Goal: Task Accomplishment & Management: Manage account settings

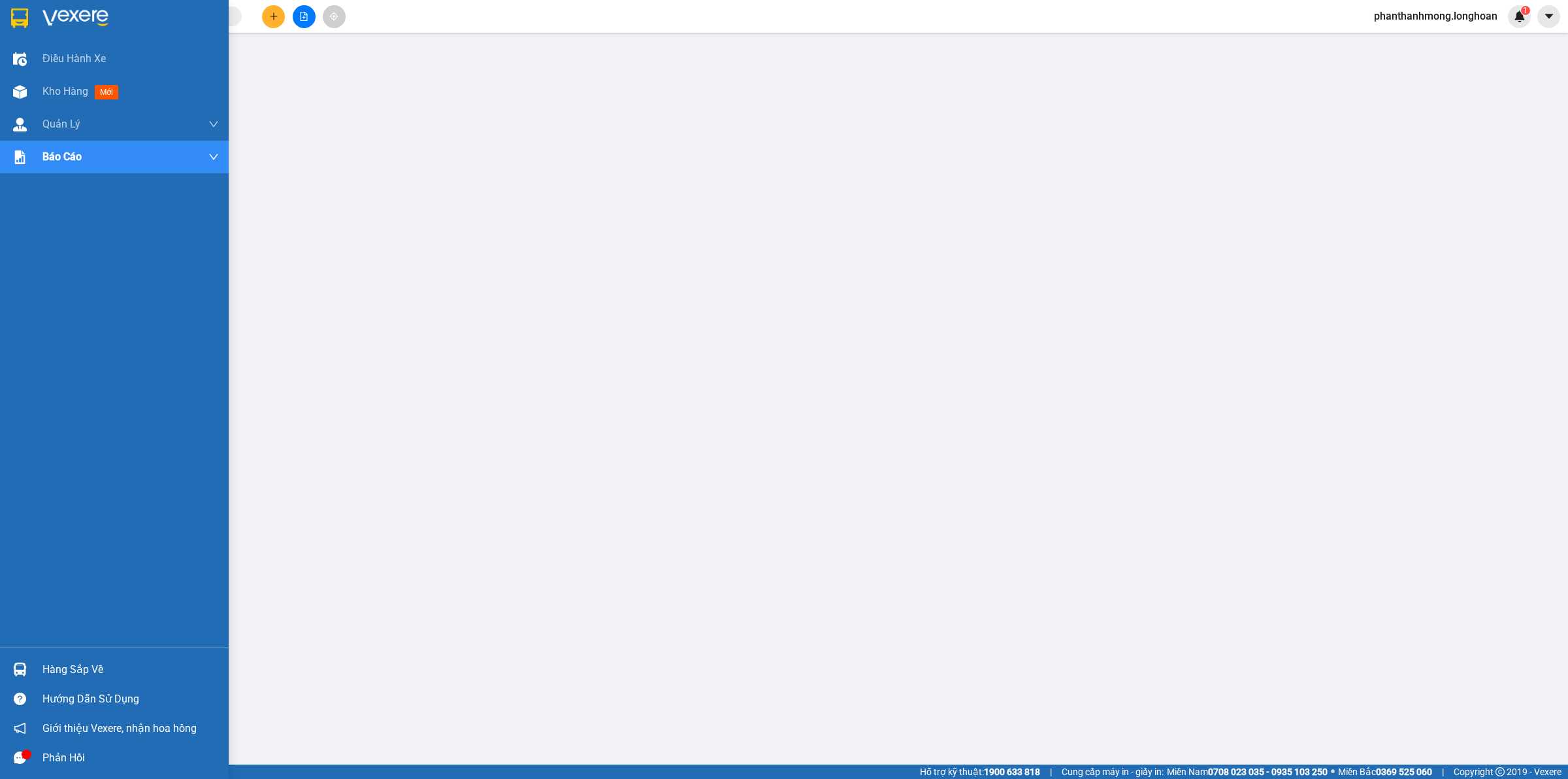
click at [26, 662] on img at bounding box center [20, 669] width 14 height 14
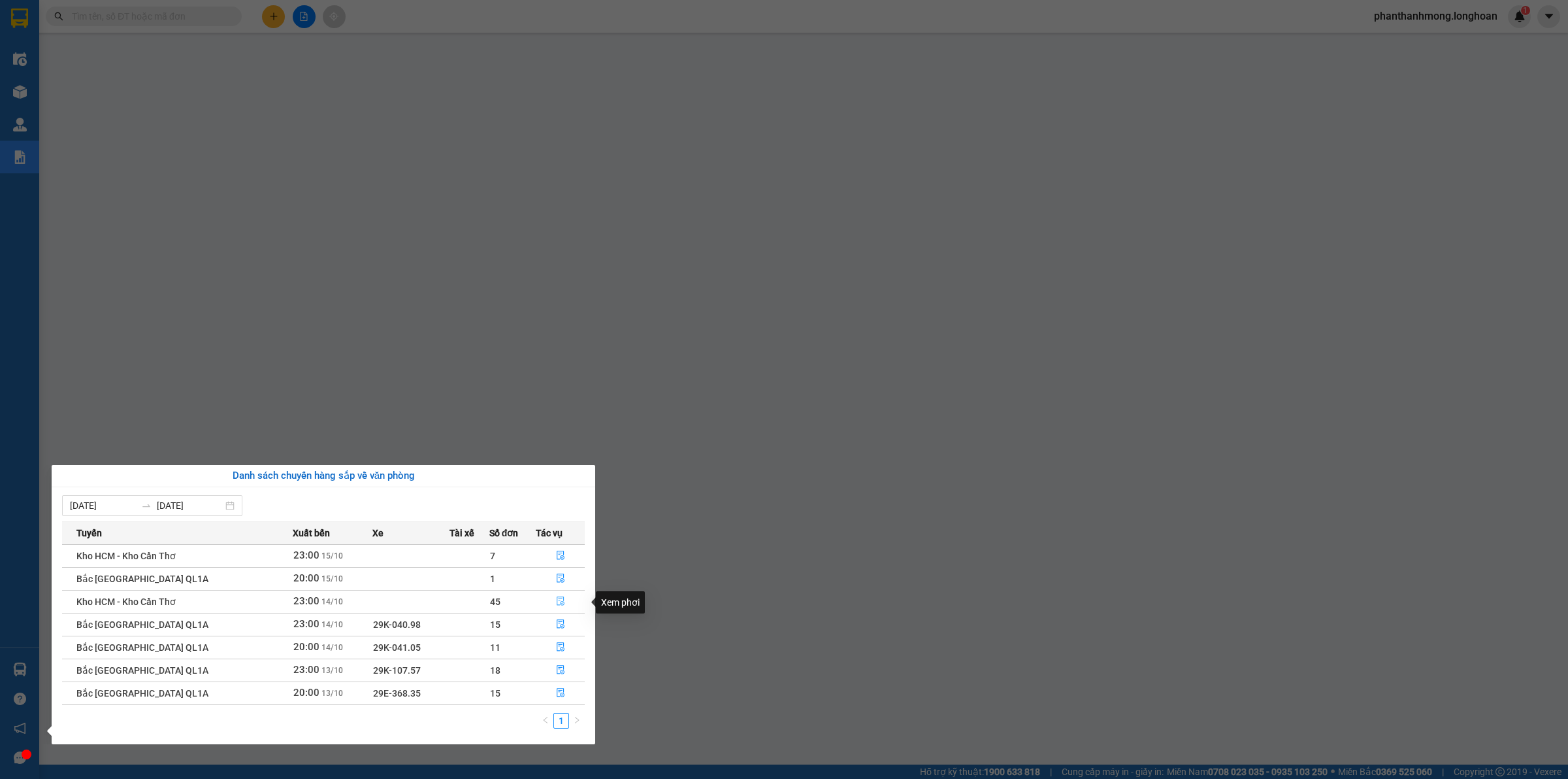
click at [560, 604] on icon "file-done" at bounding box center [560, 600] width 7 height 9
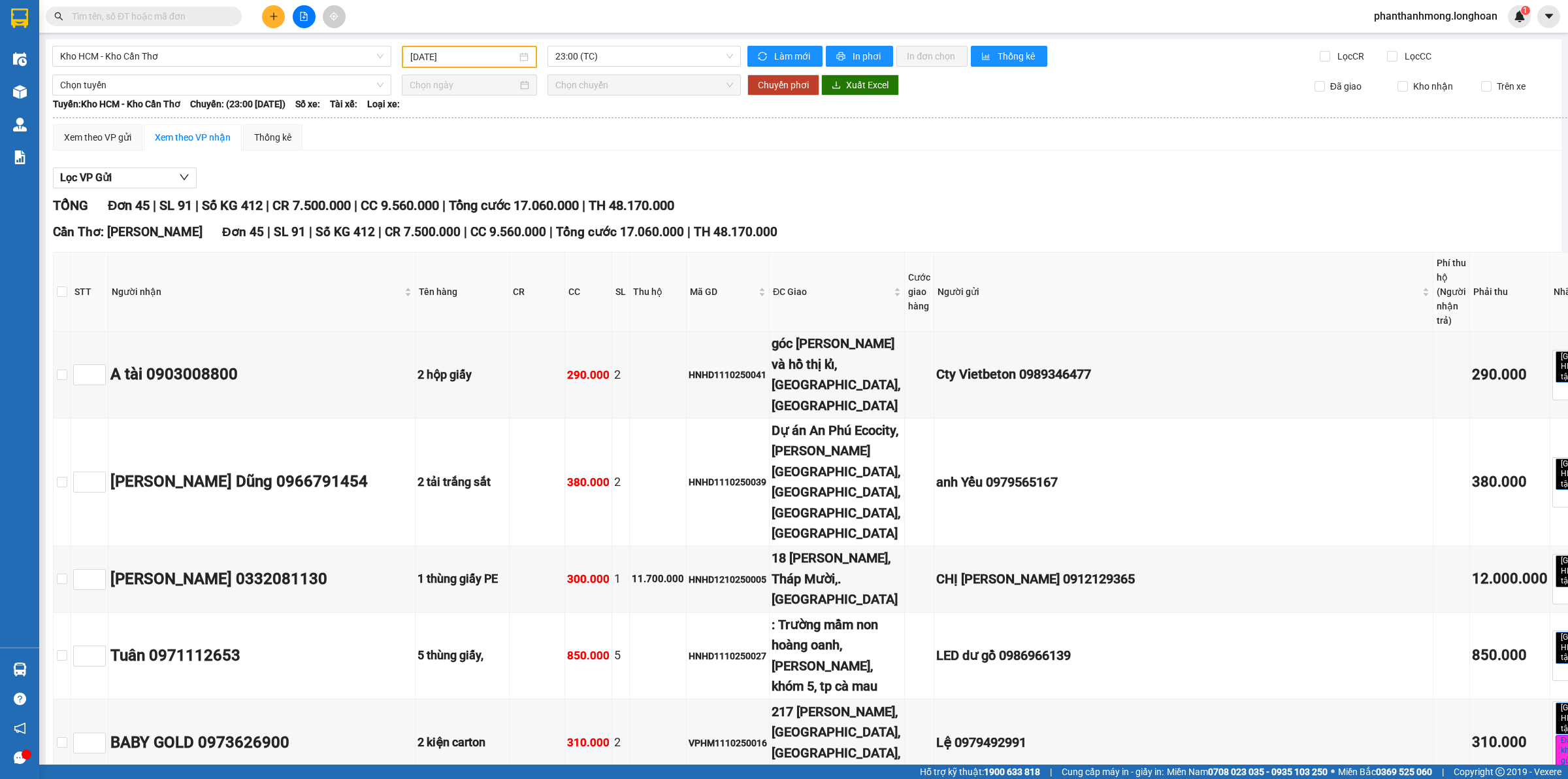
type input "[DATE]"
click at [67, 289] on input "checkbox" at bounding box center [62, 291] width 11 height 11
checkbox input "true"
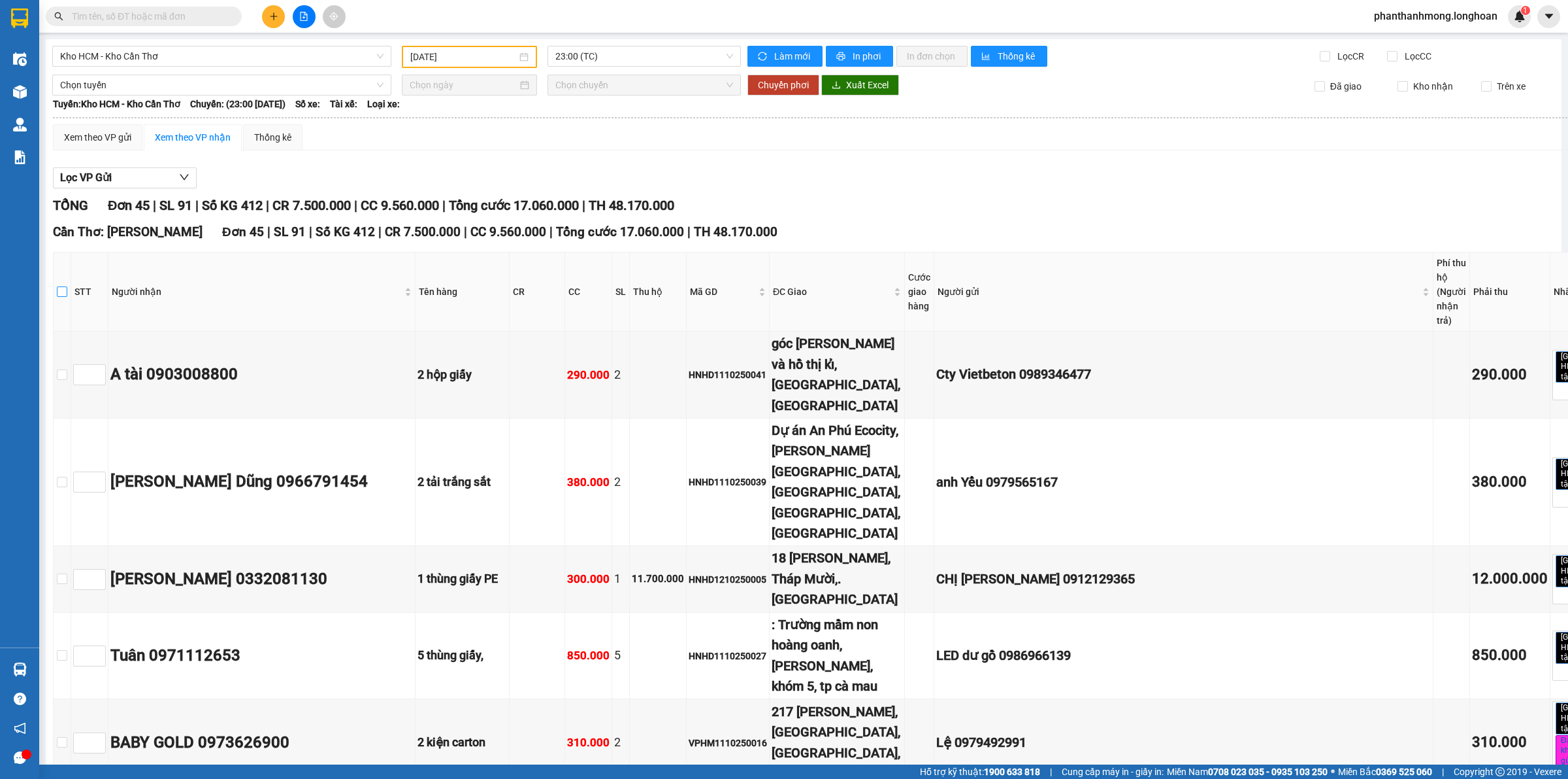
checkbox input "true"
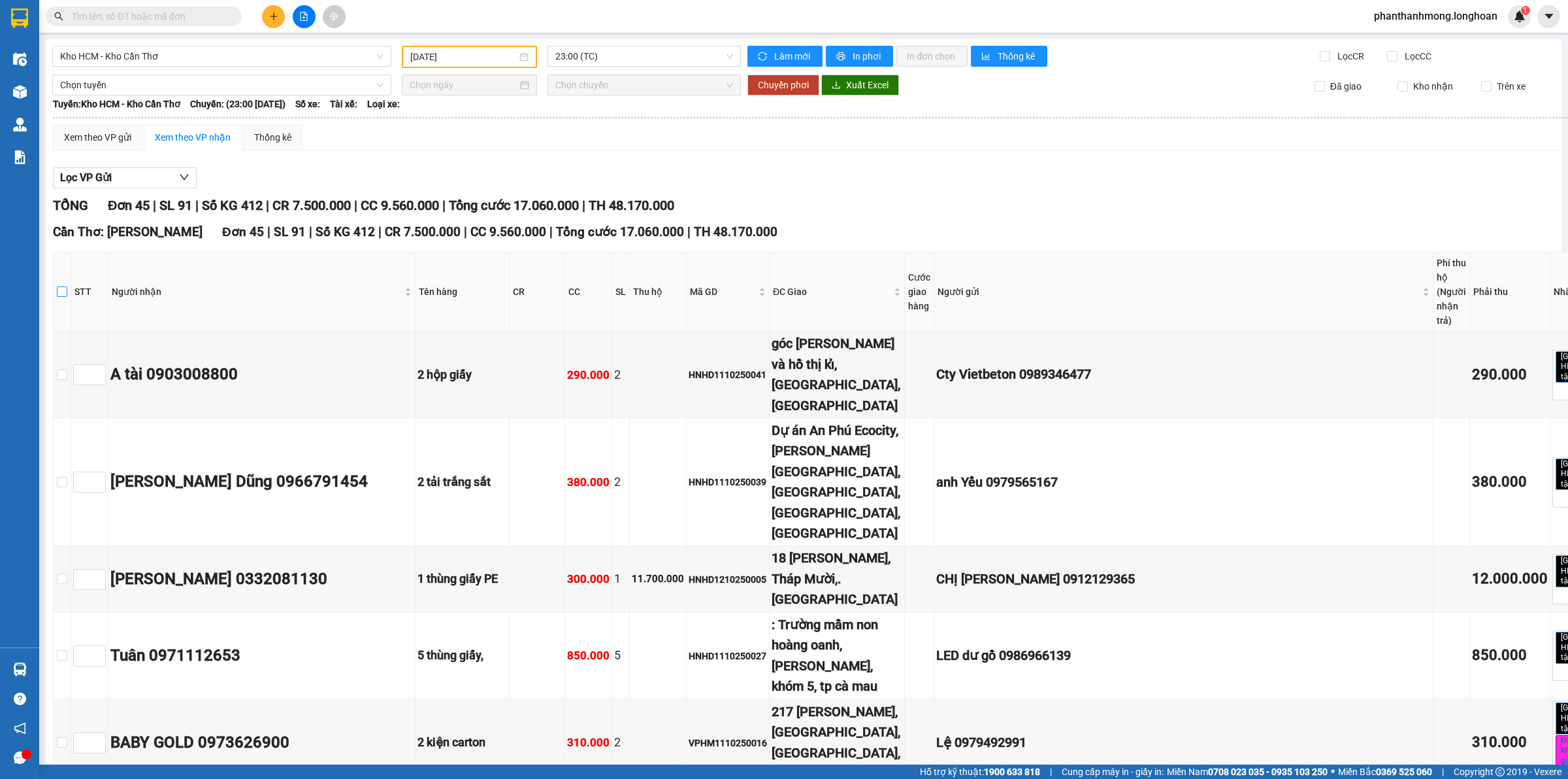
checkbox input "true"
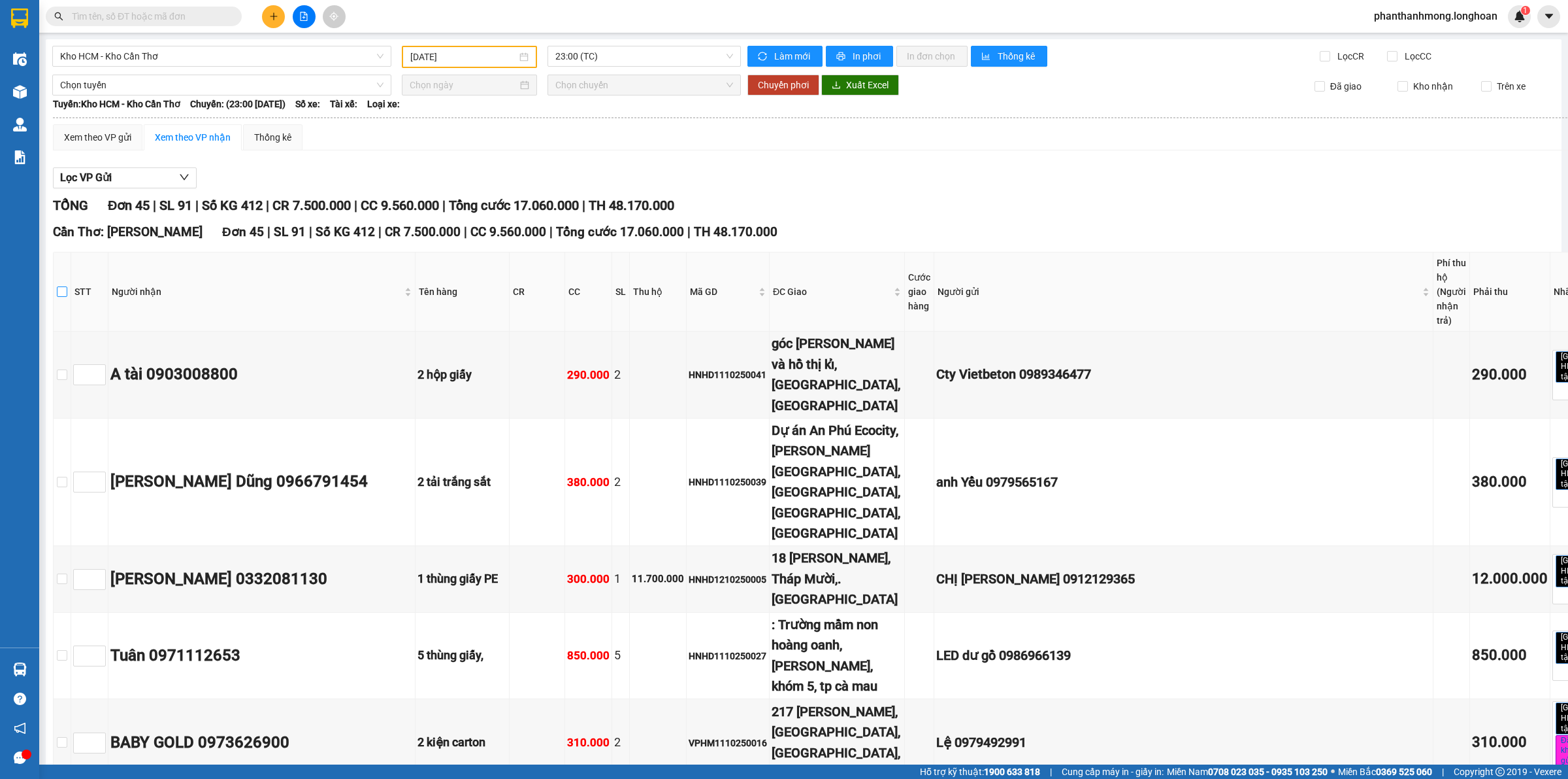
checkbox input "true"
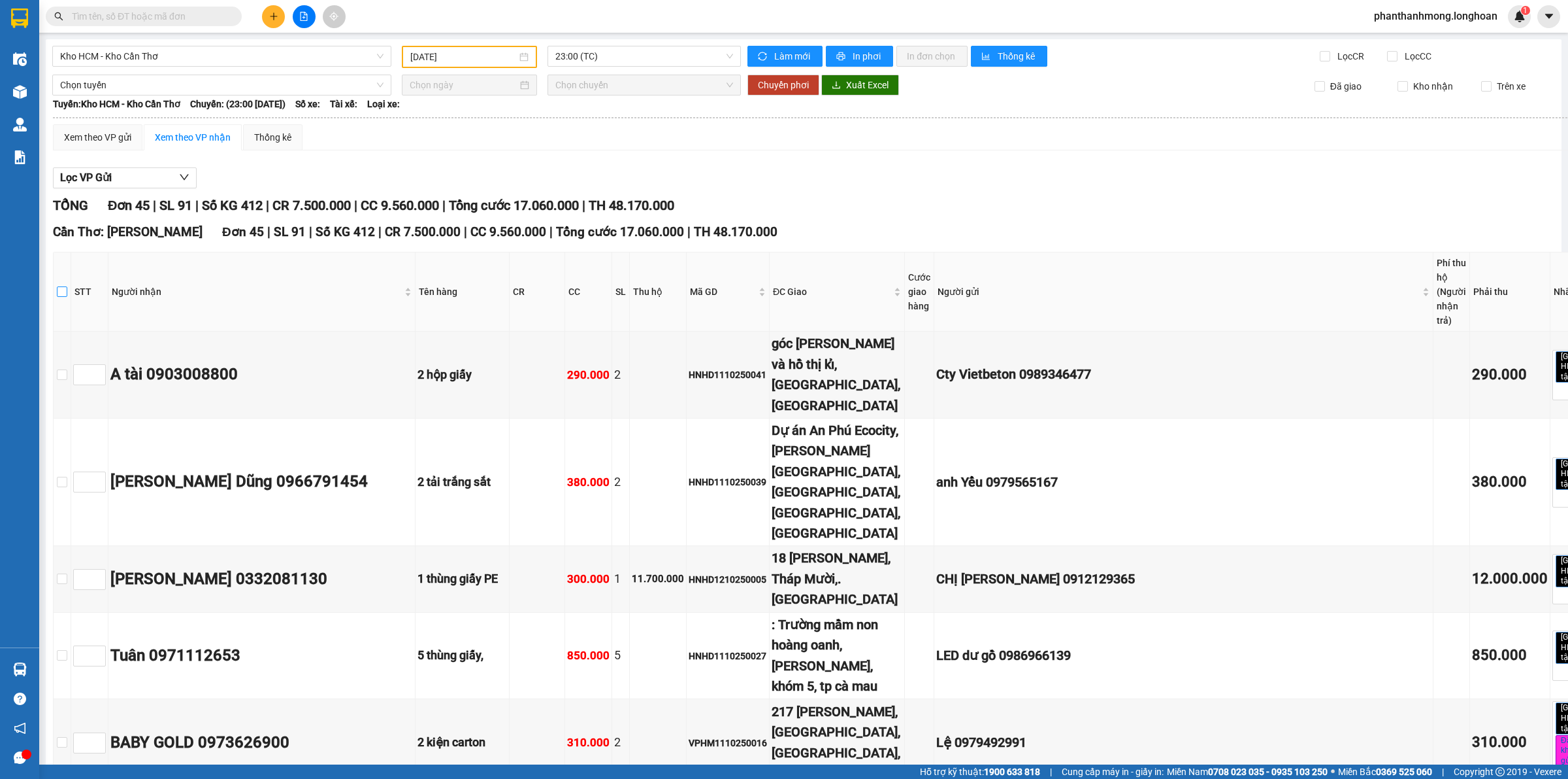
checkbox input "true"
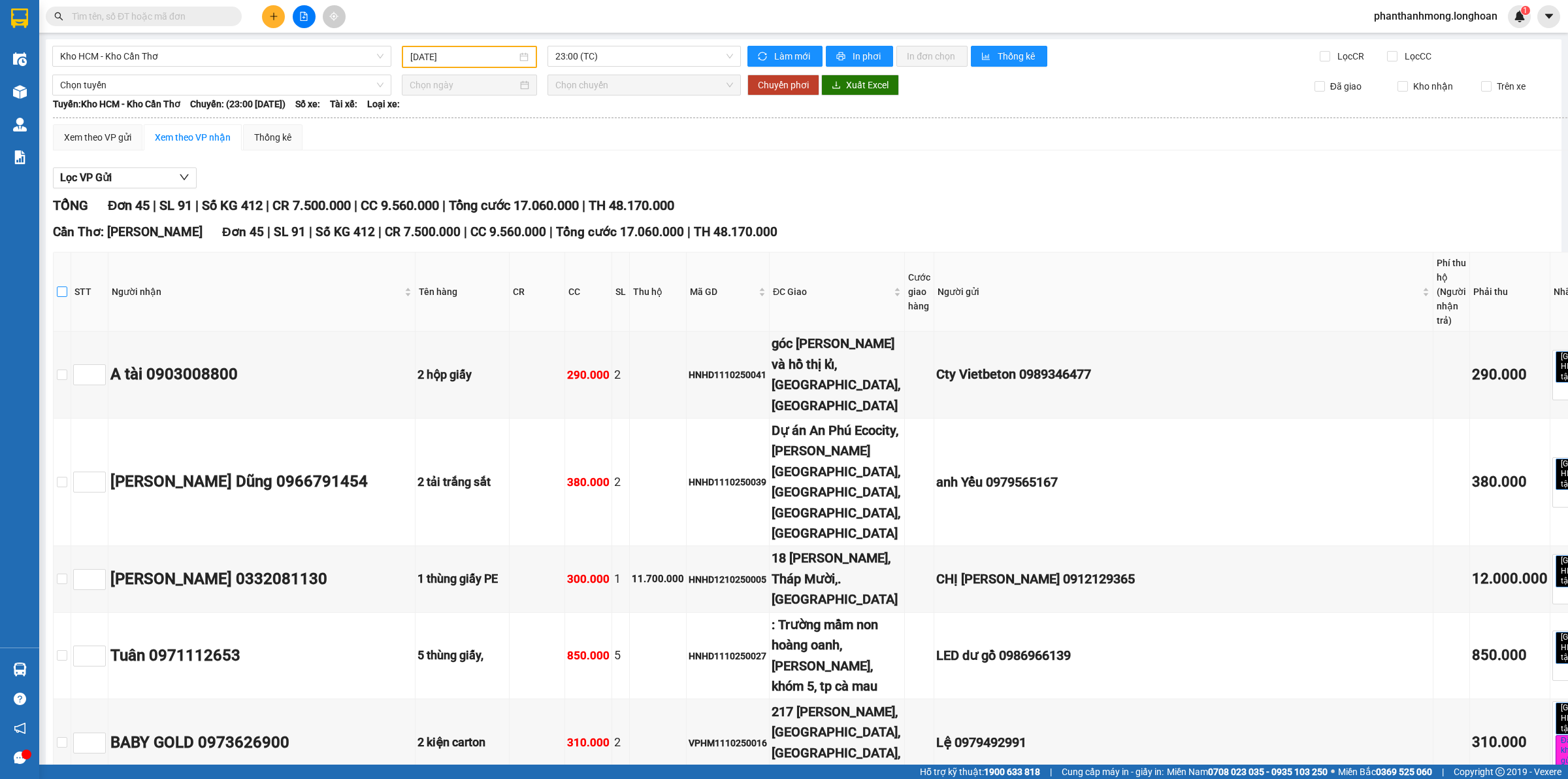
checkbox input "true"
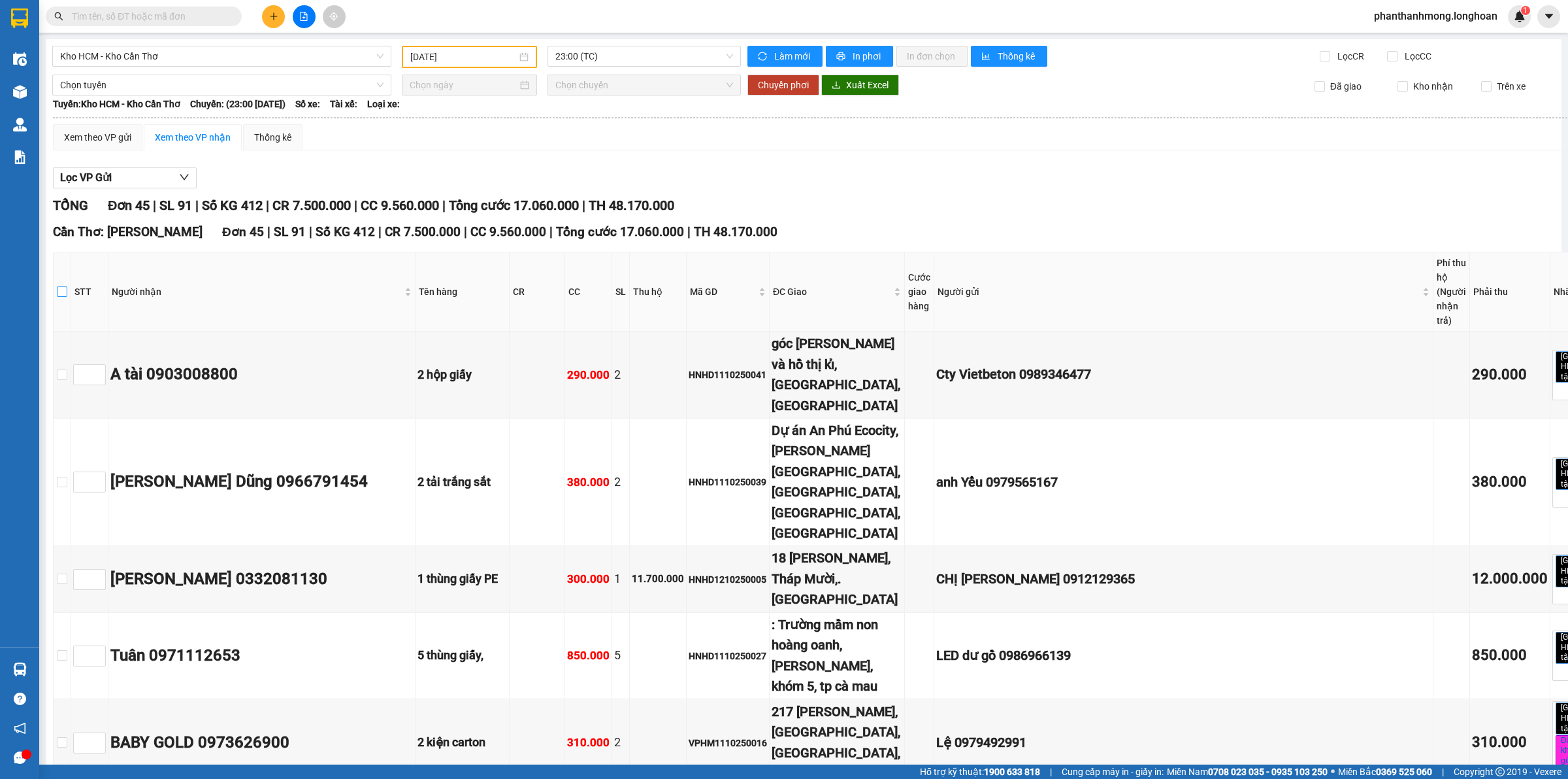
checkbox input "true"
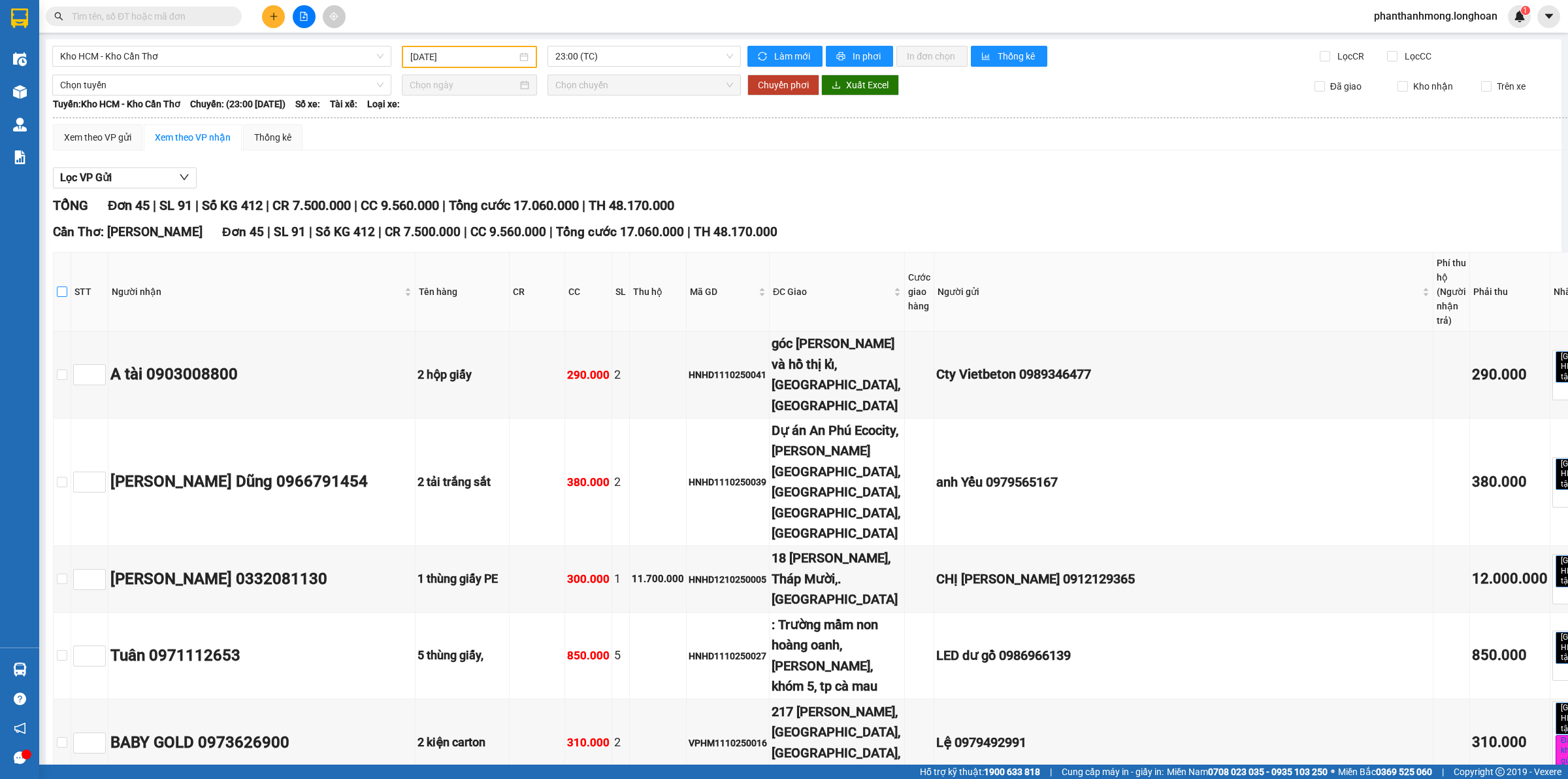
checkbox input "true"
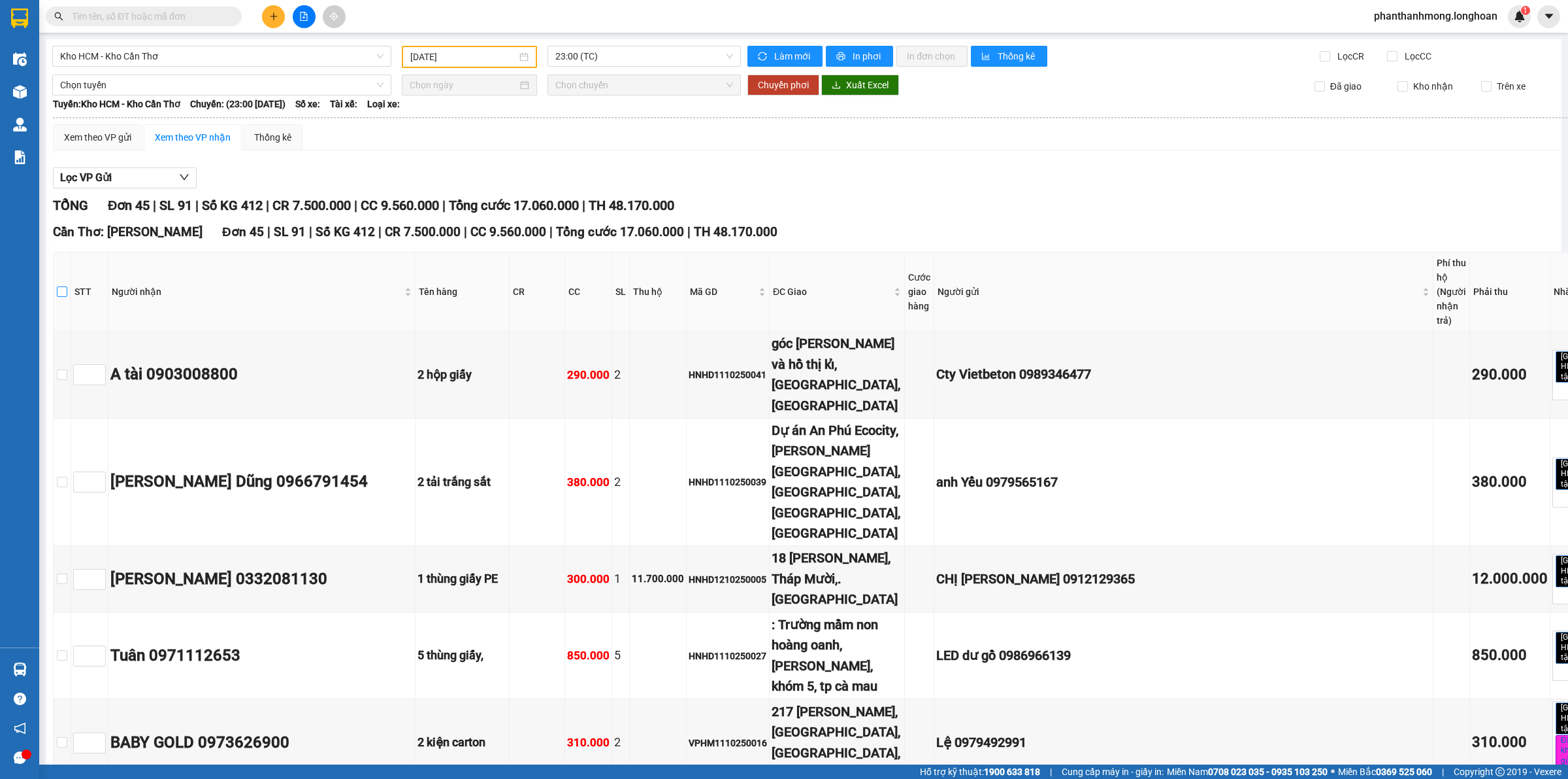
checkbox input "true"
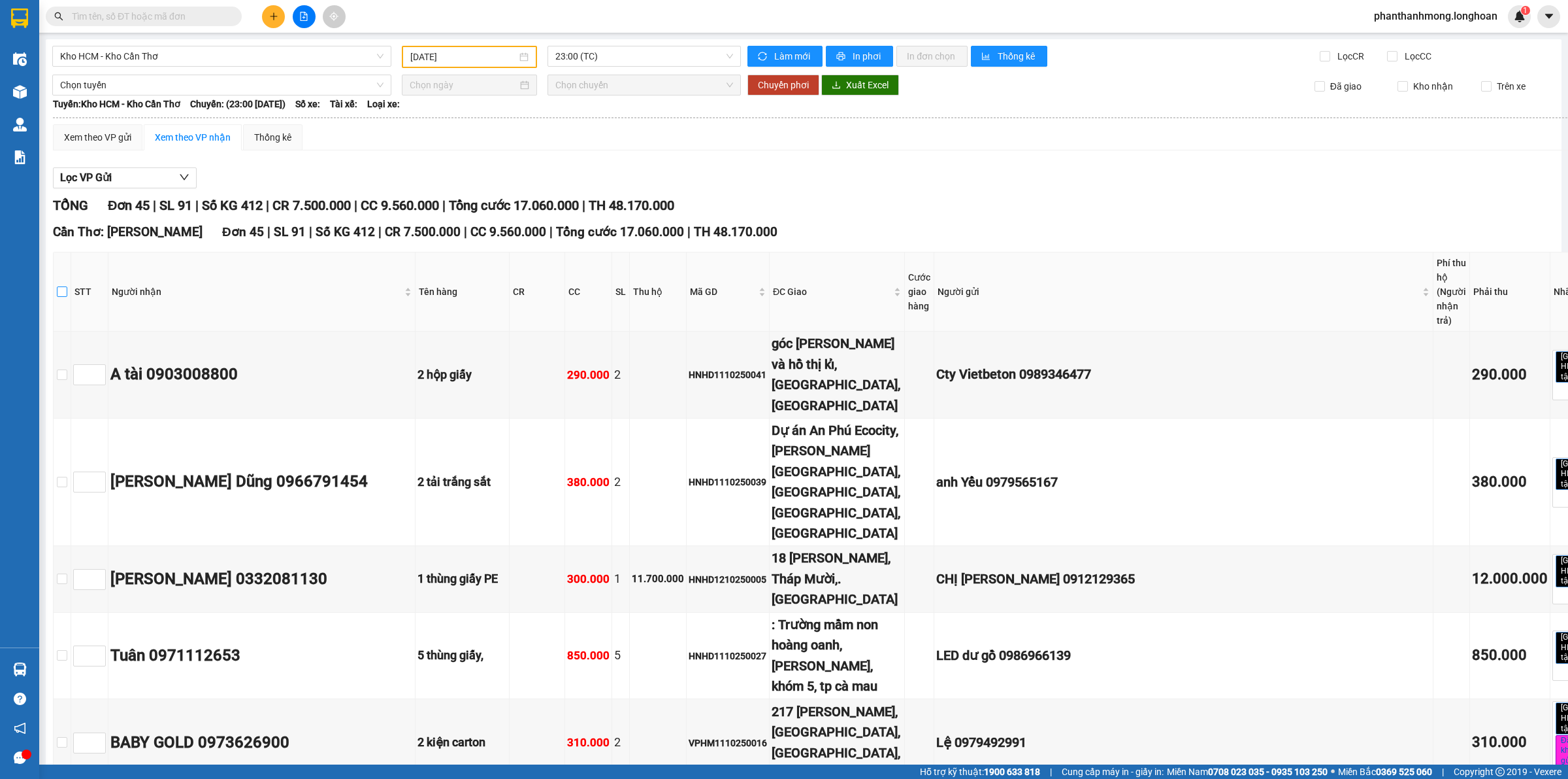
checkbox input "true"
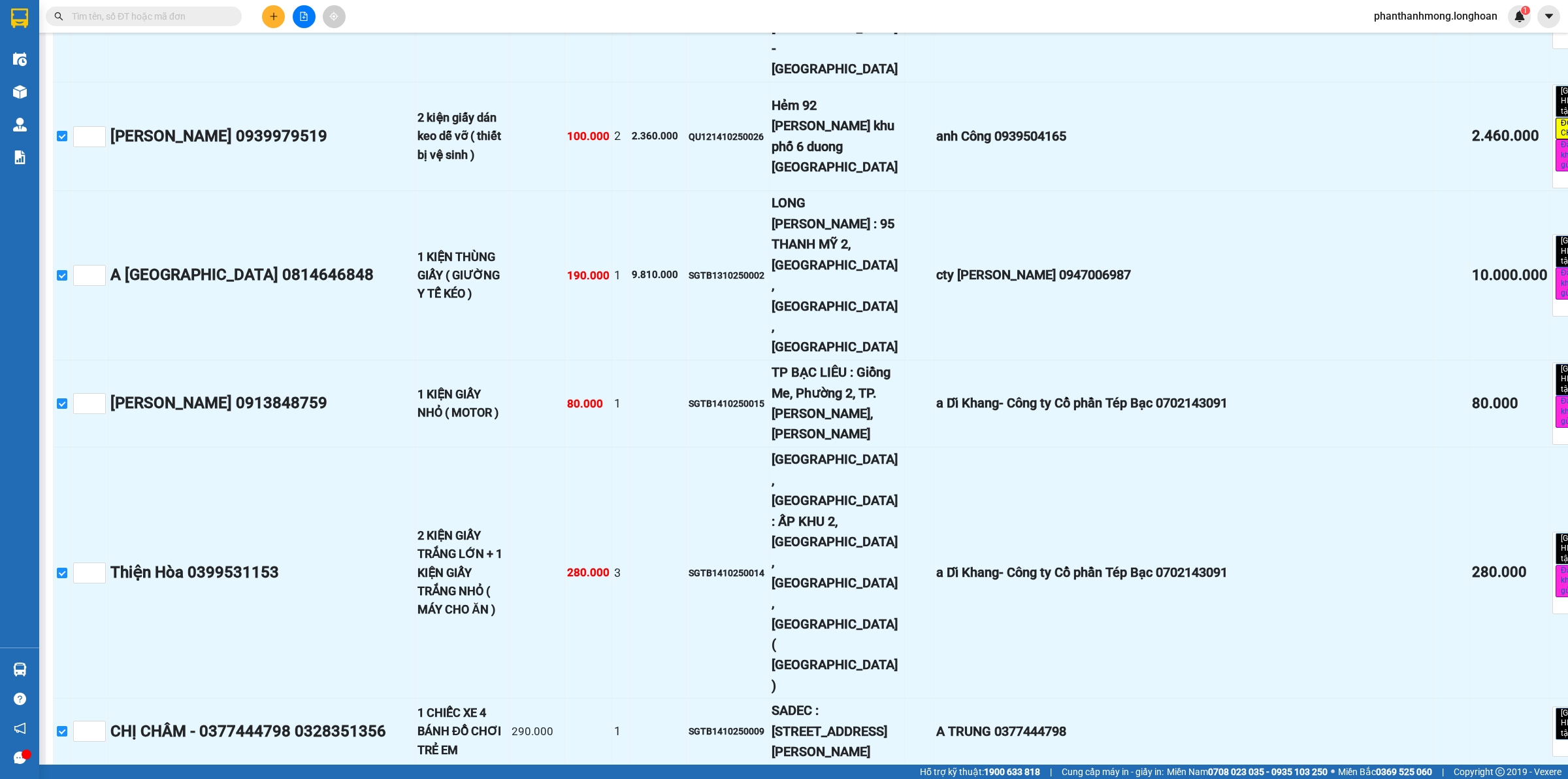
scroll to position [4349, 0]
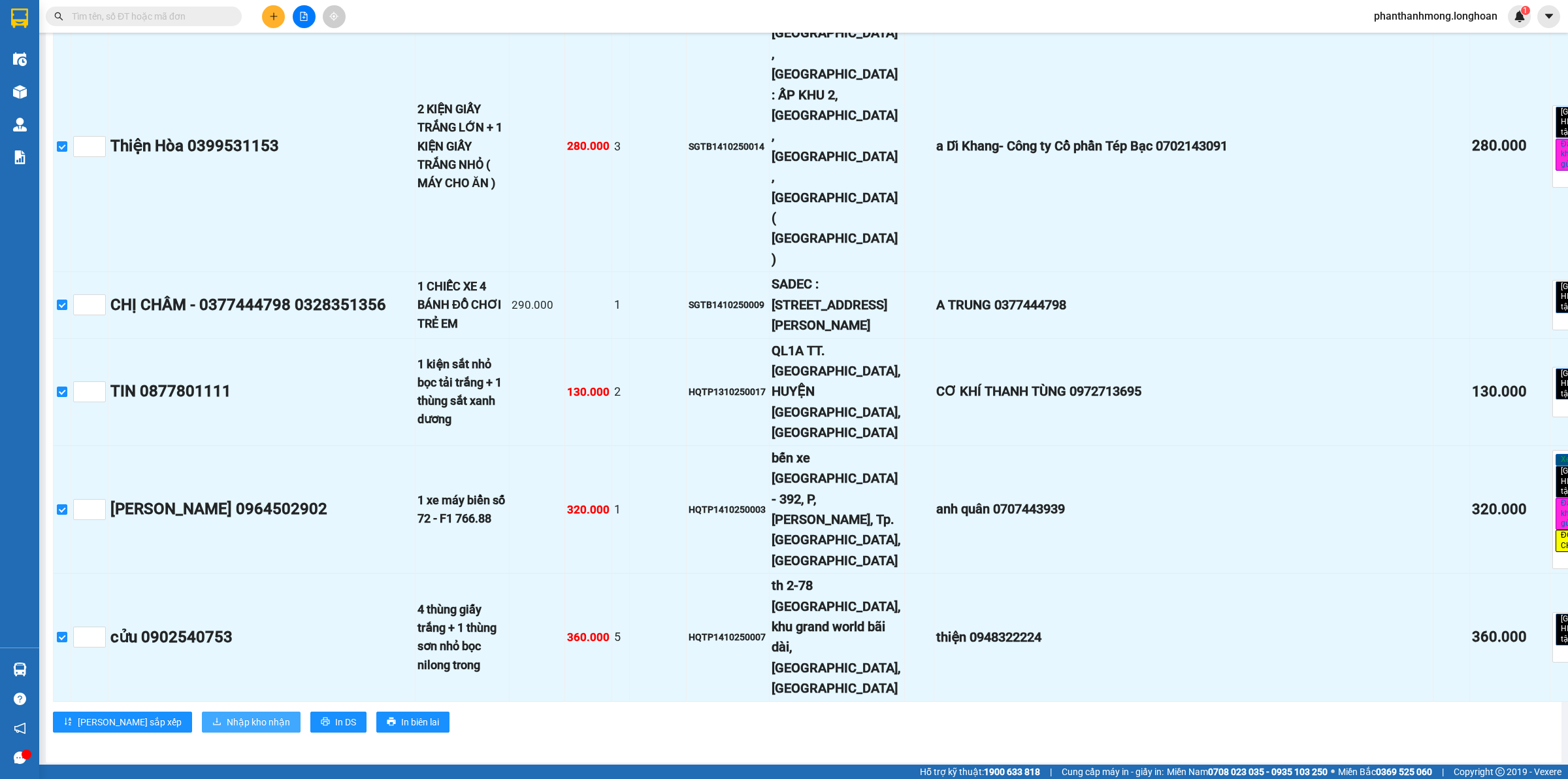
click at [226, 721] on span "Nhập kho nhận" at bounding box center [258, 721] width 64 height 14
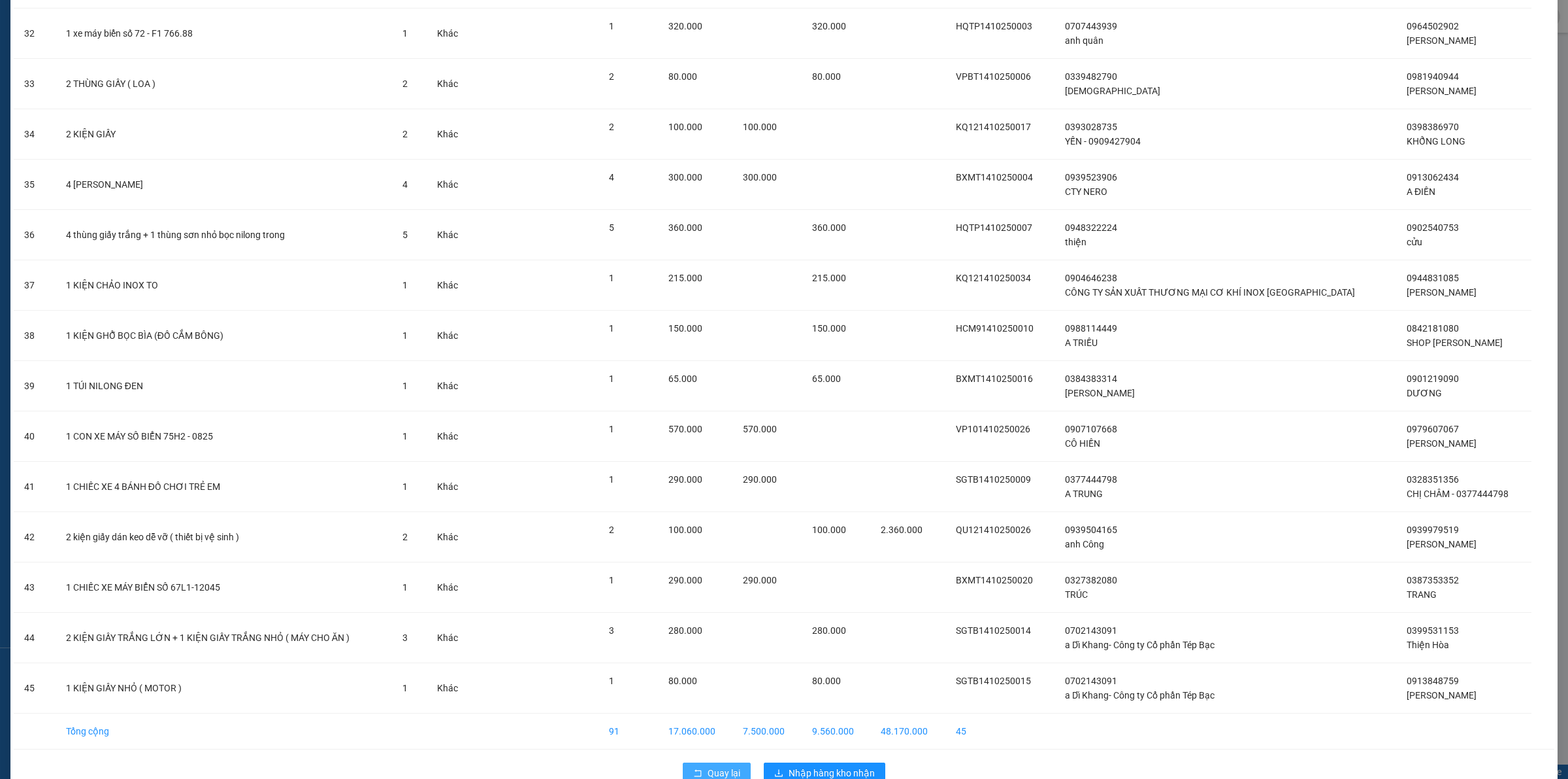
scroll to position [1699, 0]
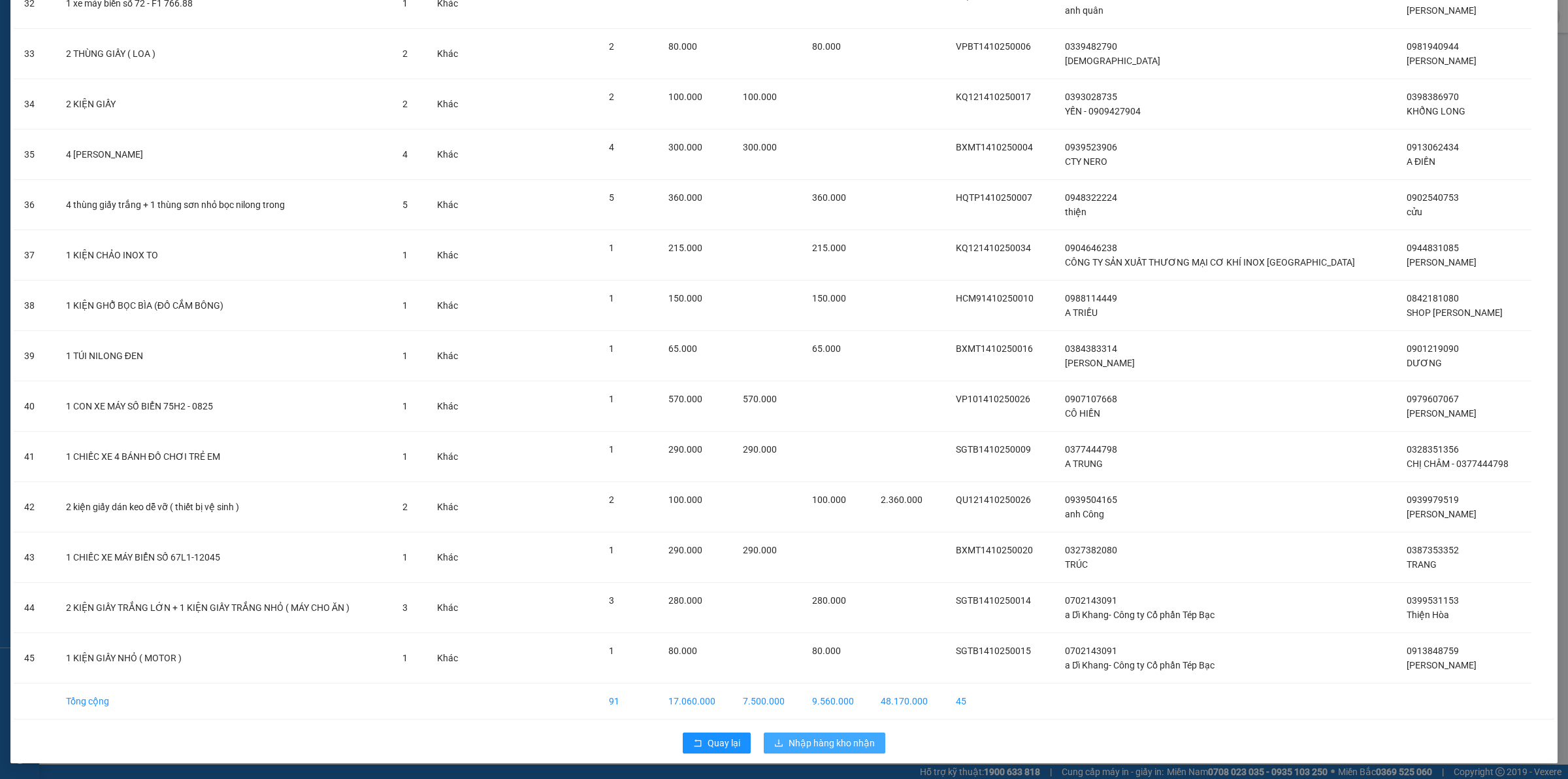
click at [779, 745] on button "Nhập hàng kho nhận" at bounding box center [824, 742] width 122 height 21
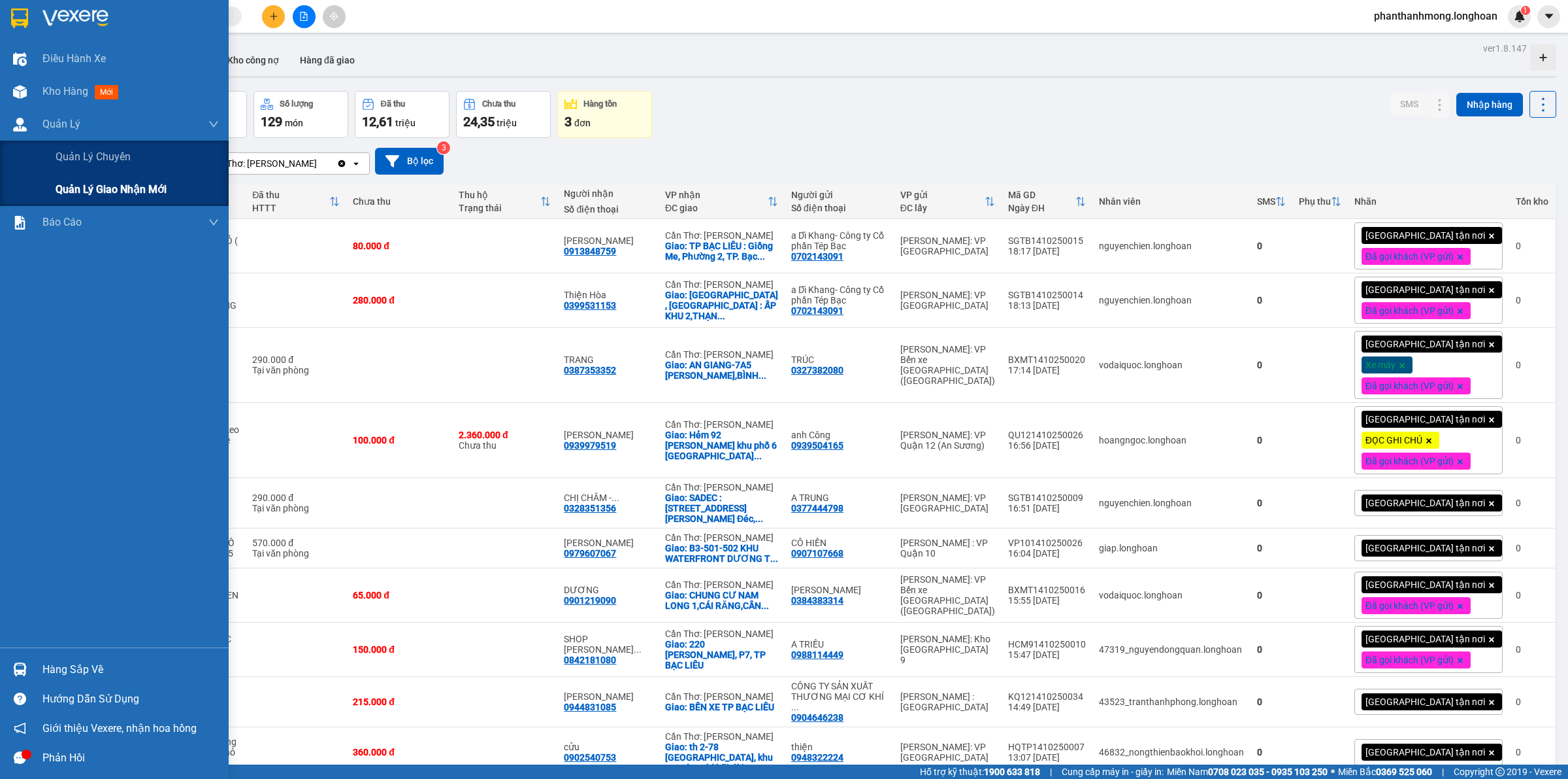
click at [83, 196] on span "Quản lý giao nhận mới" at bounding box center [111, 189] width 111 height 17
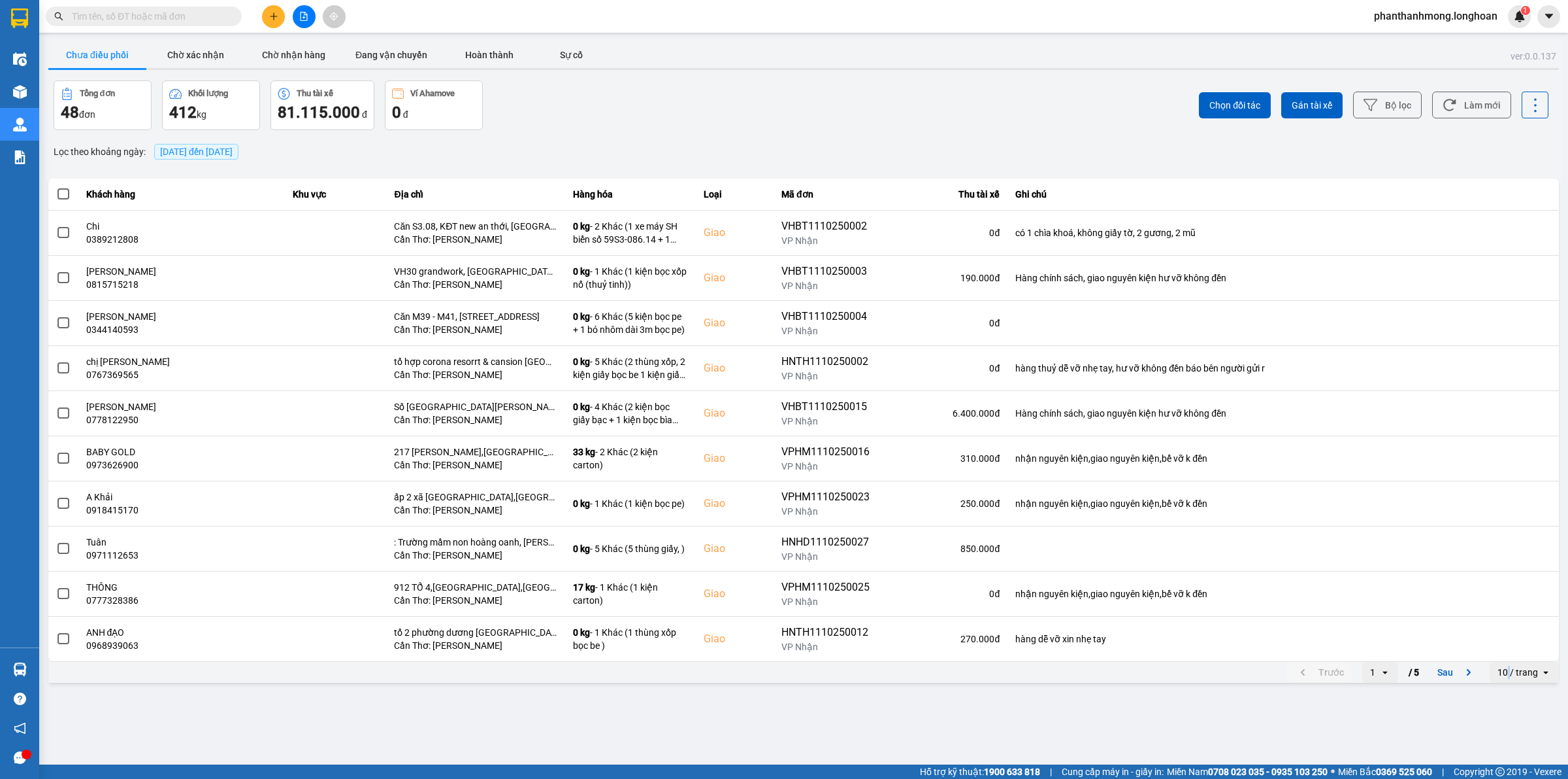
click at [1510, 674] on div "10 / trang" at bounding box center [1518, 672] width 41 height 13
click at [1513, 651] on div "100 / trang" at bounding box center [1525, 646] width 48 height 13
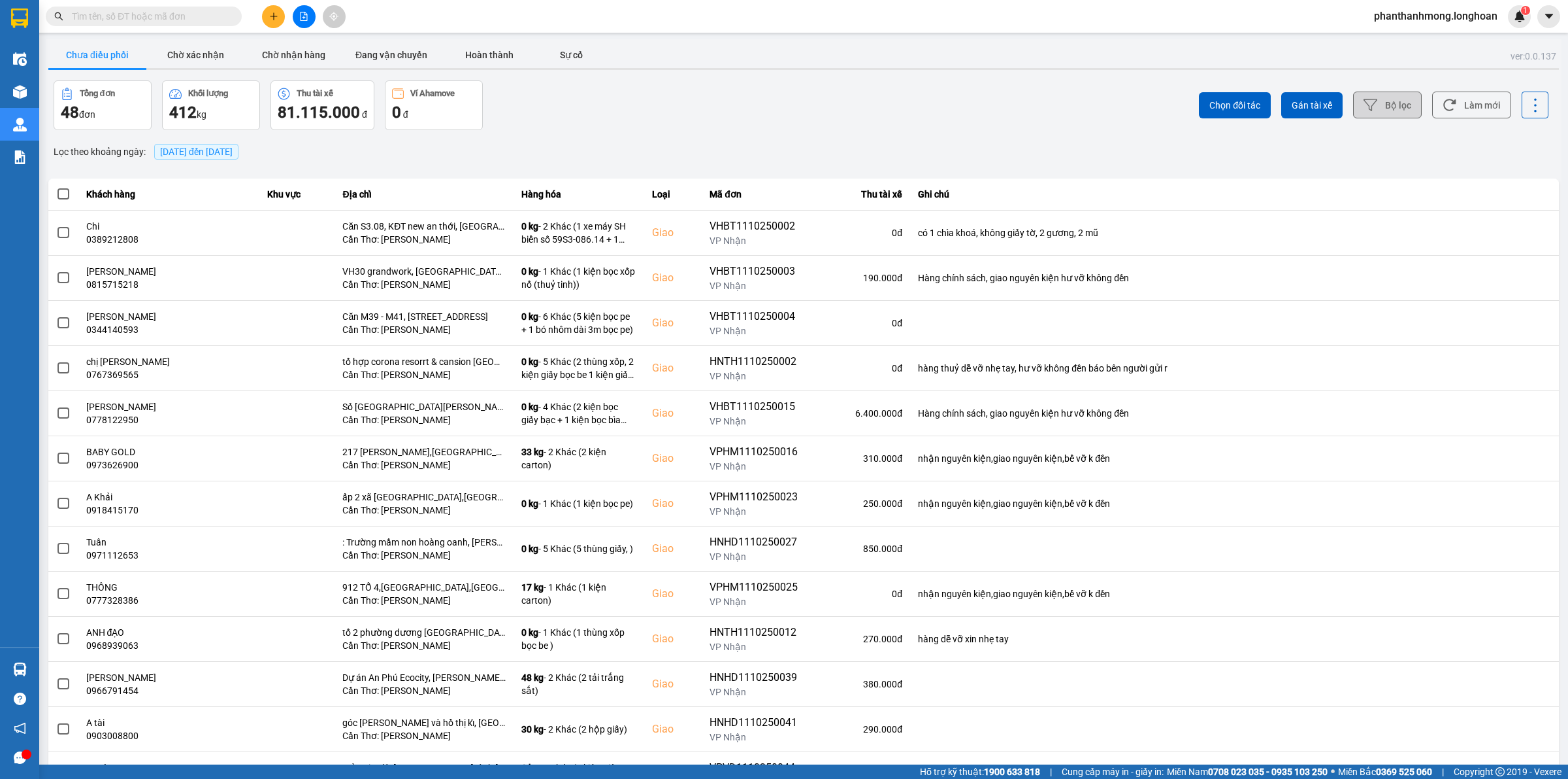
click at [1374, 108] on button "Bộ lọc" at bounding box center [1387, 105] width 69 height 26
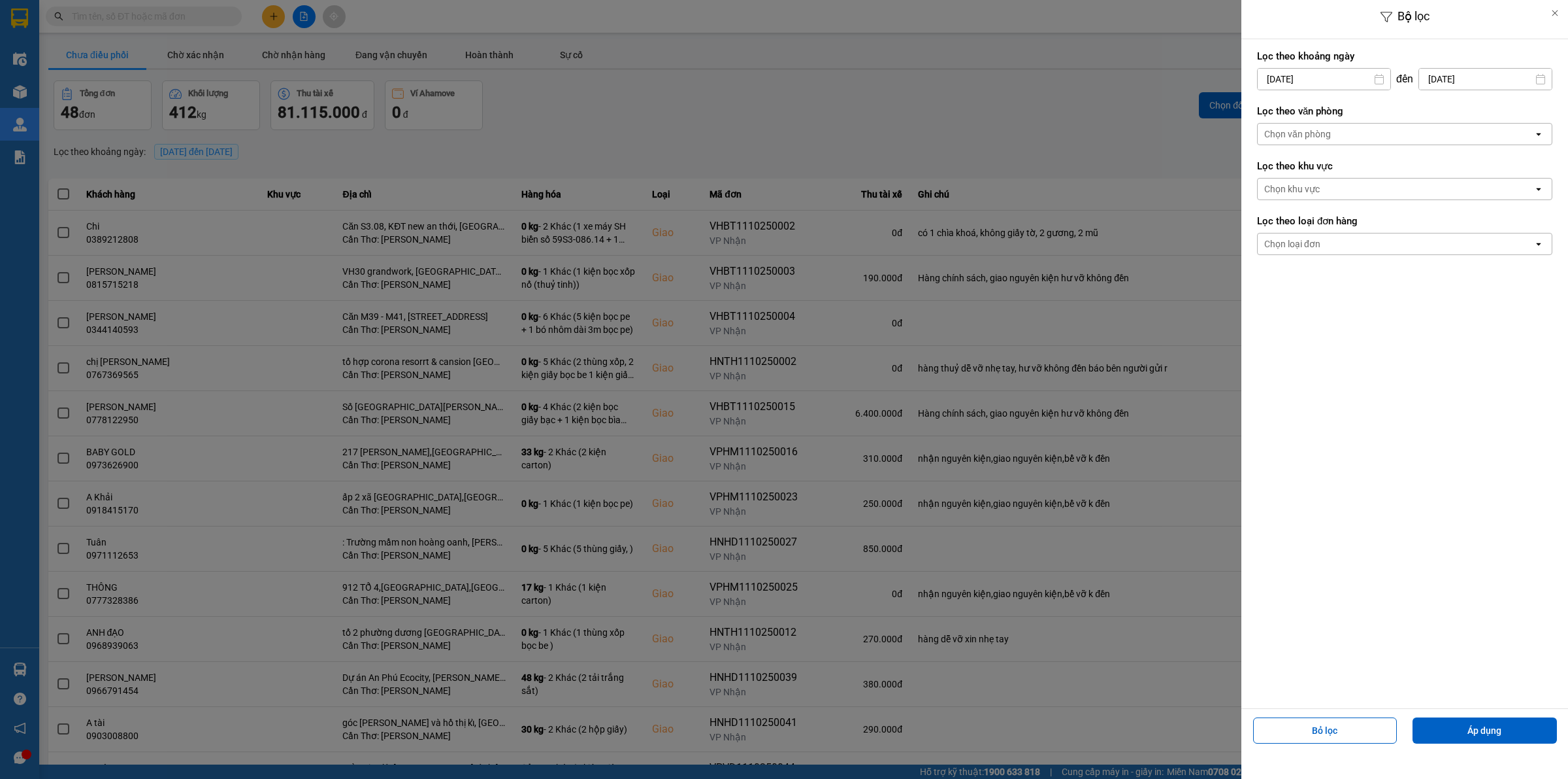
click at [1349, 80] on input "[DATE]" at bounding box center [1324, 79] width 132 height 21
click at [1315, 197] on div "8" at bounding box center [1318, 203] width 18 height 16
type input "[DATE]"
click at [1367, 132] on div "Chọn văn phòng" at bounding box center [1396, 133] width 276 height 21
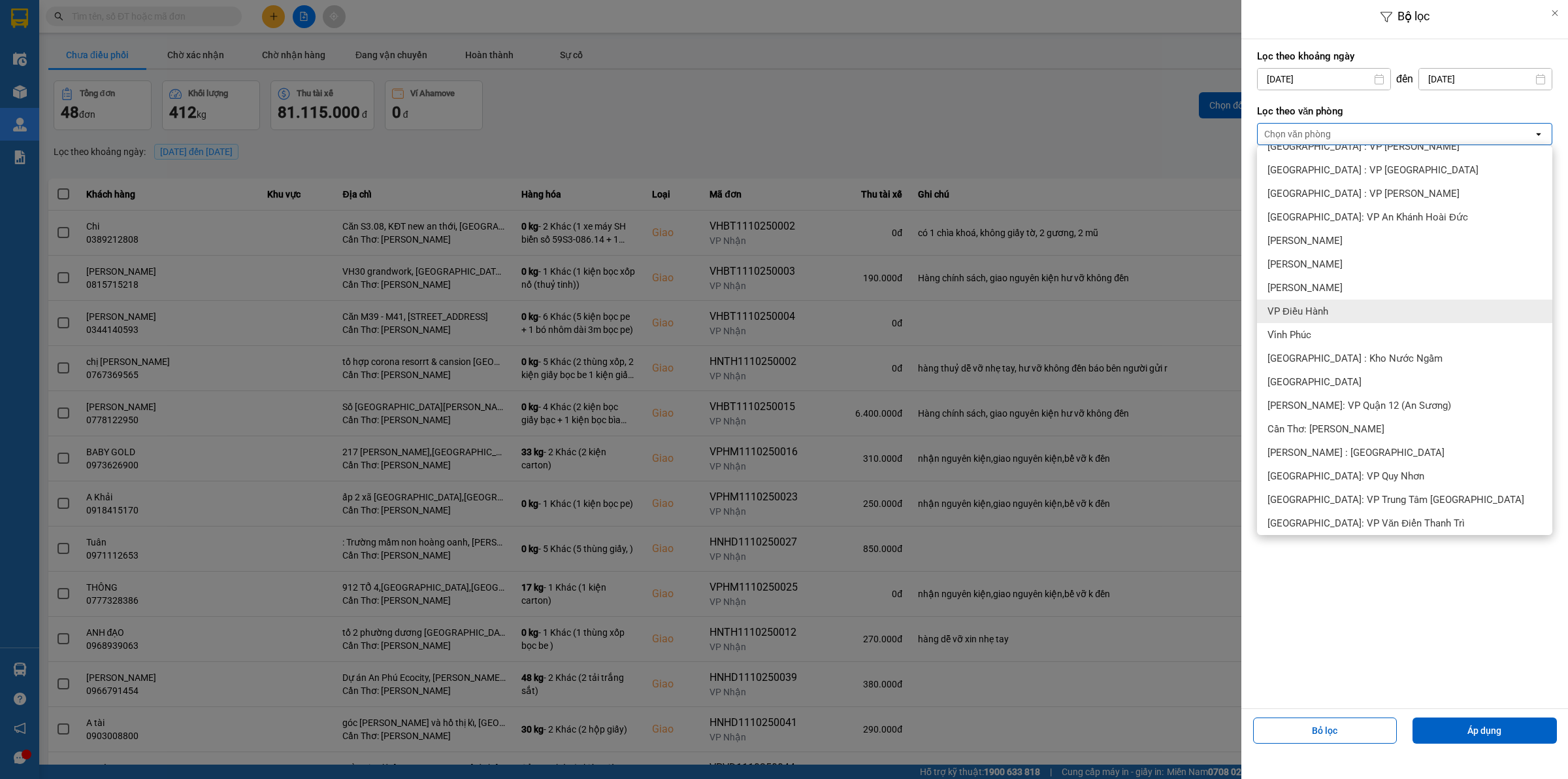
scroll to position [327, 0]
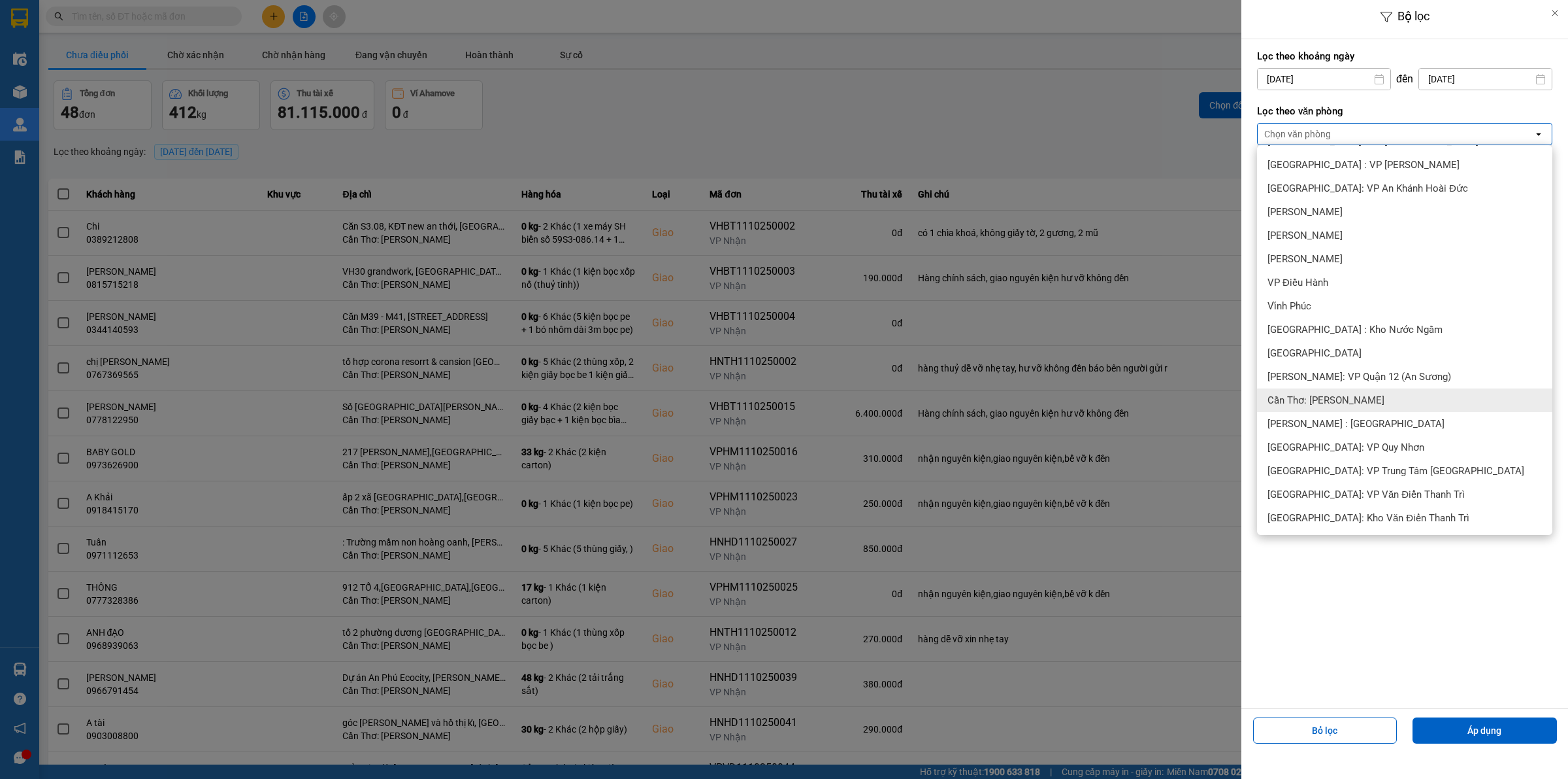
click at [1361, 402] on span "Cần Thơ: [PERSON_NAME]" at bounding box center [1327, 400] width 117 height 13
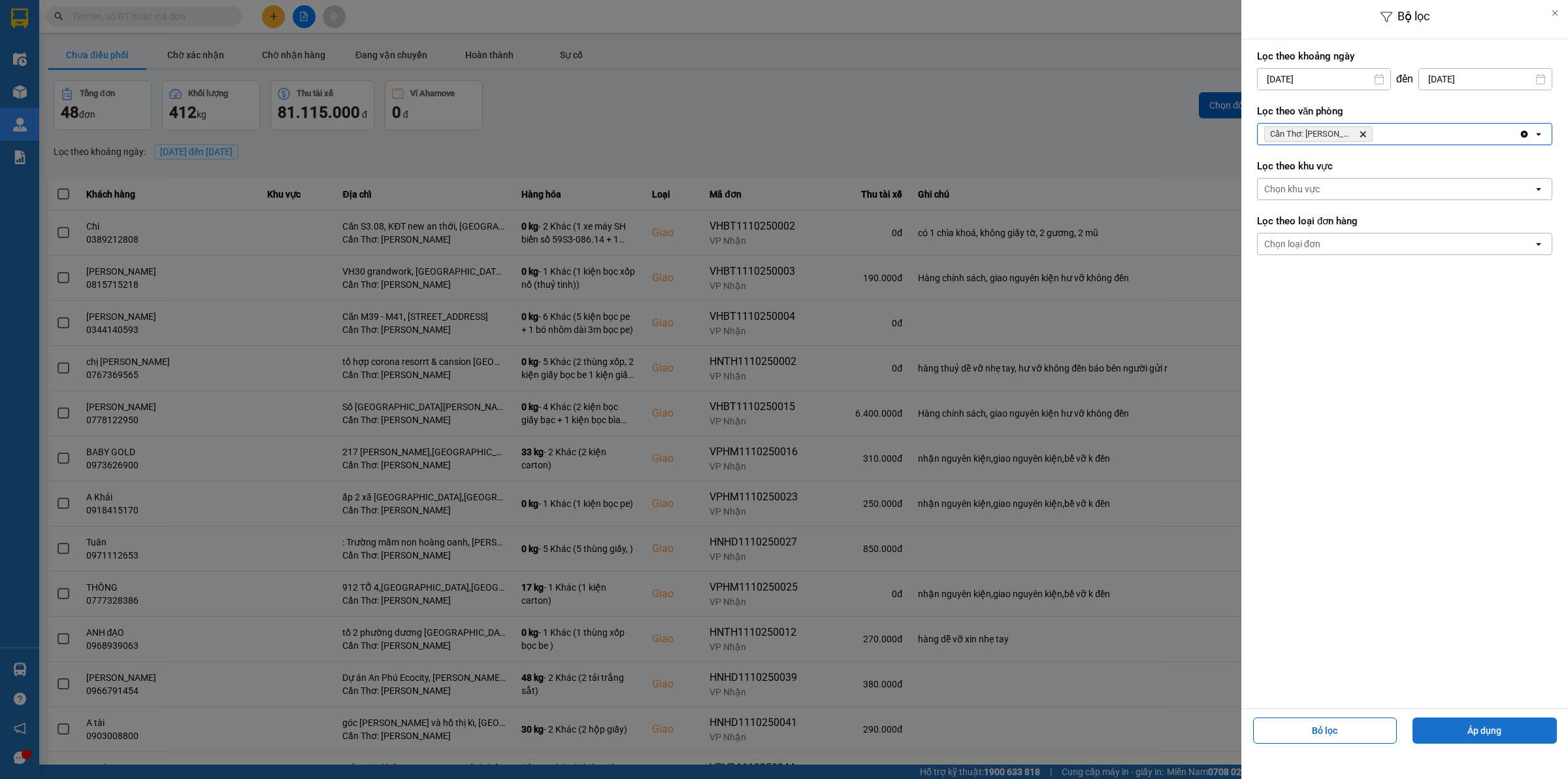
click at [1484, 732] on button "Áp dụng" at bounding box center [1485, 730] width 145 height 26
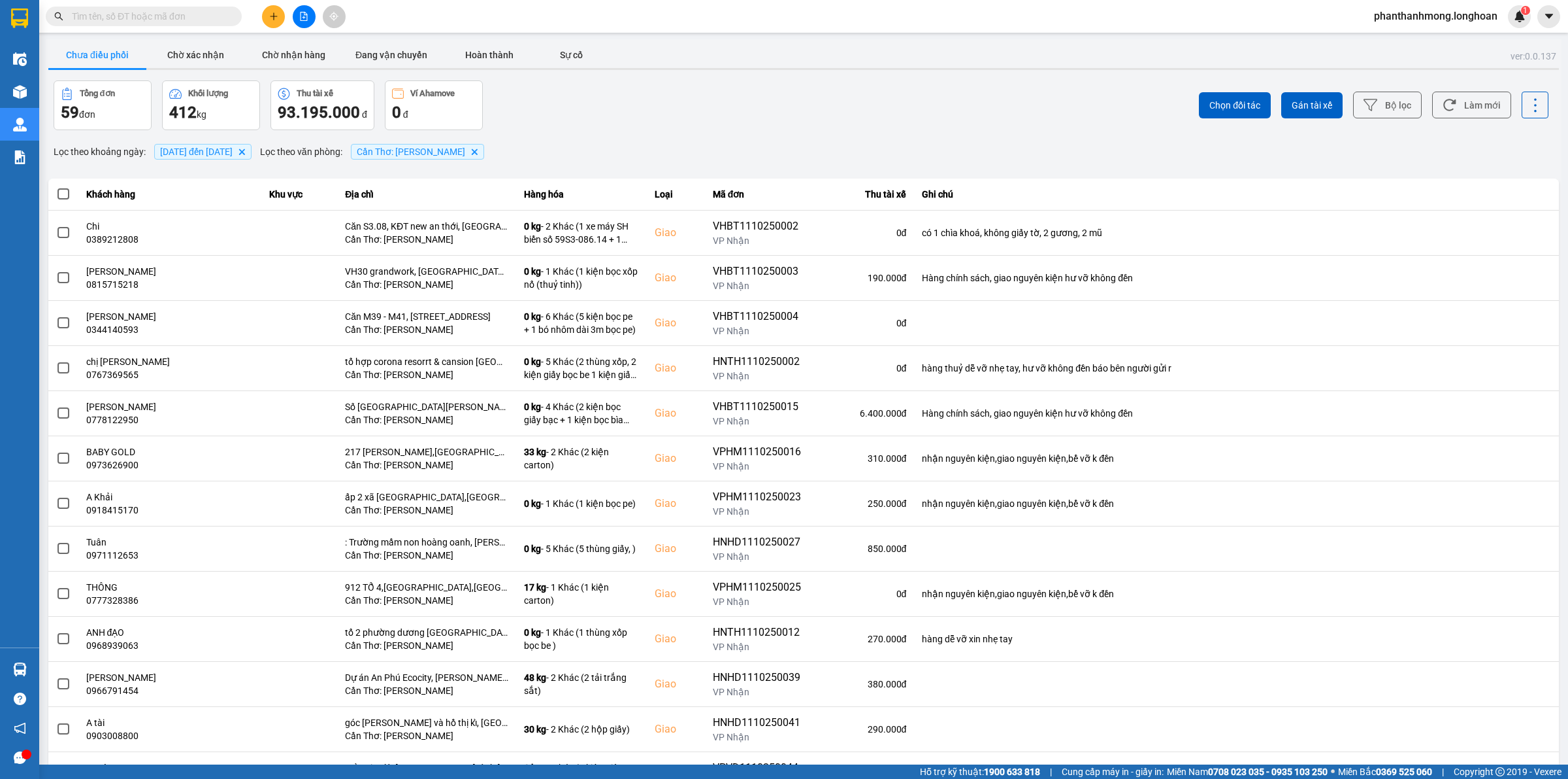
scroll to position [21, 0]
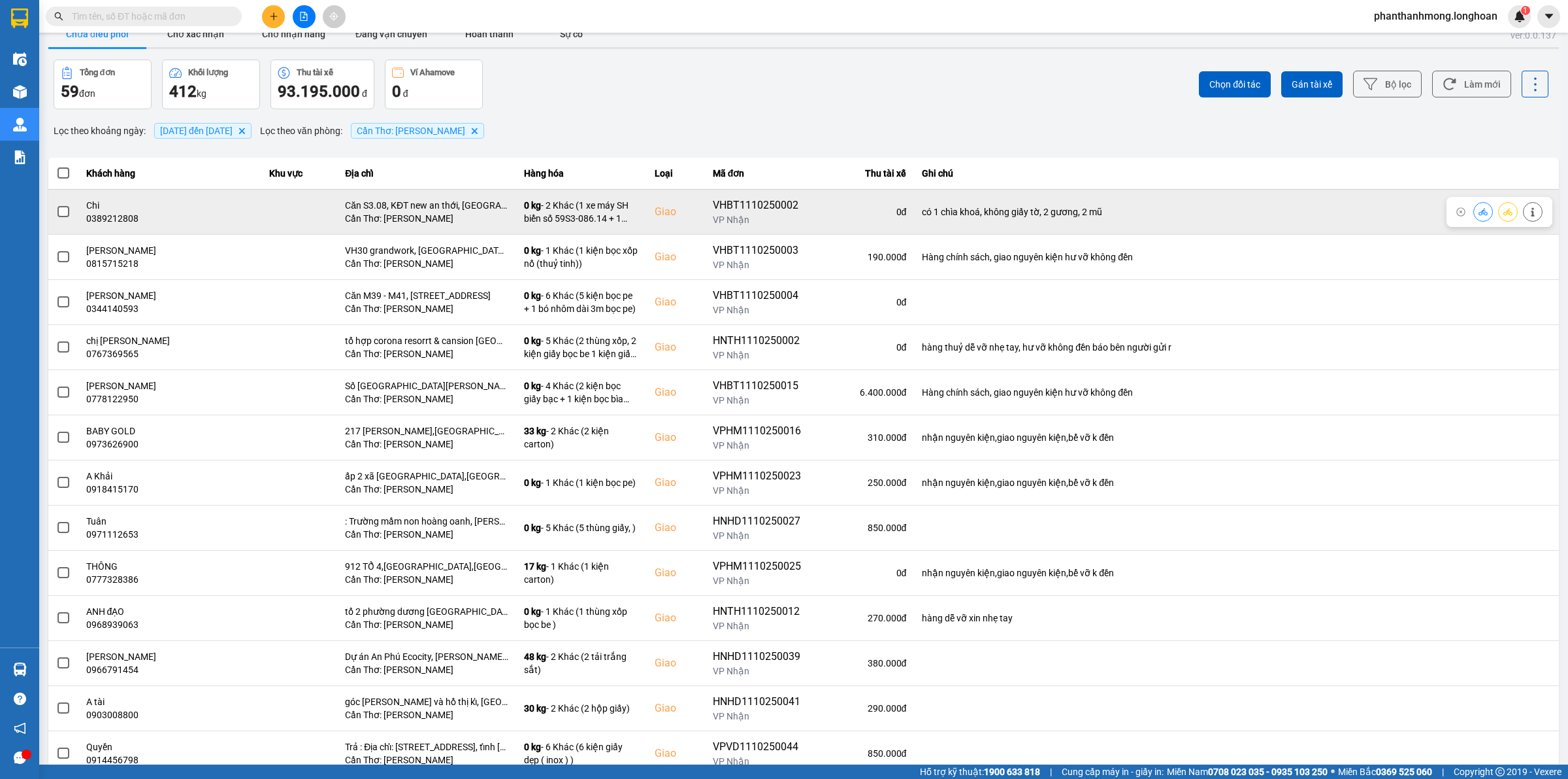
click at [60, 216] on span at bounding box center [64, 212] width 12 height 12
click at [56, 204] on input "checkbox" at bounding box center [56, 204] width 0 height 0
click at [60, 214] on span at bounding box center [64, 212] width 12 height 12
click at [56, 204] on input "checkbox" at bounding box center [56, 204] width 0 height 0
click at [66, 210] on span at bounding box center [64, 212] width 12 height 12
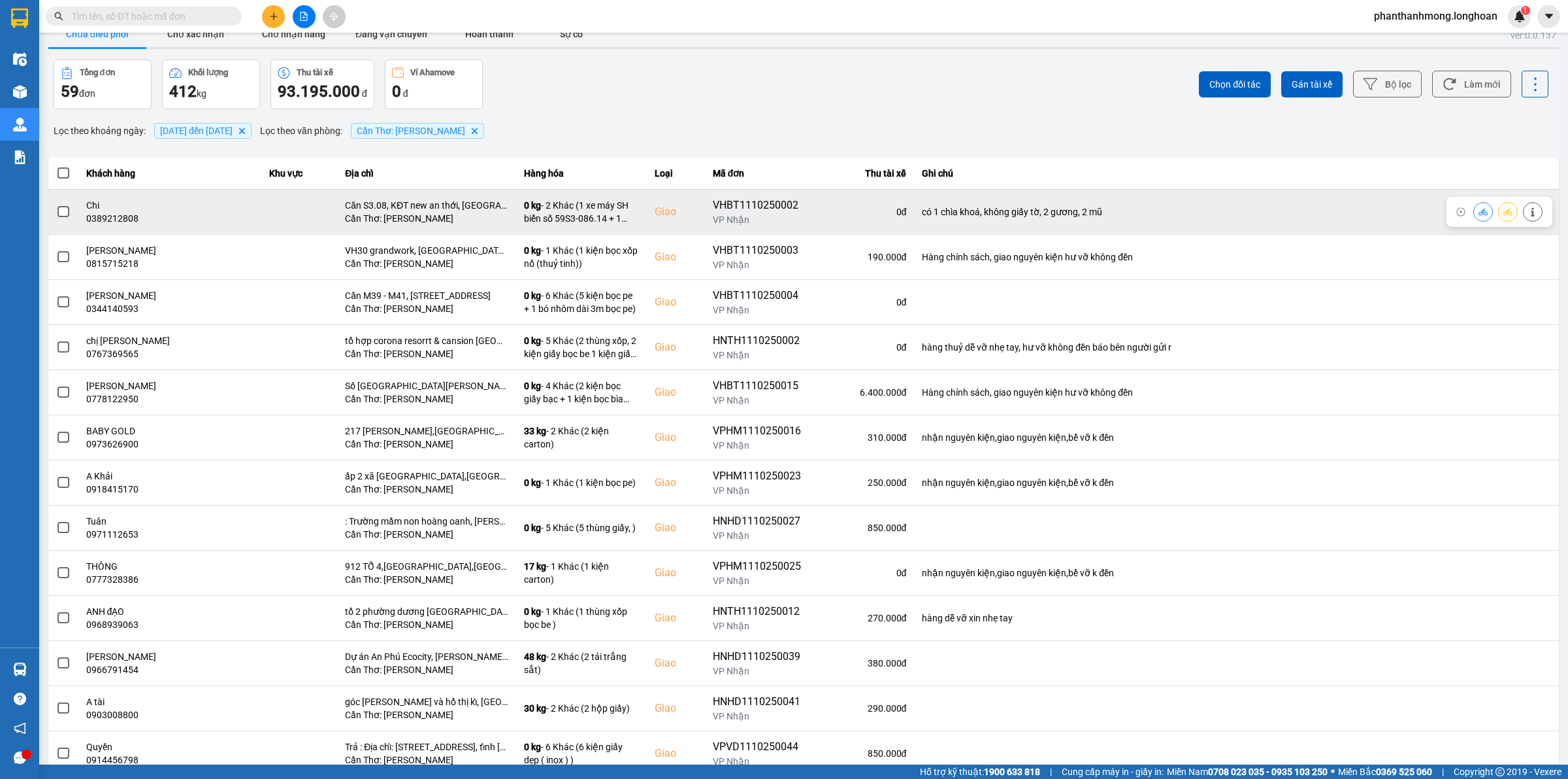
click at [56, 204] on input "checkbox" at bounding box center [56, 204] width 0 height 0
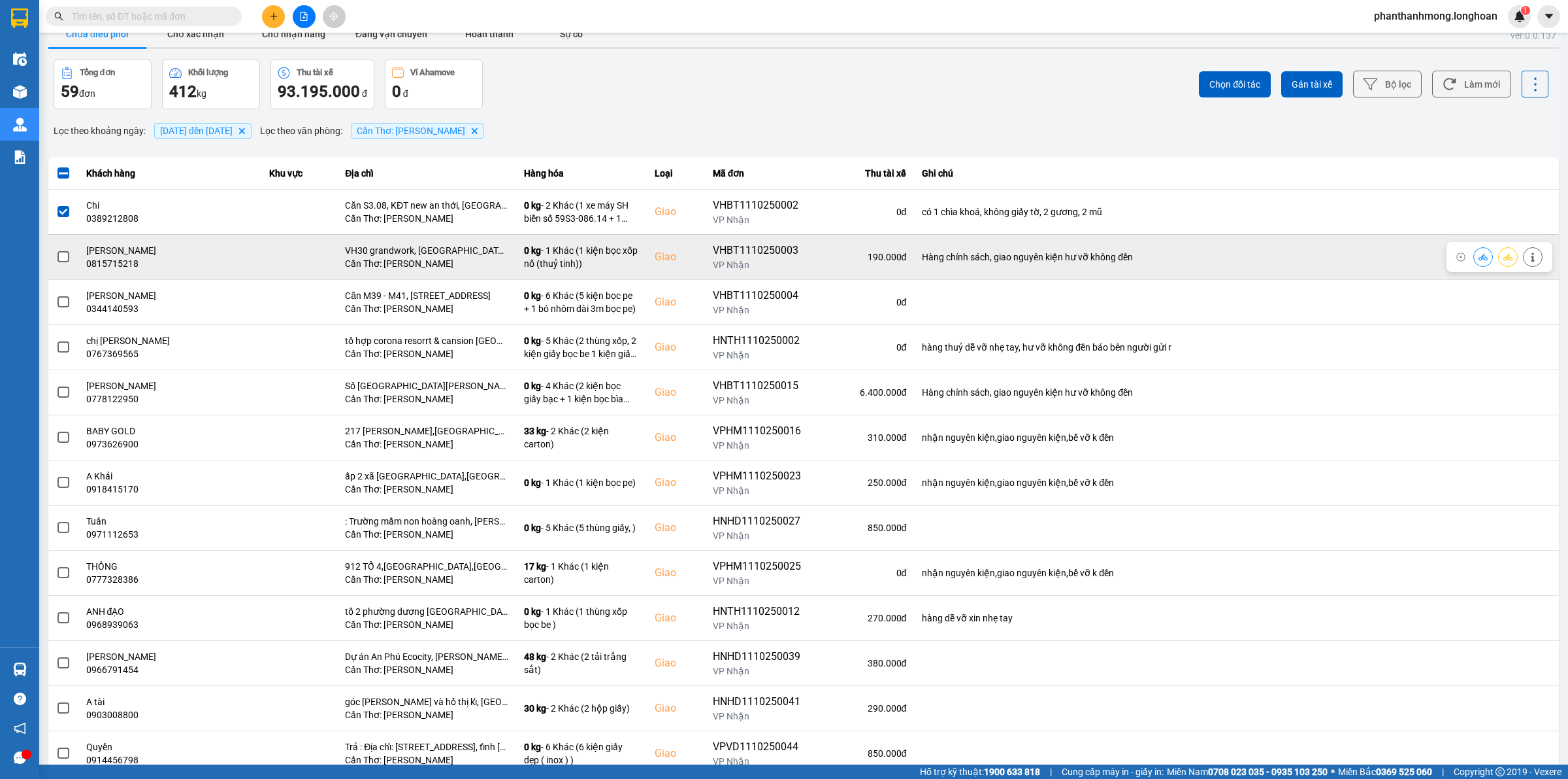
click at [403, 244] on div "VH30 grandwork, [GEOGRAPHIC_DATA], [GEOGRAPHIC_DATA], [GEOGRAPHIC_DATA]" at bounding box center [427, 251] width 164 height 13
click at [58, 254] on span at bounding box center [64, 257] width 12 height 12
click at [56, 250] on input "checkbox" at bounding box center [56, 250] width 0 height 0
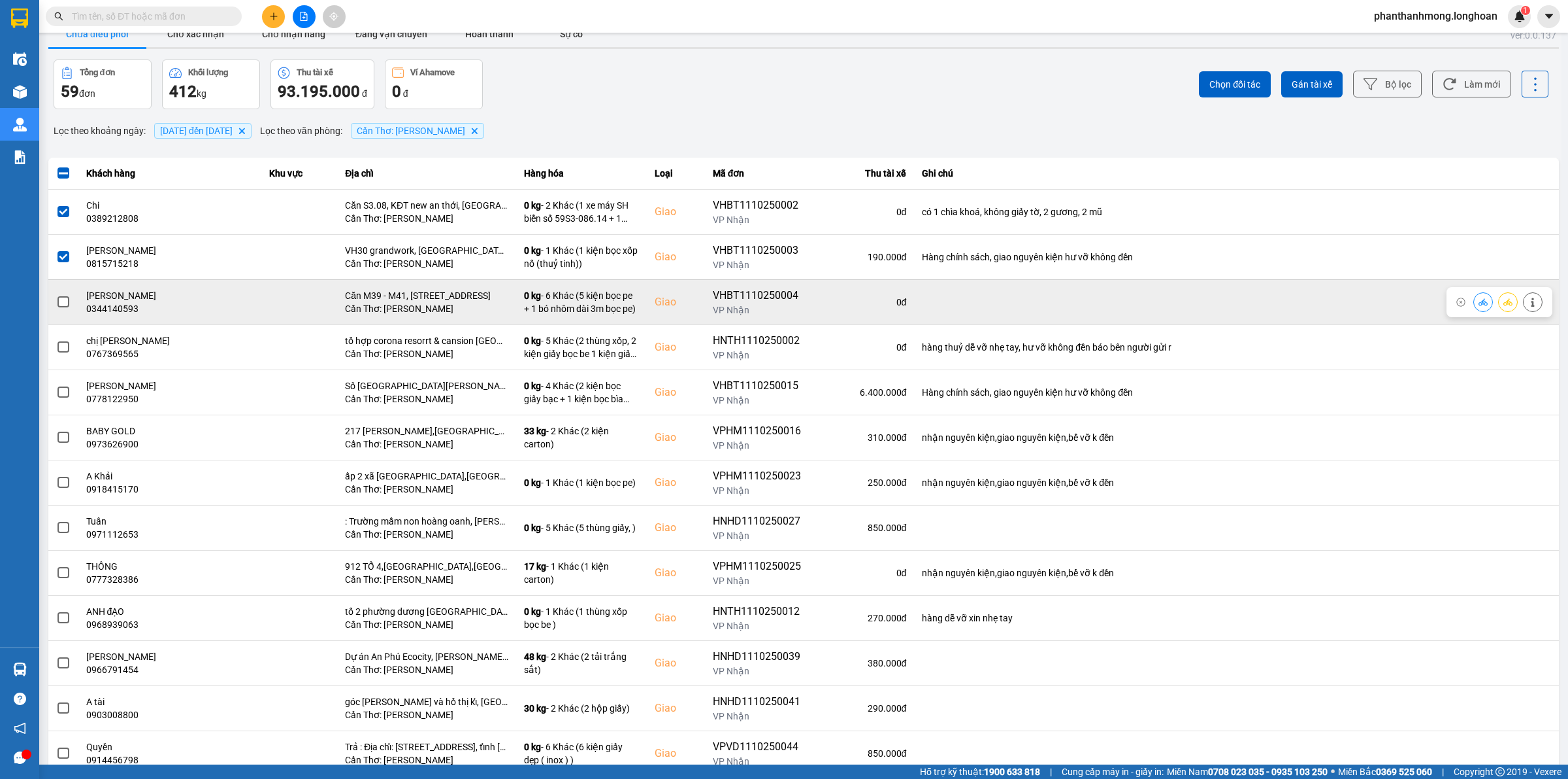
click at [60, 306] on span at bounding box center [64, 302] width 12 height 12
click at [56, 295] on input "checkbox" at bounding box center [56, 295] width 0 height 0
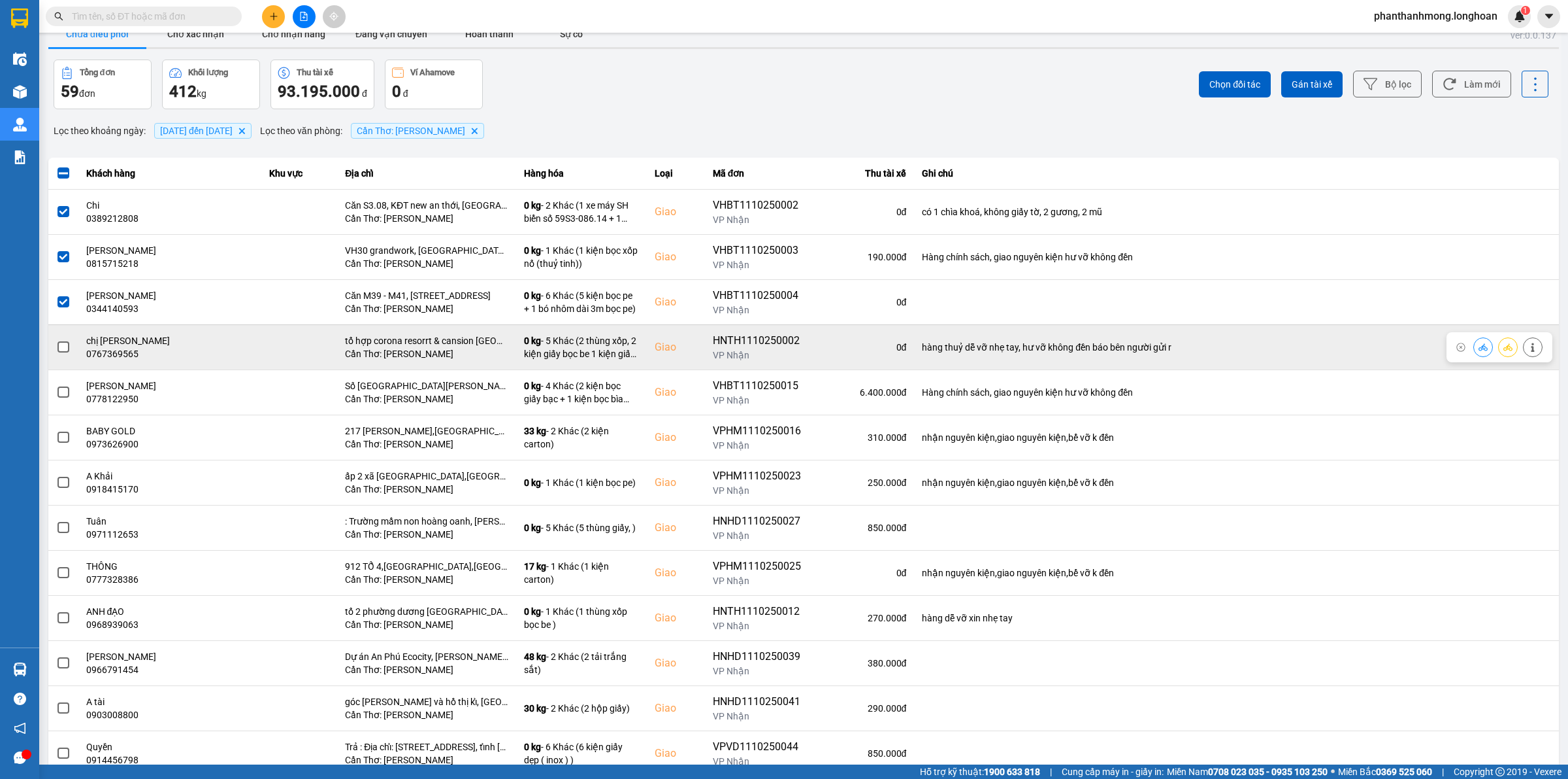
click at [62, 343] on span at bounding box center [64, 347] width 12 height 12
click at [56, 340] on input "checkbox" at bounding box center [56, 340] width 0 height 0
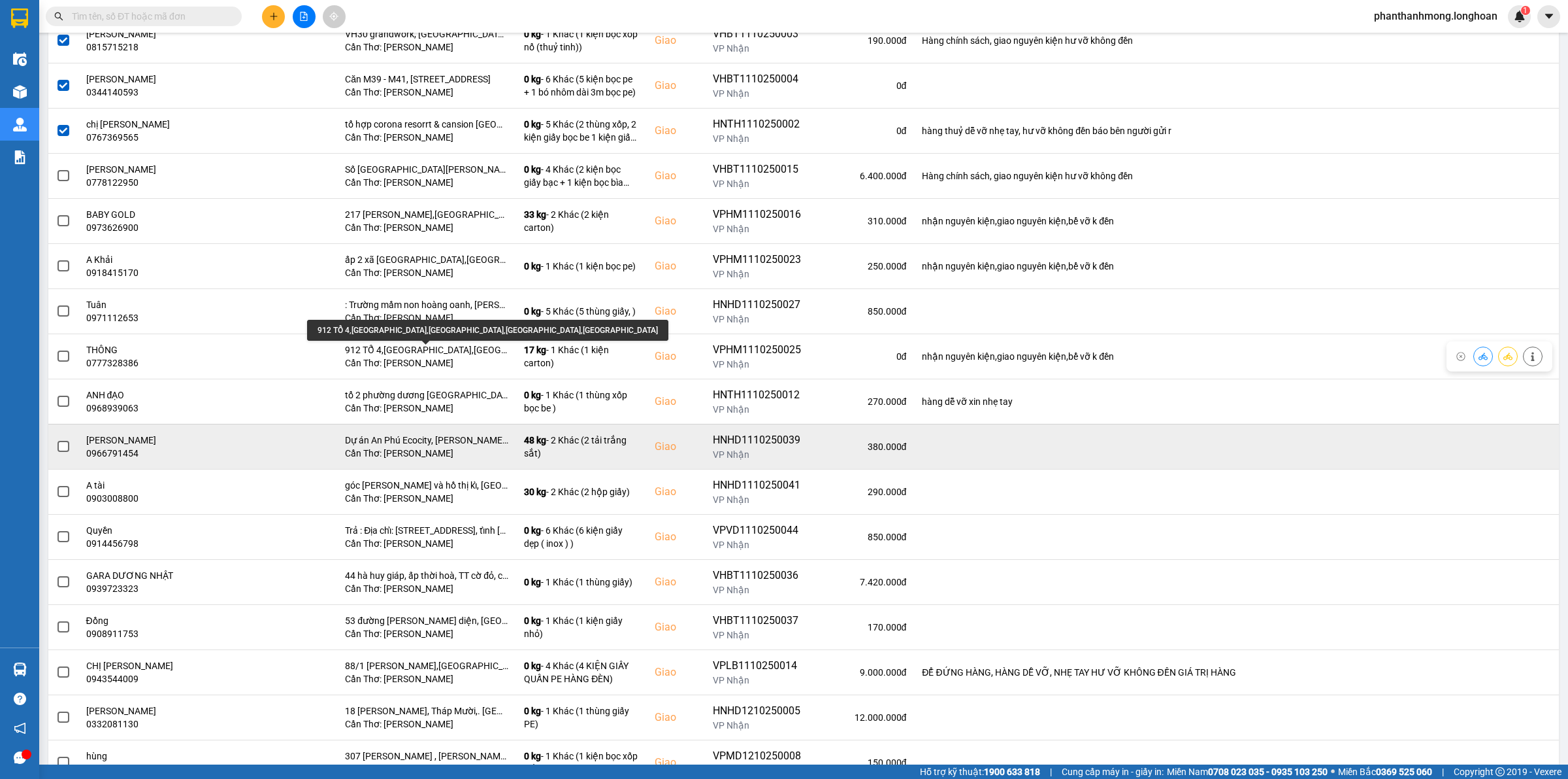
scroll to position [266, 0]
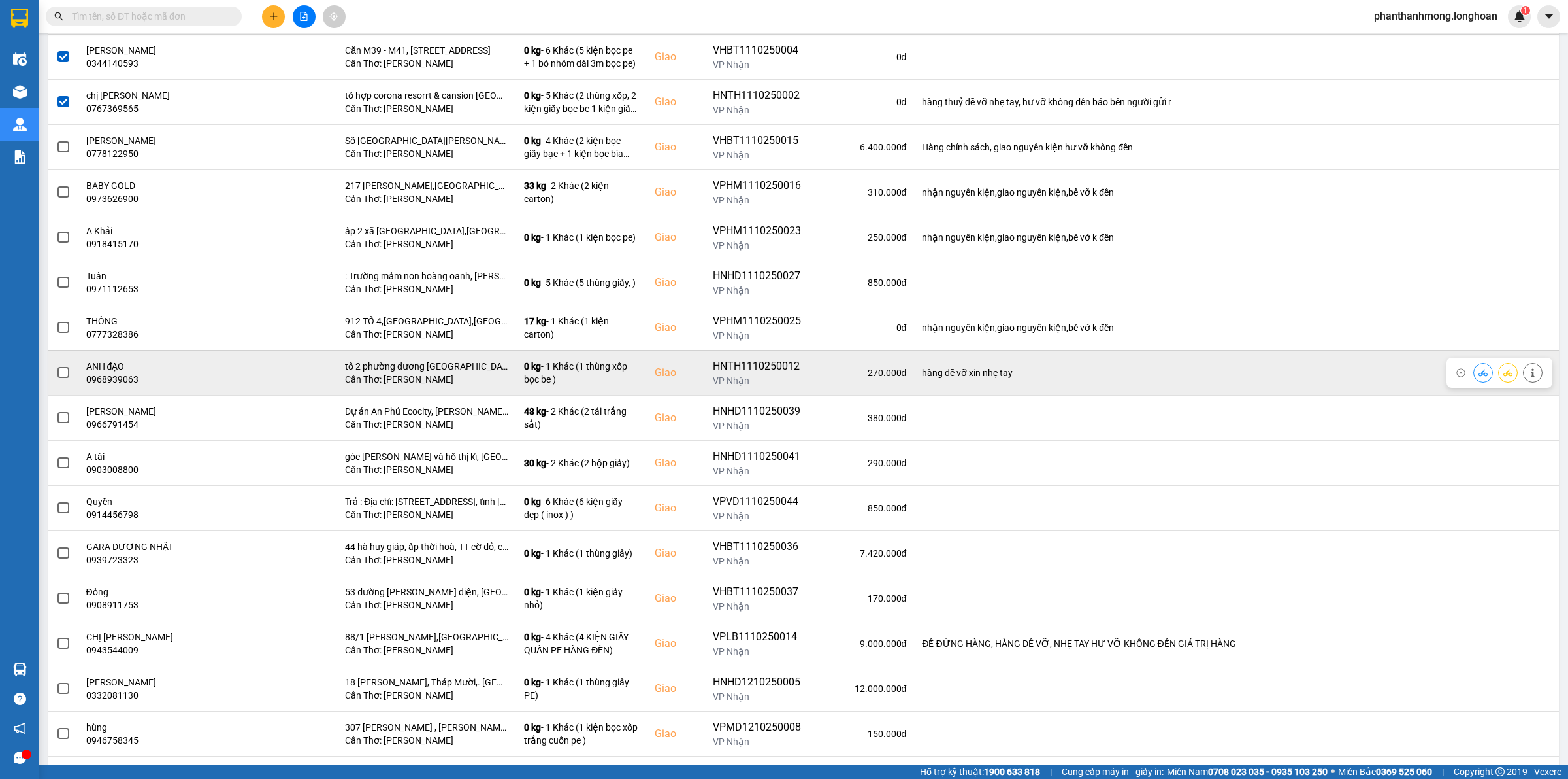
click at [59, 373] on span at bounding box center [64, 372] width 12 height 12
click at [56, 366] on input "checkbox" at bounding box center [56, 366] width 0 height 0
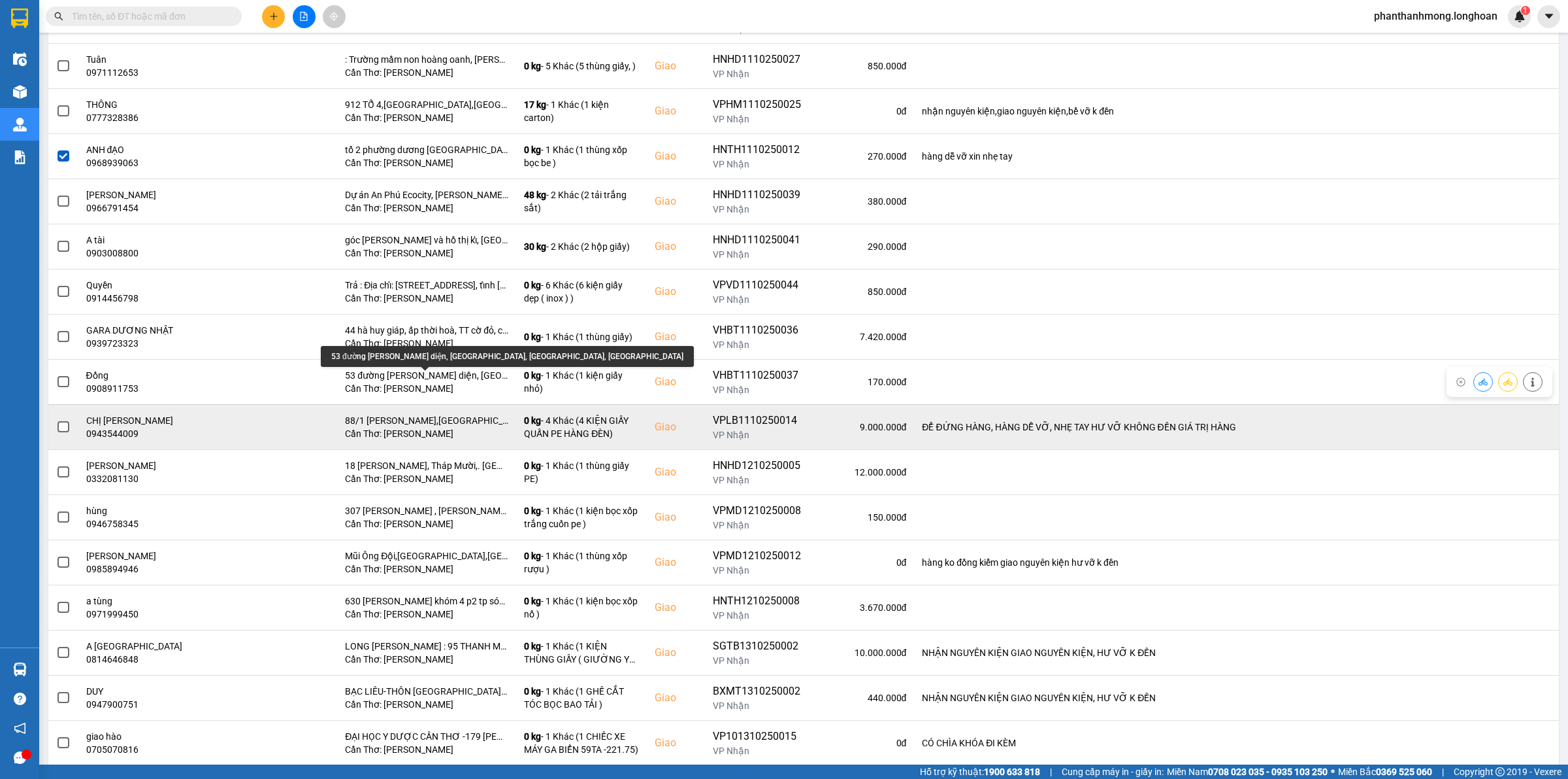
scroll to position [511, 0]
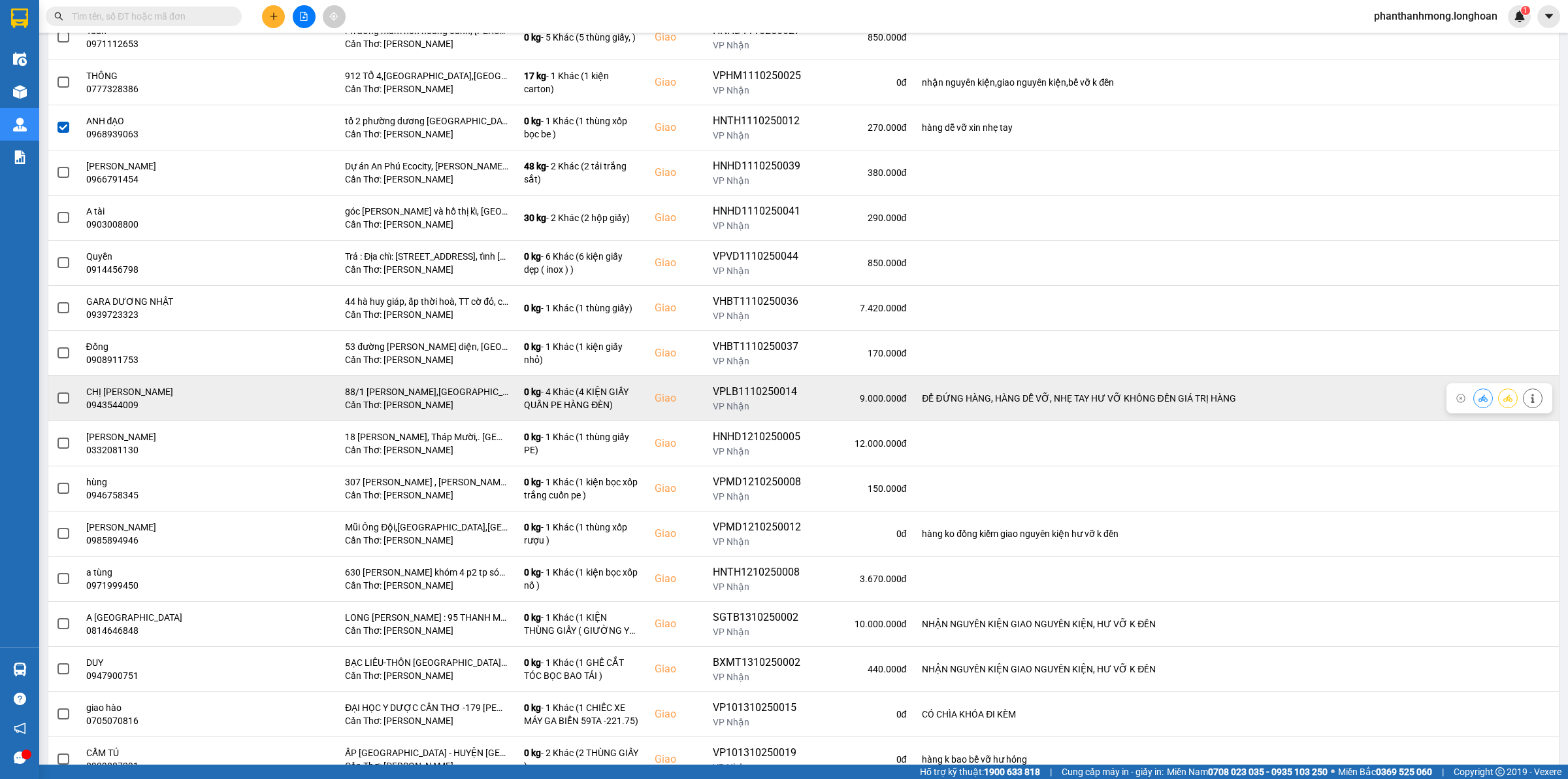
click at [67, 399] on span at bounding box center [64, 398] width 12 height 12
click at [56, 391] on input "checkbox" at bounding box center [56, 391] width 0 height 0
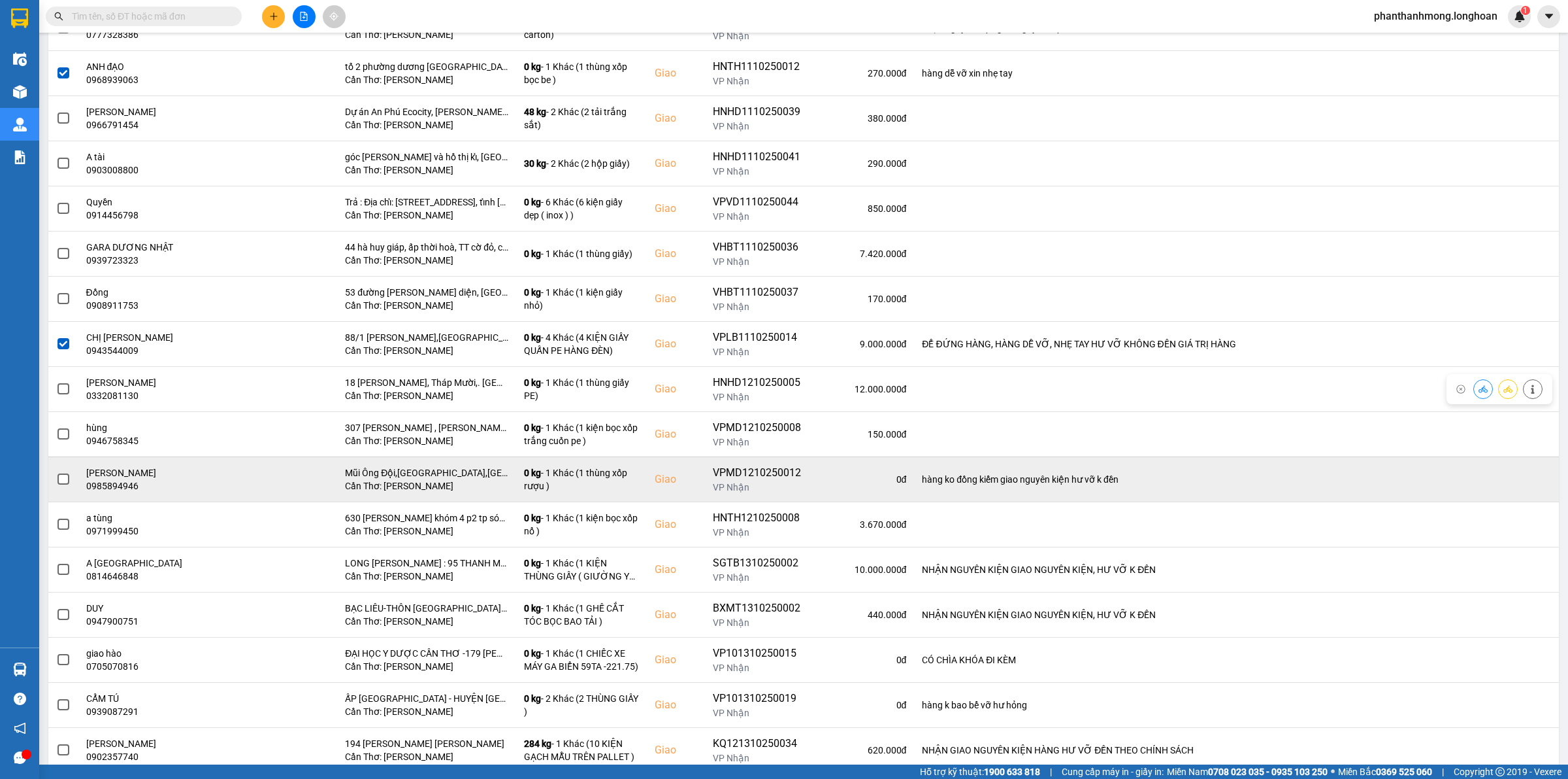
scroll to position [593, 0]
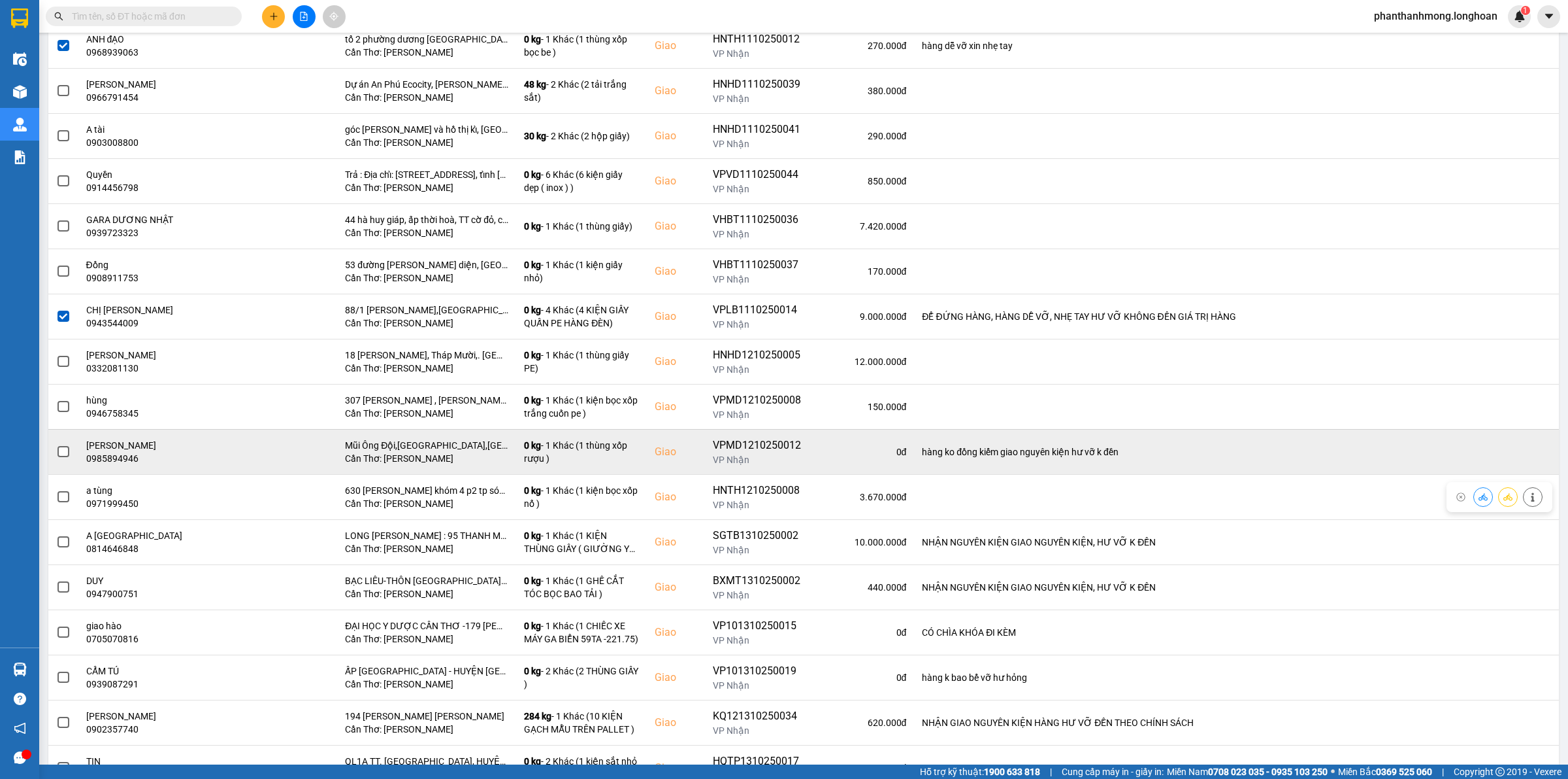
click at [69, 455] on span at bounding box center [64, 452] width 12 height 12
click at [56, 445] on input "checkbox" at bounding box center [56, 445] width 0 height 0
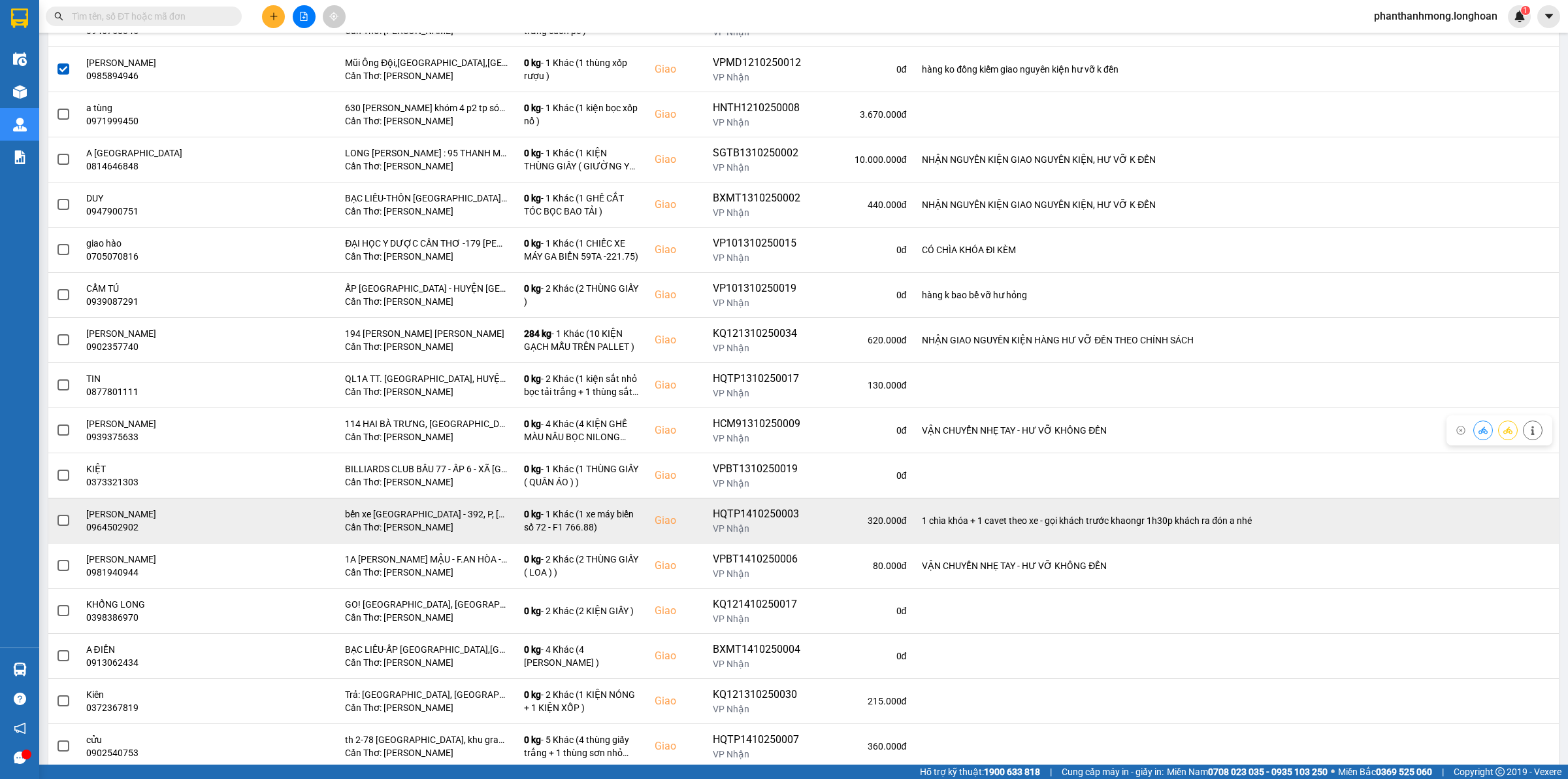
scroll to position [1001, 0]
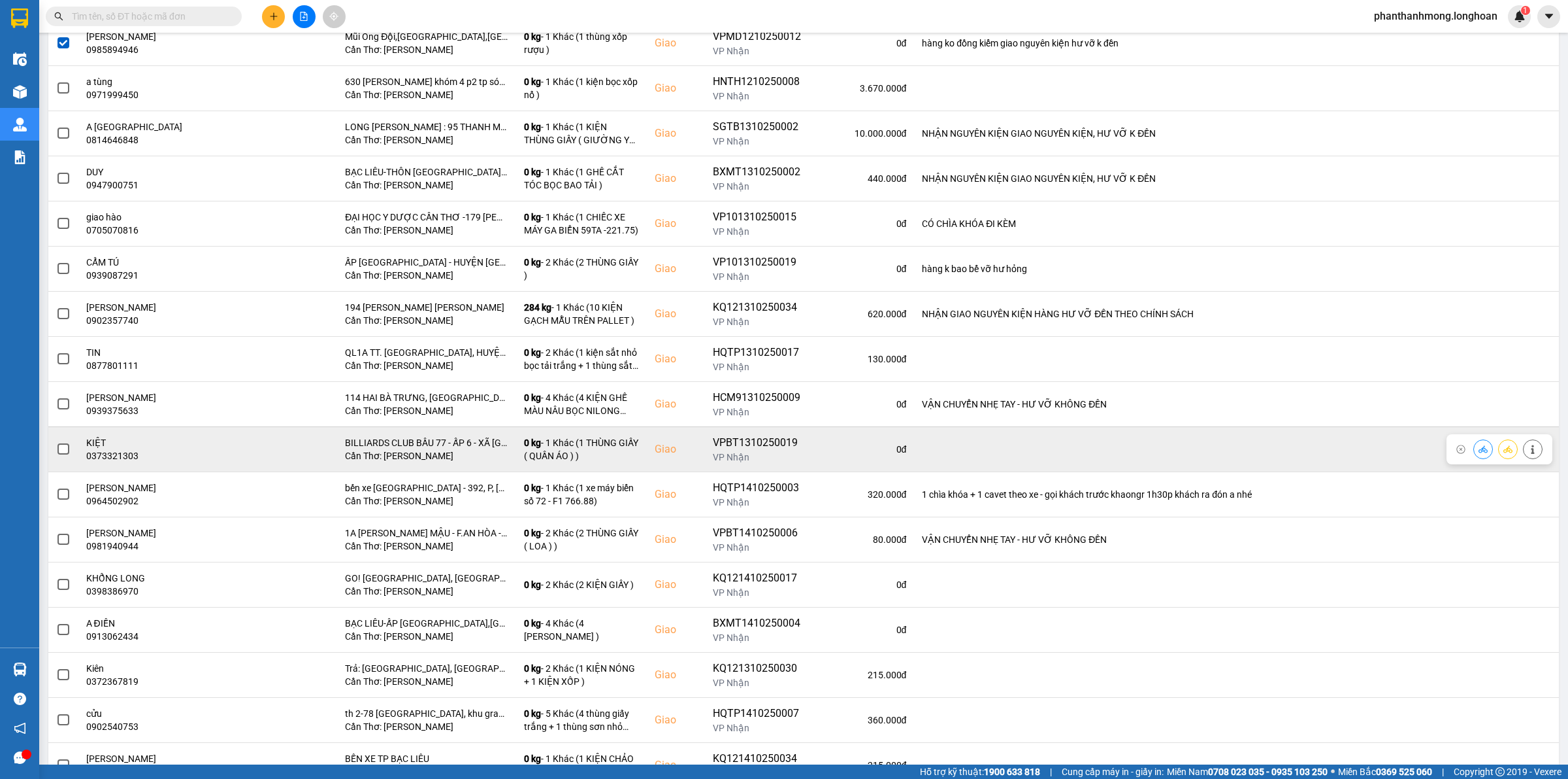
click at [66, 454] on span at bounding box center [64, 449] width 12 height 12
click at [56, 442] on input "checkbox" at bounding box center [56, 442] width 0 height 0
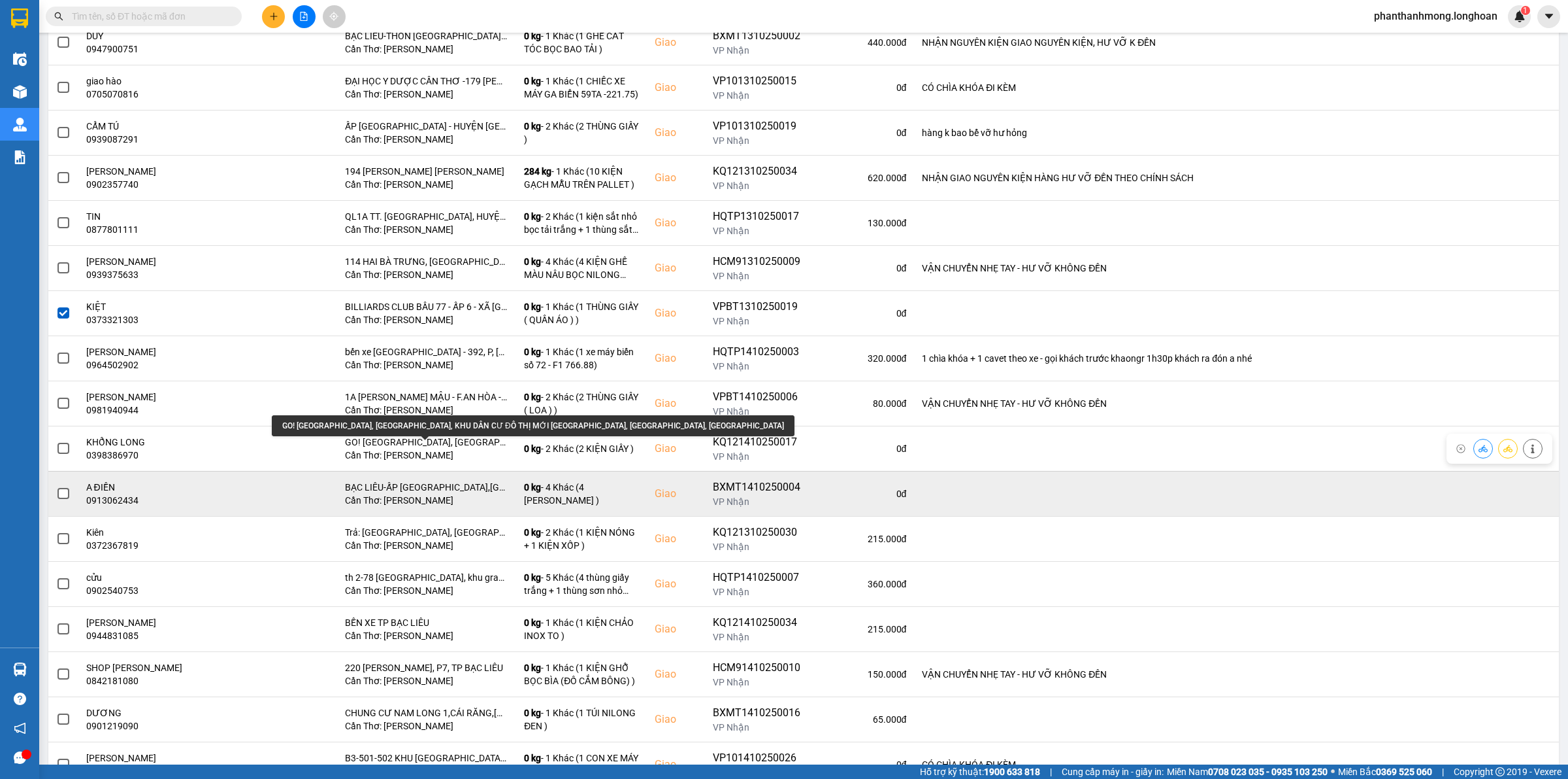
scroll to position [1165, 0]
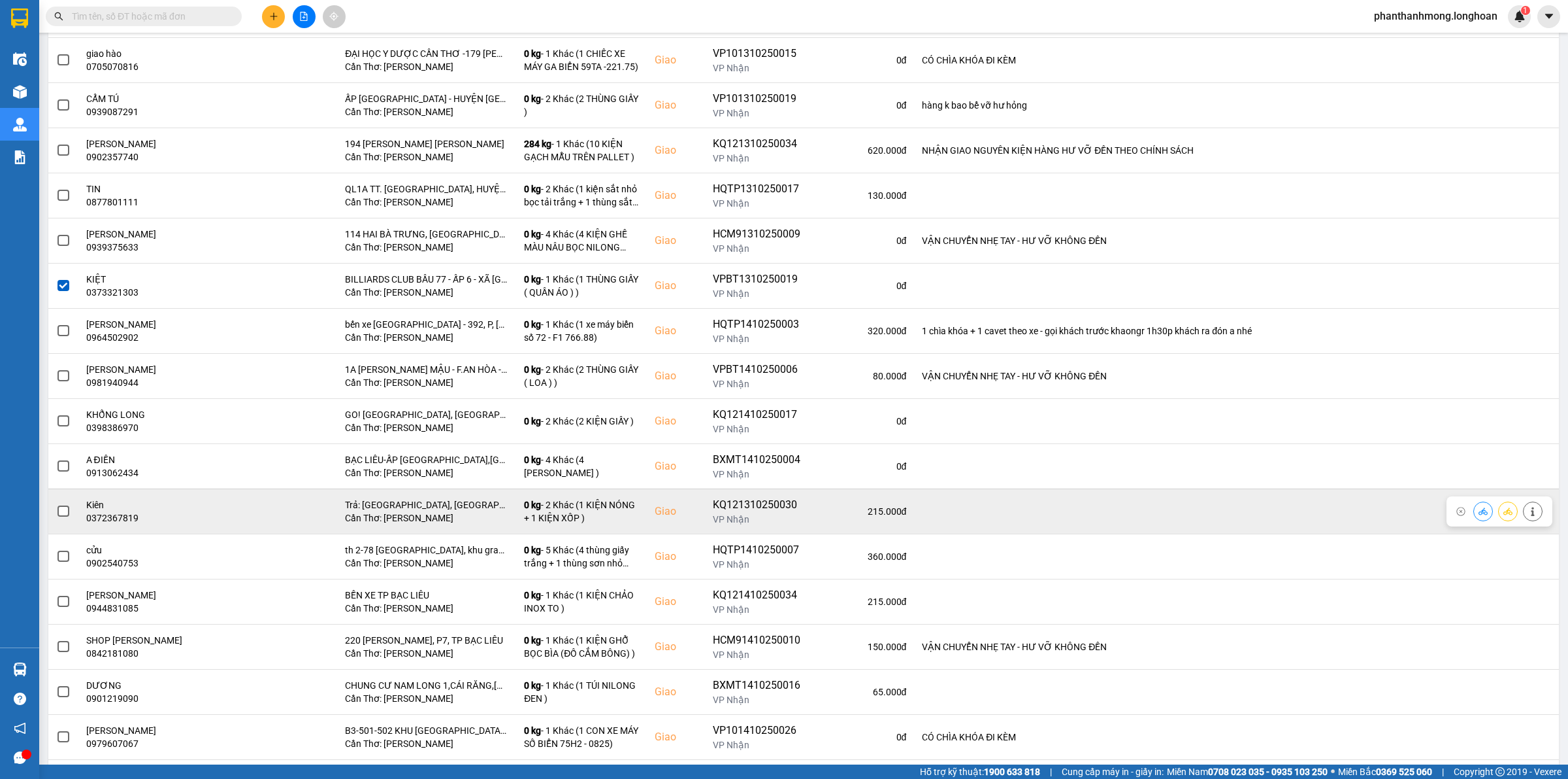
click at [62, 517] on span at bounding box center [64, 511] width 12 height 12
click at [56, 504] on input "checkbox" at bounding box center [56, 504] width 0 height 0
click at [55, 515] on td at bounding box center [63, 511] width 30 height 45
click at [62, 517] on span at bounding box center [64, 511] width 12 height 12
click at [56, 504] on input "checkbox" at bounding box center [56, 504] width 0 height 0
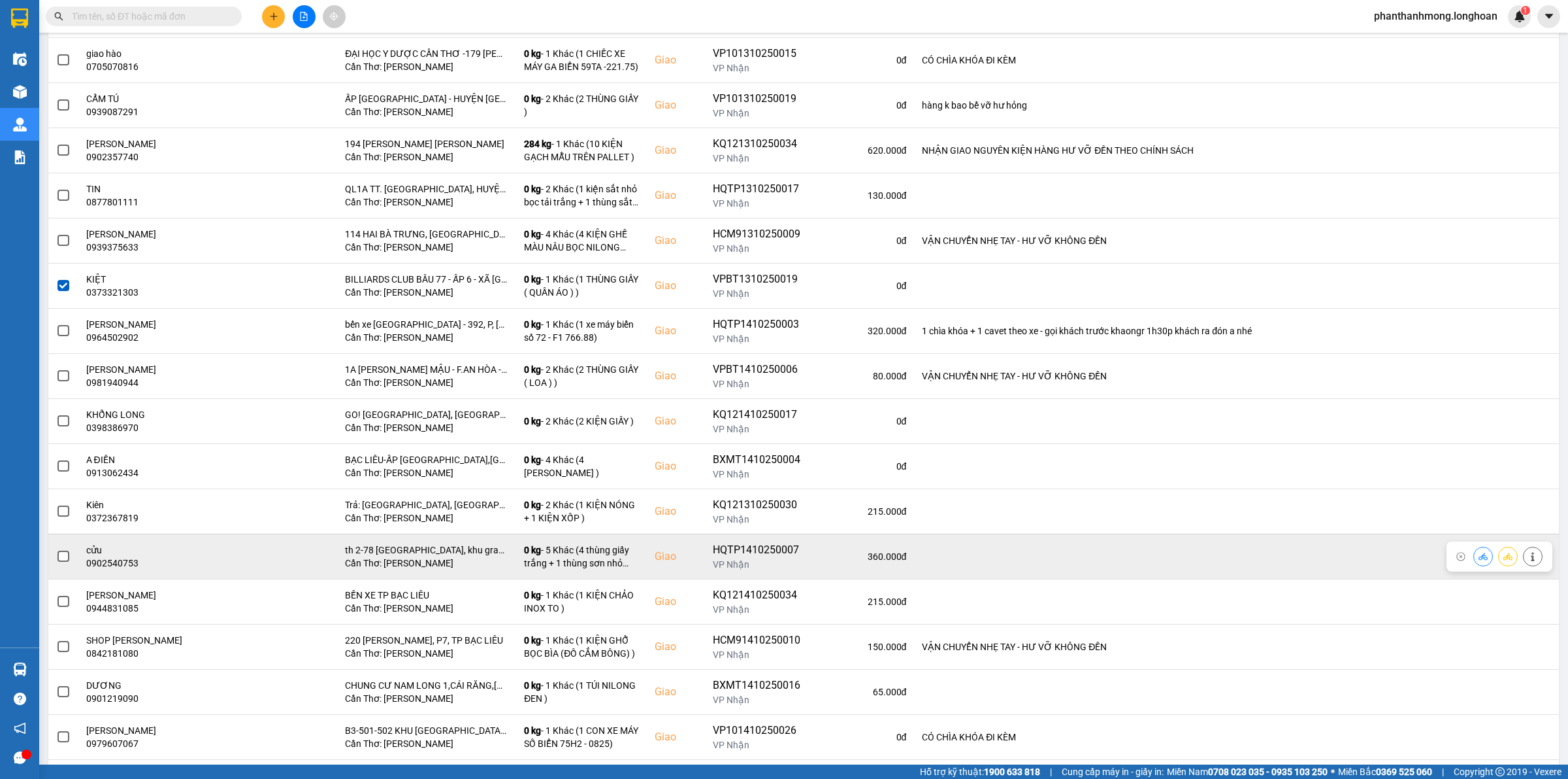
click at [64, 562] on span at bounding box center [64, 557] width 12 height 12
click at [56, 549] on input "checkbox" at bounding box center [56, 549] width 0 height 0
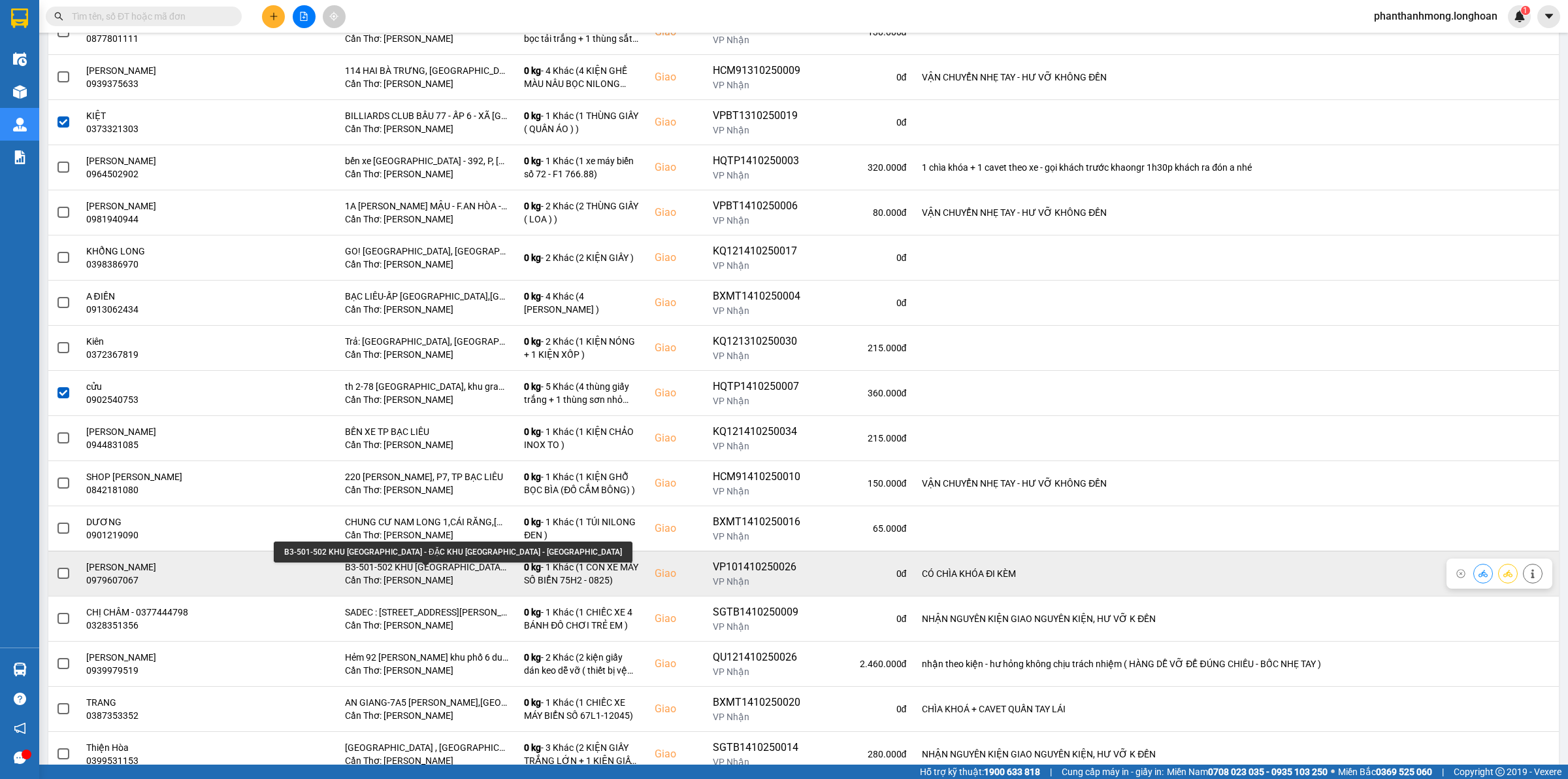
scroll to position [1410, 0]
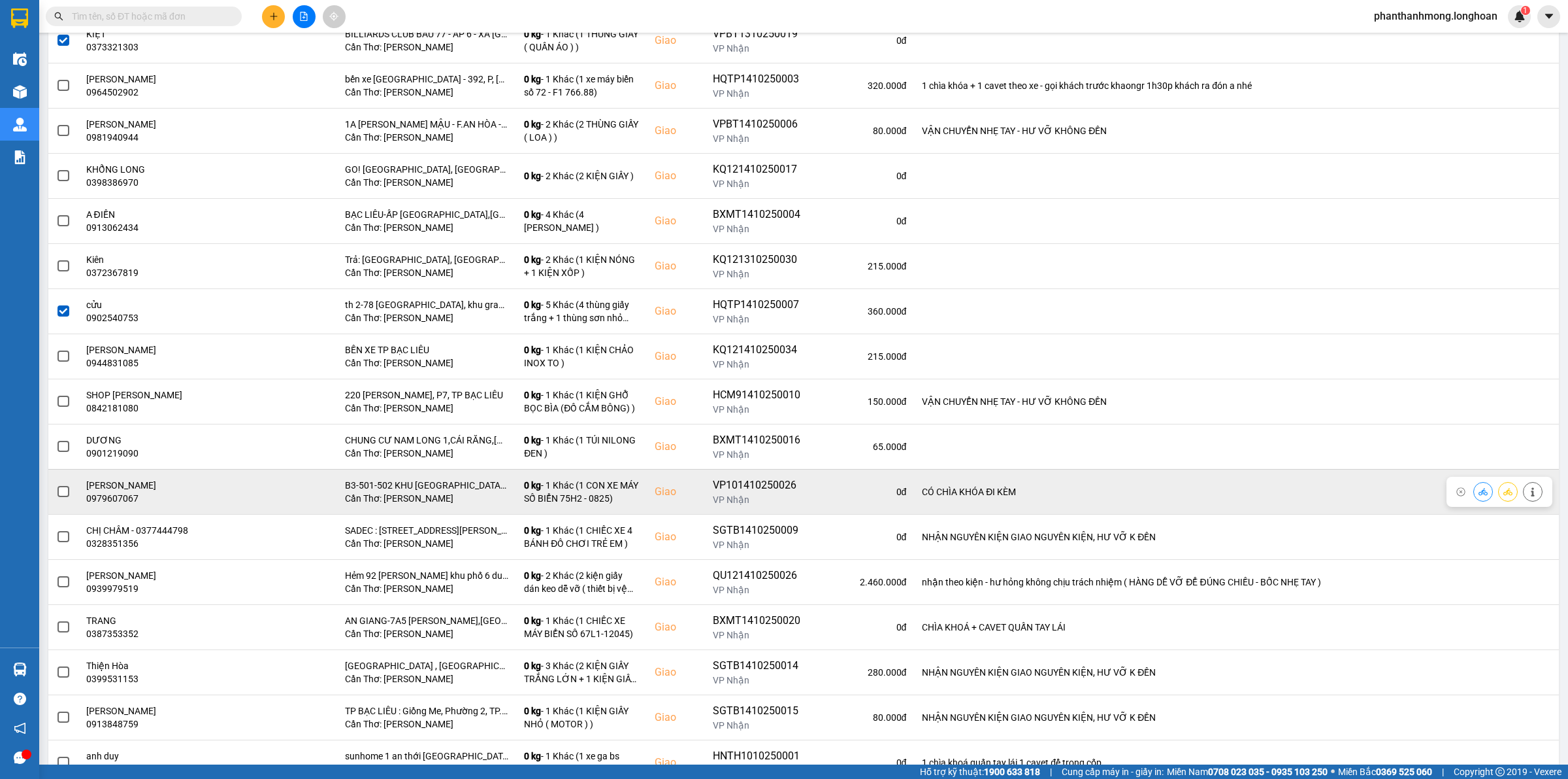
click at [61, 498] on span at bounding box center [64, 491] width 12 height 12
click at [56, 485] on input "checkbox" at bounding box center [56, 485] width 0 height 0
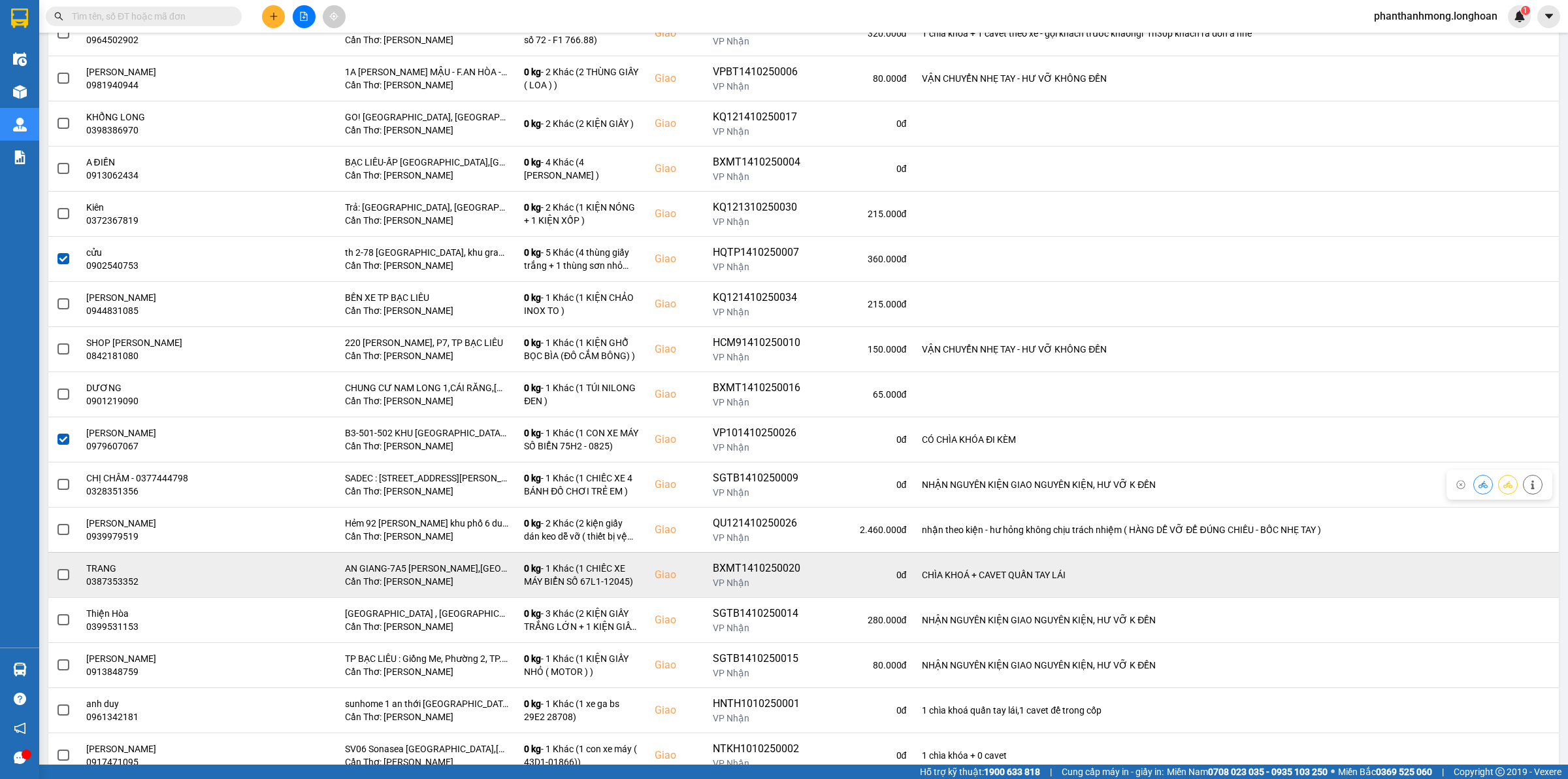
scroll to position [1492, 0]
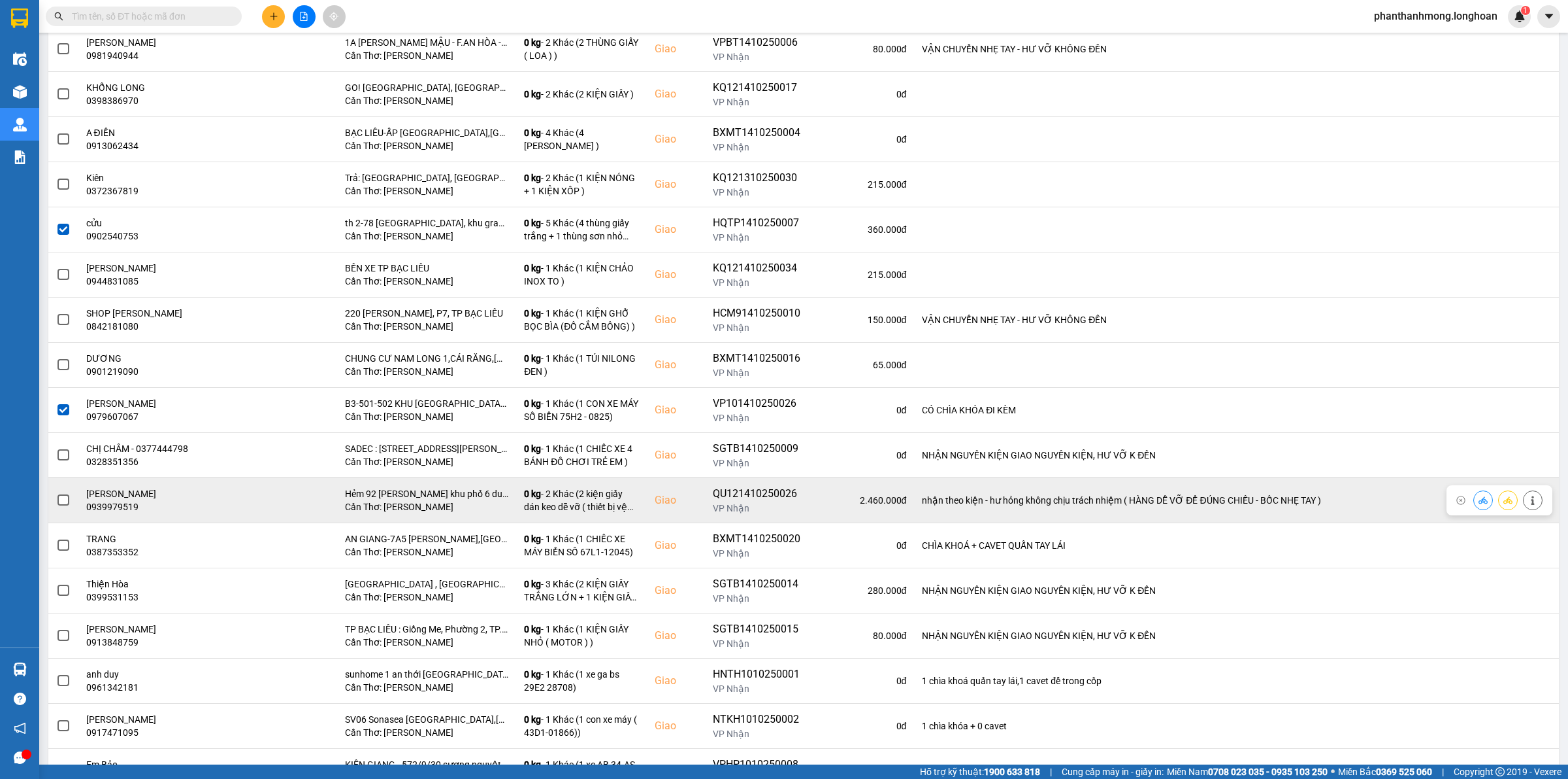
click at [62, 506] on span at bounding box center [64, 500] width 12 height 12
click at [56, 493] on input "checkbox" at bounding box center [56, 493] width 0 height 0
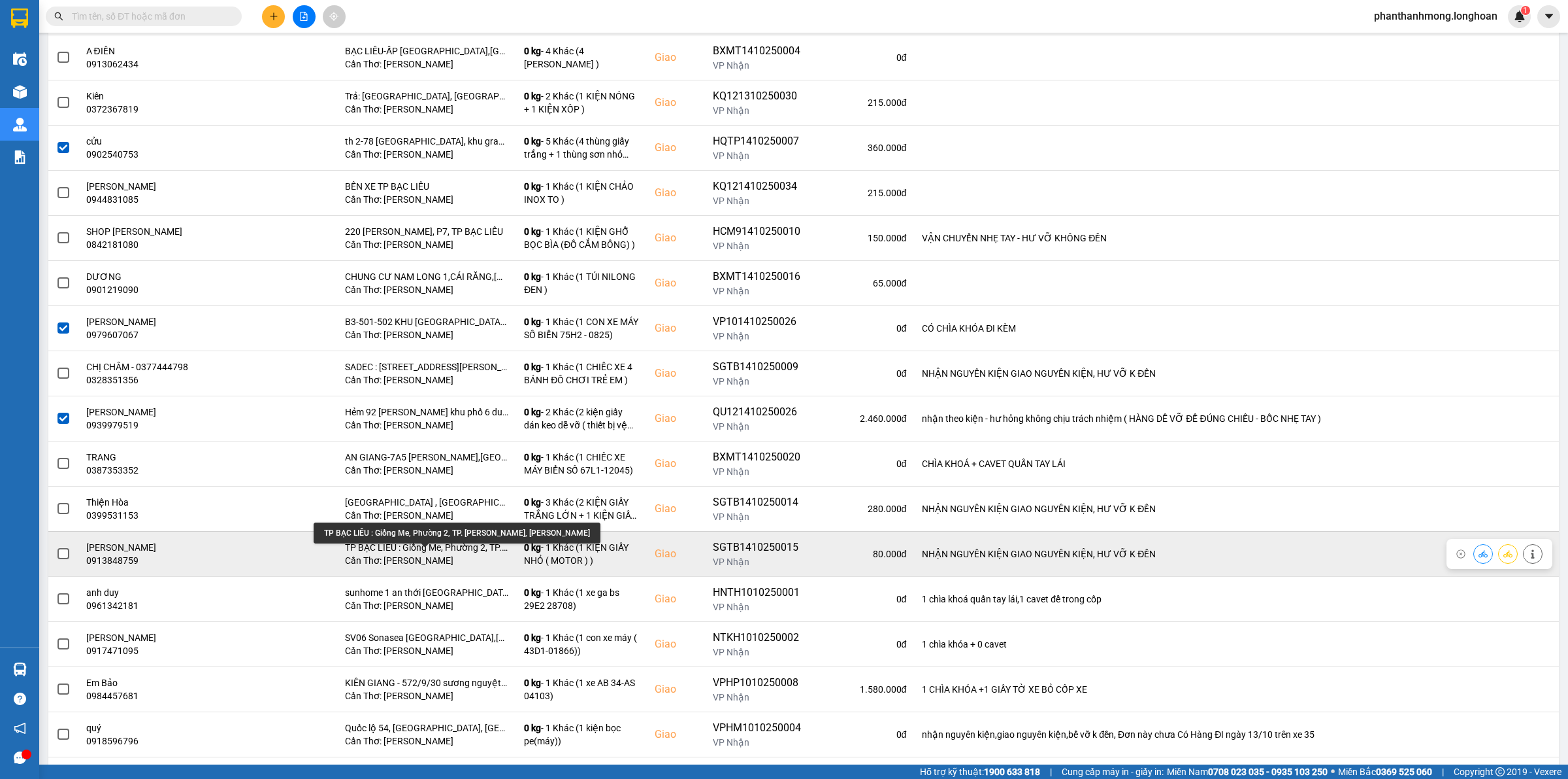
scroll to position [1656, 0]
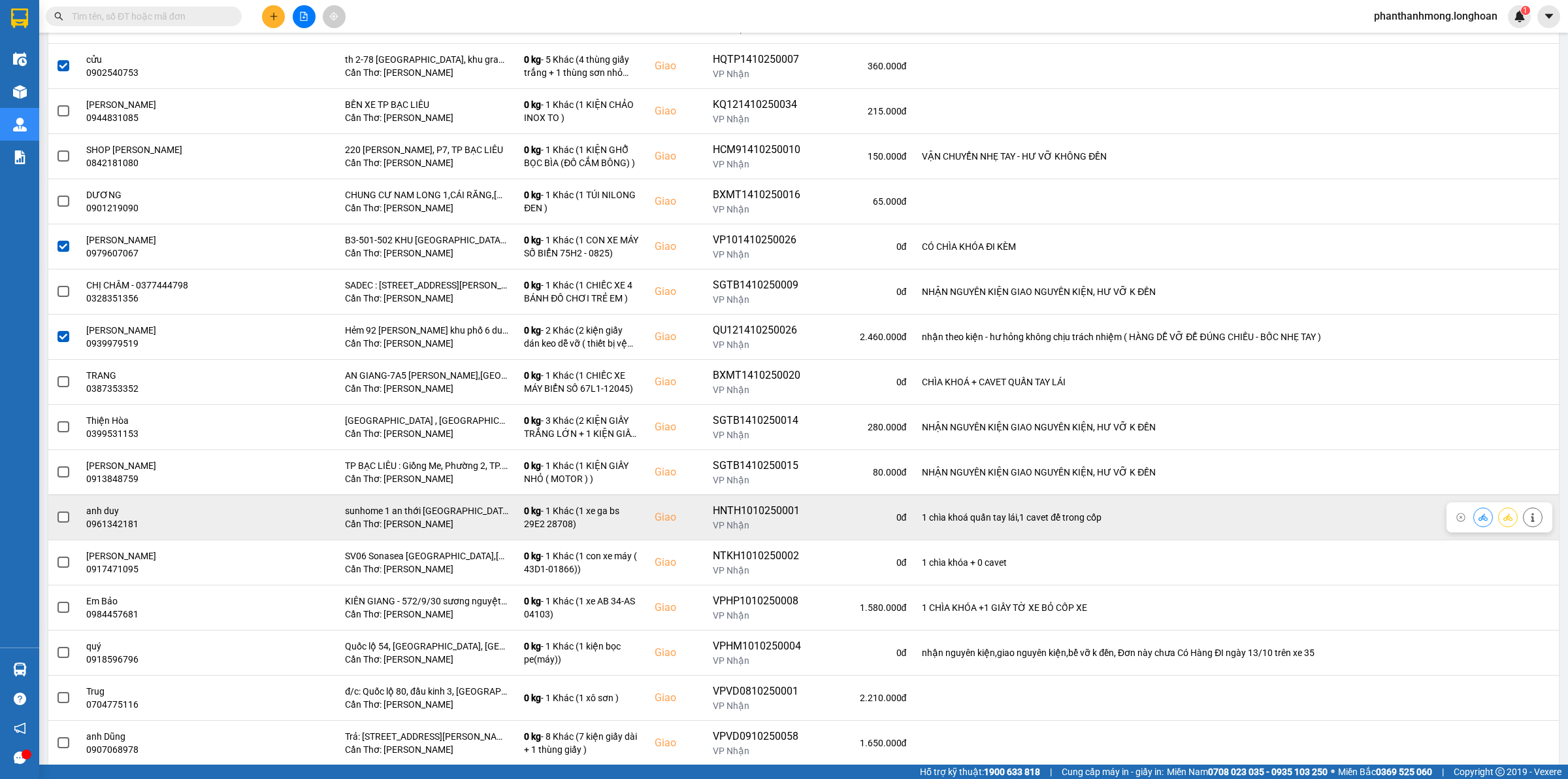
click at [63, 519] on span at bounding box center [64, 517] width 12 height 12
click at [56, 510] on input "checkbox" at bounding box center [56, 510] width 0 height 0
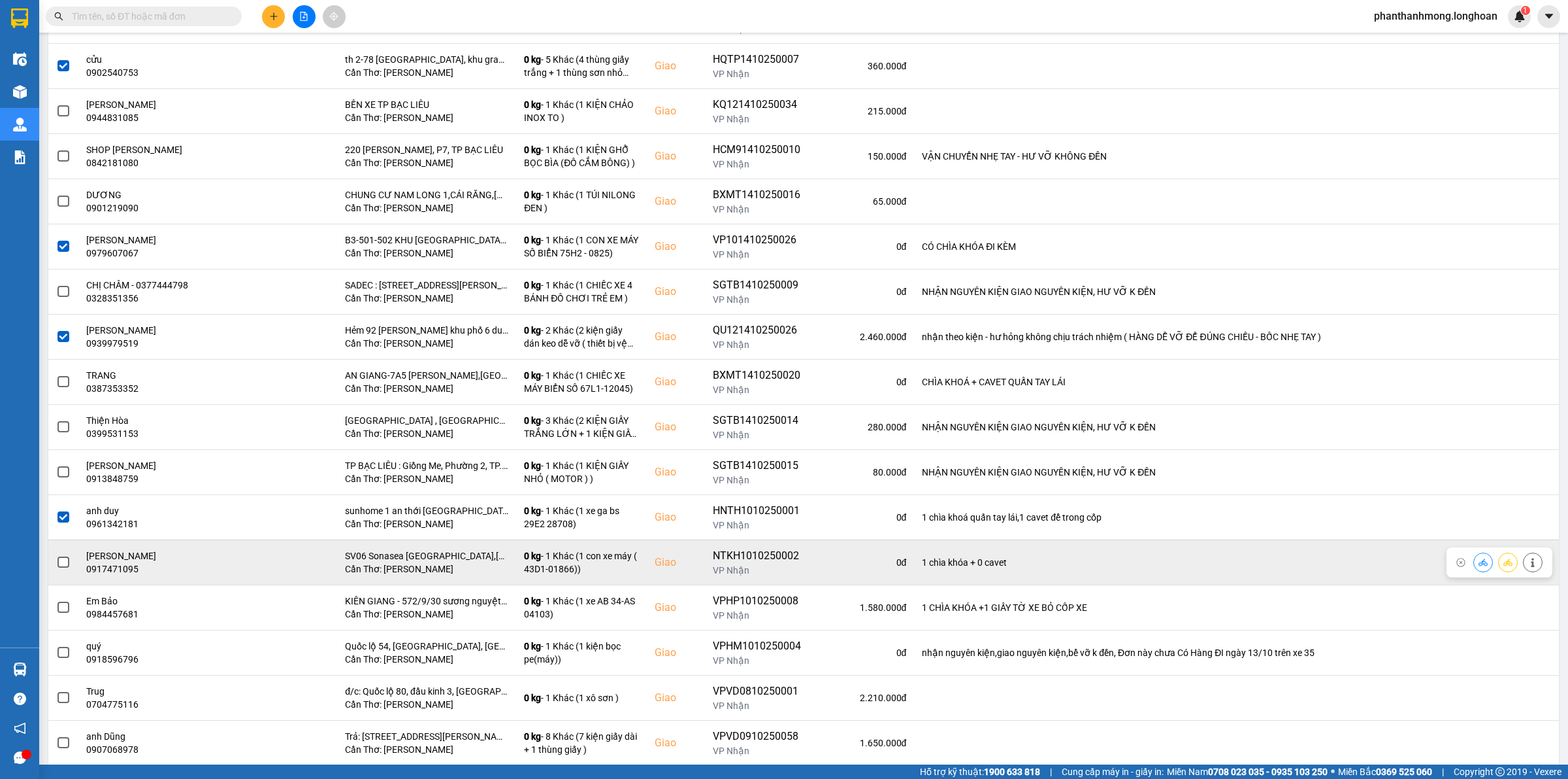
click at [70, 566] on td at bounding box center [63, 562] width 30 height 45
click at [65, 568] on span at bounding box center [64, 562] width 12 height 12
click at [56, 555] on input "checkbox" at bounding box center [56, 555] width 0 height 0
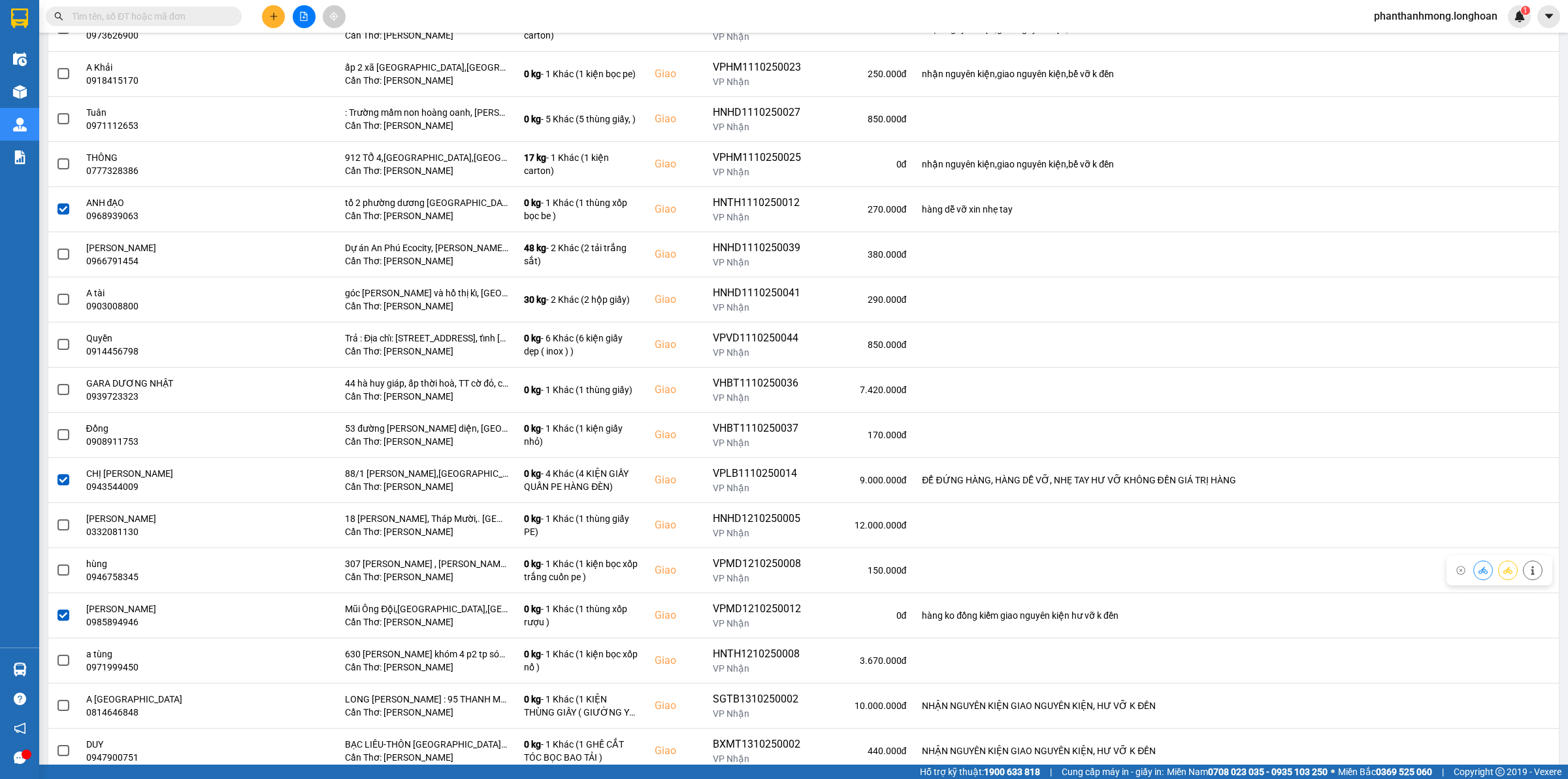
scroll to position [0, 0]
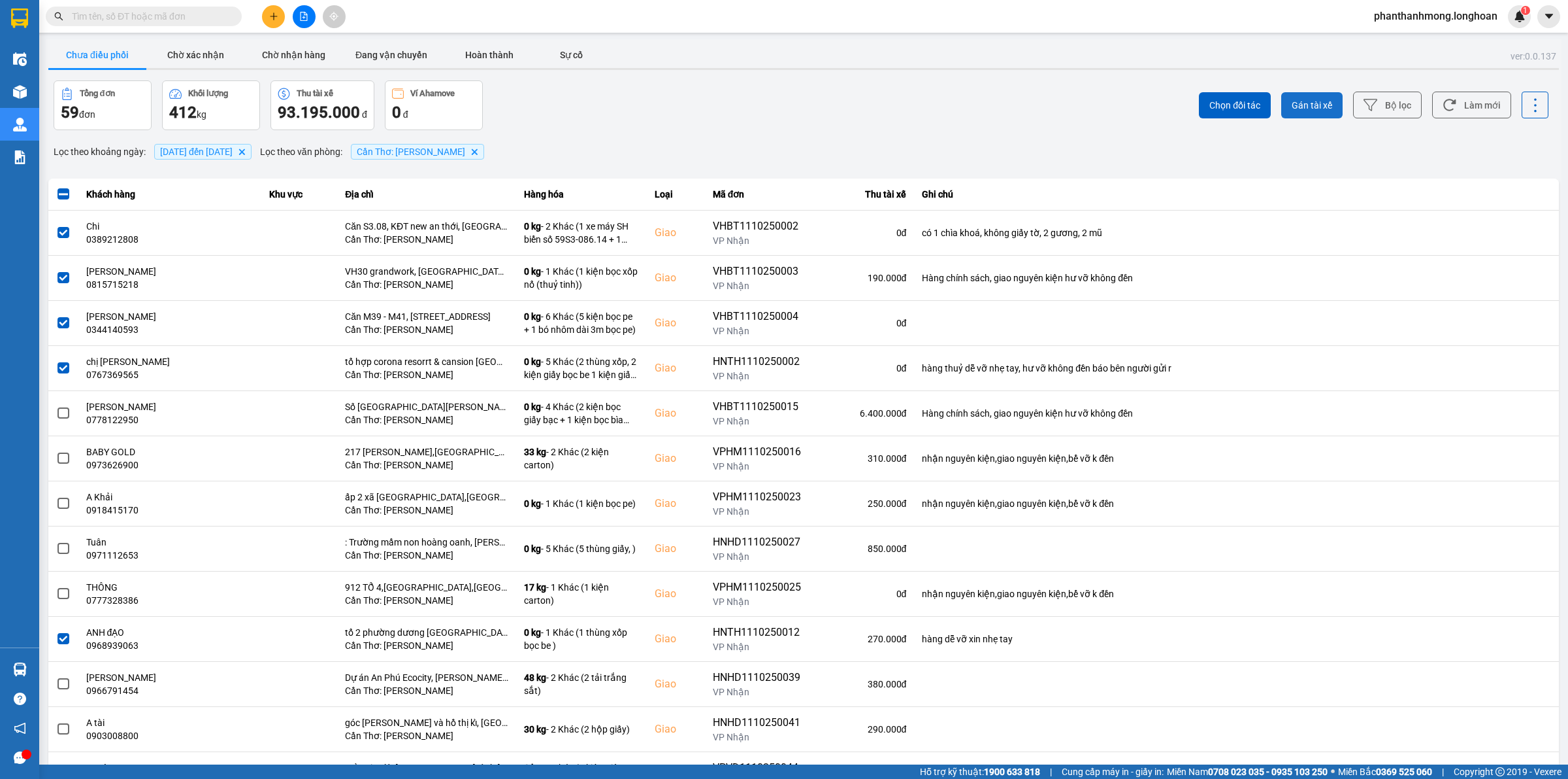
click at [1312, 104] on span "Gán tài xế" at bounding box center [1312, 105] width 41 height 13
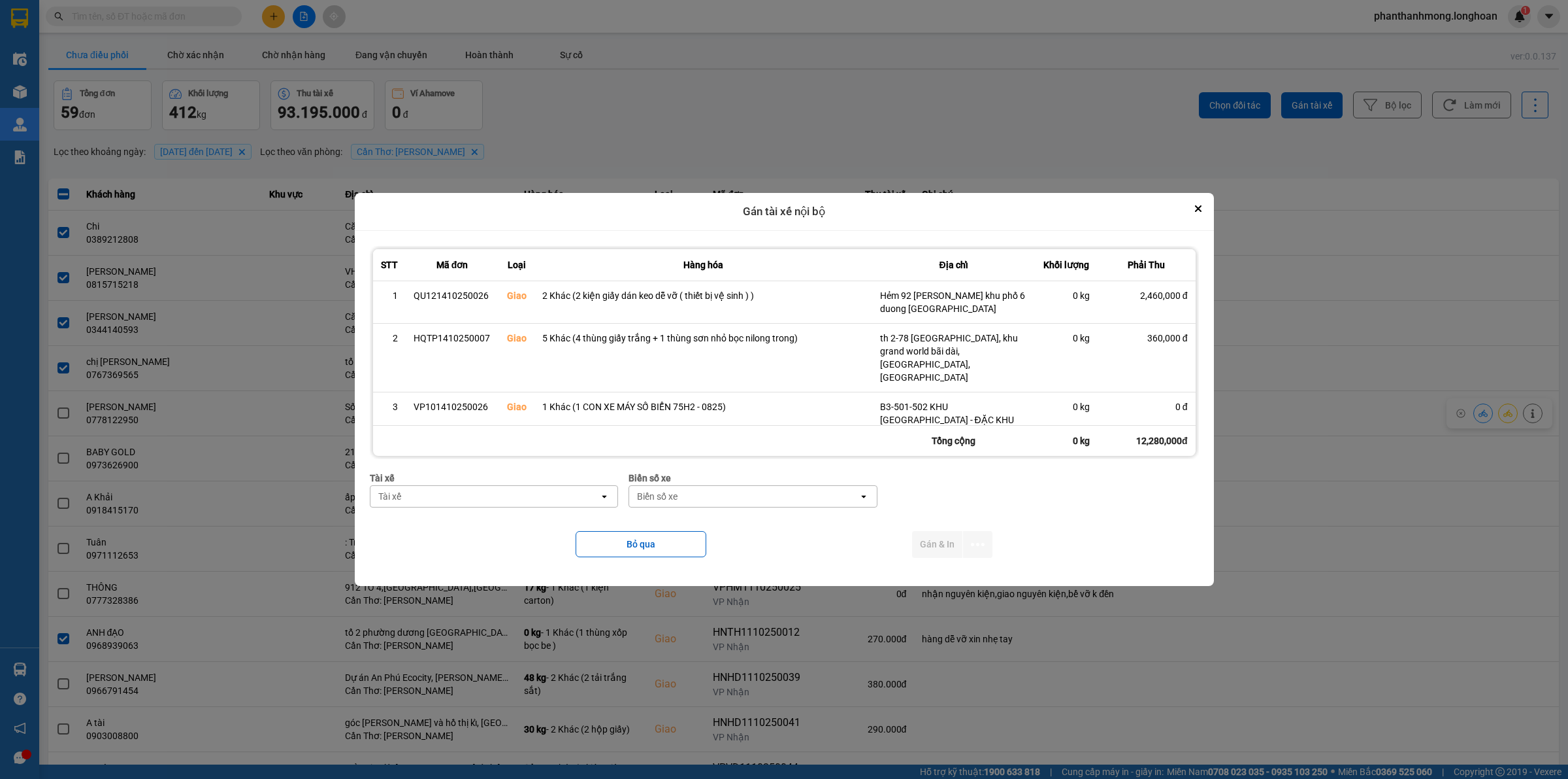
click at [550, 491] on div "Tài xế" at bounding box center [484, 495] width 229 height 21
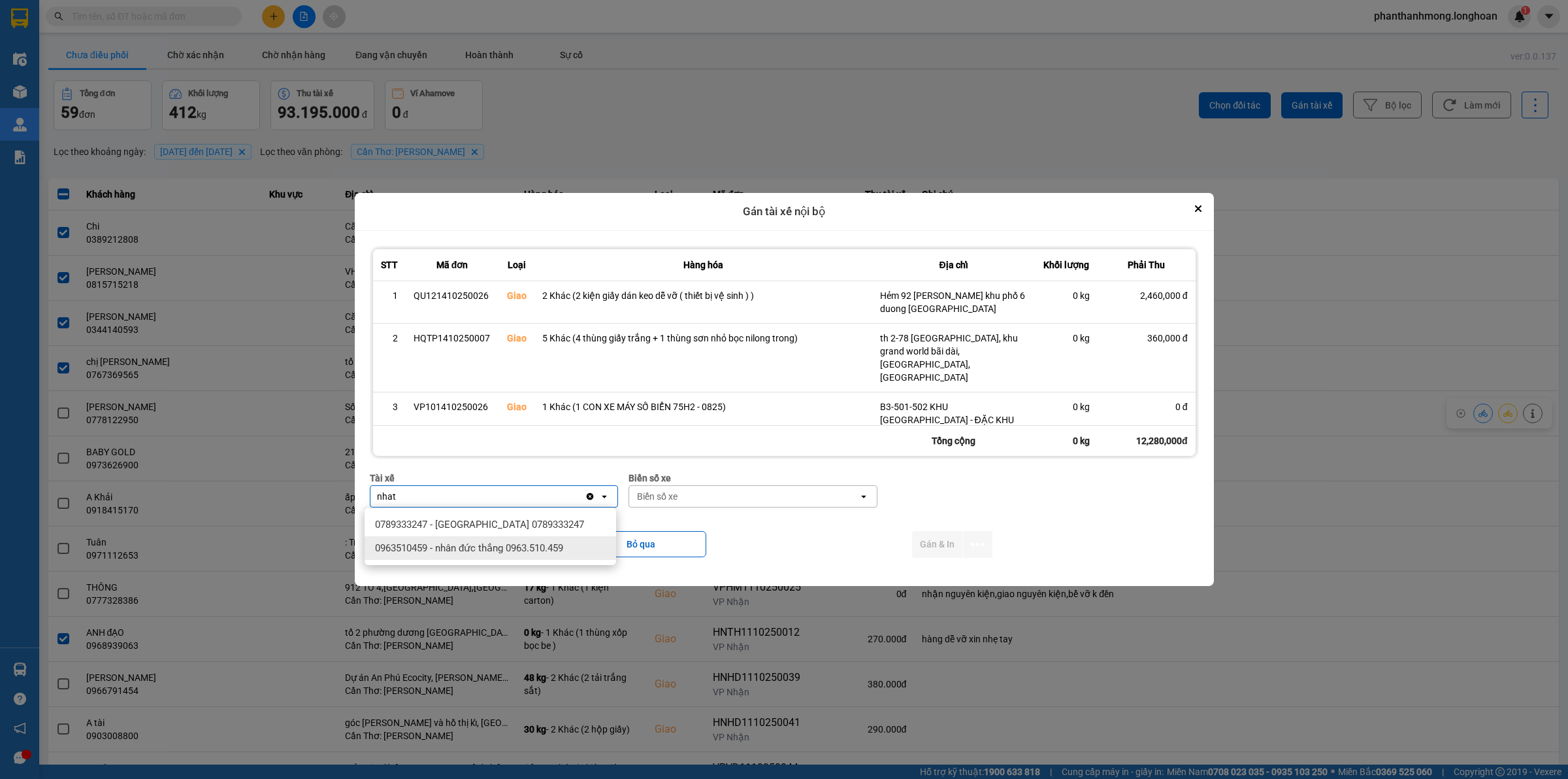
type input "nhat"
click at [554, 520] on span "0789333247 - [GEOGRAPHIC_DATA] 0789333247" at bounding box center [479, 524] width 209 height 13
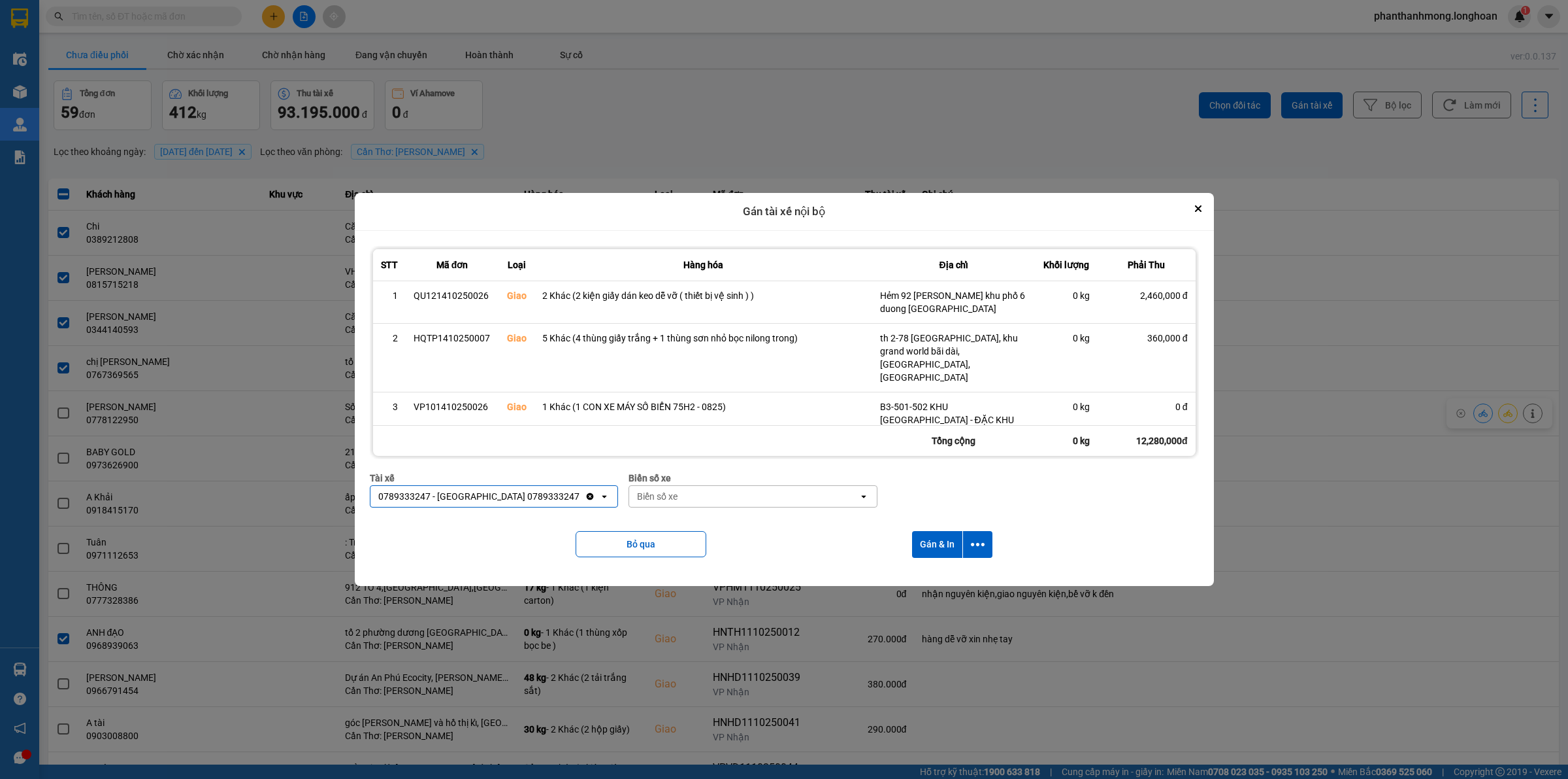
click at [688, 485] on div "Biển số xe" at bounding box center [743, 495] width 229 height 21
type input "778"
click at [706, 563] on div "29E-377.78" at bounding box center [754, 571] width 251 height 23
click at [977, 538] on icon "dialog" at bounding box center [978, 544] width 14 height 14
click at [941, 576] on span "Chỉ gán tài" at bounding box center [927, 580] width 43 height 13
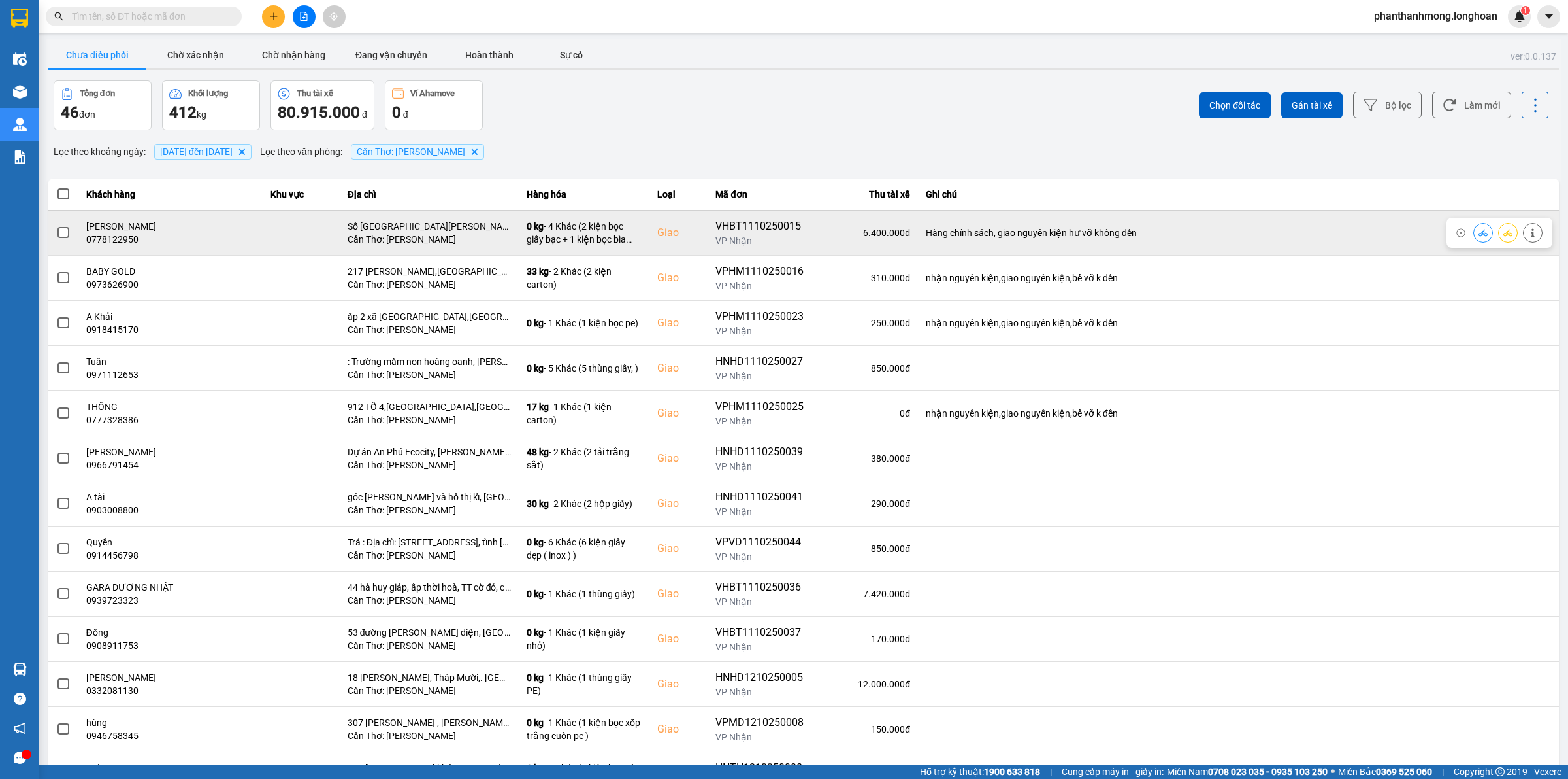
click at [61, 229] on span at bounding box center [64, 232] width 12 height 12
click at [56, 226] on input "checkbox" at bounding box center [56, 226] width 0 height 0
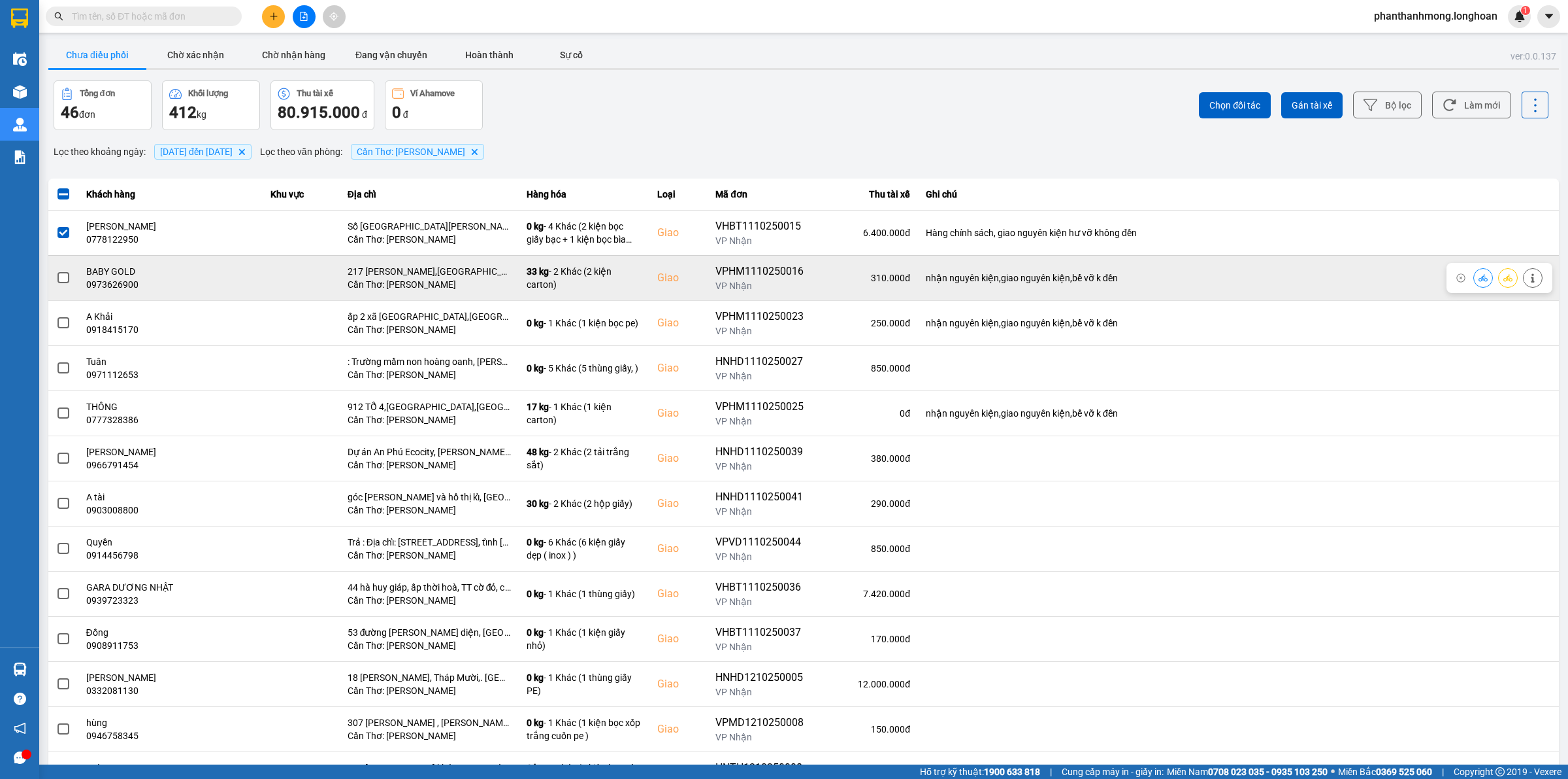
click at [63, 280] on span at bounding box center [64, 278] width 12 height 12
click at [56, 270] on input "checkbox" at bounding box center [56, 270] width 0 height 0
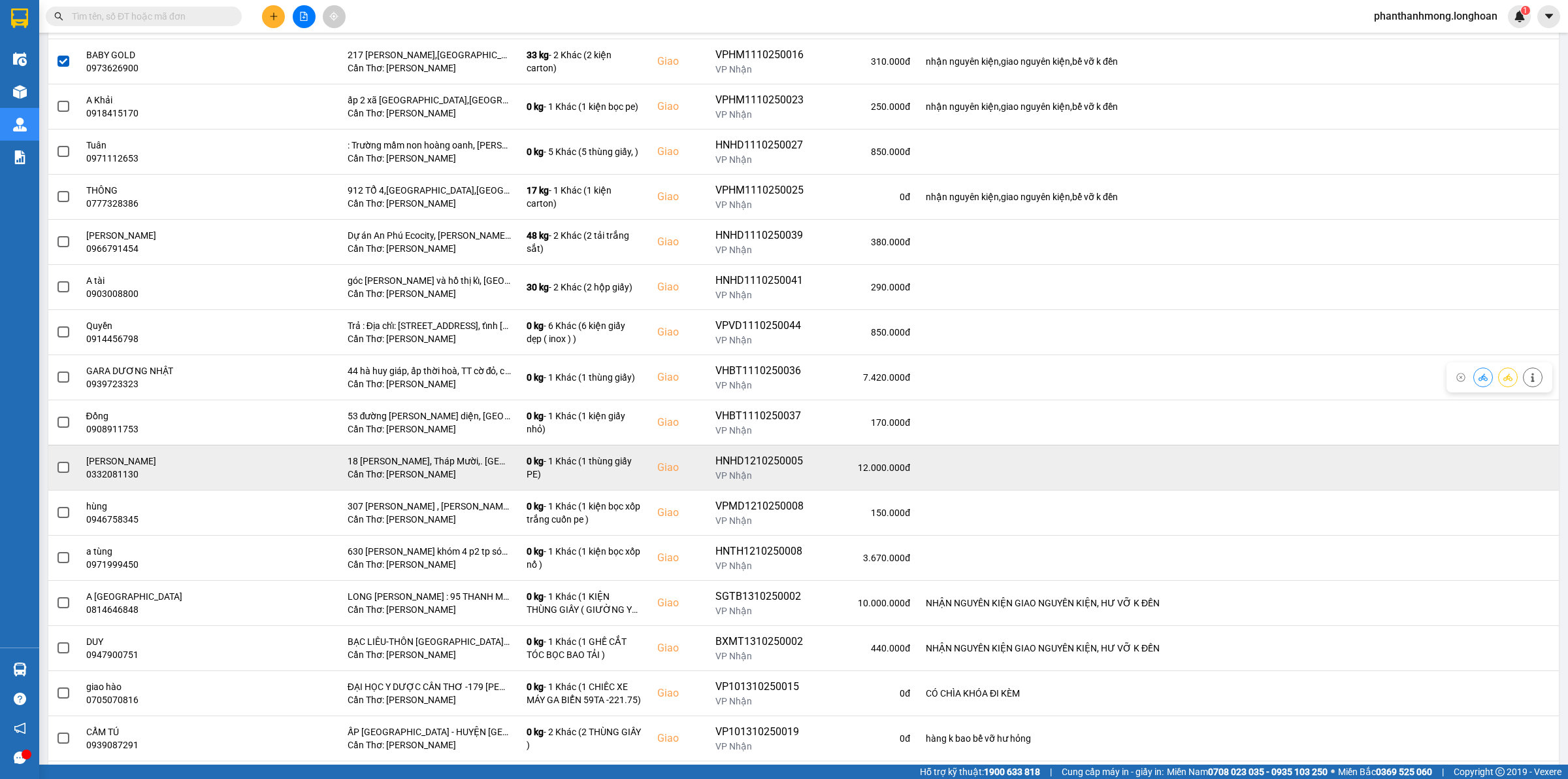
scroll to position [245, 0]
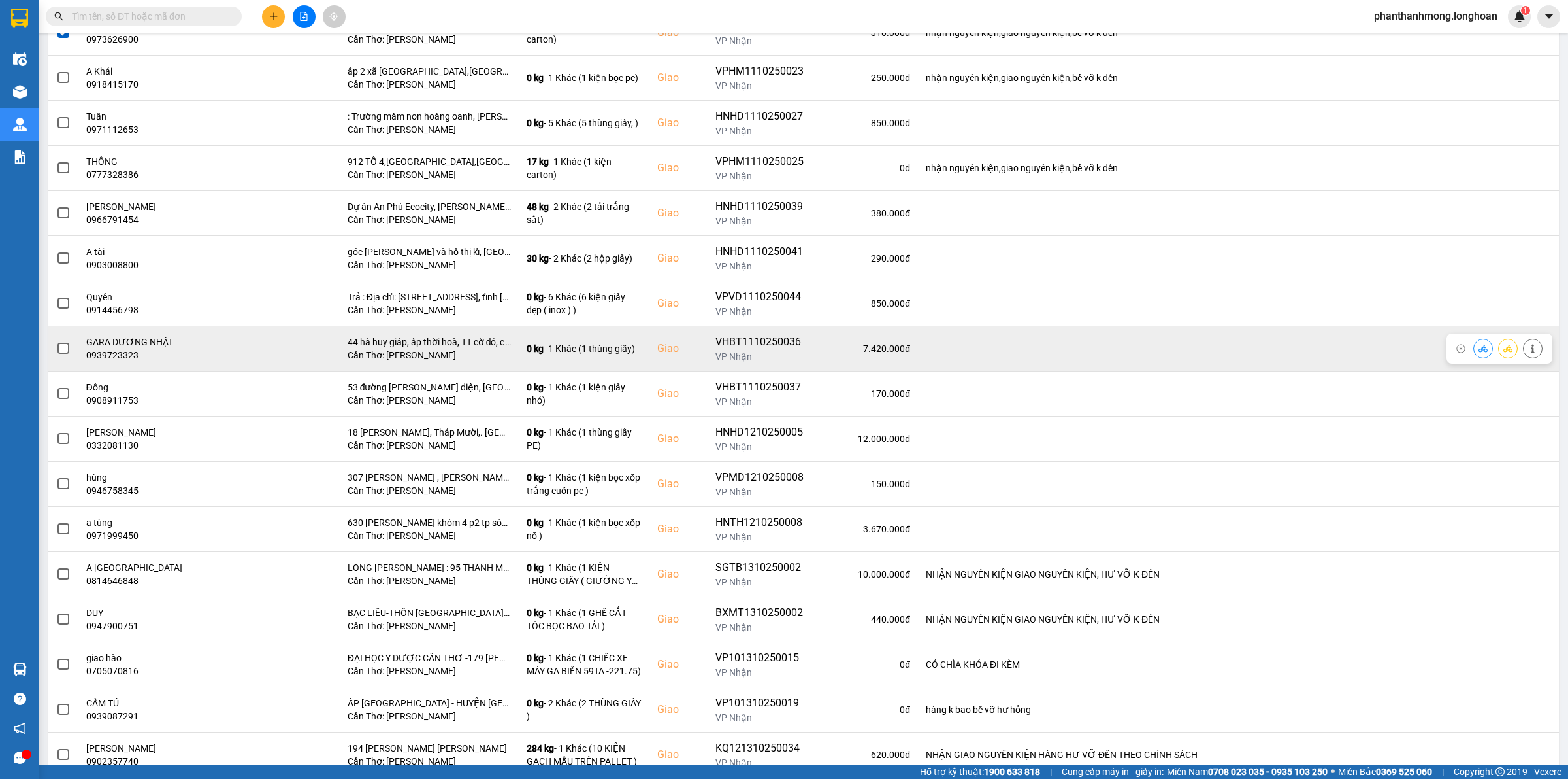
click at [70, 348] on td at bounding box center [63, 348] width 30 height 45
click at [52, 348] on td at bounding box center [63, 348] width 30 height 45
click at [61, 348] on span at bounding box center [64, 348] width 12 height 12
click at [56, 342] on input "checkbox" at bounding box center [56, 342] width 0 height 0
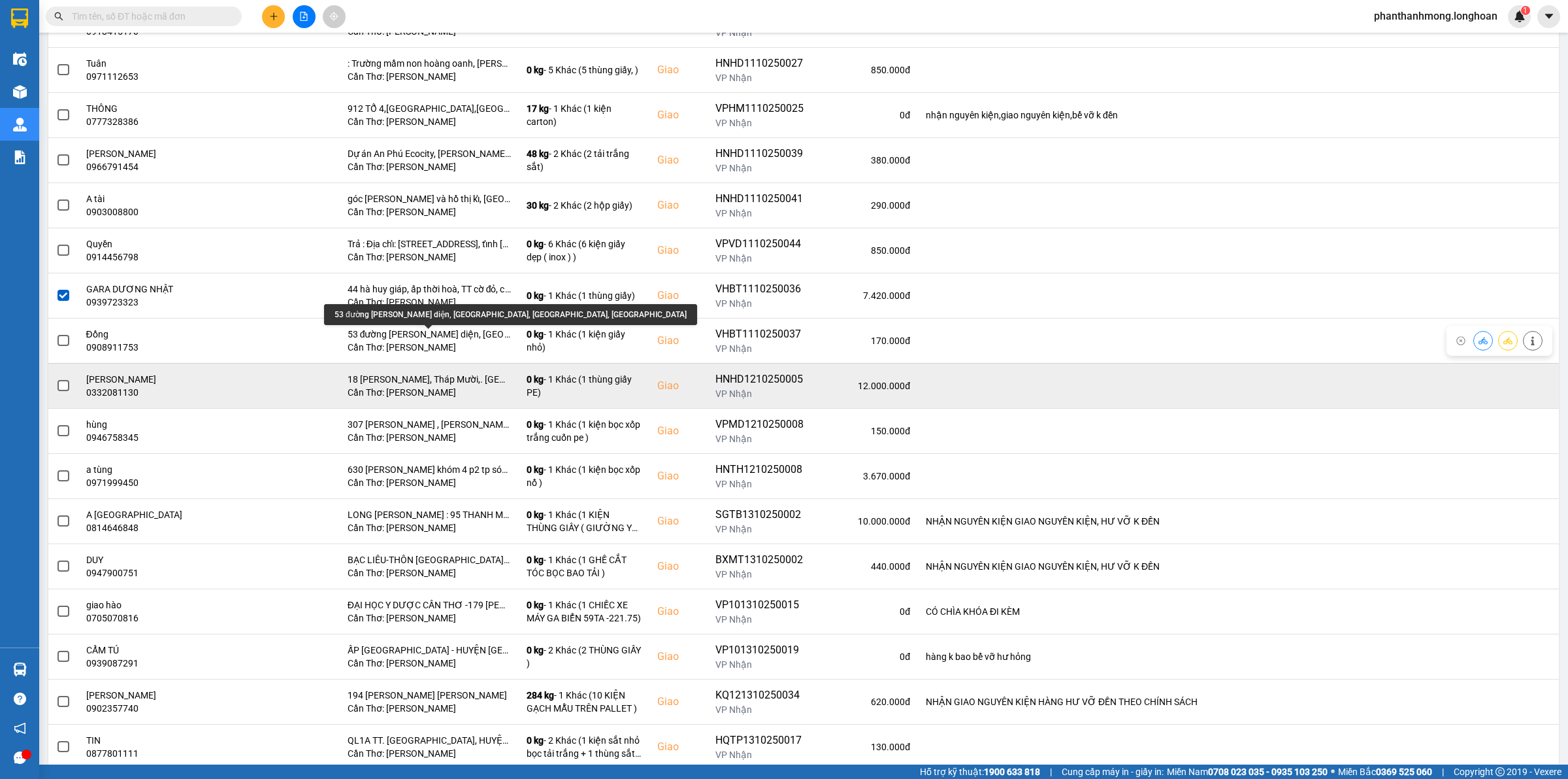
scroll to position [327, 0]
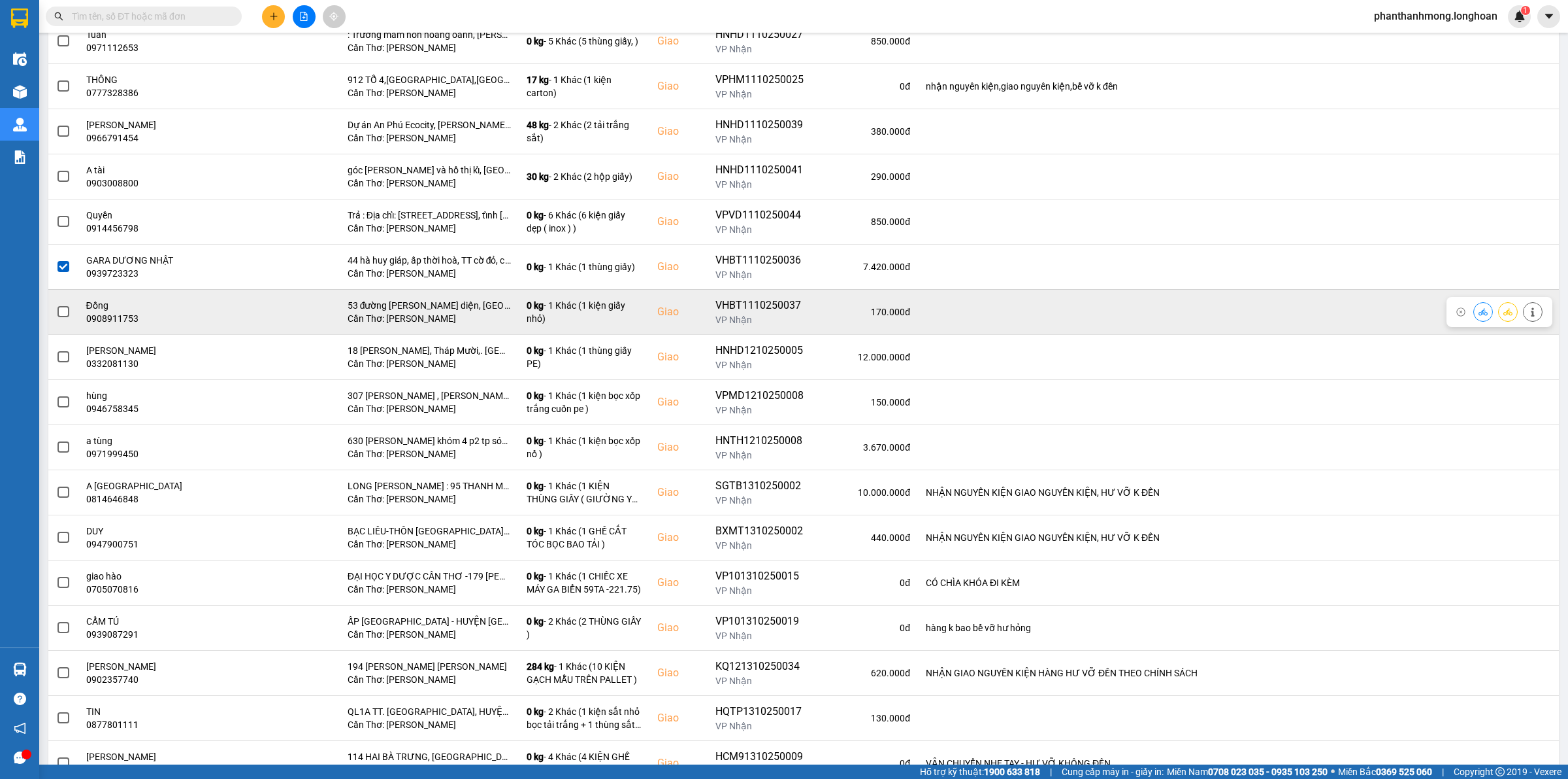
click at [61, 318] on span at bounding box center [64, 312] width 12 height 12
click at [56, 304] on input "checkbox" at bounding box center [56, 304] width 0 height 0
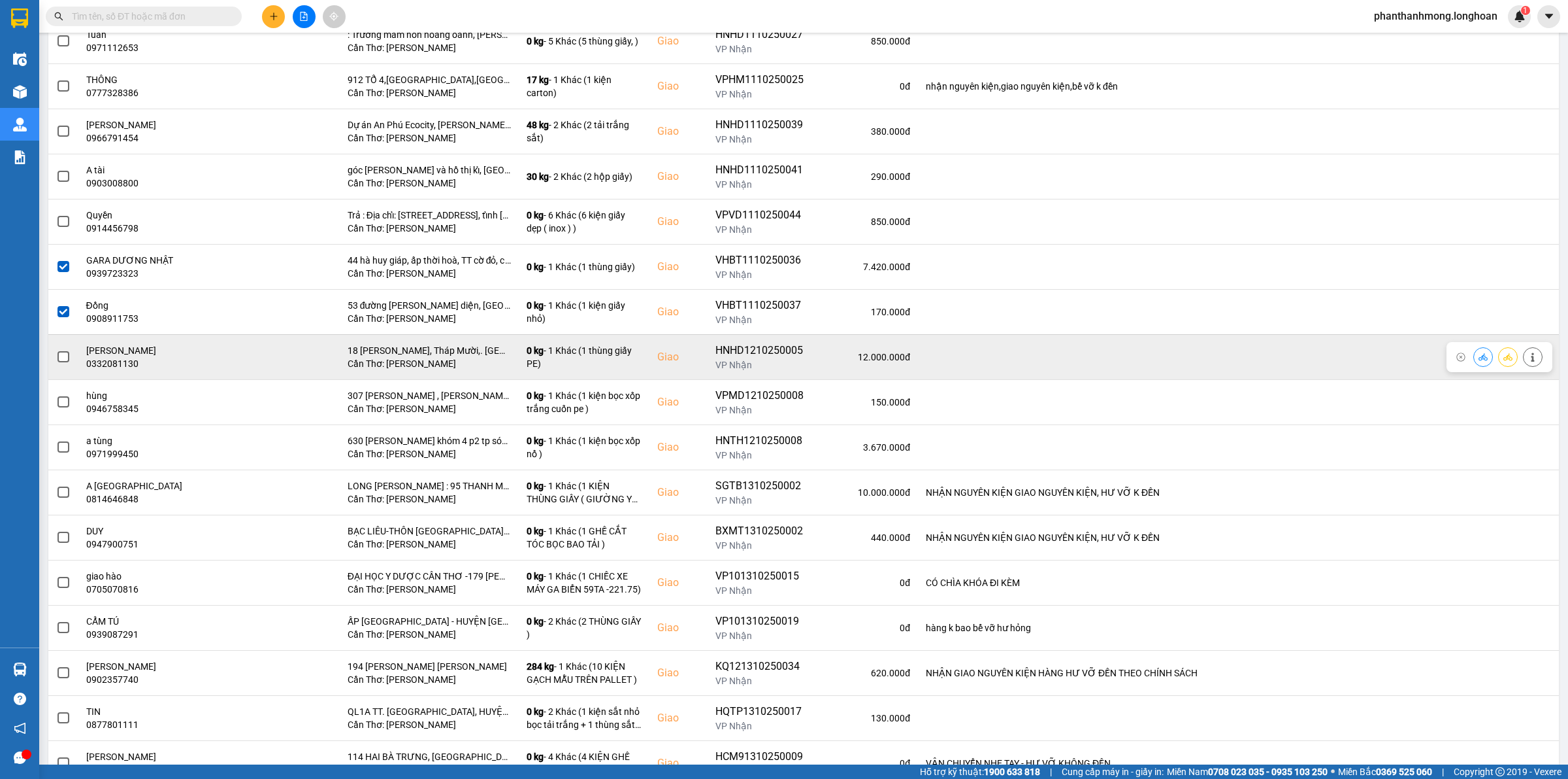
click at [729, 355] on div "HNHD1210250005" at bounding box center [760, 350] width 88 height 16
copy div "HNHD1210250005"
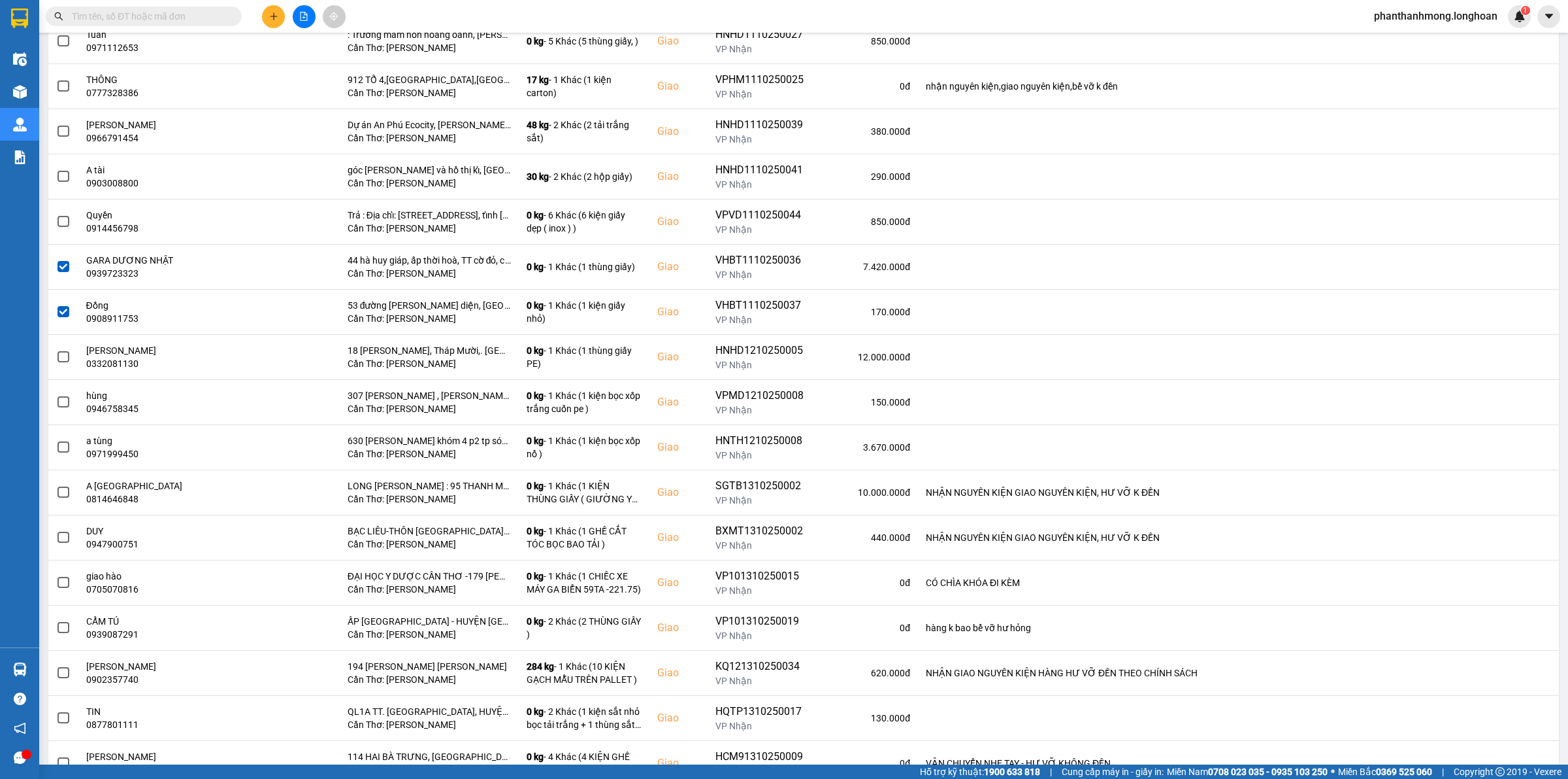
click at [174, 7] on span at bounding box center [143, 17] width 196 height 20
click at [176, 14] on input "text" at bounding box center [149, 16] width 155 height 14
paste input "HNHD1210250005"
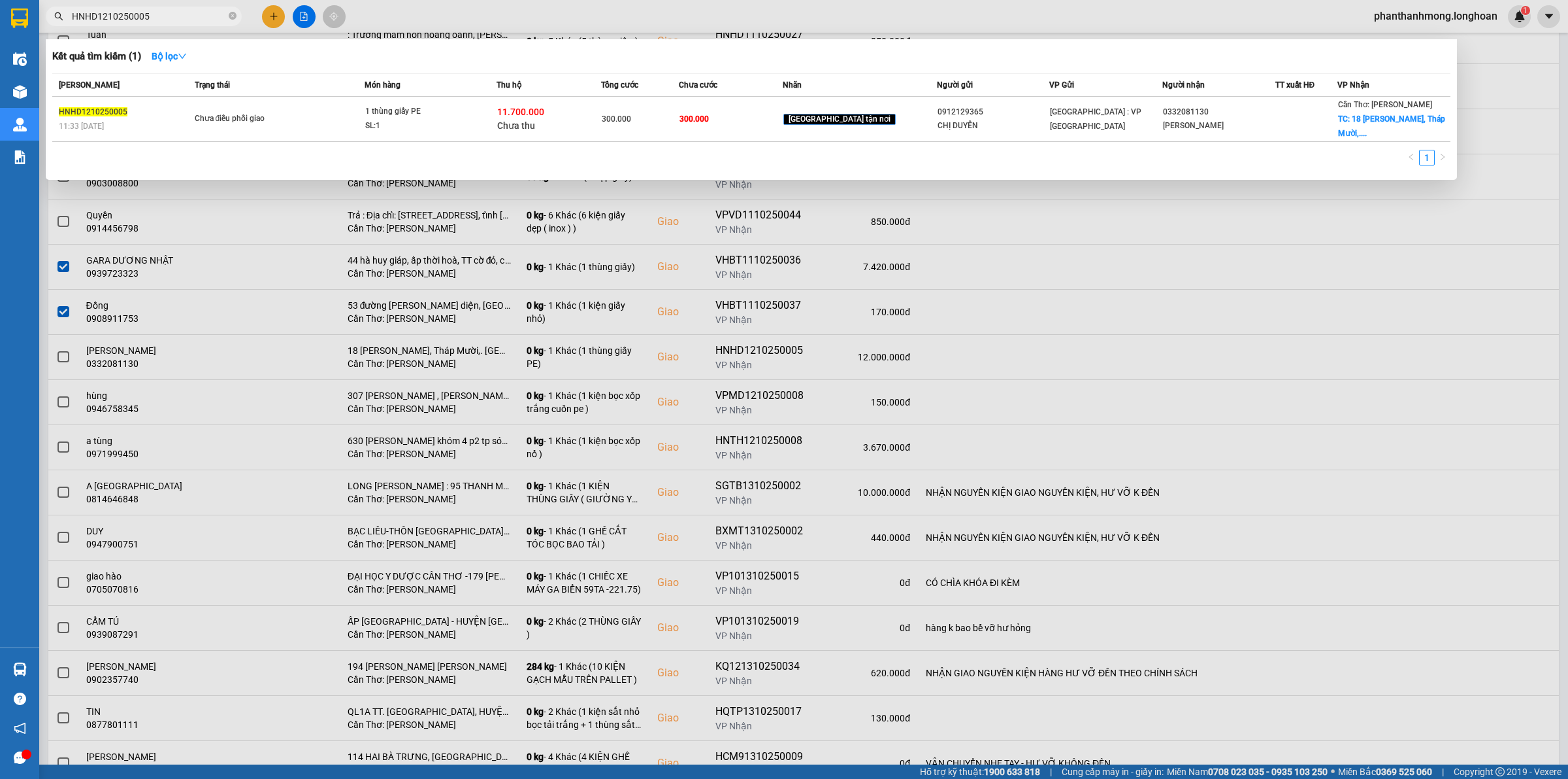
type input "HNHD1210250005"
click at [409, 397] on div at bounding box center [784, 390] width 1568 height 779
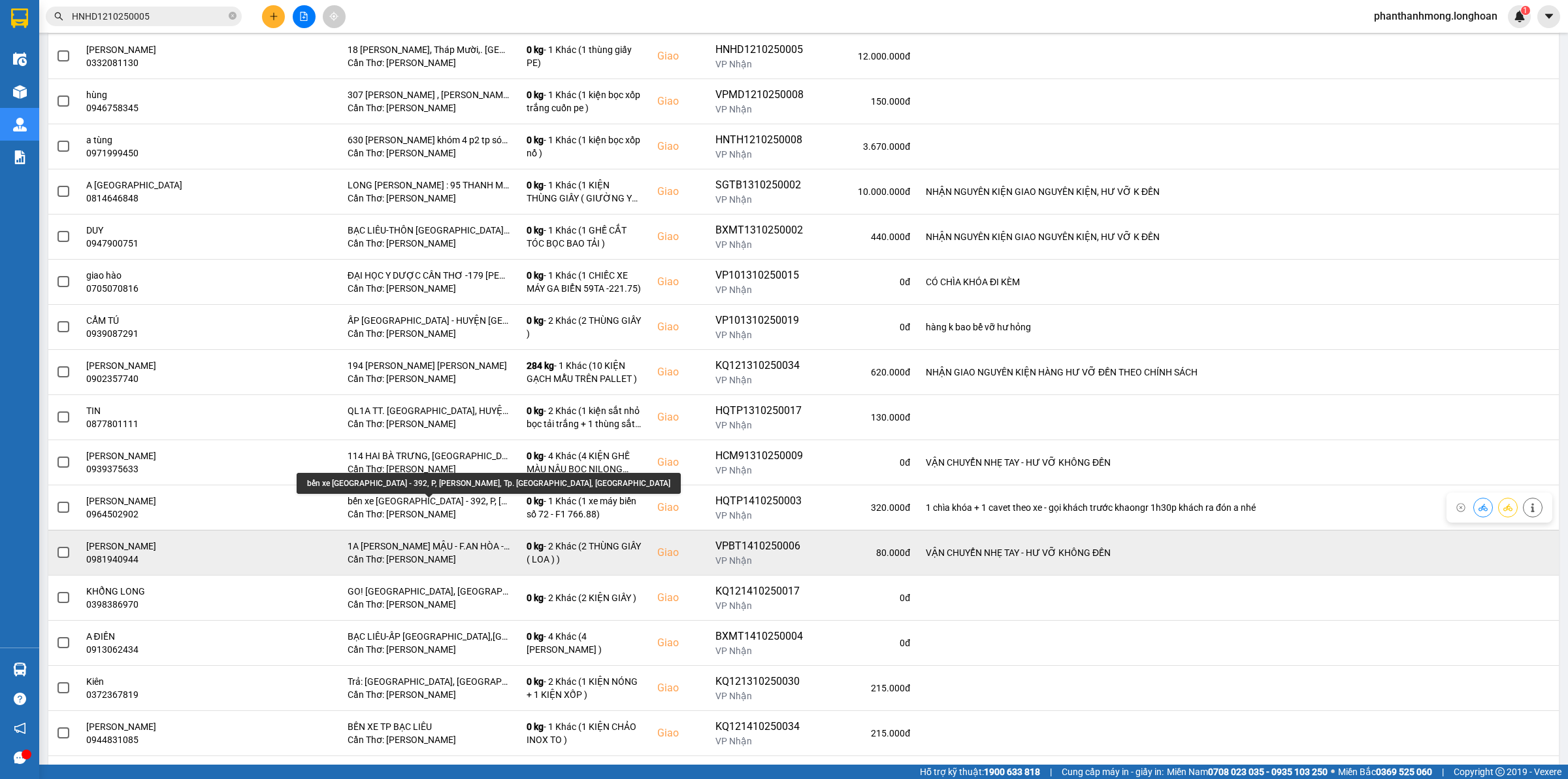
scroll to position [654, 0]
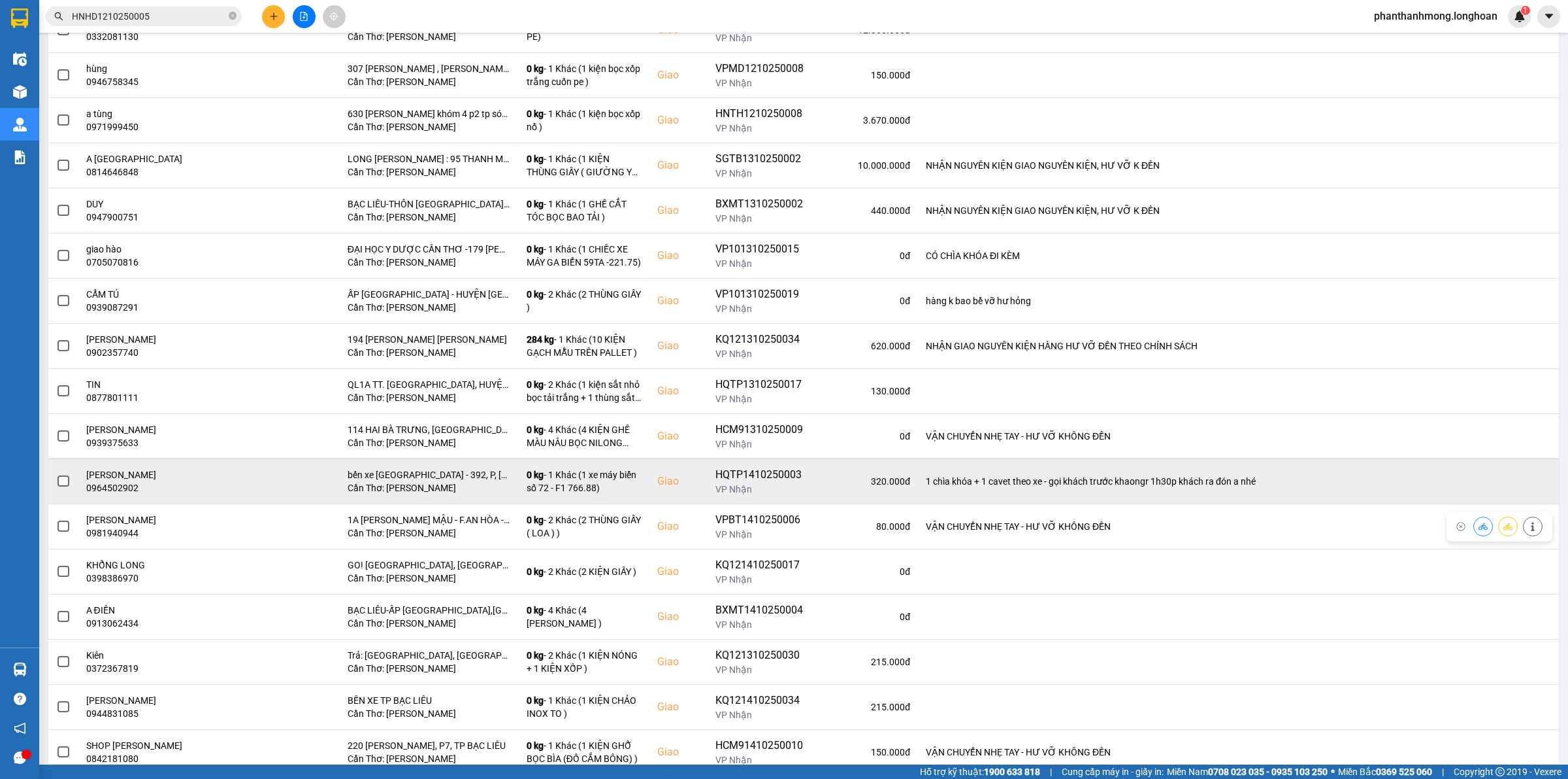
click at [62, 485] on span at bounding box center [64, 481] width 12 height 12
click at [56, 474] on input "checkbox" at bounding box center [56, 474] width 0 height 0
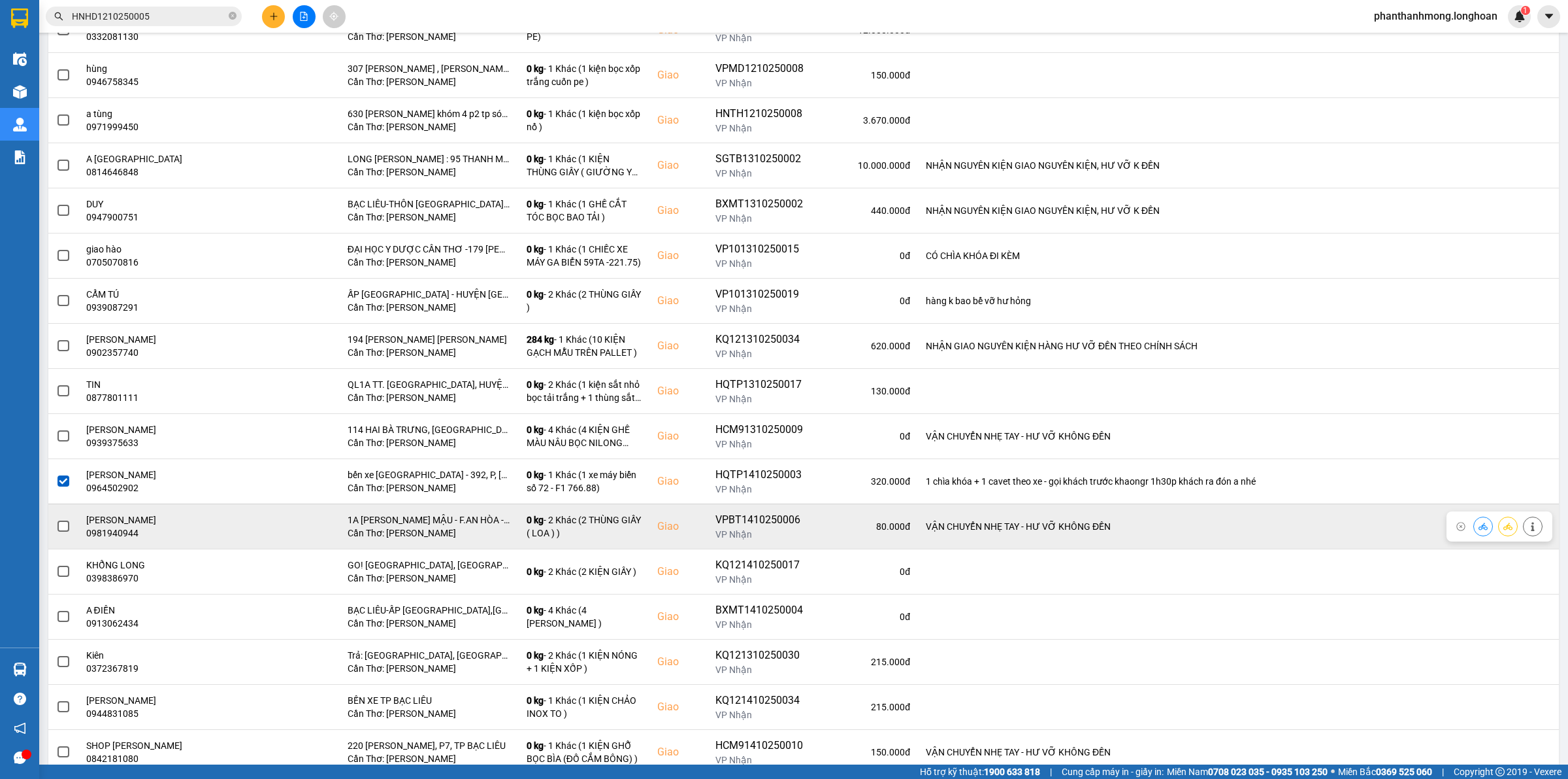
click at [66, 532] on span at bounding box center [64, 526] width 12 height 12
click at [56, 519] on input "checkbox" at bounding box center [56, 519] width 0 height 0
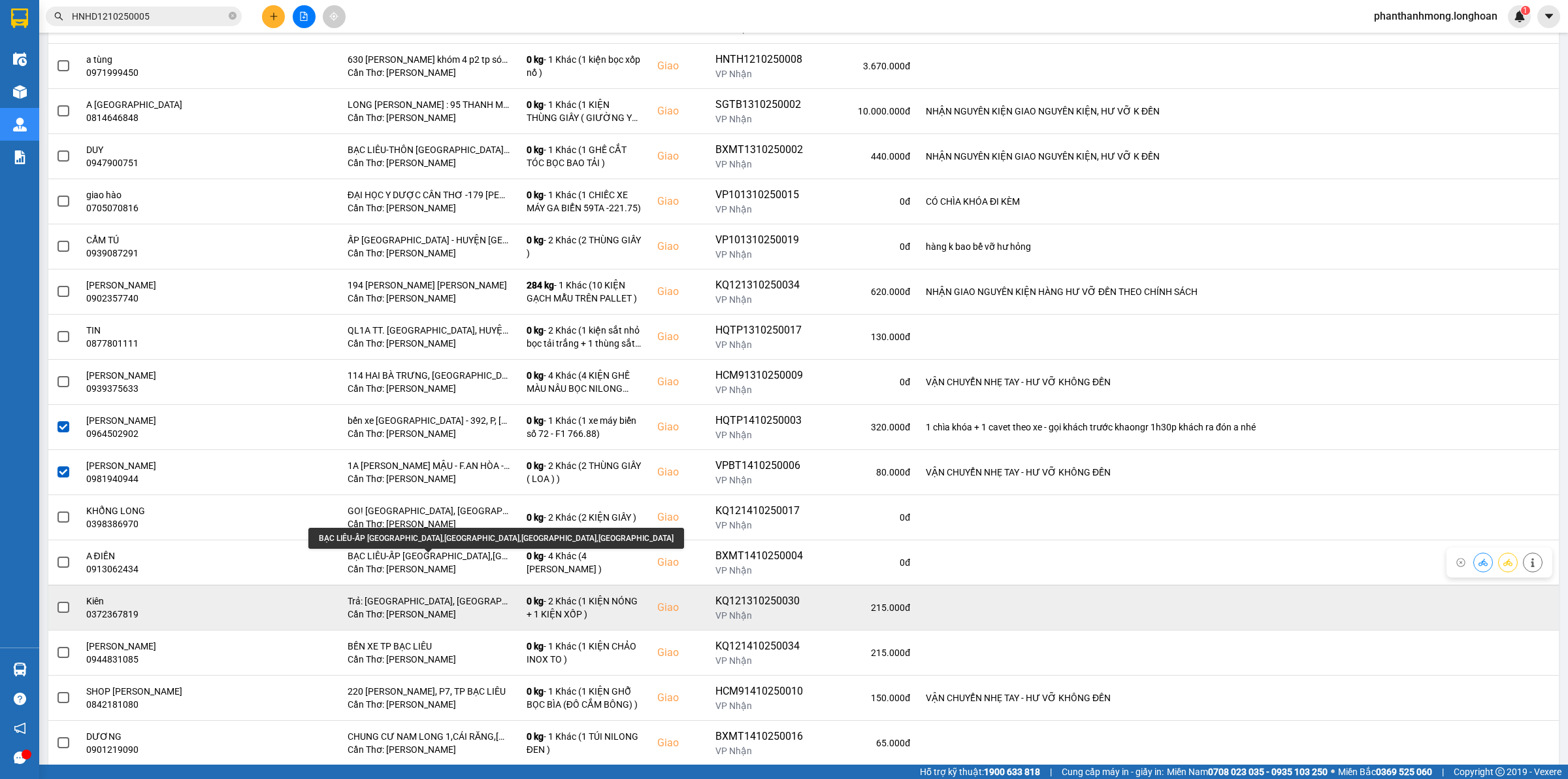
scroll to position [735, 0]
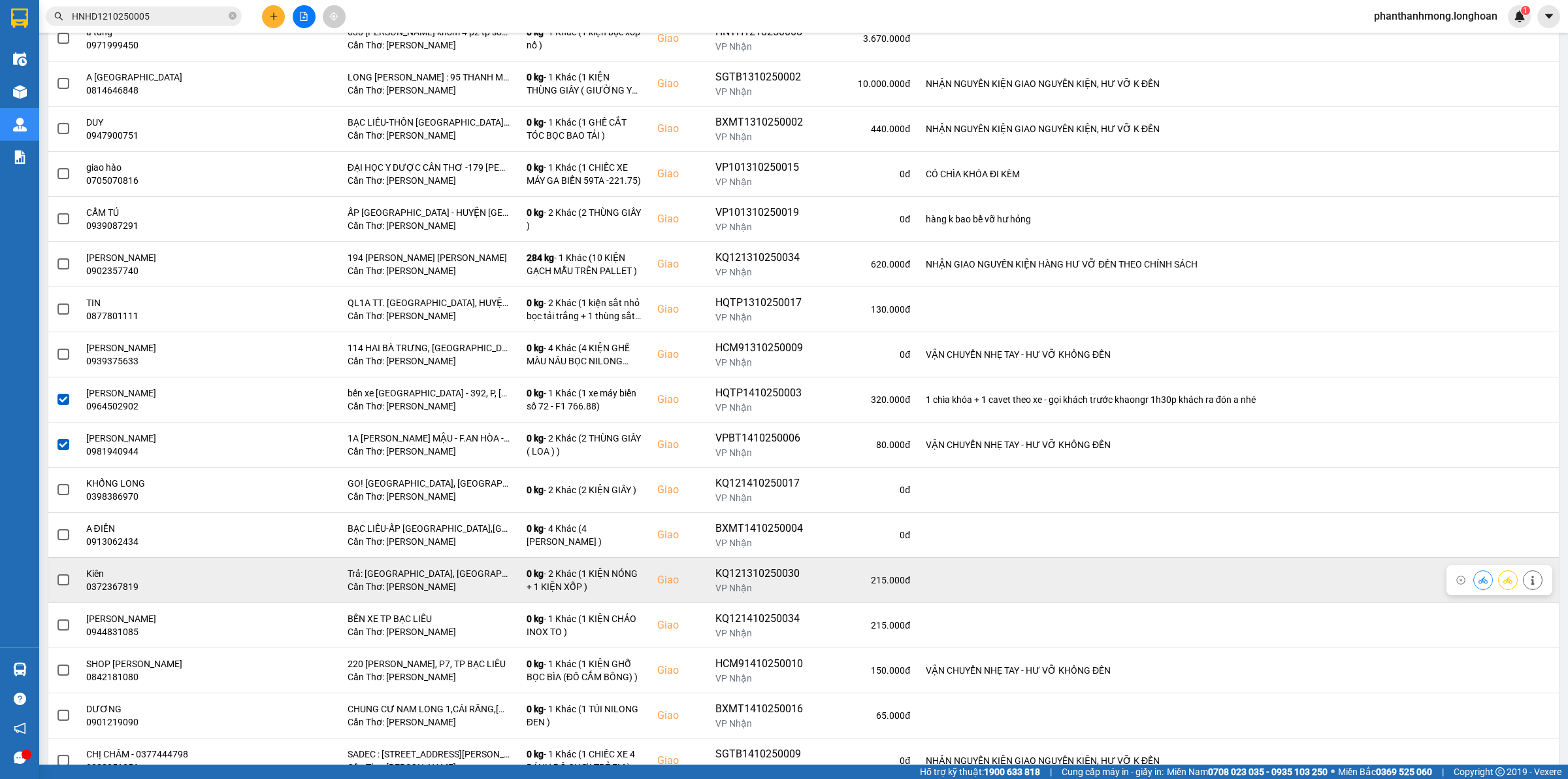
click at [64, 583] on span at bounding box center [64, 580] width 12 height 12
click at [56, 573] on input "checkbox" at bounding box center [56, 573] width 0 height 0
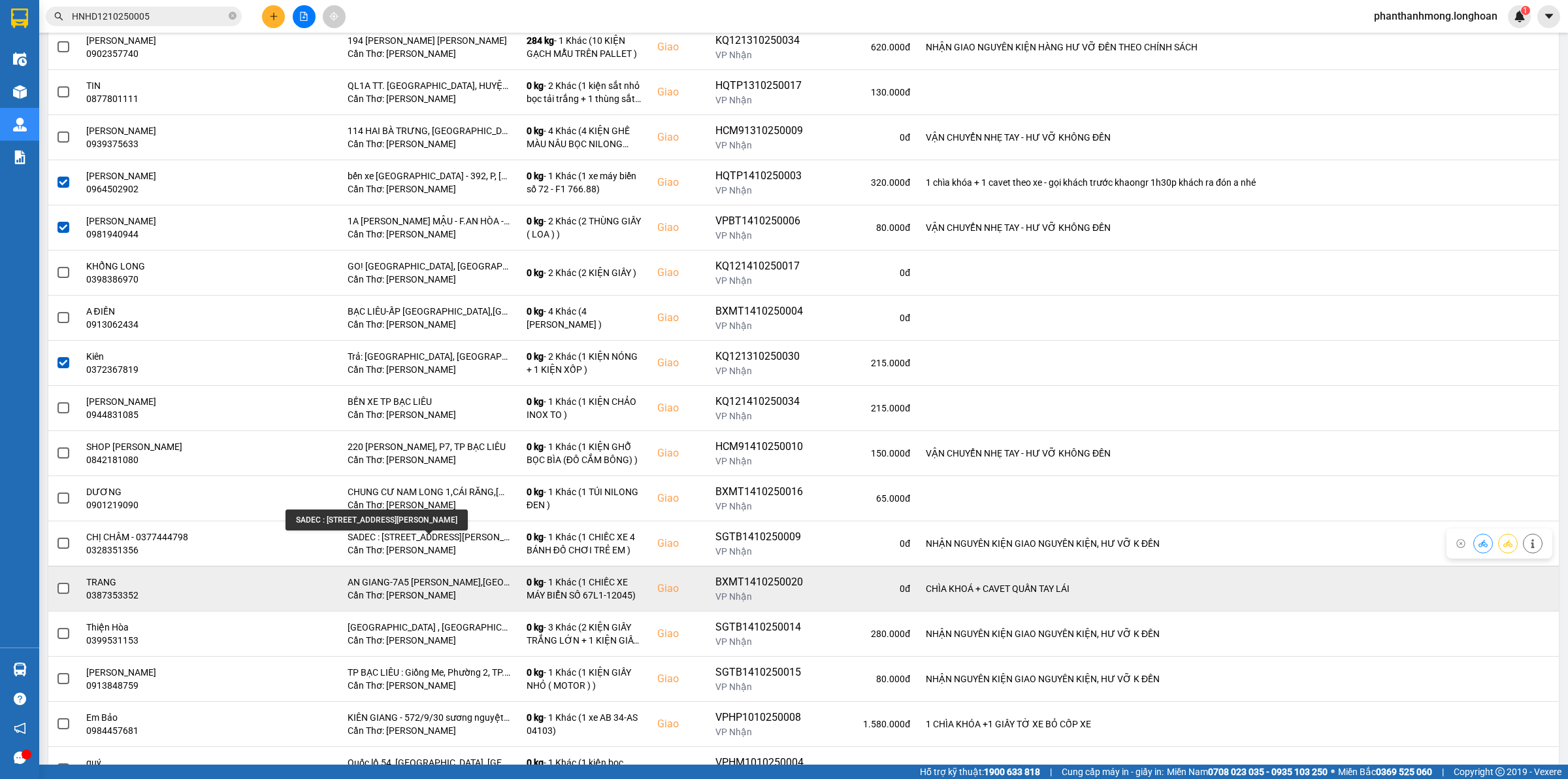
scroll to position [981, 0]
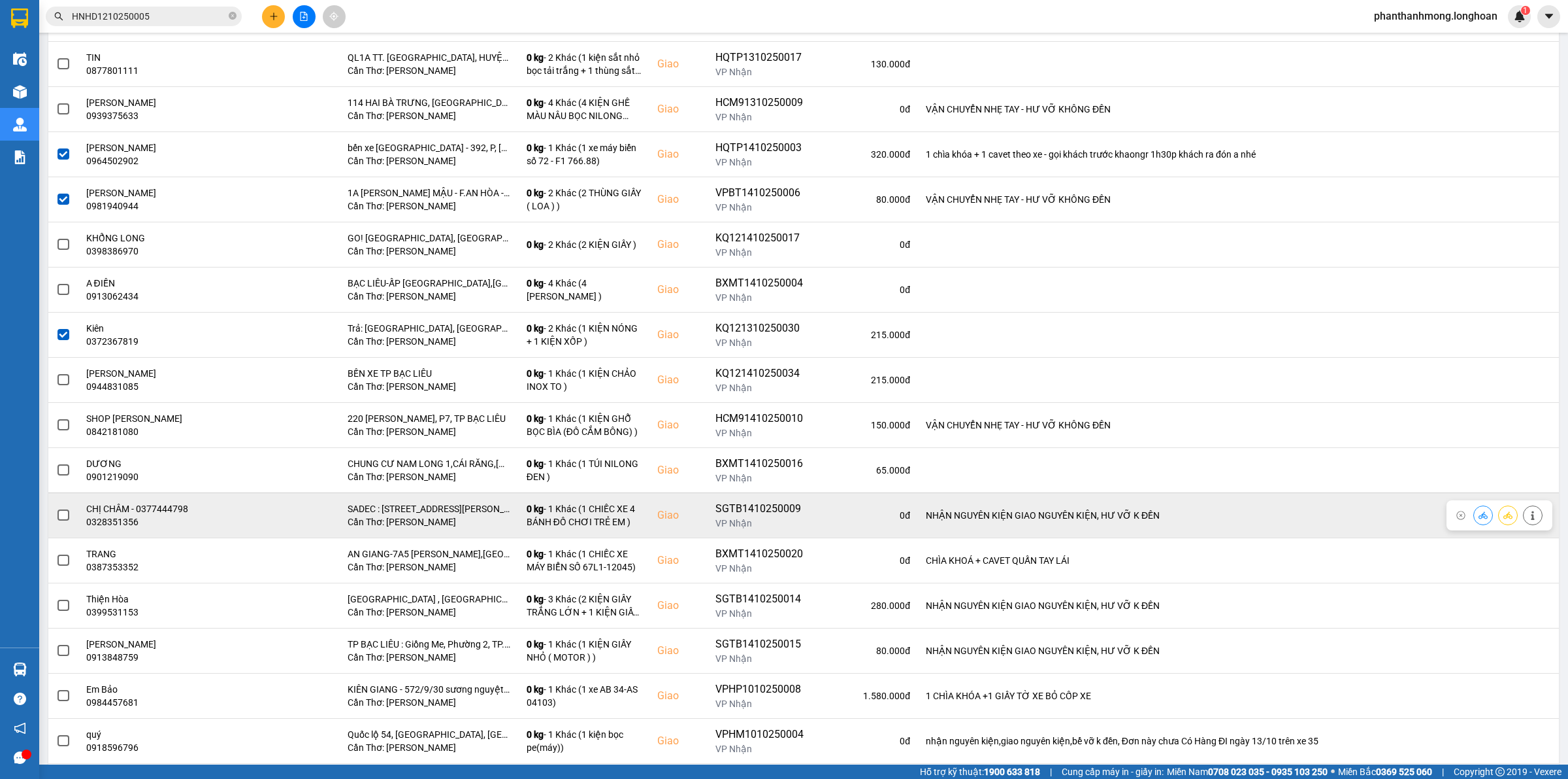
click at [61, 521] on span at bounding box center [64, 515] width 12 height 12
click at [56, 508] on input "checkbox" at bounding box center [56, 508] width 0 height 0
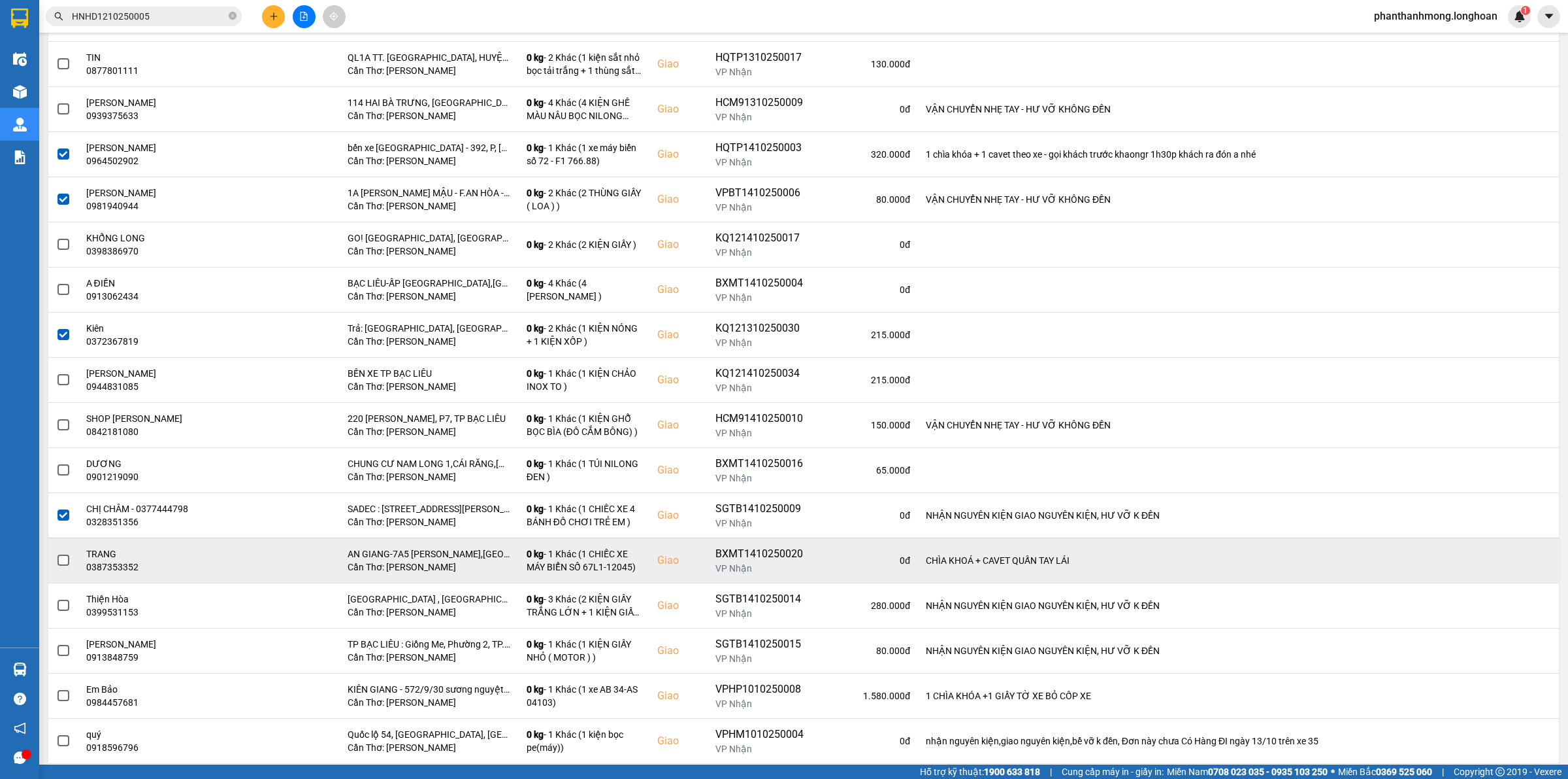
click at [65, 563] on span at bounding box center [64, 560] width 12 height 12
click at [56, 553] on input "checkbox" at bounding box center [56, 553] width 0 height 0
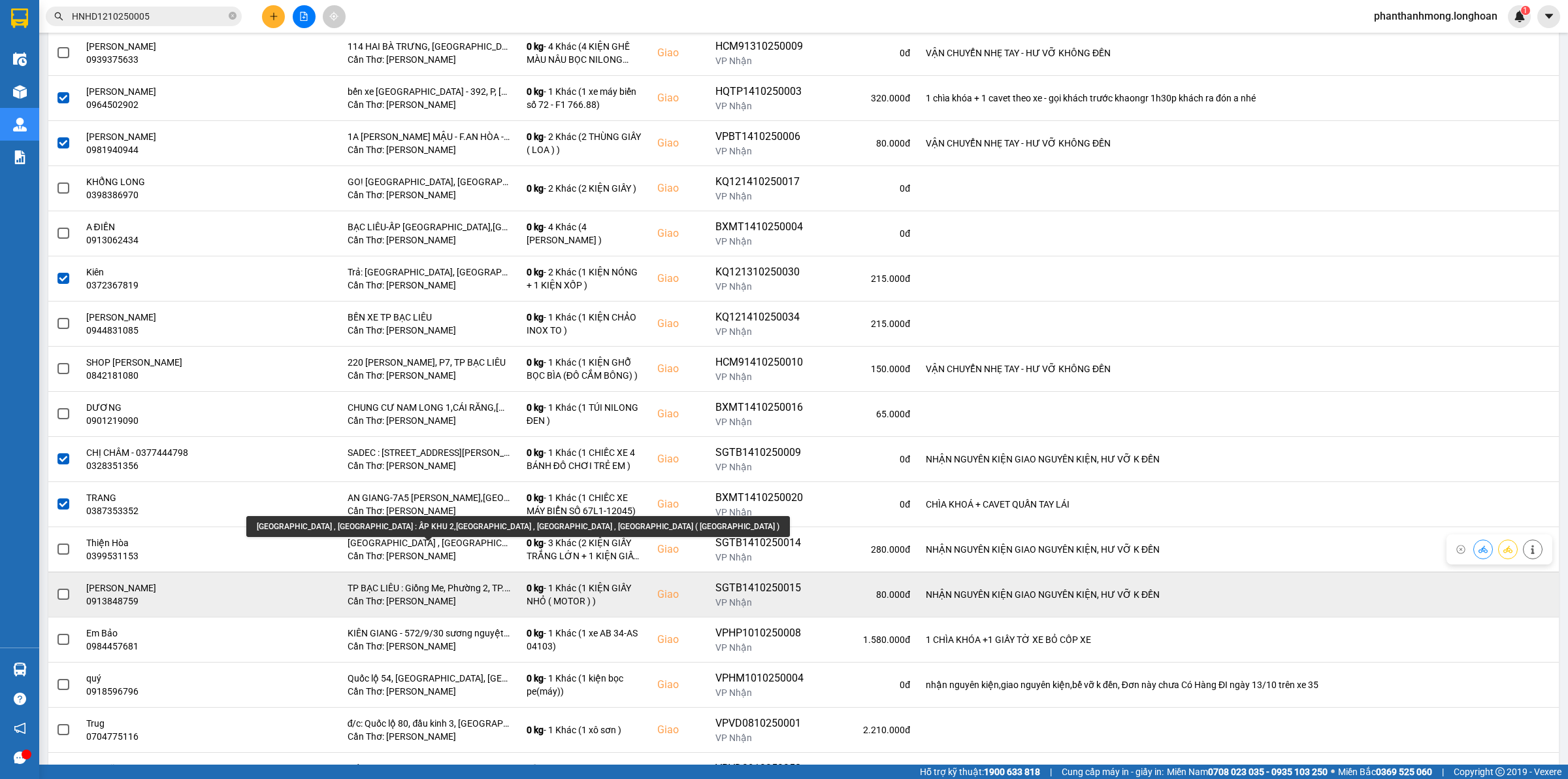
scroll to position [1063, 0]
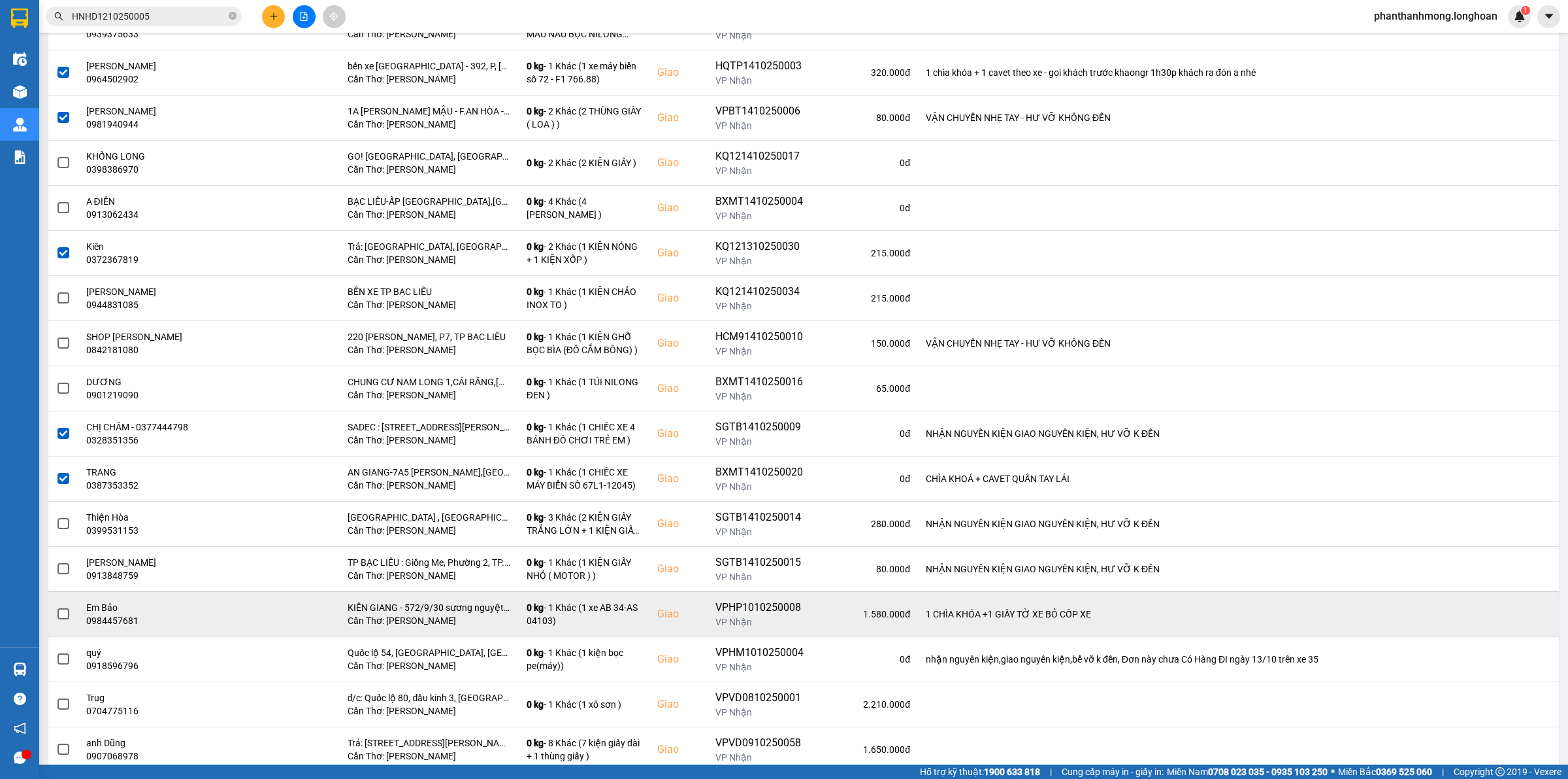
click at [59, 619] on span at bounding box center [64, 614] width 12 height 12
click at [56, 607] on input "checkbox" at bounding box center [56, 607] width 0 height 0
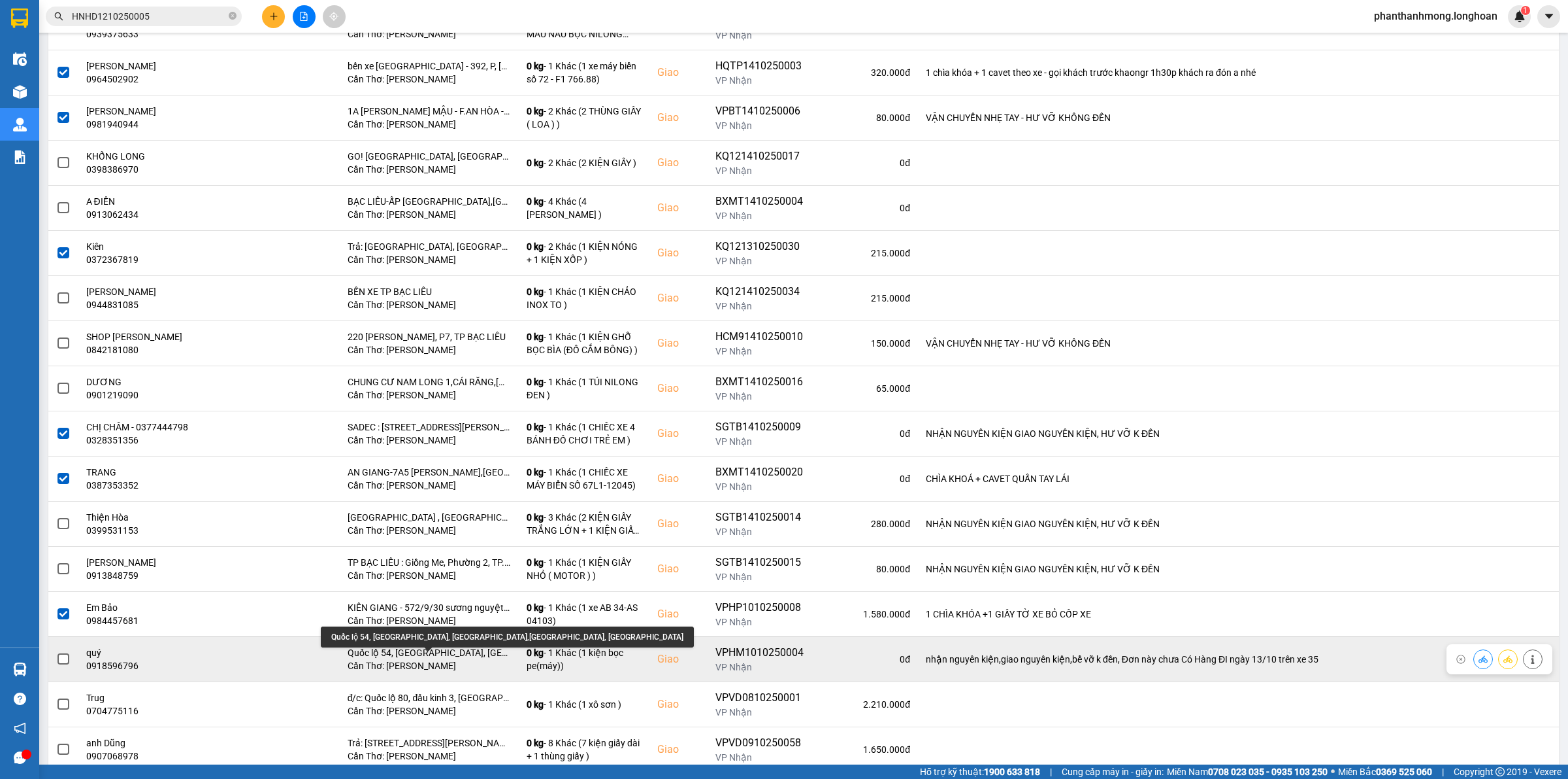
scroll to position [1144, 0]
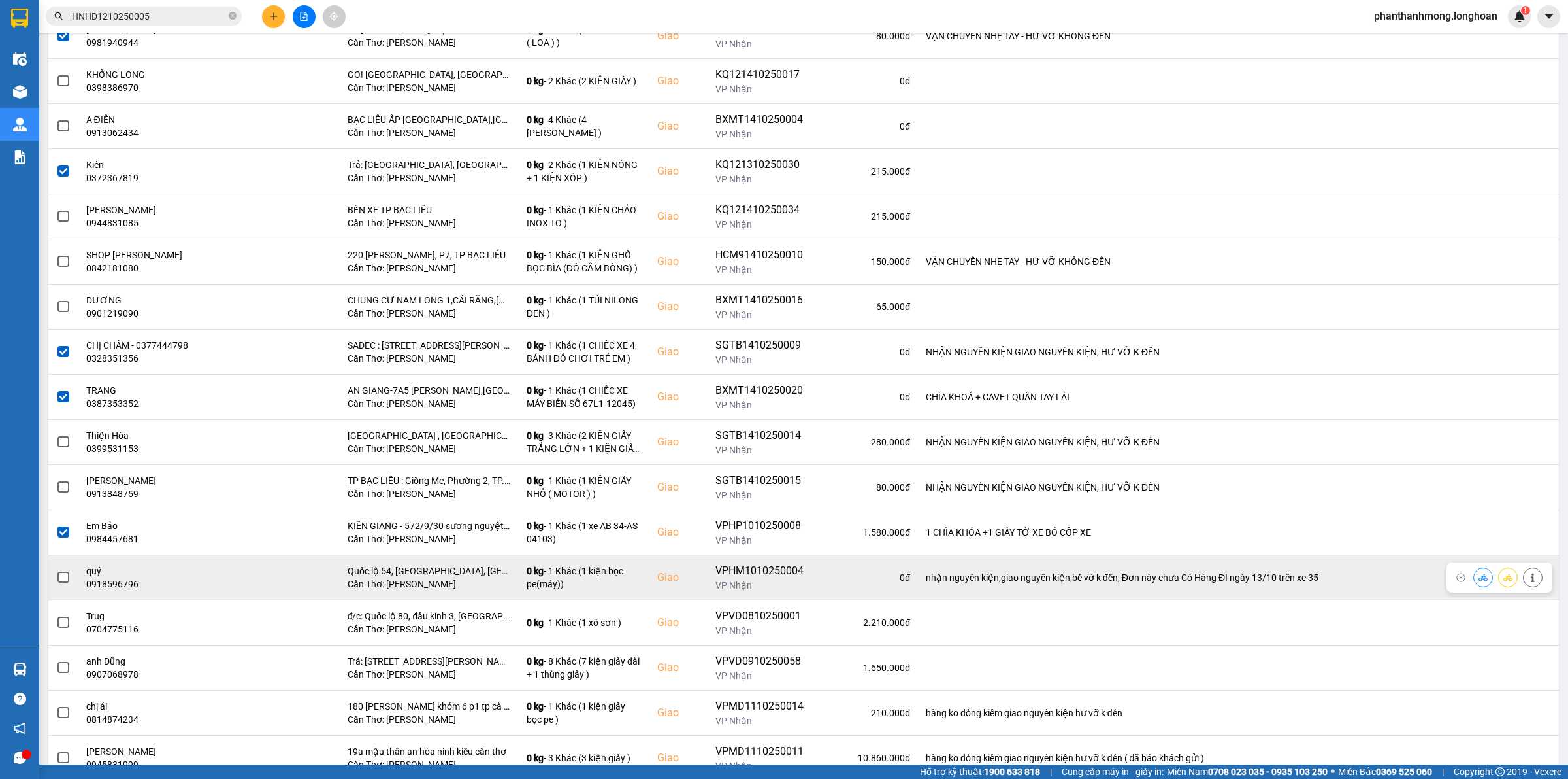
click at [60, 583] on span at bounding box center [64, 577] width 12 height 12
click at [56, 570] on input "checkbox" at bounding box center [56, 570] width 0 height 0
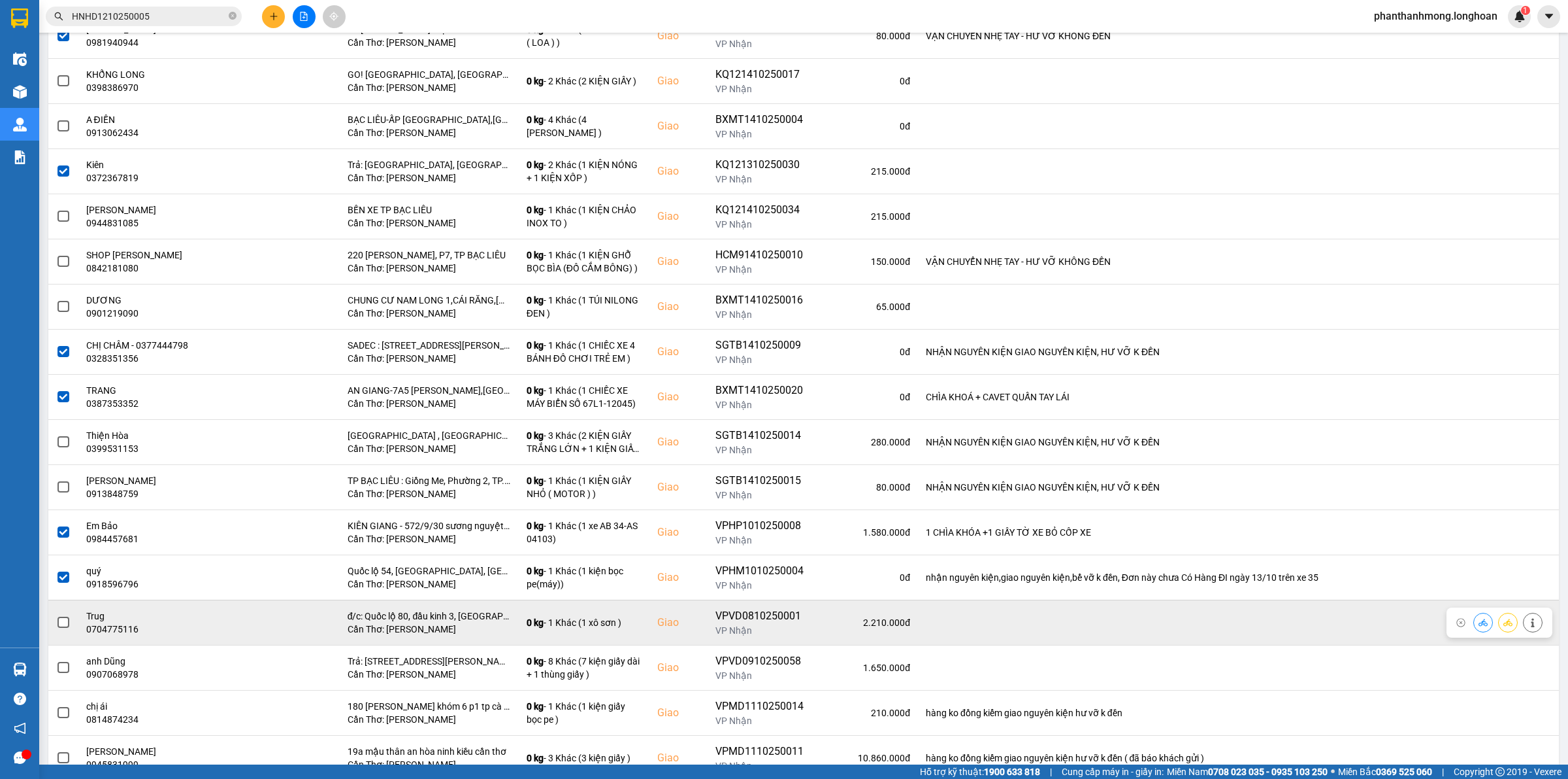
click at [65, 628] on span at bounding box center [64, 622] width 12 height 12
click at [56, 615] on input "checkbox" at bounding box center [56, 615] width 0 height 0
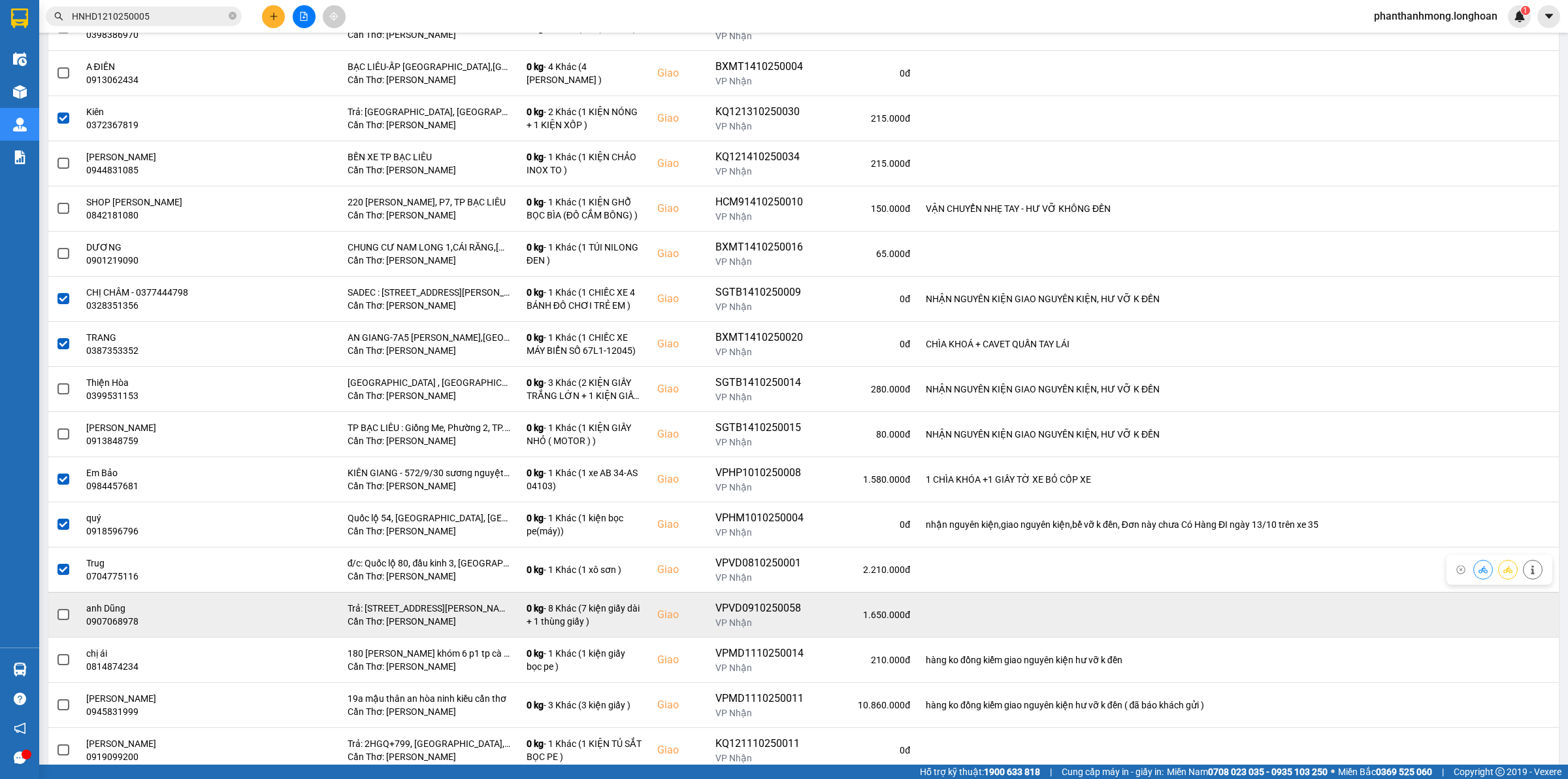
scroll to position [1226, 0]
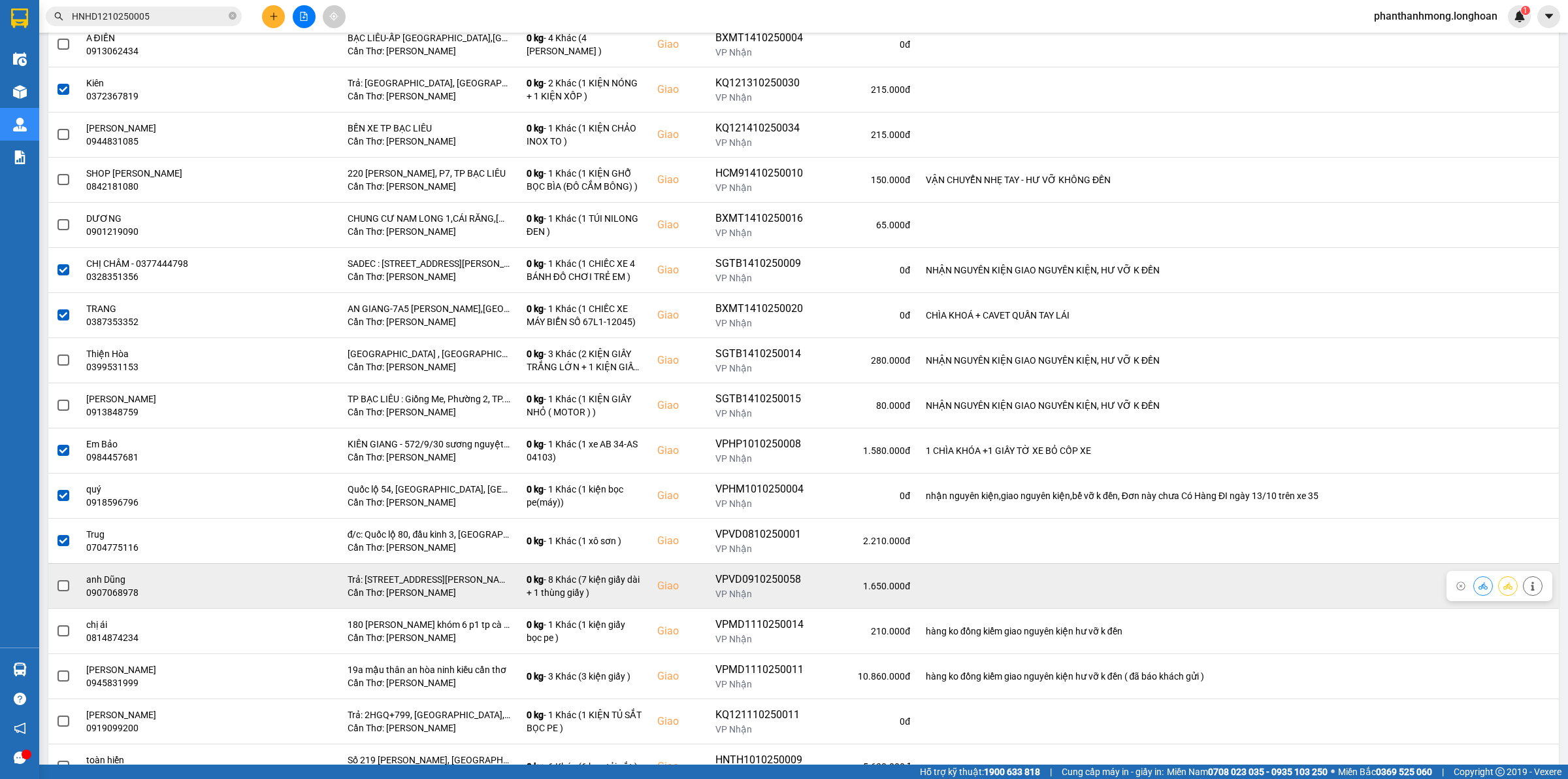
click at [64, 591] on span at bounding box center [64, 585] width 12 height 12
click at [56, 579] on input "checkbox" at bounding box center [56, 579] width 0 height 0
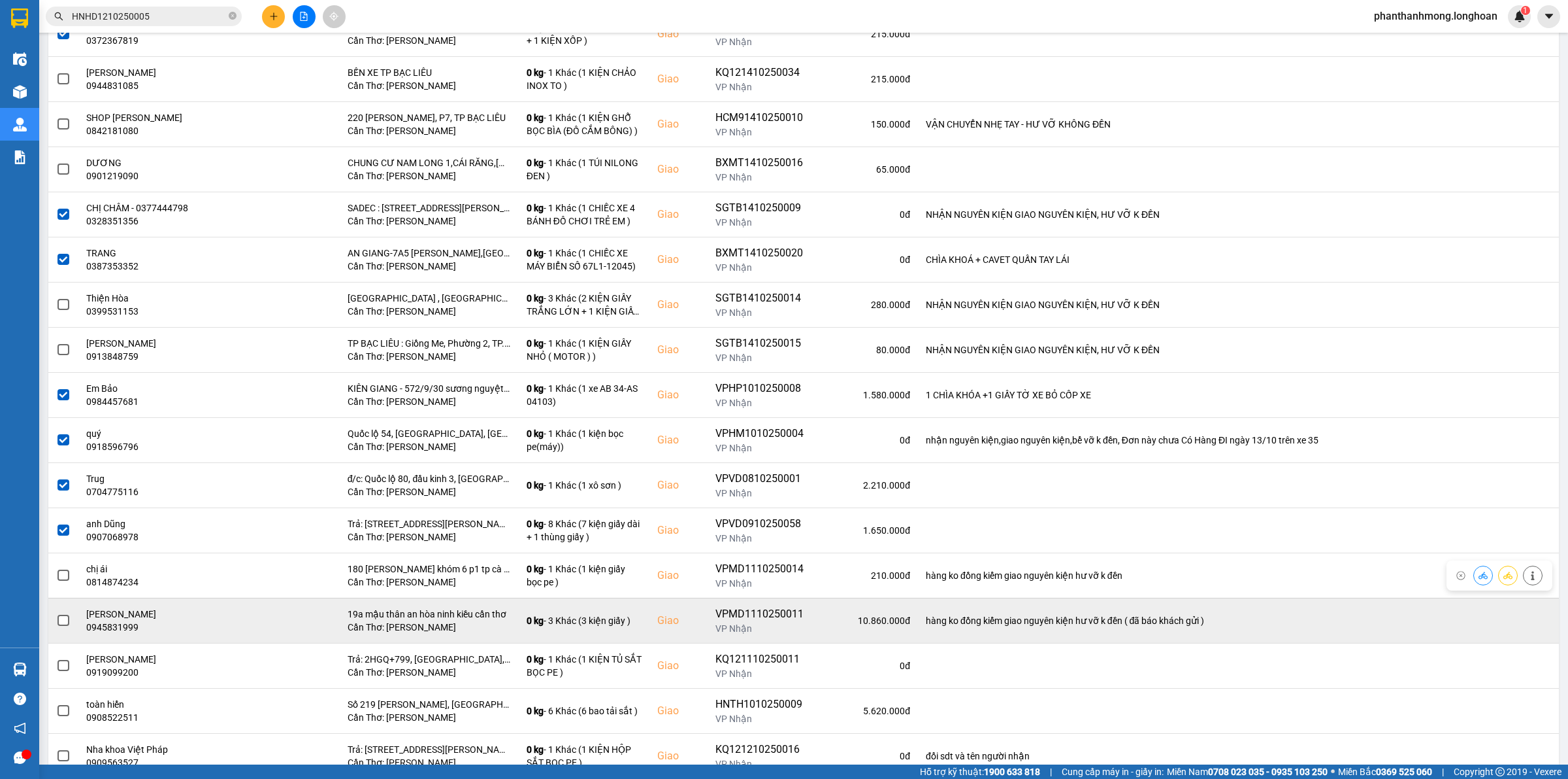
scroll to position [1307, 0]
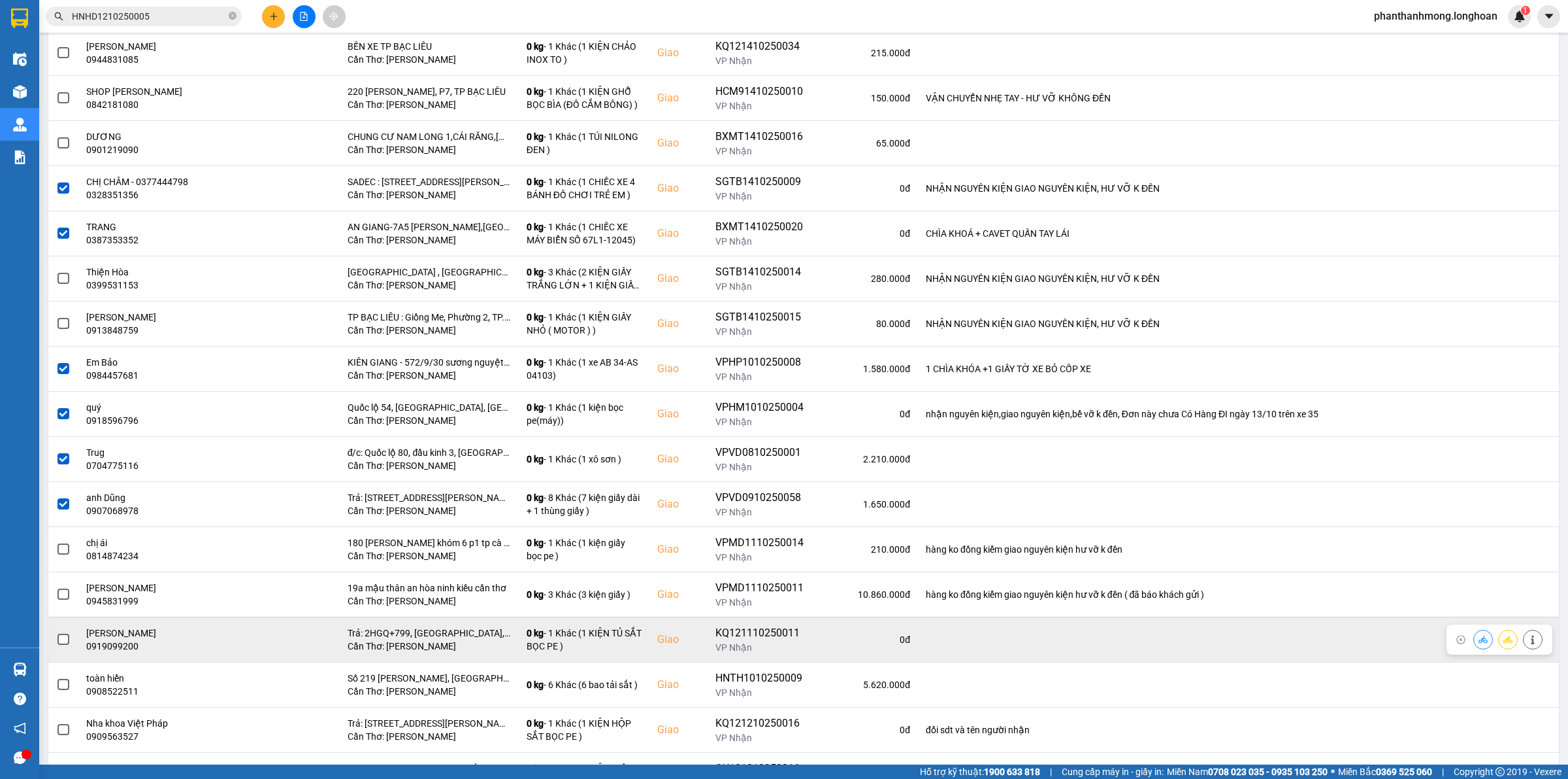
click at [65, 645] on span at bounding box center [64, 639] width 12 height 12
click at [56, 632] on input "checkbox" at bounding box center [56, 632] width 0 height 0
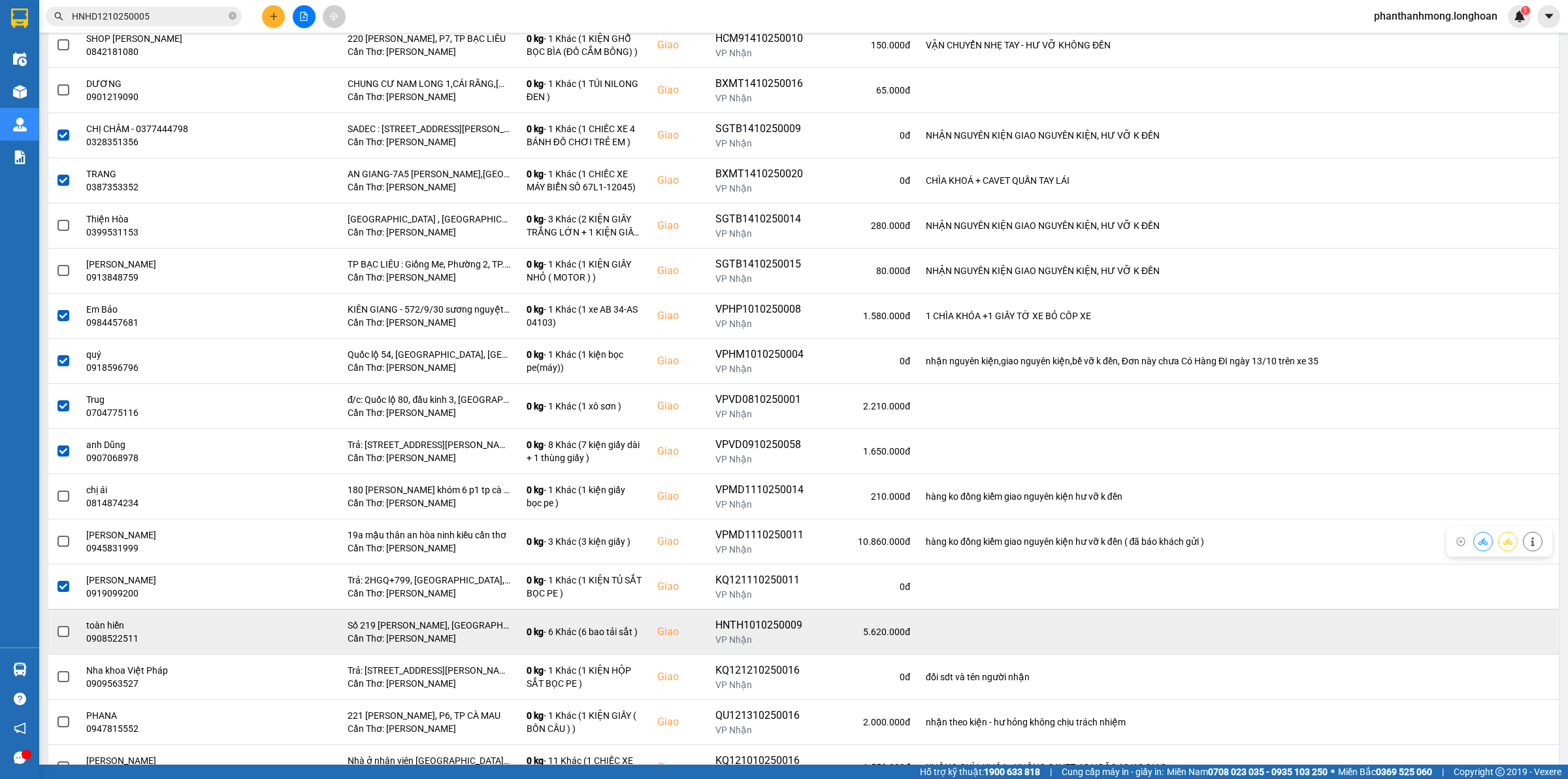
scroll to position [1389, 0]
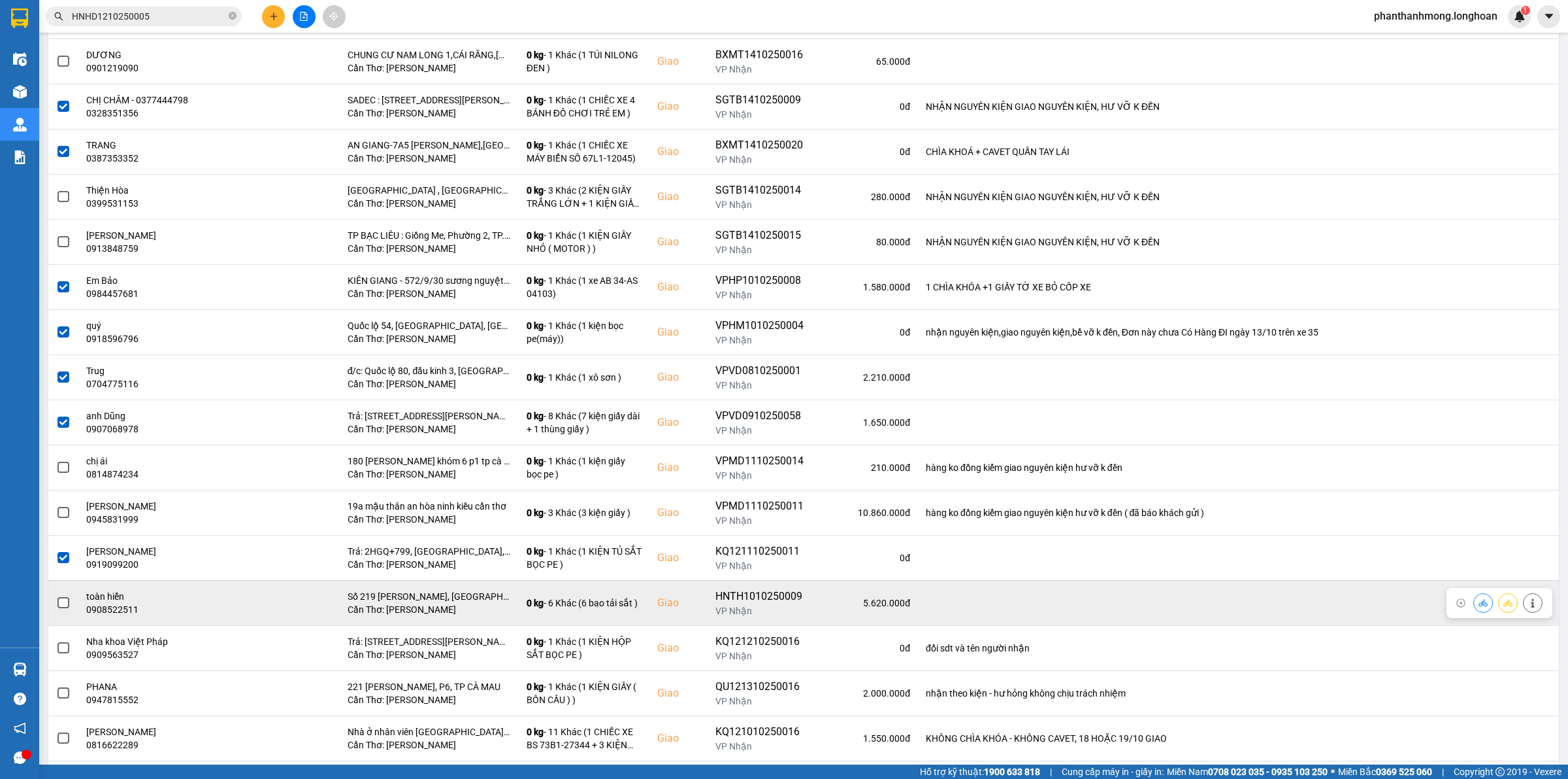
click at [69, 609] on label at bounding box center [63, 602] width 14 height 14
click at [56, 595] on input "checkbox" at bounding box center [56, 595] width 0 height 0
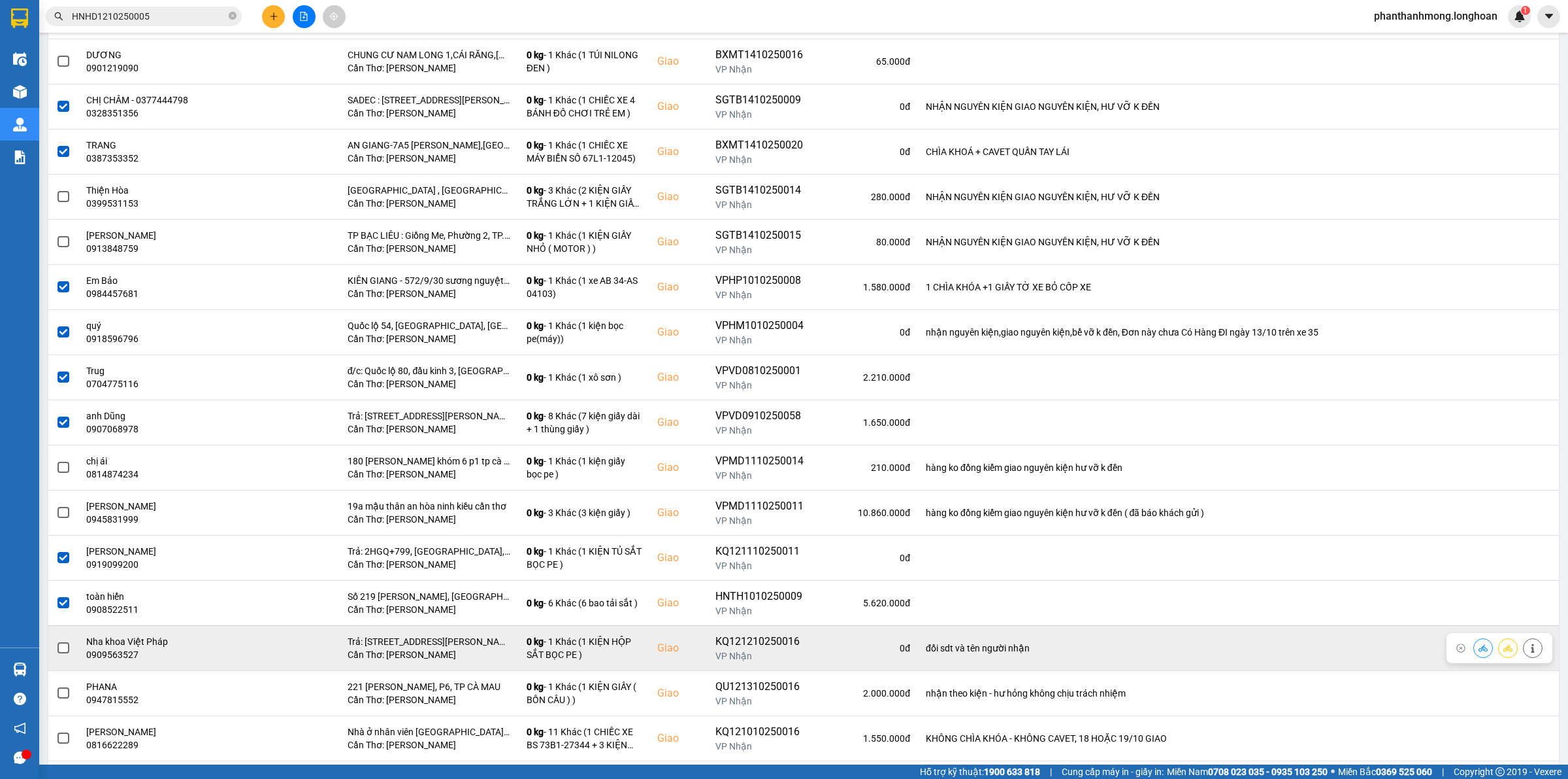
click at [69, 651] on label at bounding box center [63, 648] width 14 height 14
click at [56, 641] on input "checkbox" at bounding box center [56, 641] width 0 height 0
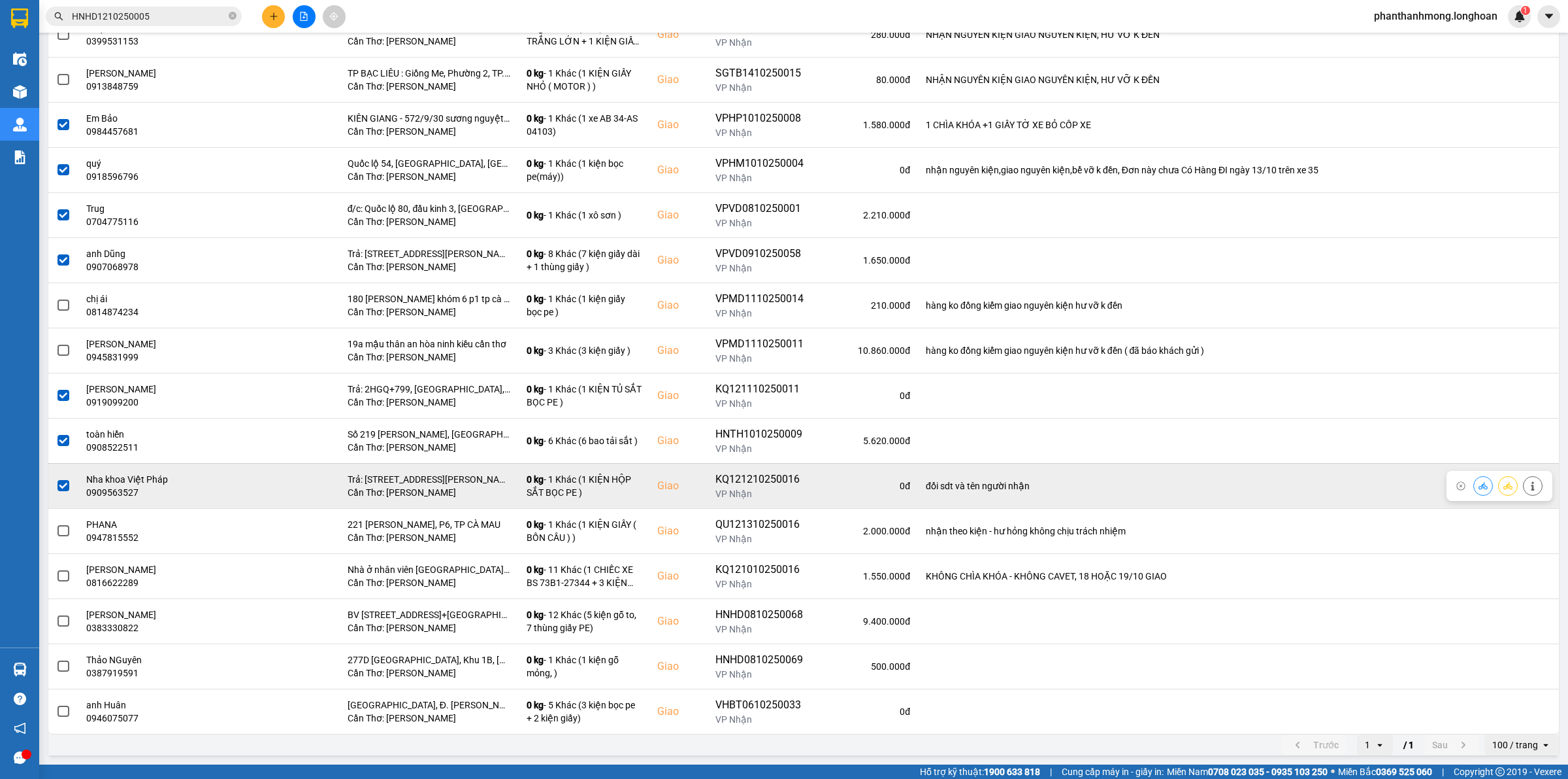
scroll to position [1478, 0]
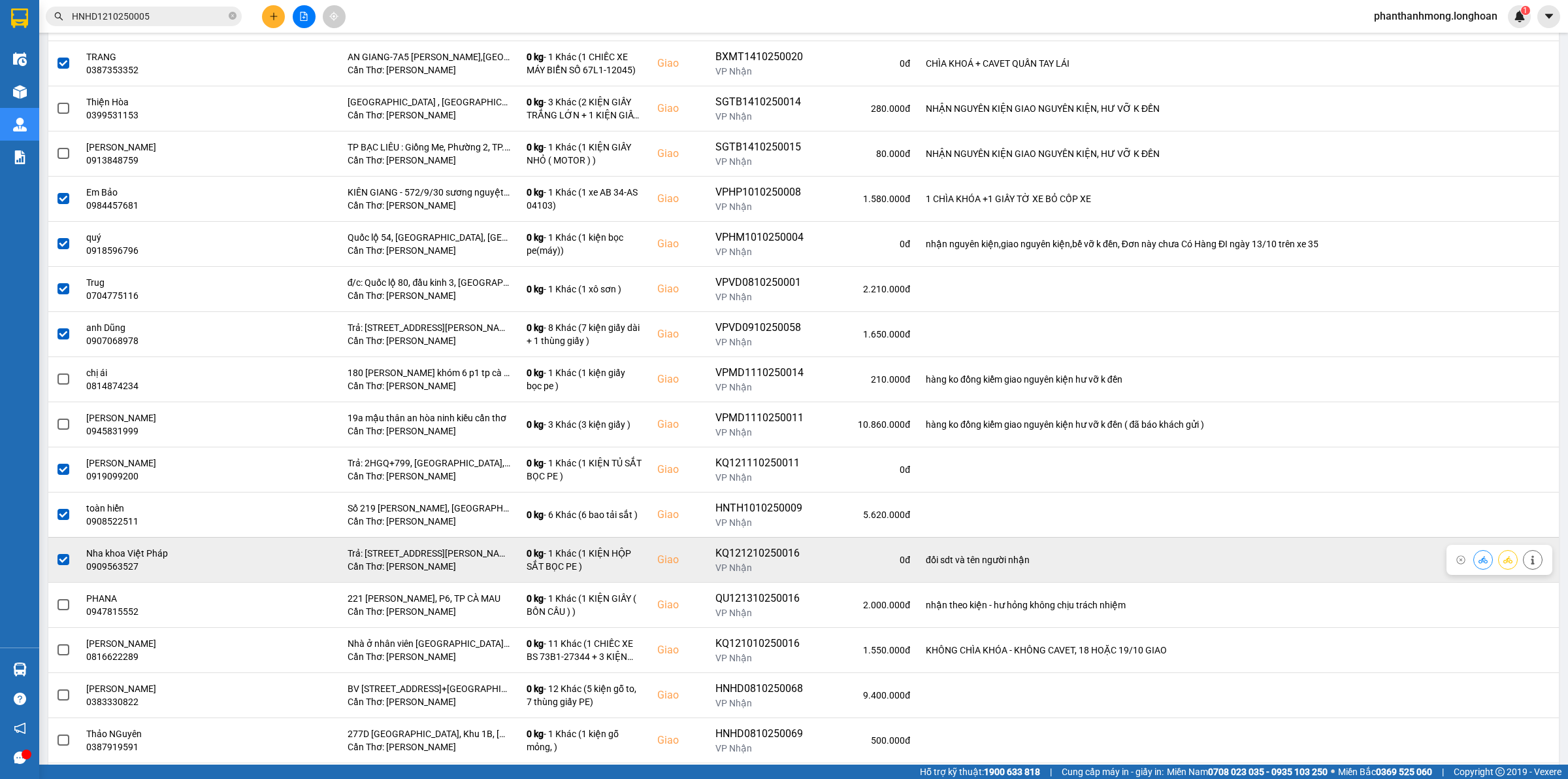
click at [64, 566] on span at bounding box center [64, 560] width 12 height 12
click at [56, 552] on input "checkbox" at bounding box center [56, 552] width 0 height 0
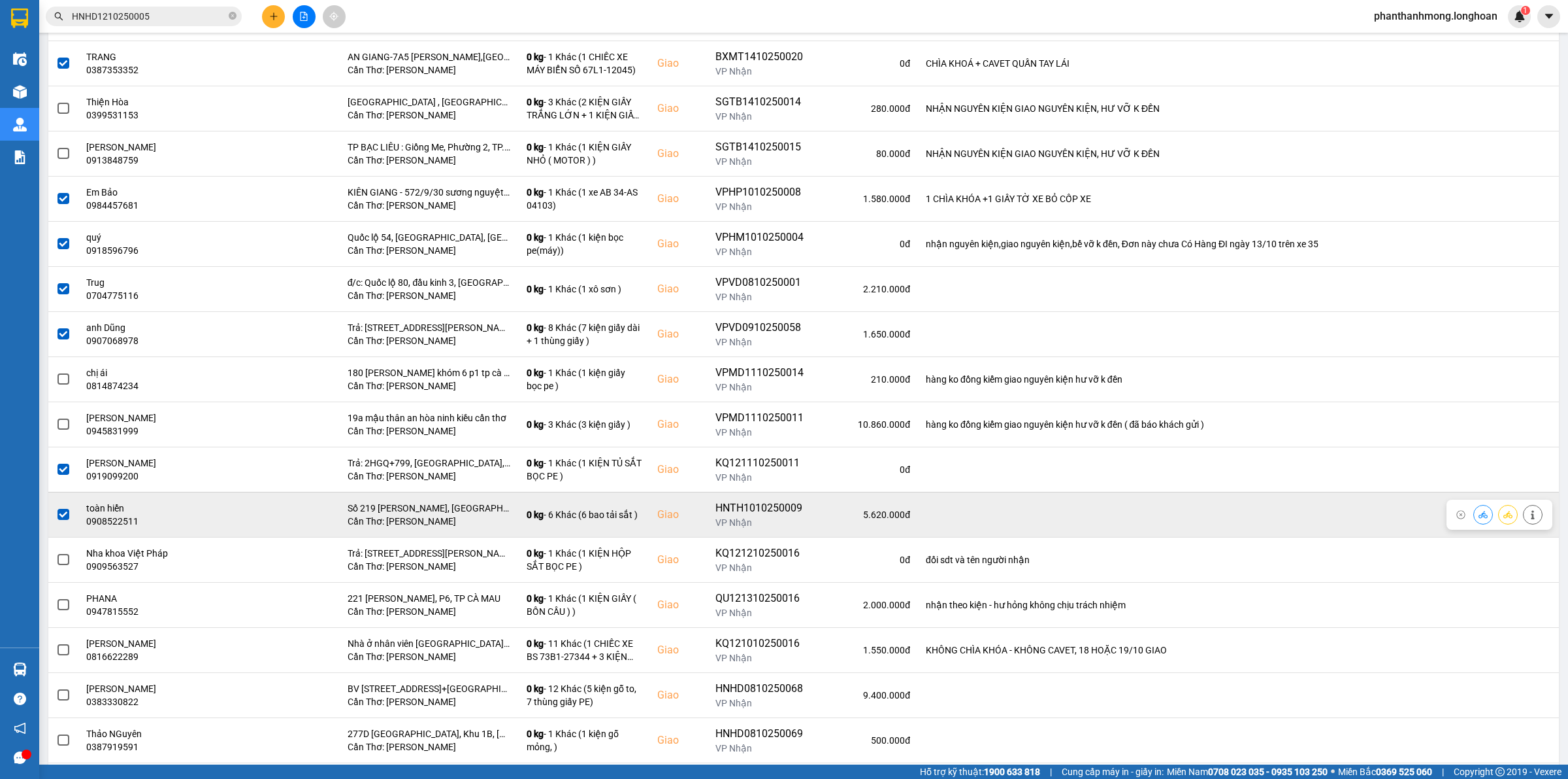
click at [63, 517] on span at bounding box center [64, 514] width 12 height 12
click at [56, 507] on input "checkbox" at bounding box center [56, 507] width 0 height 0
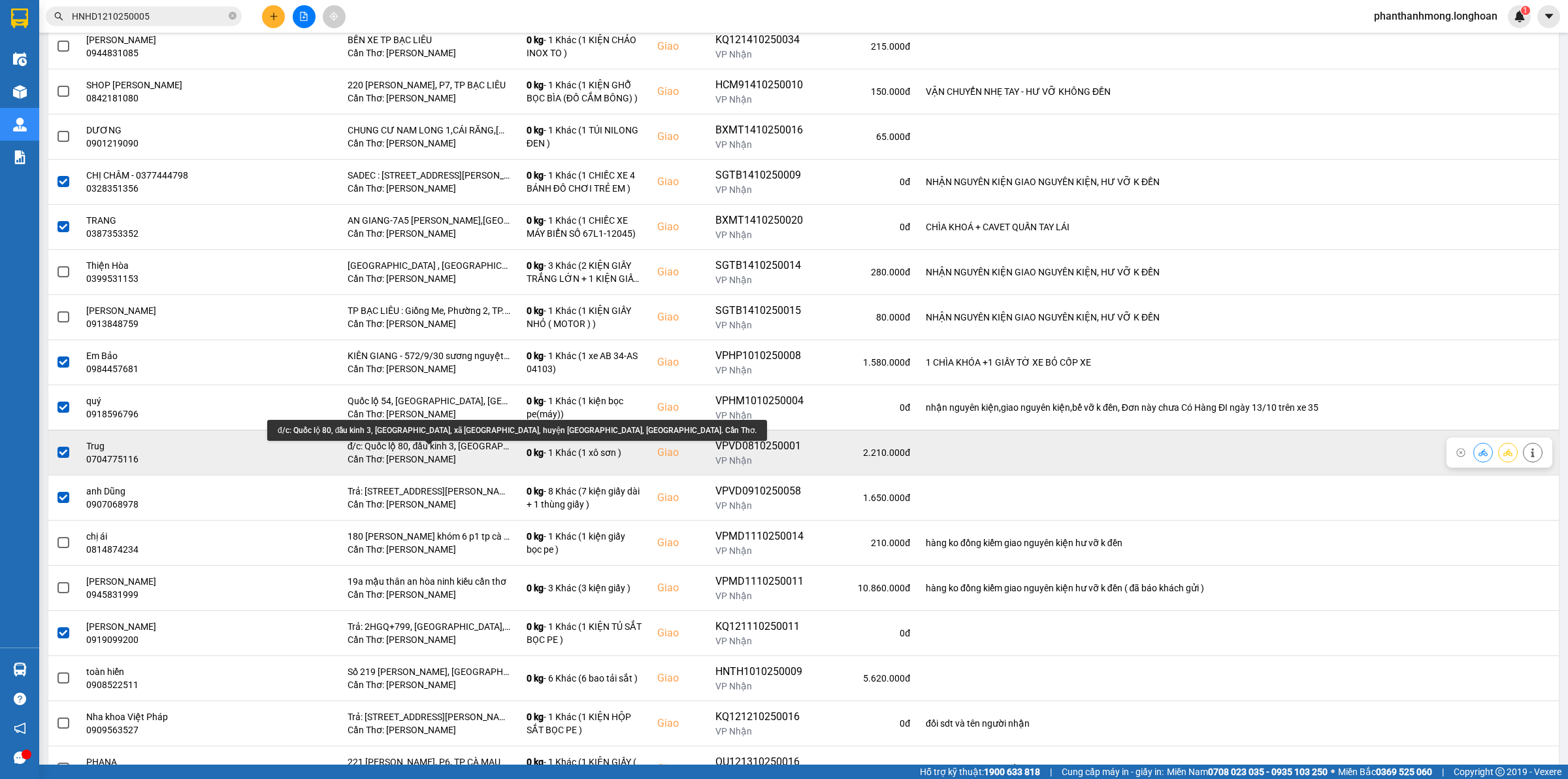
scroll to position [1232, 0]
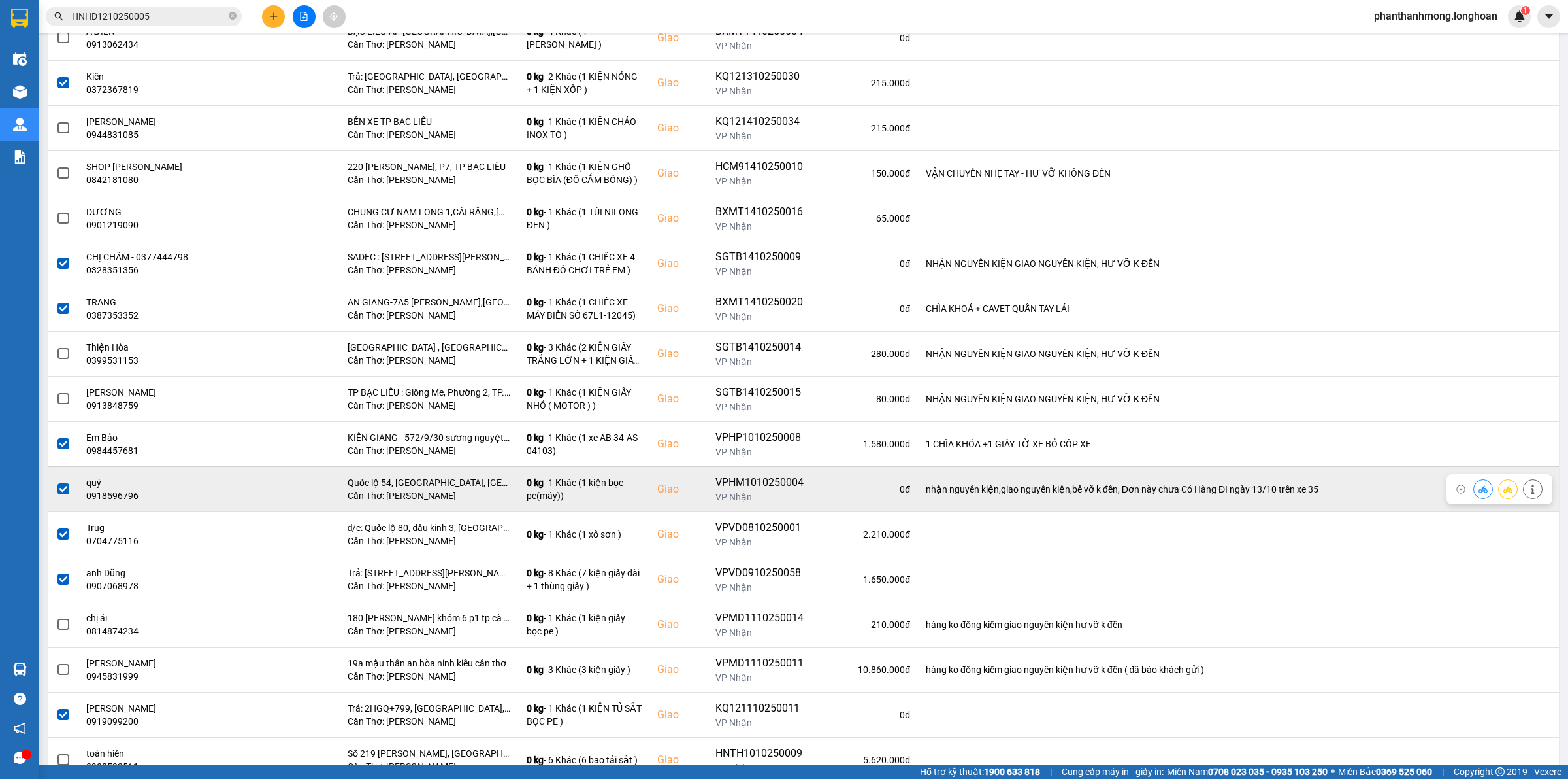
click at [60, 495] on span at bounding box center [64, 489] width 12 height 12
click at [56, 482] on input "checkbox" at bounding box center [56, 482] width 0 height 0
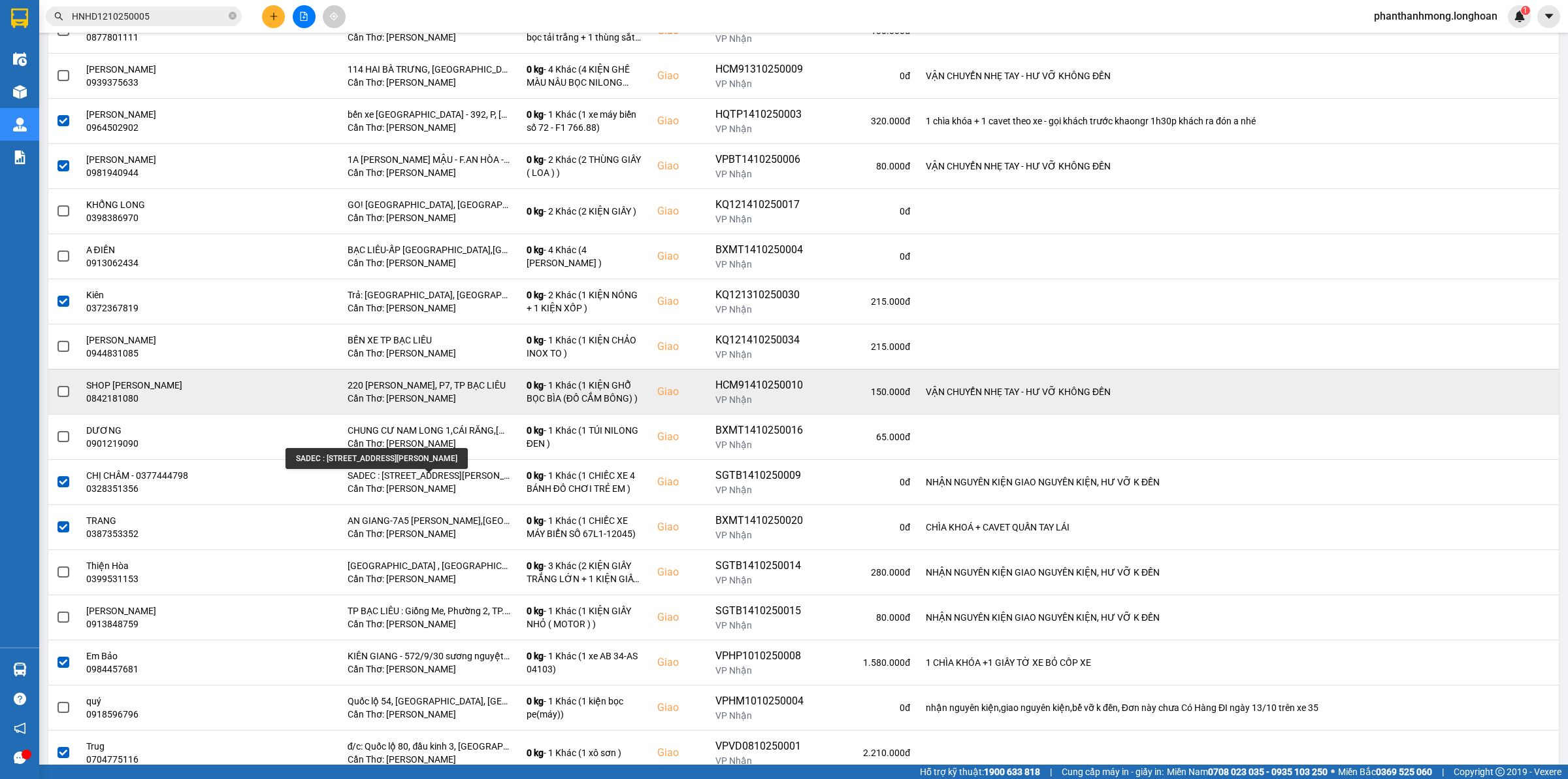
scroll to position [987, 0]
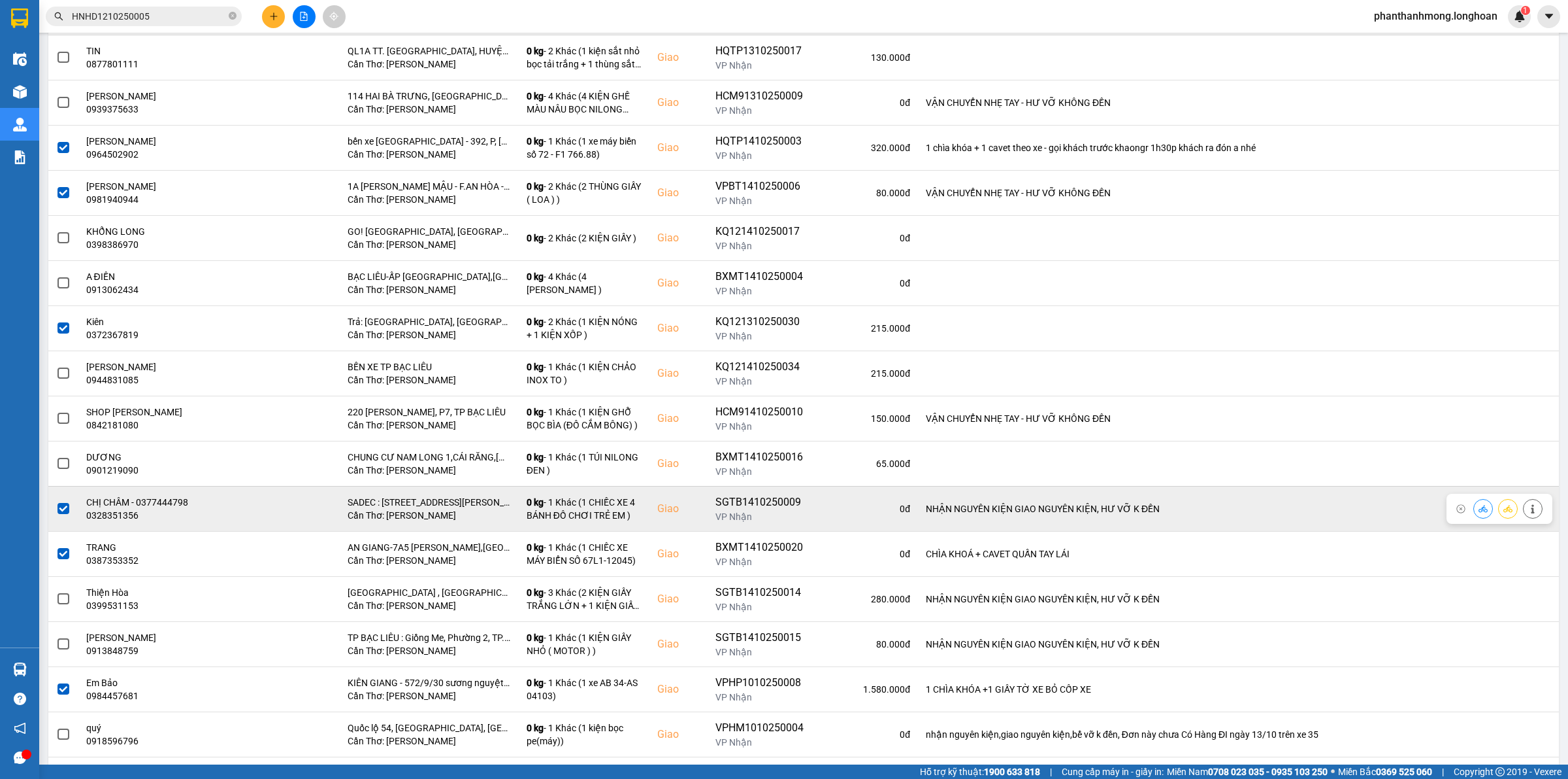
click at [66, 512] on span at bounding box center [64, 509] width 12 height 12
click at [56, 501] on input "checkbox" at bounding box center [56, 501] width 0 height 0
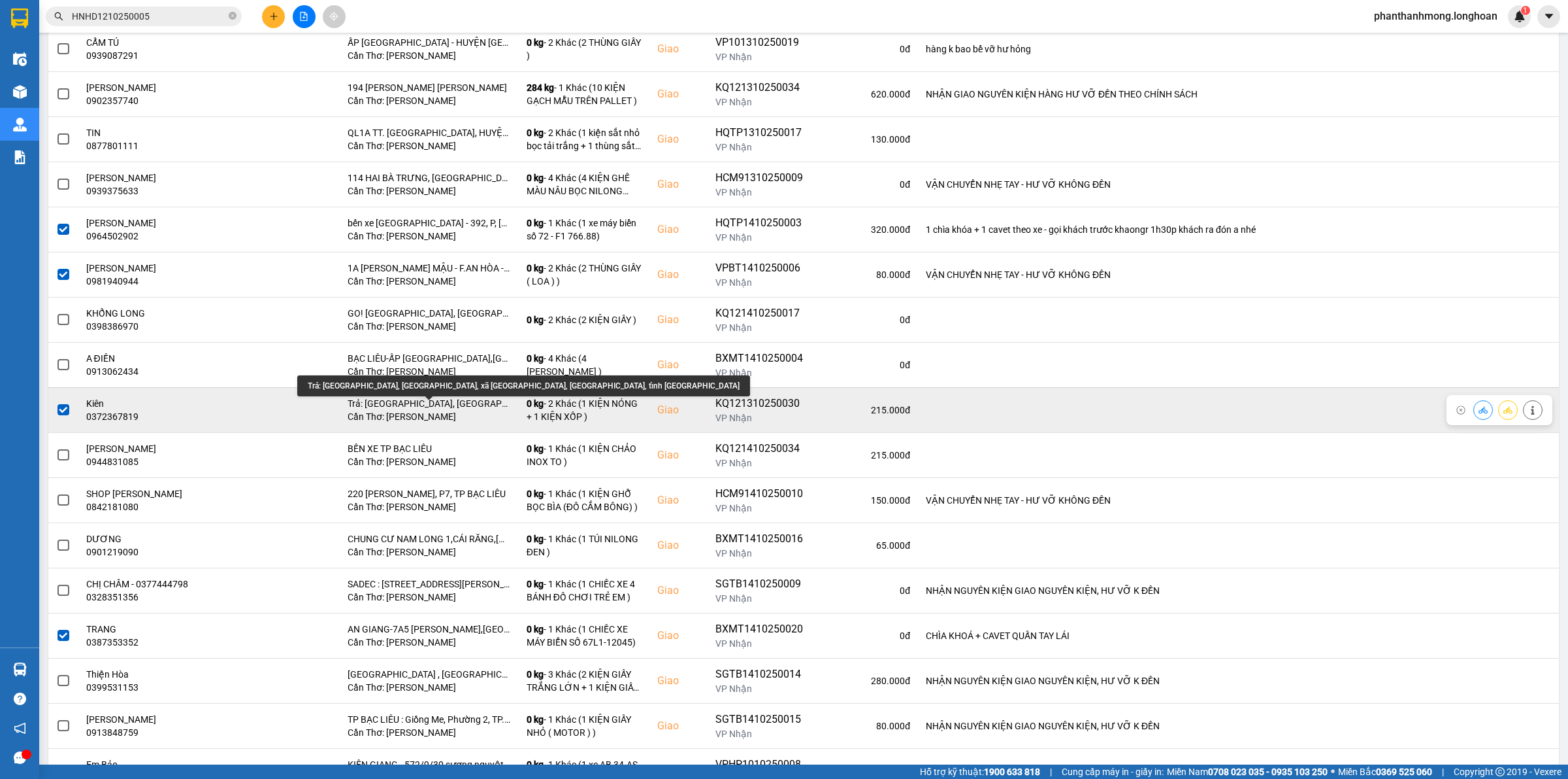
scroll to position [824, 0]
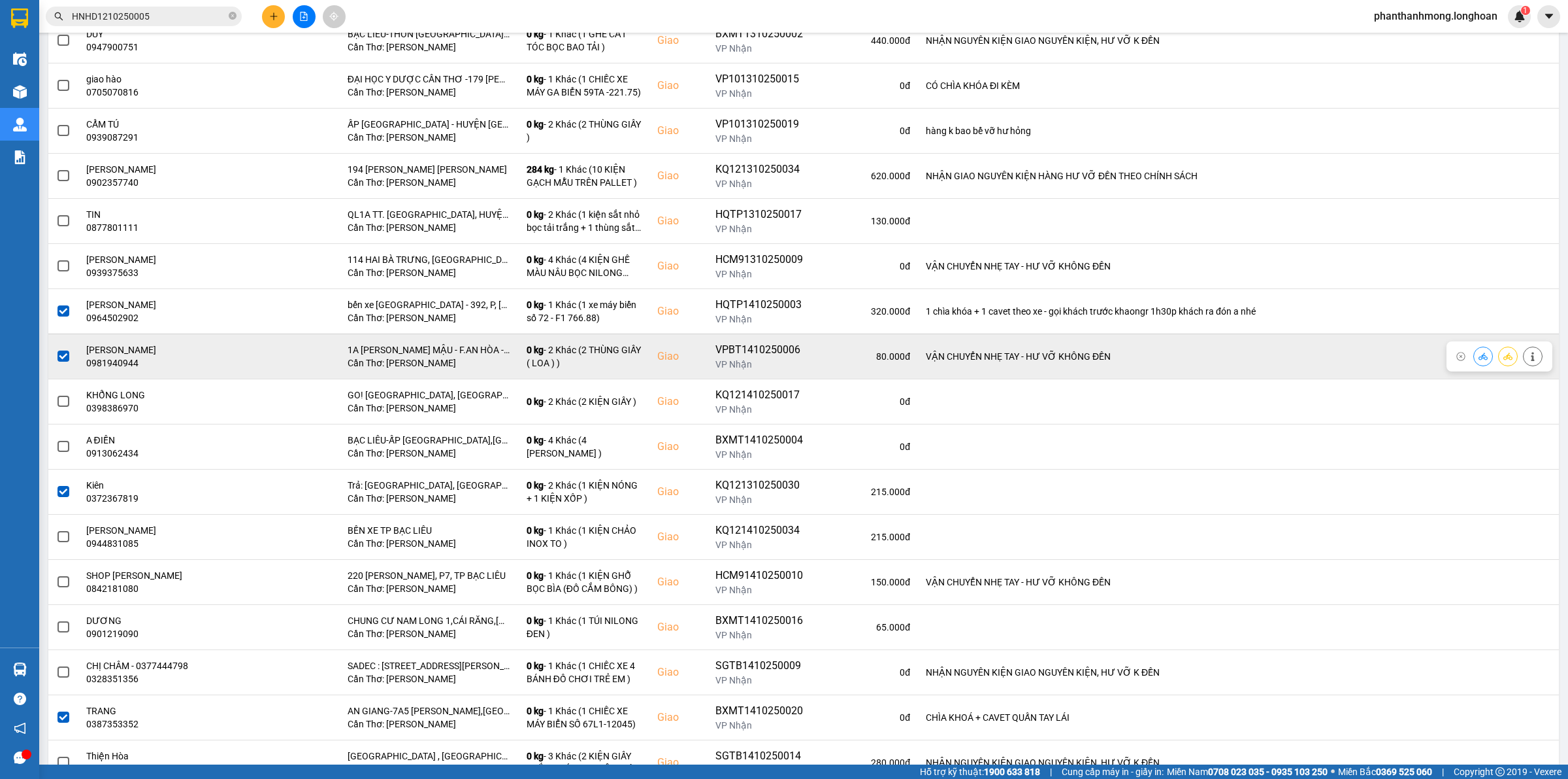
click at [61, 361] on span at bounding box center [64, 356] width 12 height 12
click at [56, 349] on input "checkbox" at bounding box center [56, 349] width 0 height 0
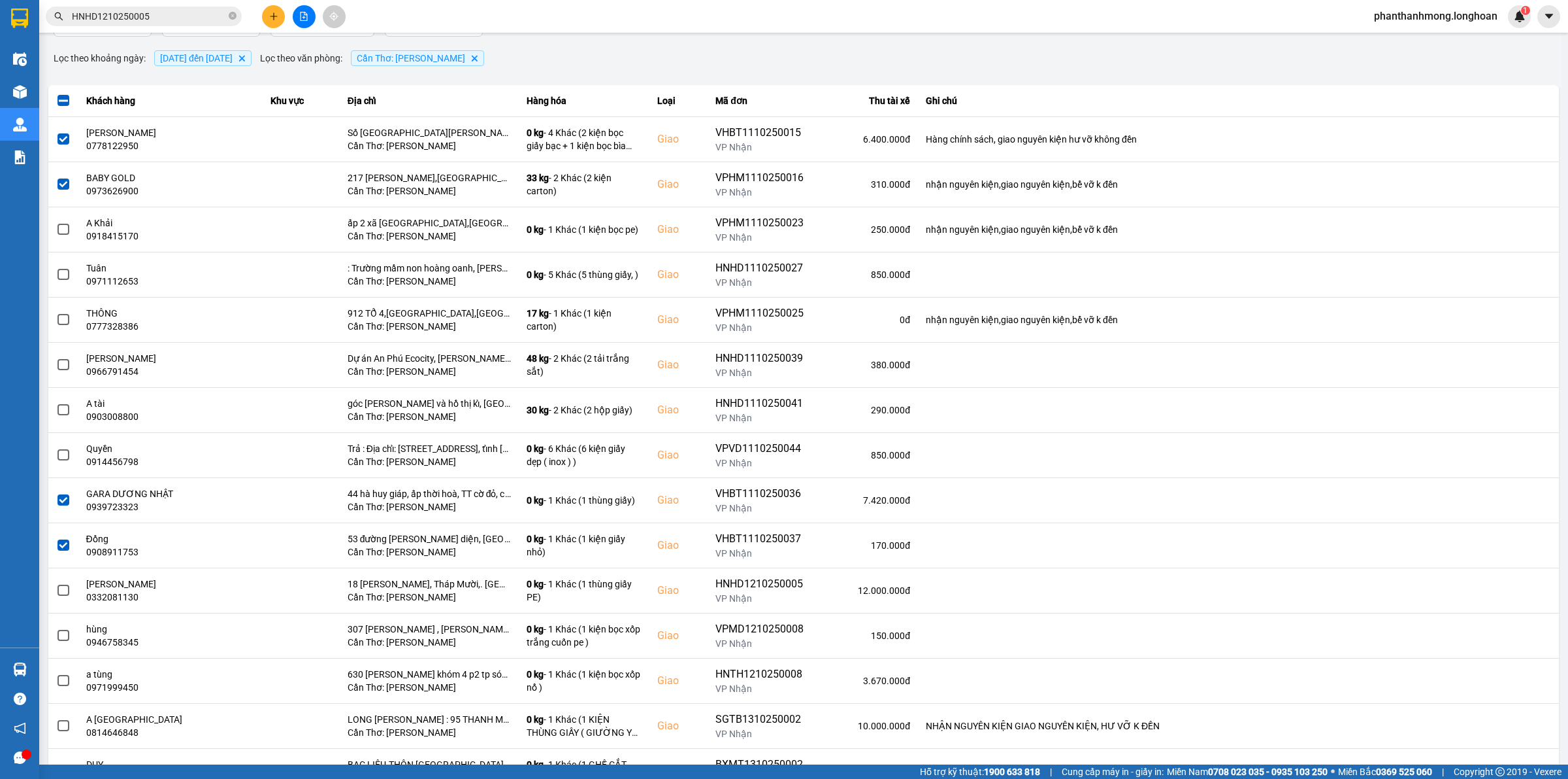
scroll to position [0, 0]
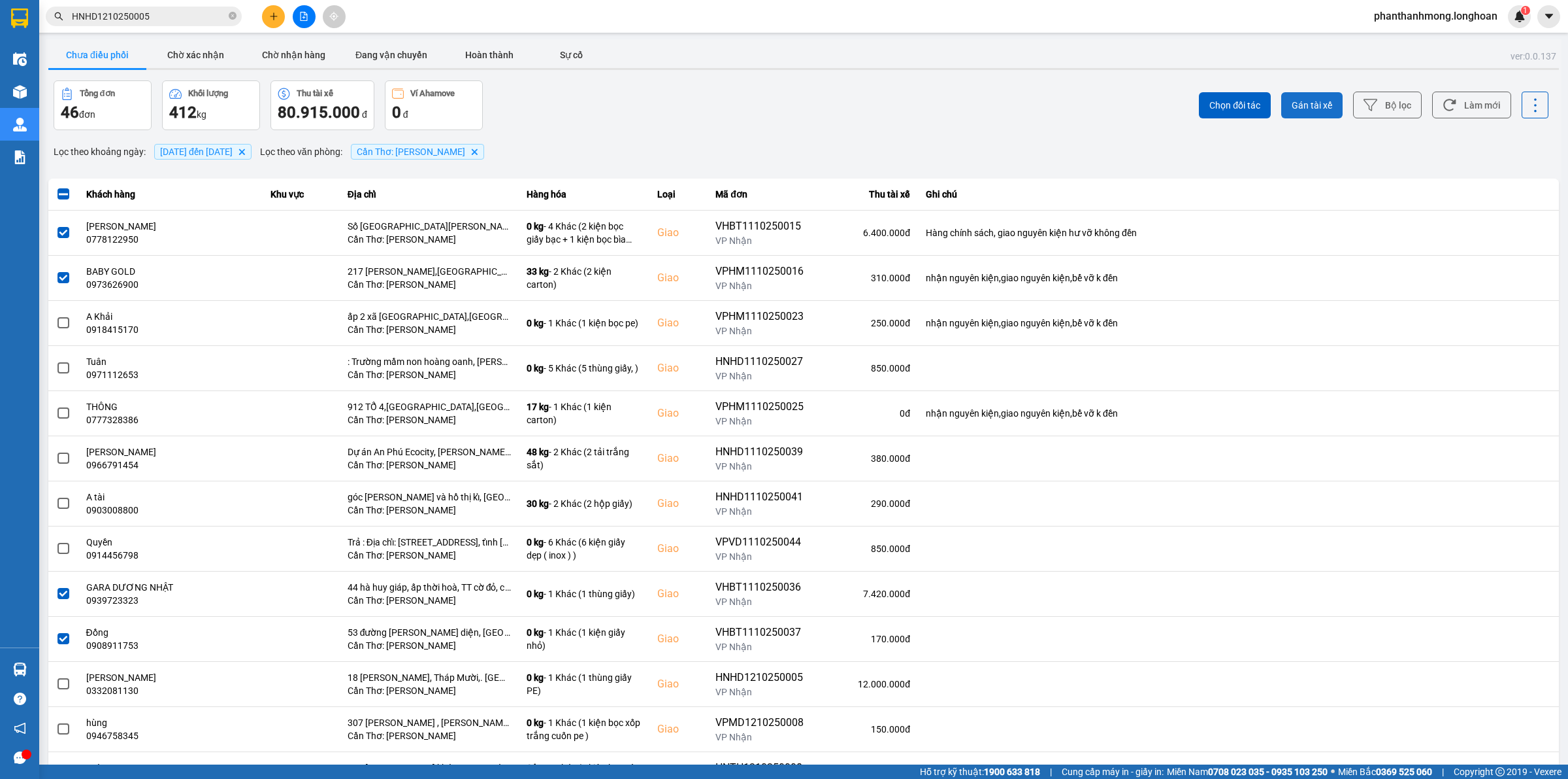
click at [1308, 109] on span "Gán tài xế" at bounding box center [1312, 105] width 41 height 13
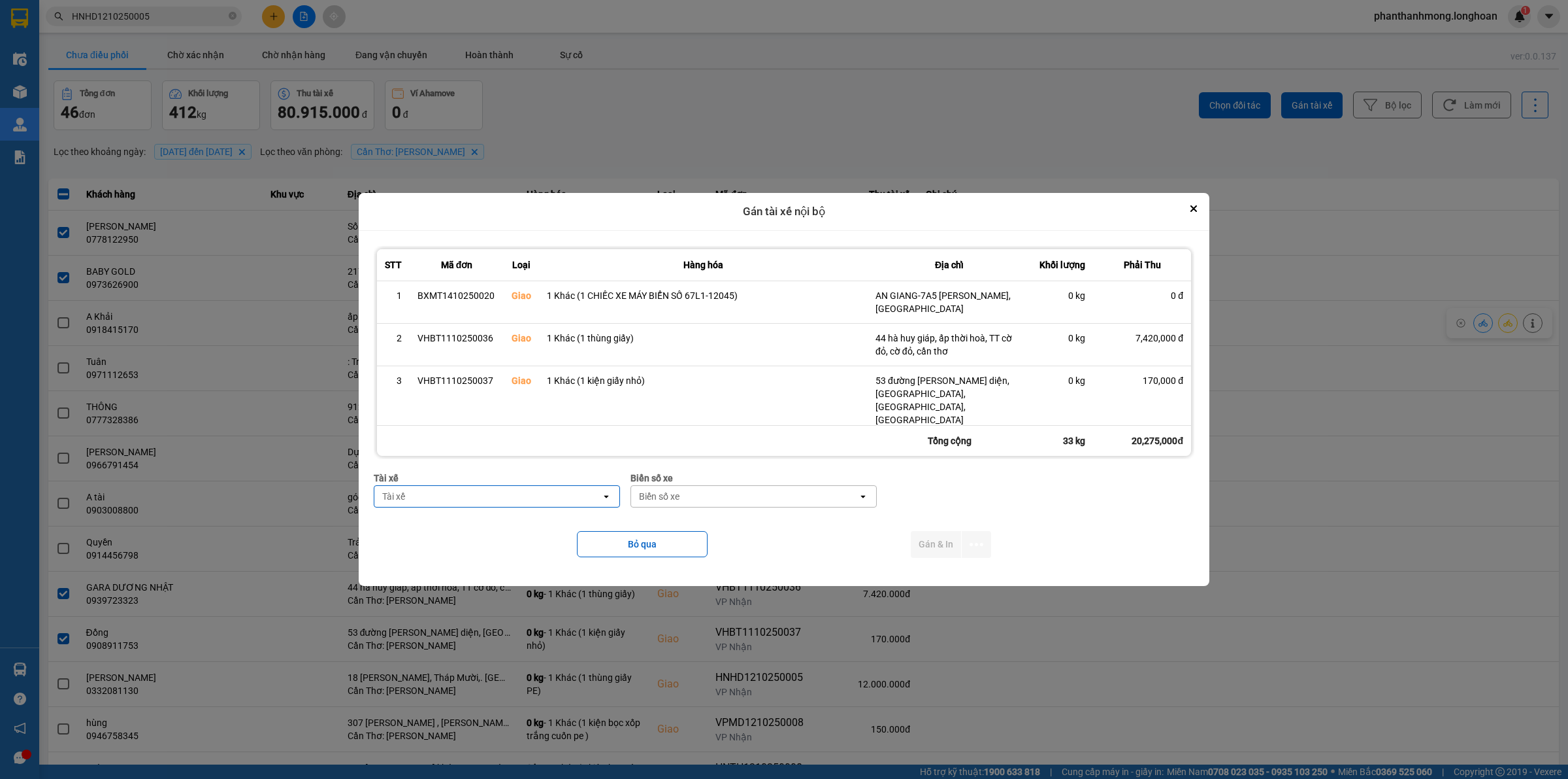
click at [491, 508] on div "Tài xế Tài xế open" at bounding box center [497, 494] width 246 height 47
click at [493, 498] on div "Tài xế" at bounding box center [488, 495] width 226 height 21
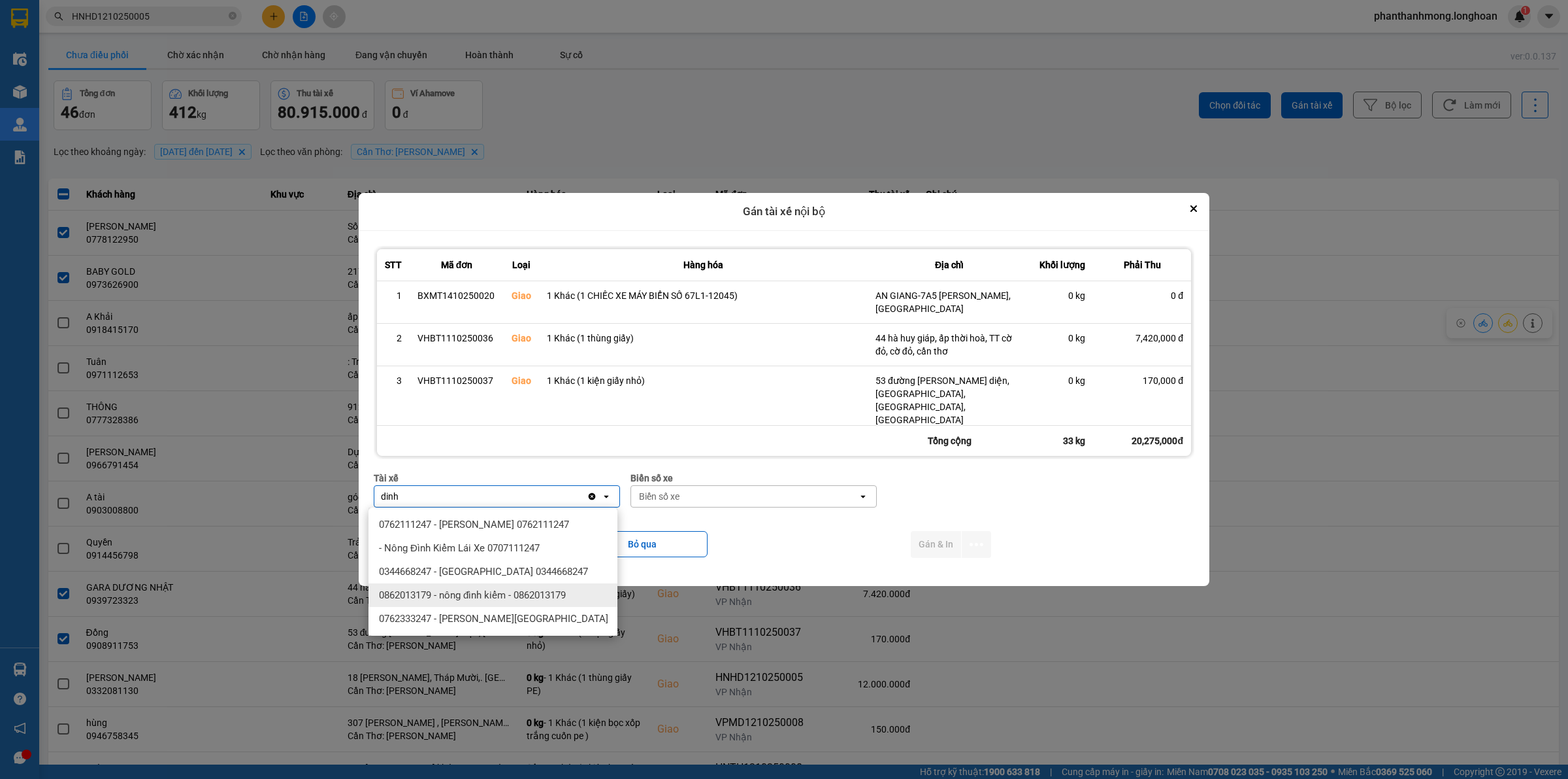
type input "dinh"
click at [510, 610] on div "0762333247 - [PERSON_NAME][GEOGRAPHIC_DATA]" at bounding box center [493, 619] width 249 height 23
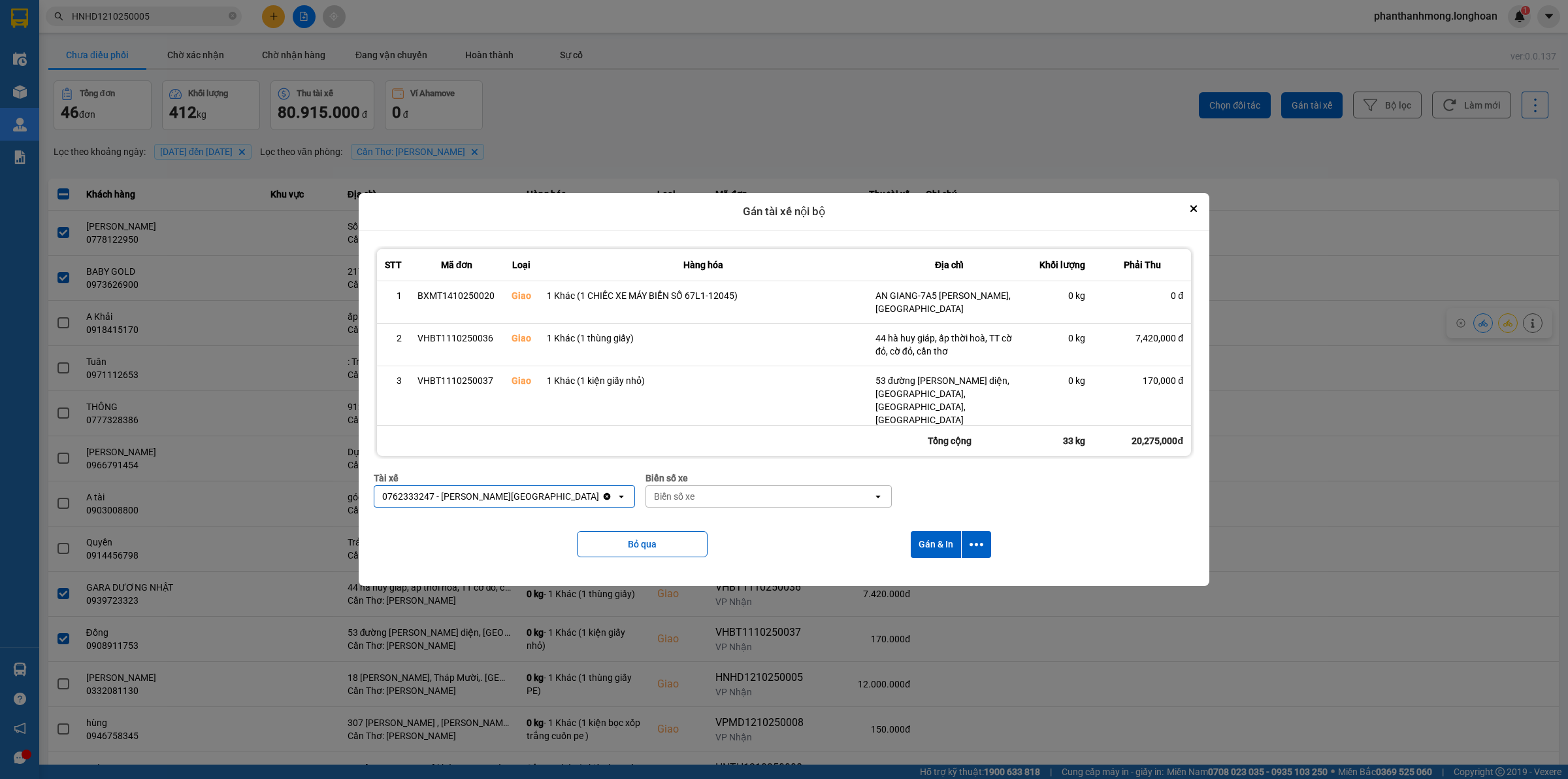
click at [694, 499] on div "Biển số xe" at bounding box center [760, 495] width 226 height 21
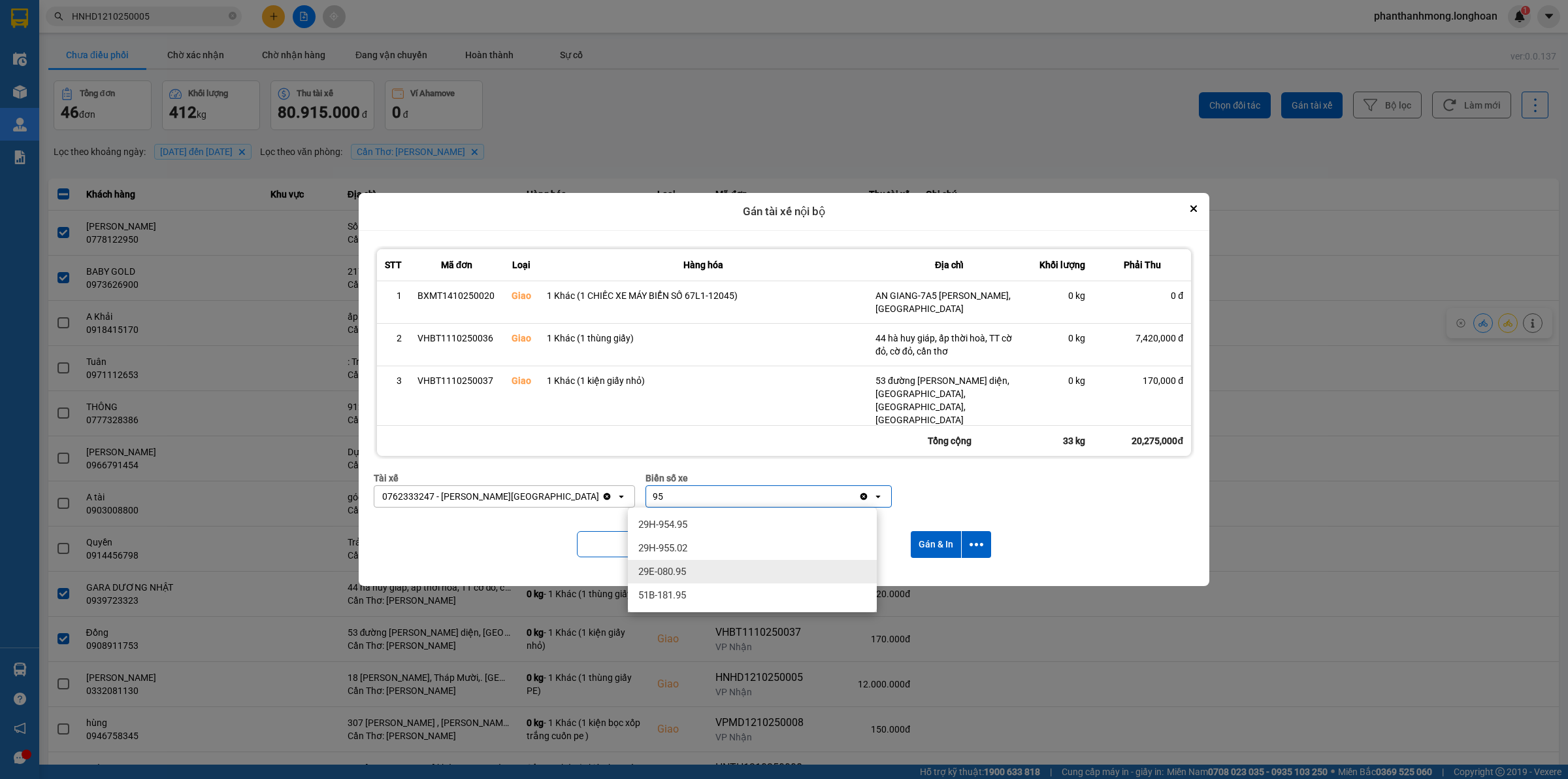
type input "95"
click at [708, 570] on div "29E-080.95" at bounding box center [752, 571] width 249 height 23
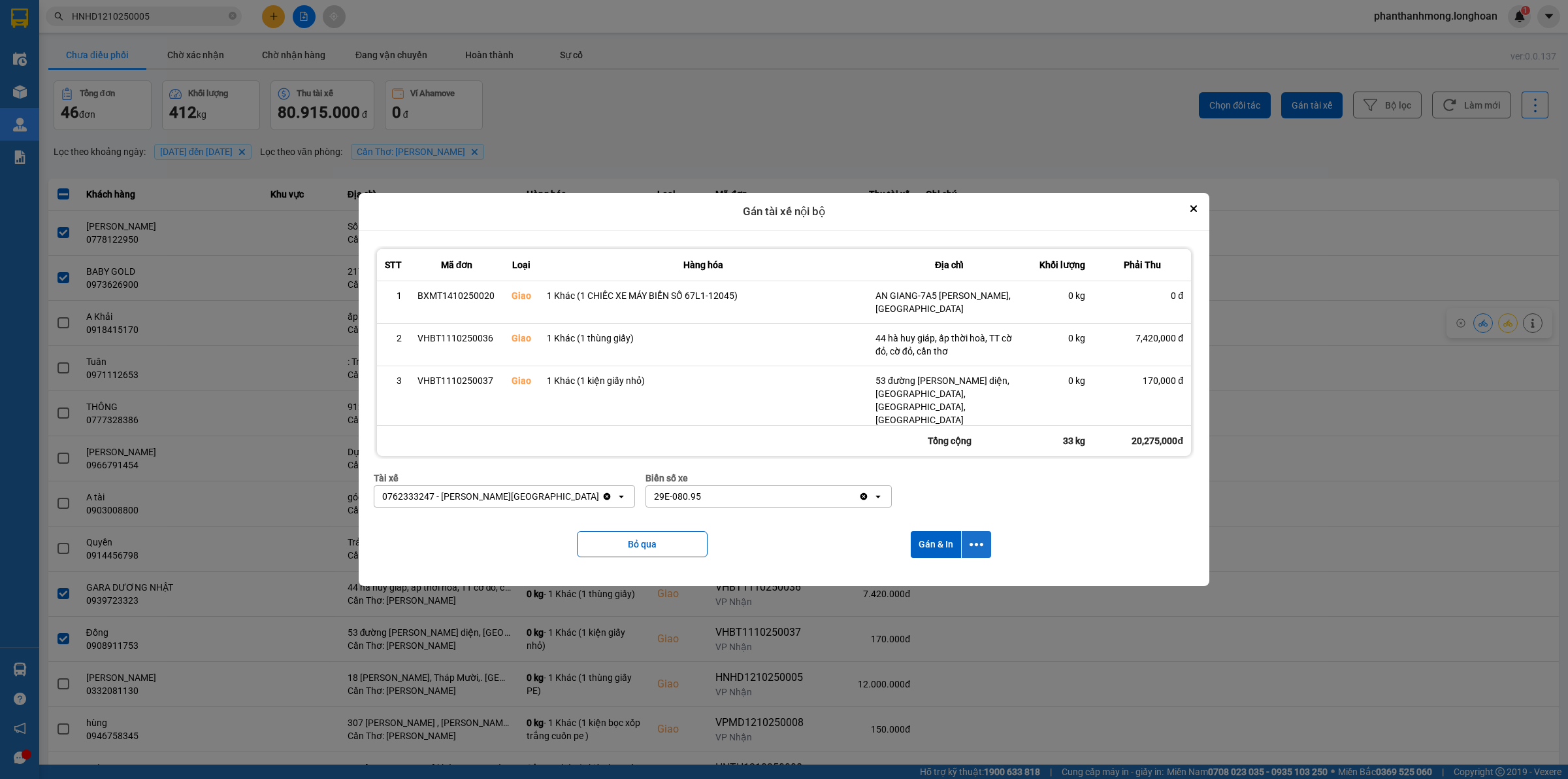
click at [972, 547] on icon "dialog" at bounding box center [976, 544] width 14 height 14
click at [925, 577] on span "Chỉ gán tài" at bounding box center [927, 580] width 43 height 13
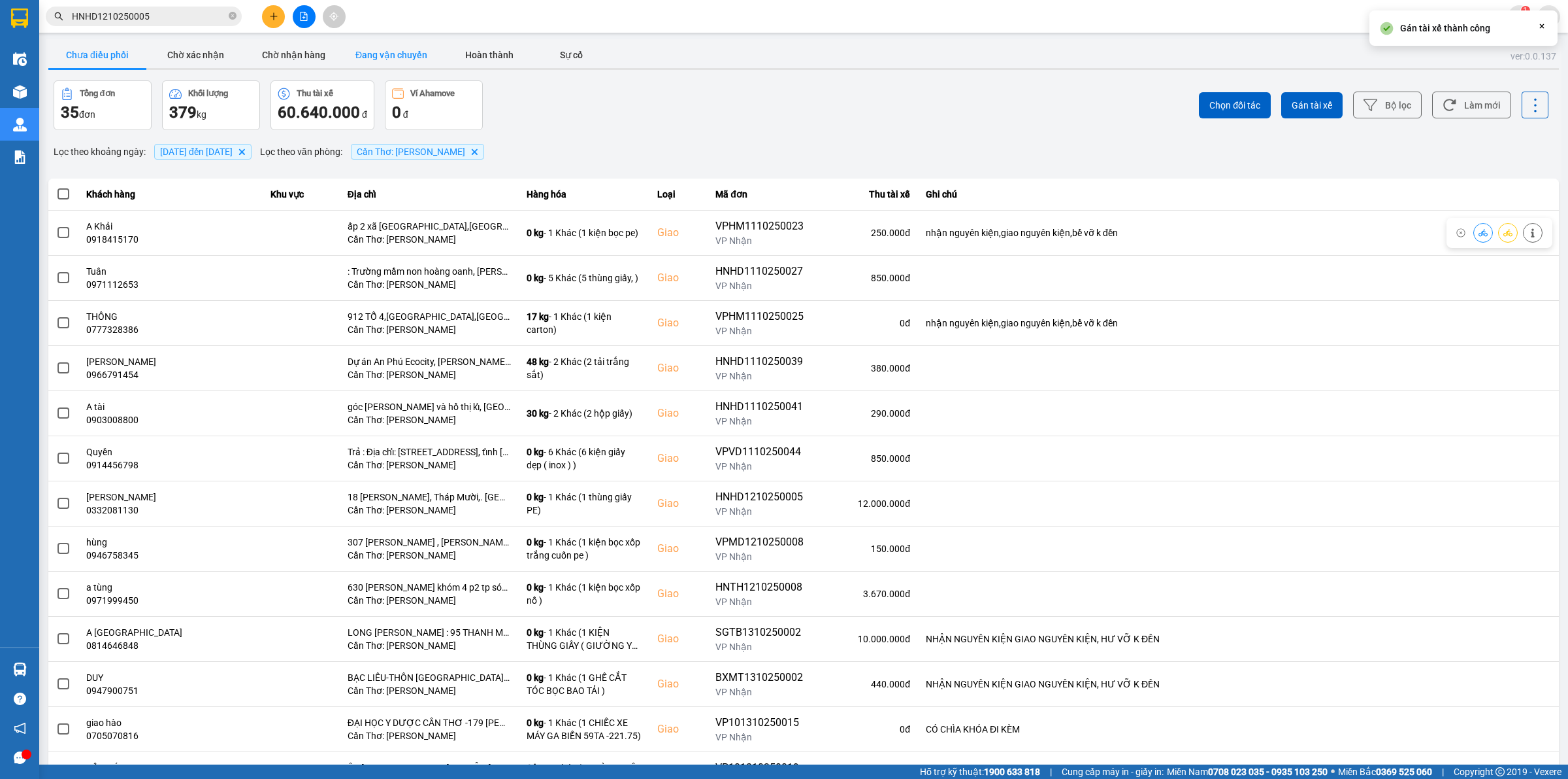
click at [347, 61] on button "Đang vận chuyển" at bounding box center [391, 55] width 98 height 26
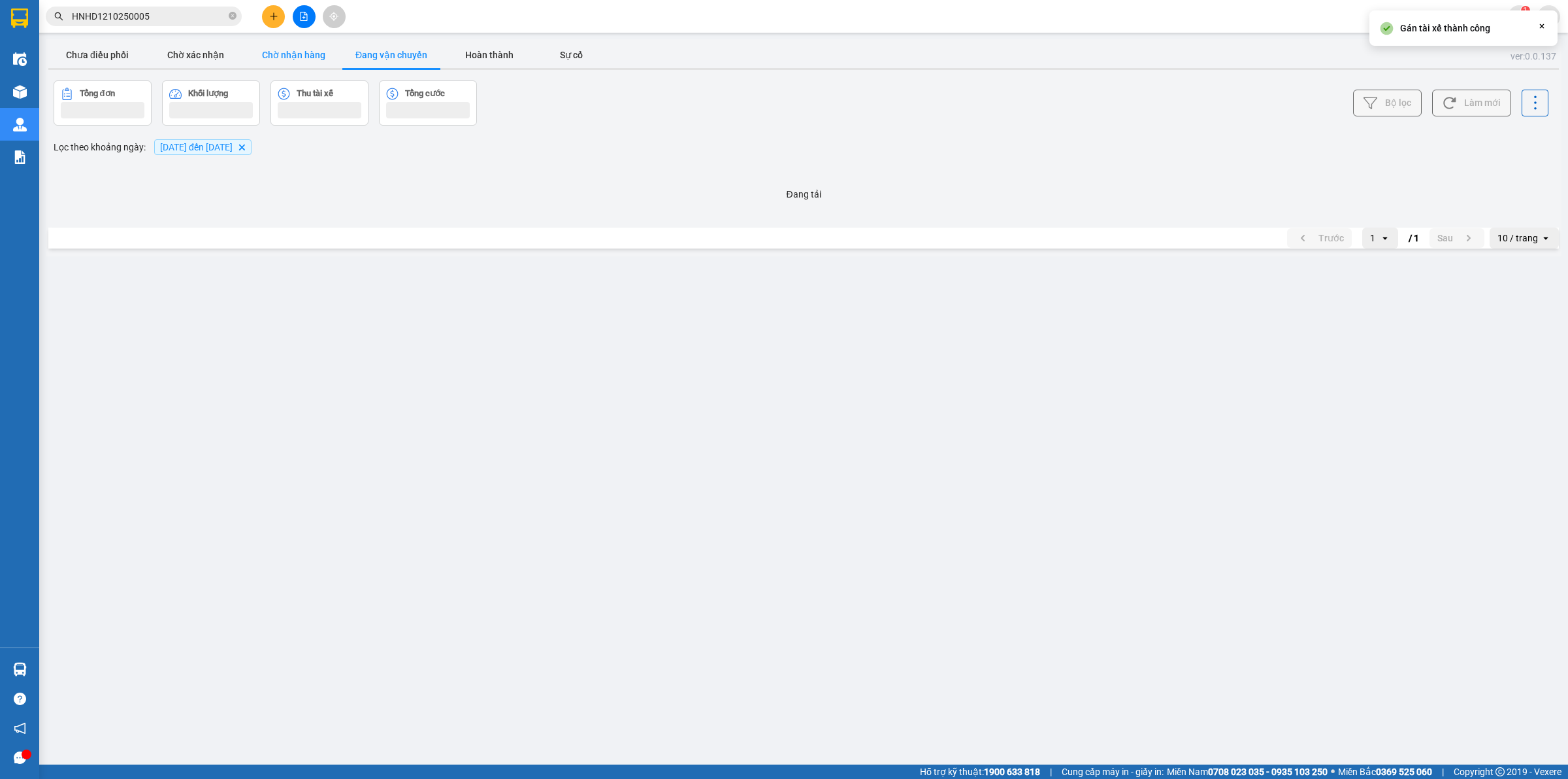
click at [311, 57] on button "Chờ nhận hàng" at bounding box center [293, 55] width 98 height 26
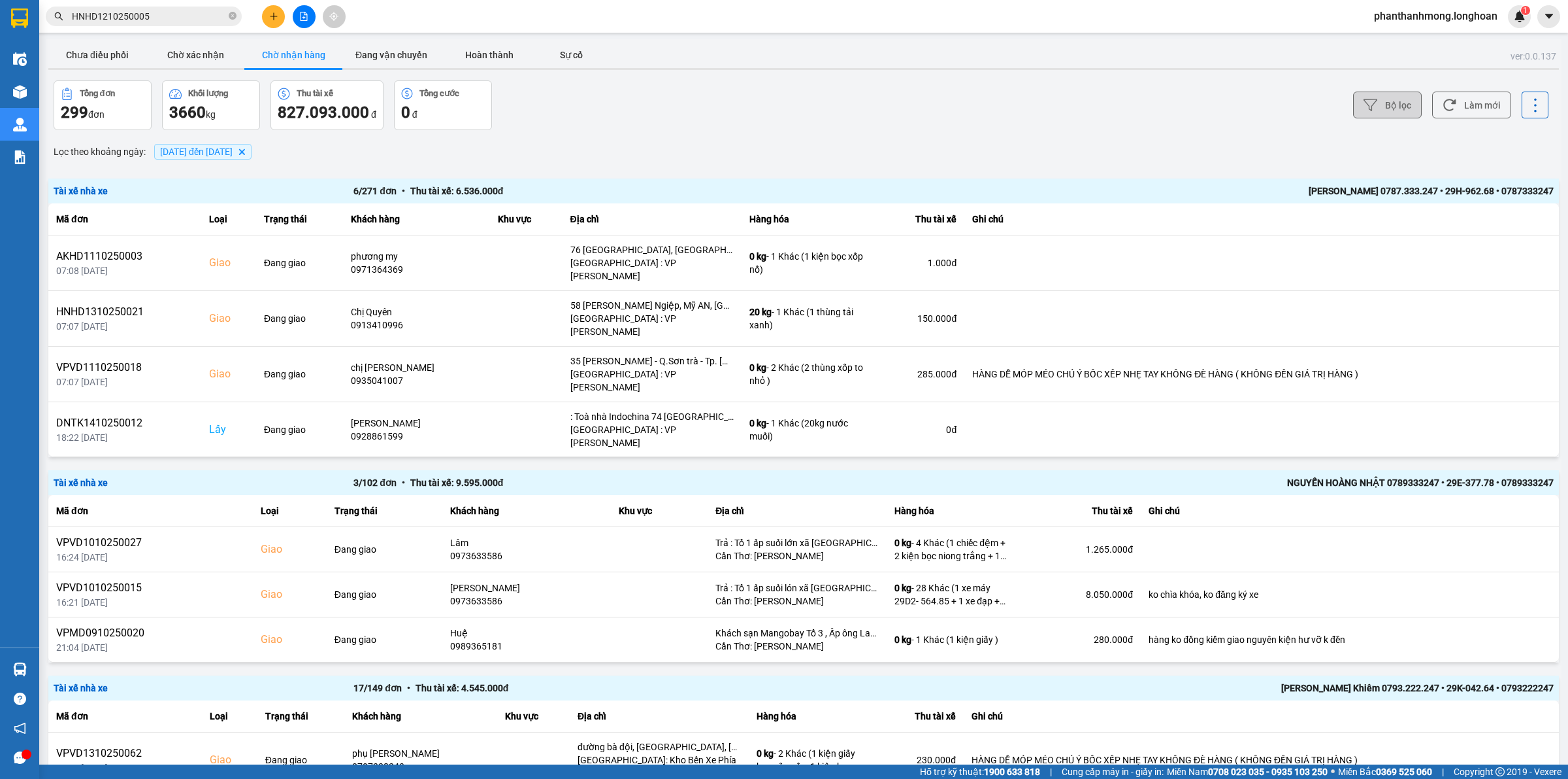
click at [1399, 116] on button "Bộ lọc" at bounding box center [1387, 105] width 69 height 26
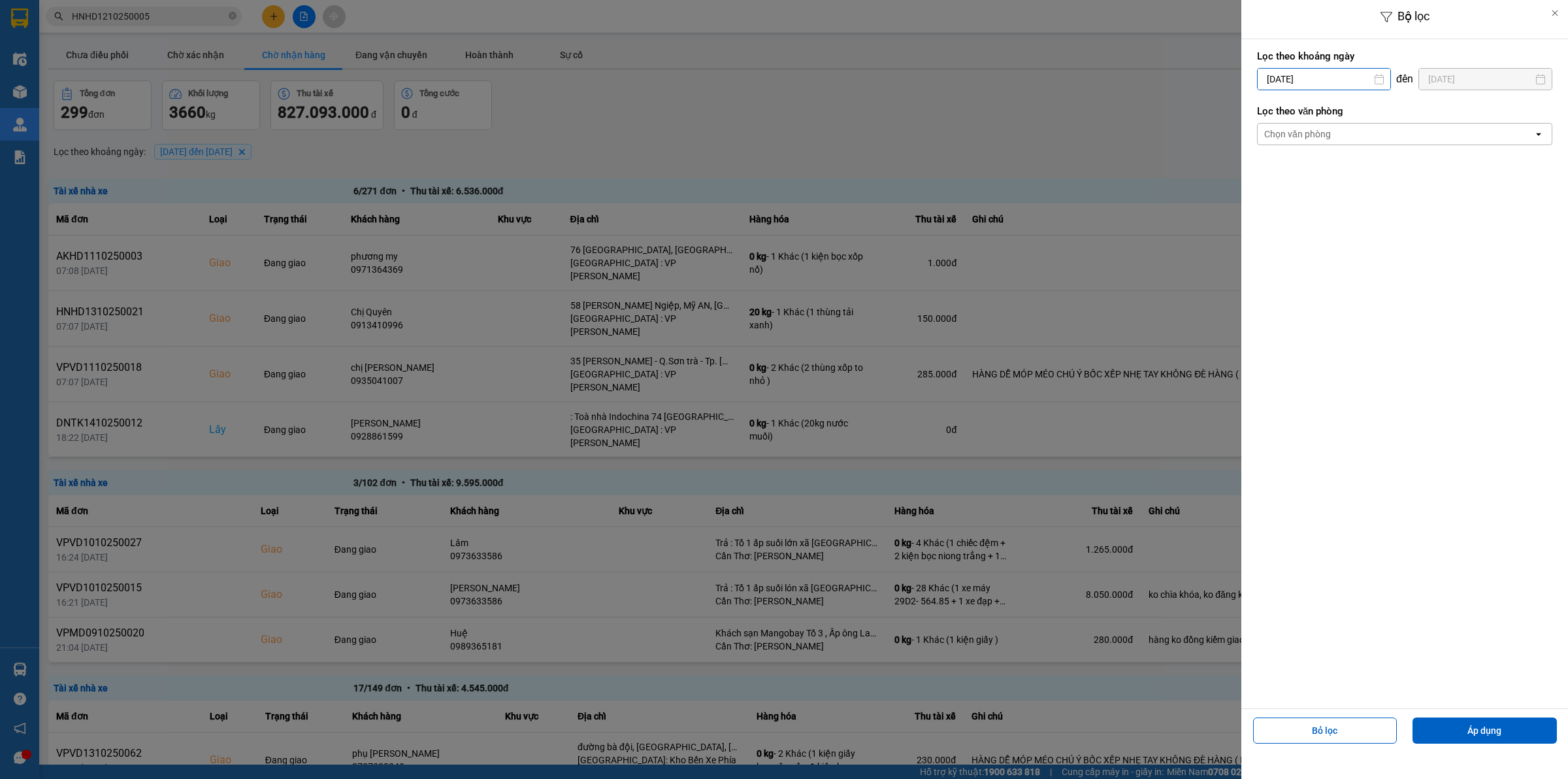
click at [1325, 83] on input "[DATE]" at bounding box center [1324, 79] width 132 height 21
click at [1497, 208] on div "Lọc theo khoảng [DATE] Press the down arrow key to interact with the calendar a…" at bounding box center [1404, 373] width 326 height 669
click at [1481, 145] on div "Chọn văn phòng open" at bounding box center [1404, 134] width 295 height 22
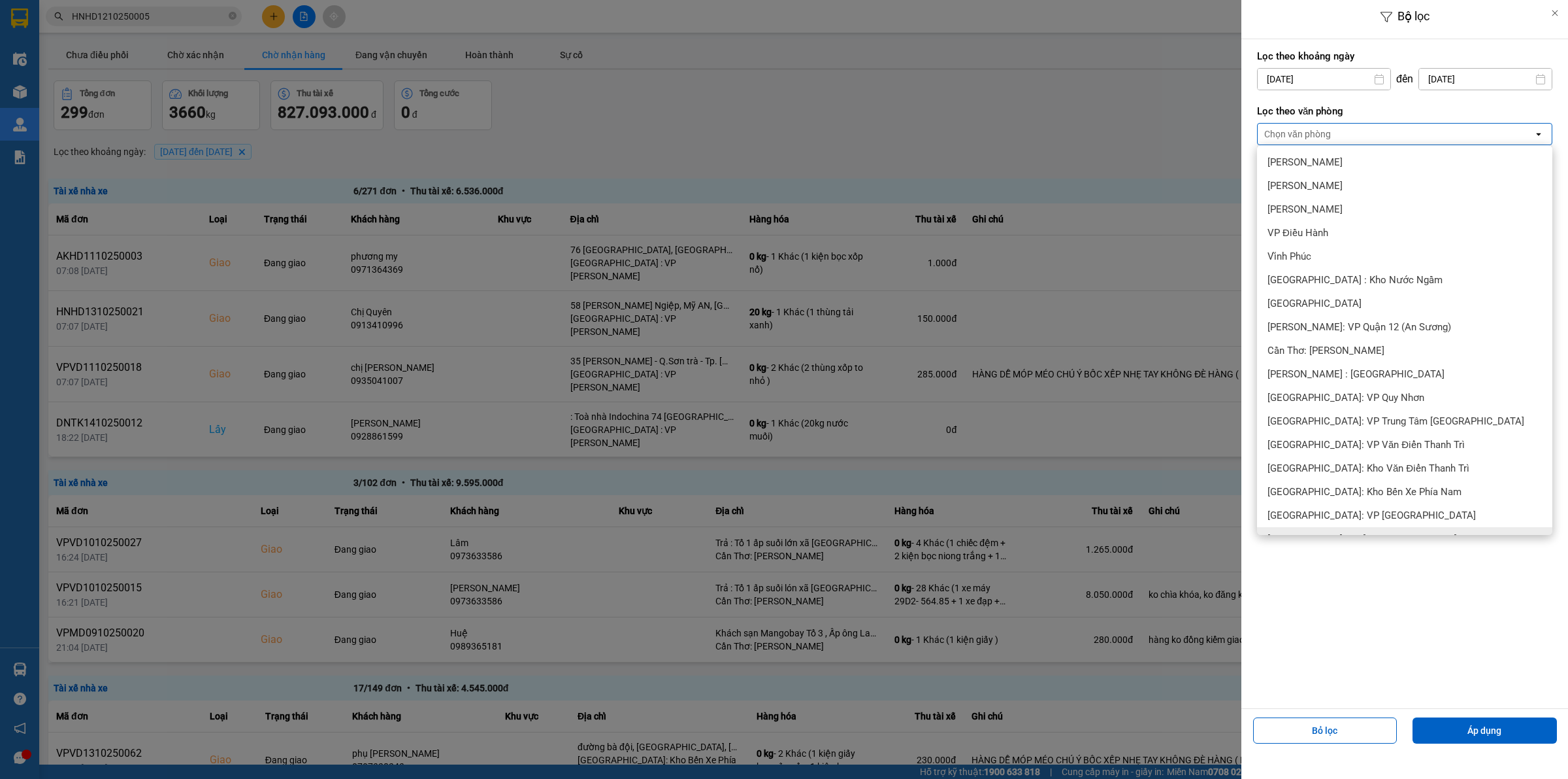
scroll to position [490, 0]
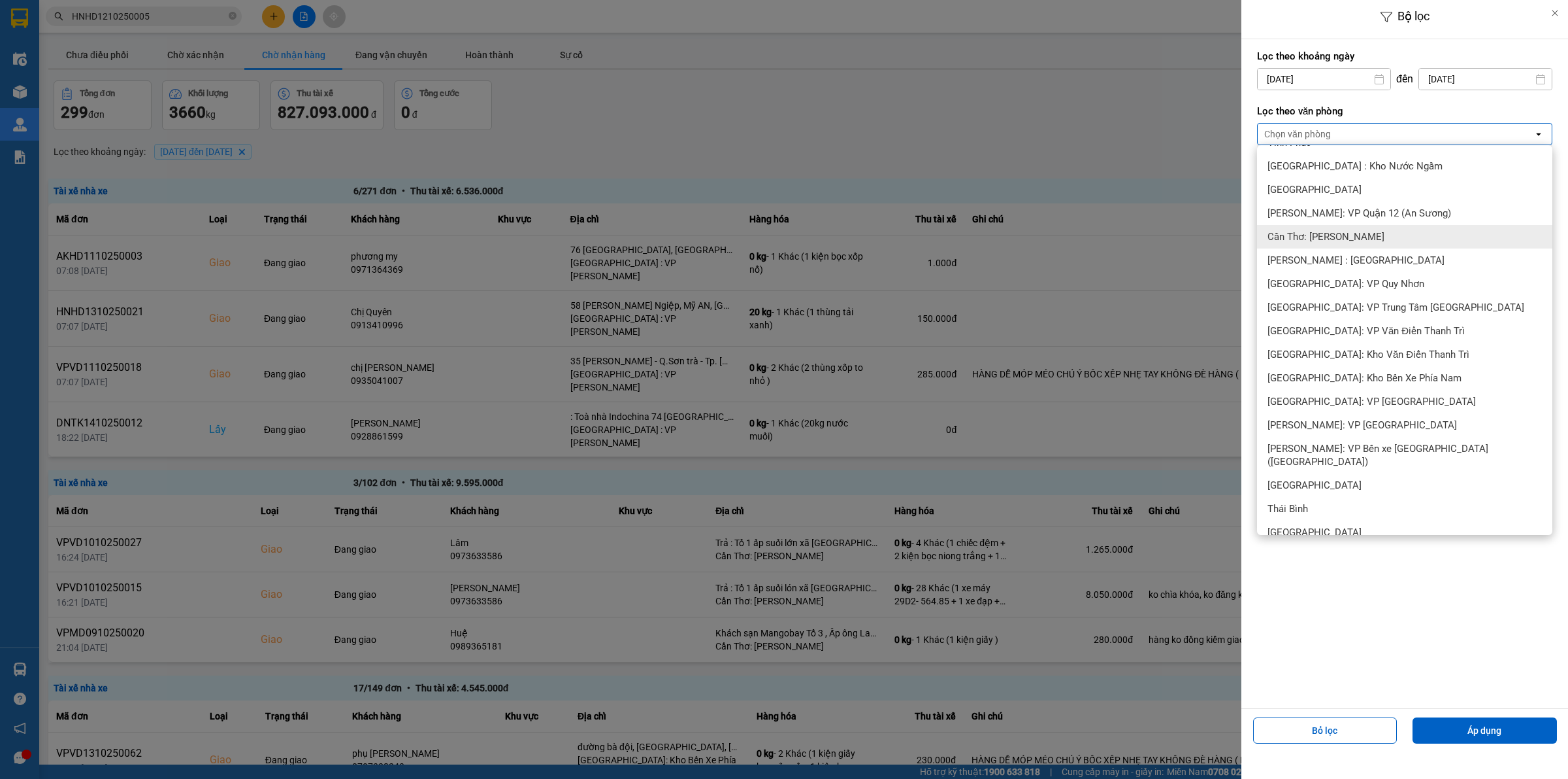
click at [1365, 232] on span "Cần Thơ: [PERSON_NAME]" at bounding box center [1327, 237] width 117 height 13
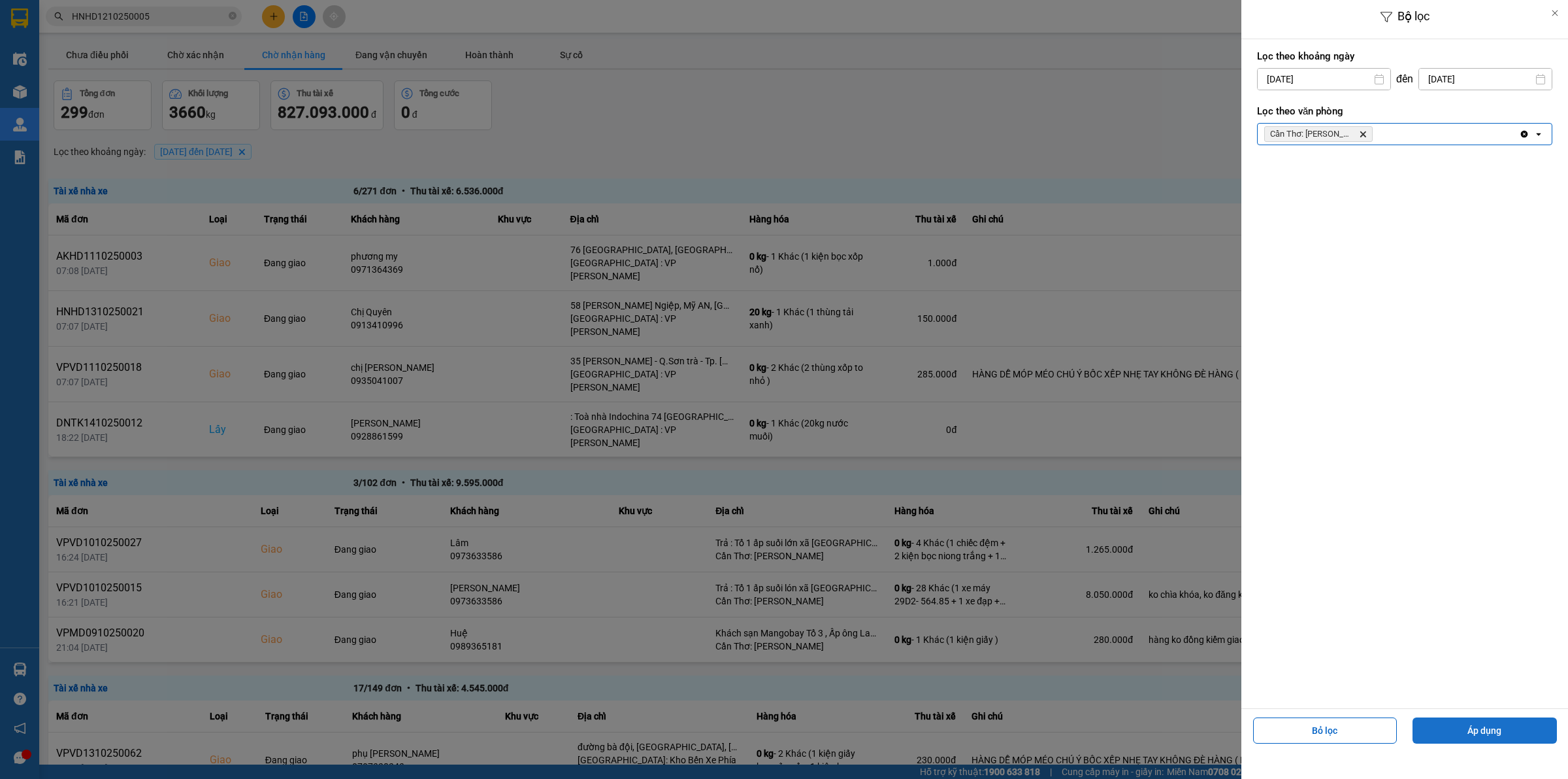
click at [1461, 724] on button "Áp dụng" at bounding box center [1485, 730] width 145 height 26
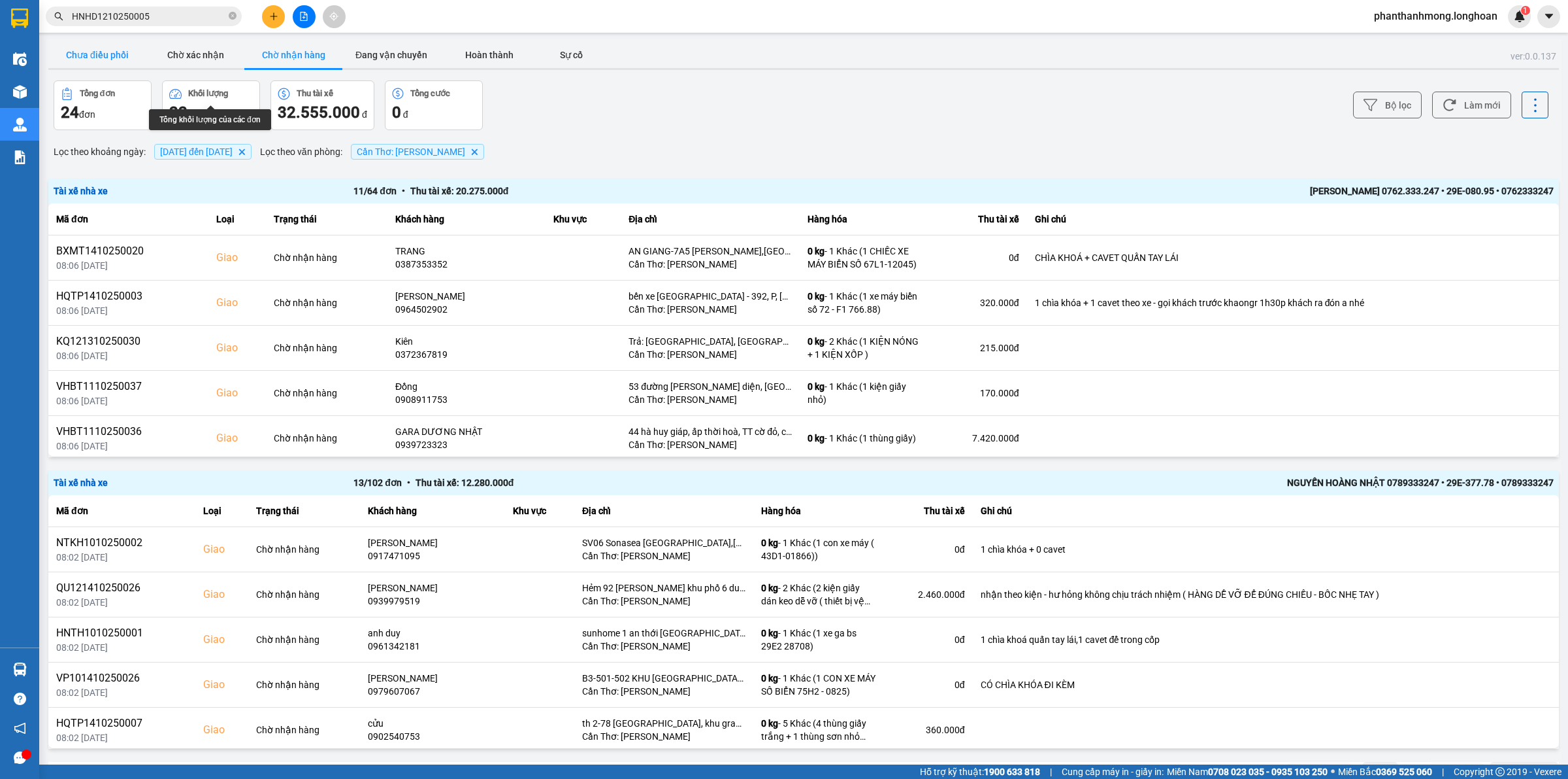
click at [119, 50] on button "Chưa điều phối" at bounding box center [97, 55] width 98 height 26
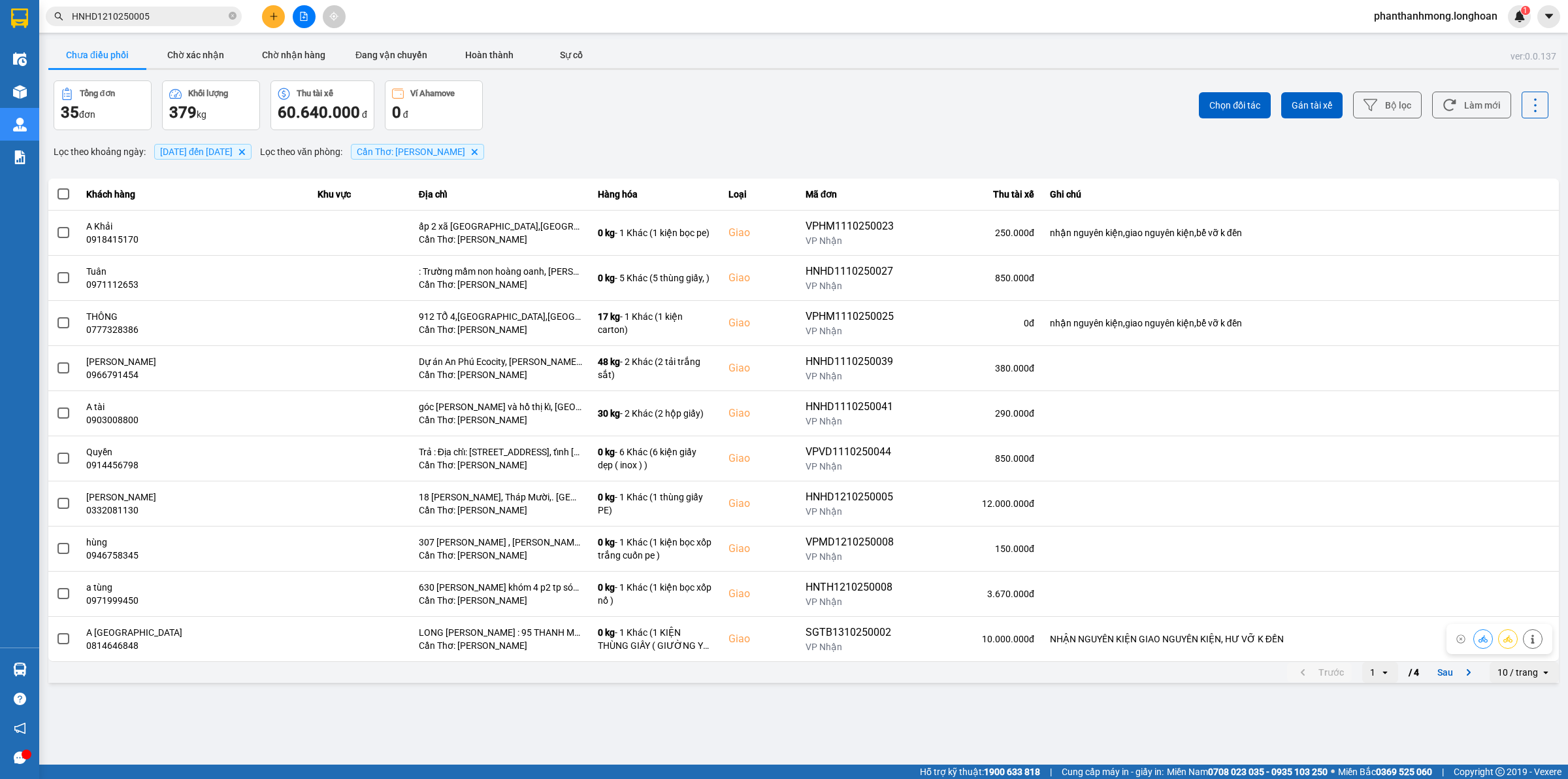
click at [1514, 673] on div "10 / trang" at bounding box center [1518, 672] width 41 height 13
click at [1523, 651] on div "100 / trang" at bounding box center [1525, 646] width 48 height 13
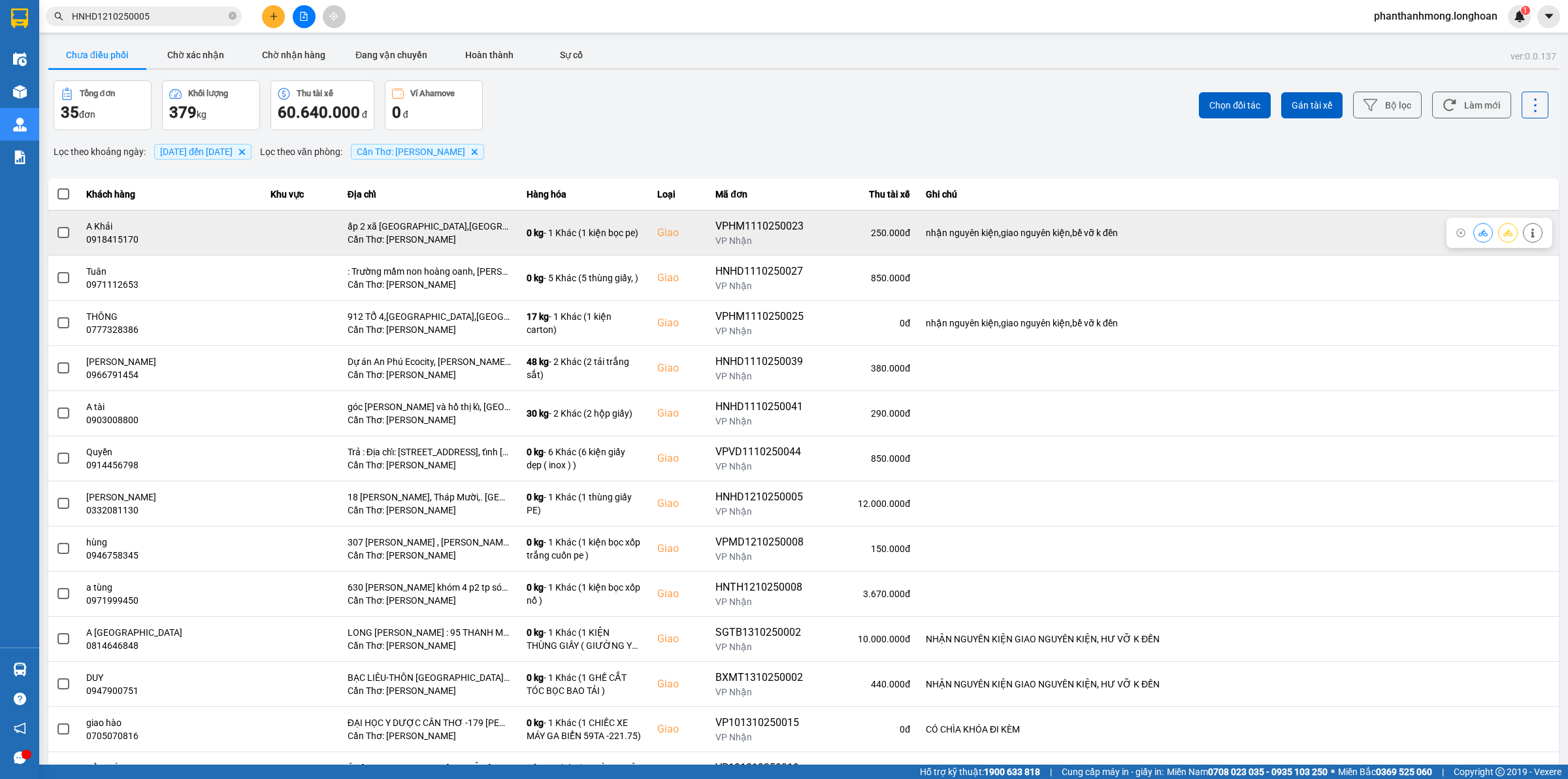
click at [66, 239] on label at bounding box center [63, 232] width 14 height 14
click at [56, 226] on input "checkbox" at bounding box center [56, 226] width 0 height 0
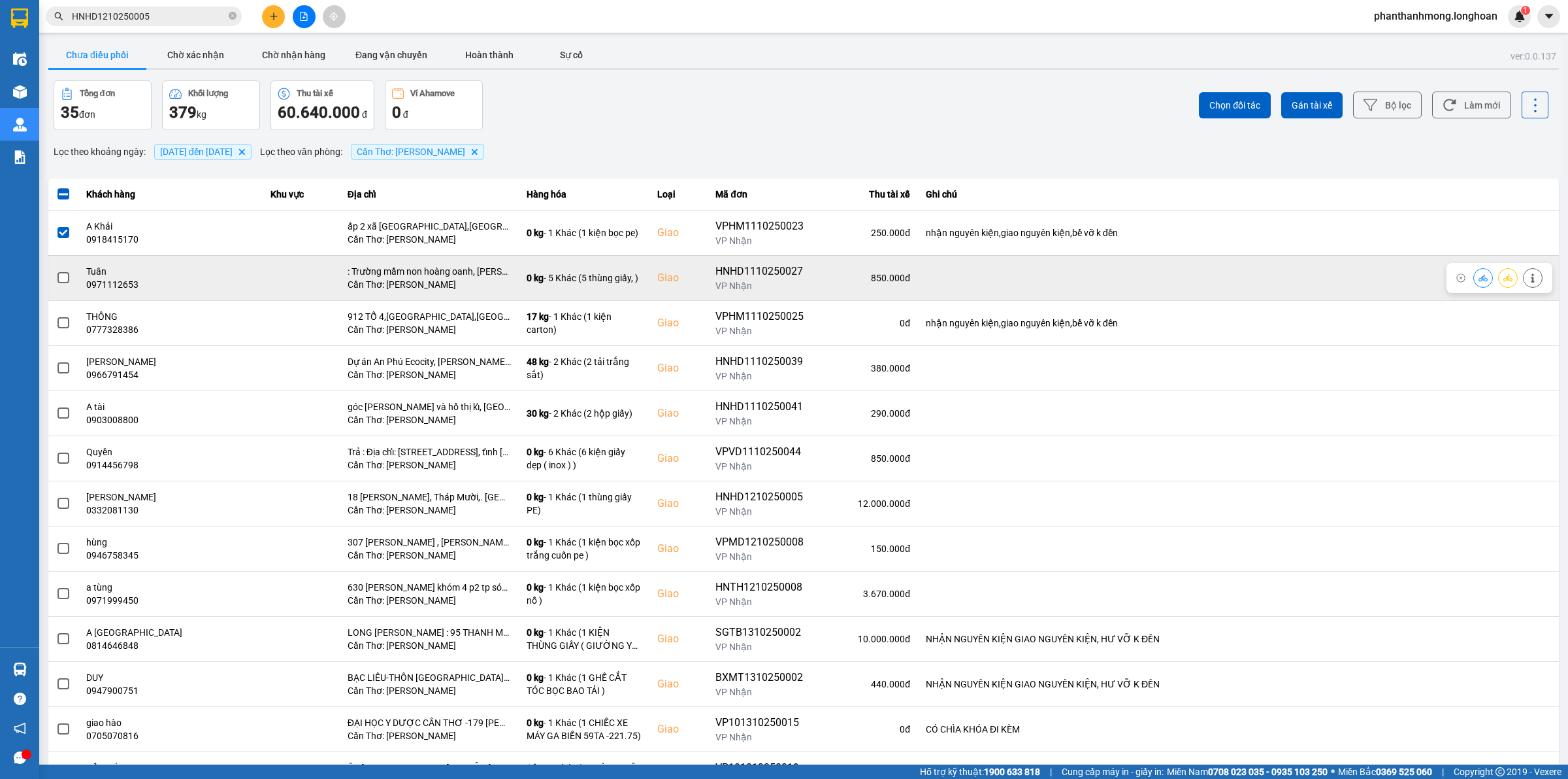
click at [60, 270] on label at bounding box center [63, 277] width 14 height 14
click at [56, 270] on input "checkbox" at bounding box center [56, 270] width 0 height 0
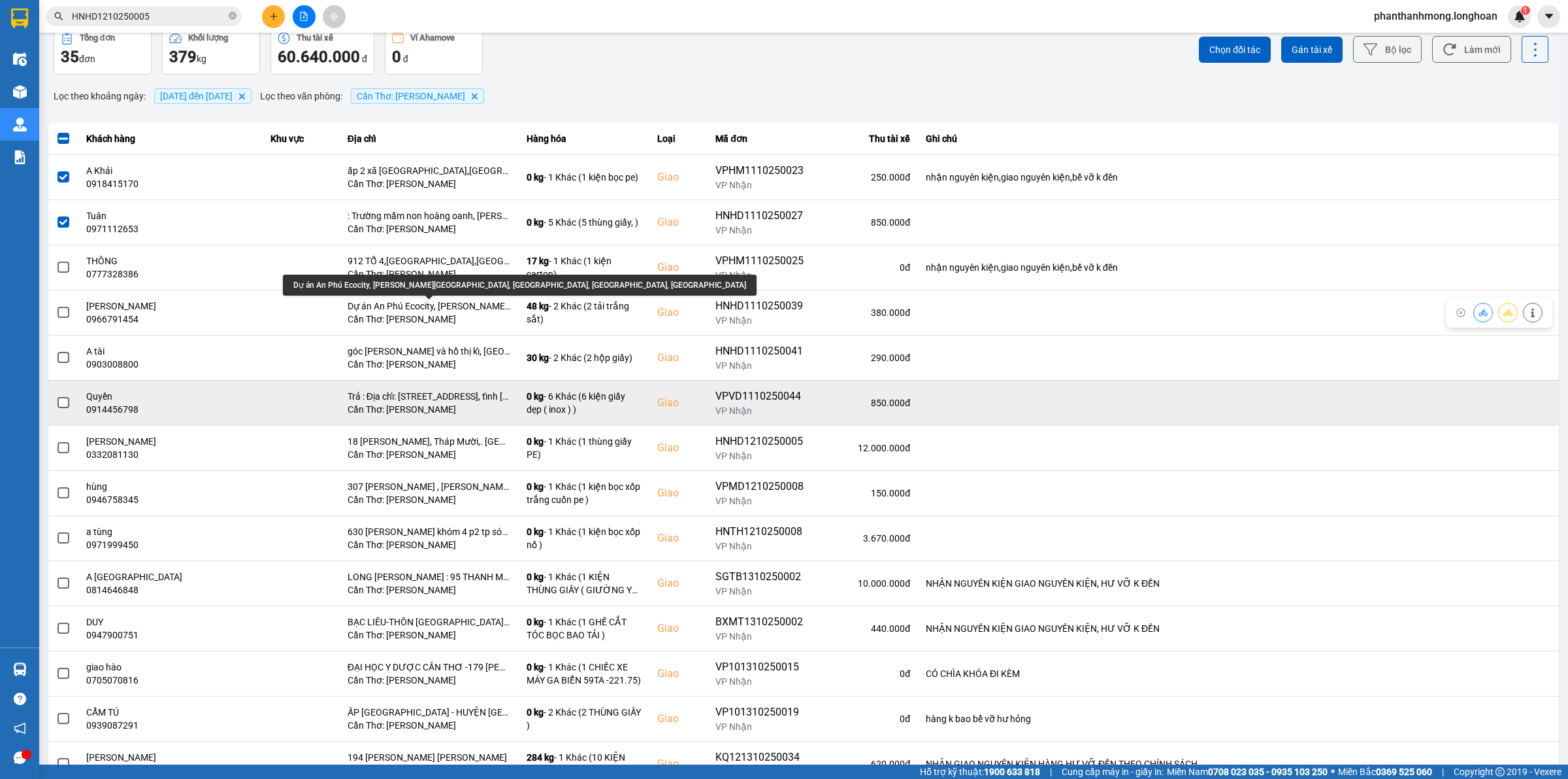
scroll to position [82, 0]
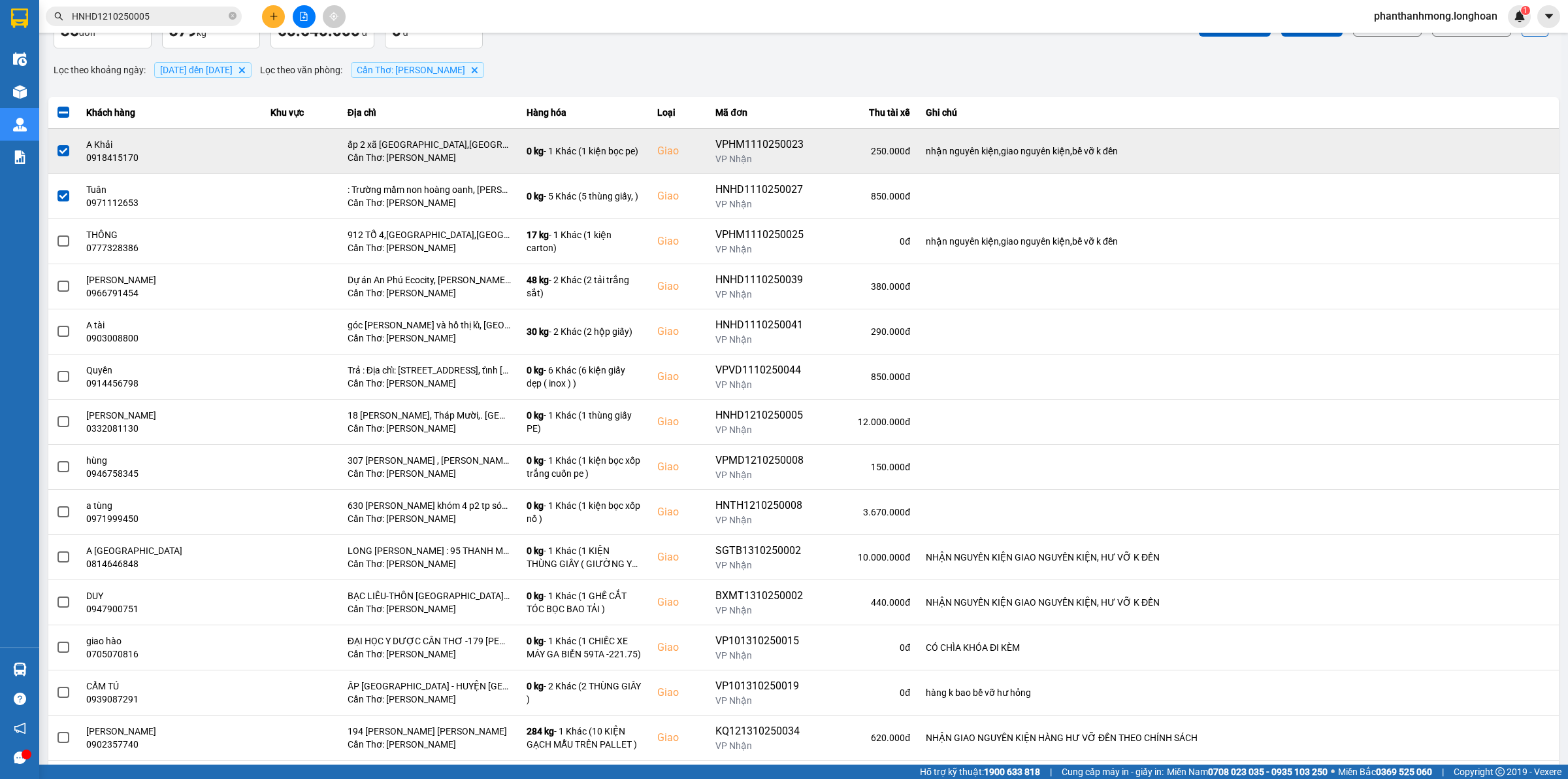
click at [60, 151] on span at bounding box center [64, 151] width 12 height 12
click at [56, 144] on input "checkbox" at bounding box center [56, 144] width 0 height 0
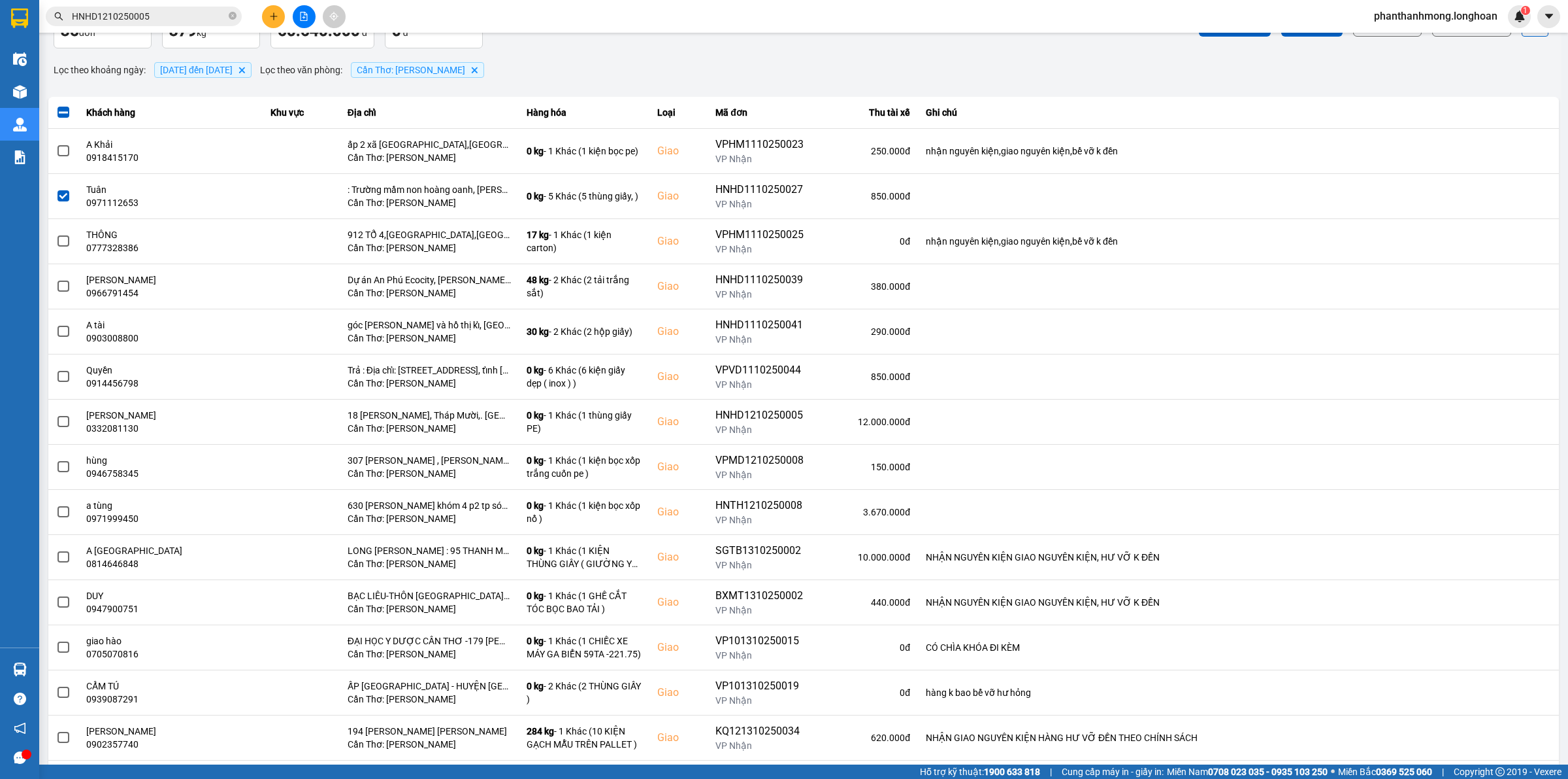
click at [64, 198] on span at bounding box center [64, 196] width 12 height 12
click at [56, 189] on input "checkbox" at bounding box center [56, 189] width 0 height 0
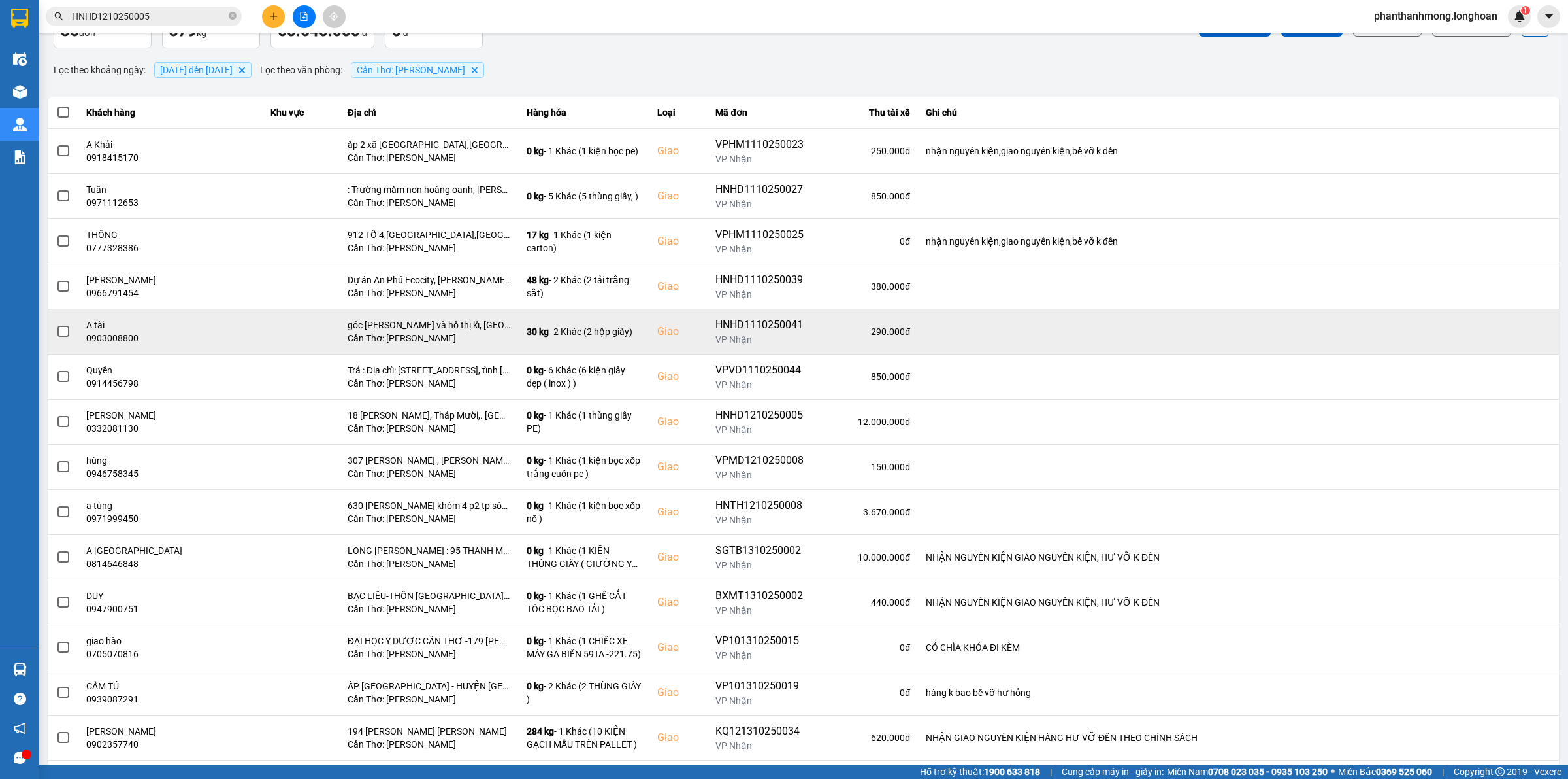
click at [59, 323] on div at bounding box center [63, 332] width 14 height 20
click at [62, 326] on span at bounding box center [64, 332] width 12 height 12
click at [56, 324] on input "checkbox" at bounding box center [56, 324] width 0 height 0
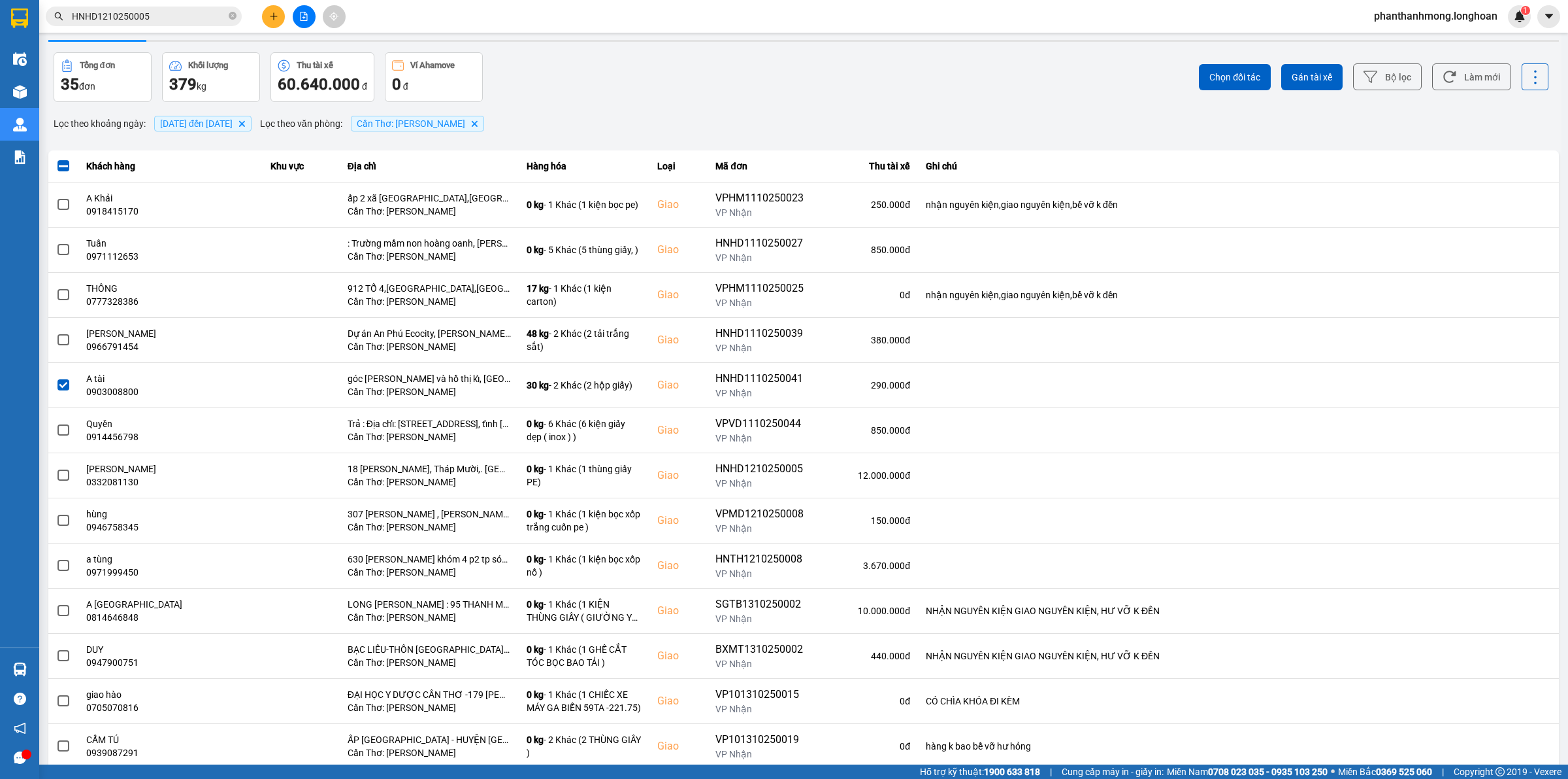
scroll to position [0, 0]
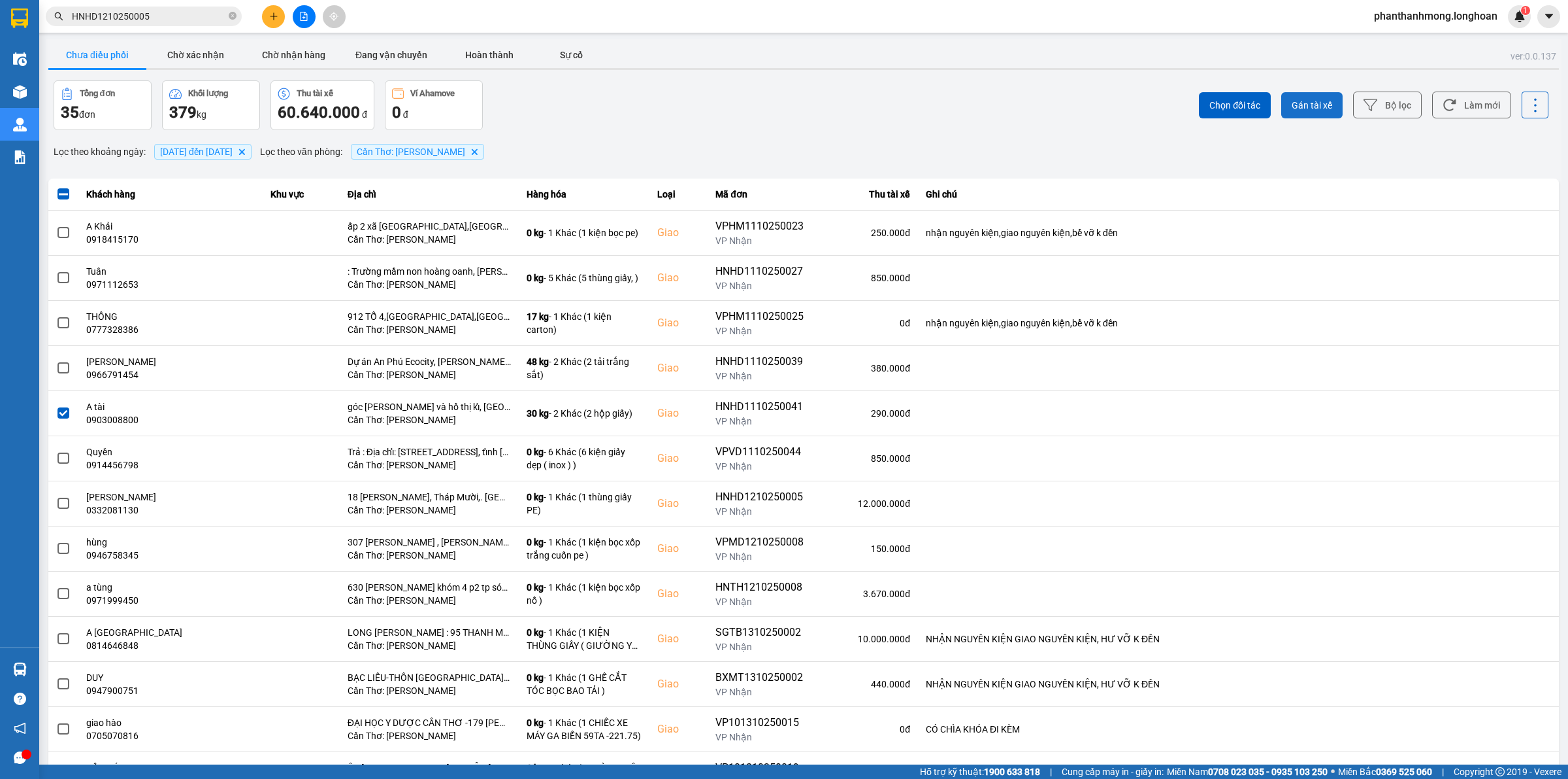
click at [1295, 98] on button "Gán tài xế" at bounding box center [1312, 105] width 61 height 26
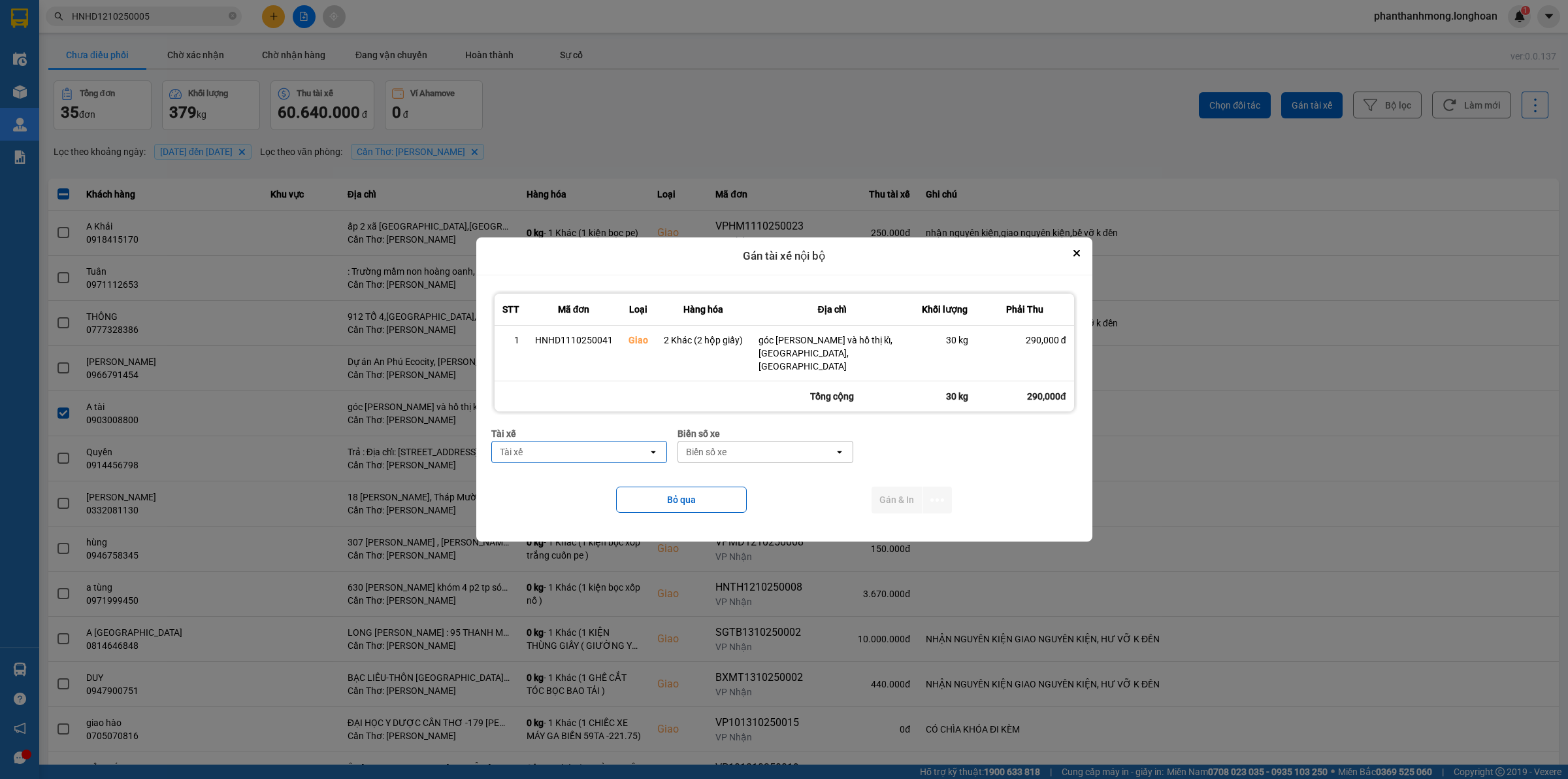
click at [622, 452] on div "Tài xế" at bounding box center [570, 452] width 156 height 21
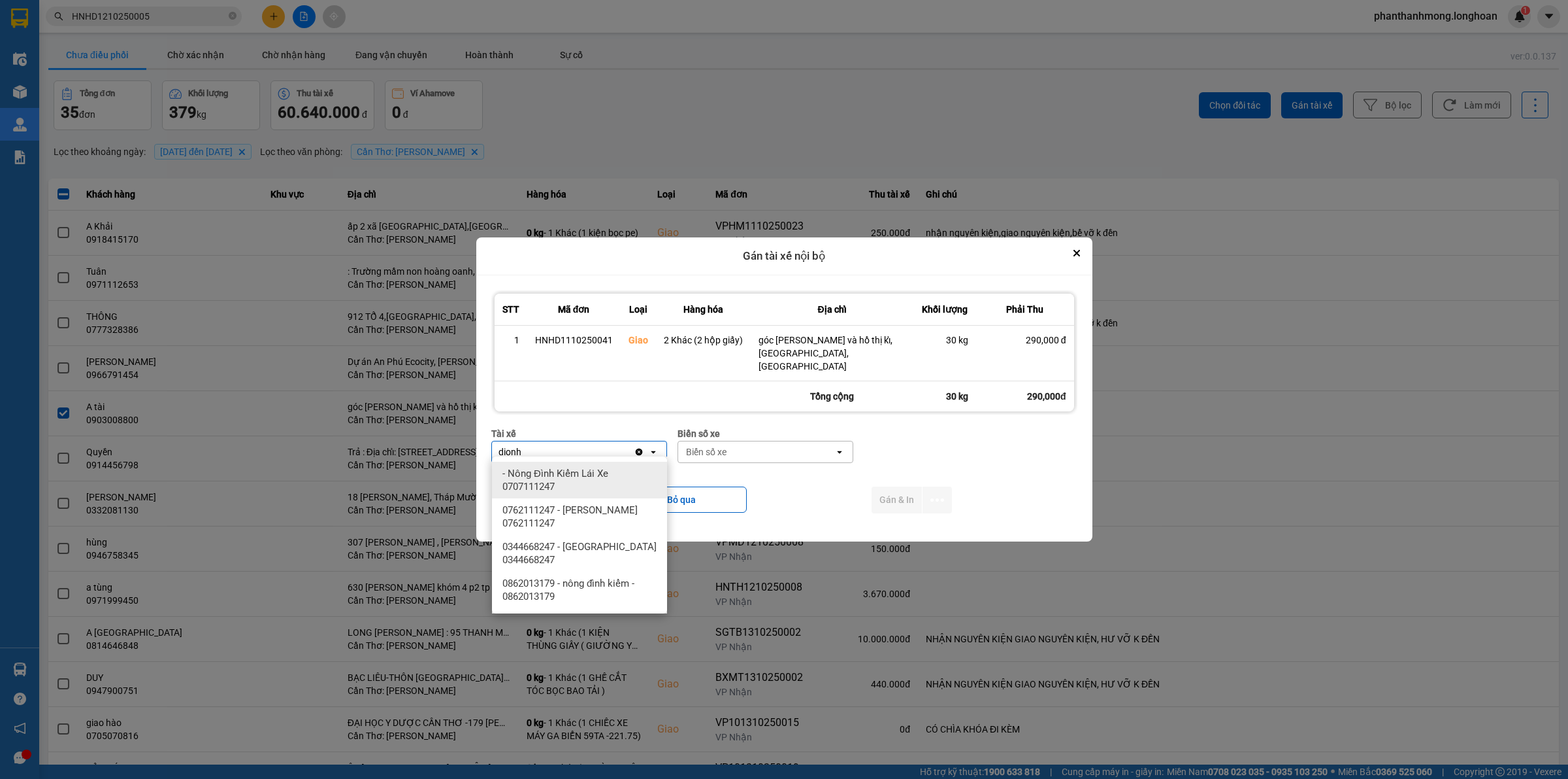
type input "dionh"
click at [573, 452] on div "dionh" at bounding box center [563, 452] width 142 height 21
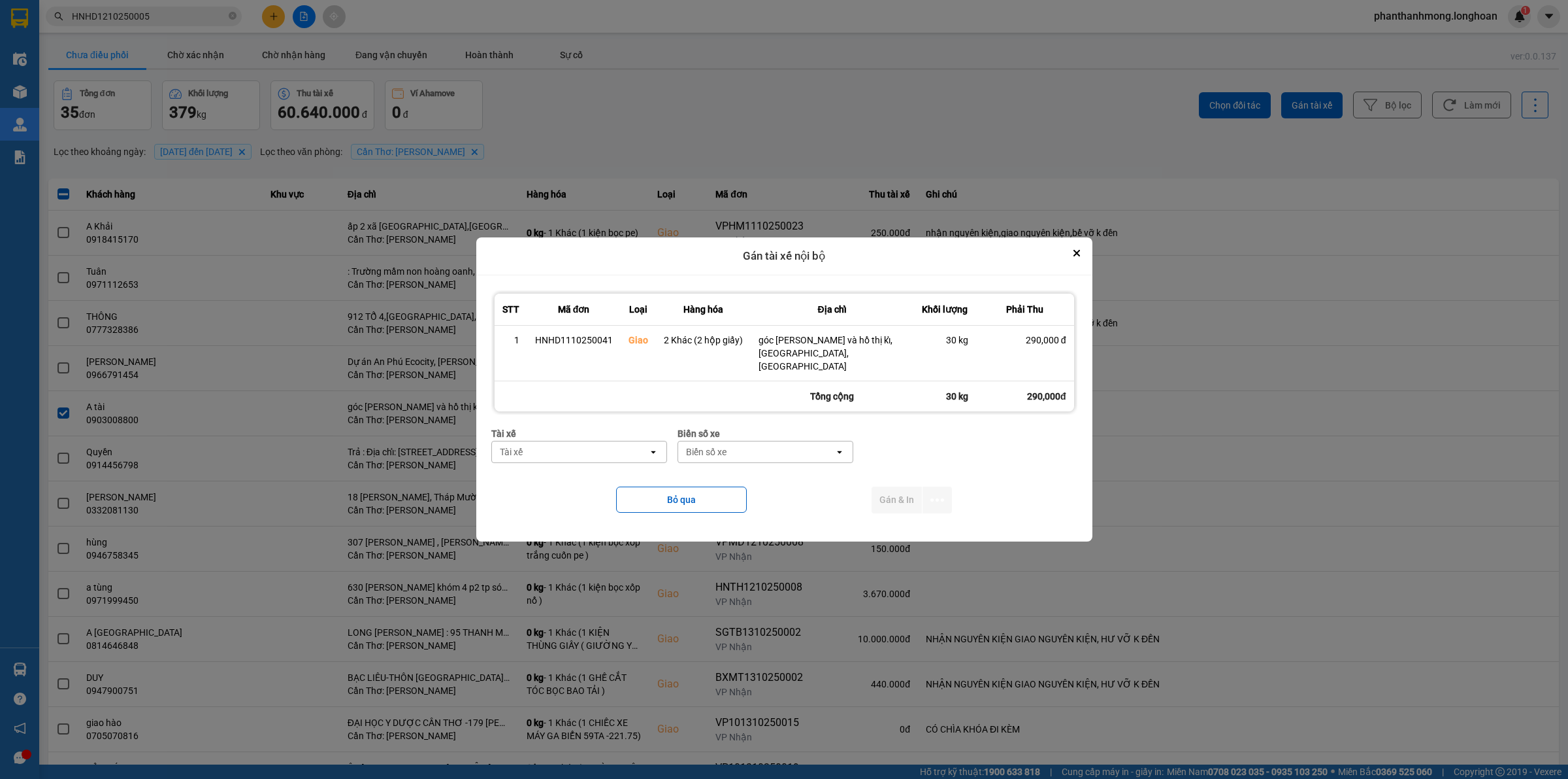
click at [573, 452] on div "Tài xế" at bounding box center [570, 452] width 156 height 21
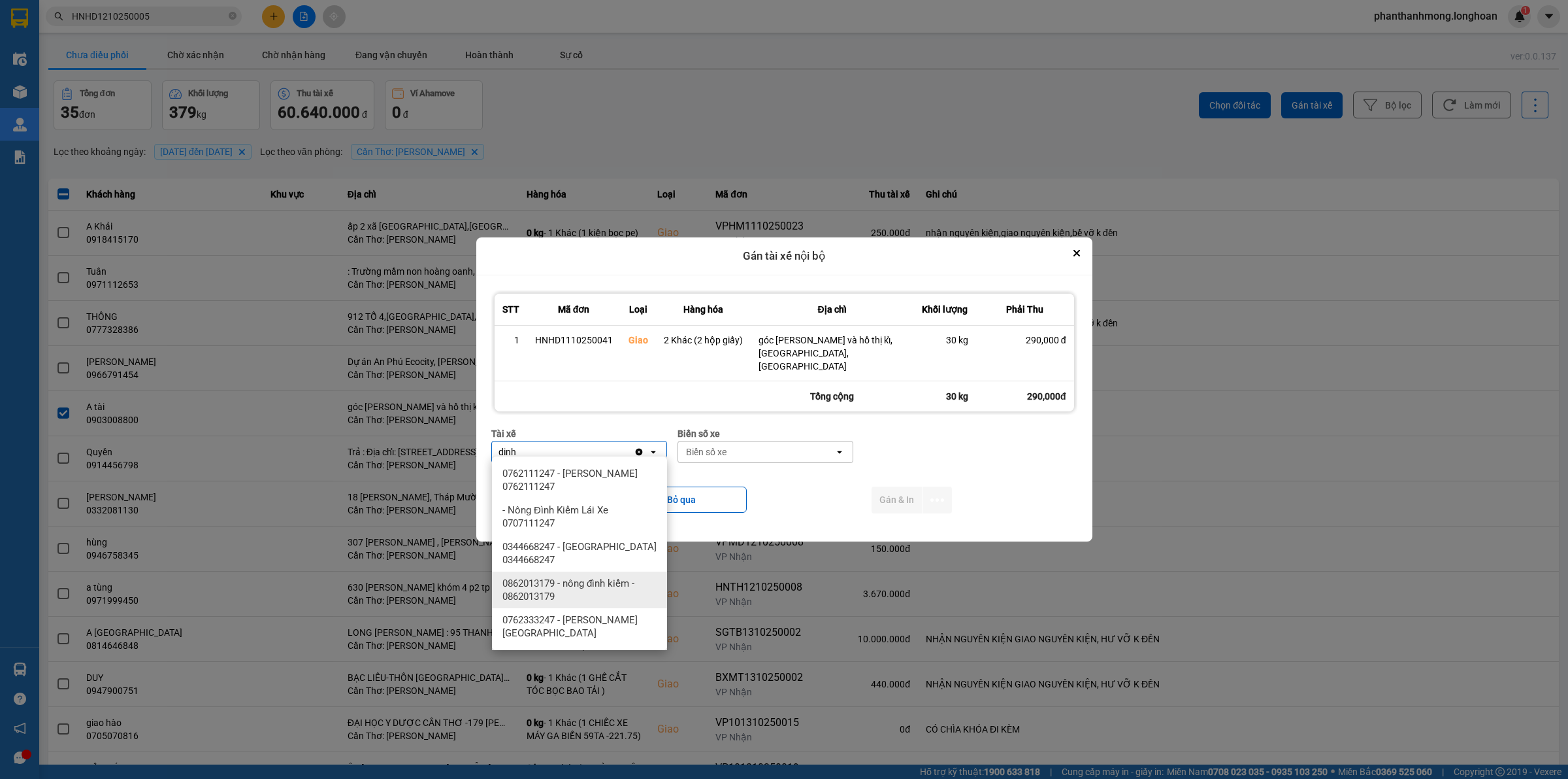
type input "dinh"
drag, startPoint x: 584, startPoint y: 614, endPoint x: 582, endPoint y: 606, distance: 8.2
click at [584, 614] on span "0762333247 - [PERSON_NAME][GEOGRAPHIC_DATA]" at bounding box center [582, 627] width 160 height 26
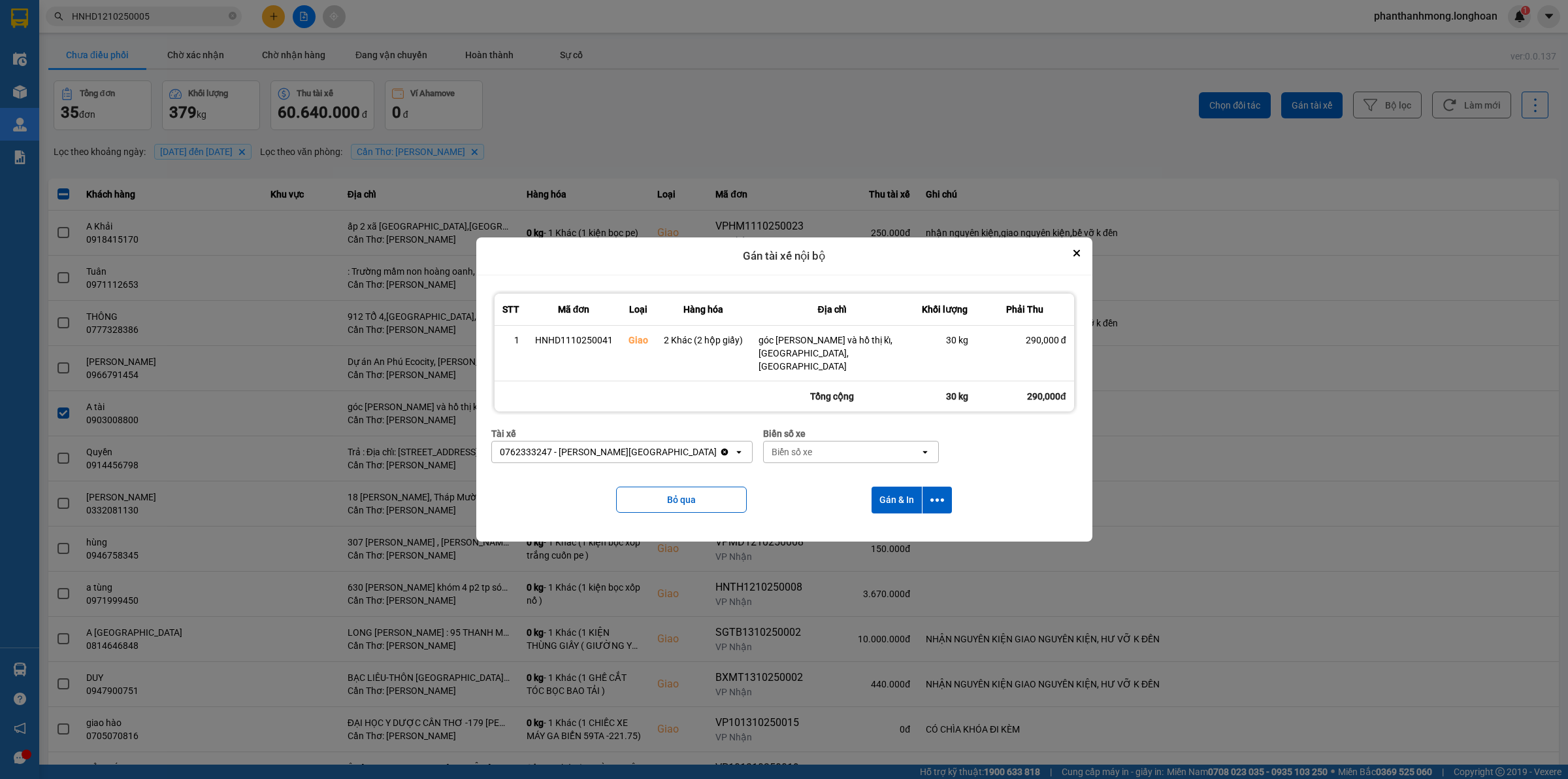
click at [793, 453] on div "Biển số xe" at bounding box center [841, 452] width 156 height 21
type input "95"
click at [805, 519] on div "29E-080.95" at bounding box center [824, 520] width 175 height 23
drag, startPoint x: 945, startPoint y: 495, endPoint x: 934, endPoint y: 504, distance: 14.2
click at [944, 495] on button "dialog" at bounding box center [937, 499] width 30 height 26
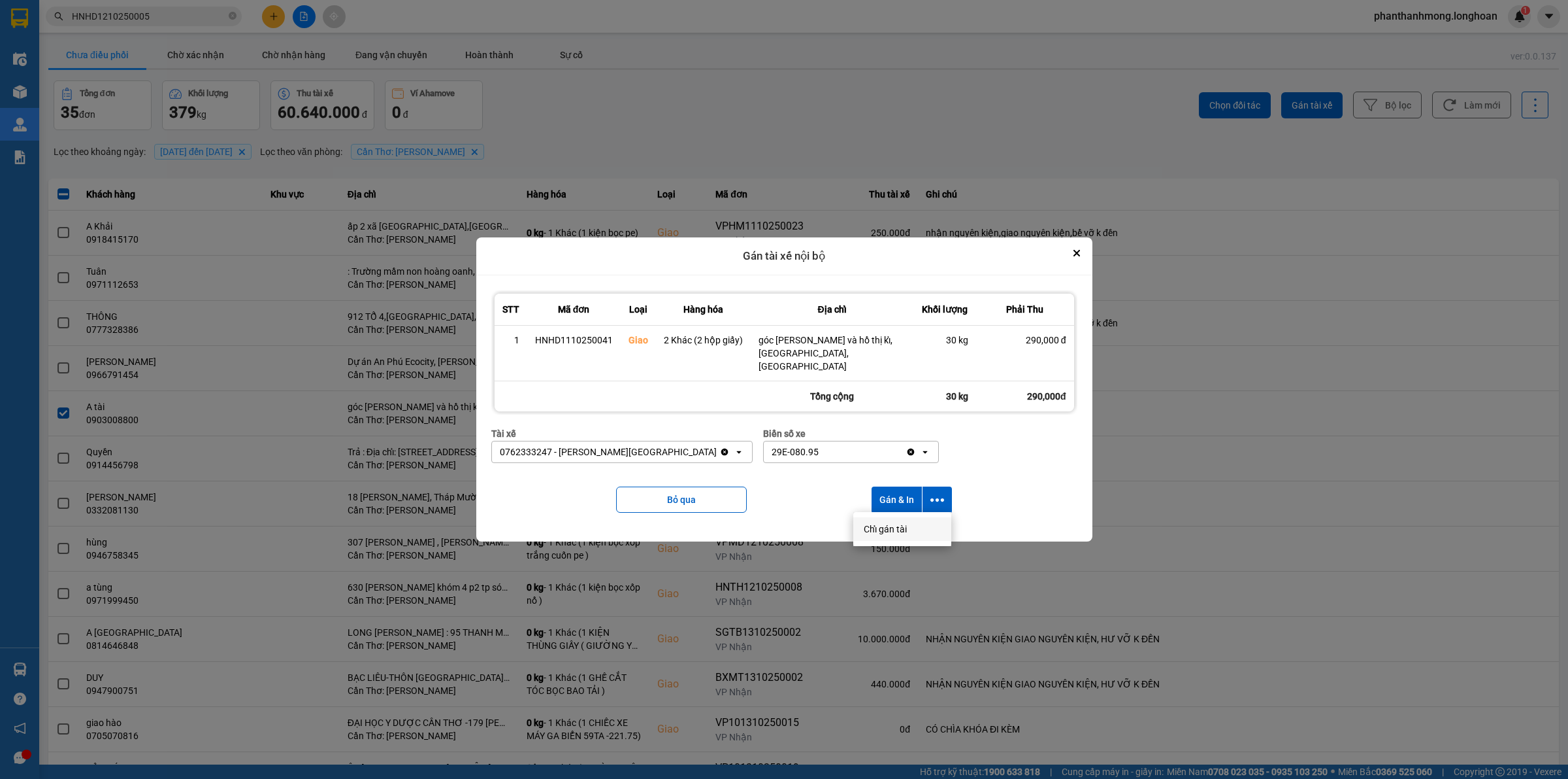
click at [906, 528] on span "Chỉ gán tài" at bounding box center [885, 529] width 43 height 13
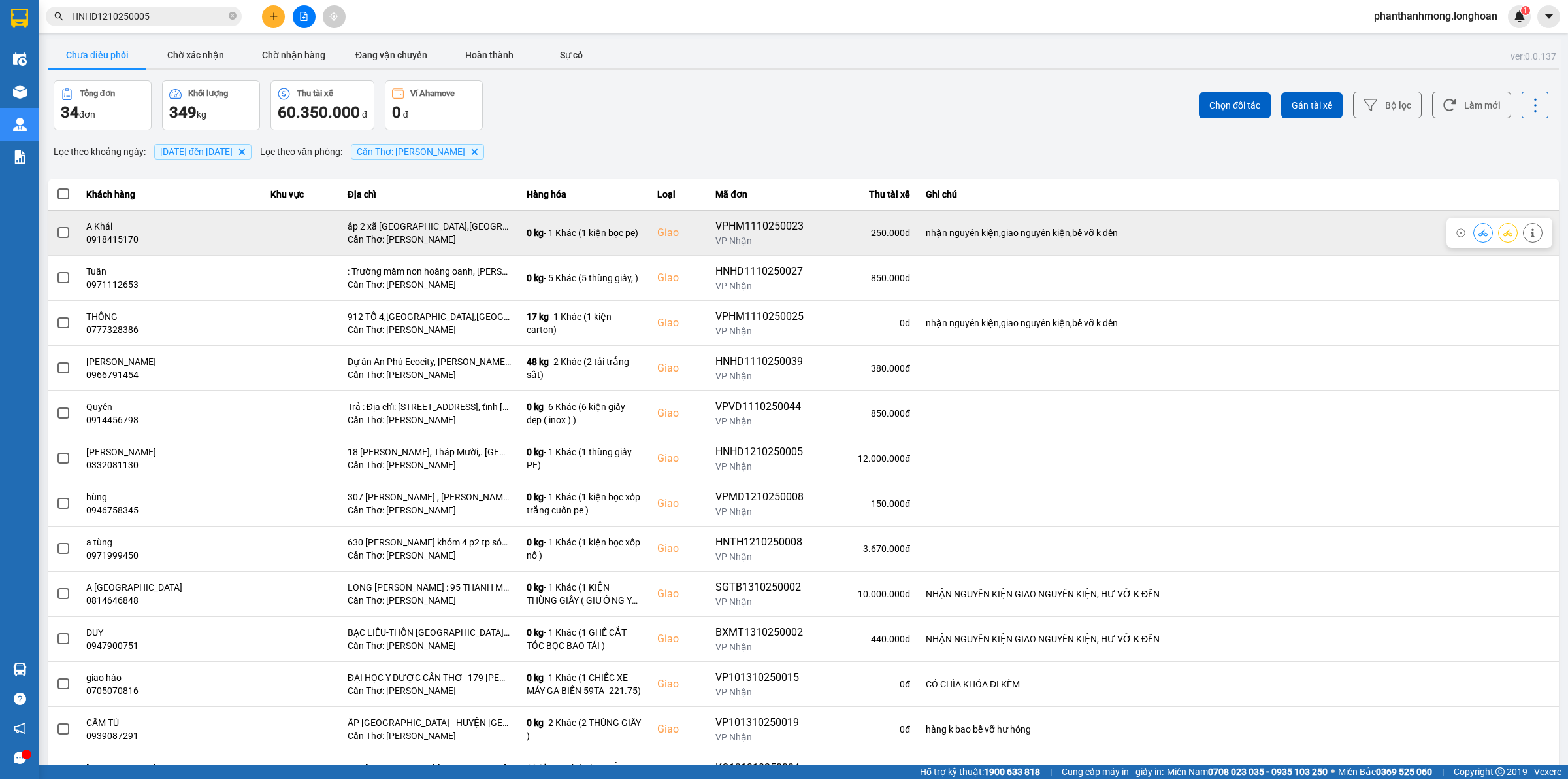
click at [58, 232] on span at bounding box center [64, 232] width 12 height 12
click at [56, 226] on input "checkbox" at bounding box center [56, 226] width 0 height 0
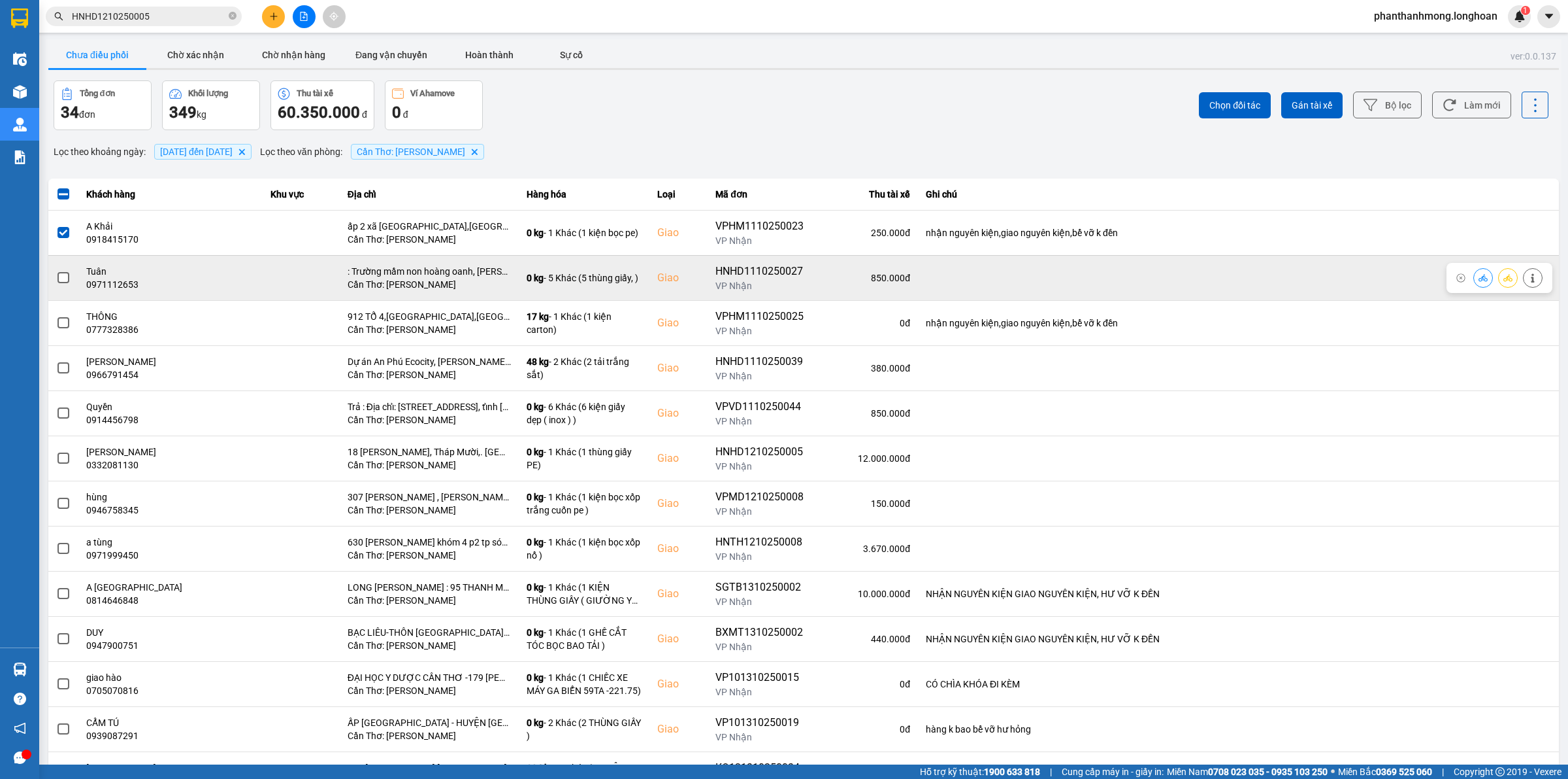
click at [60, 278] on span at bounding box center [64, 278] width 12 height 12
click at [56, 270] on input "checkbox" at bounding box center [56, 270] width 0 height 0
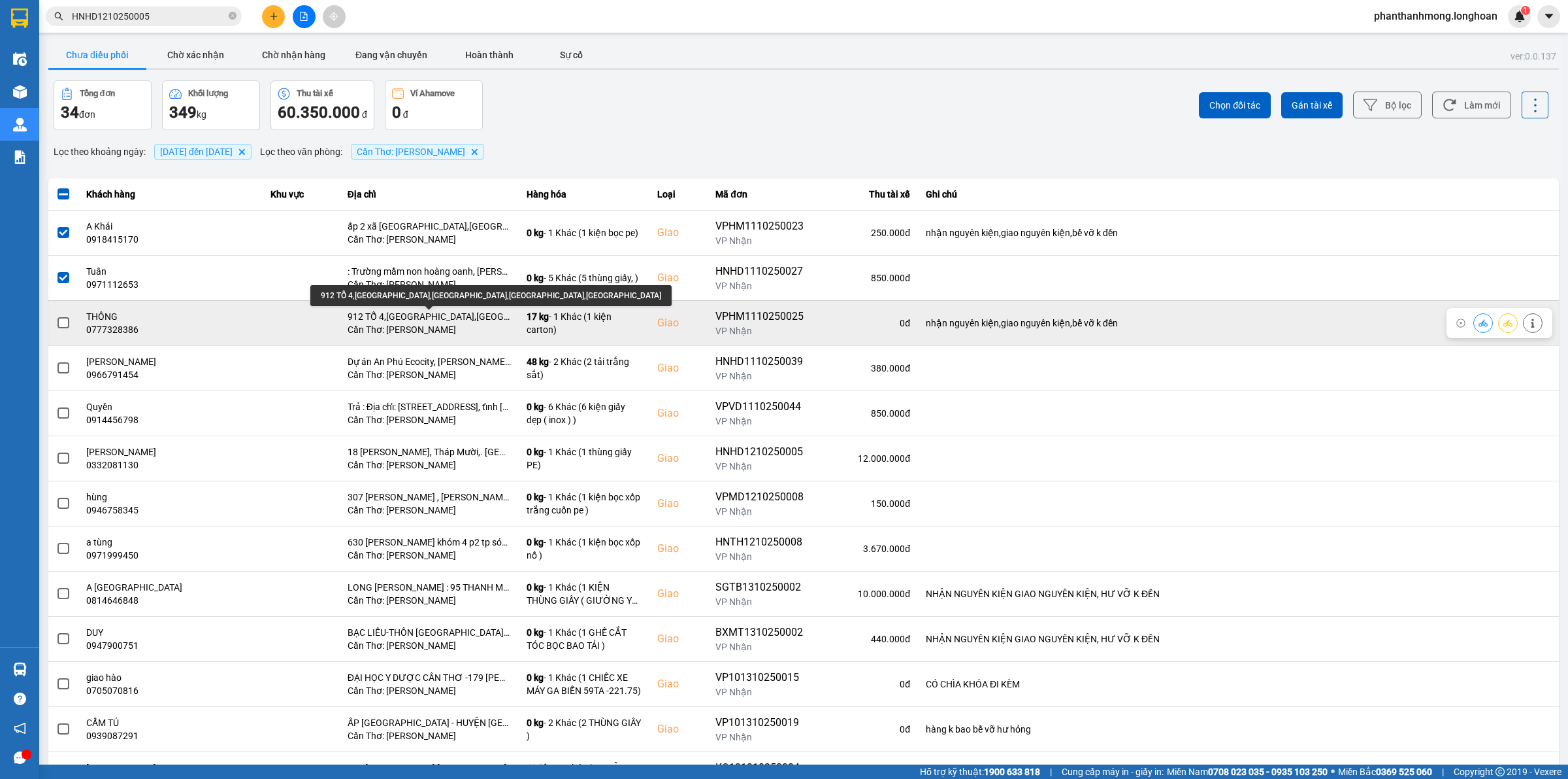
scroll to position [82, 0]
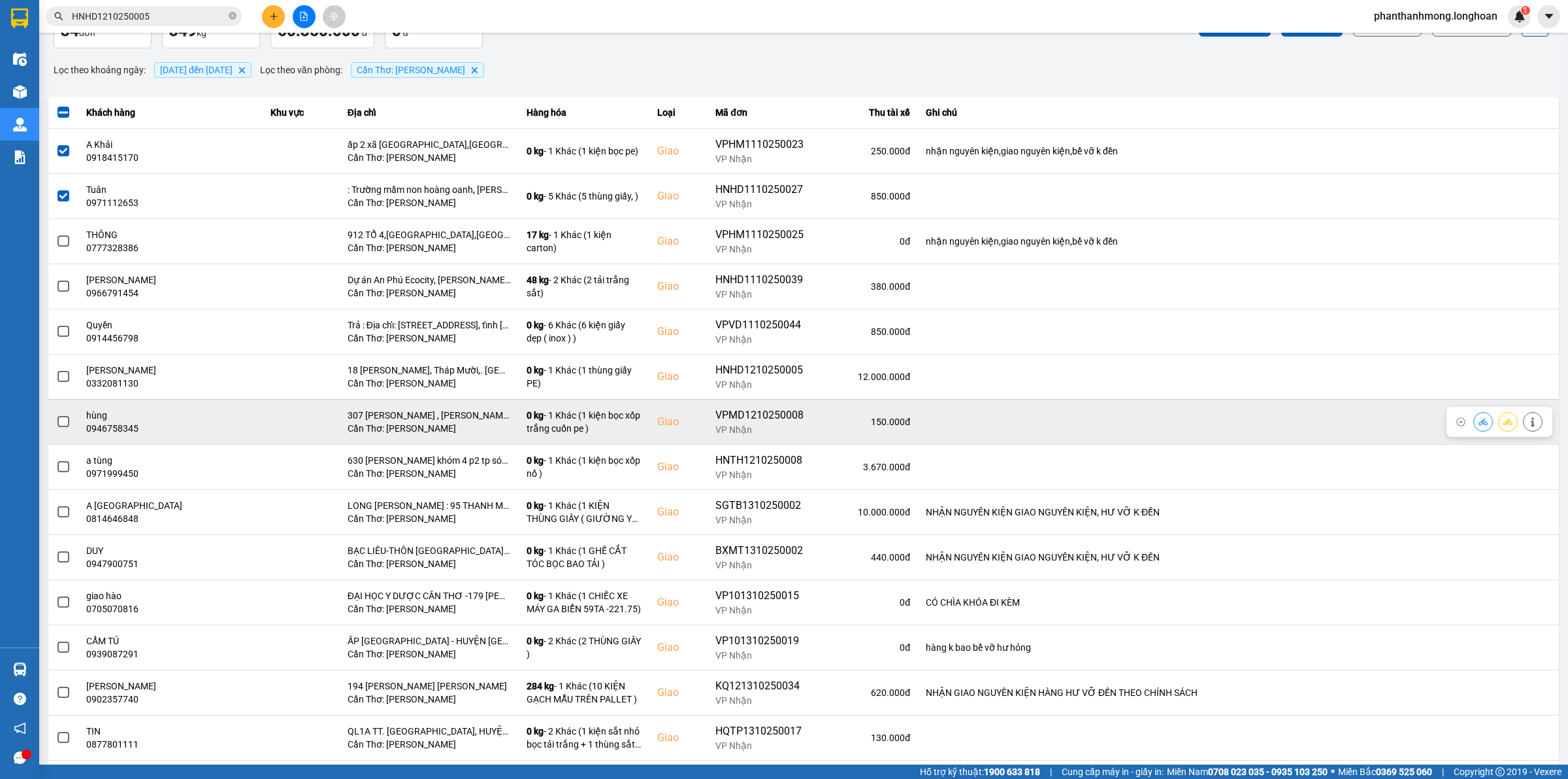
click at [60, 423] on span at bounding box center [64, 422] width 12 height 12
click at [56, 414] on input "checkbox" at bounding box center [56, 414] width 0 height 0
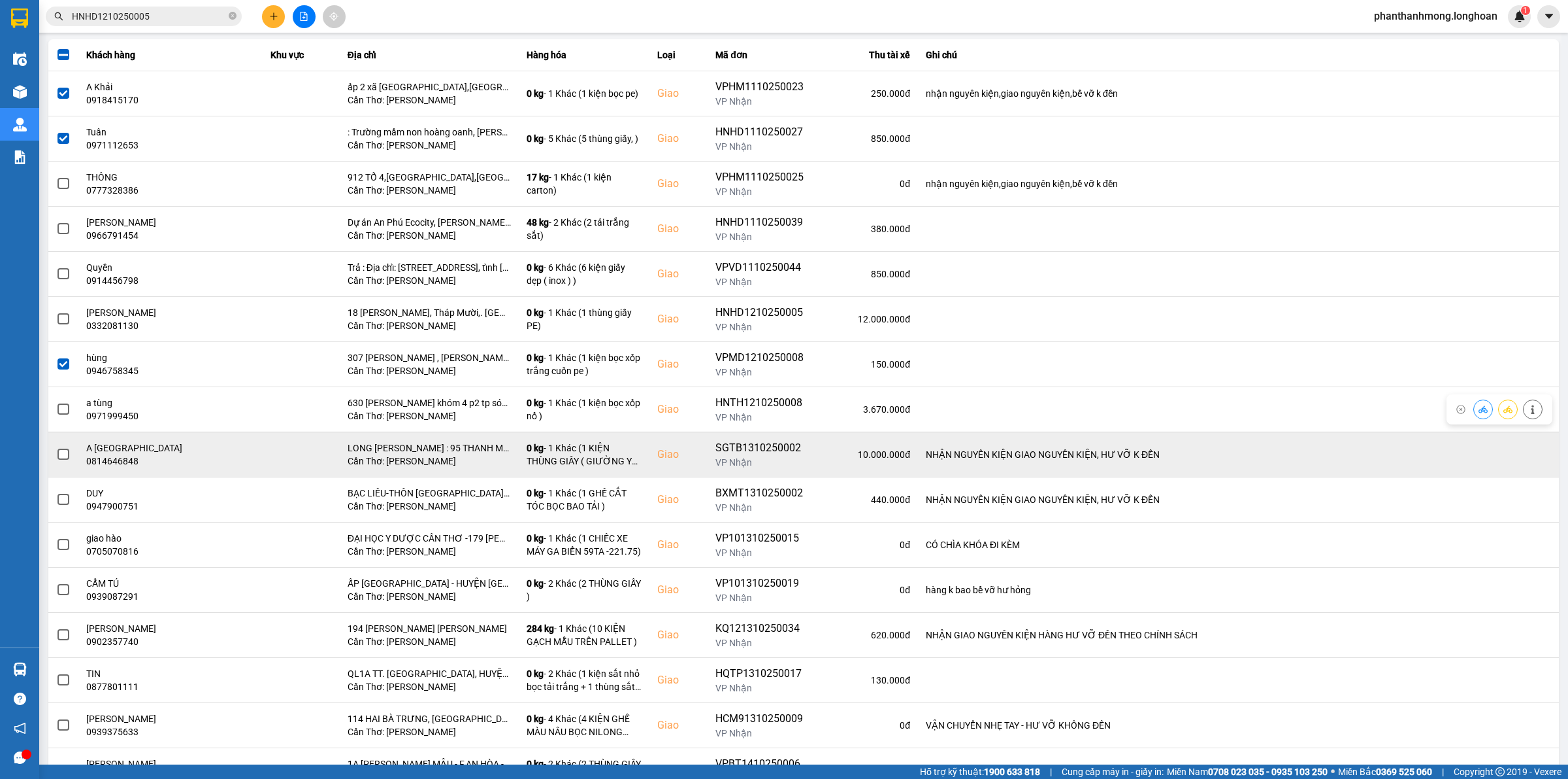
scroll to position [164, 0]
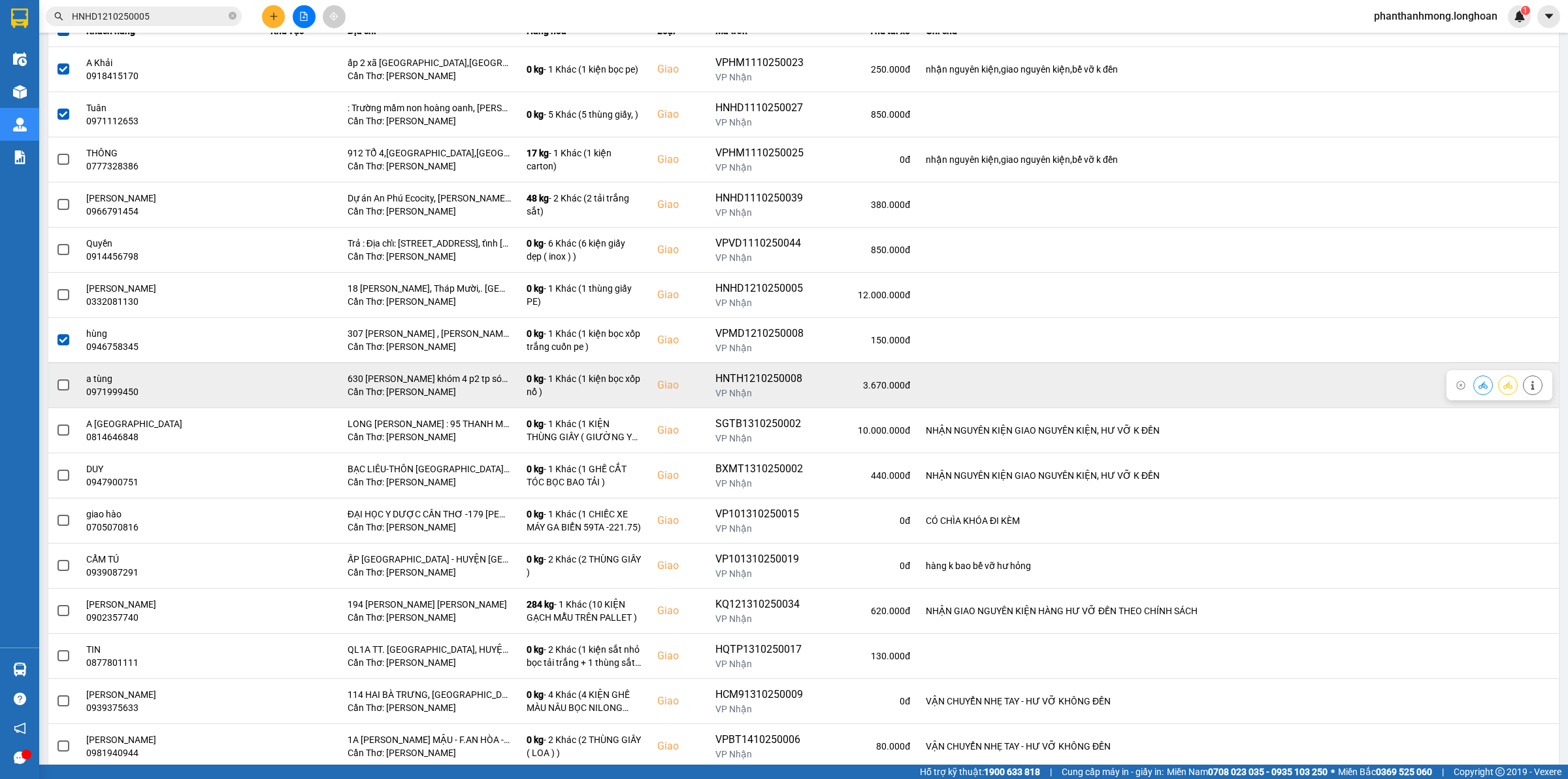
click at [66, 389] on span at bounding box center [64, 385] width 12 height 12
click at [56, 378] on input "checkbox" at bounding box center [56, 378] width 0 height 0
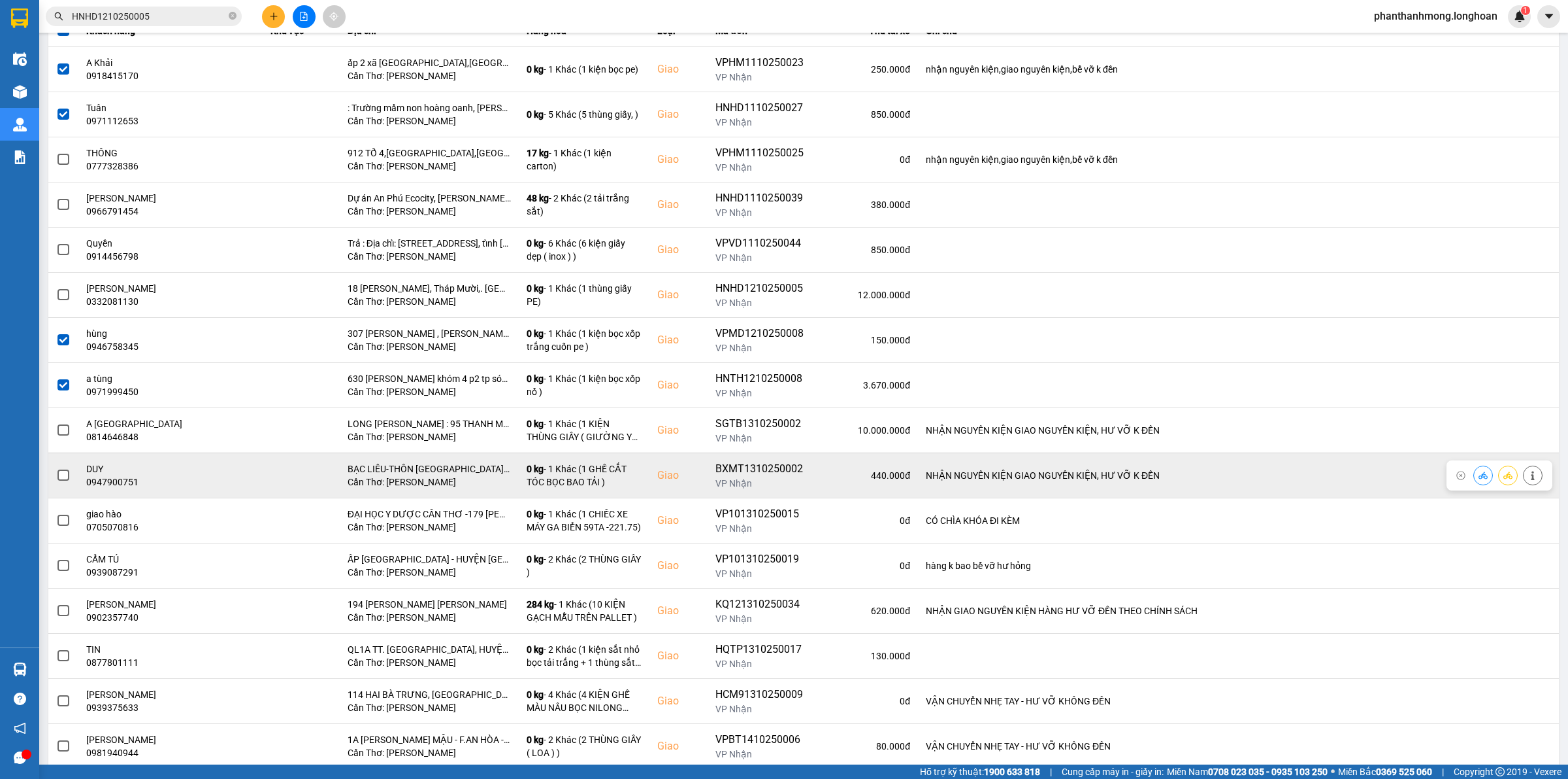
click at [65, 479] on span at bounding box center [64, 476] width 12 height 12
click at [56, 468] on input "checkbox" at bounding box center [56, 468] width 0 height 0
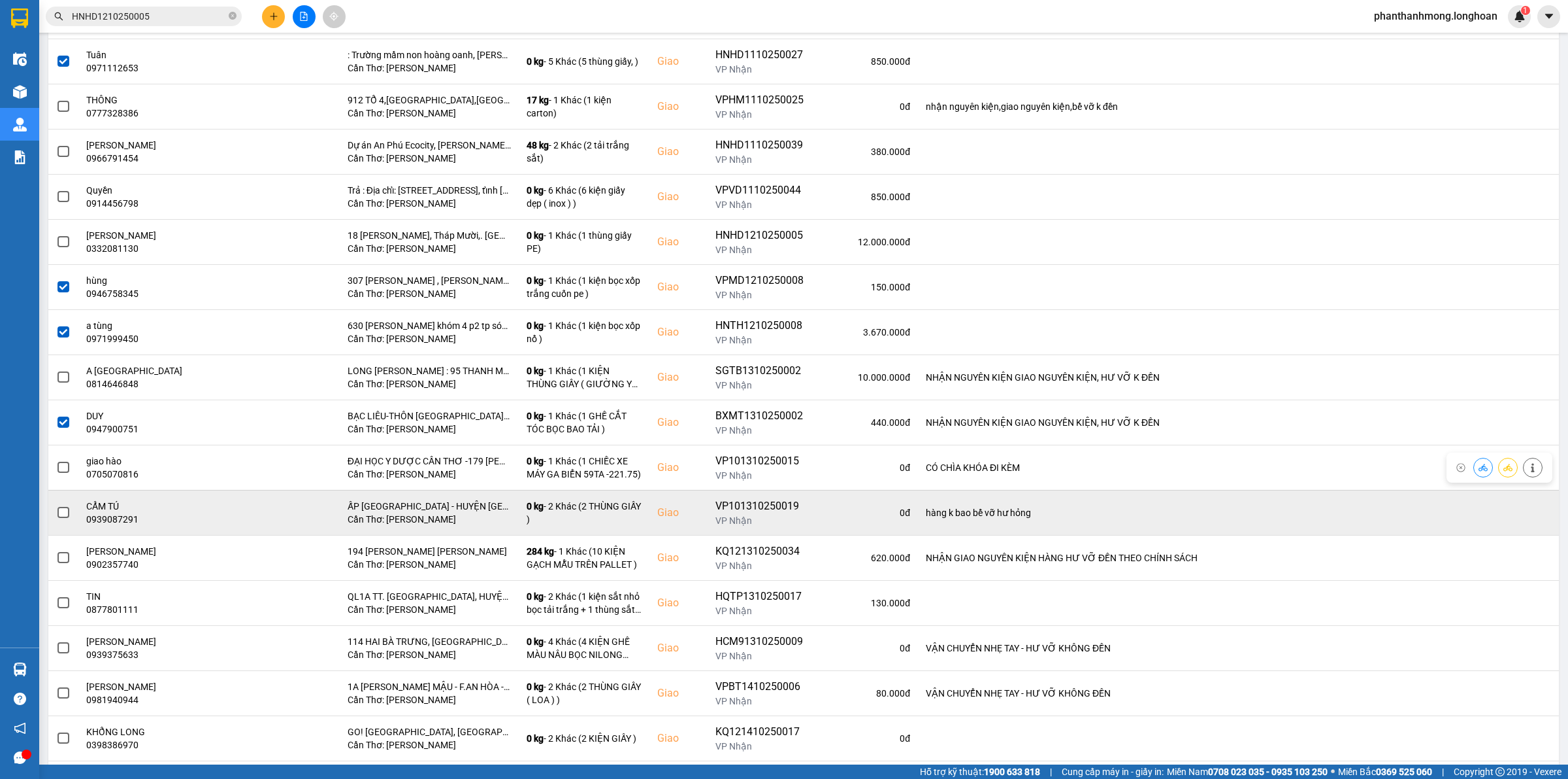
scroll to position [245, 0]
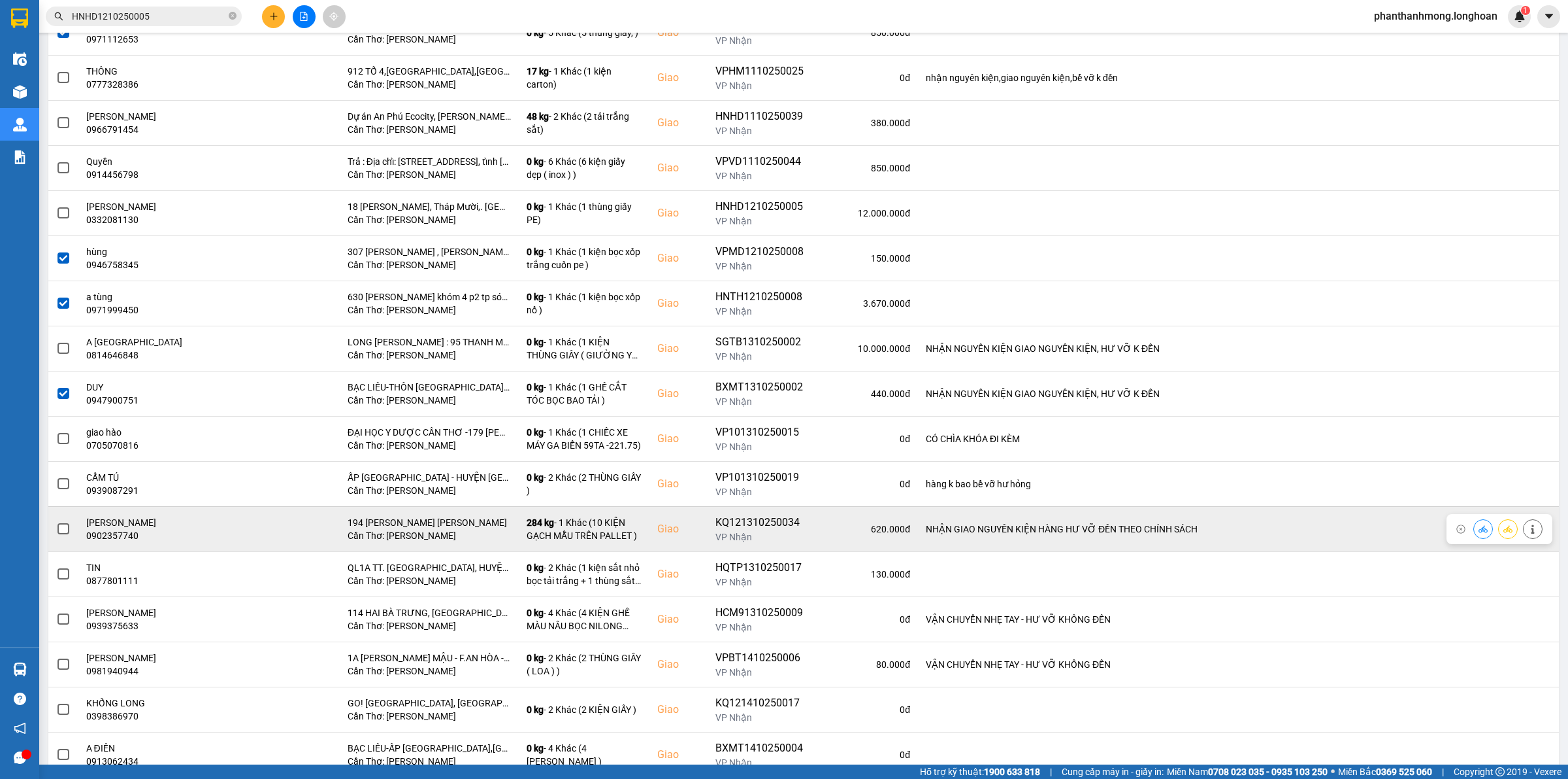
click at [66, 529] on span at bounding box center [64, 528] width 12 height 12
click at [56, 522] on input "checkbox" at bounding box center [56, 522] width 0 height 0
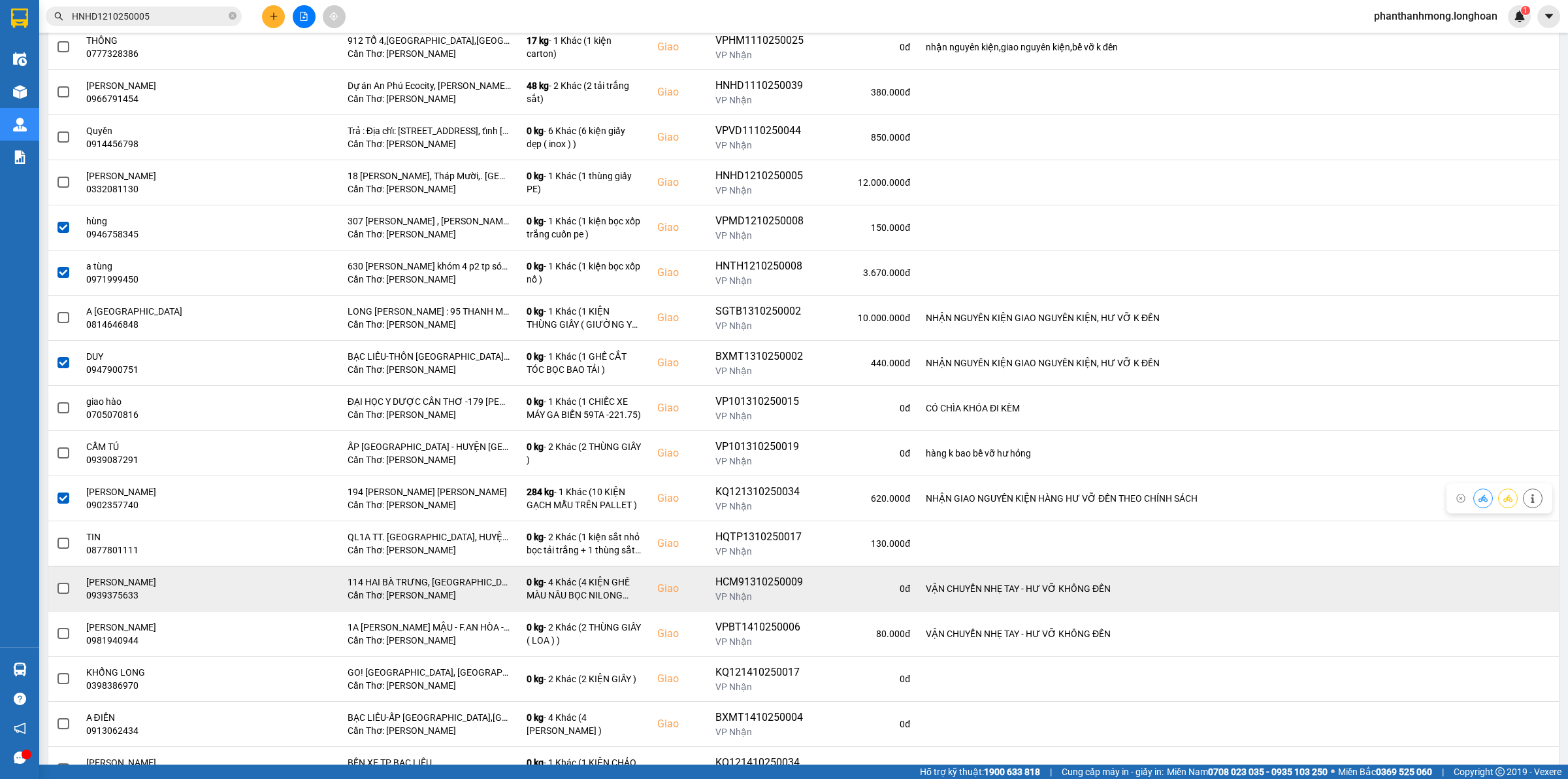
scroll to position [327, 0]
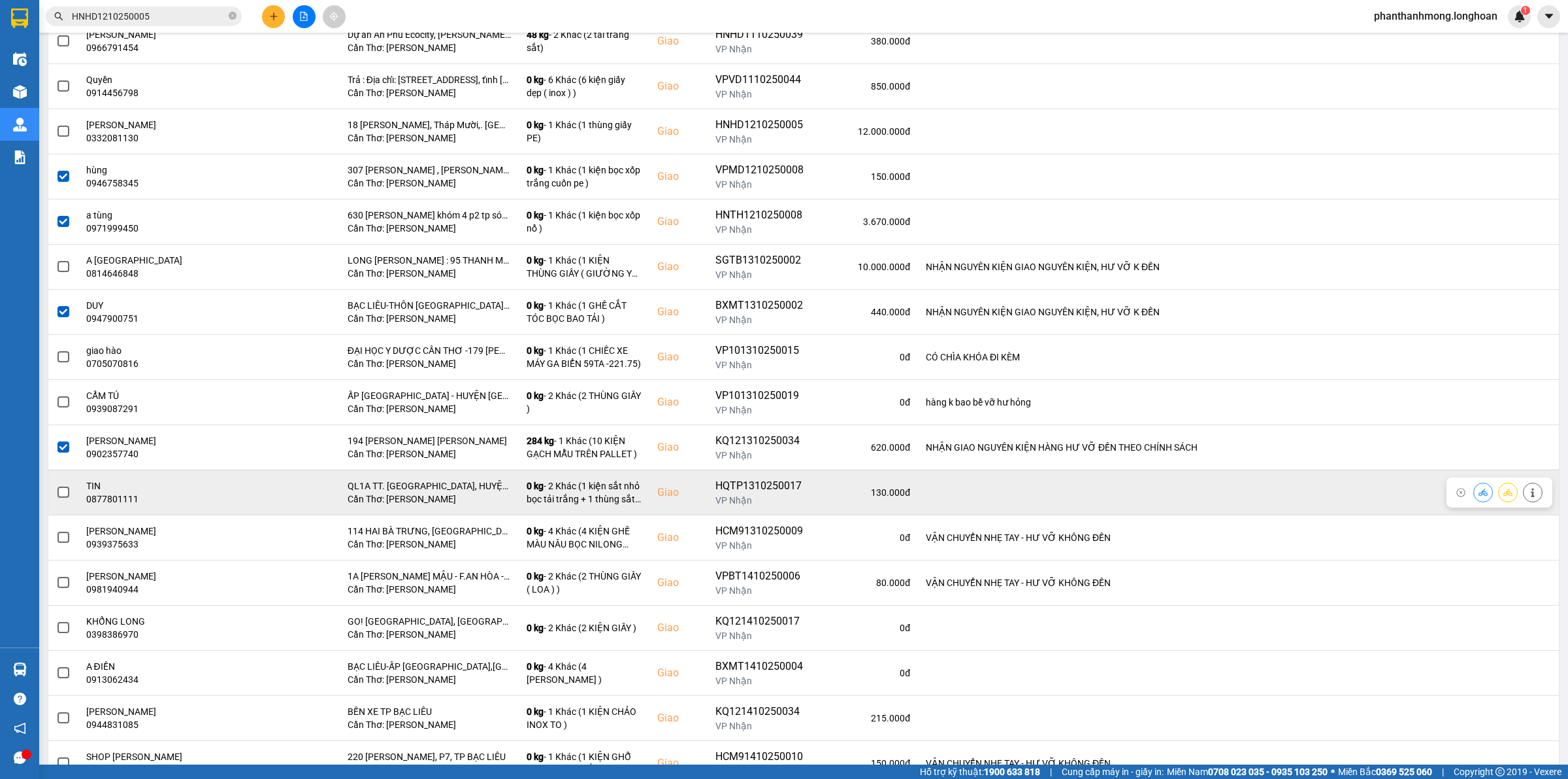
click at [66, 495] on span at bounding box center [64, 492] width 12 height 12
click at [56, 485] on input "checkbox" at bounding box center [56, 485] width 0 height 0
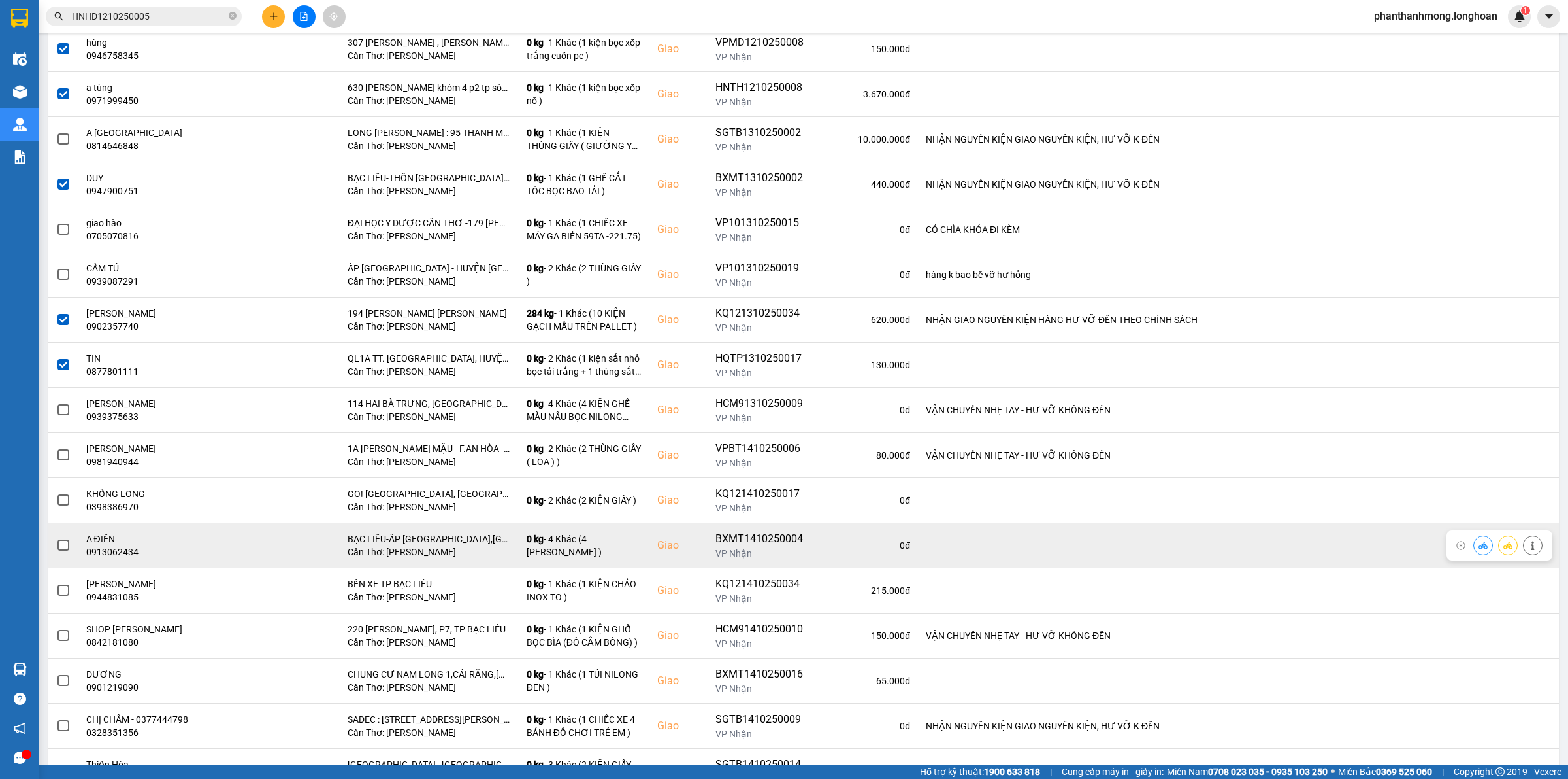
scroll to position [490, 0]
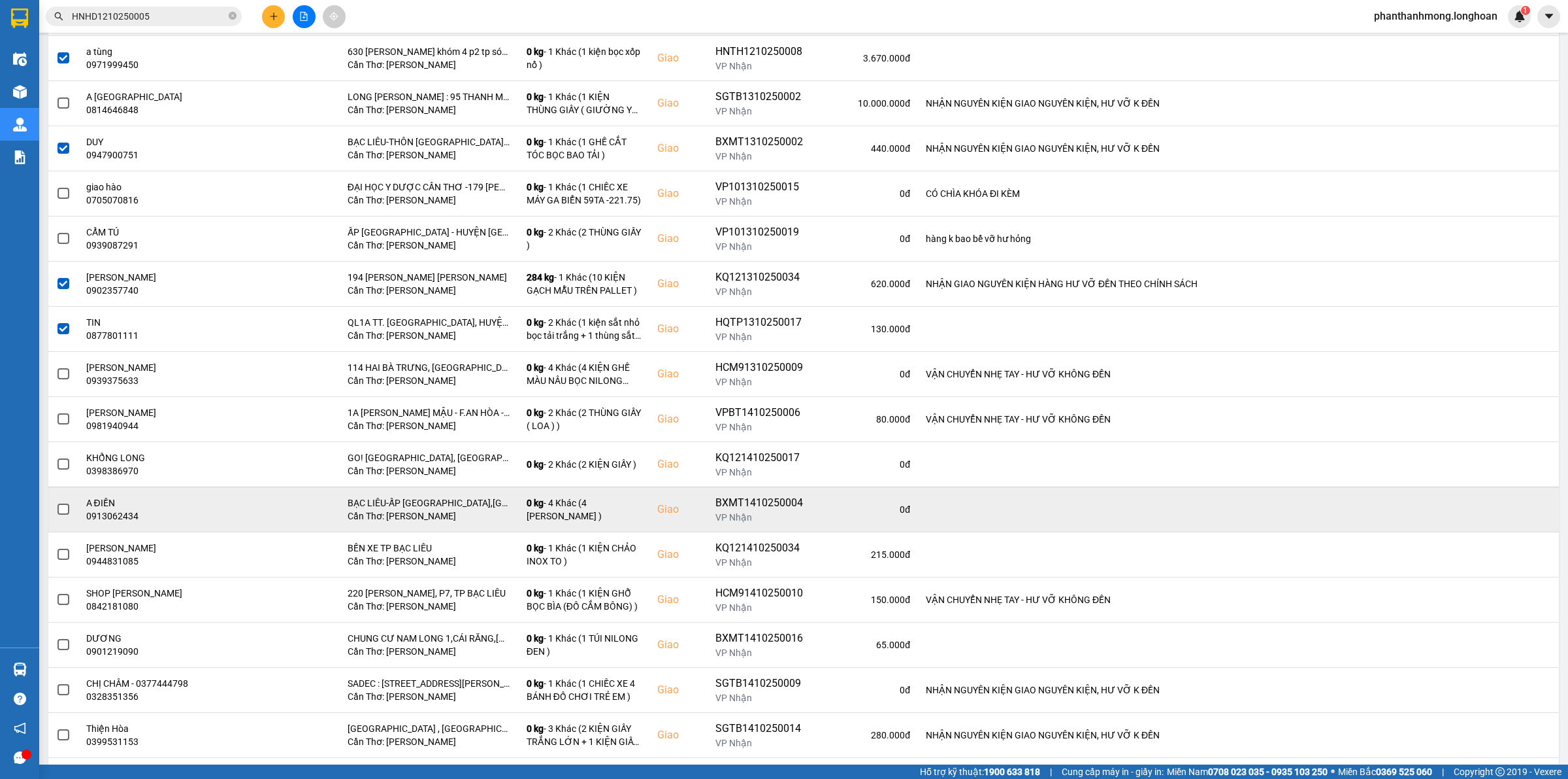
click at [63, 514] on span at bounding box center [64, 509] width 12 height 12
click at [56, 502] on input "checkbox" at bounding box center [56, 502] width 0 height 0
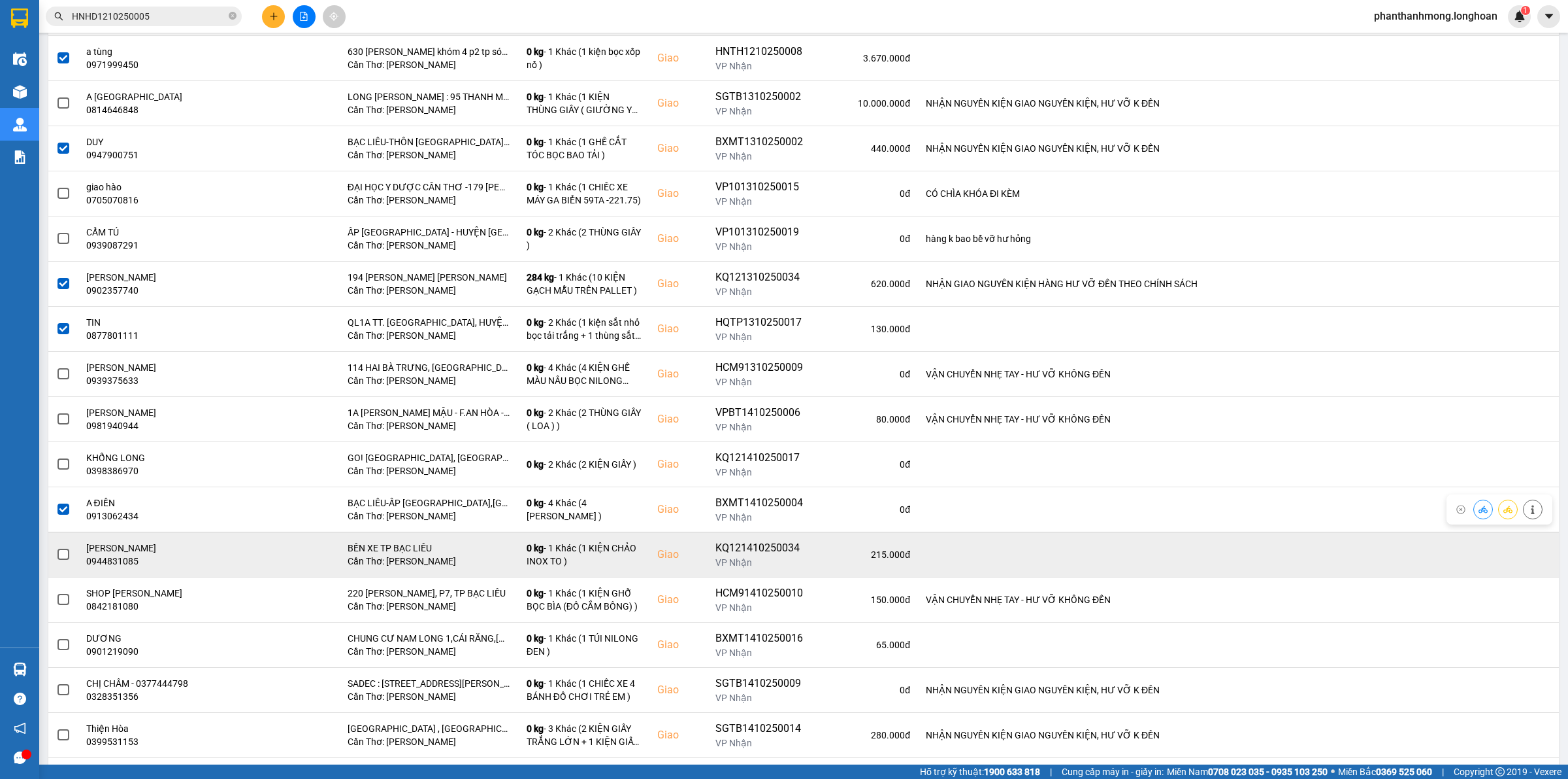
click at [63, 551] on span at bounding box center [64, 554] width 12 height 12
click at [56, 547] on input "checkbox" at bounding box center [56, 547] width 0 height 0
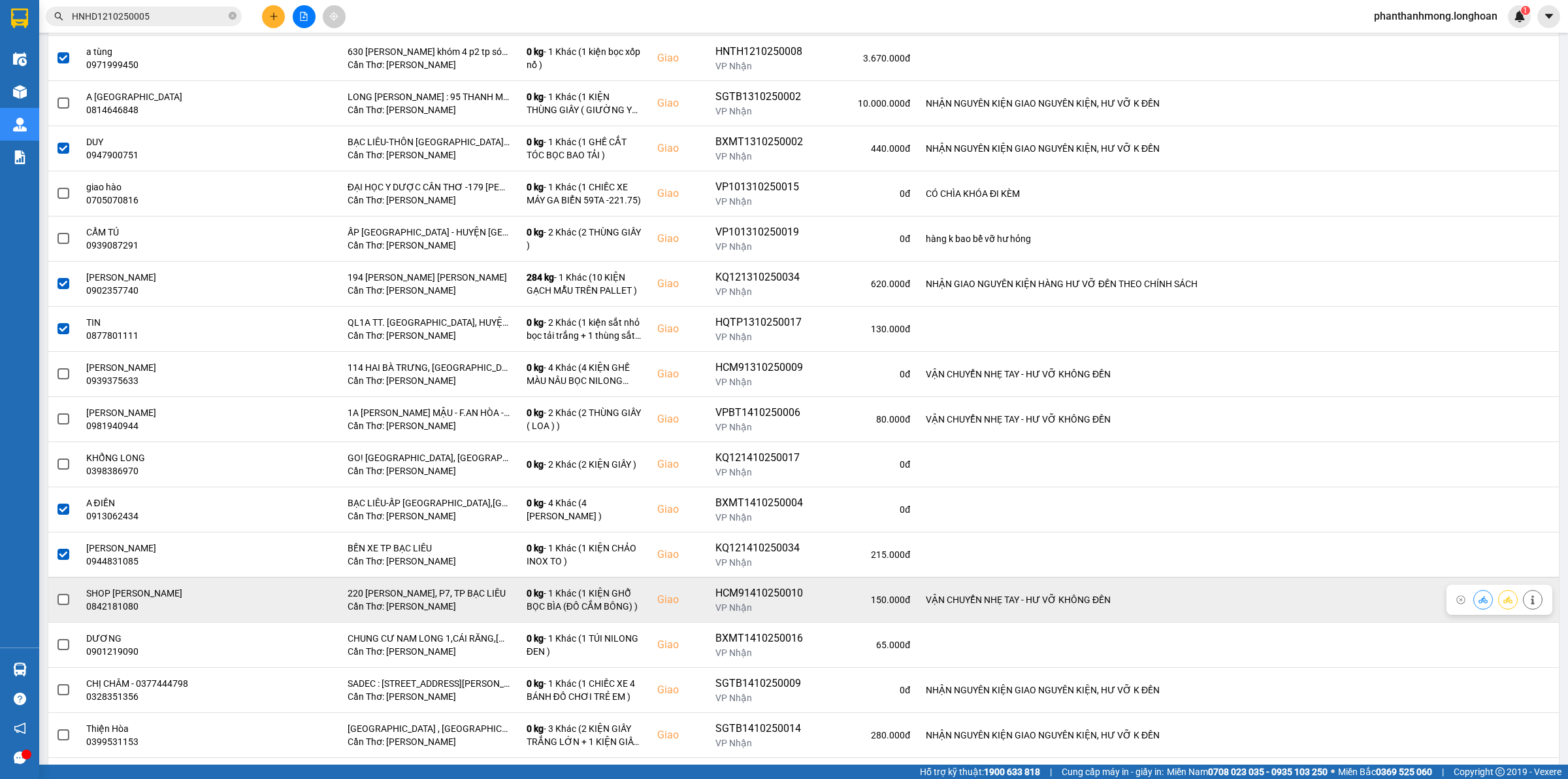
click at [58, 602] on span at bounding box center [64, 600] width 12 height 12
click at [56, 592] on input "checkbox" at bounding box center [56, 592] width 0 height 0
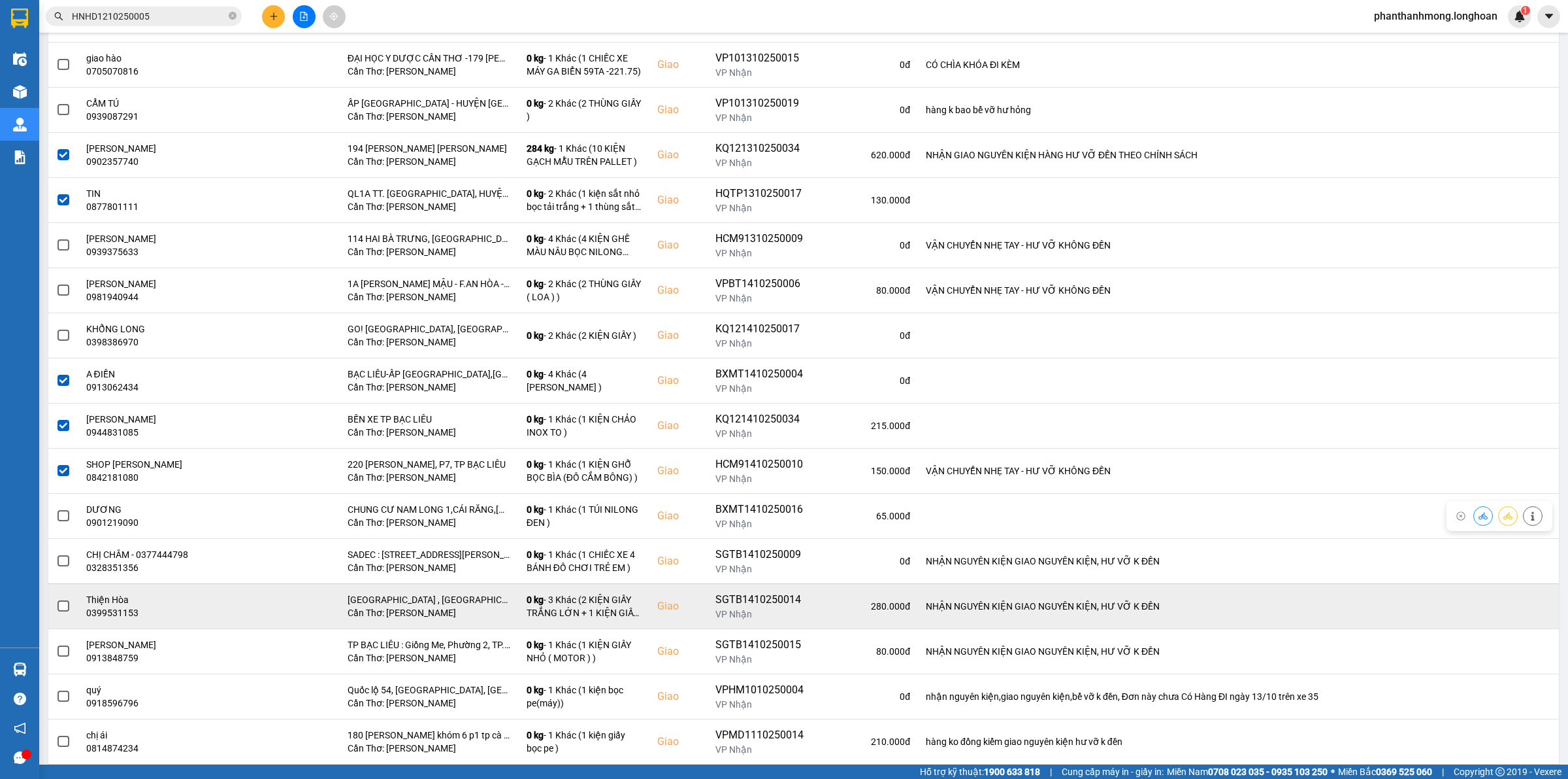
scroll to position [654, 0]
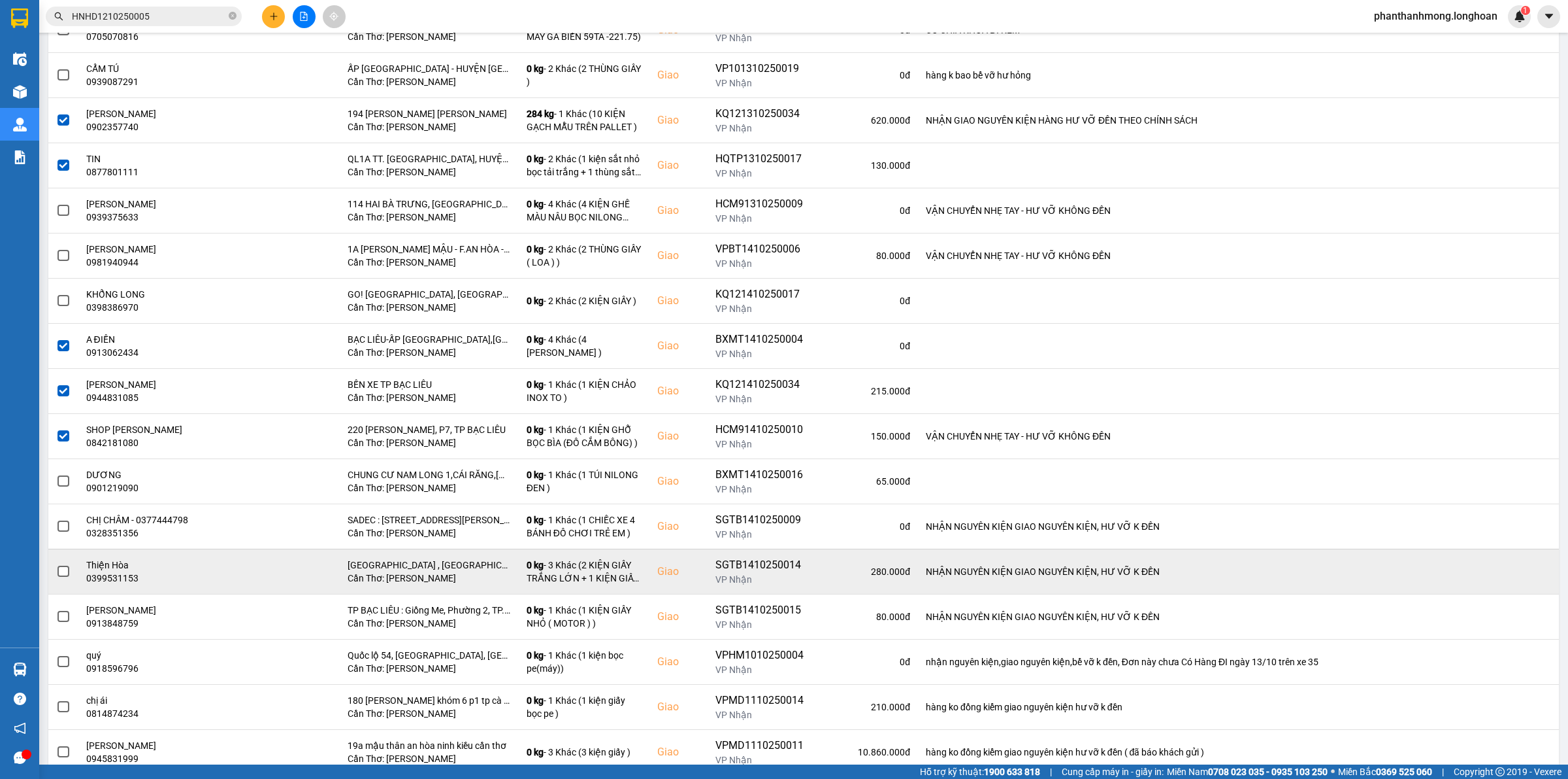
click at [55, 579] on td at bounding box center [63, 571] width 30 height 45
click at [59, 577] on span at bounding box center [64, 571] width 12 height 12
click at [56, 564] on input "checkbox" at bounding box center [56, 564] width 0 height 0
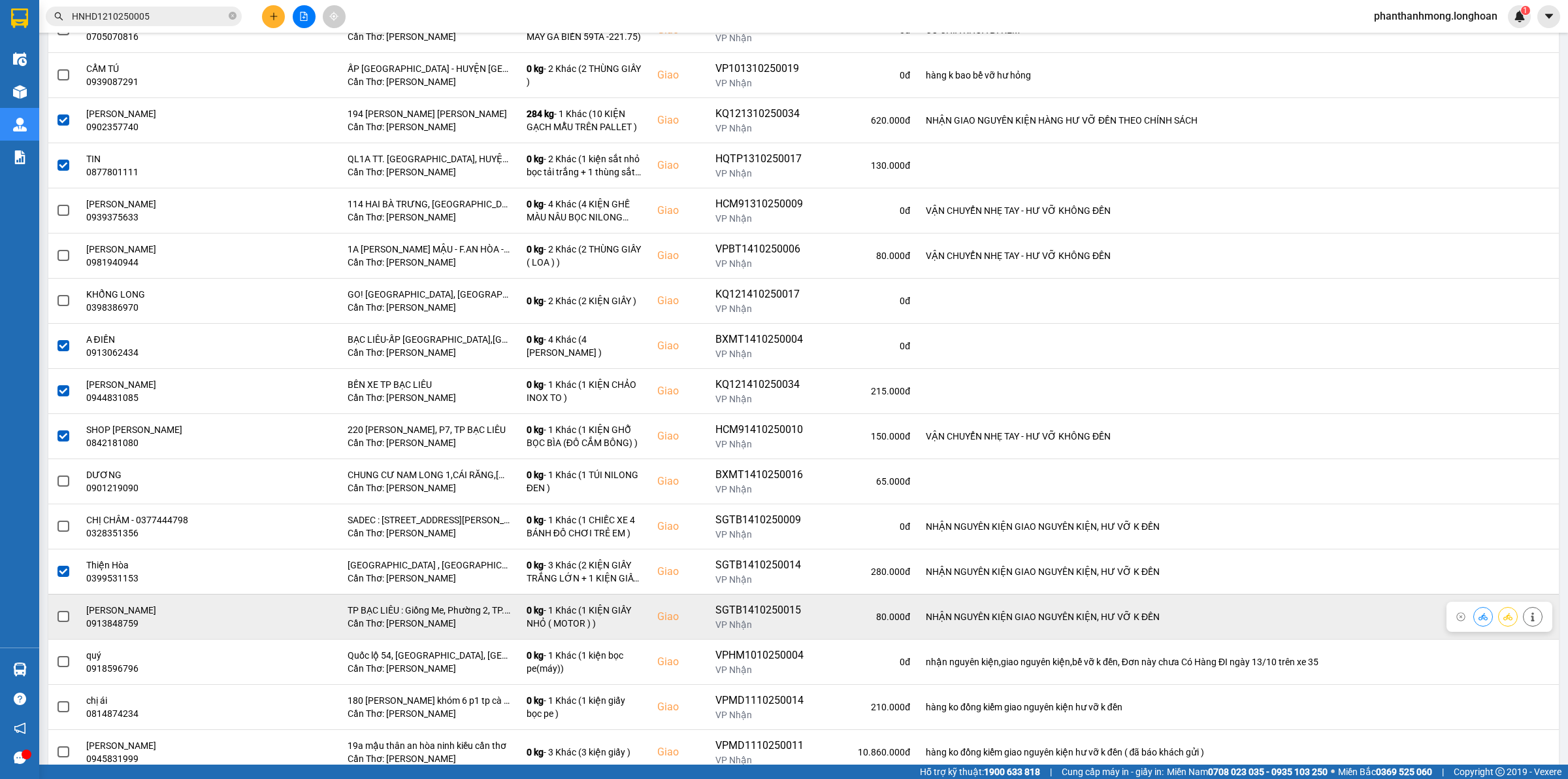
click at [63, 615] on span at bounding box center [64, 616] width 12 height 12
click at [56, 609] on input "checkbox" at bounding box center [56, 609] width 0 height 0
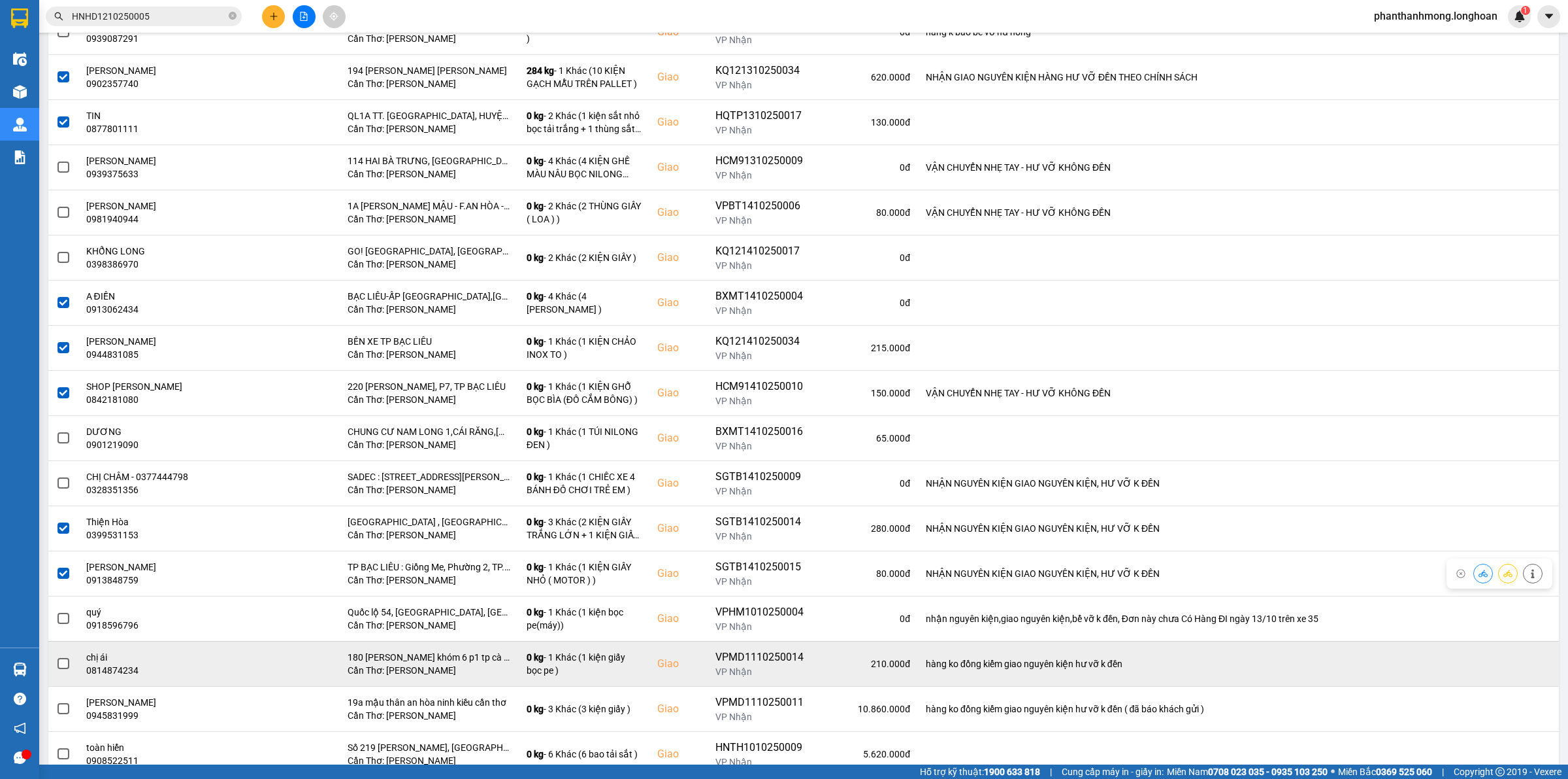
scroll to position [735, 0]
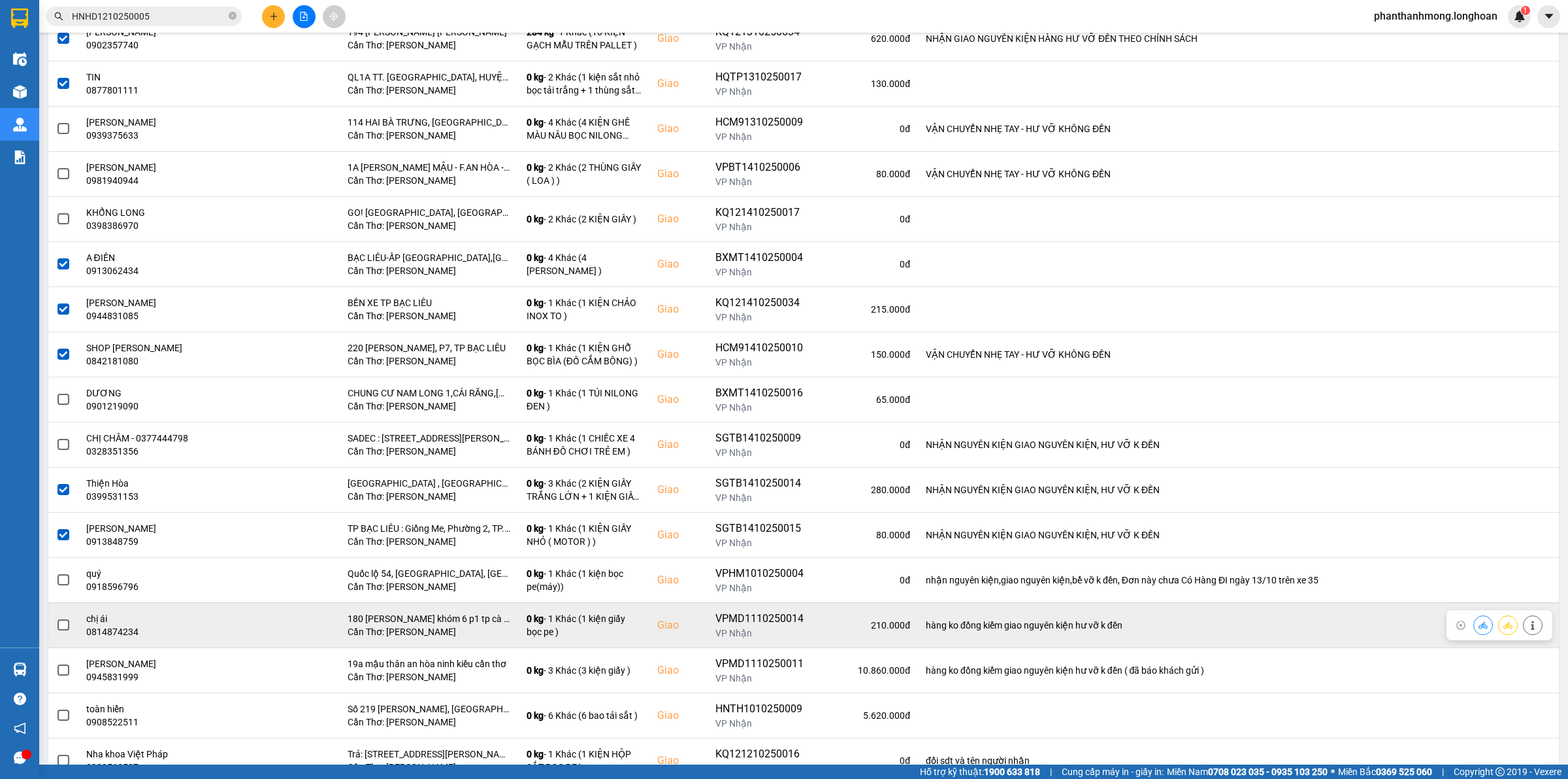
click at [70, 628] on td at bounding box center [63, 624] width 30 height 45
click at [63, 629] on span at bounding box center [64, 625] width 12 height 12
click at [56, 618] on input "checkbox" at bounding box center [56, 618] width 0 height 0
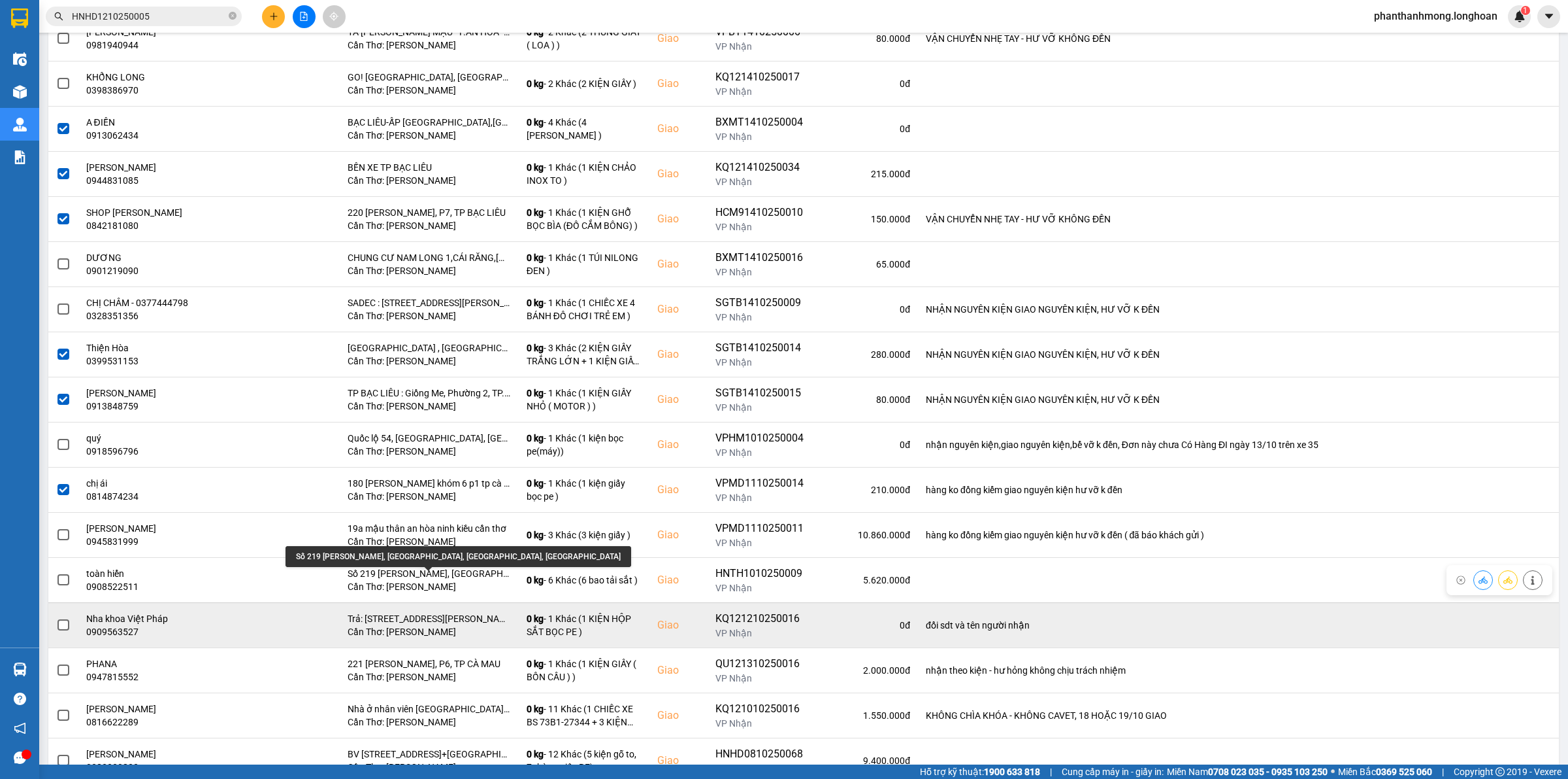
scroll to position [899, 0]
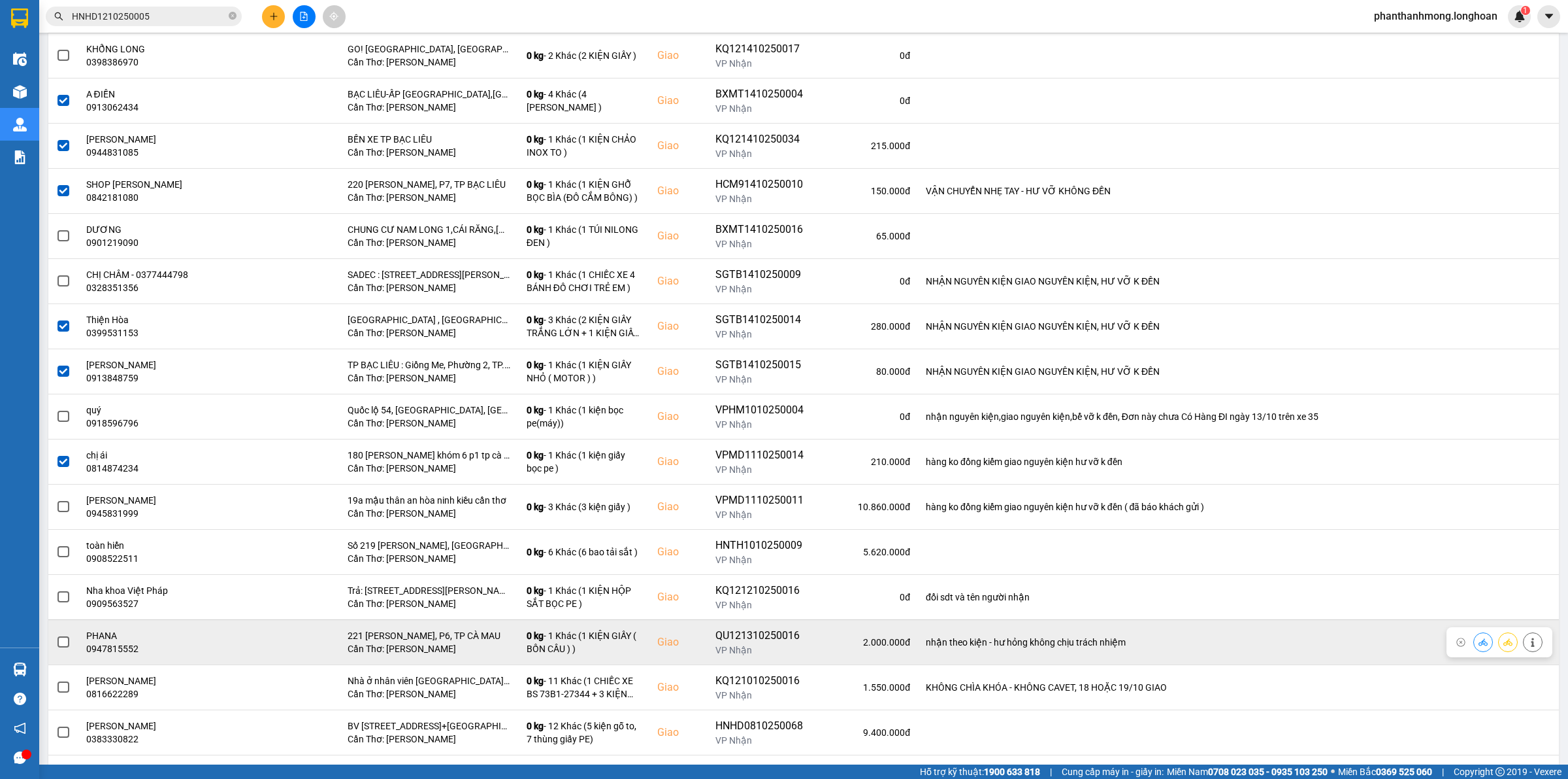
click at [62, 646] on span at bounding box center [64, 642] width 12 height 12
click at [56, 635] on input "checkbox" at bounding box center [56, 635] width 0 height 0
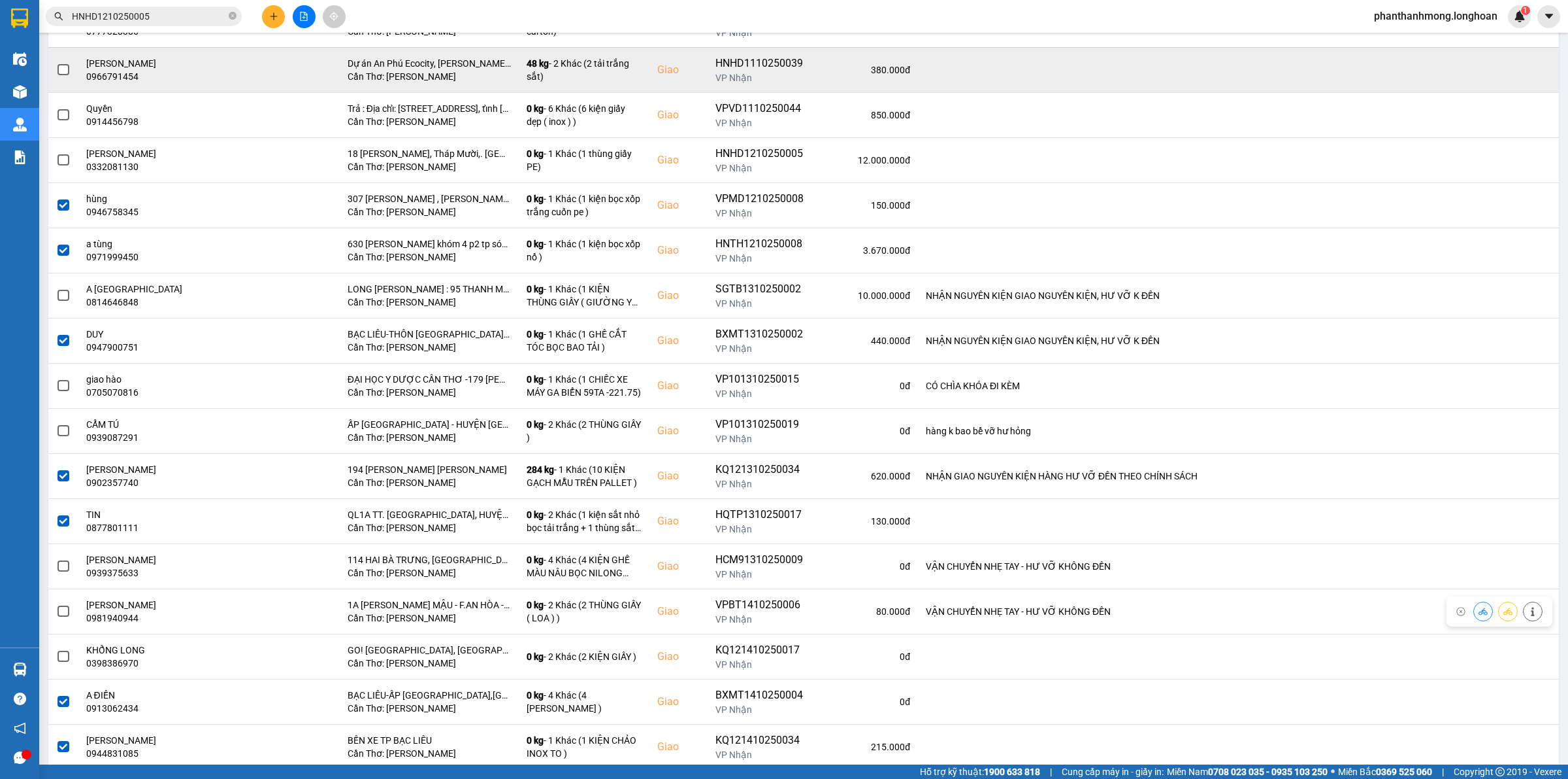
scroll to position [0, 0]
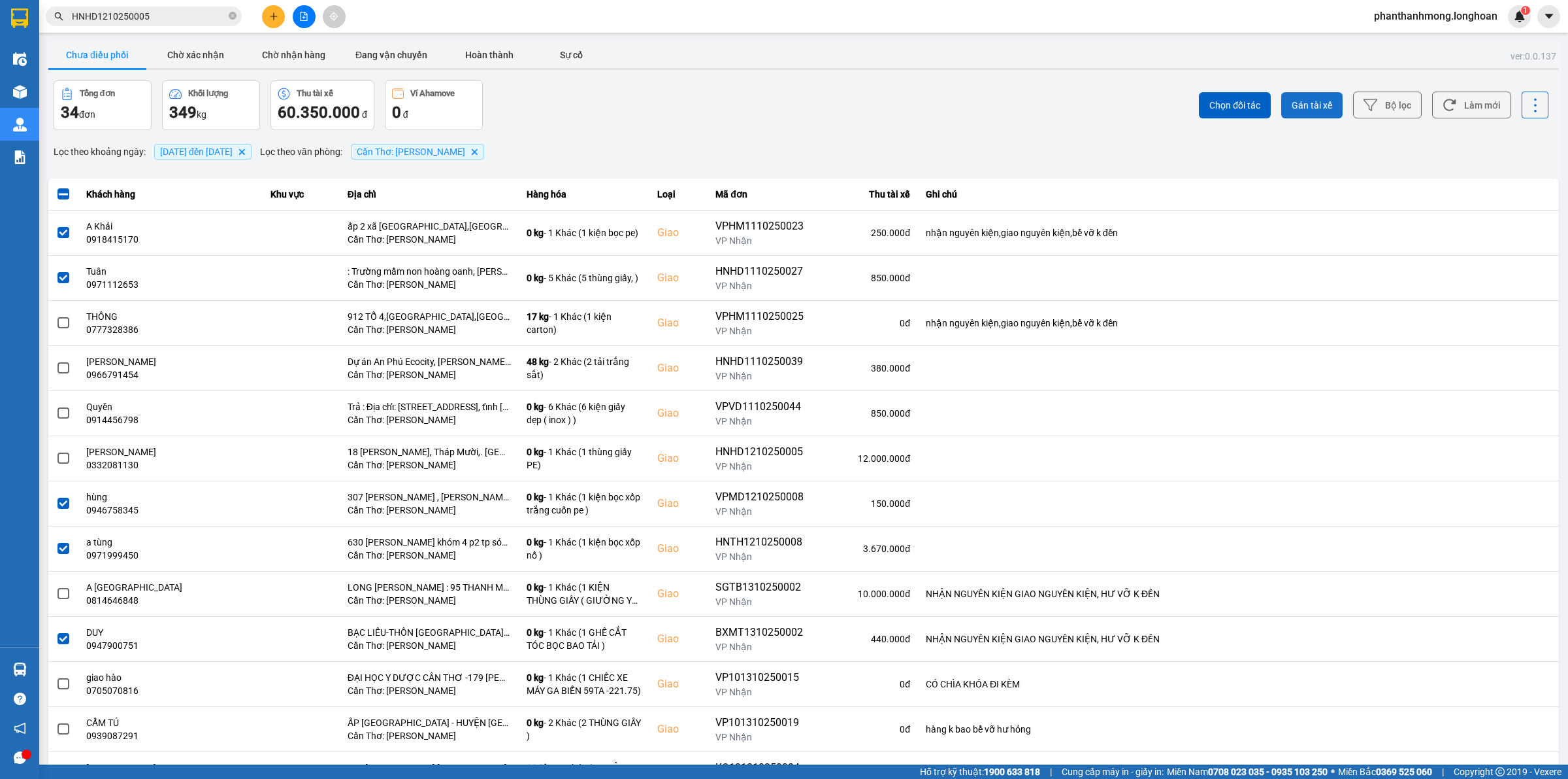
click at [1292, 108] on span "Gán tài xế" at bounding box center [1312, 105] width 41 height 13
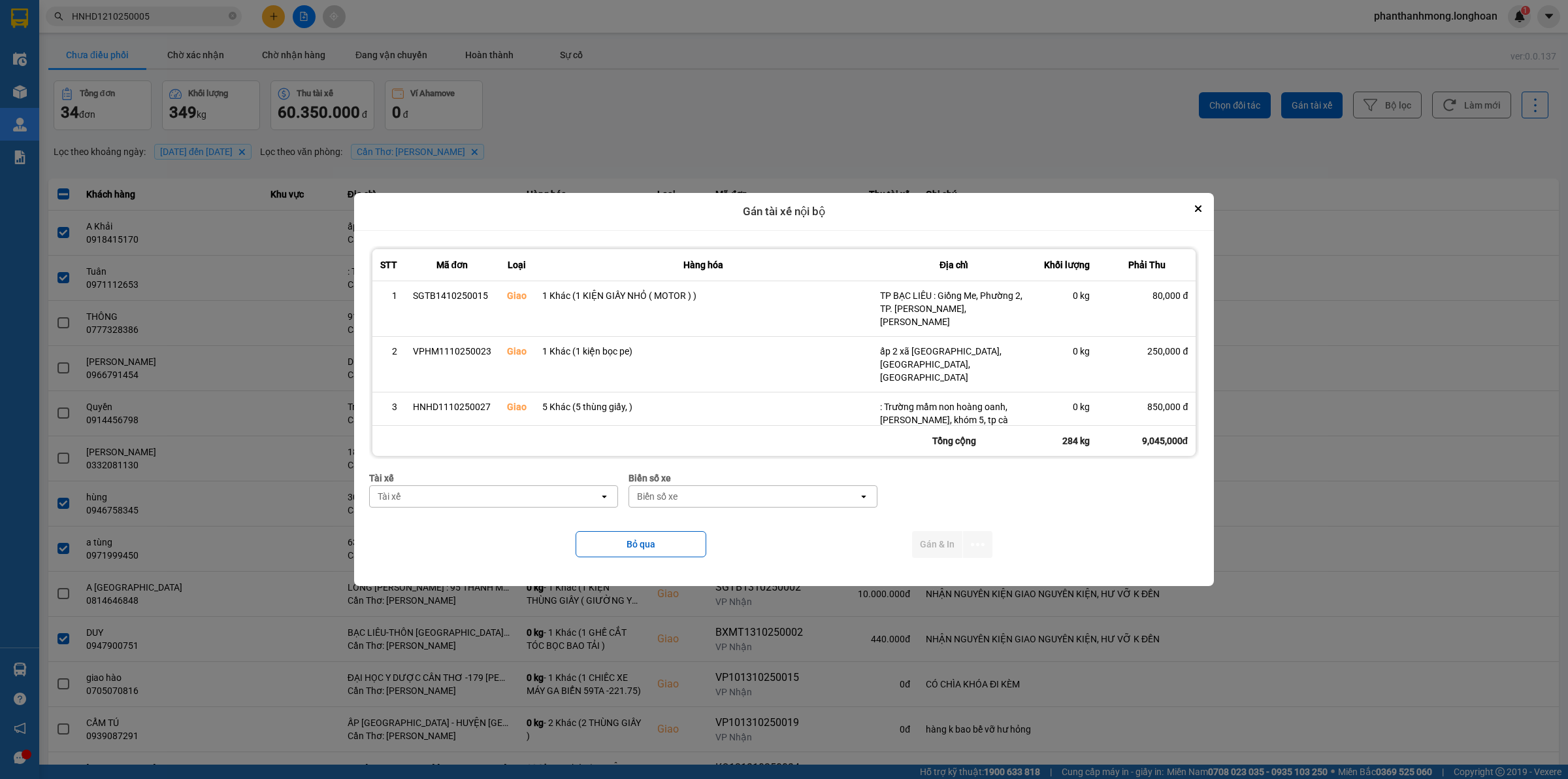
click at [563, 497] on div "Tài xế" at bounding box center [484, 495] width 229 height 21
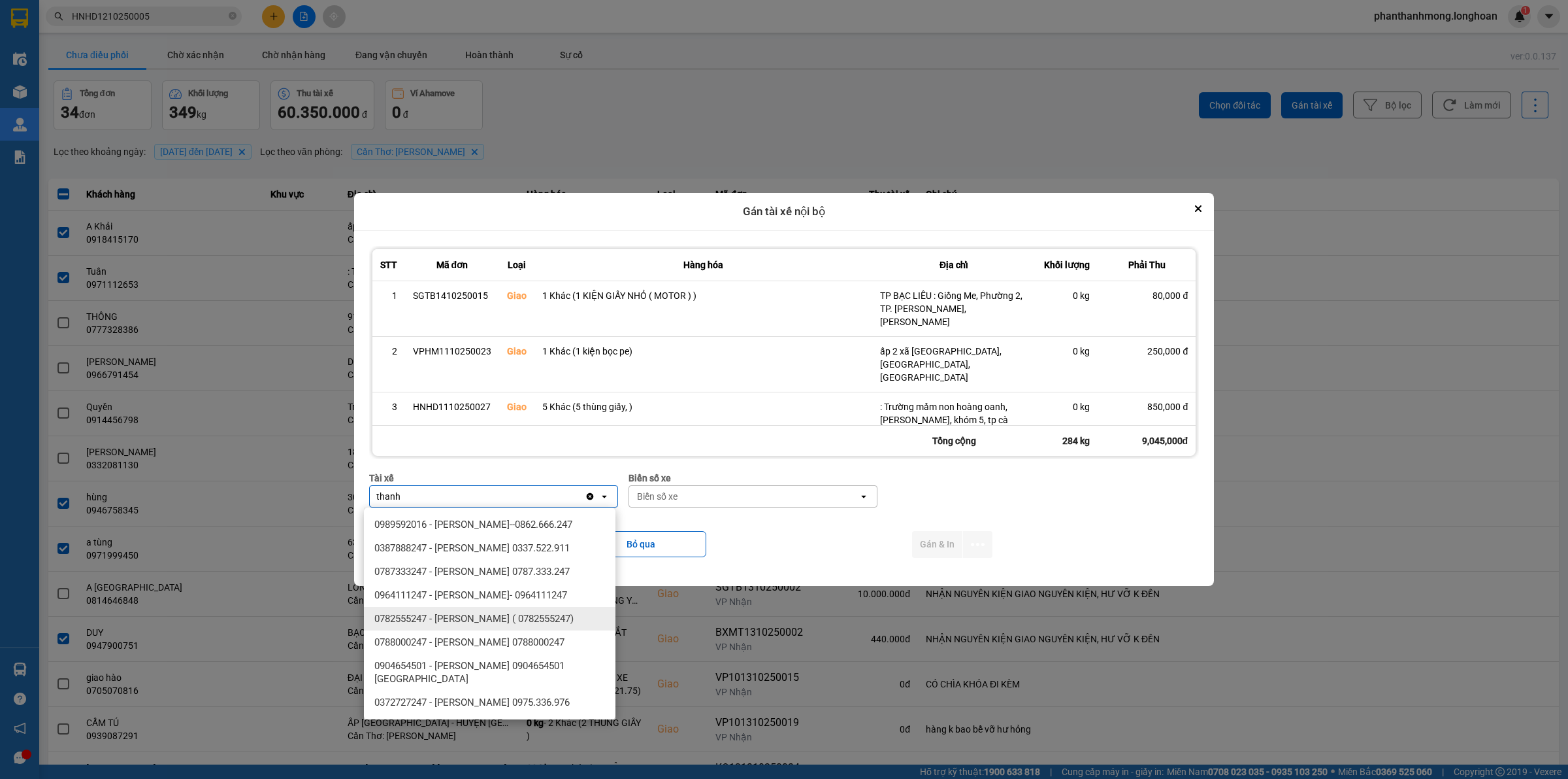
type input "thanh"
click at [524, 609] on div "0782555247 - [PERSON_NAME] ( 0782555247)" at bounding box center [489, 619] width 251 height 23
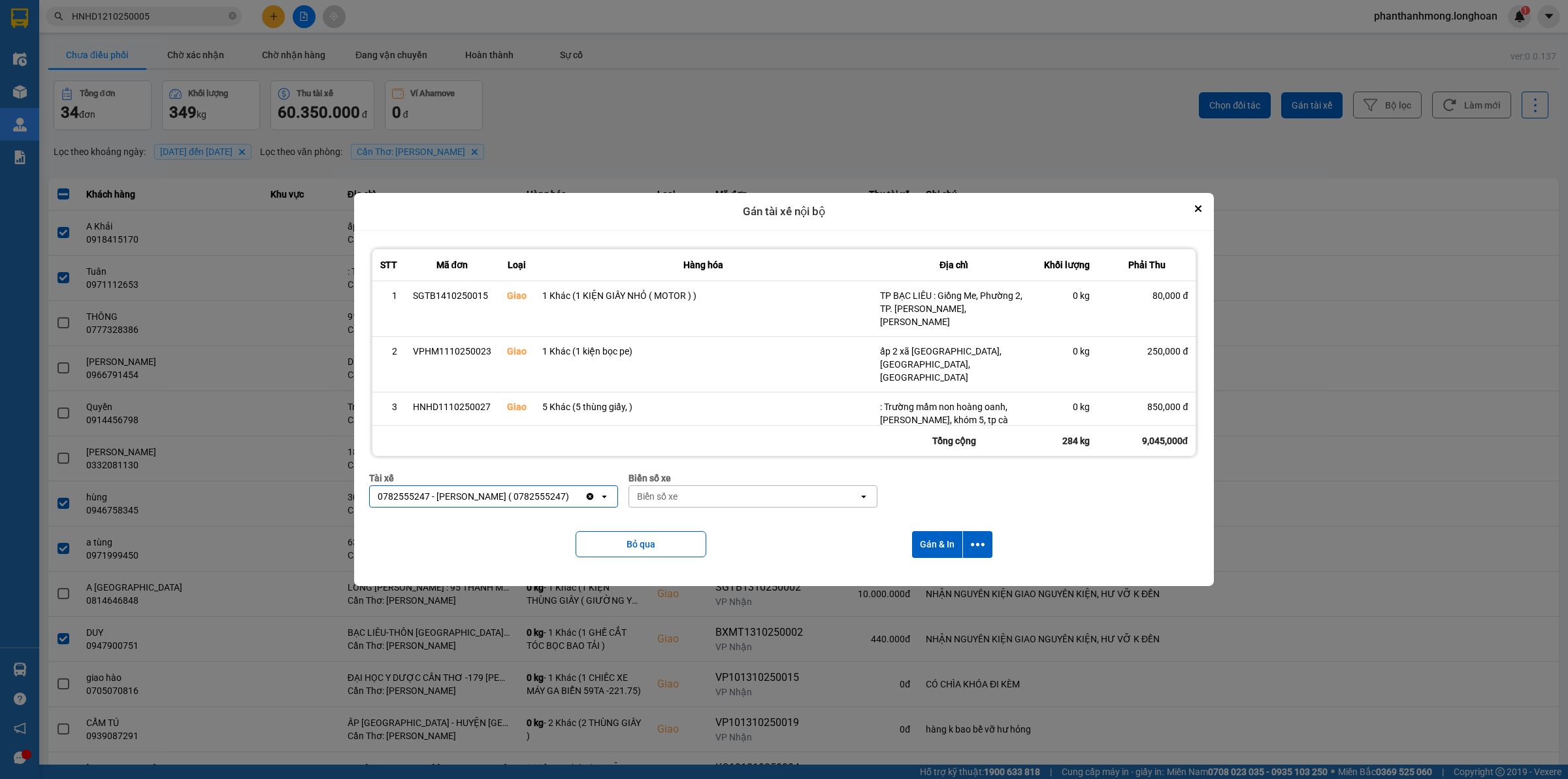
click at [748, 507] on div "Biển số xe" at bounding box center [743, 495] width 229 height 21
type input "2030"
click at [744, 527] on div "29E-120.30" at bounding box center [755, 524] width 251 height 23
click at [984, 547] on icon "dialog" at bounding box center [978, 544] width 14 height 14
click at [941, 576] on span "Chỉ gán tài" at bounding box center [927, 580] width 43 height 13
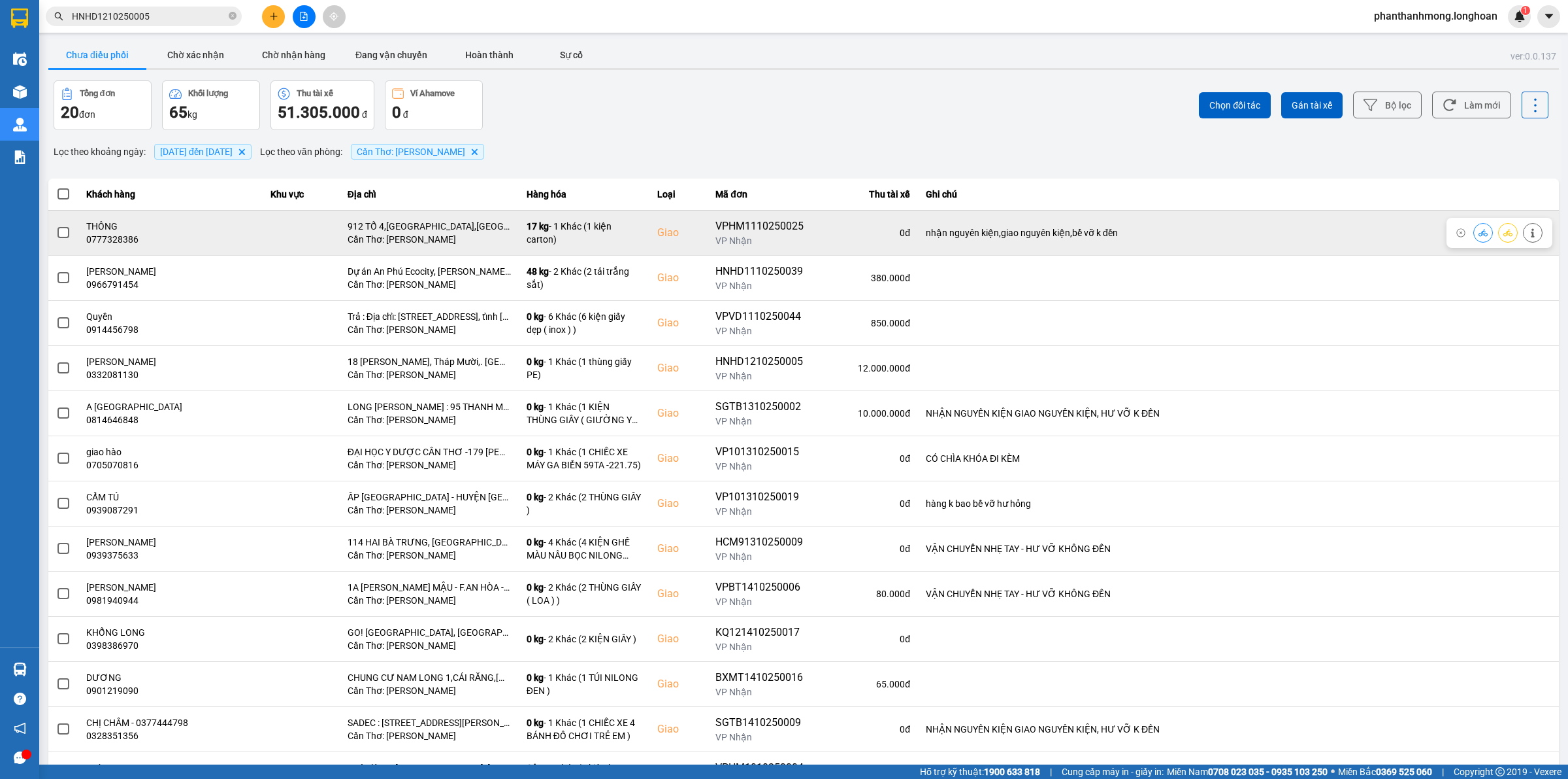
click at [69, 230] on td at bounding box center [63, 232] width 30 height 45
click at [64, 232] on span at bounding box center [64, 232] width 12 height 12
click at [56, 226] on input "checkbox" at bounding box center [56, 226] width 0 height 0
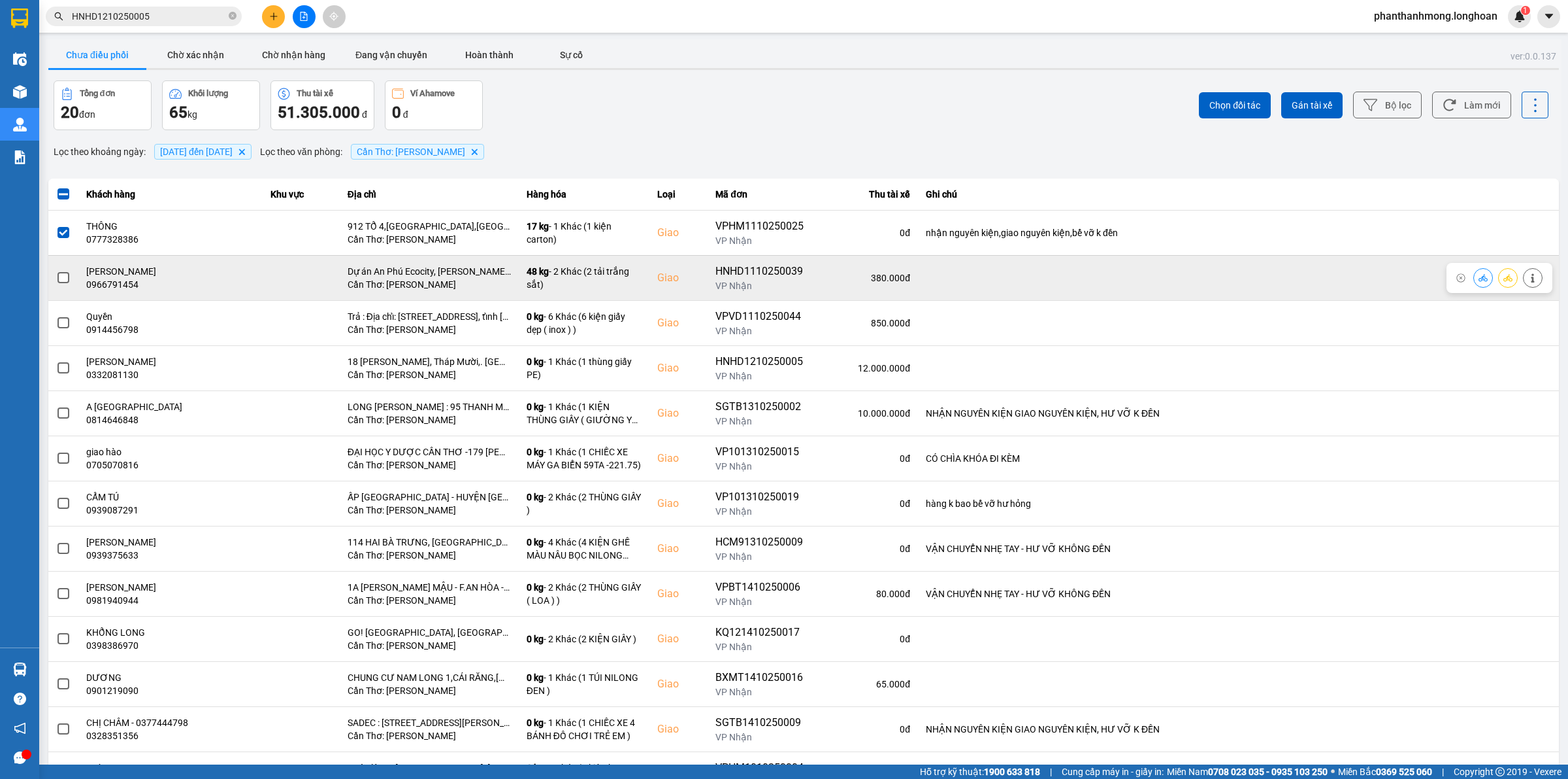
click at [60, 280] on span at bounding box center [64, 278] width 12 height 12
click at [56, 270] on input "checkbox" at bounding box center [56, 270] width 0 height 0
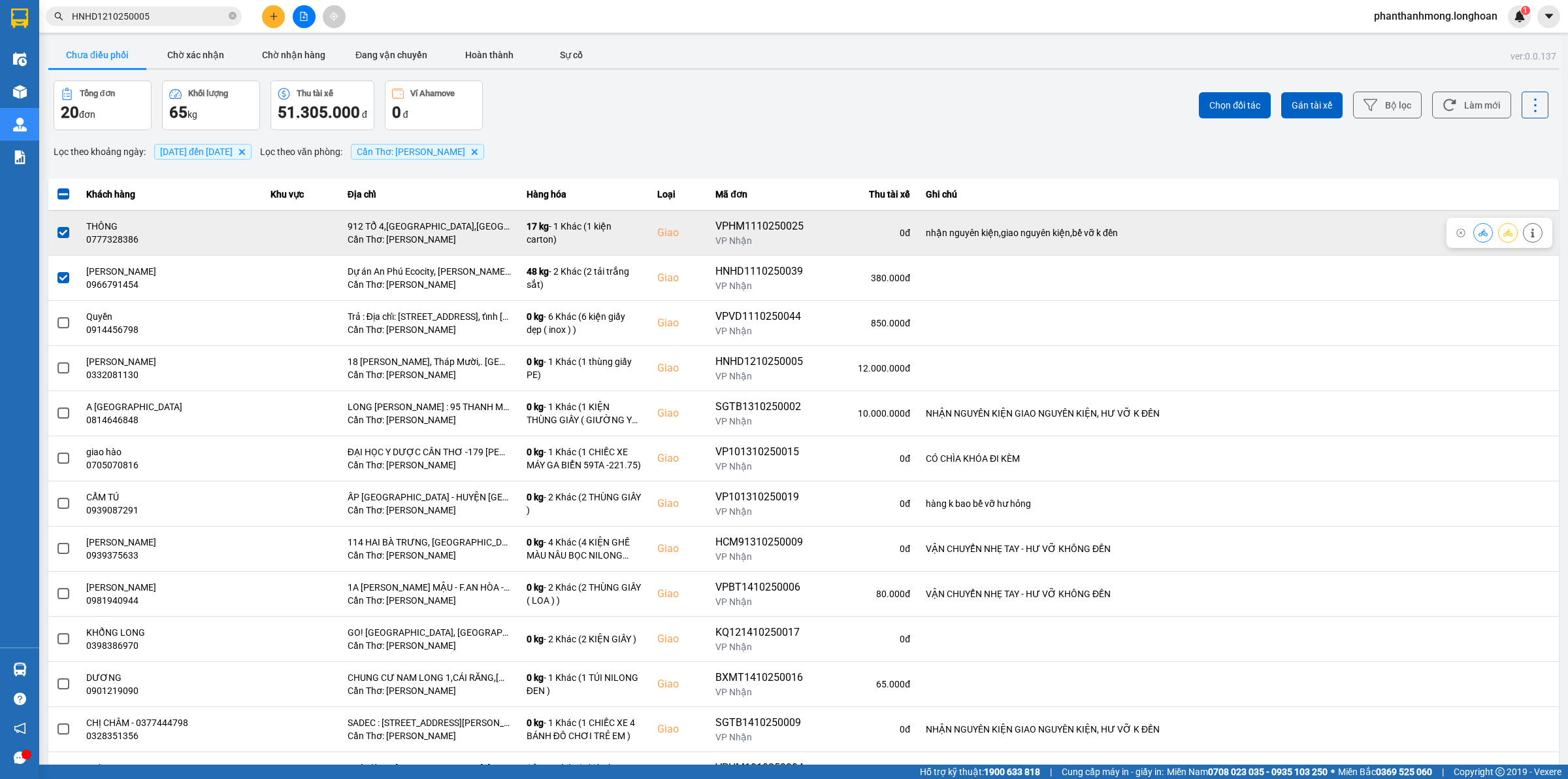
click at [64, 232] on span at bounding box center [64, 232] width 12 height 12
click at [56, 226] on input "checkbox" at bounding box center [56, 226] width 0 height 0
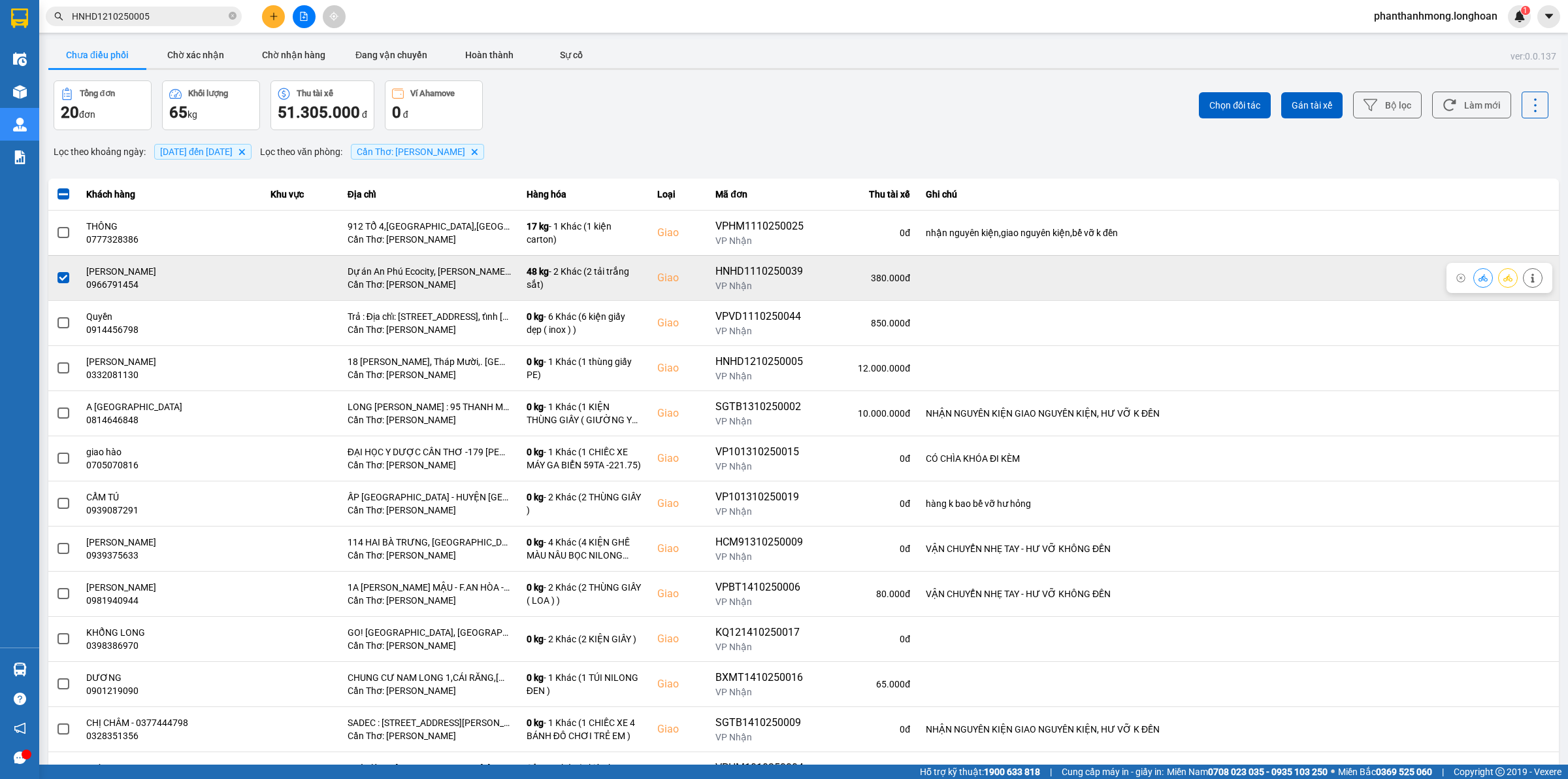
click at [64, 280] on span at bounding box center [64, 278] width 12 height 12
click at [56, 270] on input "checkbox" at bounding box center [56, 270] width 0 height 0
click at [64, 280] on span at bounding box center [64, 278] width 12 height 12
click at [56, 270] on input "checkbox" at bounding box center [56, 270] width 0 height 0
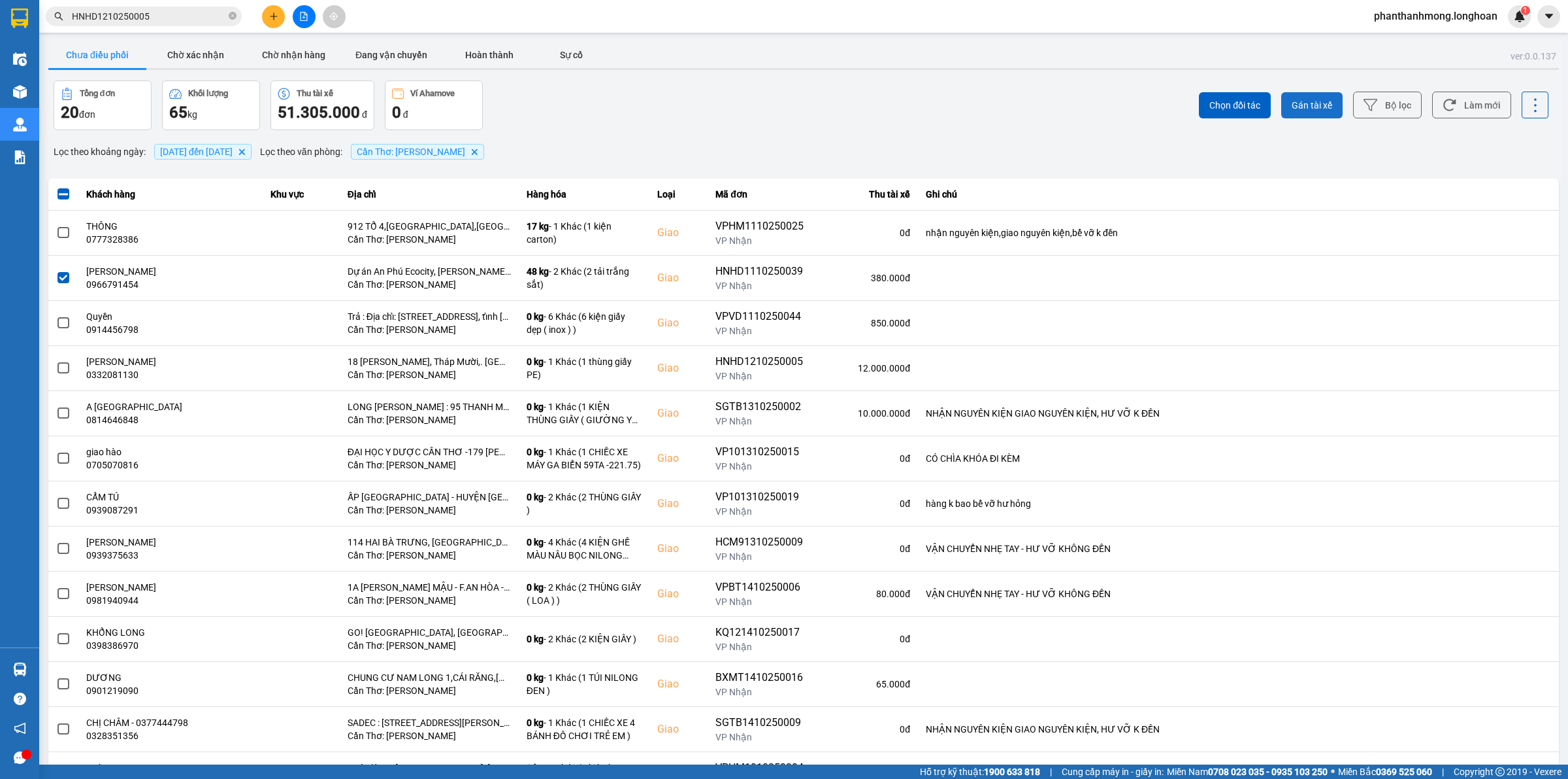
click at [1321, 112] on button "Gán tài xế" at bounding box center [1312, 105] width 61 height 26
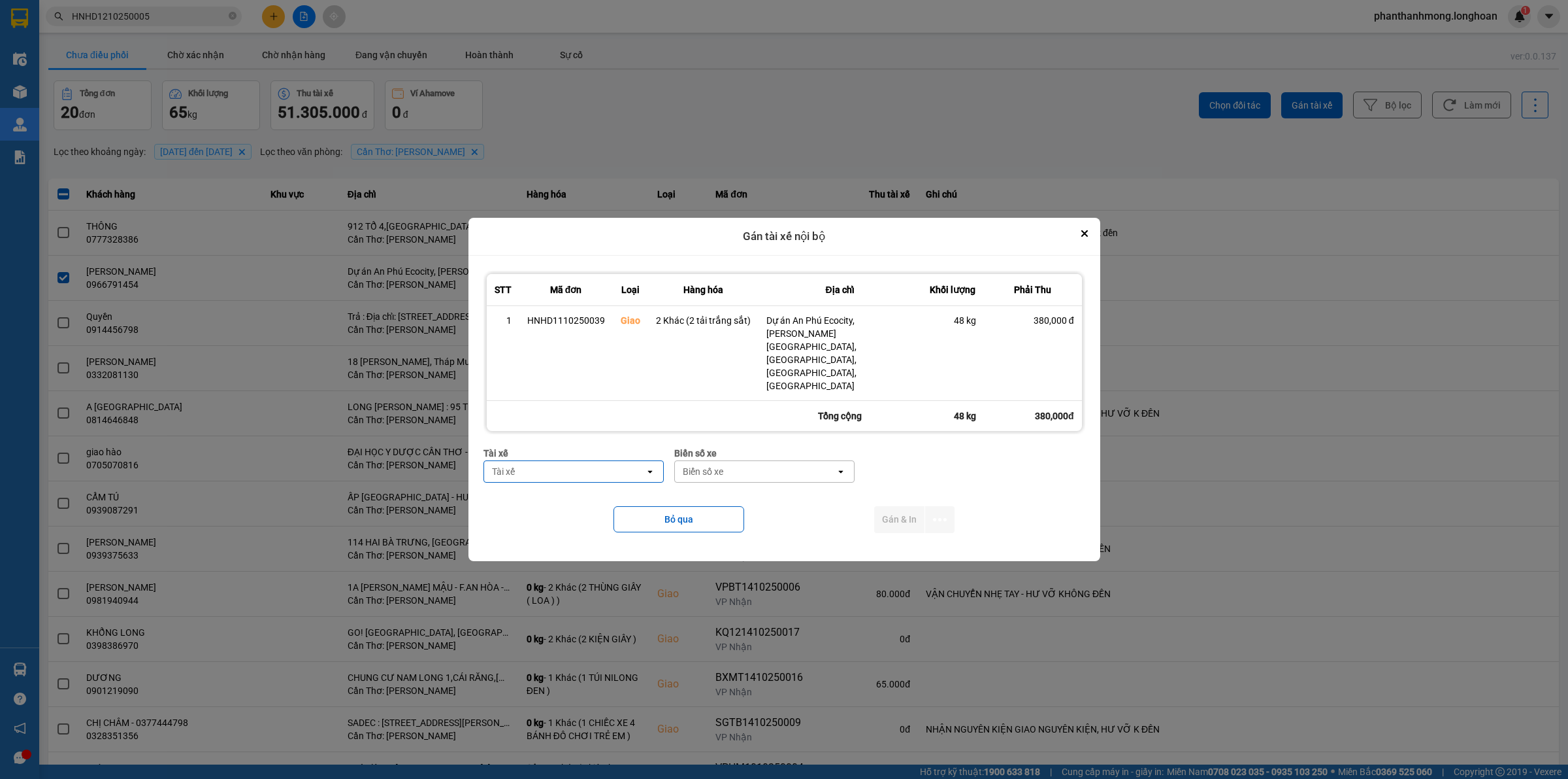
click at [592, 461] on div "Tài xế" at bounding box center [565, 471] width 160 height 21
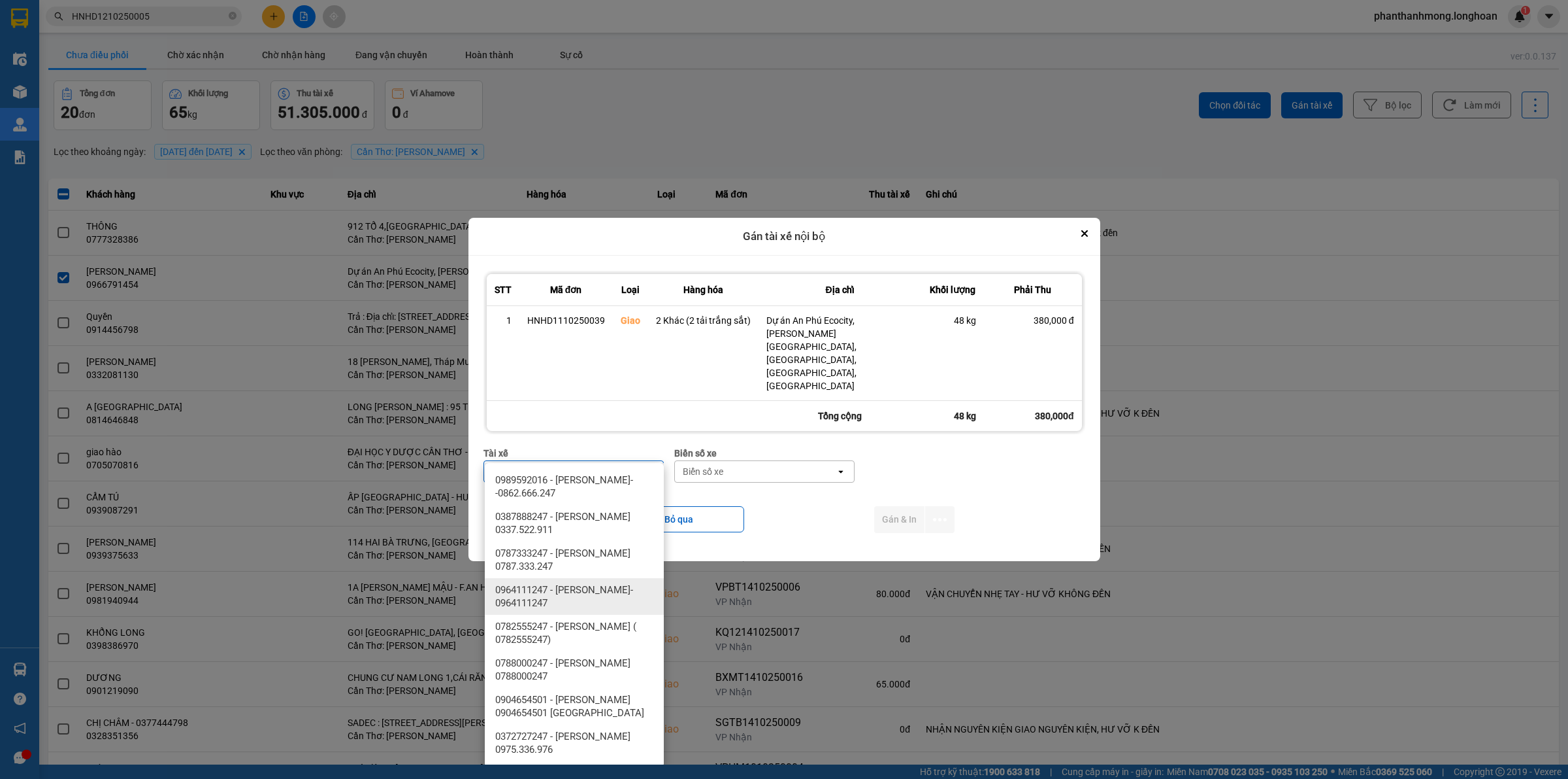
type input "thanh"
click at [598, 614] on div "0782555247 - [PERSON_NAME] ( 0782555247)" at bounding box center [574, 633] width 179 height 36
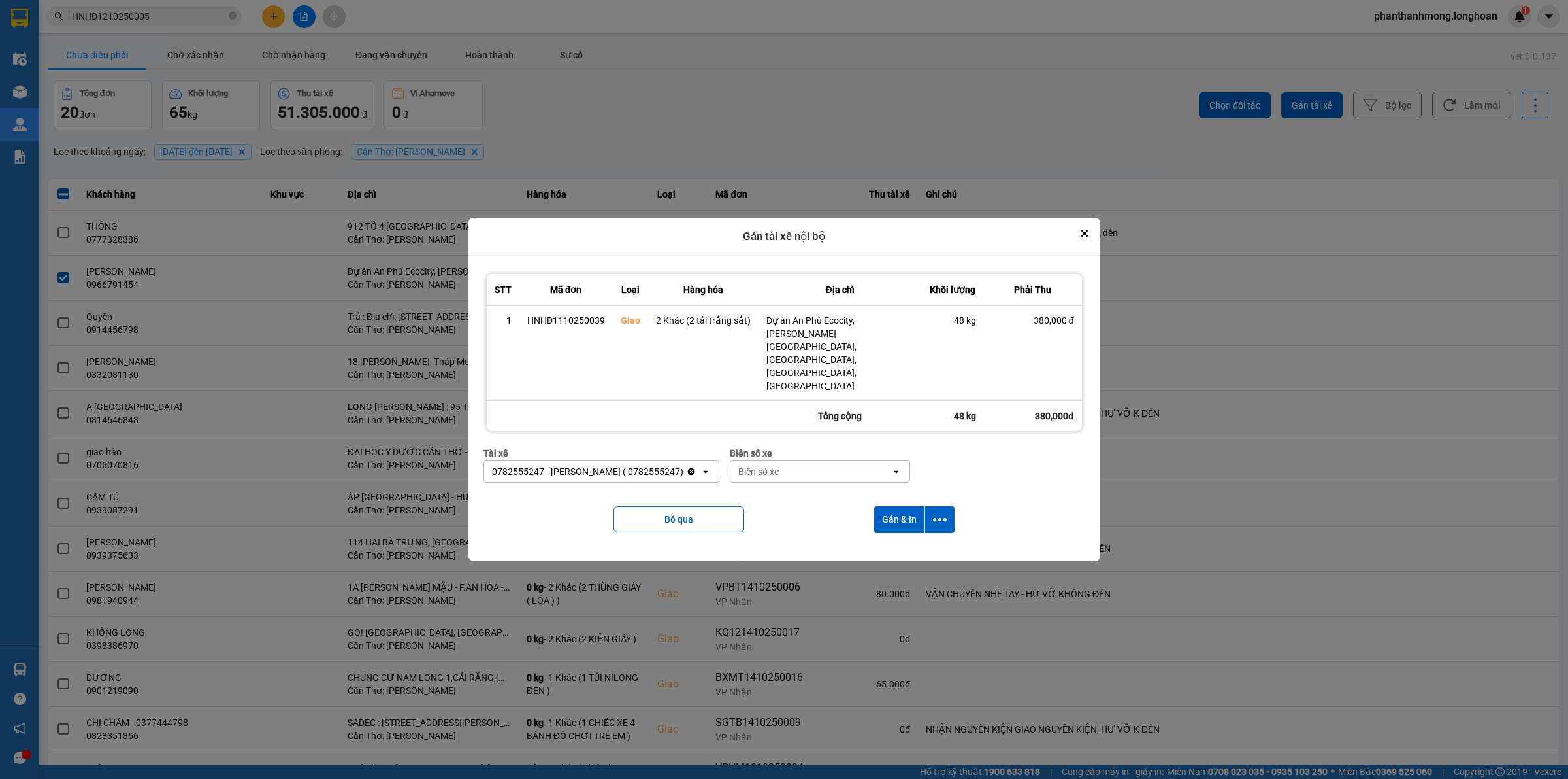
click at [779, 465] on div "Biển số xe" at bounding box center [758, 471] width 41 height 13
type input "2030"
click at [838, 484] on div "29E-120.30" at bounding box center [840, 480] width 179 height 23
click at [944, 518] on icon "dialog" at bounding box center [940, 519] width 14 height 3
click at [909, 535] on span "Chỉ gán tài" at bounding box center [887, 536] width 43 height 13
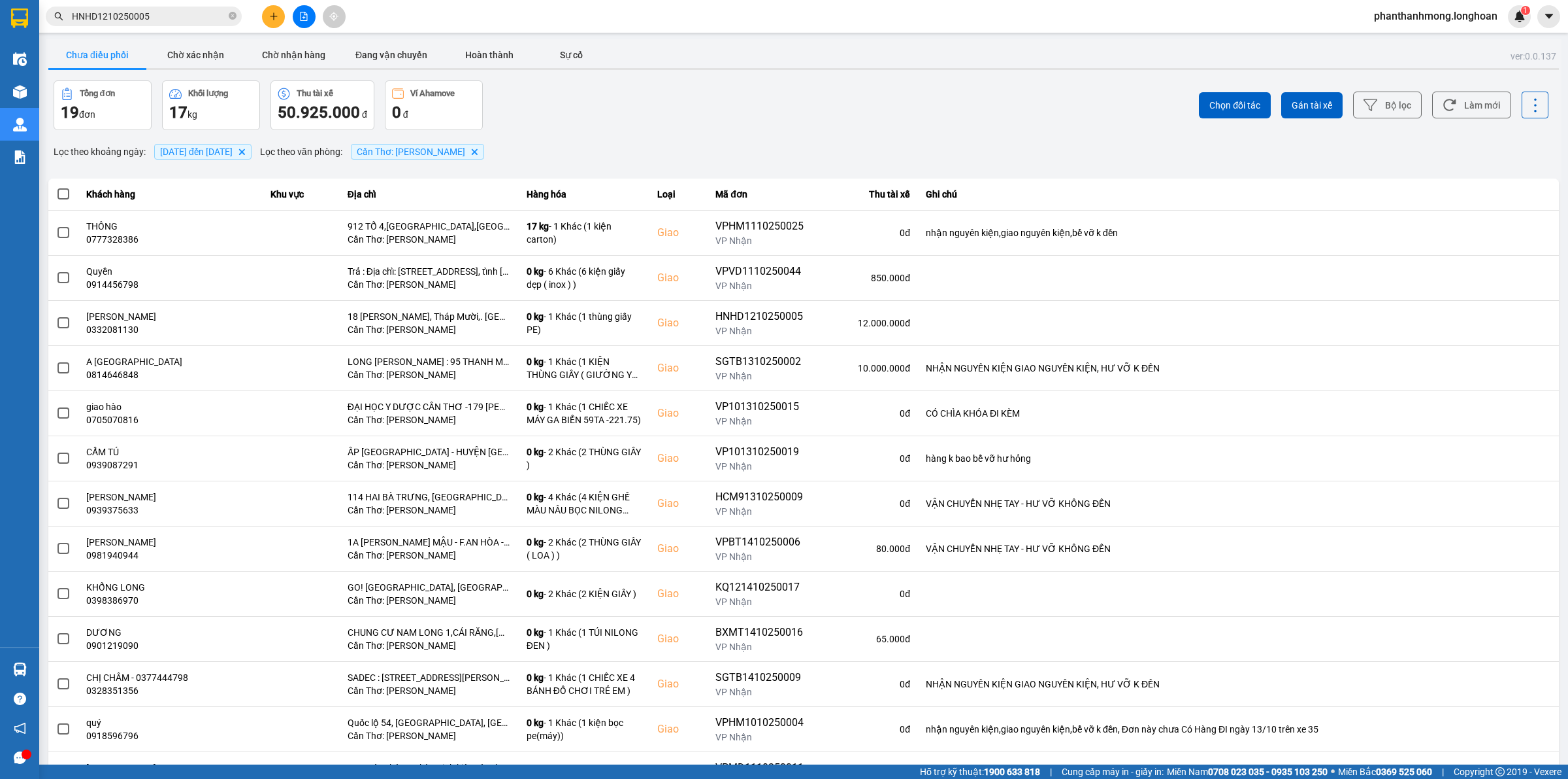
click at [139, 23] on span "HNHD1210250005" at bounding box center [143, 17] width 196 height 20
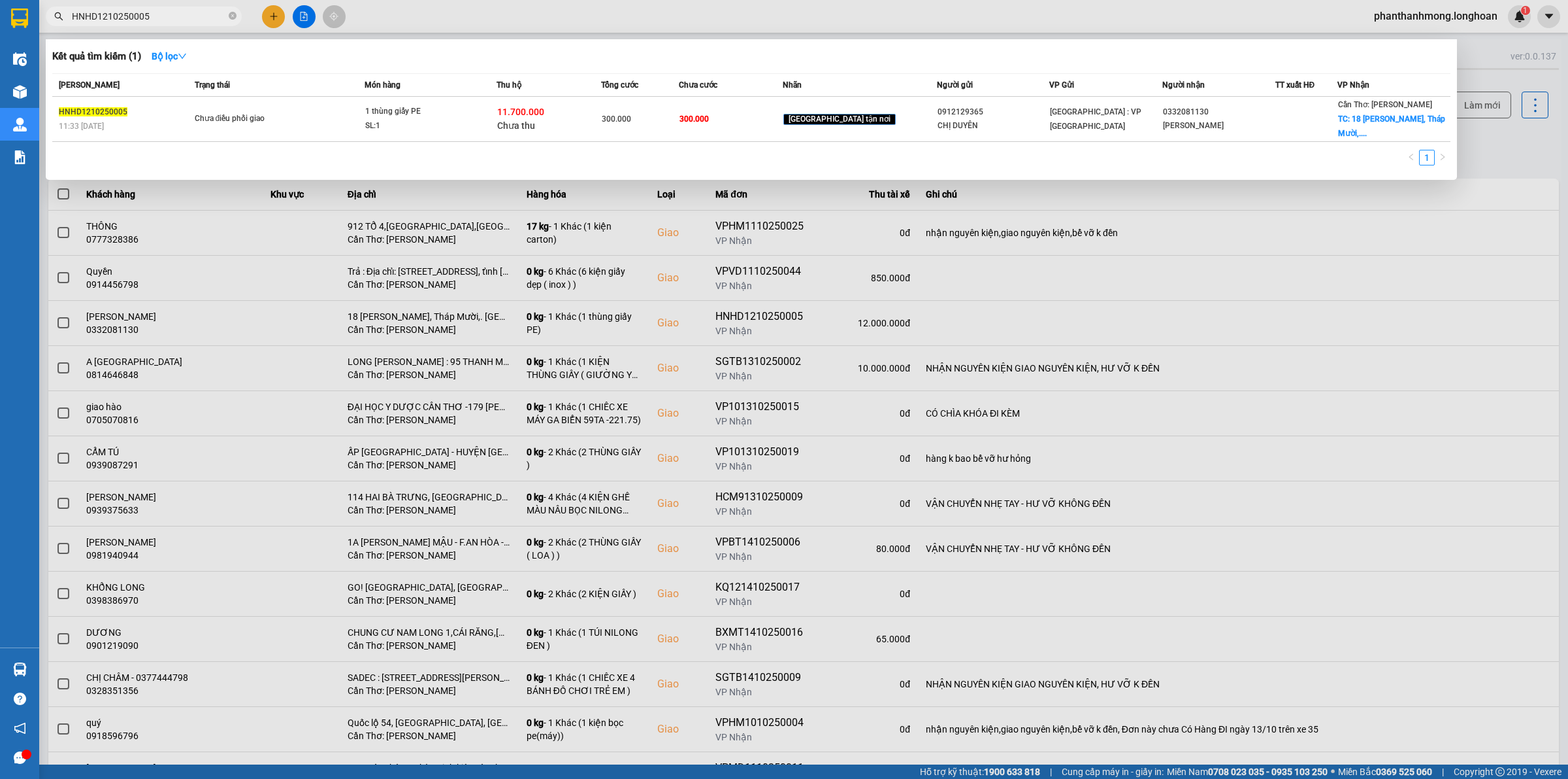
click at [137, 17] on input "HNHD1210250005" at bounding box center [149, 16] width 155 height 14
paste input "0565717777"
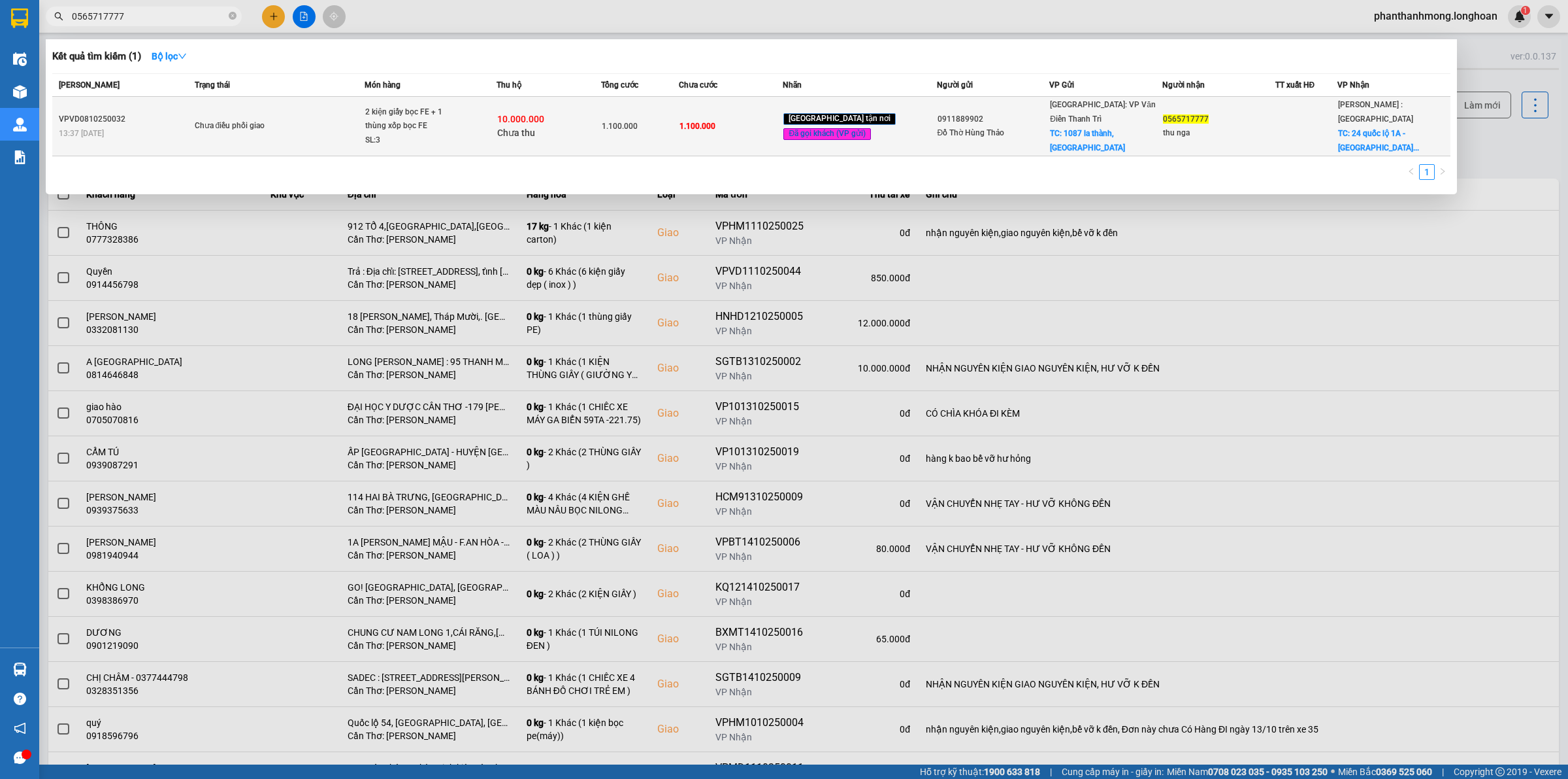
type input "0565717777"
click at [441, 116] on div "2 kiện giấy bọc FE + 1 thùng xốp bọc FE" at bounding box center [414, 119] width 98 height 28
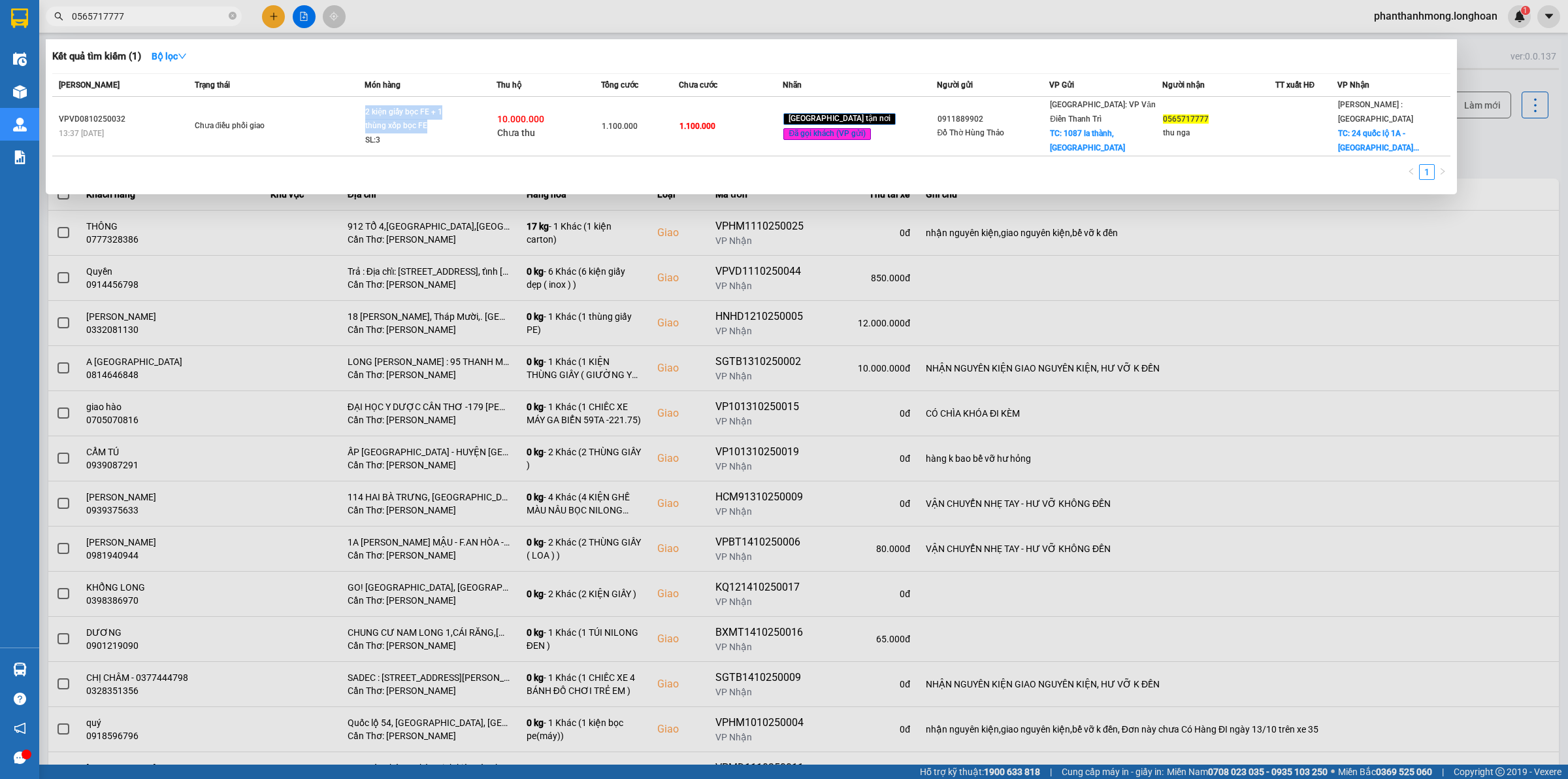
click at [141, 21] on input "0565717777" at bounding box center [149, 16] width 155 height 14
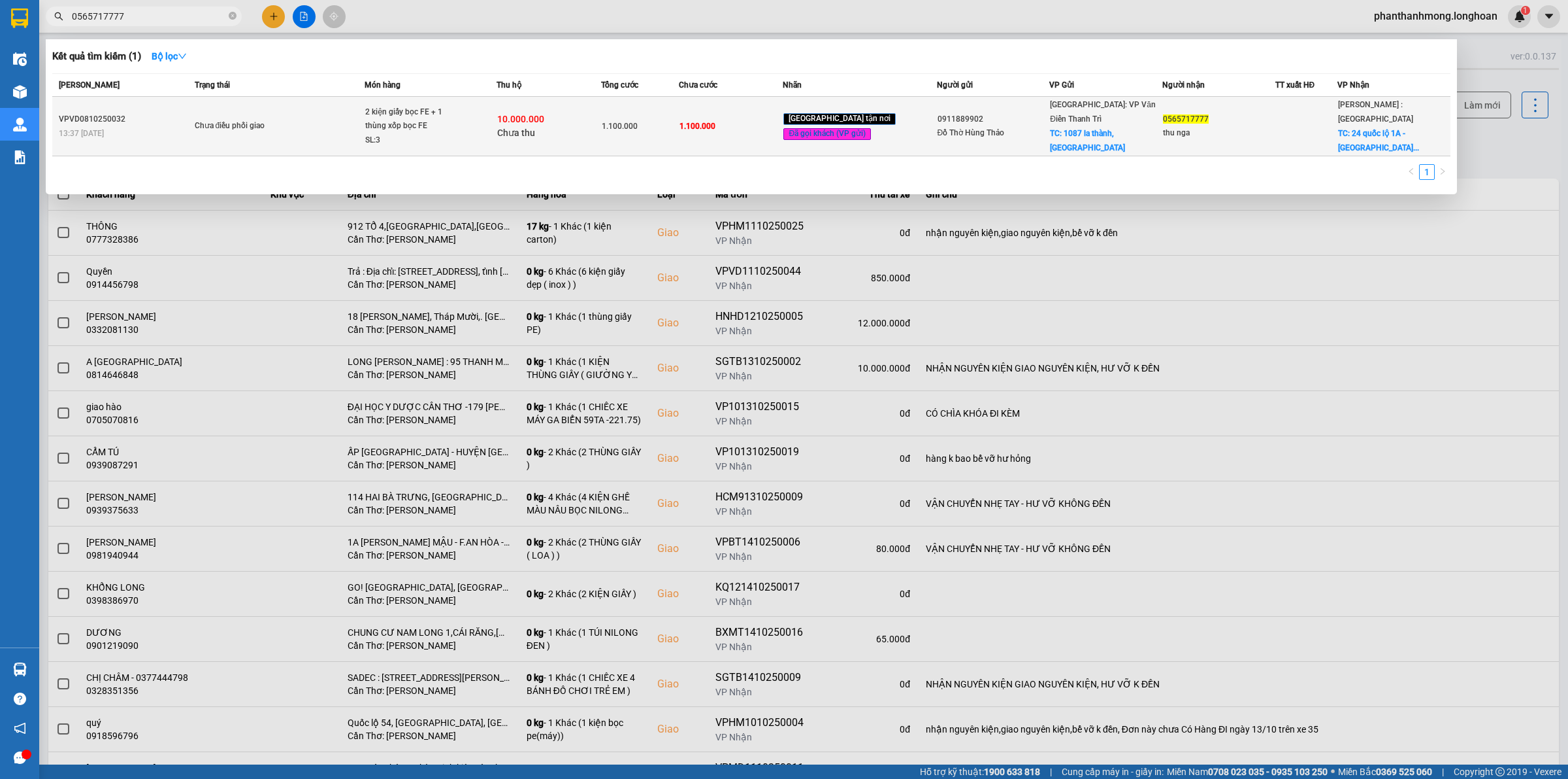
click at [1069, 129] on span "TC: 1087 la thành, [GEOGRAPHIC_DATA]" at bounding box center [1087, 141] width 75 height 23
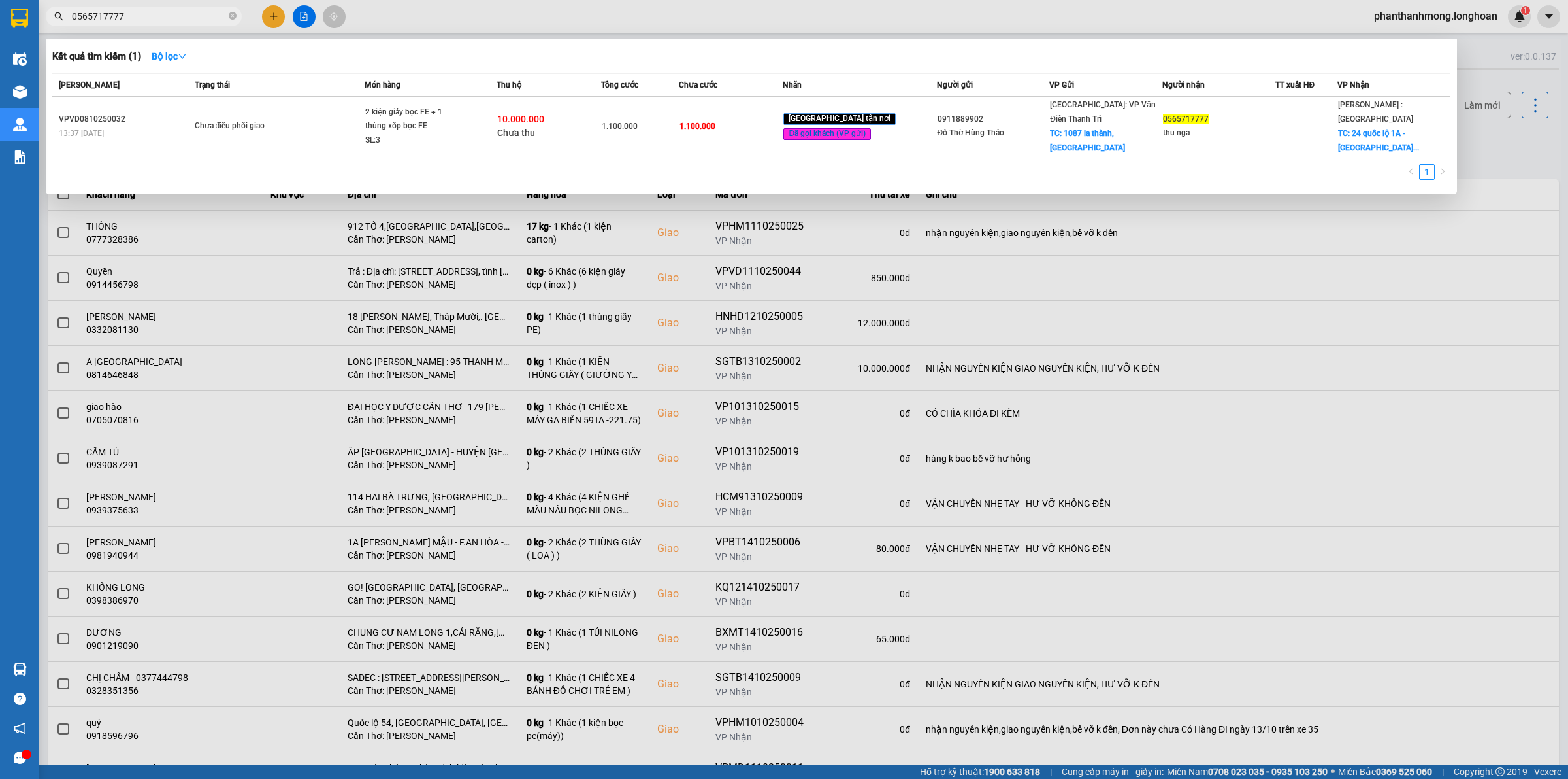
click at [520, 214] on div at bounding box center [784, 390] width 1568 height 779
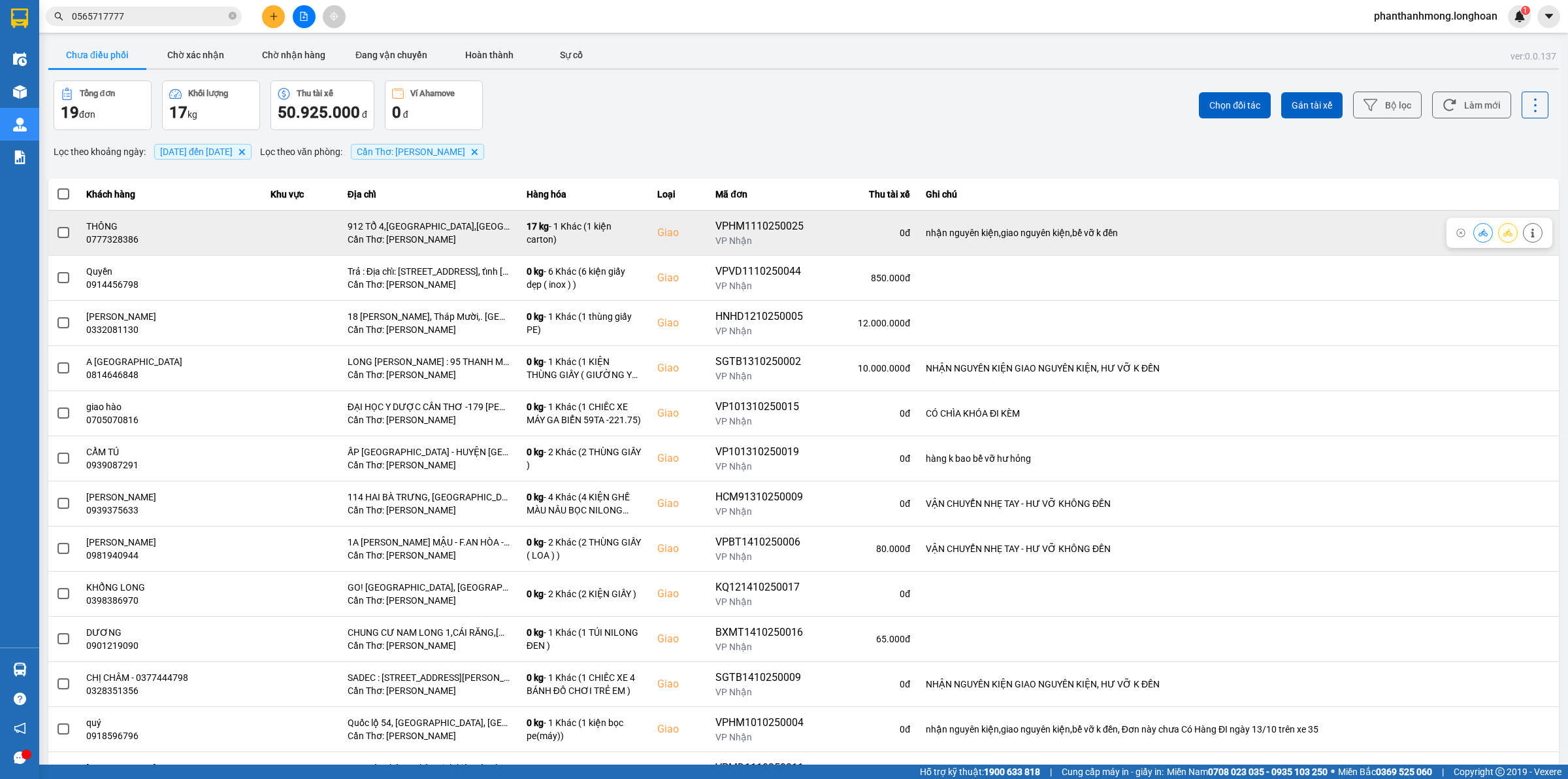
click at [64, 232] on span at bounding box center [64, 232] width 12 height 12
click at [56, 226] on input "checkbox" at bounding box center [56, 226] width 0 height 0
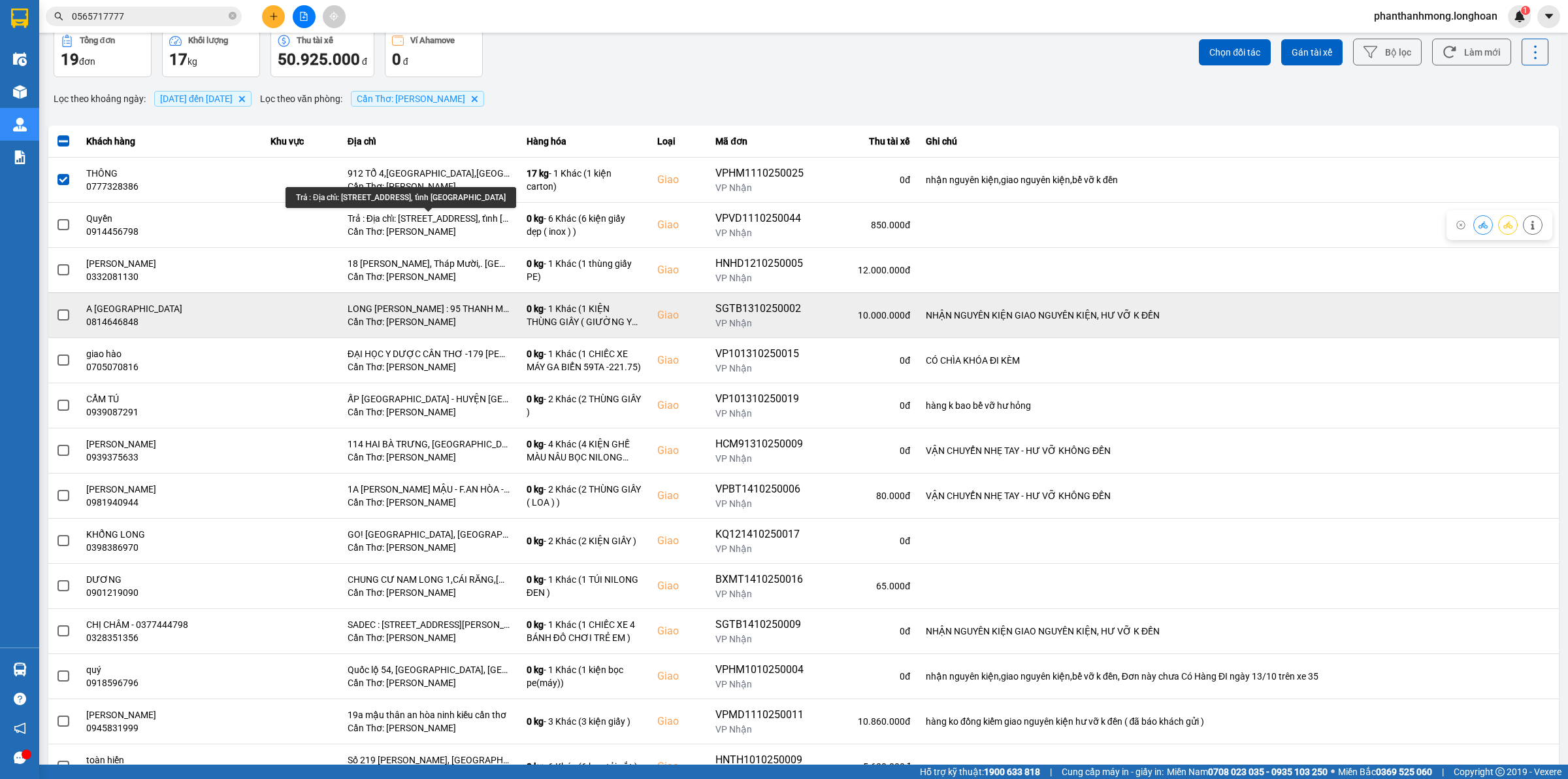
scroll to position [82, 0]
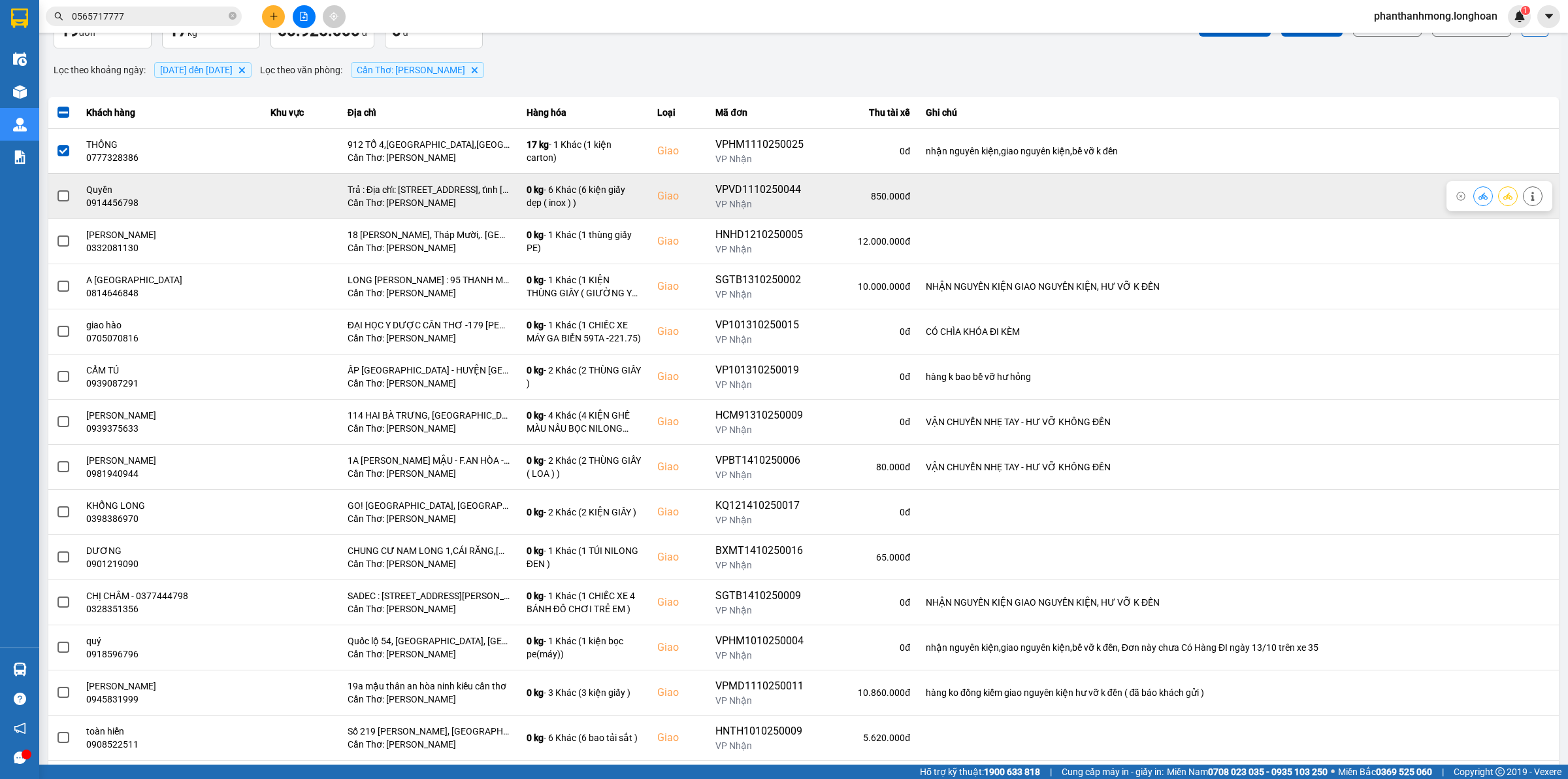
click at [64, 197] on span at bounding box center [64, 196] width 12 height 12
click at [56, 189] on input "checkbox" at bounding box center [56, 189] width 0 height 0
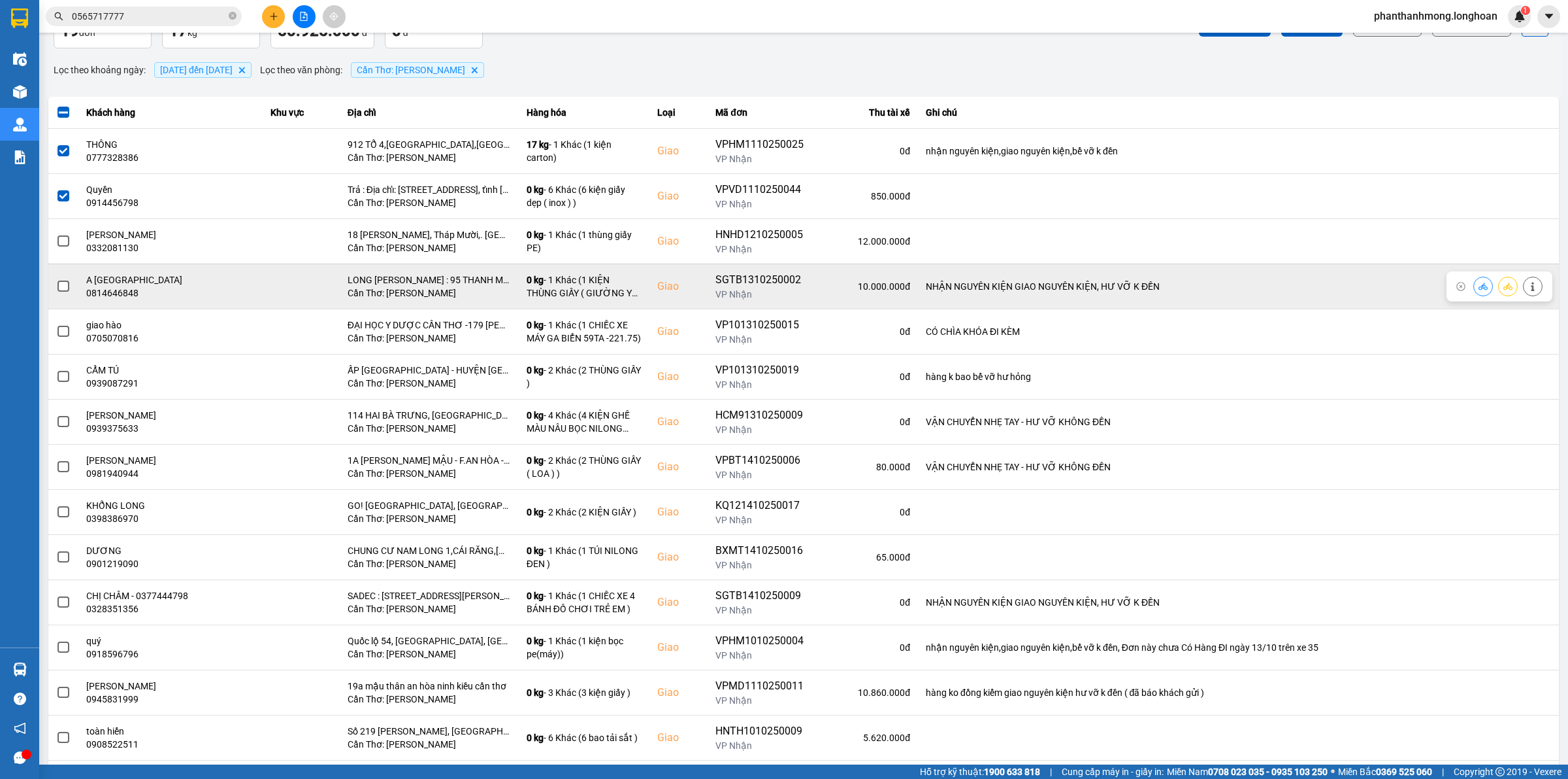
click at [63, 293] on label at bounding box center [63, 286] width 14 height 14
click at [56, 280] on input "checkbox" at bounding box center [56, 280] width 0 height 0
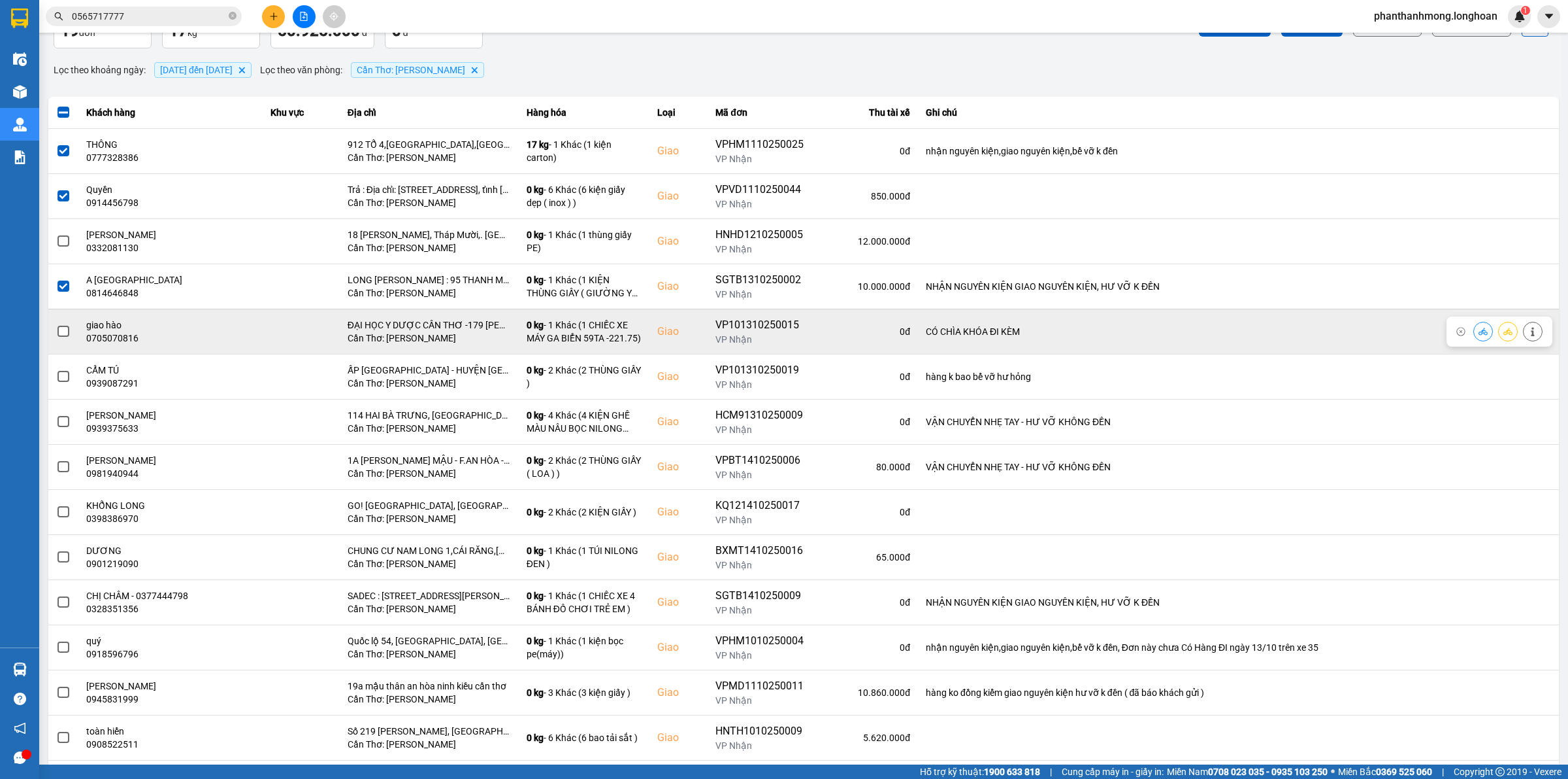
drag, startPoint x: 69, startPoint y: 323, endPoint x: 79, endPoint y: 323, distance: 10.0
click at [70, 323] on td at bounding box center [63, 331] width 30 height 45
click at [62, 337] on span at bounding box center [64, 332] width 12 height 12
click at [56, 324] on input "checkbox" at bounding box center [56, 324] width 0 height 0
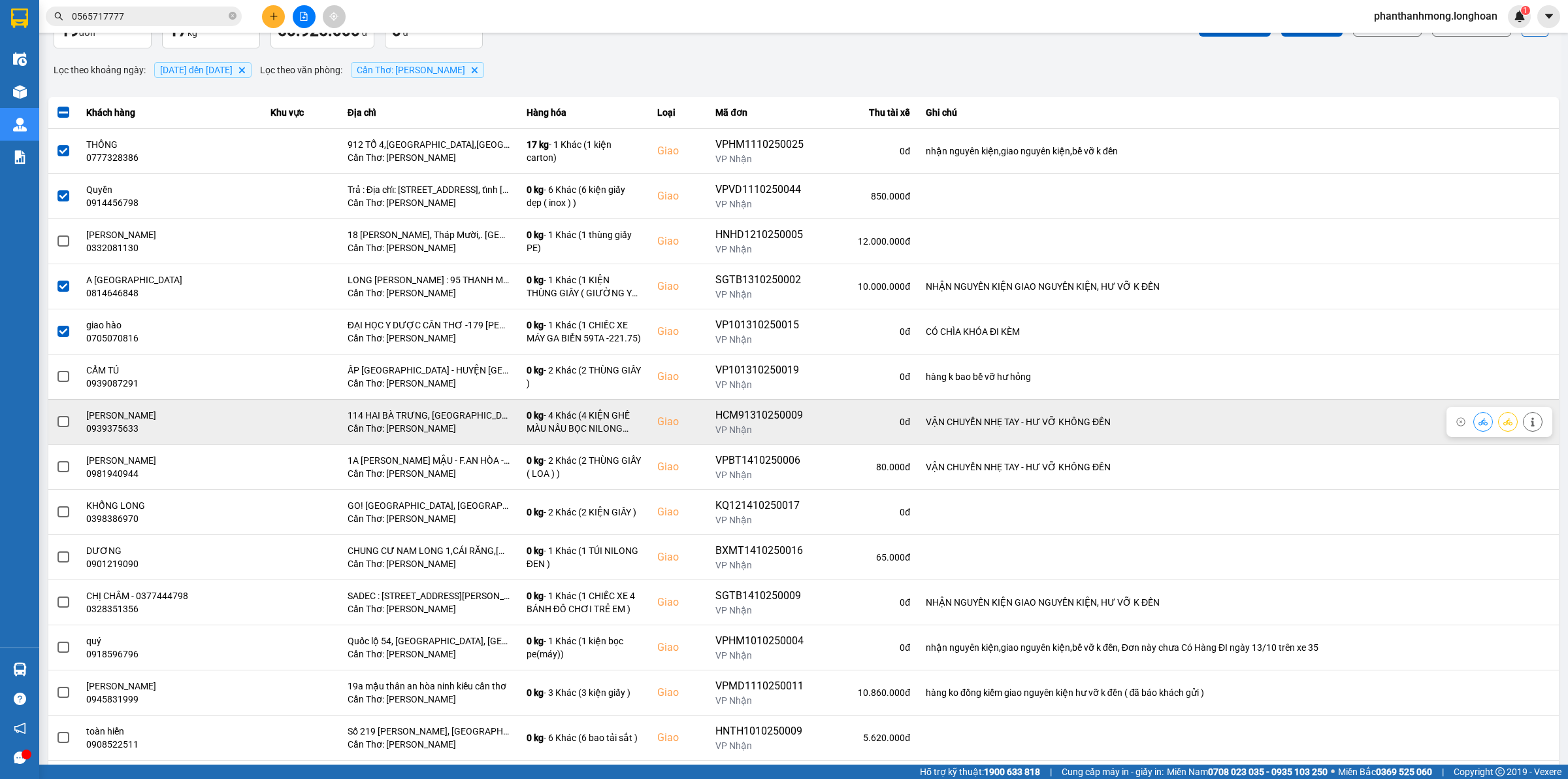
click at [64, 423] on span at bounding box center [64, 422] width 12 height 12
click at [56, 414] on input "checkbox" at bounding box center [56, 414] width 0 height 0
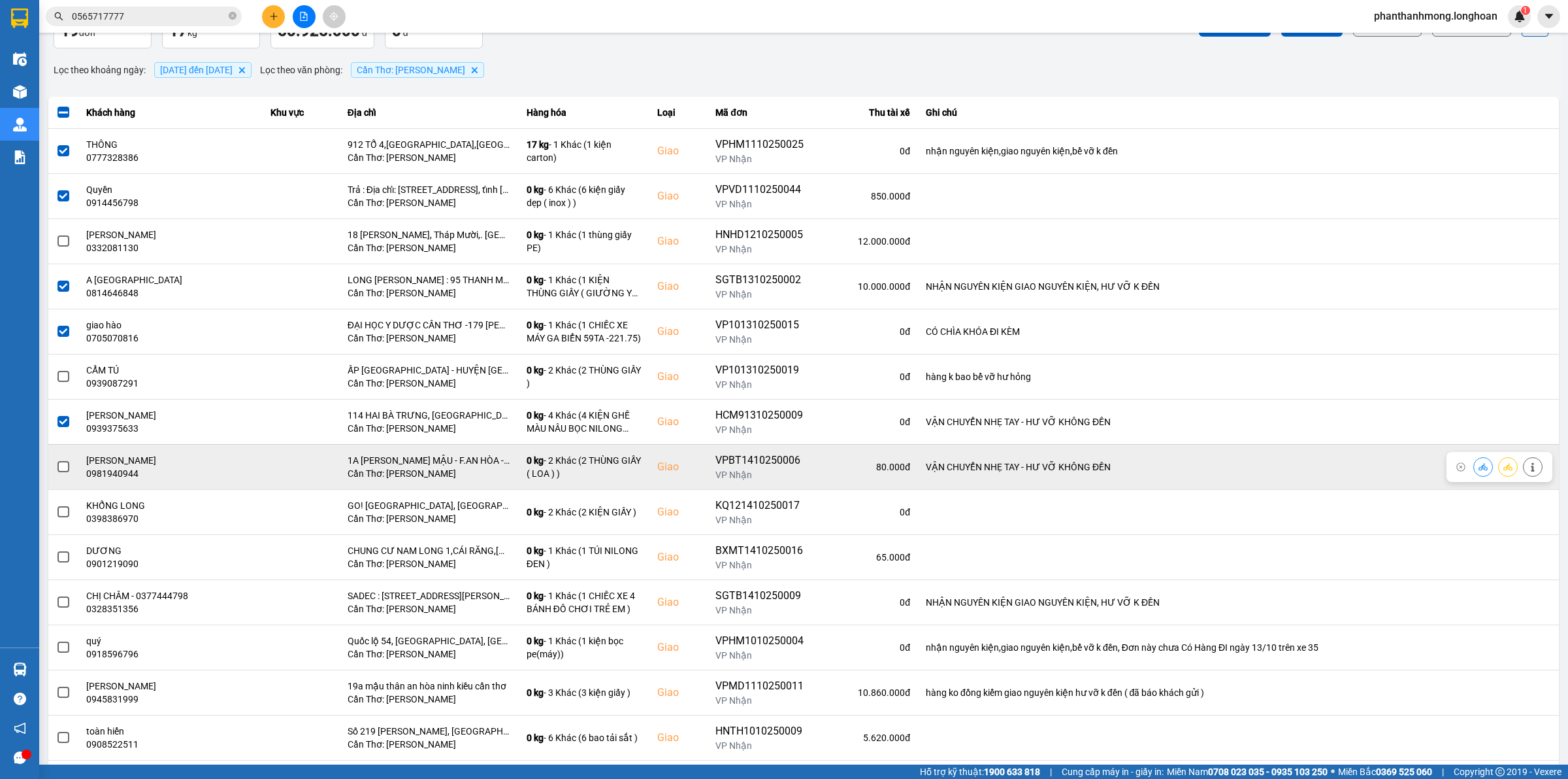
click at [64, 460] on div at bounding box center [63, 467] width 14 height 20
click at [53, 475] on td at bounding box center [63, 466] width 30 height 45
click at [60, 471] on span at bounding box center [64, 466] width 12 height 12
click at [56, 460] on input "checkbox" at bounding box center [56, 460] width 0 height 0
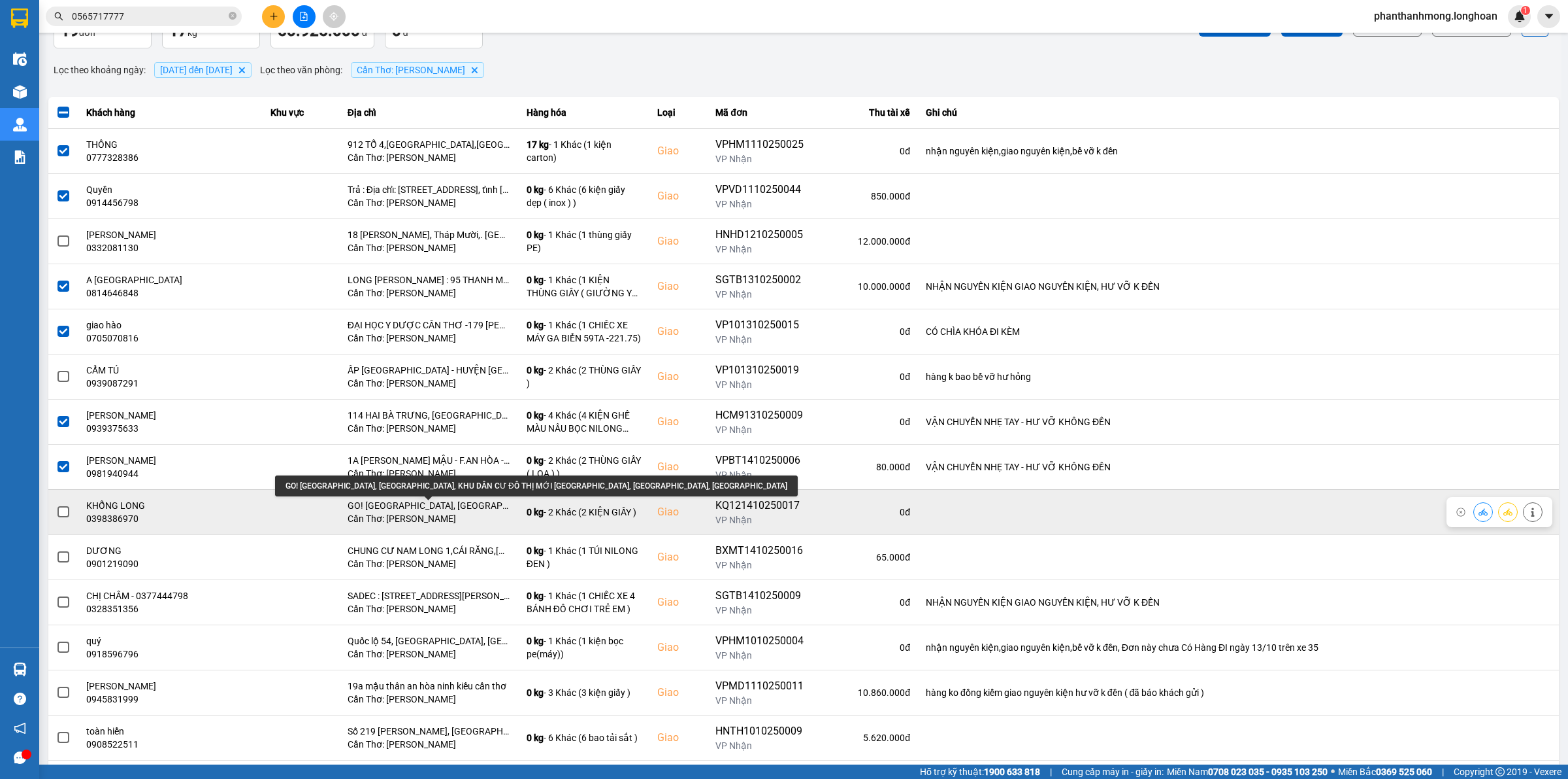
scroll to position [164, 0]
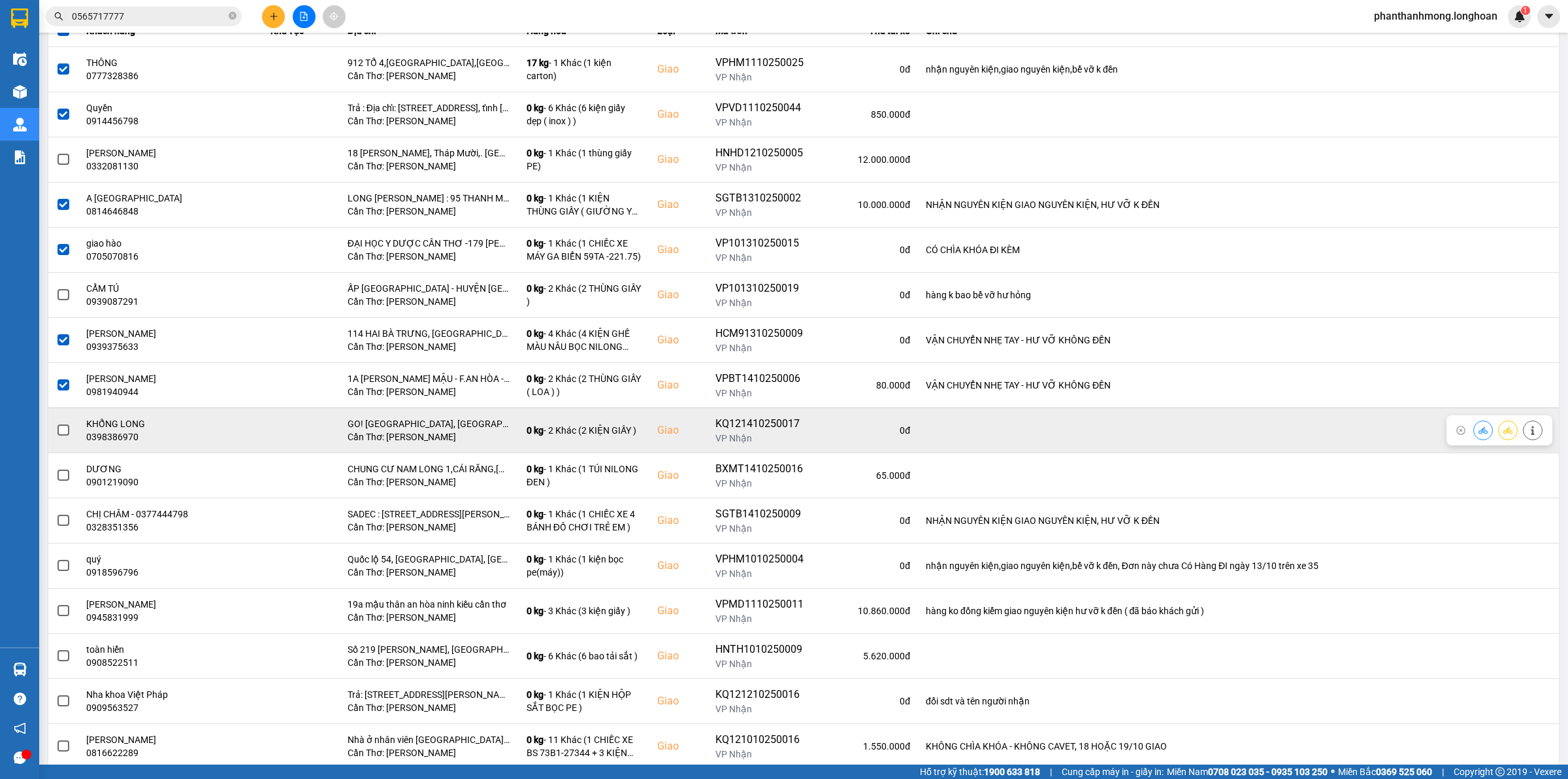
click at [61, 430] on span at bounding box center [64, 430] width 12 height 12
click at [56, 423] on input "checkbox" at bounding box center [56, 423] width 0 height 0
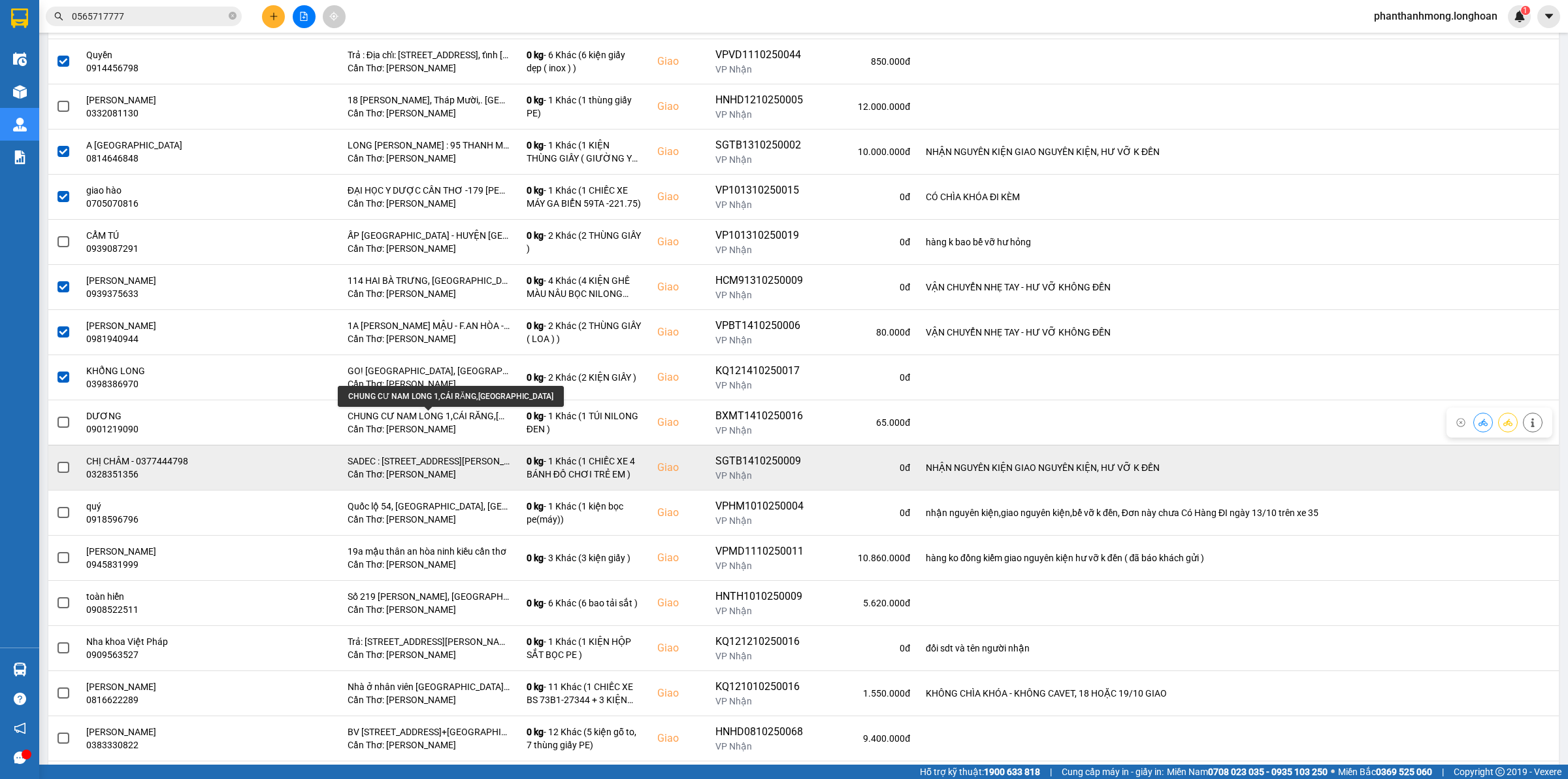
scroll to position [245, 0]
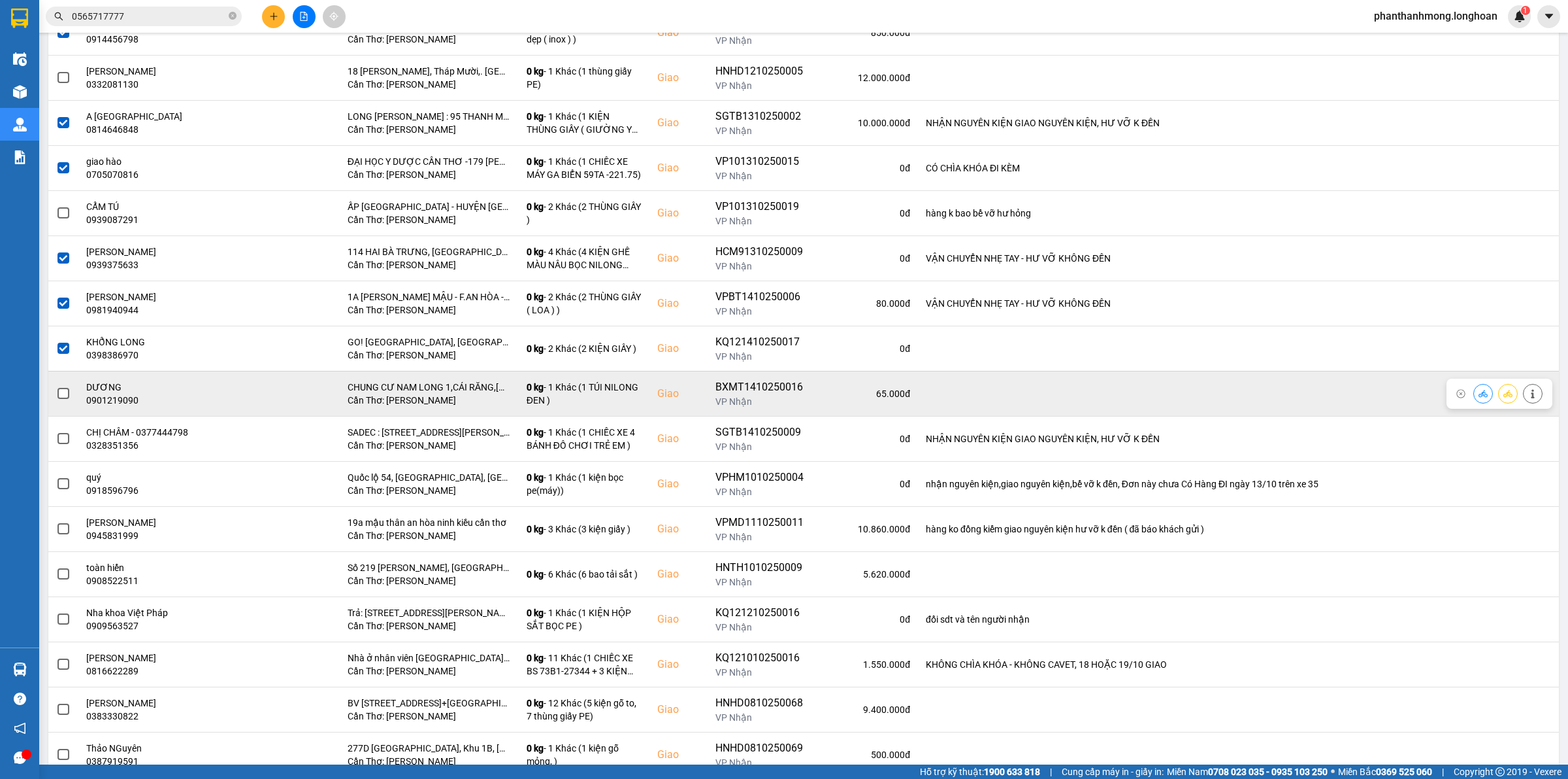
click at [69, 399] on label at bounding box center [63, 393] width 14 height 14
click at [56, 386] on input "checkbox" at bounding box center [56, 386] width 0 height 0
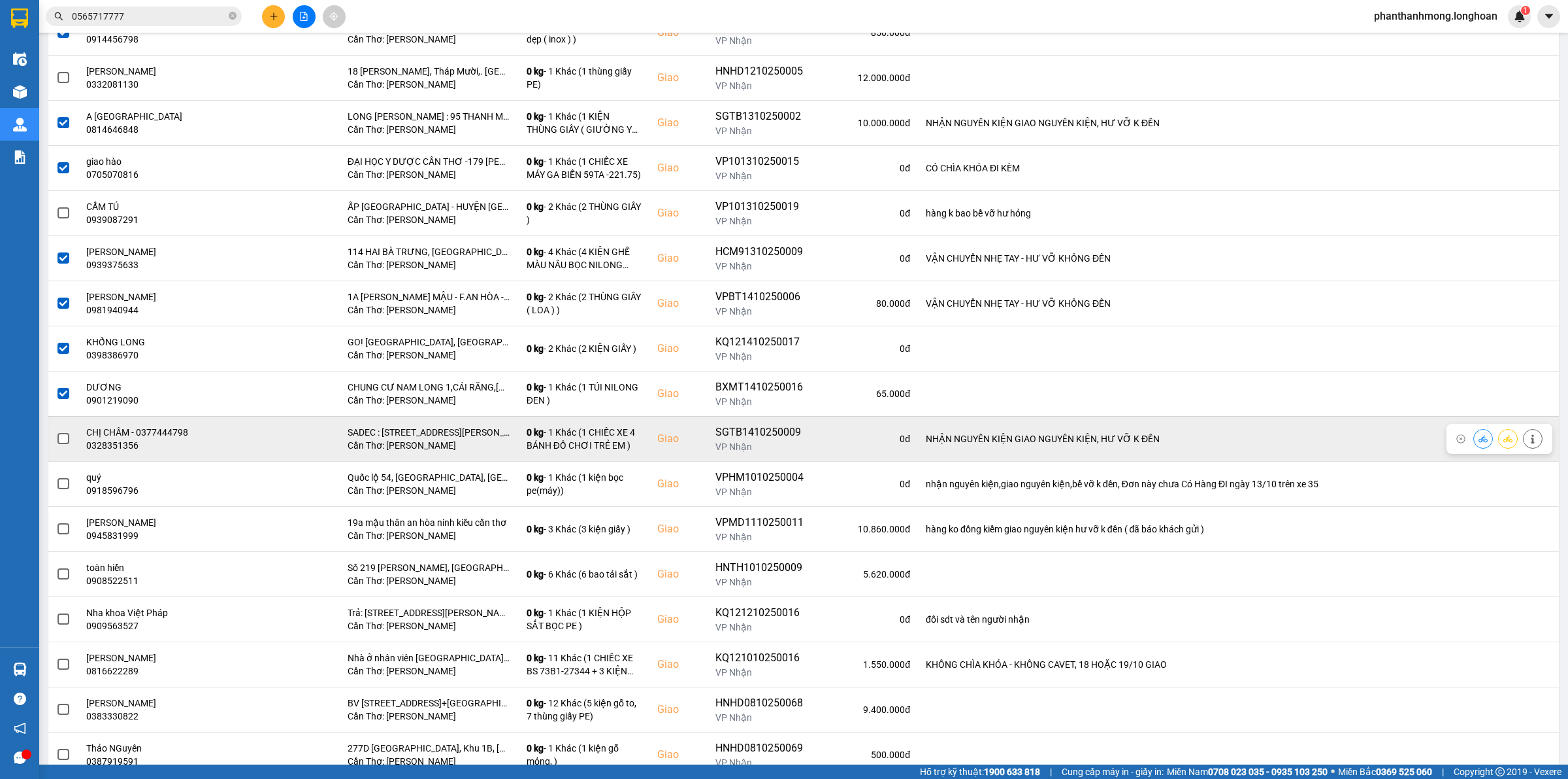
click at [65, 445] on span at bounding box center [64, 438] width 12 height 12
click at [56, 432] on input "checkbox" at bounding box center [56, 432] width 0 height 0
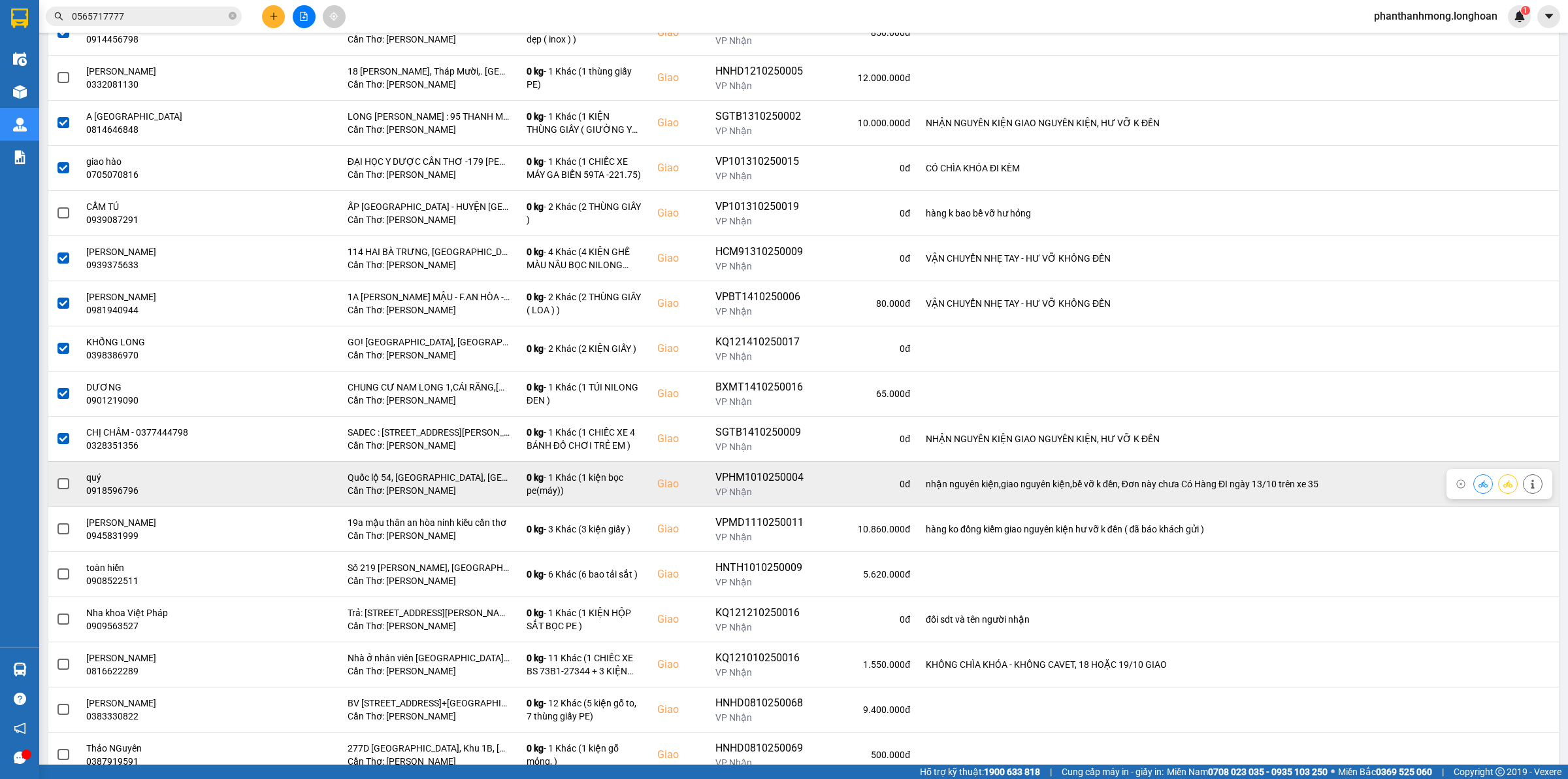
click at [63, 485] on span at bounding box center [64, 484] width 12 height 12
click at [56, 476] on input "checkbox" at bounding box center [56, 476] width 0 height 0
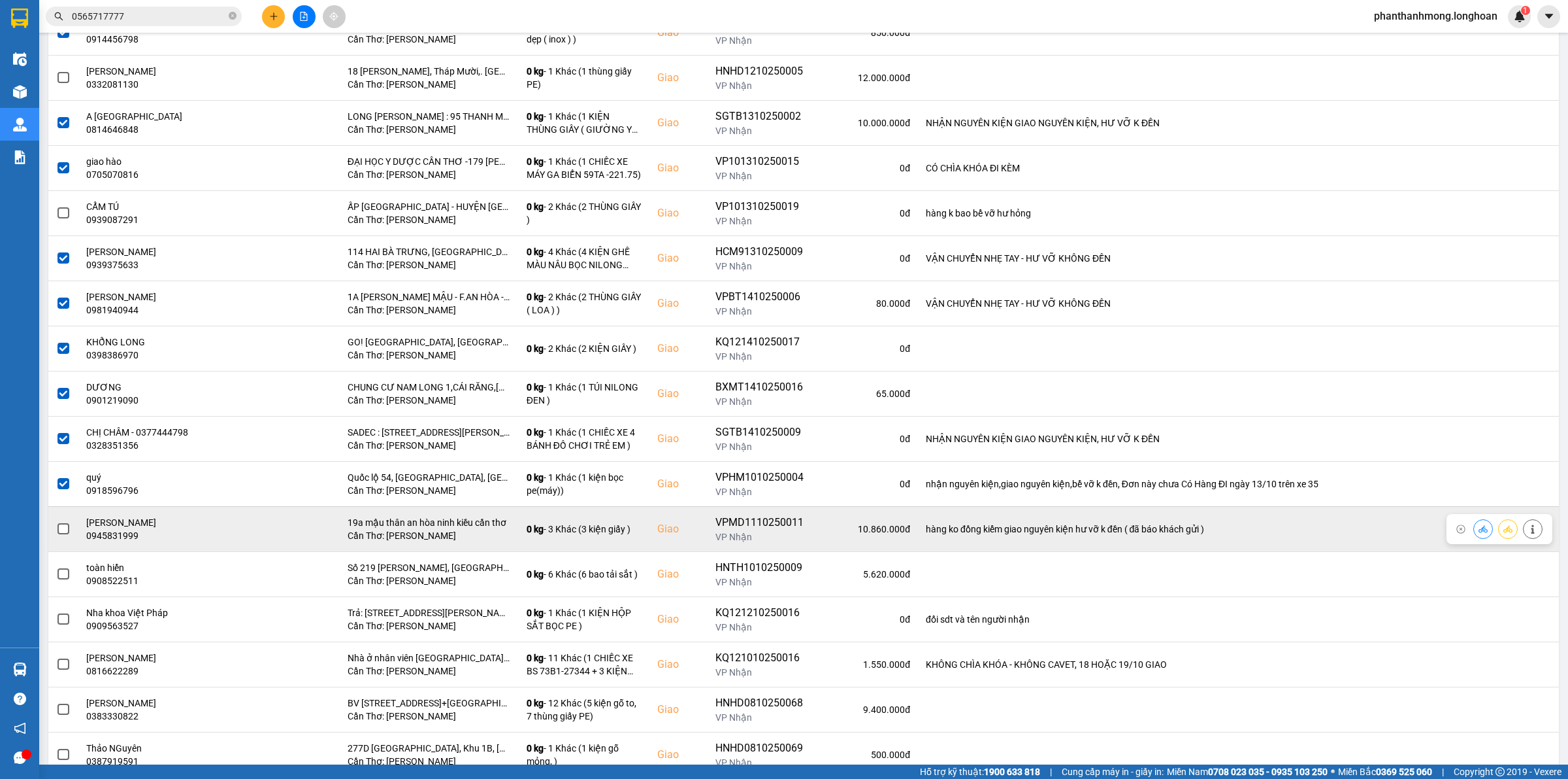
click at [70, 528] on td at bounding box center [63, 528] width 30 height 45
click at [67, 528] on span at bounding box center [64, 528] width 12 height 12
click at [56, 522] on input "checkbox" at bounding box center [56, 522] width 0 height 0
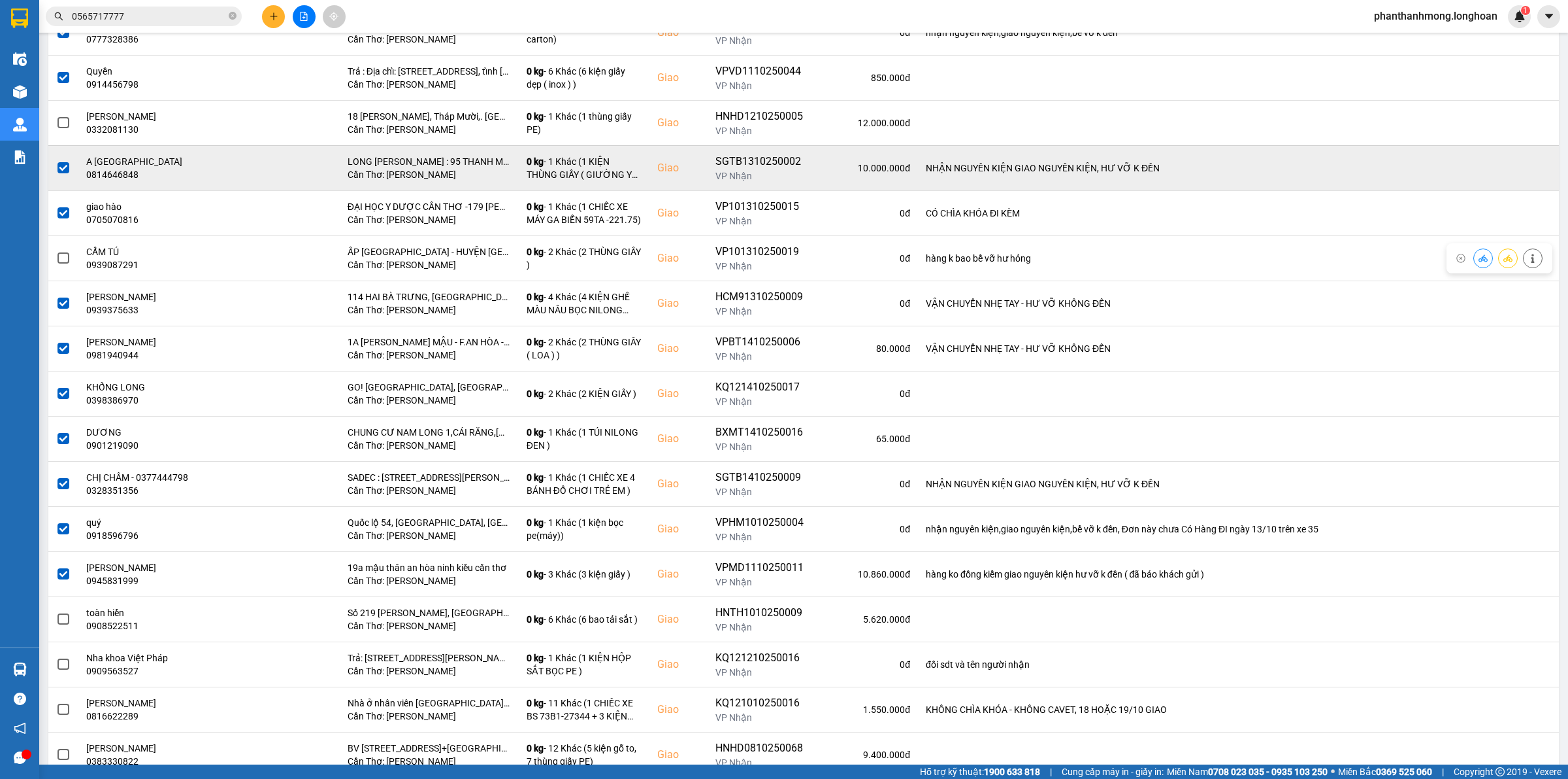
scroll to position [164, 0]
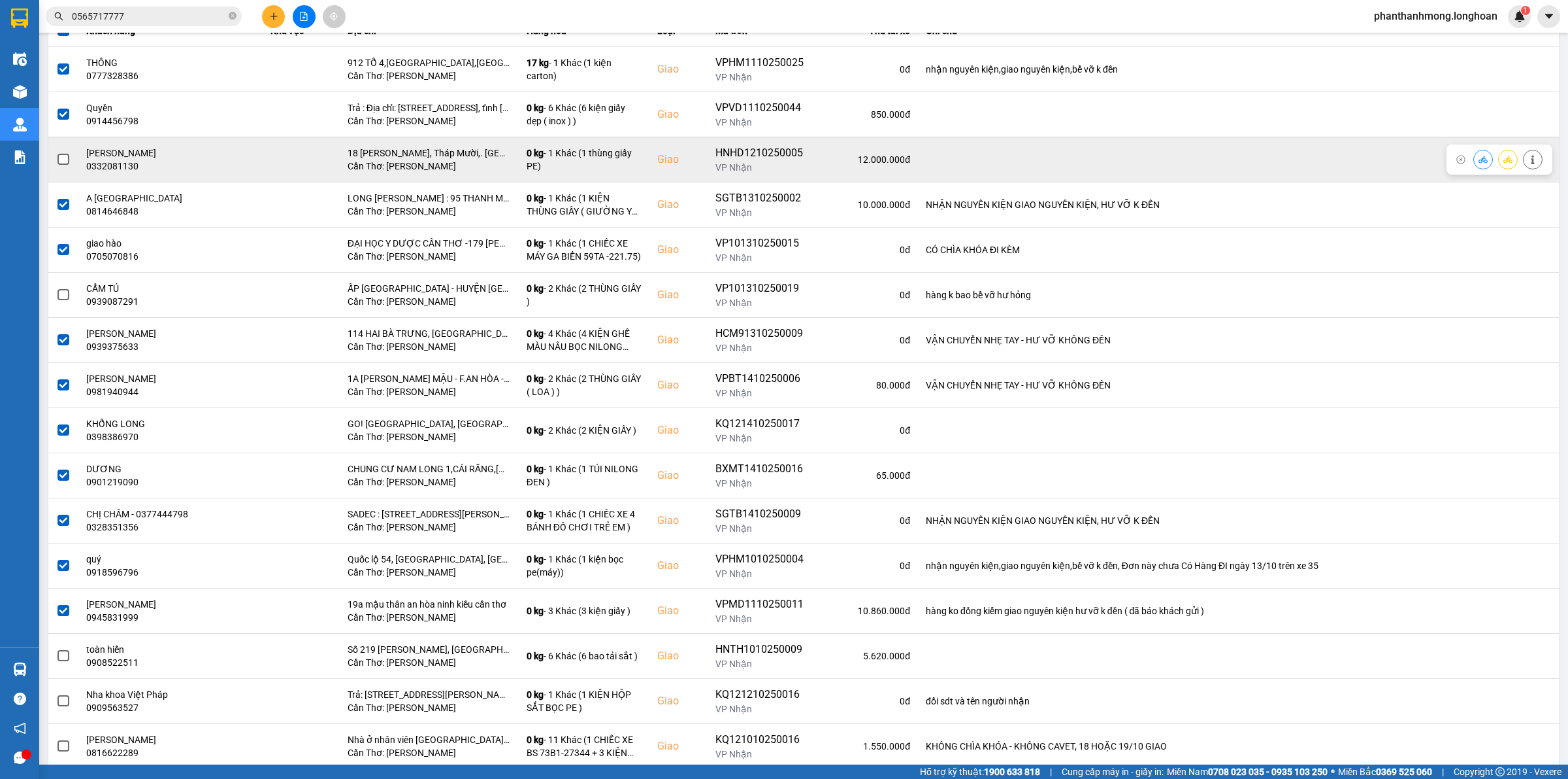
click at [64, 158] on span at bounding box center [64, 160] width 12 height 12
click at [56, 152] on input "checkbox" at bounding box center [56, 152] width 0 height 0
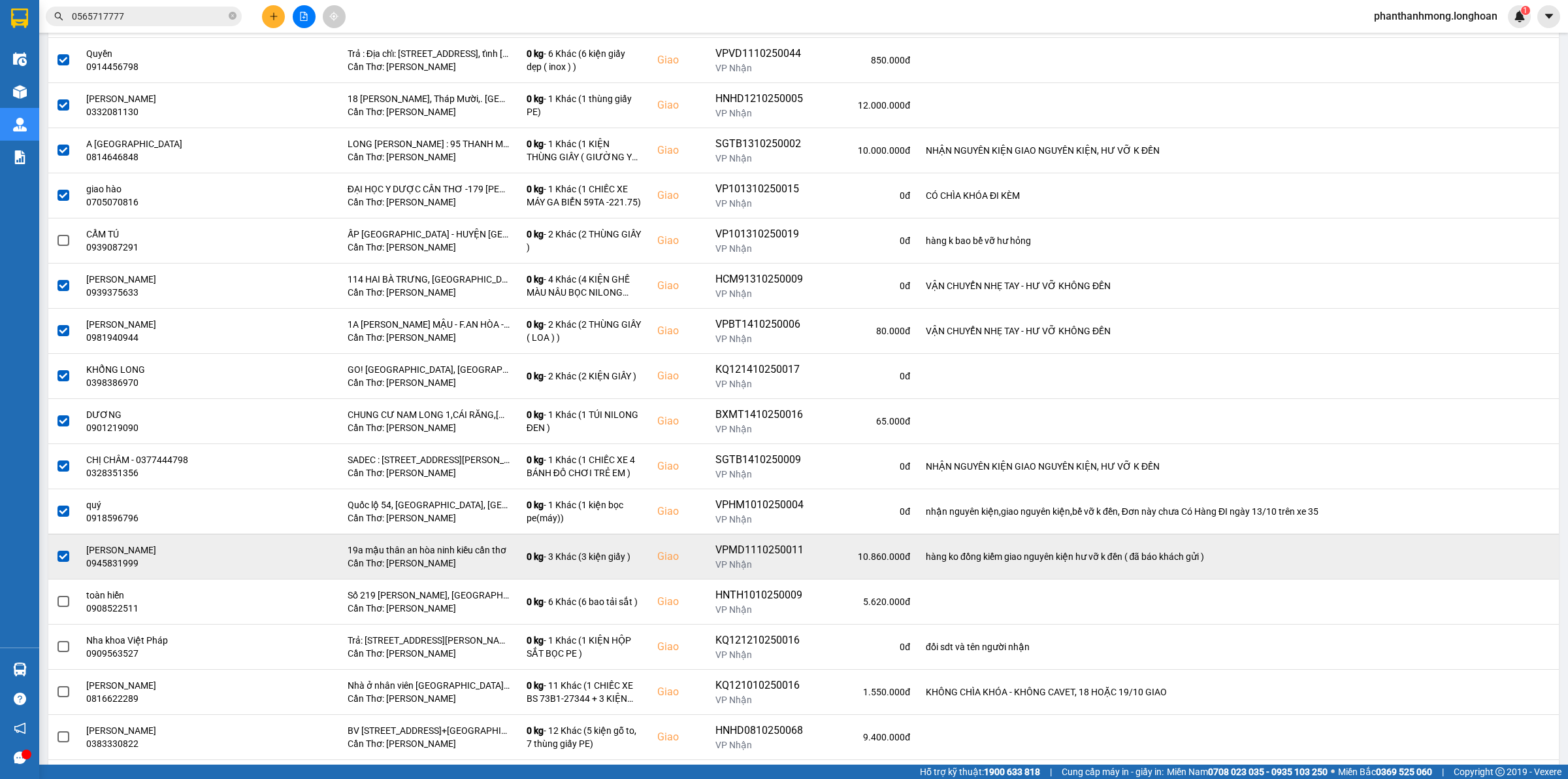
scroll to position [245, 0]
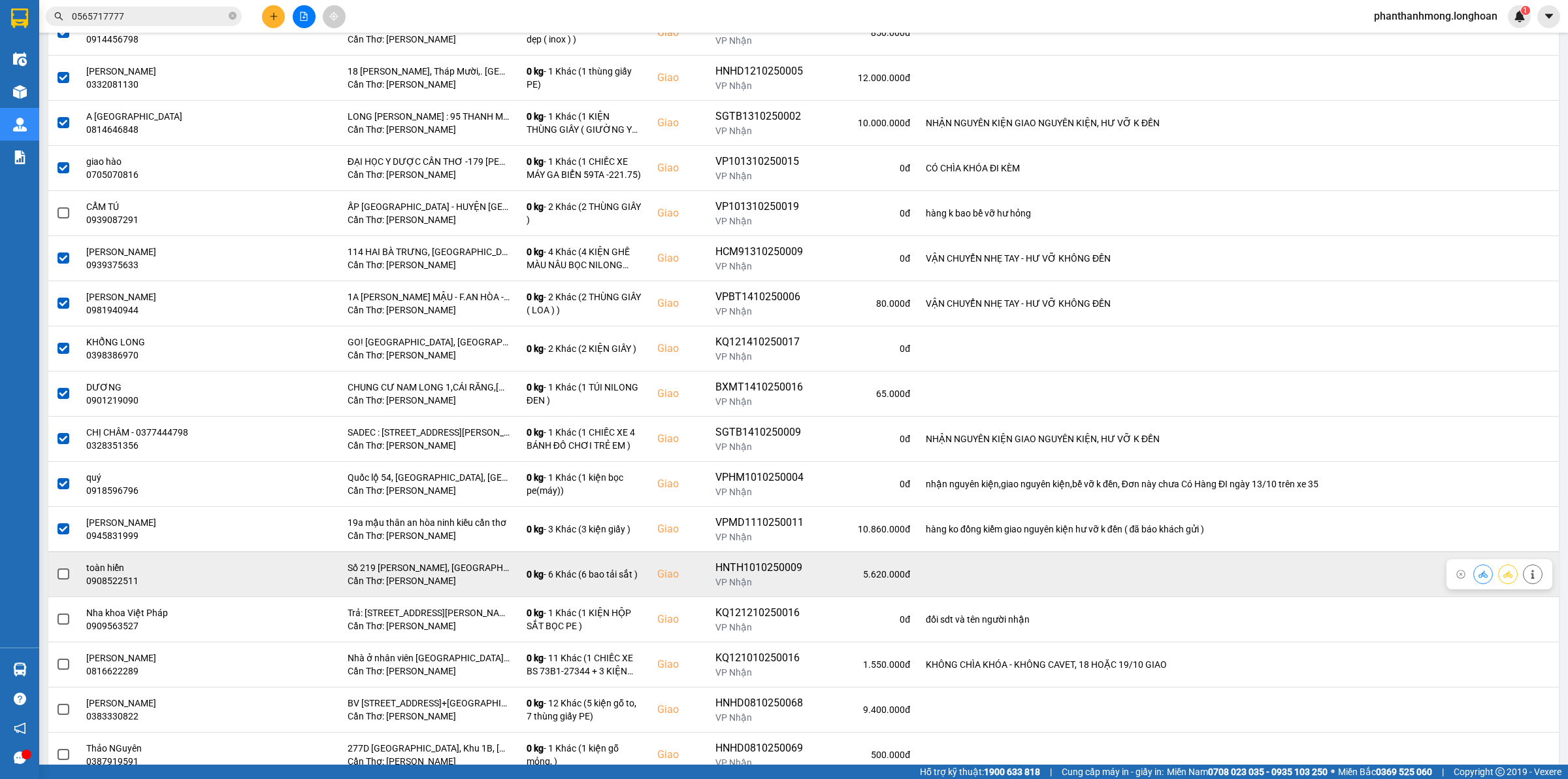
click at [55, 580] on td at bounding box center [63, 573] width 30 height 45
click at [63, 579] on span at bounding box center [64, 574] width 12 height 12
click at [56, 566] on input "checkbox" at bounding box center [56, 566] width 0 height 0
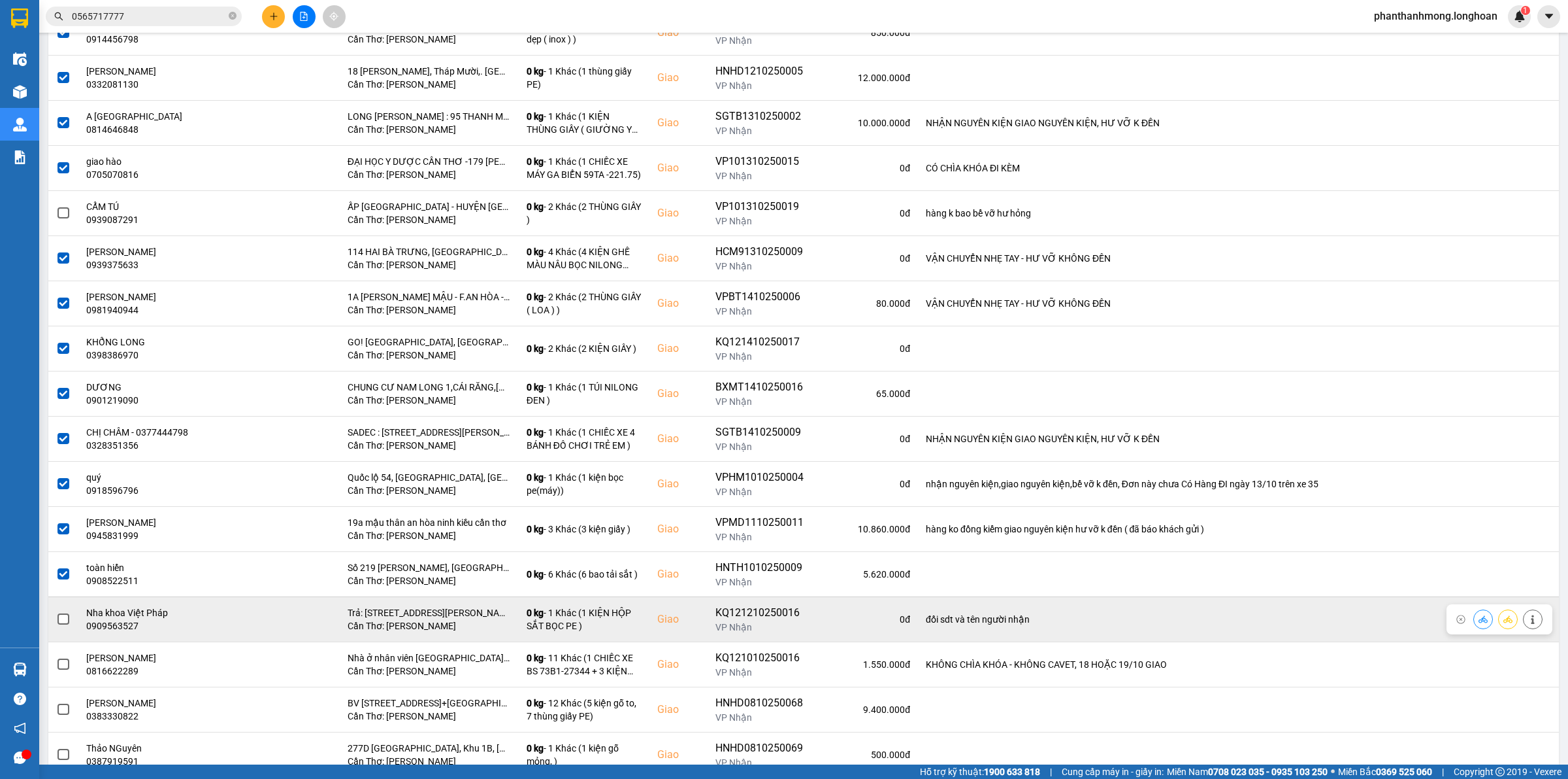
click at [60, 615] on span at bounding box center [64, 619] width 12 height 12
click at [56, 612] on input "checkbox" at bounding box center [56, 612] width 0 height 0
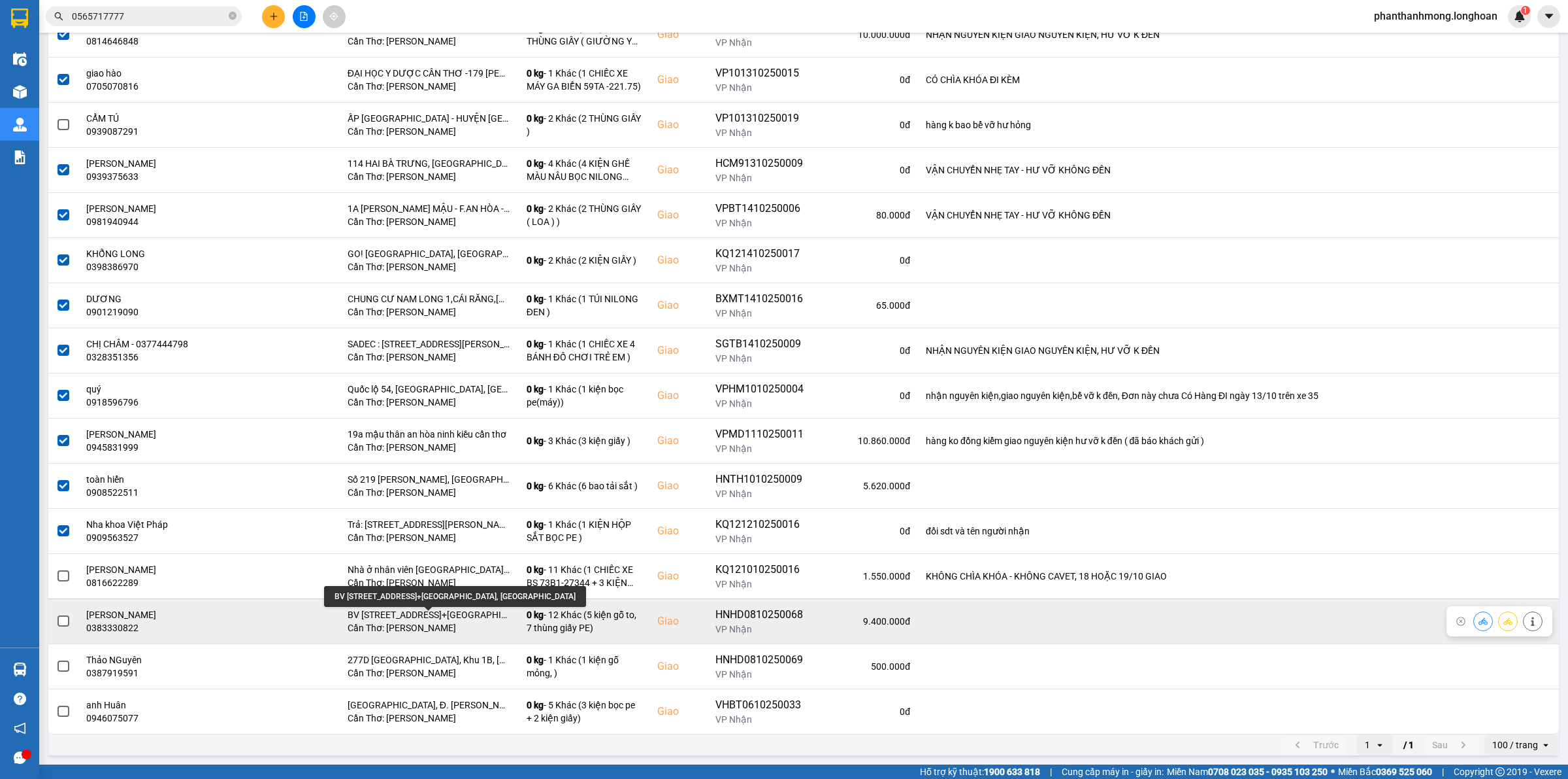
scroll to position [337, 0]
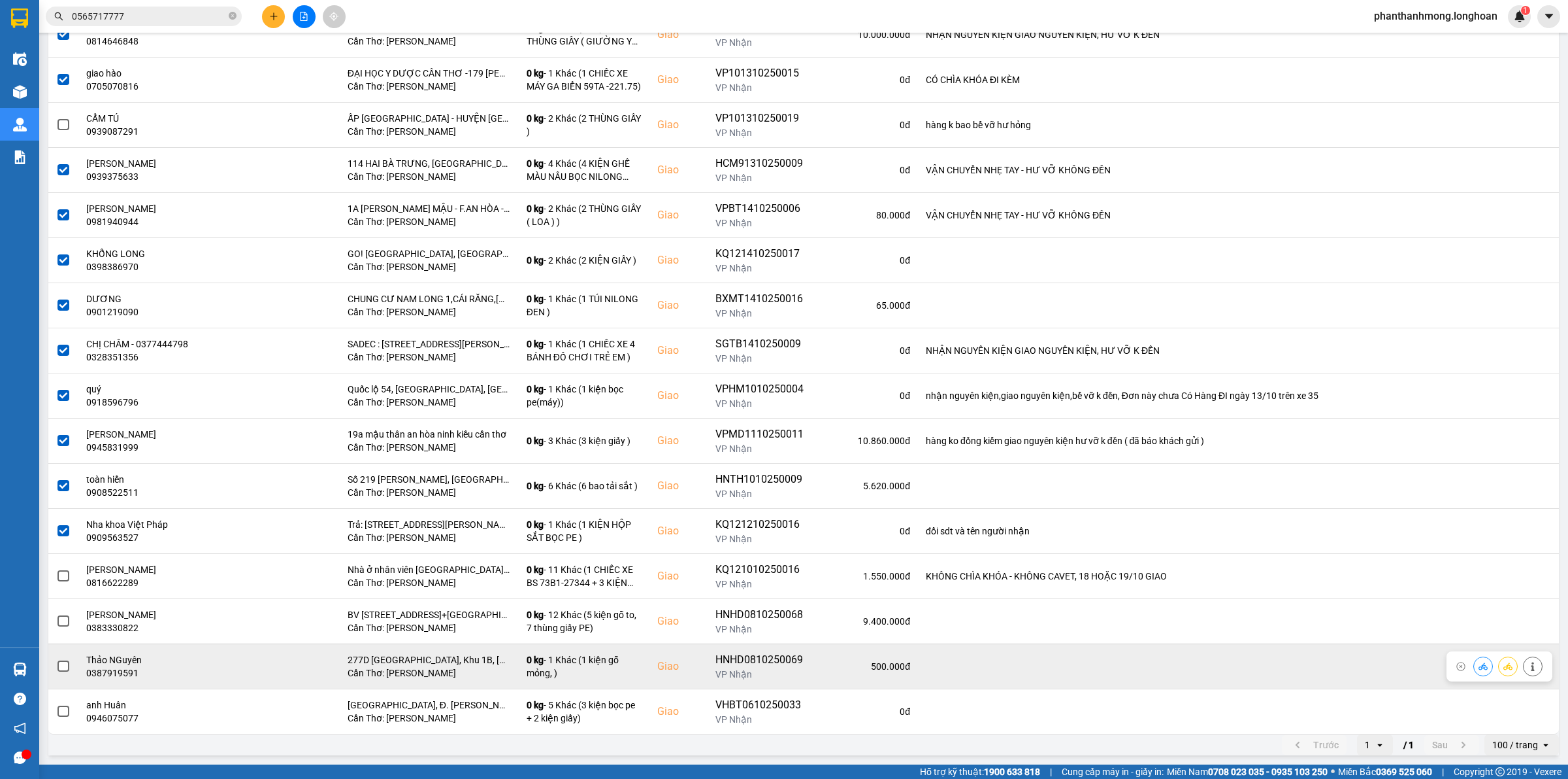
click at [64, 670] on span at bounding box center [64, 666] width 12 height 12
click at [56, 659] on input "checkbox" at bounding box center [56, 659] width 0 height 0
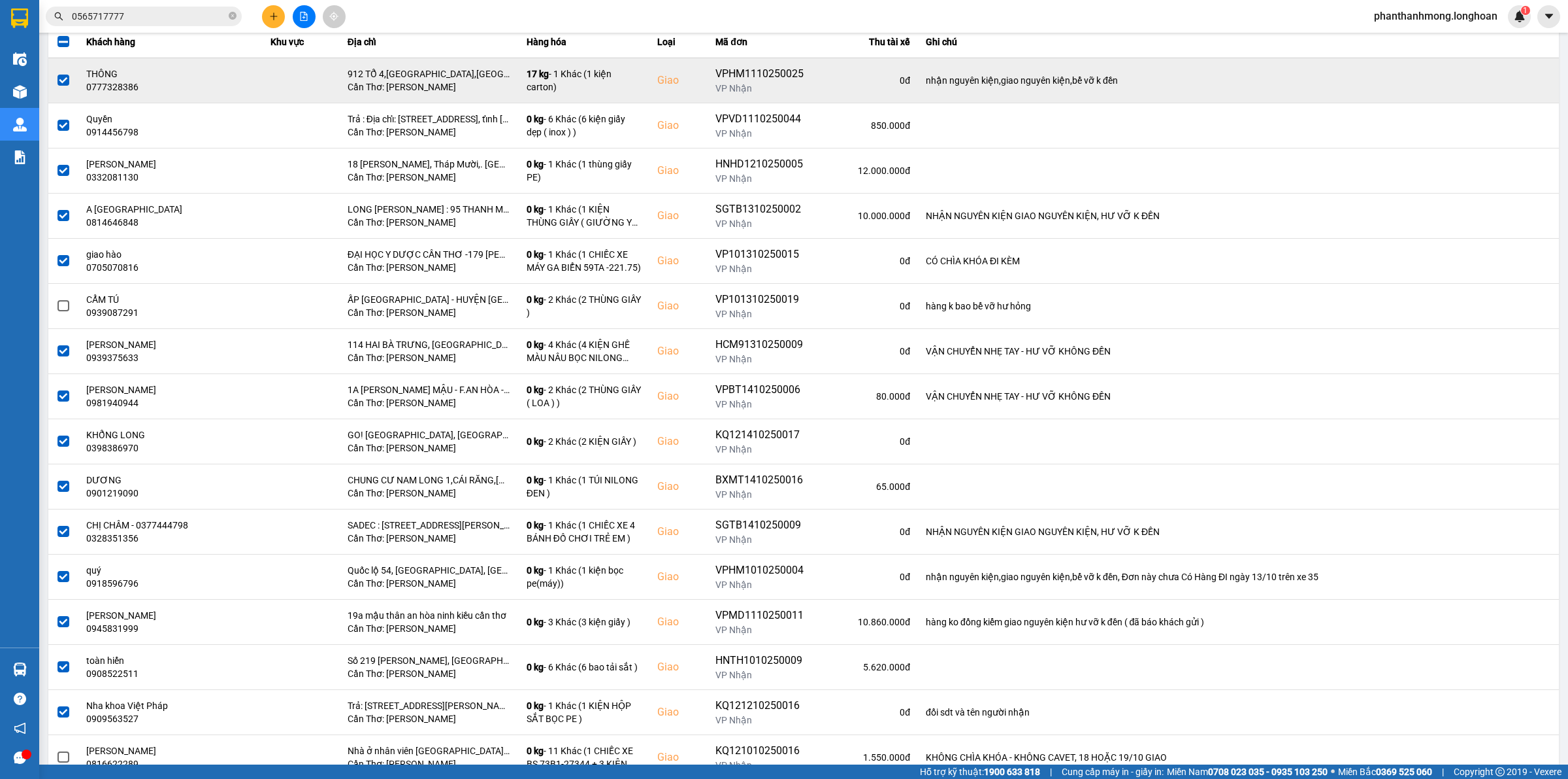
scroll to position [0, 0]
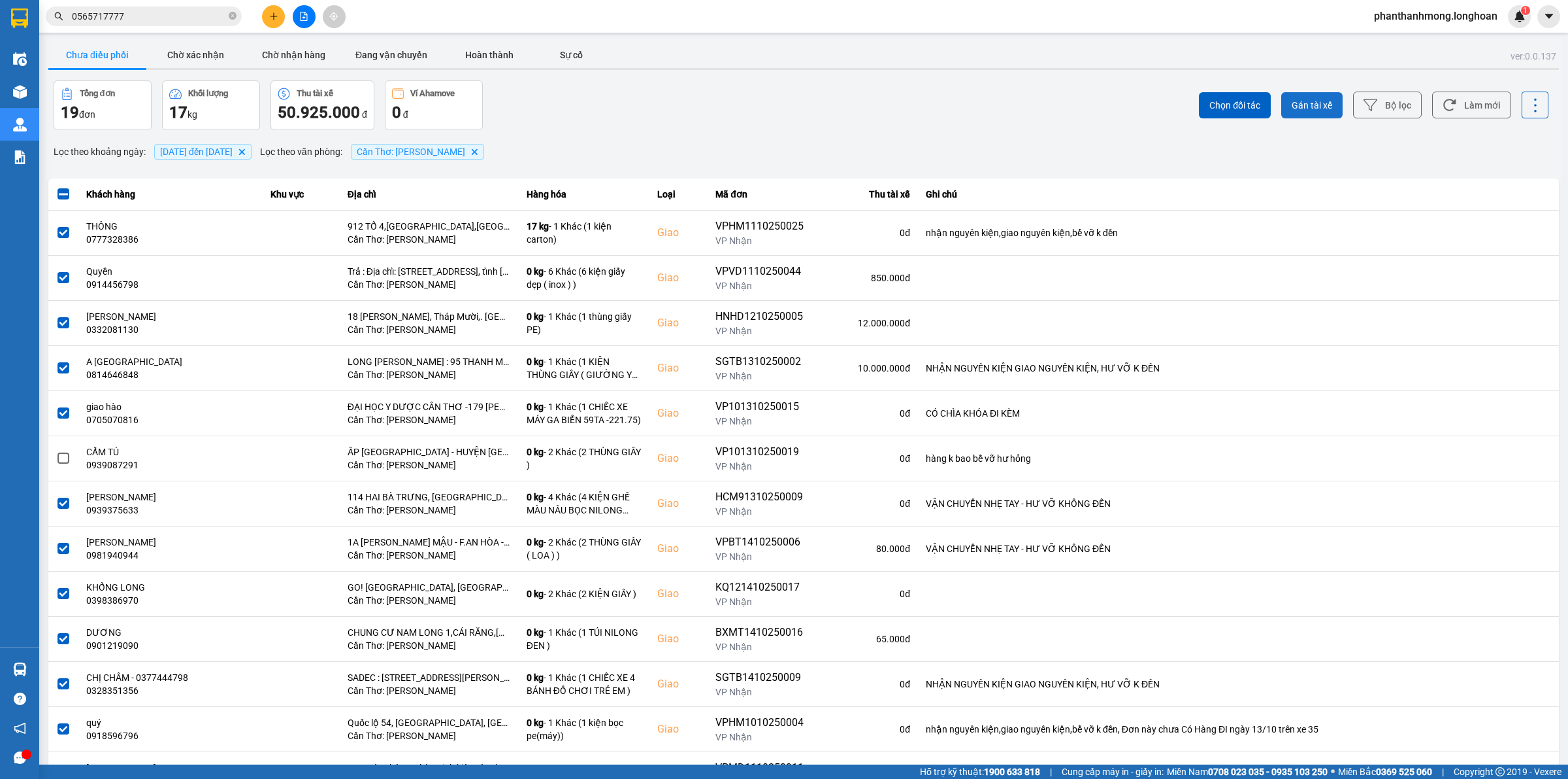
click at [1312, 98] on span "Gán tài xế" at bounding box center [1312, 105] width 41 height 13
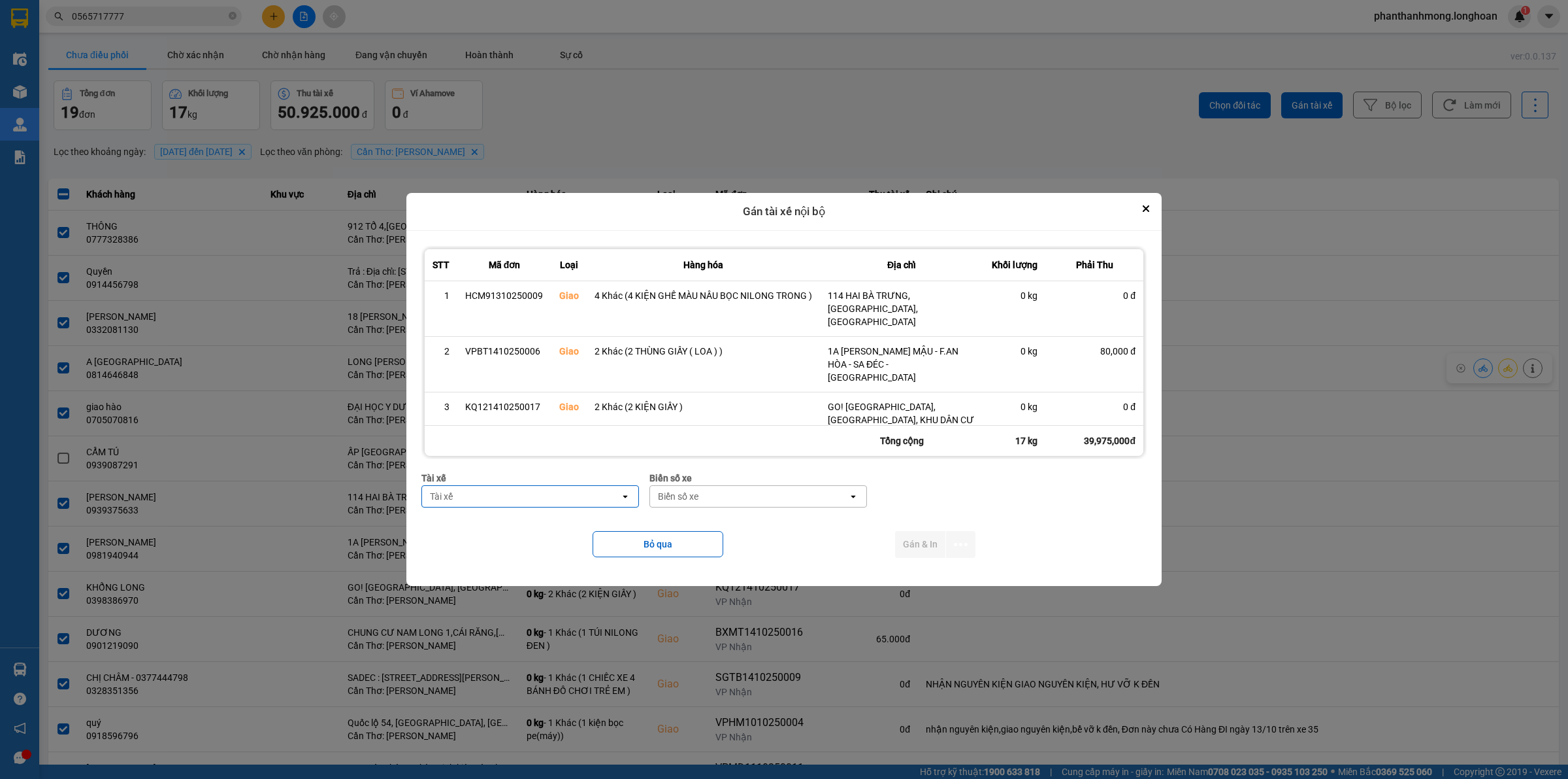
click at [573, 499] on div "Tài xế" at bounding box center [522, 495] width 198 height 21
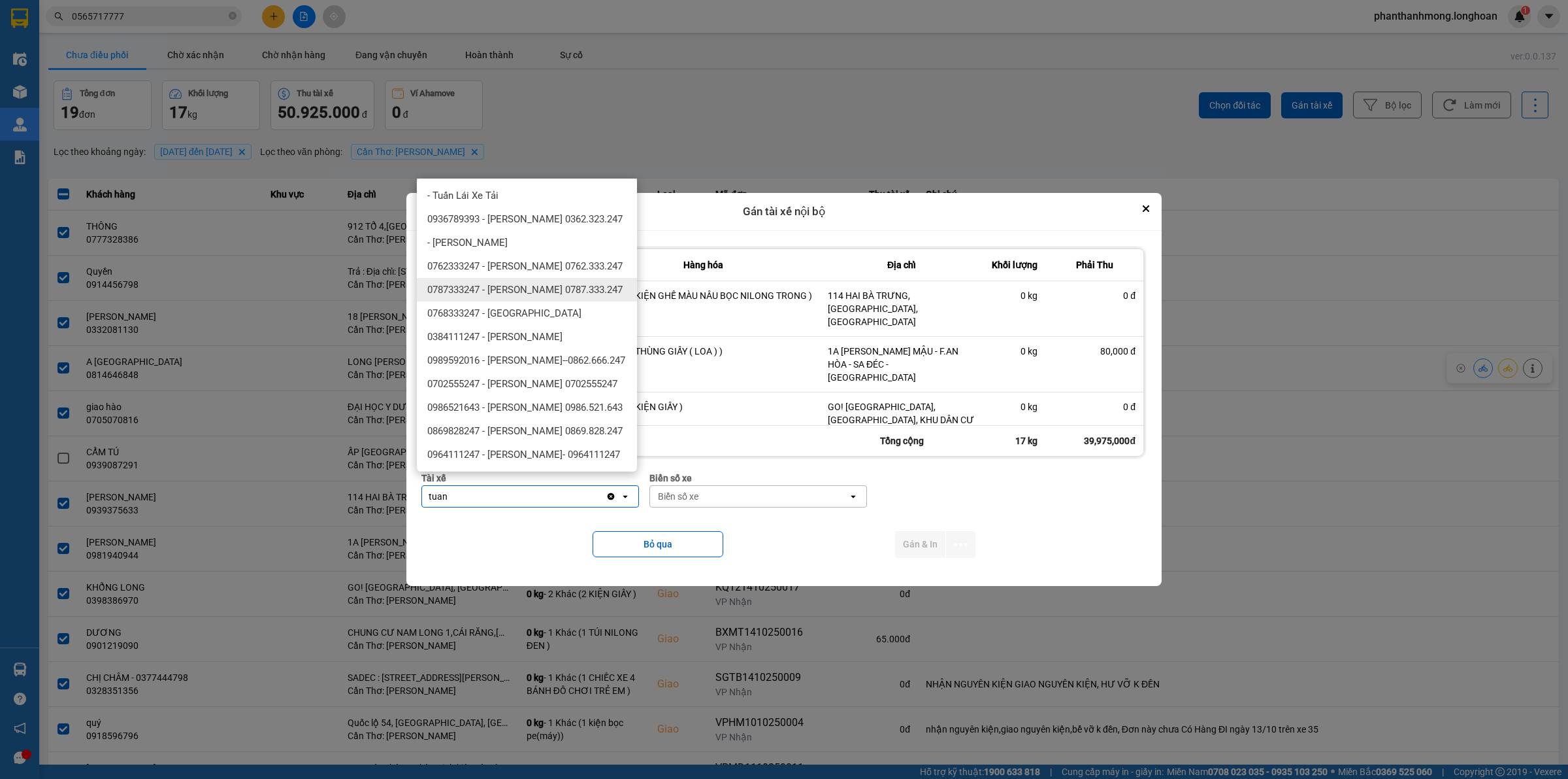
type input "tuan"
click at [556, 272] on span "0762333247 - [PERSON_NAME] 0762.333.247" at bounding box center [525, 266] width 195 height 13
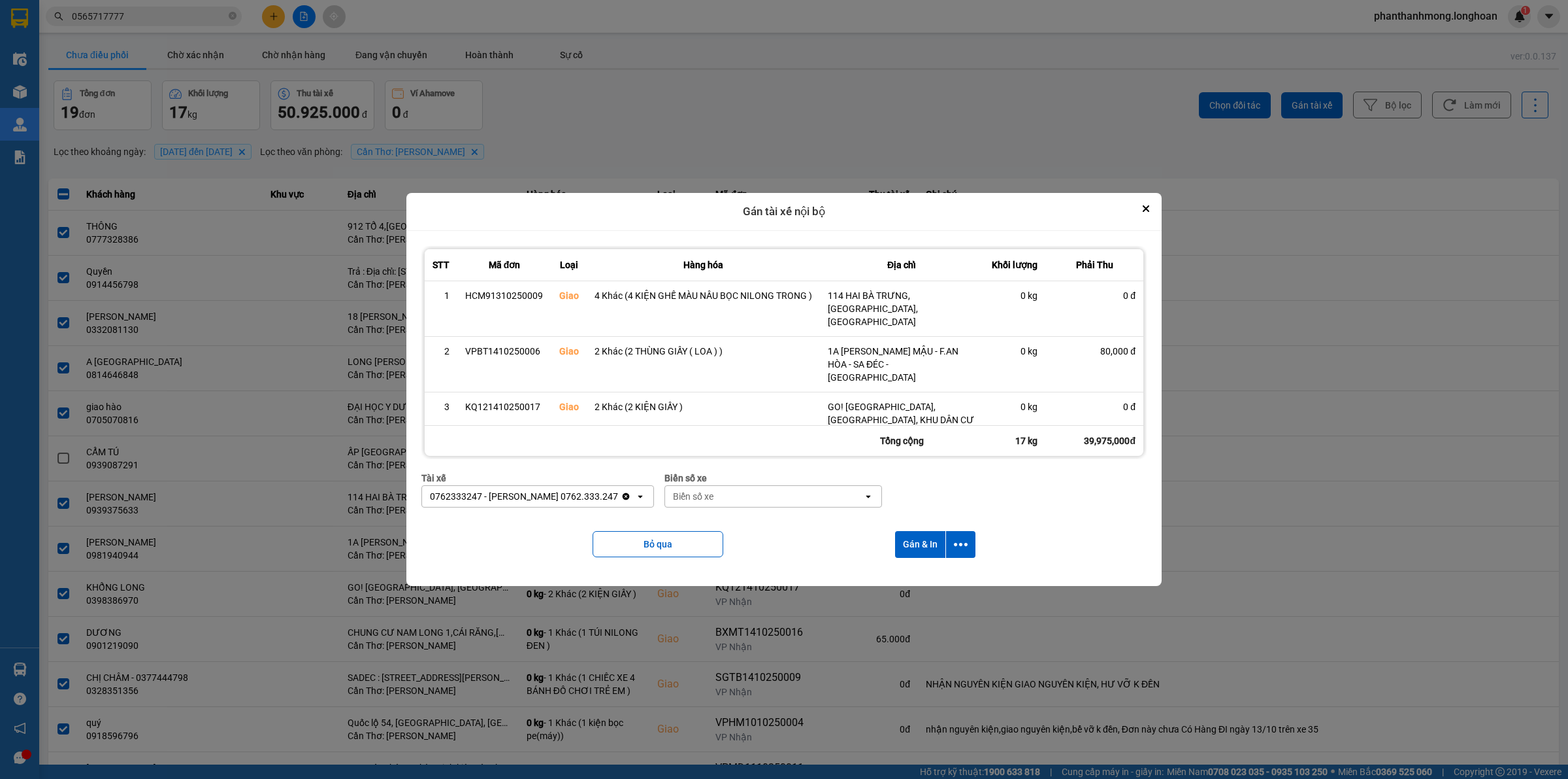
click at [732, 491] on div "Biển số xe" at bounding box center [765, 495] width 198 height 21
type input "94"
click at [732, 525] on div "29E-376.94" at bounding box center [760, 524] width 220 height 23
click at [961, 542] on icon "dialog" at bounding box center [960, 544] width 14 height 14
click at [922, 580] on span "Chỉ gán tài" at bounding box center [910, 580] width 43 height 13
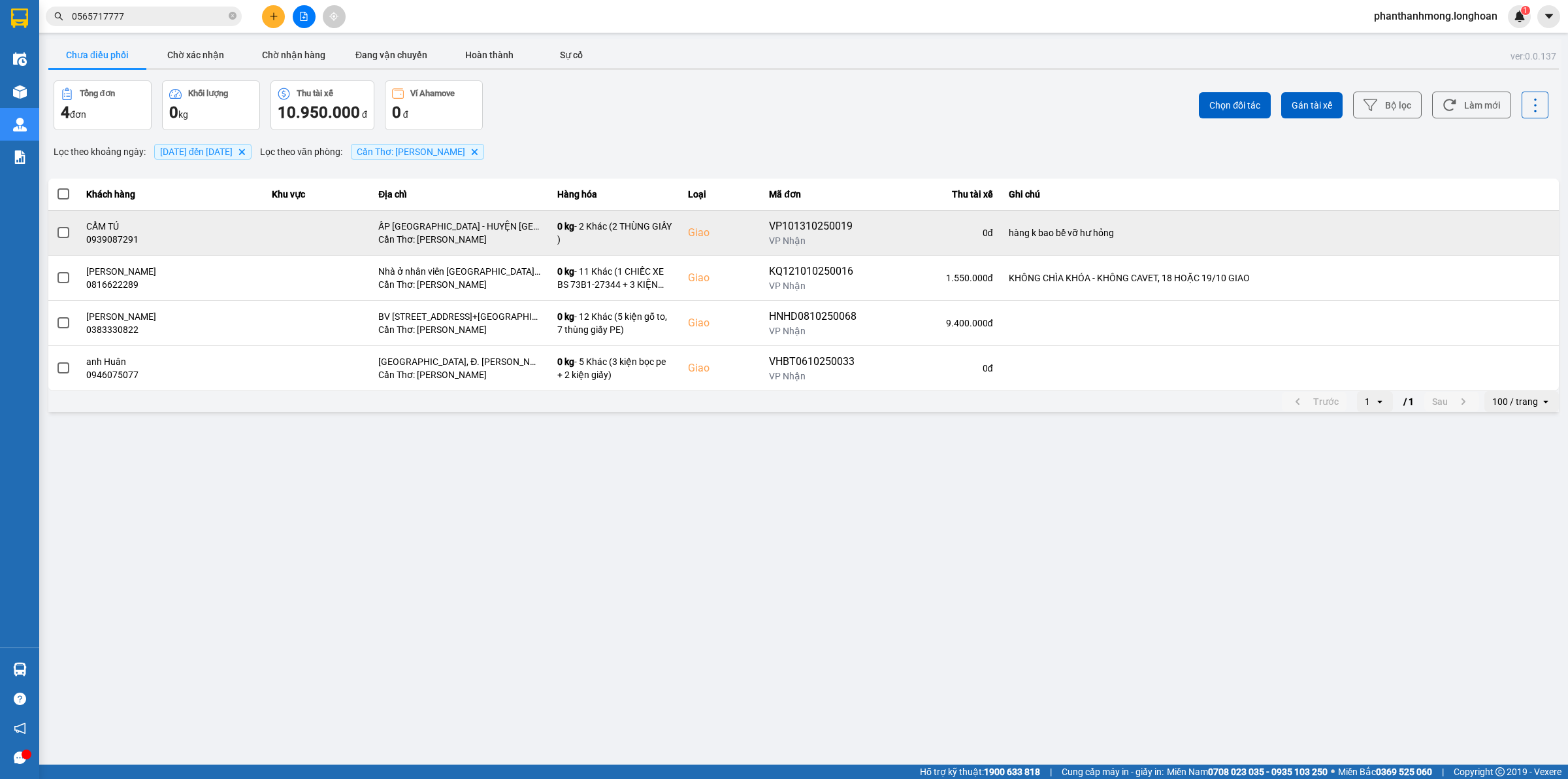
click at [55, 231] on td at bounding box center [63, 232] width 30 height 45
click at [64, 232] on span at bounding box center [64, 232] width 12 height 12
click at [56, 226] on input "checkbox" at bounding box center [56, 226] width 0 height 0
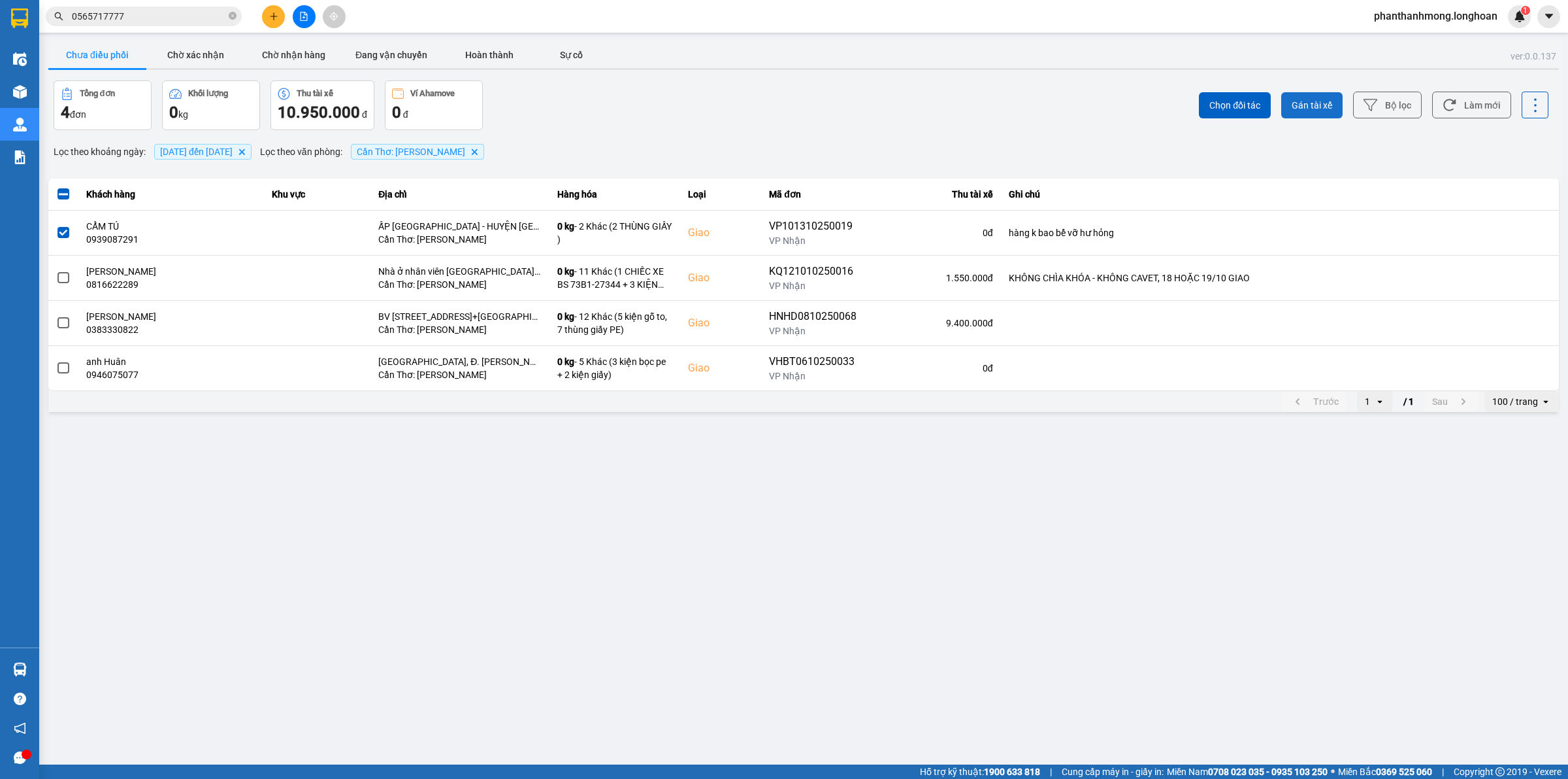
click at [1340, 100] on button "Gán tài xế" at bounding box center [1312, 105] width 61 height 26
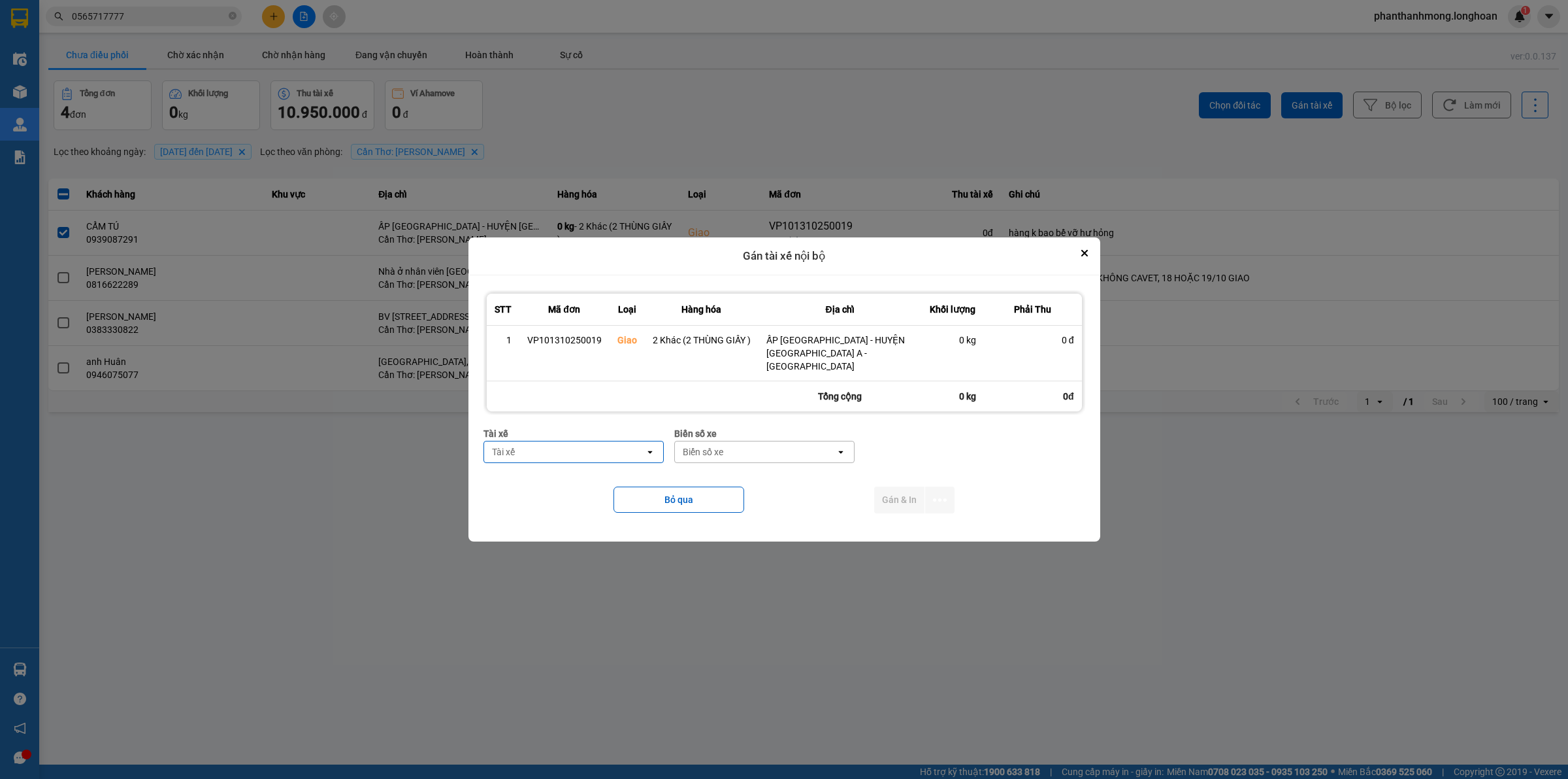
click at [554, 442] on div "Tài xế" at bounding box center [565, 452] width 160 height 21
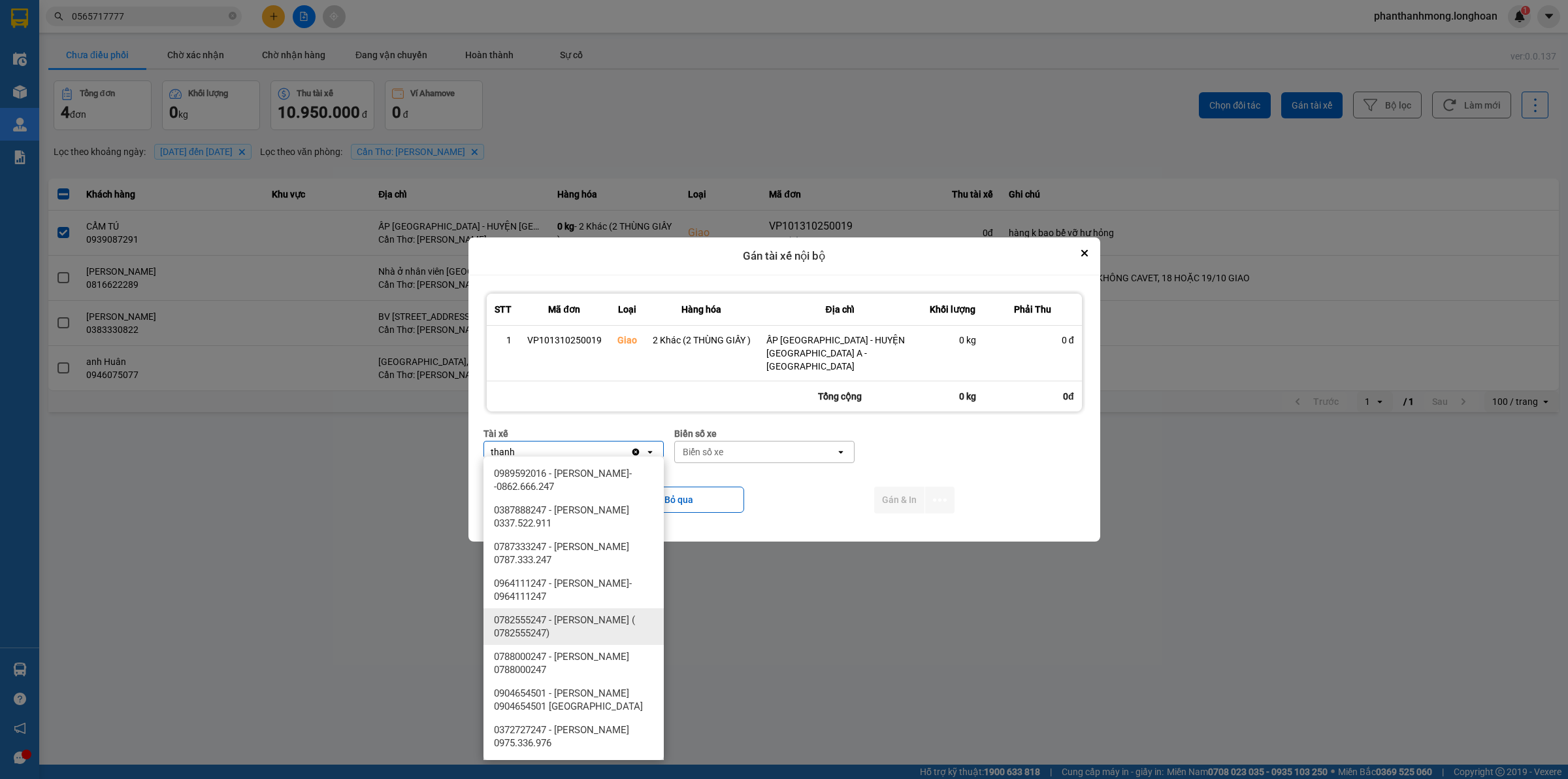
type input "thanh"
click at [601, 633] on span "0782555247 - [PERSON_NAME] ( 0782555247)" at bounding box center [576, 627] width 164 height 26
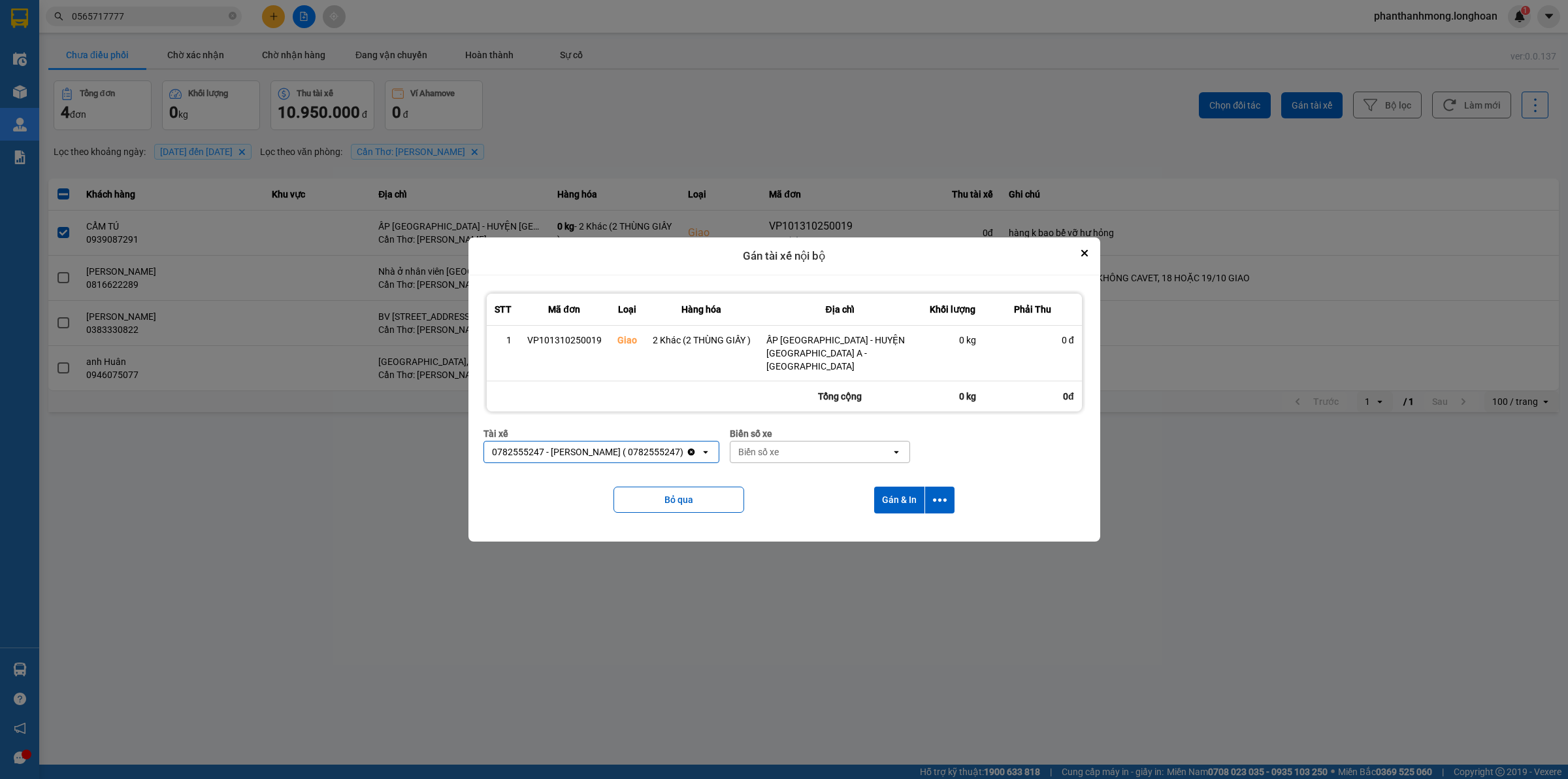
click at [785, 452] on div "Biển số xe" at bounding box center [811, 452] width 160 height 21
type input "2030"
drag, startPoint x: 828, startPoint y: 479, endPoint x: 838, endPoint y: 476, distance: 10.4
click at [828, 477] on div "29E-120.30" at bounding box center [839, 473] width 180 height 23
click at [941, 493] on icon "dialog" at bounding box center [940, 499] width 14 height 14
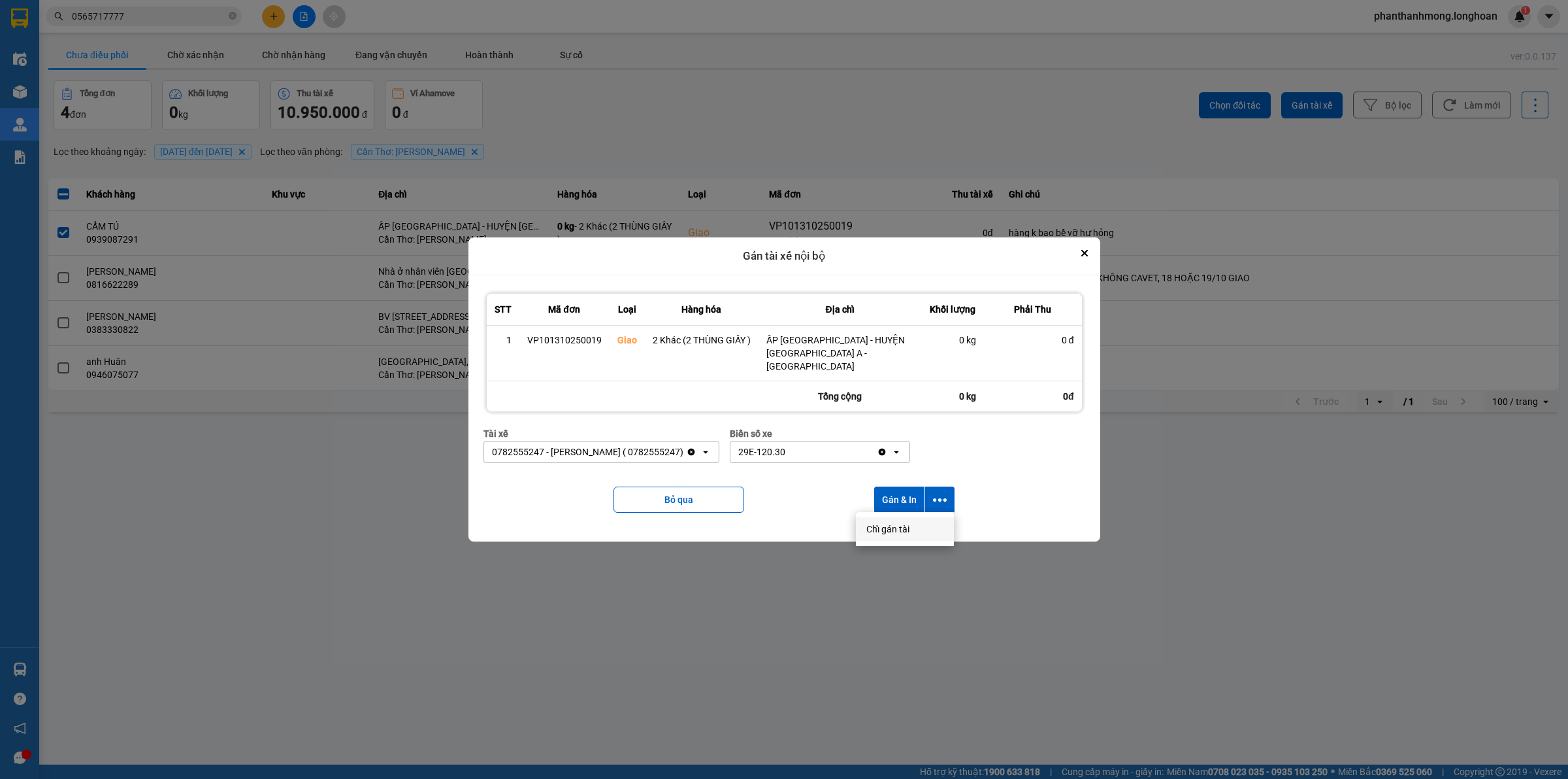
click at [898, 524] on span "Chỉ gán tài" at bounding box center [888, 529] width 43 height 13
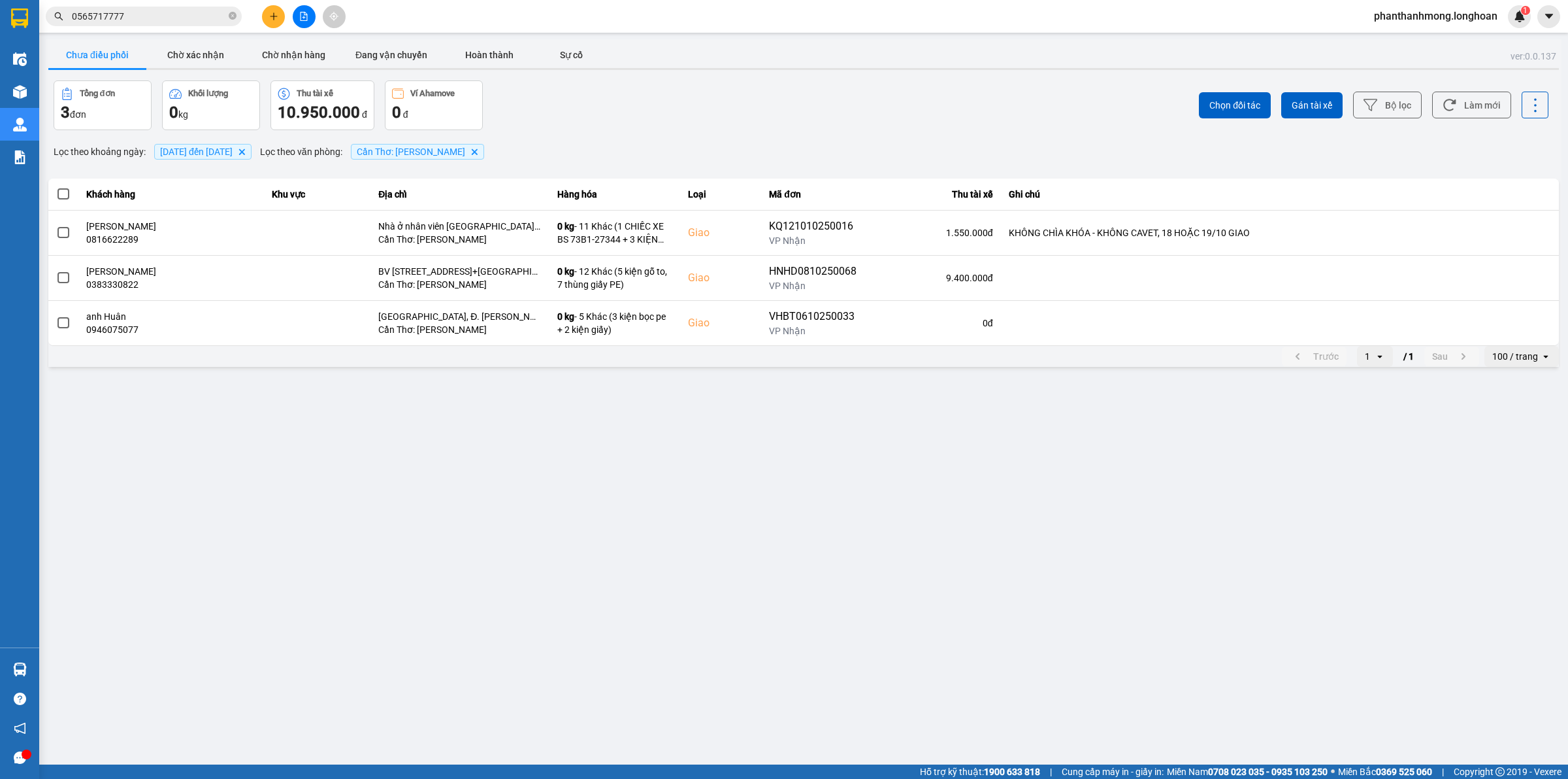
click at [1516, 364] on div "100 / trang" at bounding box center [1513, 356] width 56 height 21
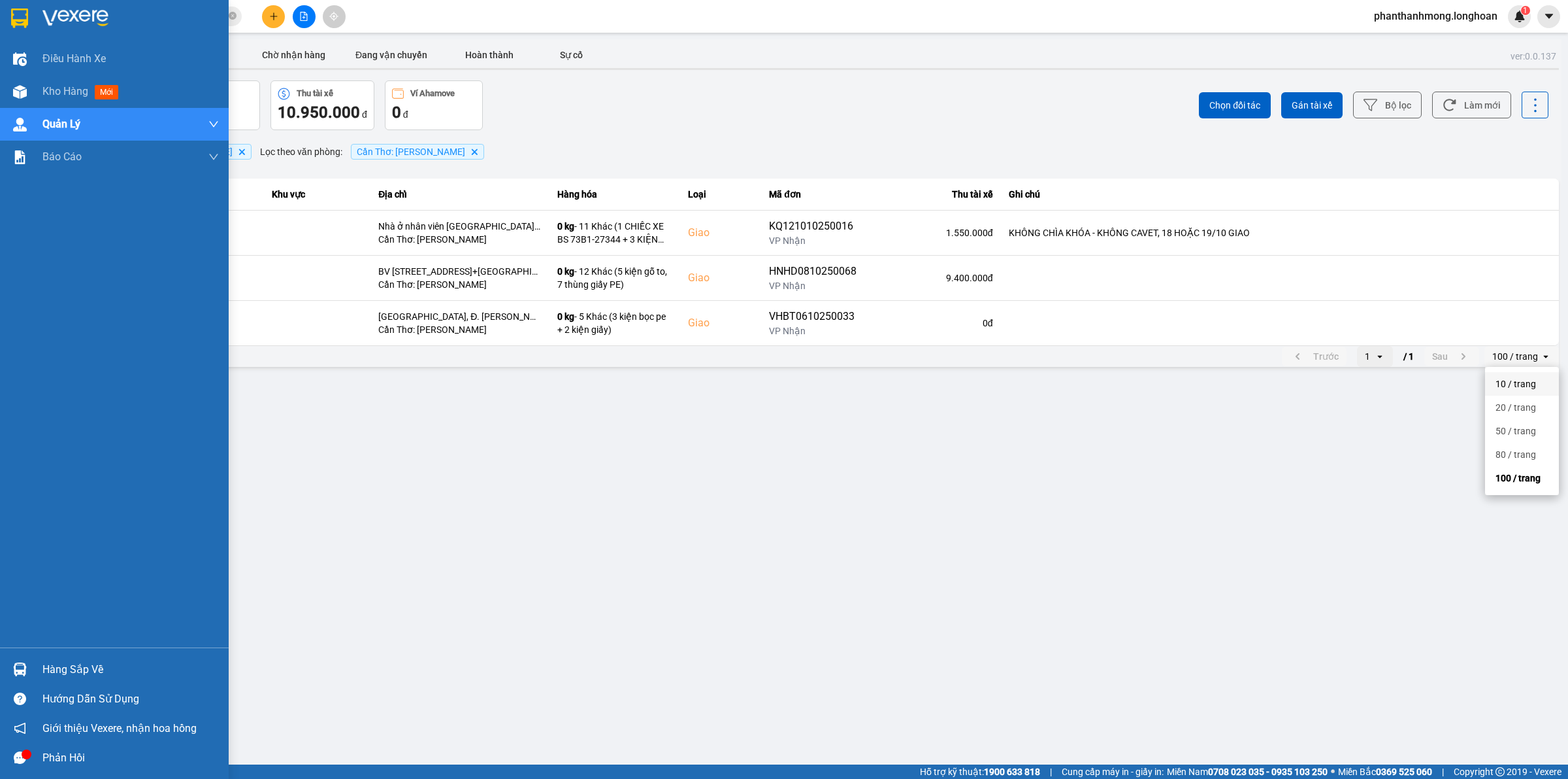
click at [0, 7] on div at bounding box center [114, 21] width 229 height 42
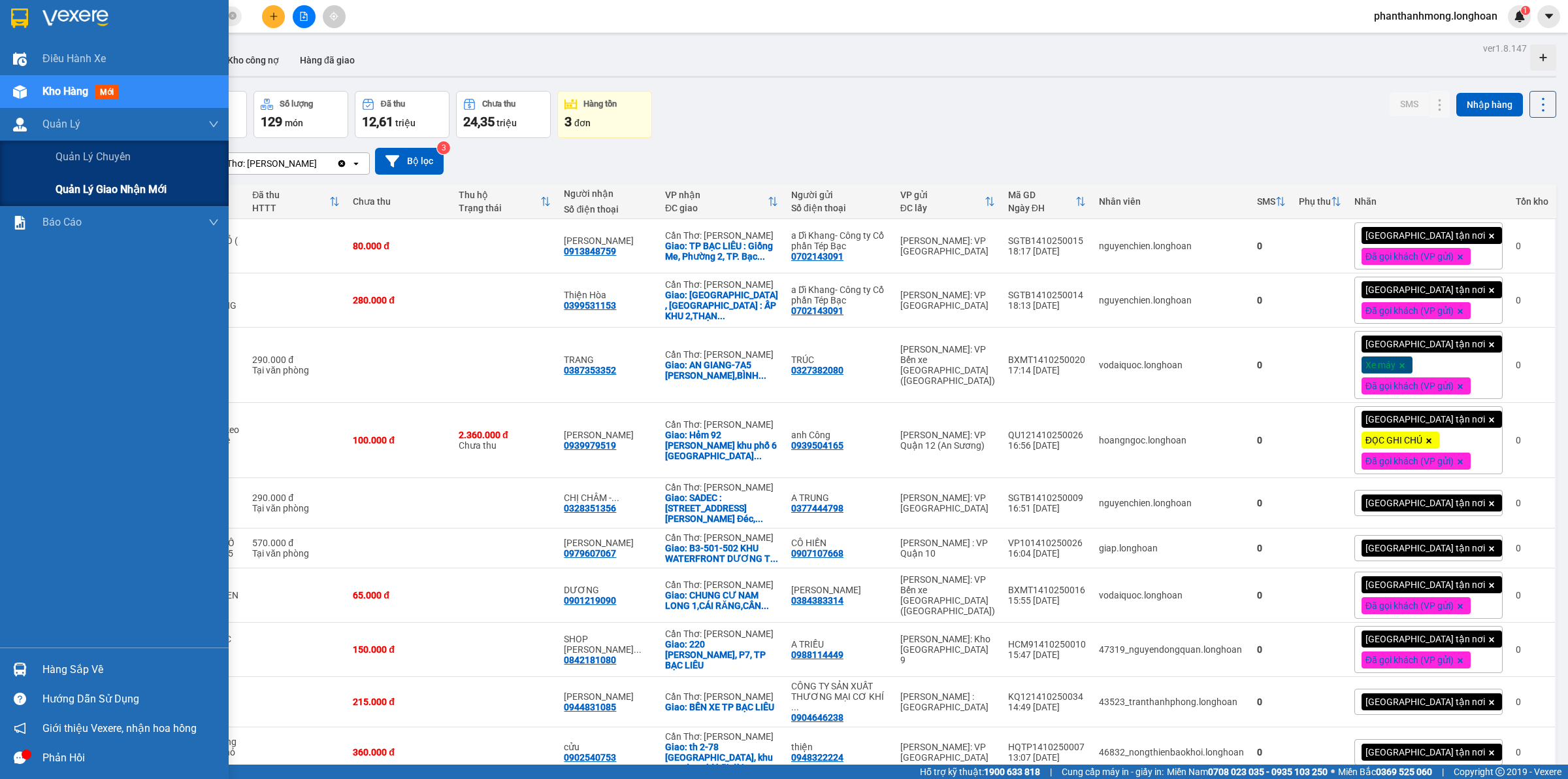
click at [93, 189] on span "Quản lý giao nhận mới" at bounding box center [111, 189] width 111 height 17
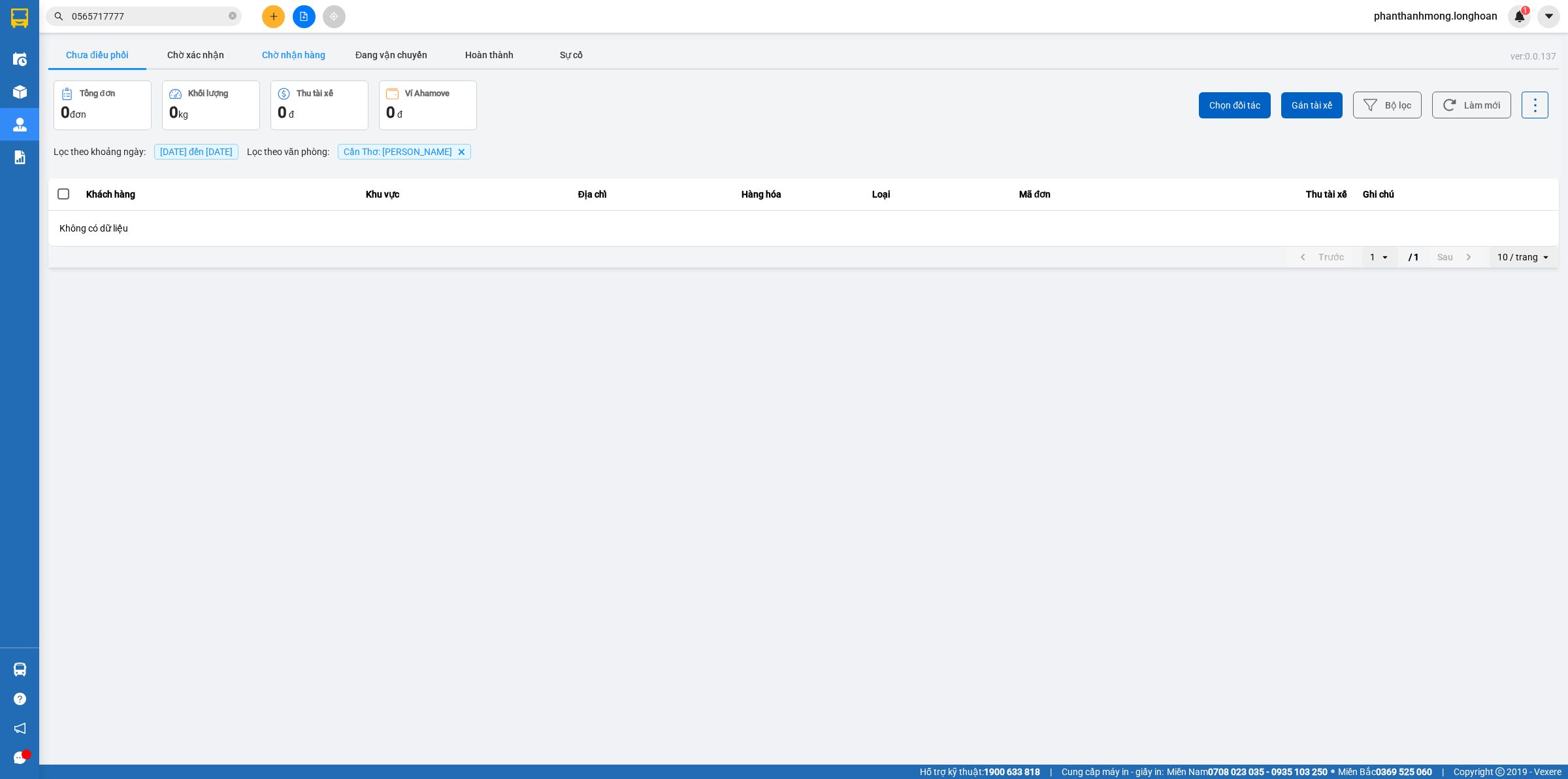
click at [285, 50] on button "Chờ nhận hàng" at bounding box center [293, 55] width 98 height 26
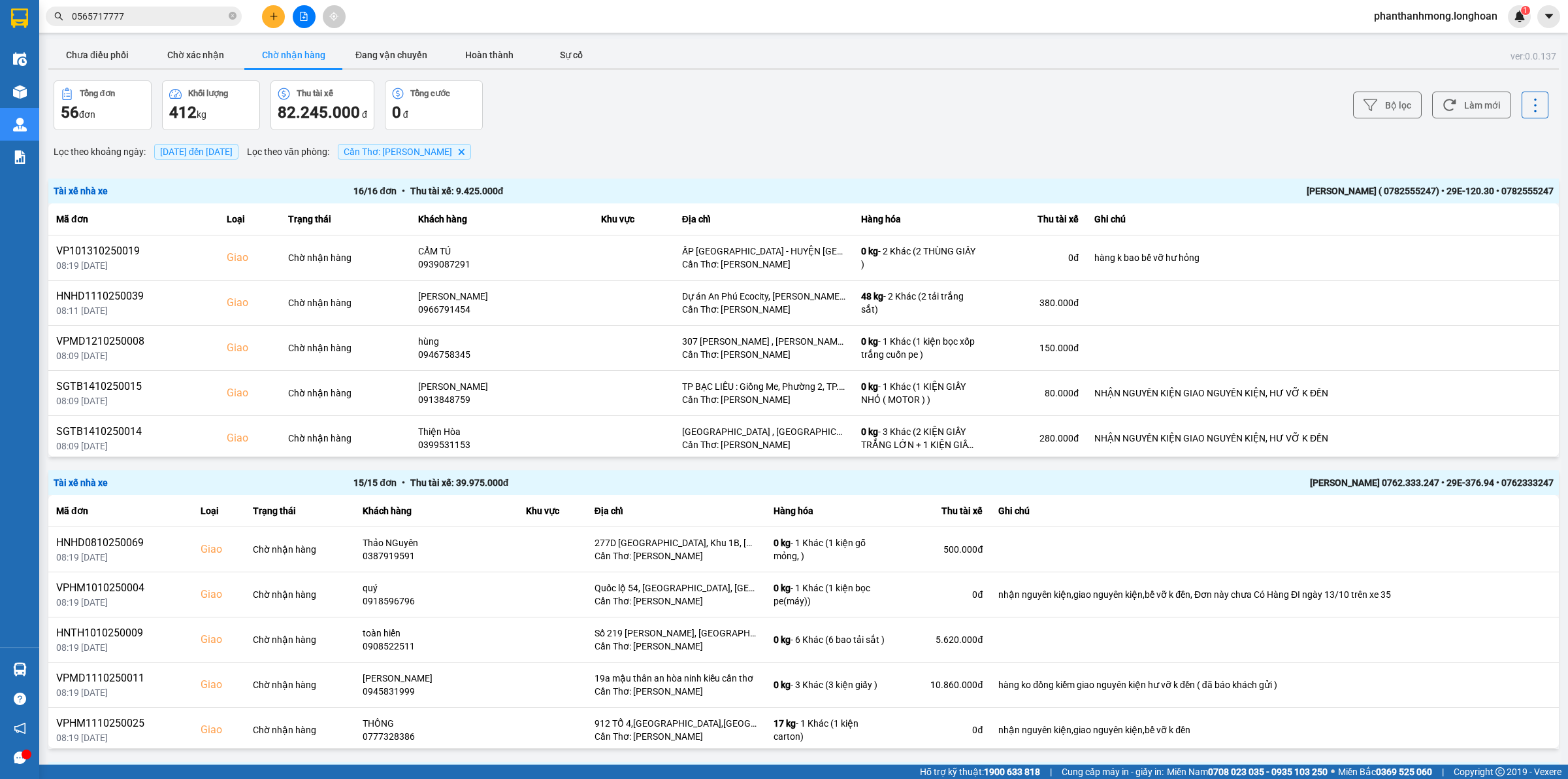
click at [1413, 186] on div "[PERSON_NAME] ( 0782555247) • 29E-120.30 • 0782555247" at bounding box center [1254, 190] width 600 height 14
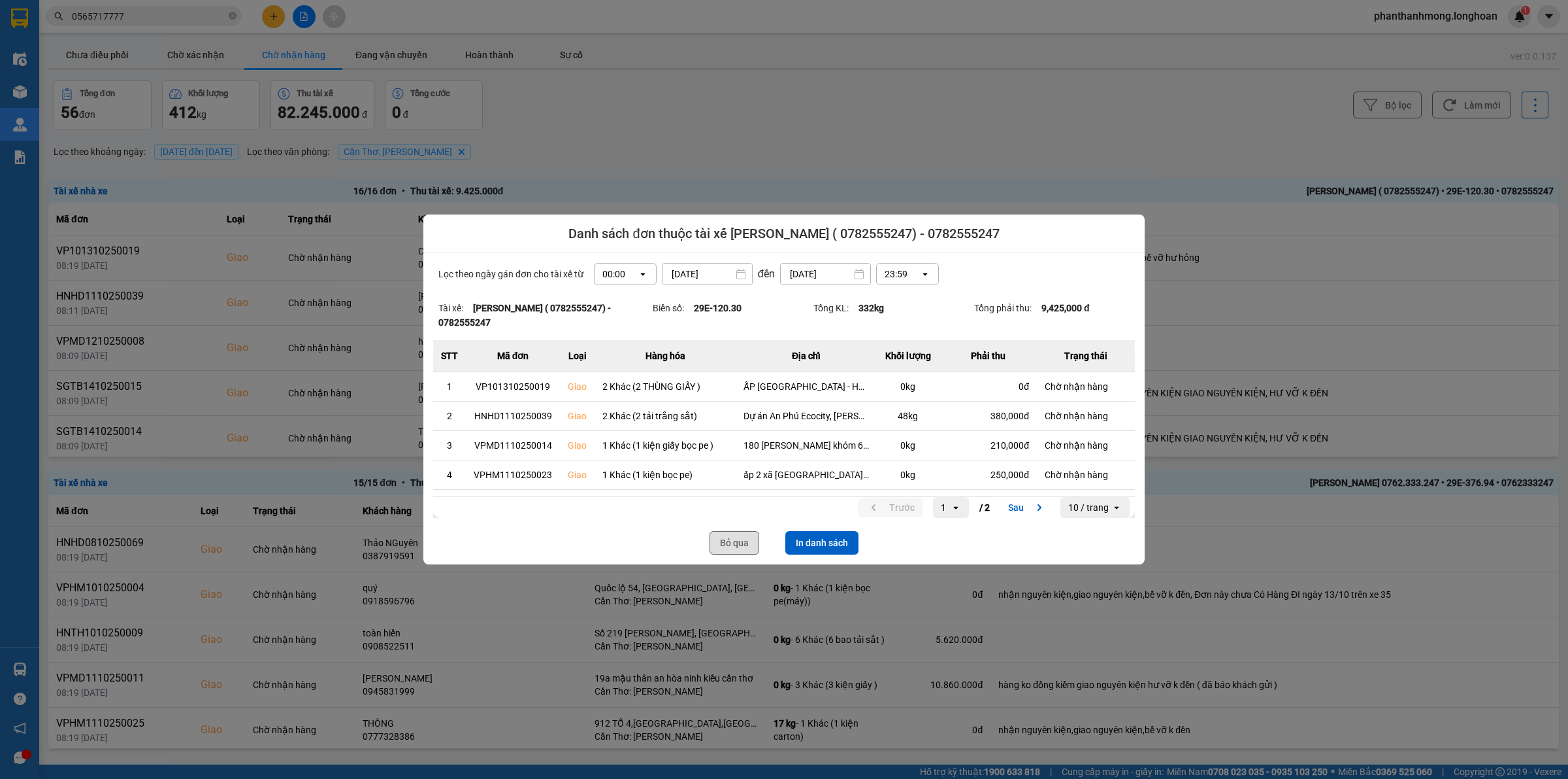
click at [728, 547] on button "Bỏ qua" at bounding box center [735, 542] width 50 height 23
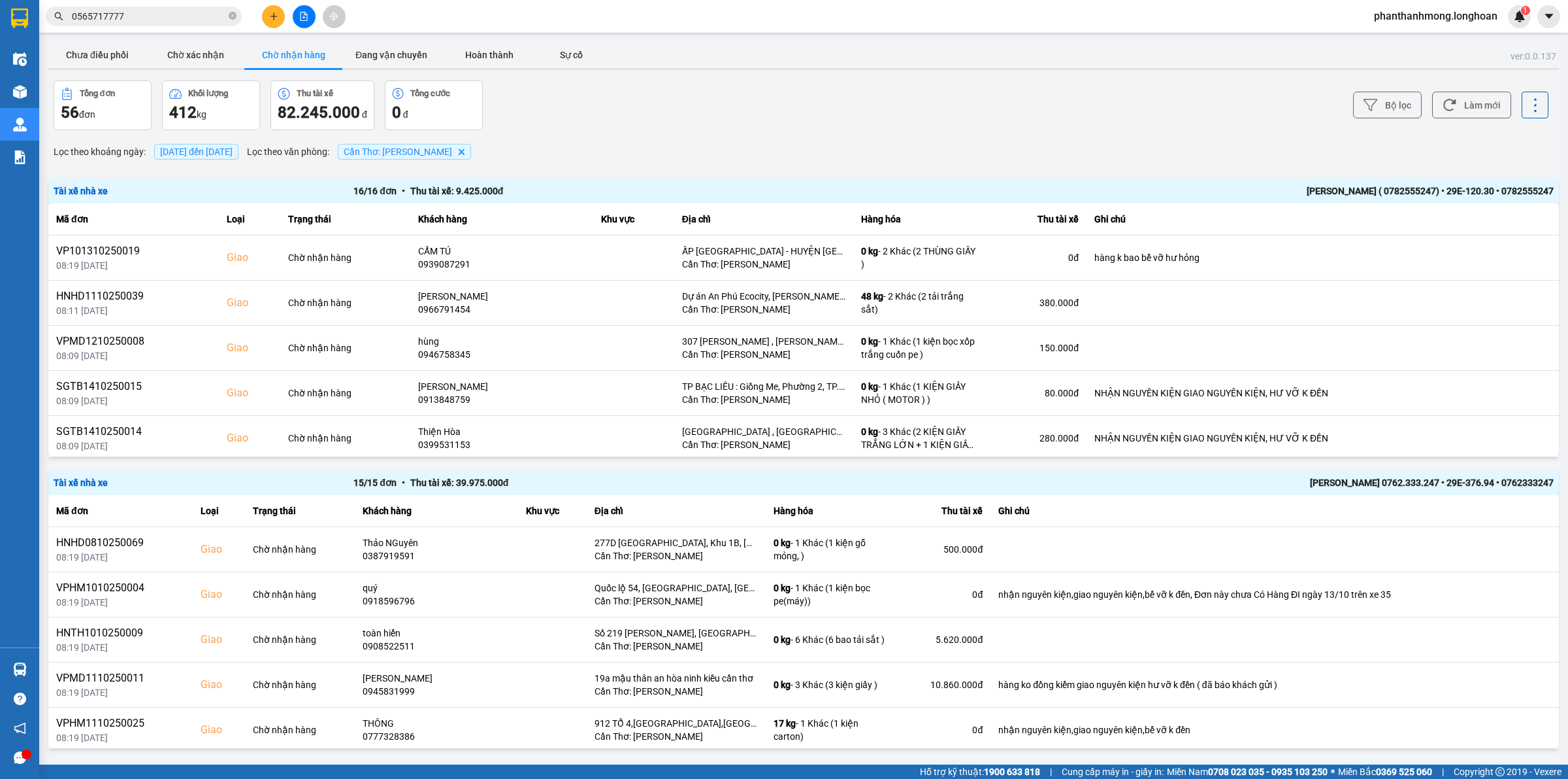
click at [1384, 190] on div "[PERSON_NAME] ( 0782555247) • 29E-120.30 • 0782555247" at bounding box center [1254, 190] width 600 height 14
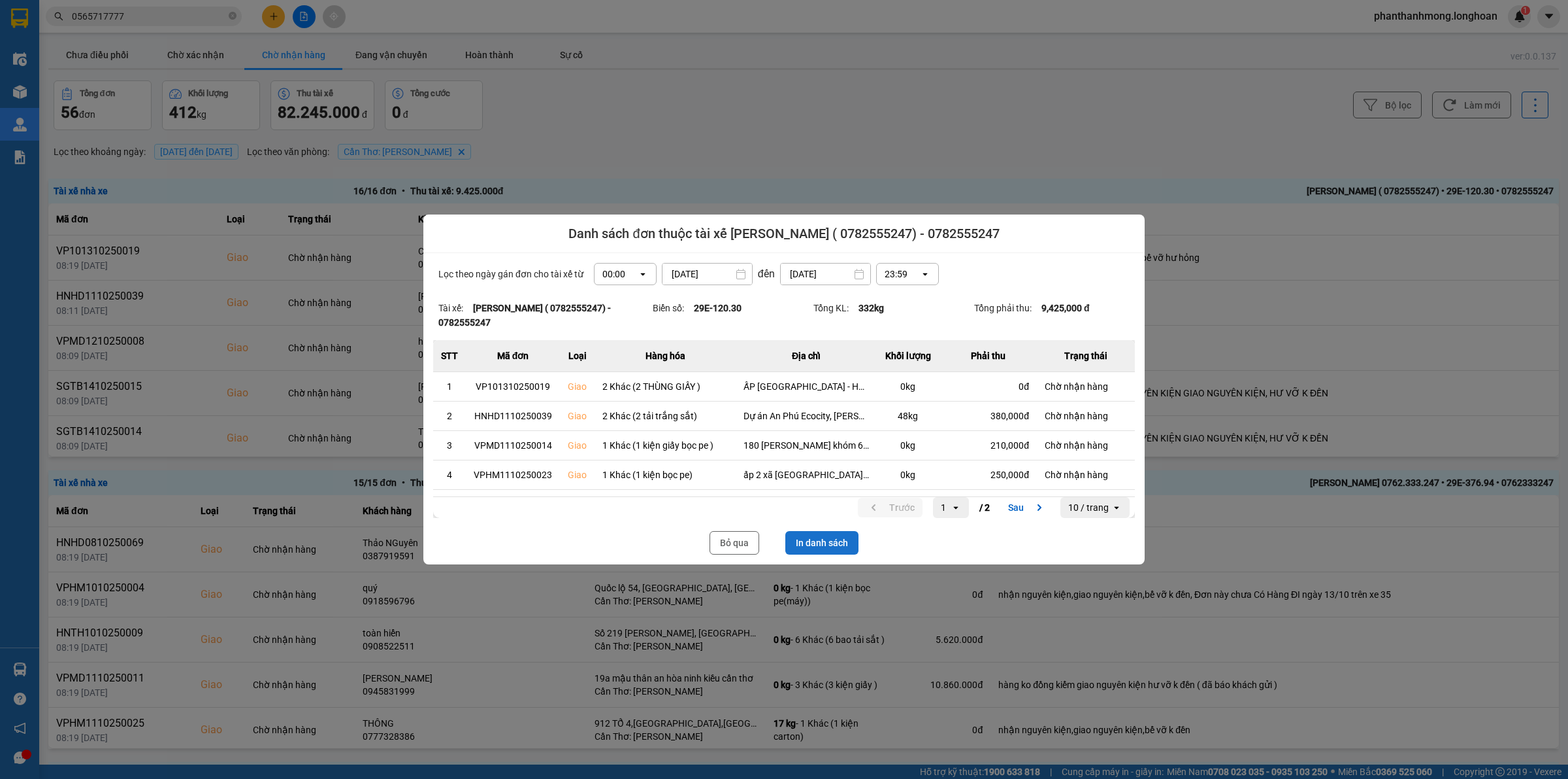
click at [851, 540] on button "In danh sách" at bounding box center [822, 542] width 74 height 23
drag, startPoint x: 756, startPoint y: 542, endPoint x: 937, endPoint y: 477, distance: 192.3
click at [755, 542] on button "Bỏ qua" at bounding box center [735, 542] width 50 height 23
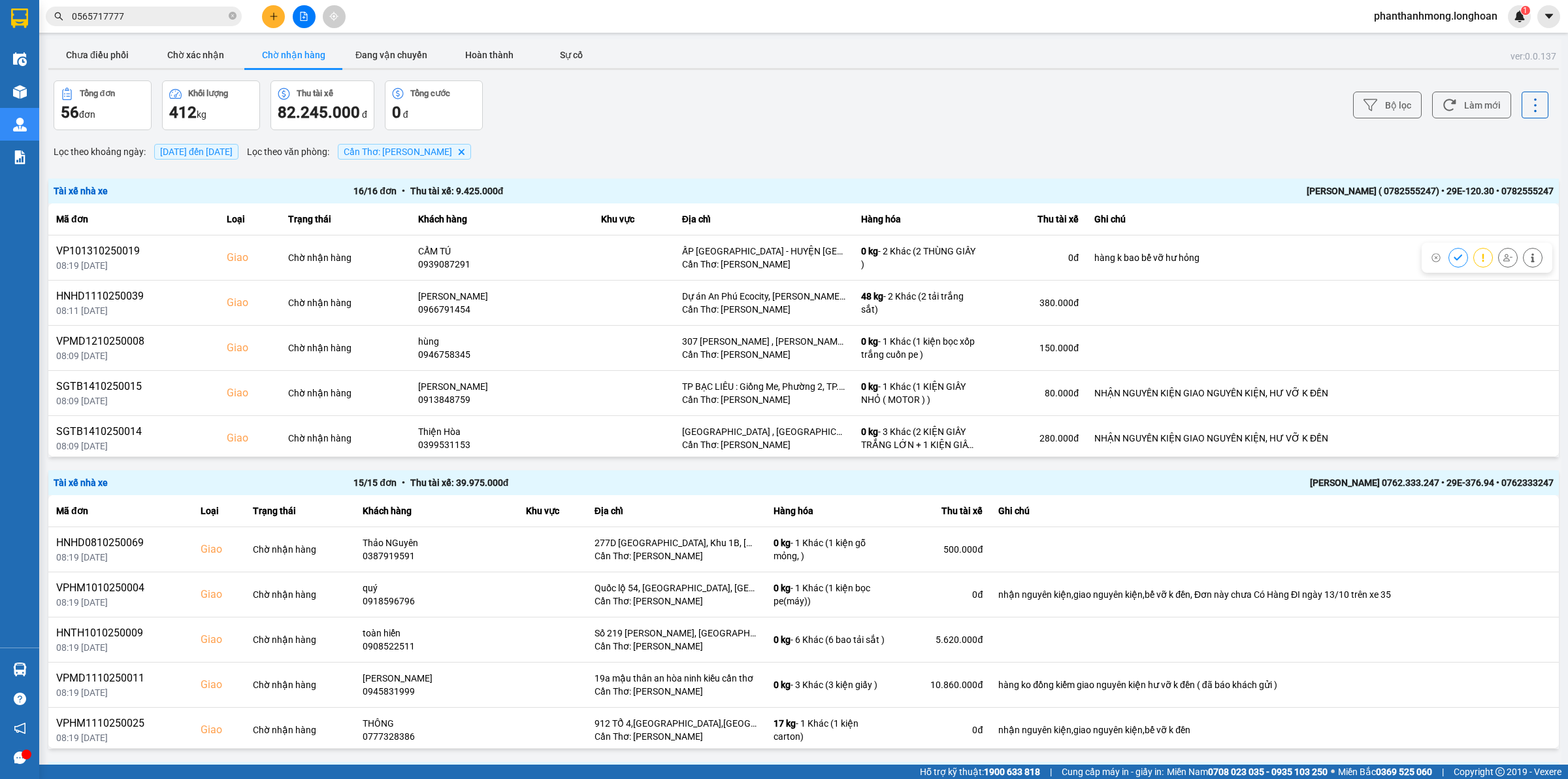
click at [1542, 223] on div "Tài xế nhà xe 16 / 16 đơn • Thu tài xế: 9.425.000 đ [PERSON_NAME] ( 0782555247)…" at bounding box center [803, 318] width 1511 height 279
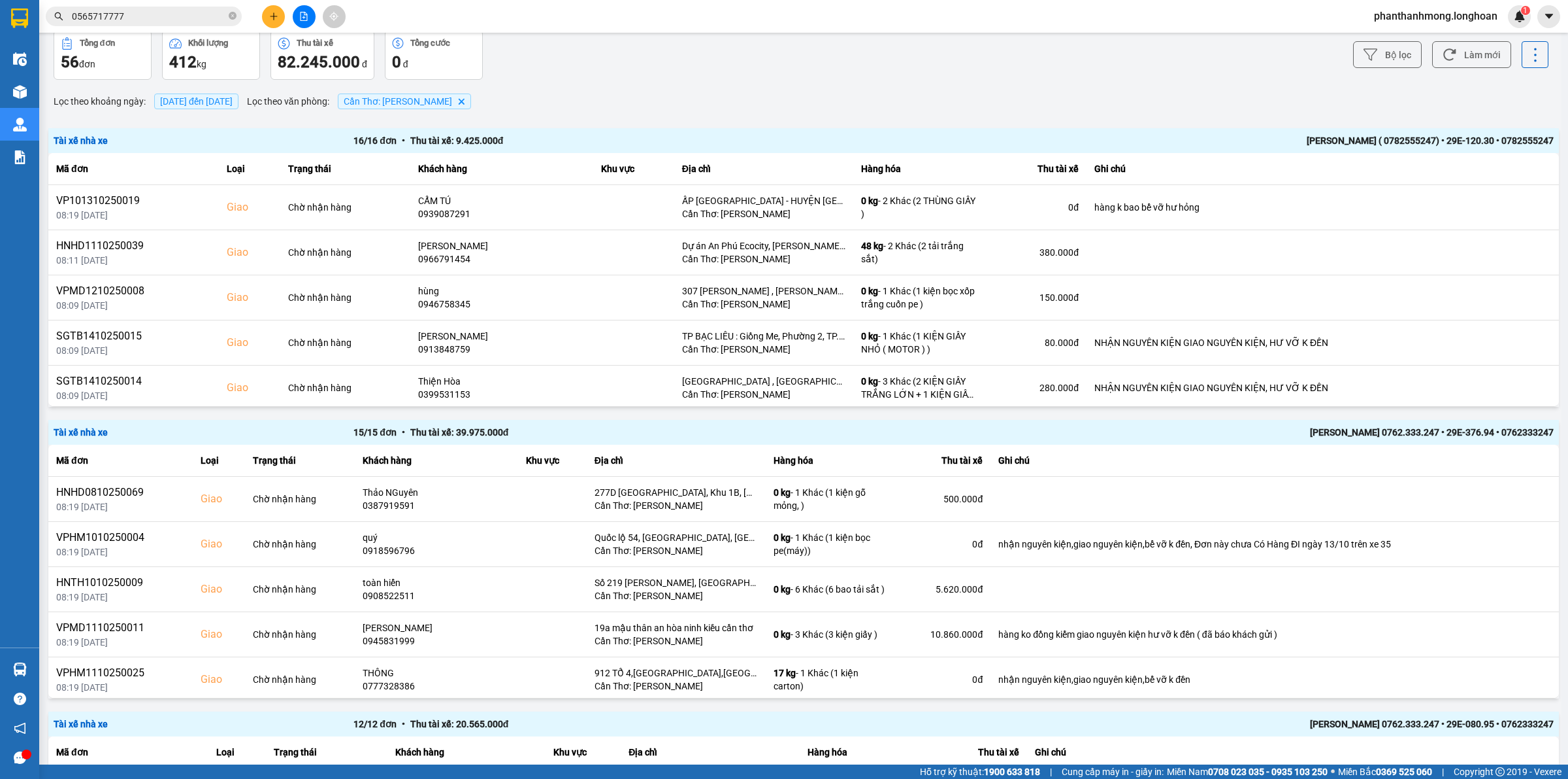
scroll to position [223, 0]
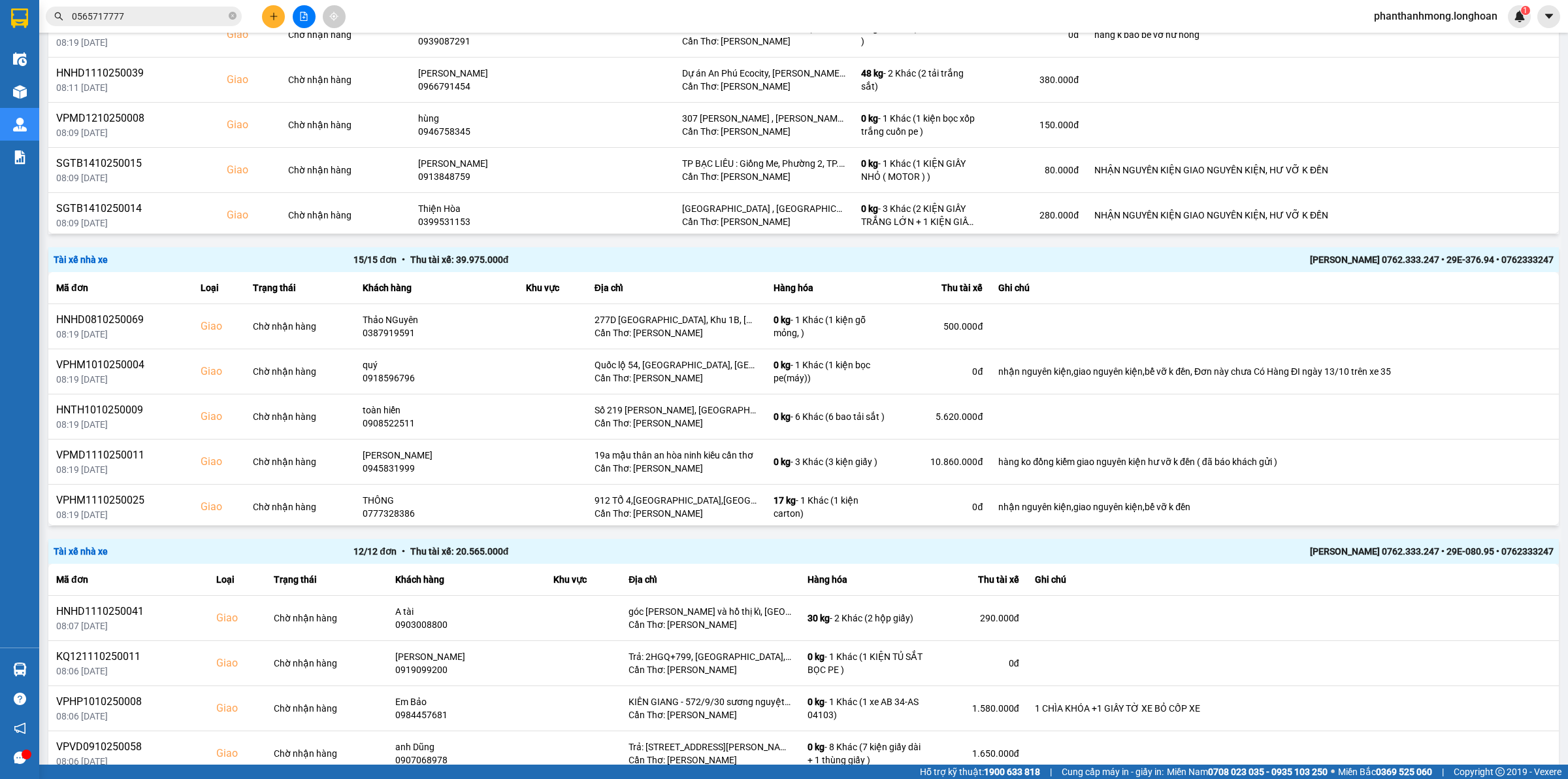
click at [1373, 257] on div "[PERSON_NAME] 0762.333.247 • 29E-376.94 • 0762333247" at bounding box center [1254, 259] width 600 height 14
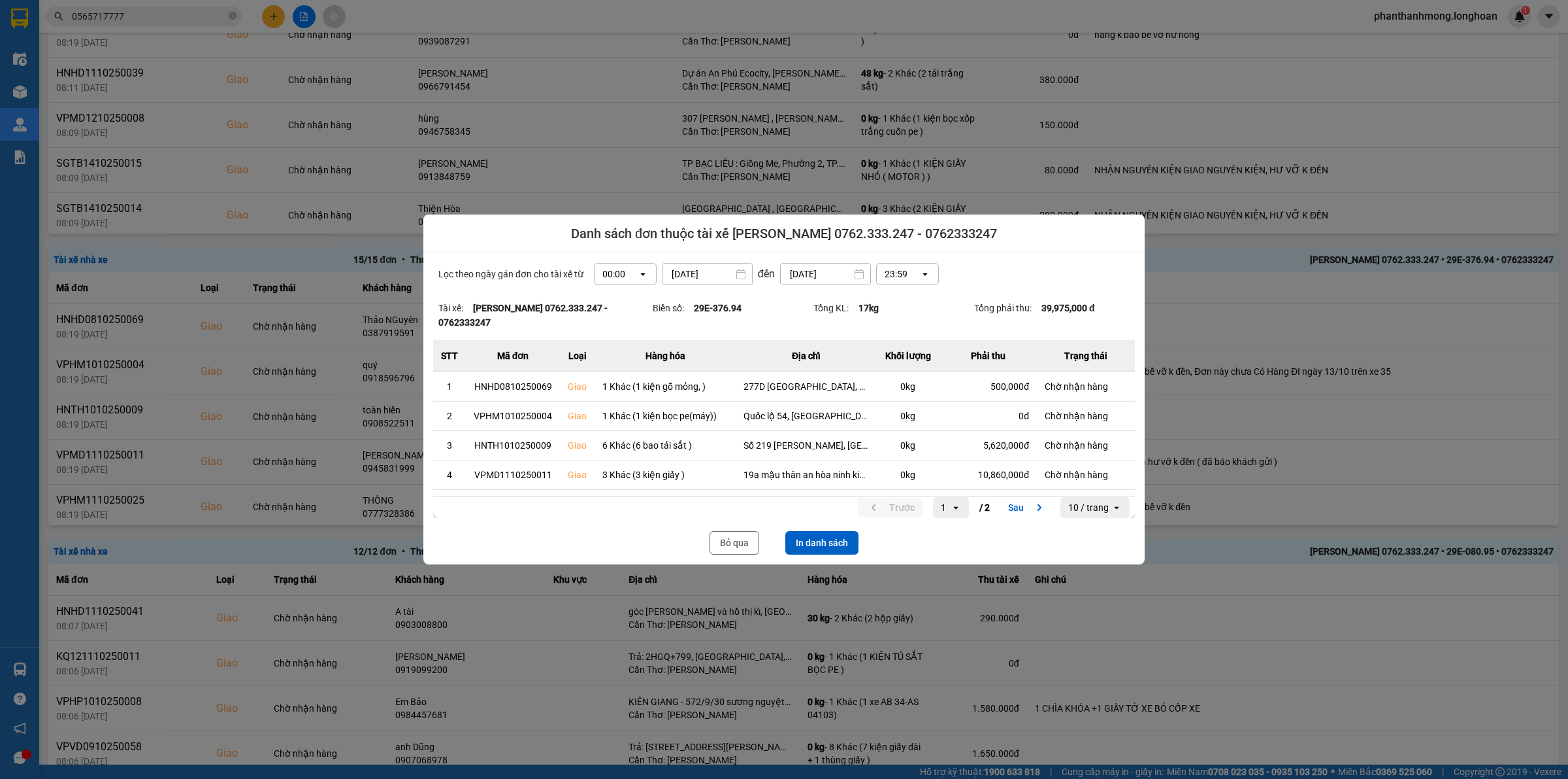
click at [814, 539] on button "In danh sách" at bounding box center [822, 542] width 74 height 23
drag, startPoint x: 713, startPoint y: 533, endPoint x: 756, endPoint y: 533, distance: 43.0
click at [713, 533] on button "Bỏ qua" at bounding box center [735, 542] width 50 height 23
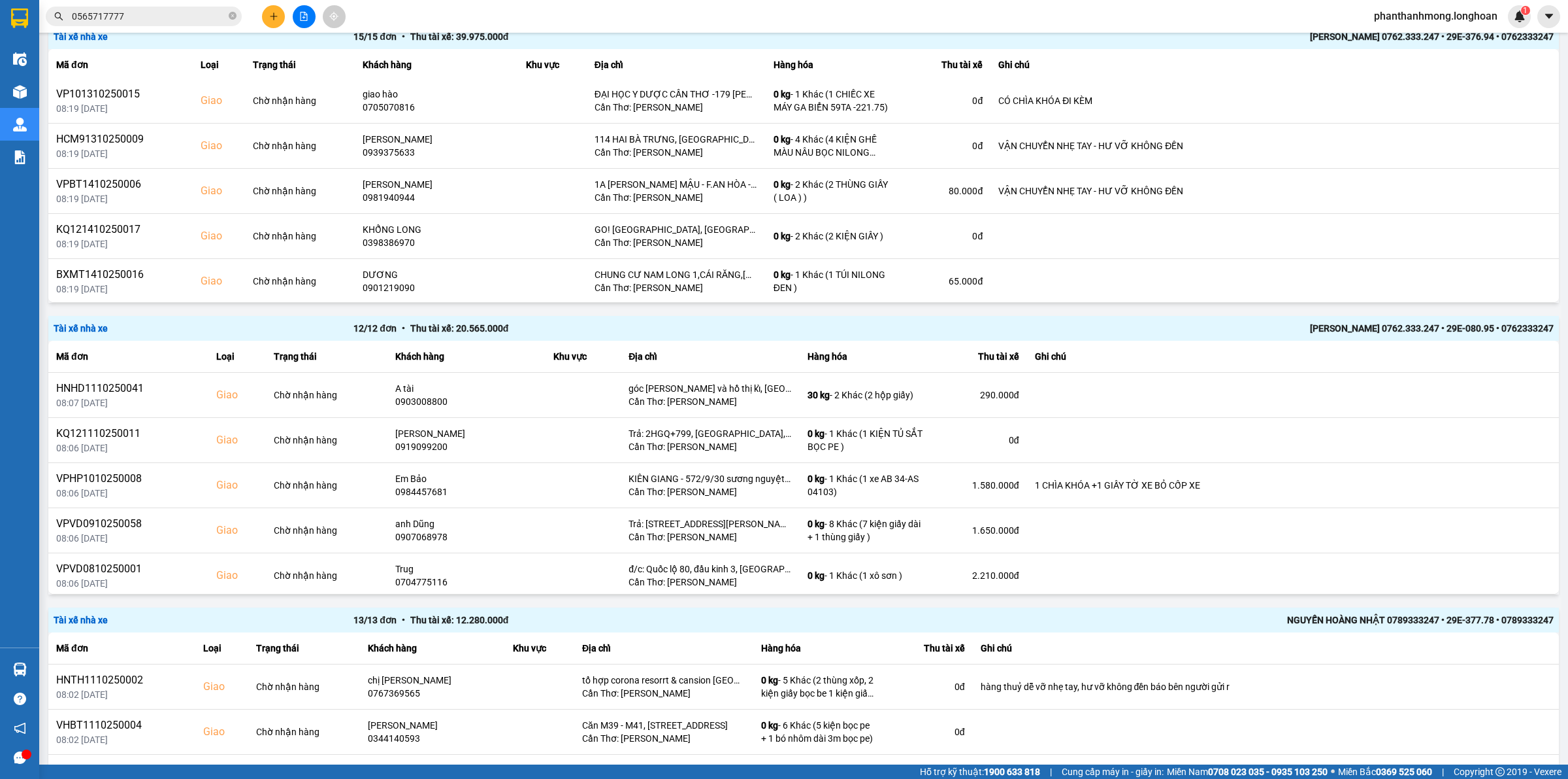
scroll to position [600, 0]
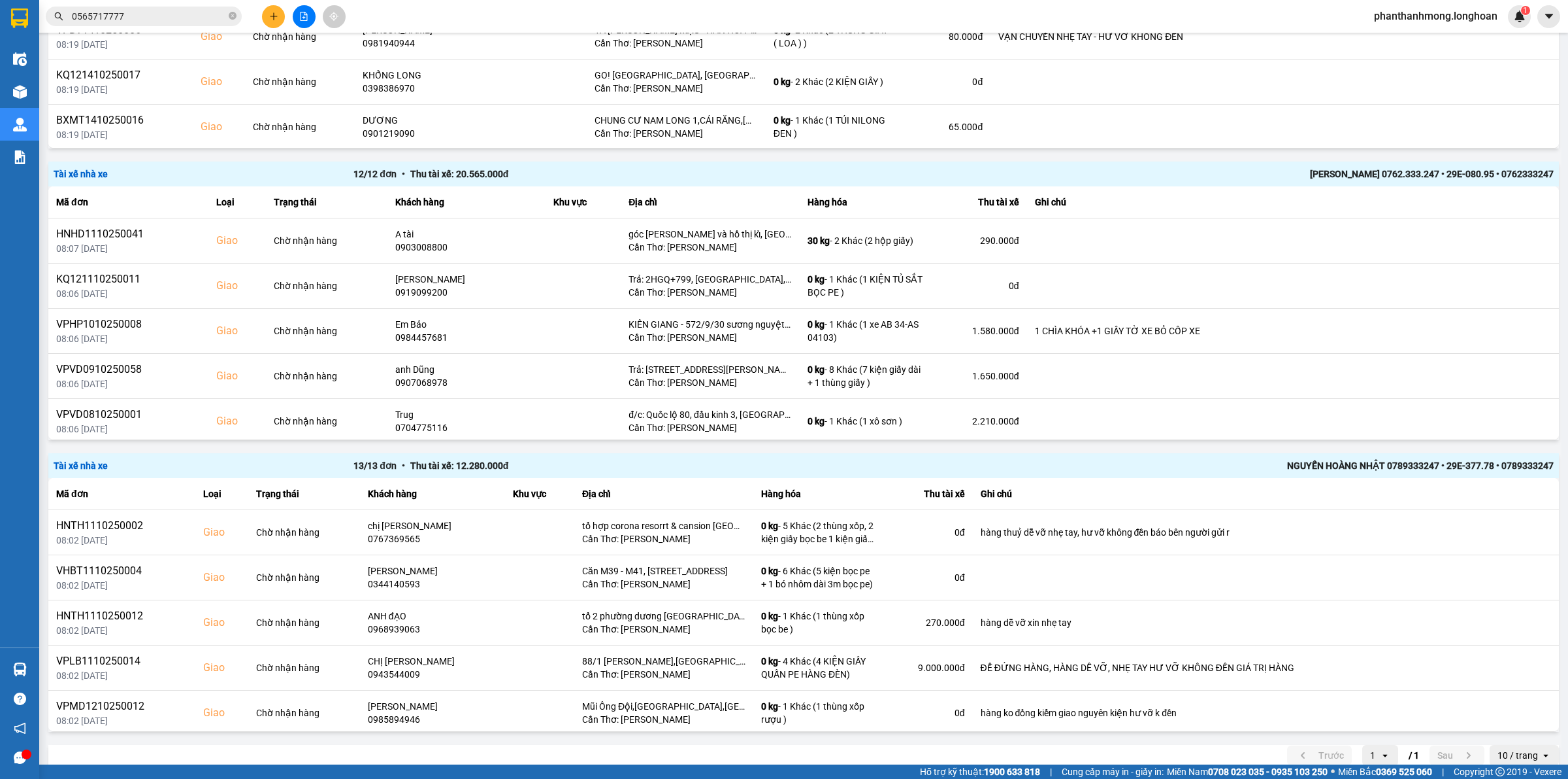
click at [1470, 467] on div "NGUYẾN HOÀNG NHẬT 0789333247 • 29E-377.78 • 0789333247" at bounding box center [1254, 465] width 600 height 14
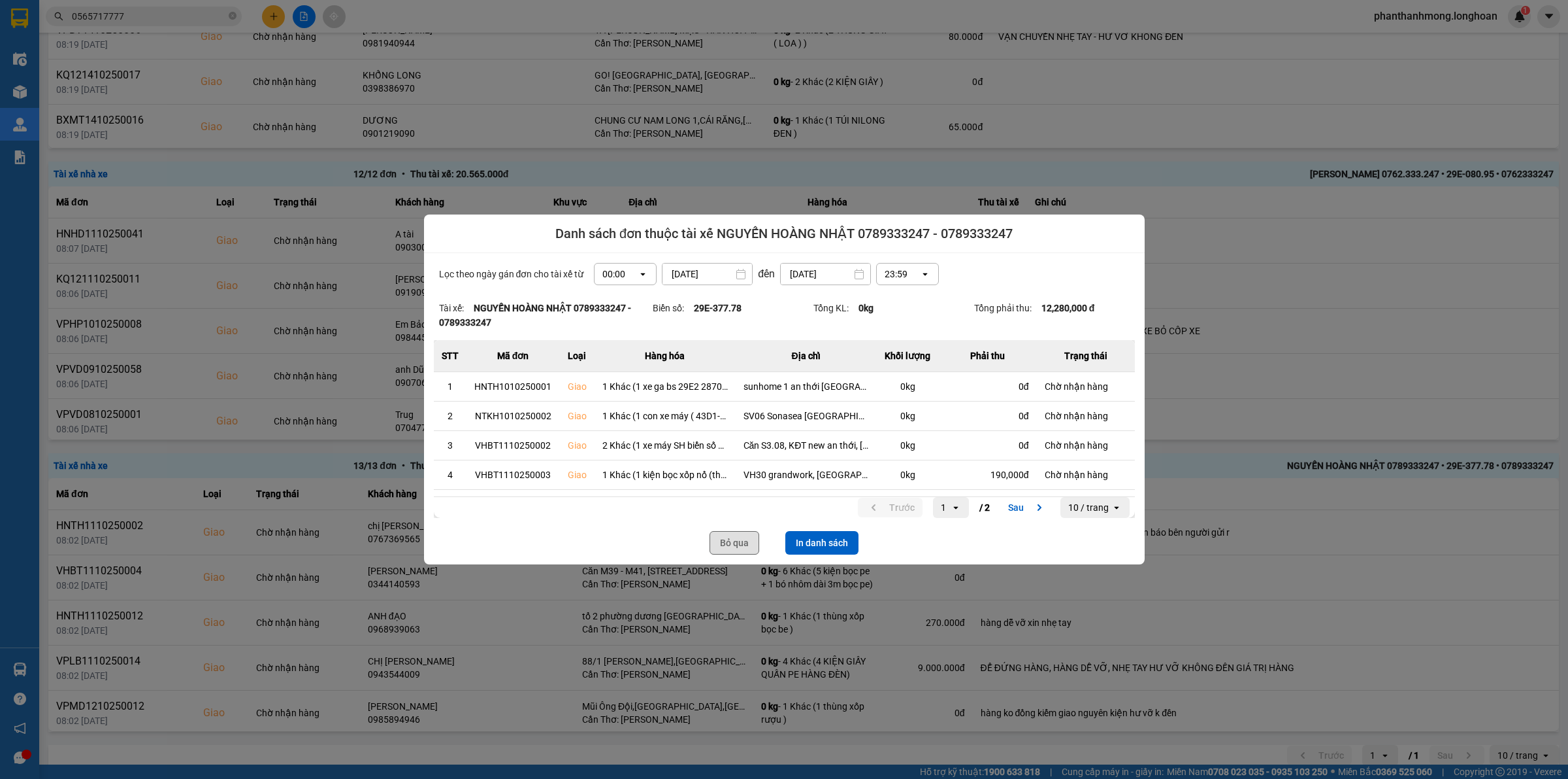
click at [732, 539] on button "Bỏ qua" at bounding box center [735, 542] width 50 height 23
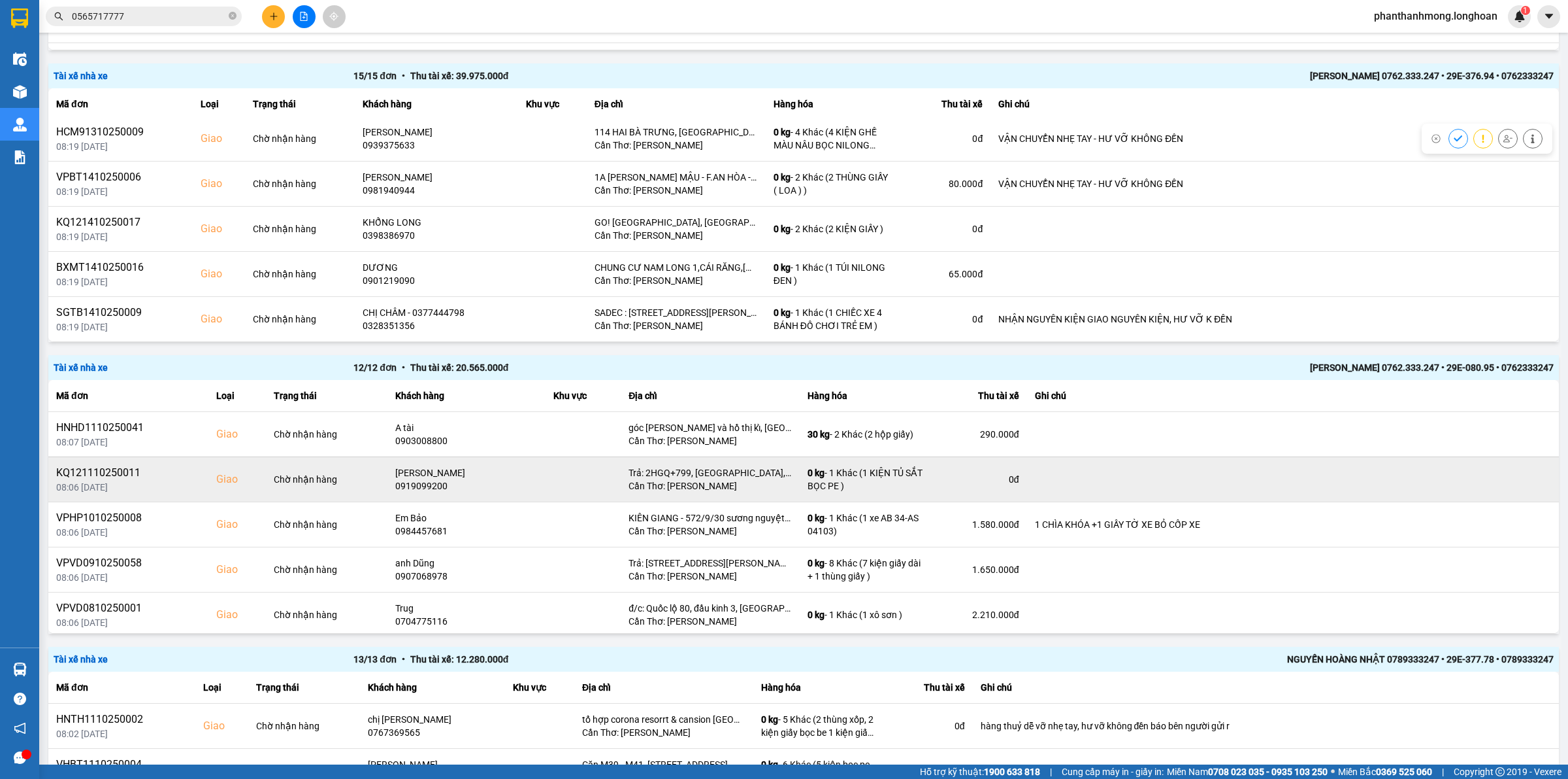
scroll to position [409, 0]
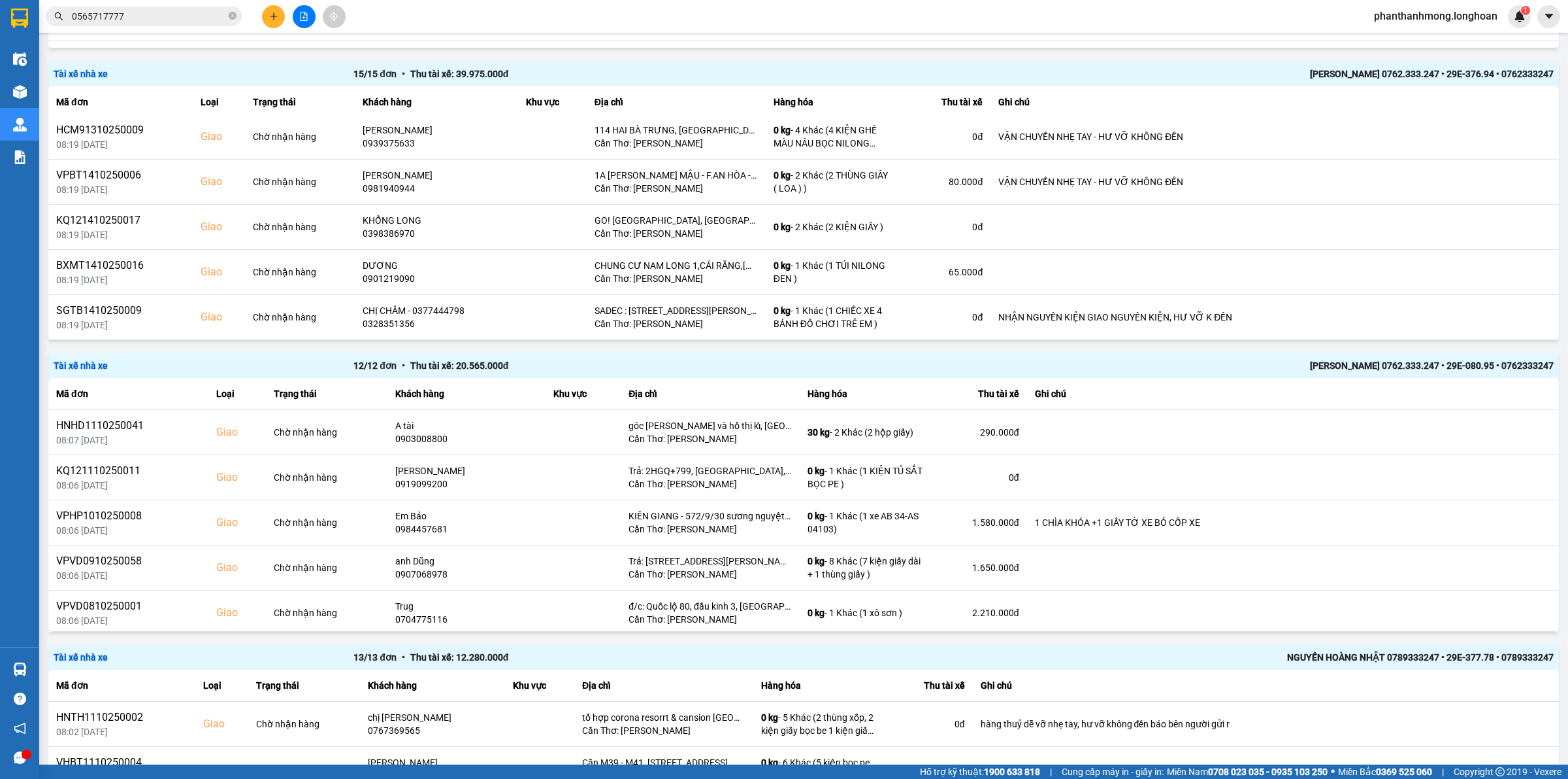
click at [1412, 368] on div "[PERSON_NAME] 0762.333.247 • 29E-080.95 • 0762333247" at bounding box center [1254, 365] width 600 height 14
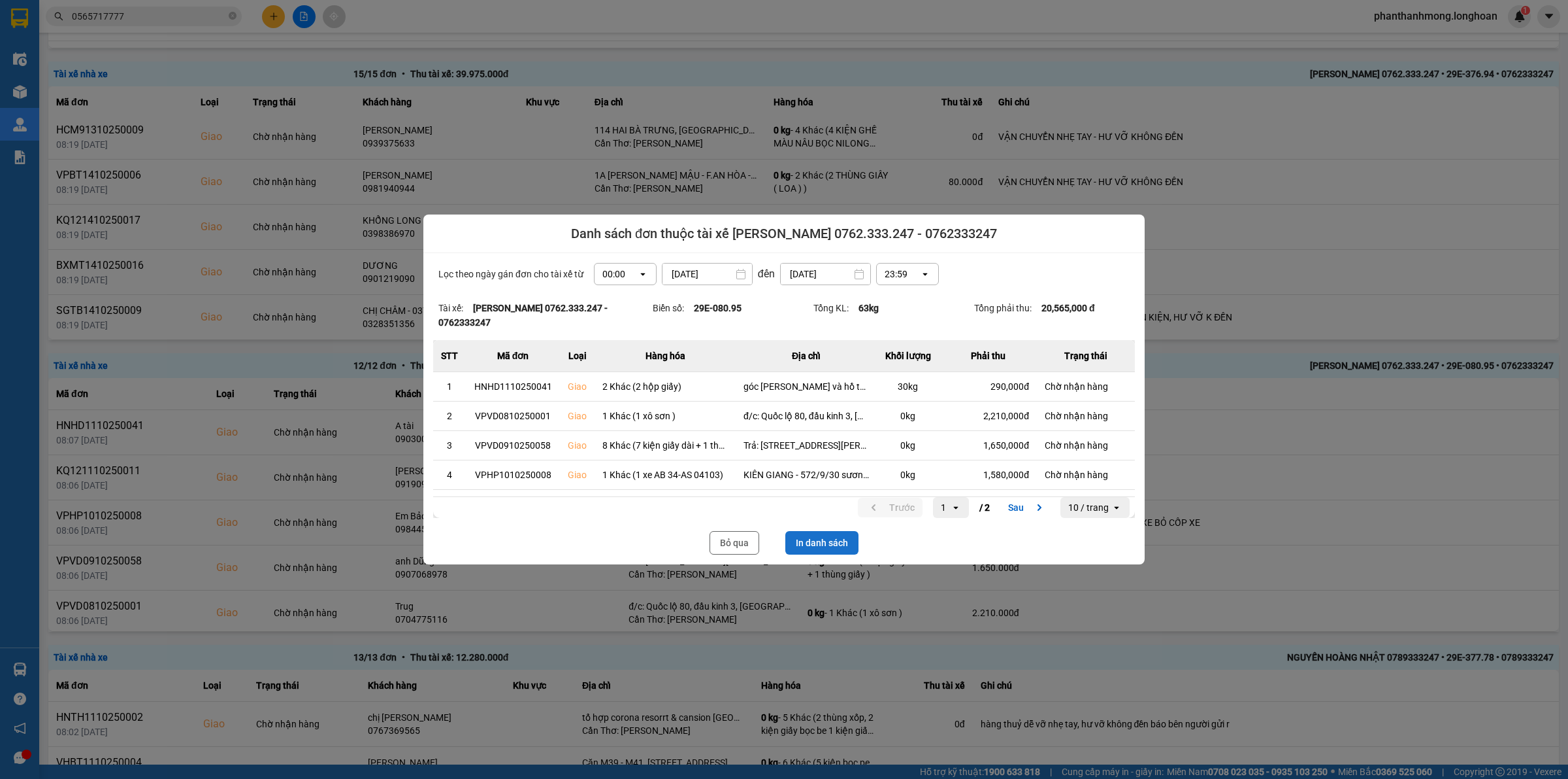
click at [828, 542] on button "In danh sách" at bounding box center [822, 542] width 74 height 23
click at [730, 547] on button "Bỏ qua" at bounding box center [735, 542] width 50 height 23
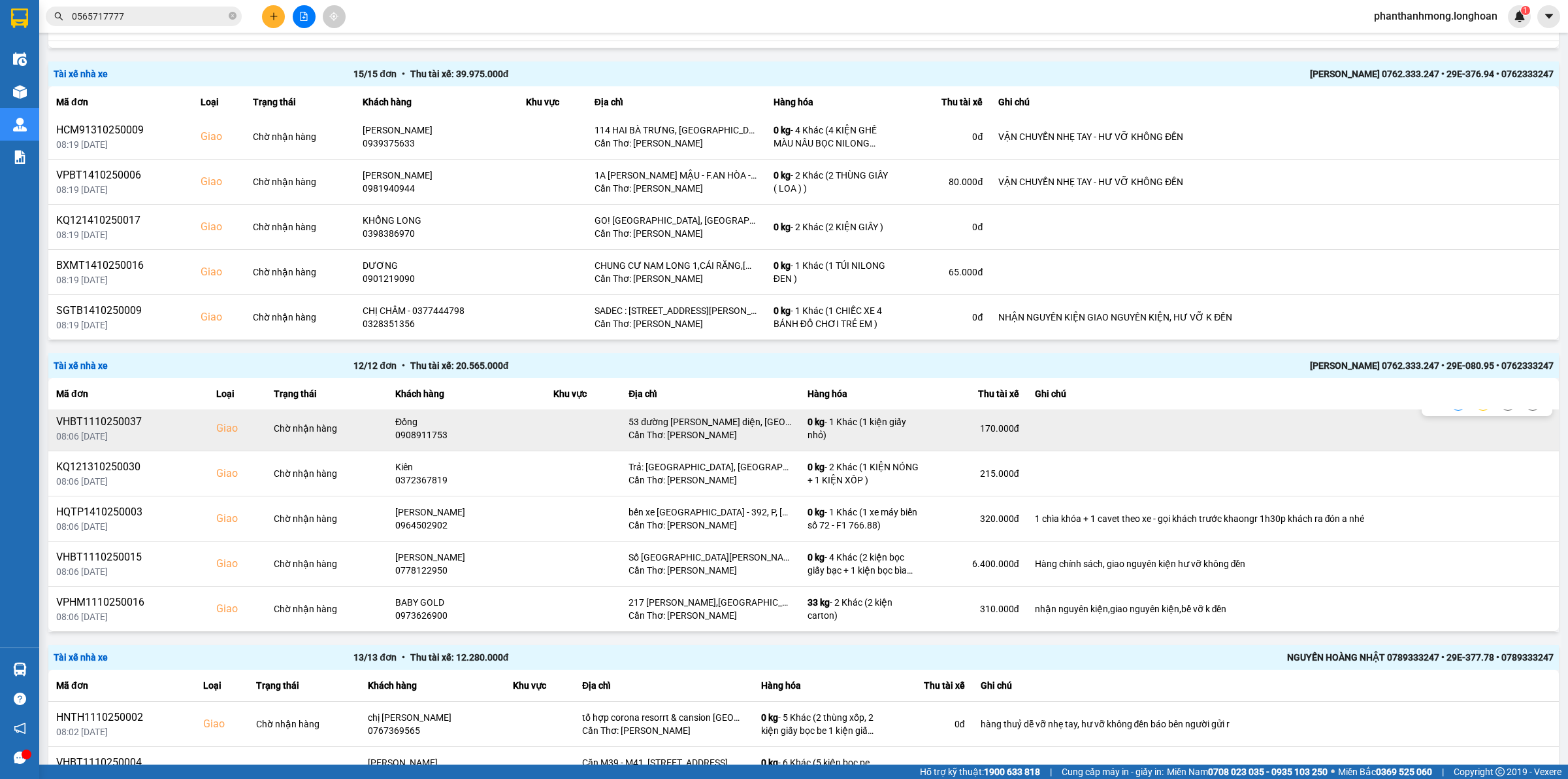
scroll to position [321, 0]
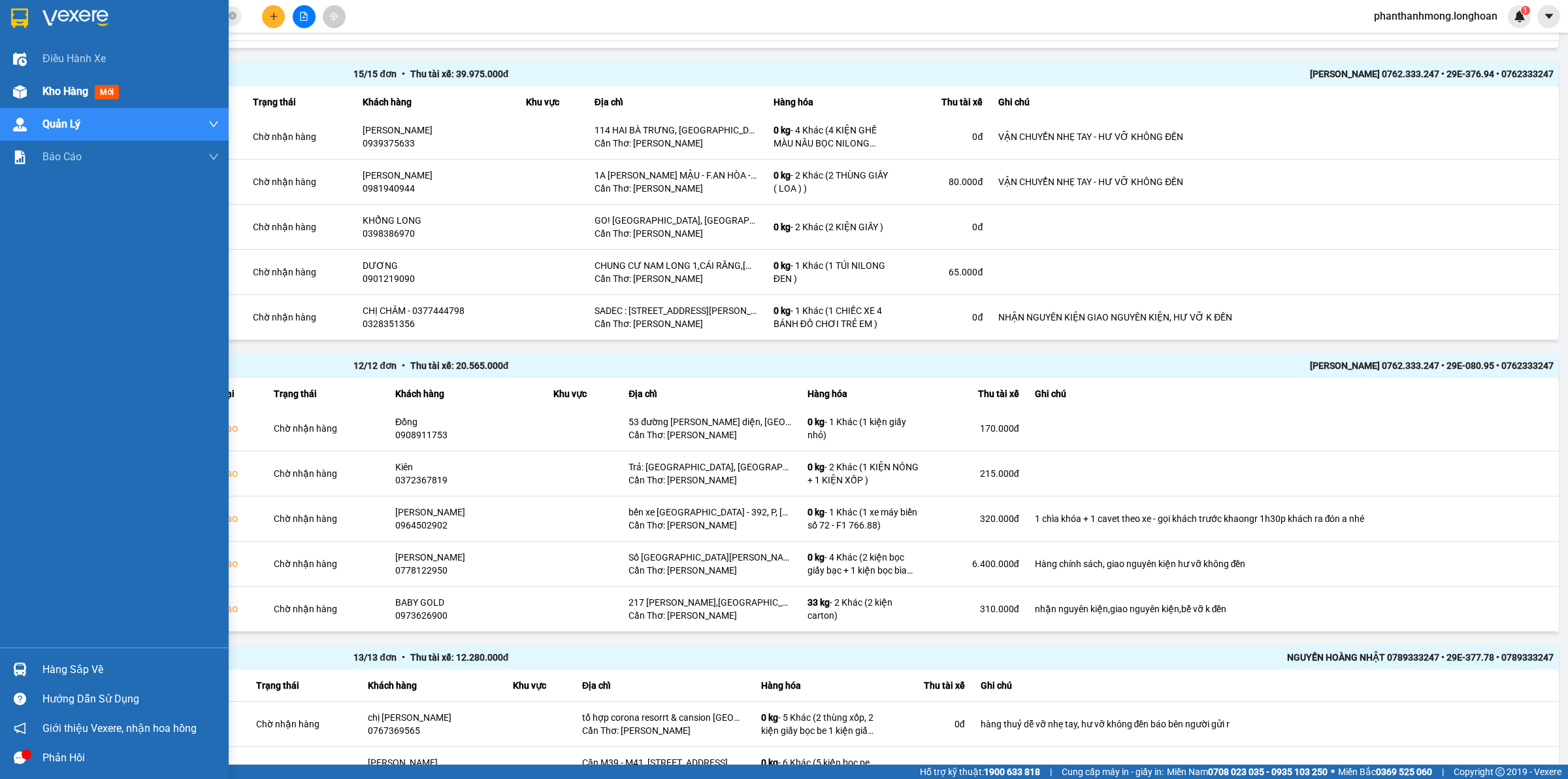
click at [23, 15] on img at bounding box center [19, 18] width 17 height 20
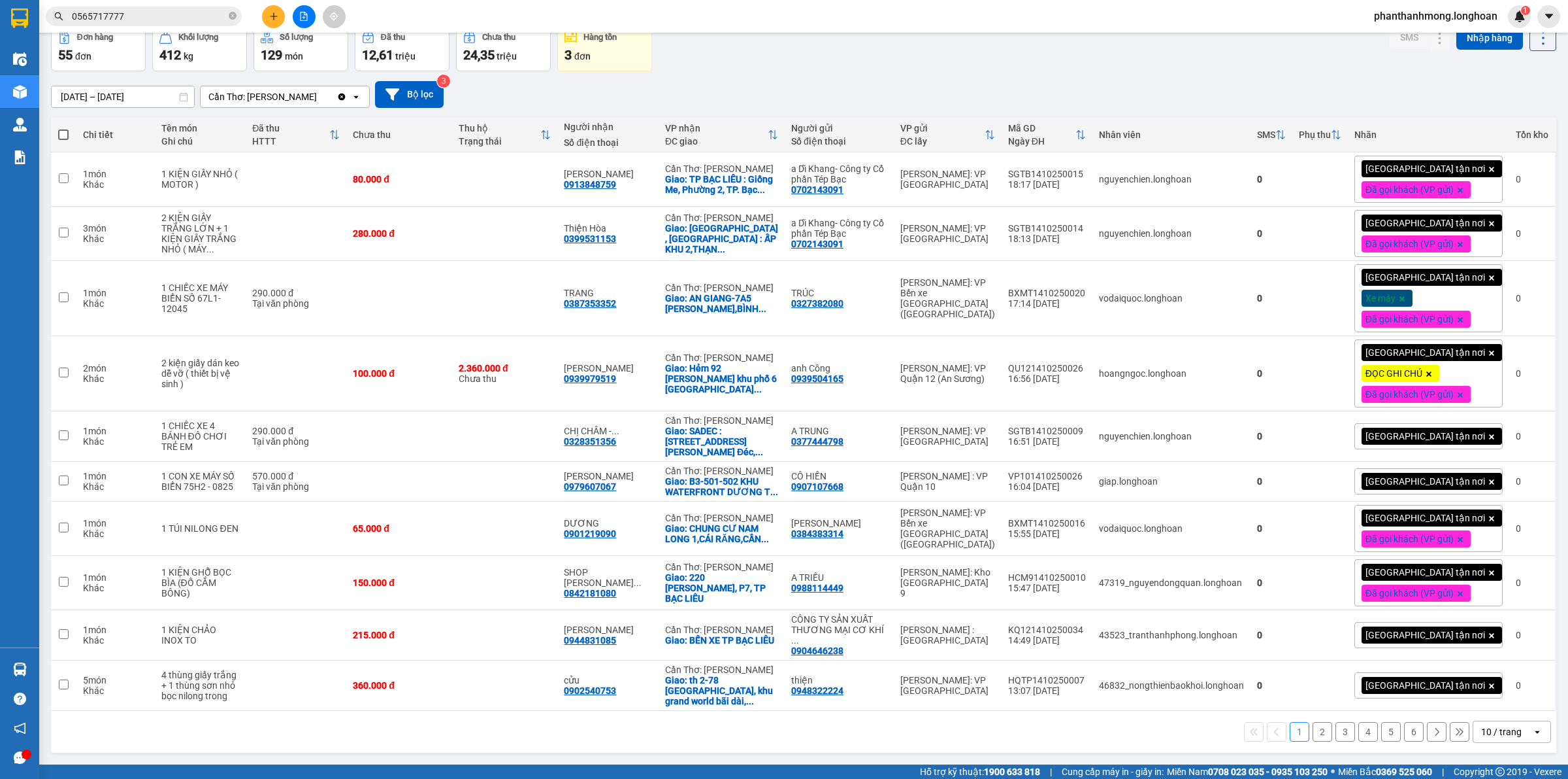
scroll to position [60, 0]
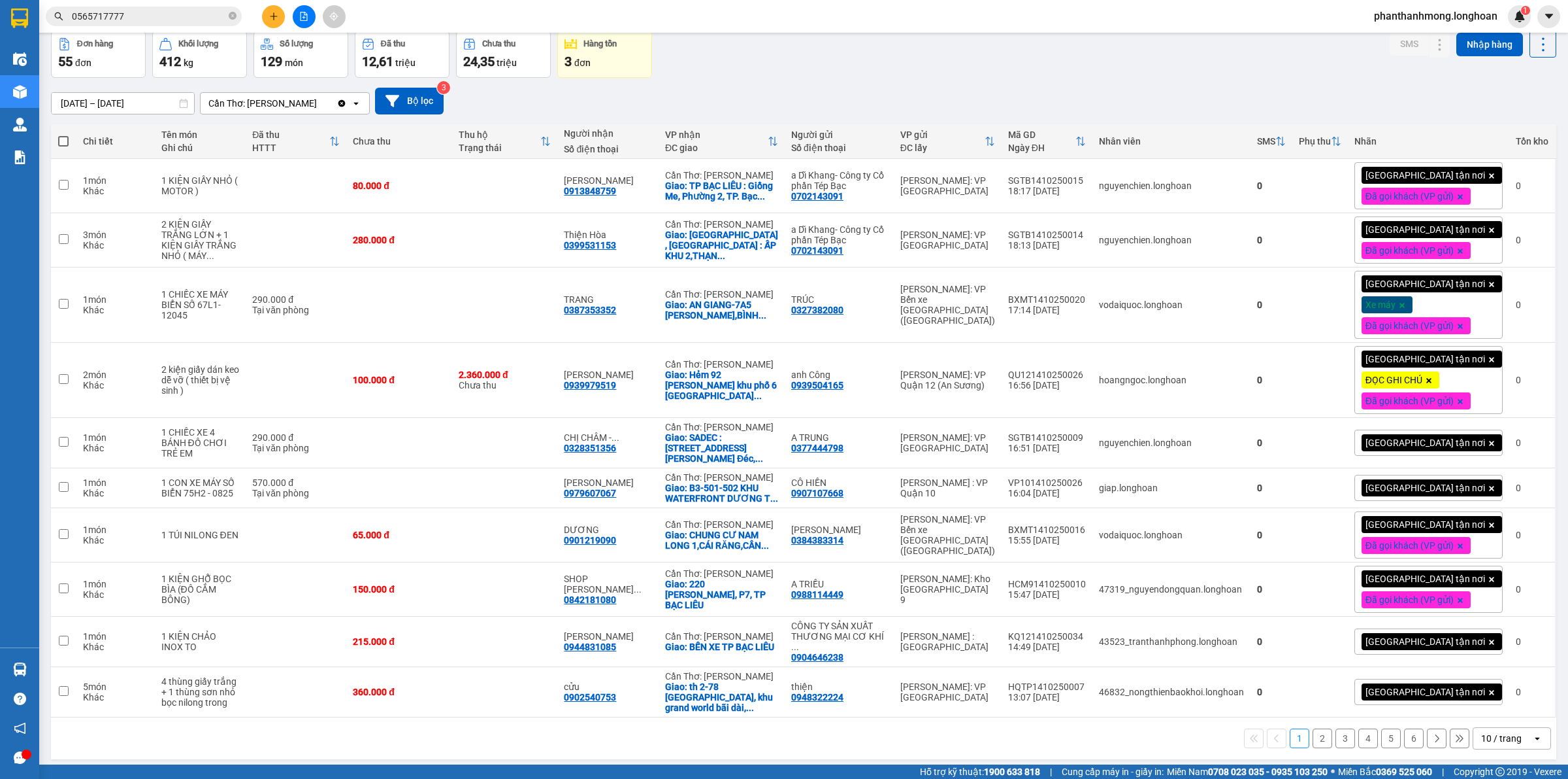
click at [278, 15] on icon "plus" at bounding box center [274, 16] width 9 height 9
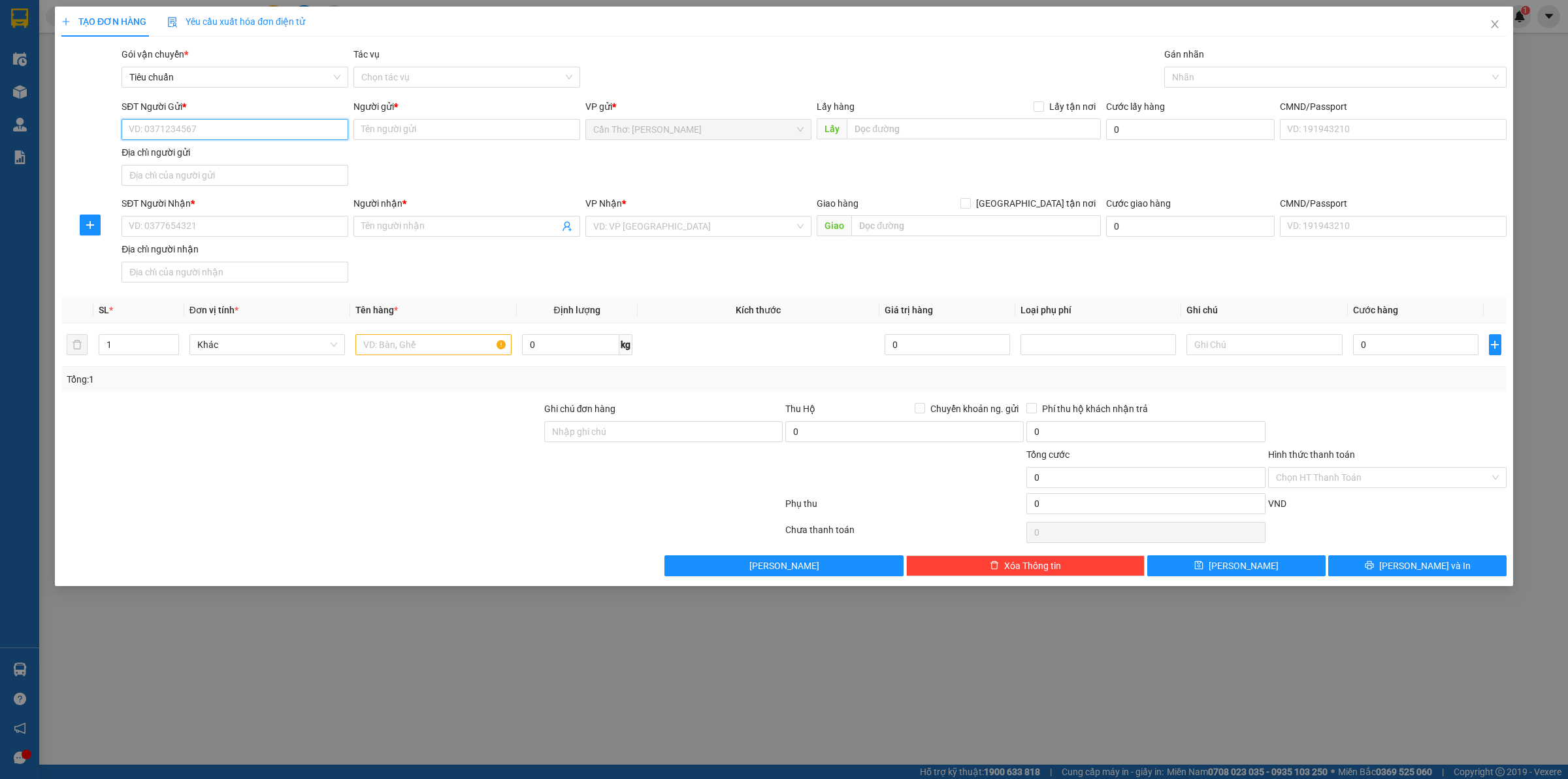
click at [309, 132] on input "SĐT Người Gửi *" at bounding box center [235, 129] width 226 height 21
paste input "0902456209"
type input "0902456209"
click at [439, 129] on input "Người gửi *" at bounding box center [467, 129] width 226 height 21
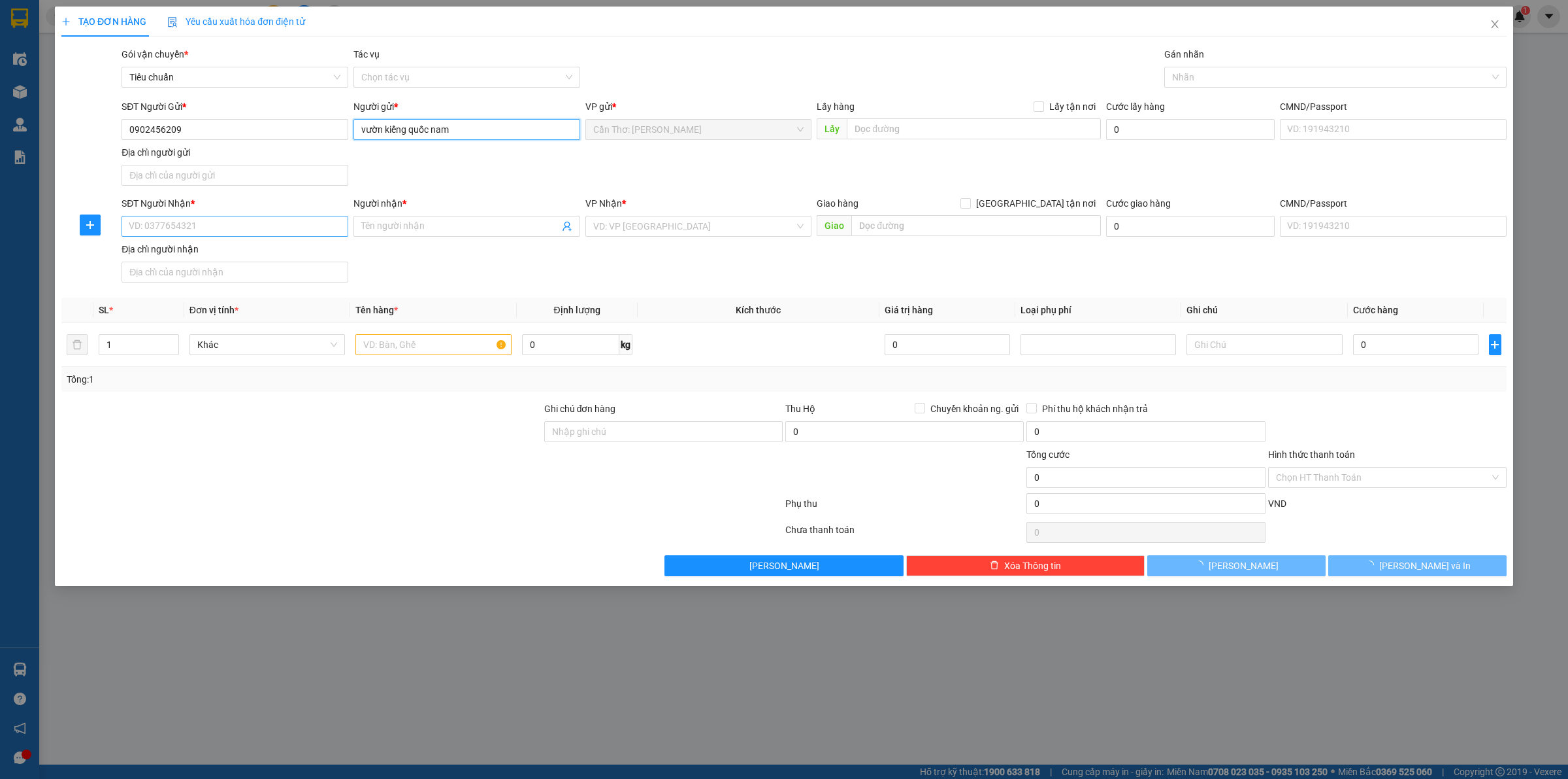
type input "vườn kiểng quốc nam"
click at [250, 229] on input "SĐT Người Nhận *" at bounding box center [235, 226] width 226 height 21
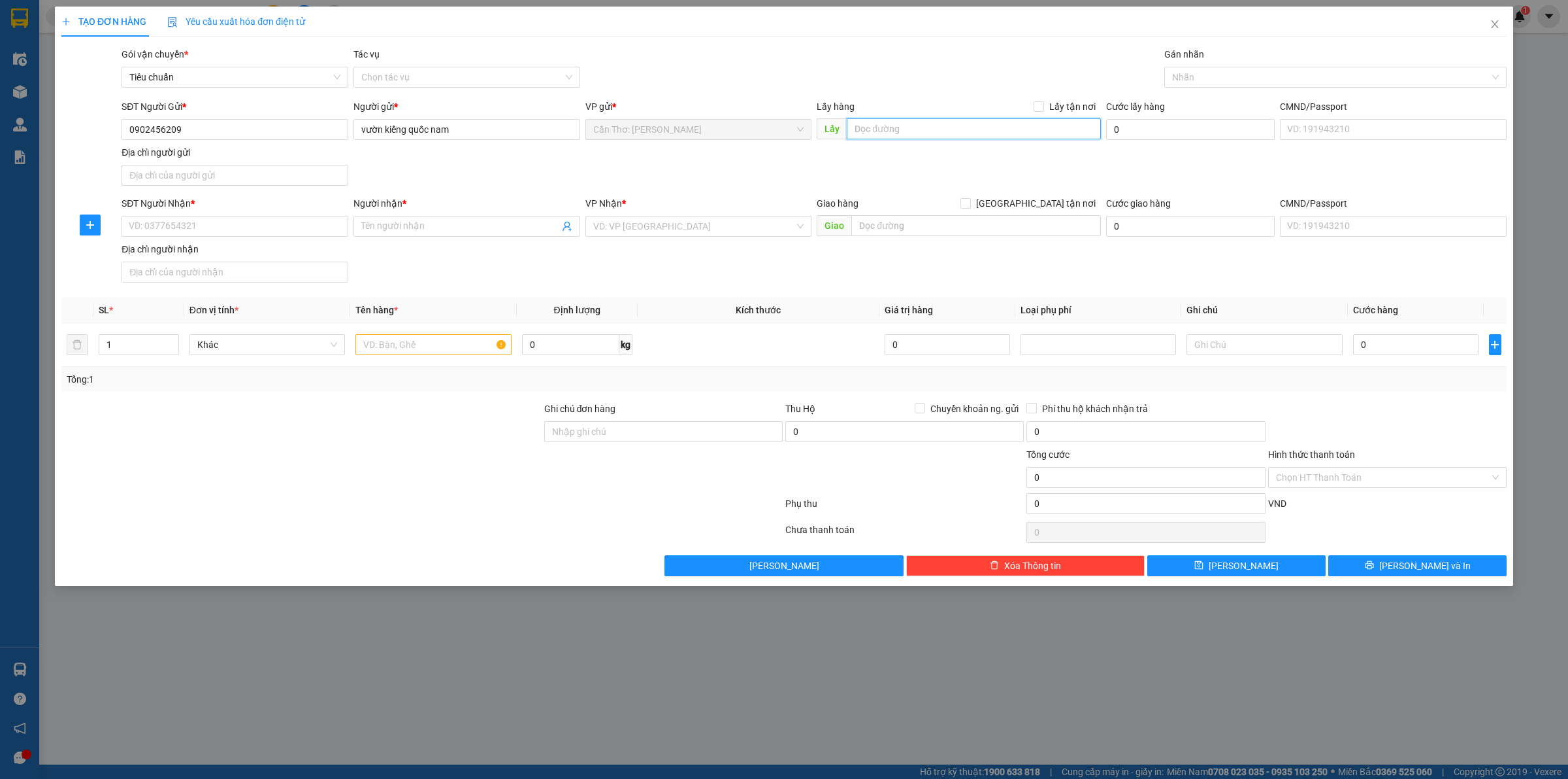
click at [900, 121] on input "text" at bounding box center [975, 128] width 255 height 21
paste input "Địa chỉ nhận... [STREET_ADDRESS] lộc. [GEOGRAPHIC_DATA] [GEOGRAPHIC_DATA]"
type input "Địa chỉ nhận... [STREET_ADDRESS] lộc. [GEOGRAPHIC_DATA] [GEOGRAPHIC_DATA]"
click at [1056, 109] on span "Lấy tận nơi" at bounding box center [1072, 106] width 57 height 14
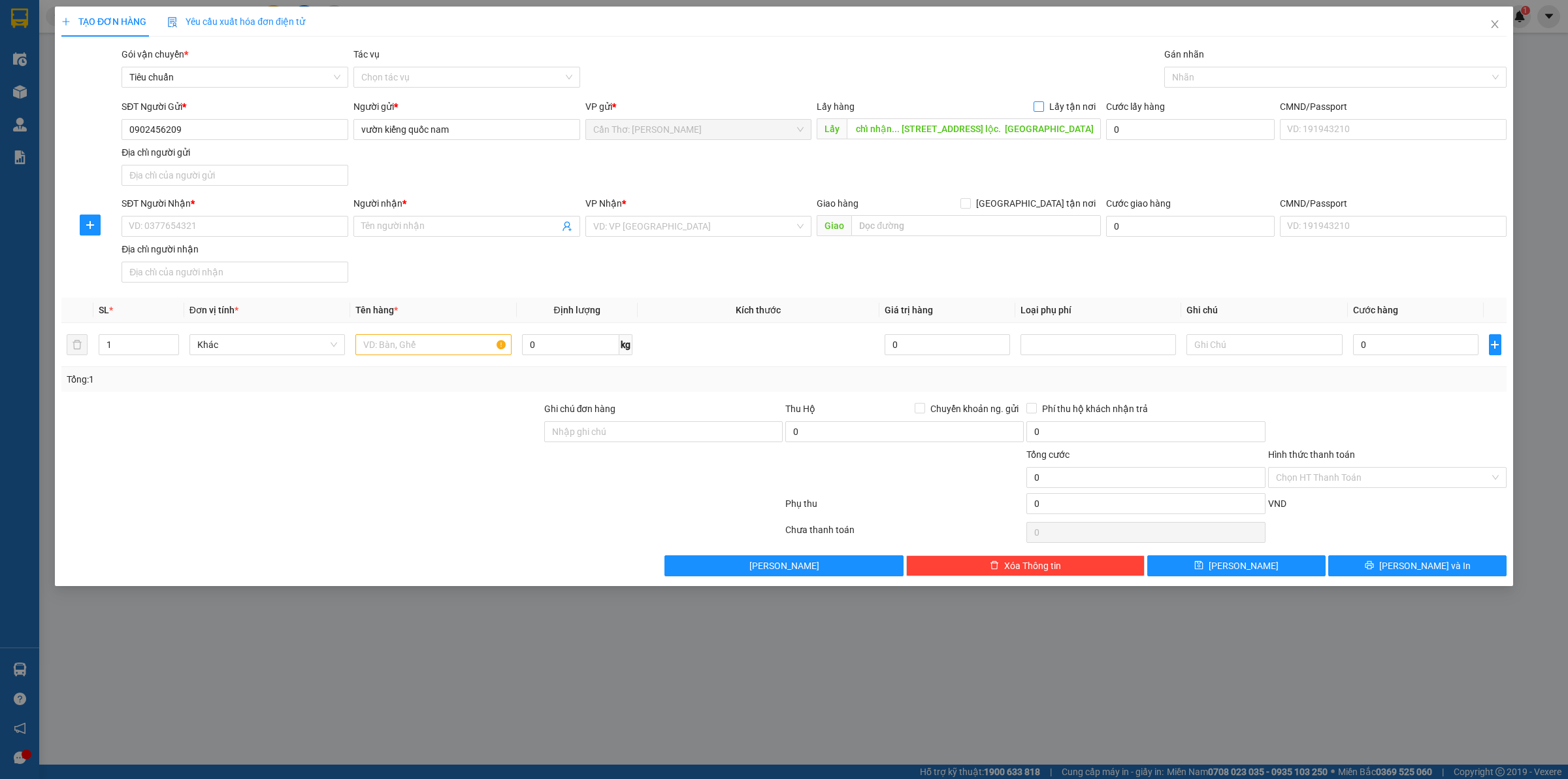
click at [1043, 109] on input "Lấy tận nơi" at bounding box center [1038, 106] width 9 height 9
checkbox input "true"
click at [304, 227] on input "SĐT Người Nhận *" at bounding box center [235, 226] width 226 height 21
paste input "0704511239"
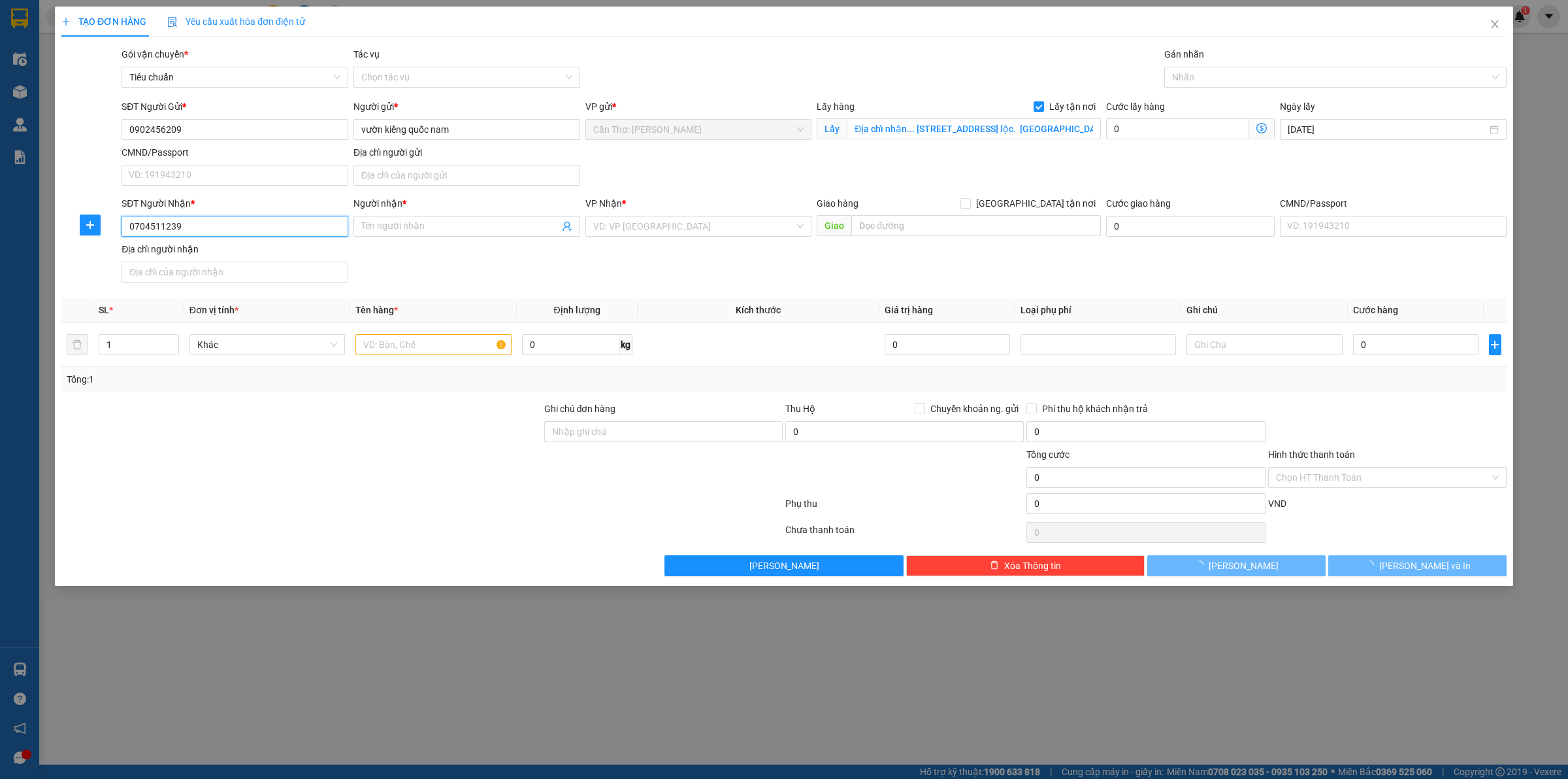
drag, startPoint x: 267, startPoint y: 227, endPoint x: 226, endPoint y: 236, distance: 42.0
click at [266, 227] on input "0704511239" at bounding box center [235, 226] width 226 height 21
drag, startPoint x: 135, startPoint y: 230, endPoint x: 167, endPoint y: 266, distance: 48.2
click at [135, 229] on input "0704511239" at bounding box center [235, 226] width 226 height 21
click at [239, 232] on input "0704511239" at bounding box center [235, 226] width 226 height 21
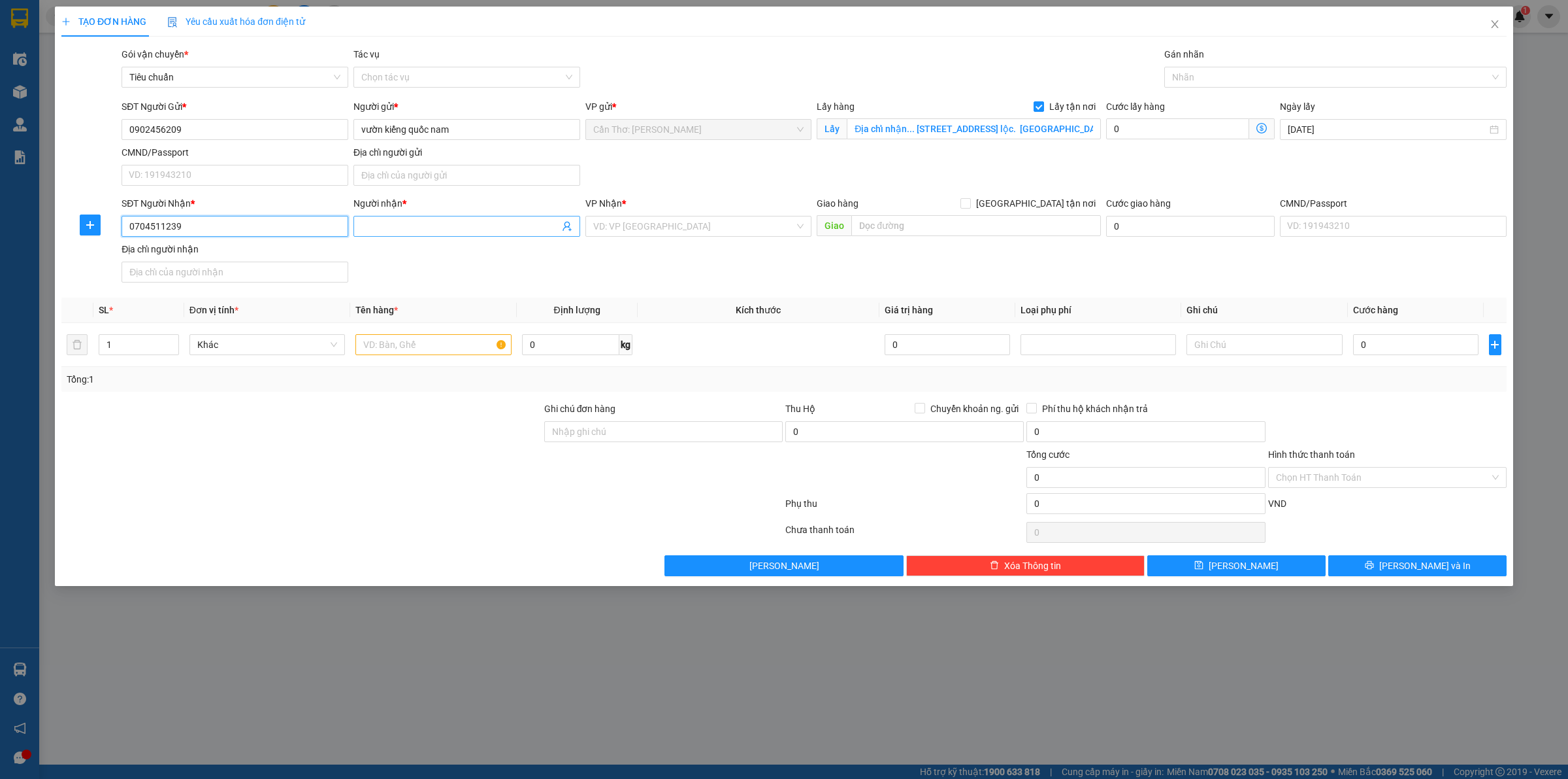
type input "0704511239"
click at [403, 232] on input "Người nhận *" at bounding box center [460, 226] width 198 height 14
type input "a"
type input "A CÔNG ( LỘC PHÁT )"
click at [697, 233] on input "search" at bounding box center [694, 227] width 202 height 20
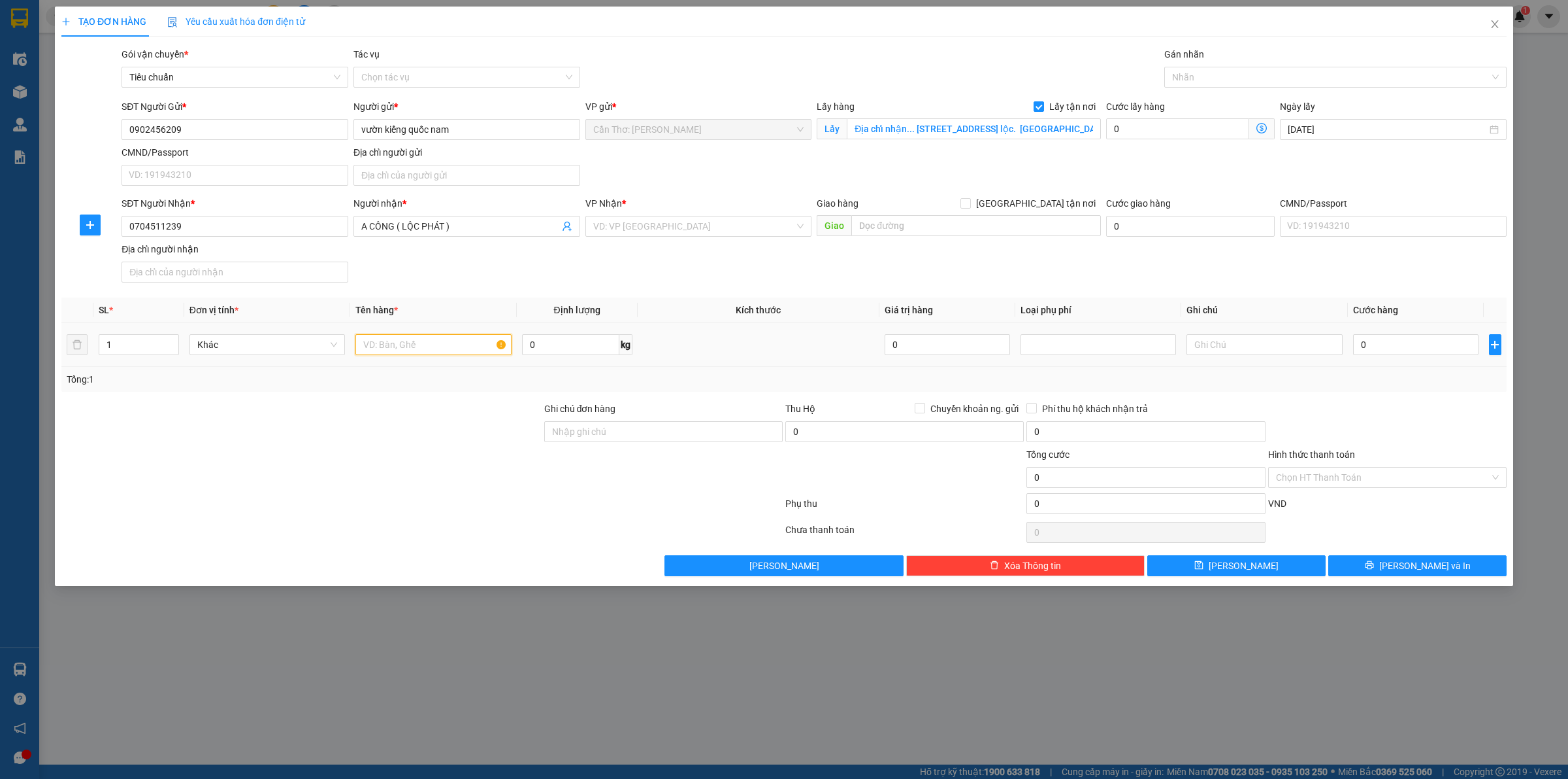
click at [474, 342] on input "text" at bounding box center [433, 344] width 155 height 21
type input "1 cây bằng lăng"
click at [1144, 132] on input "0" at bounding box center [1177, 128] width 143 height 21
type input "6"
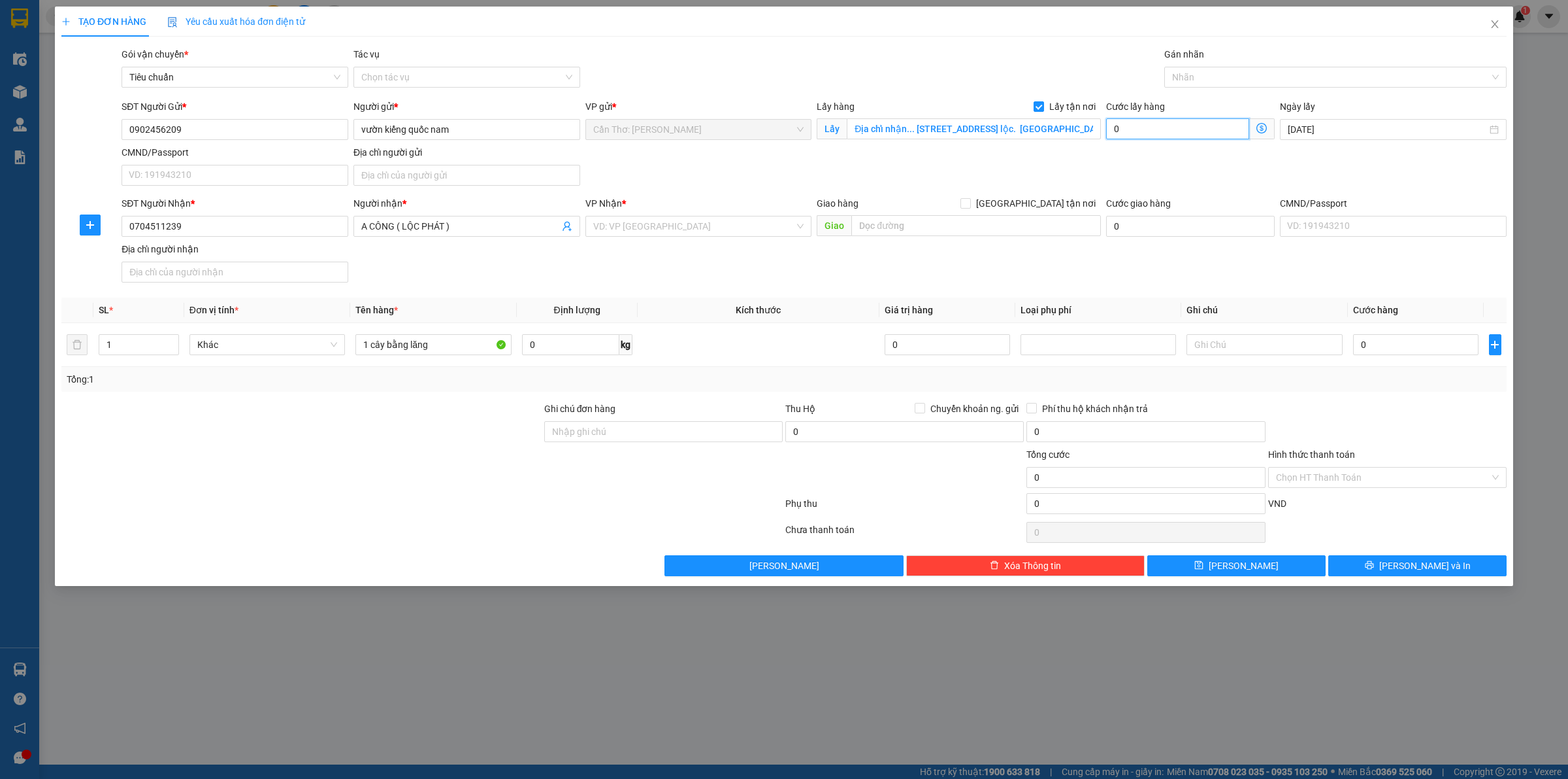
type input "6"
type input "65"
type input "650"
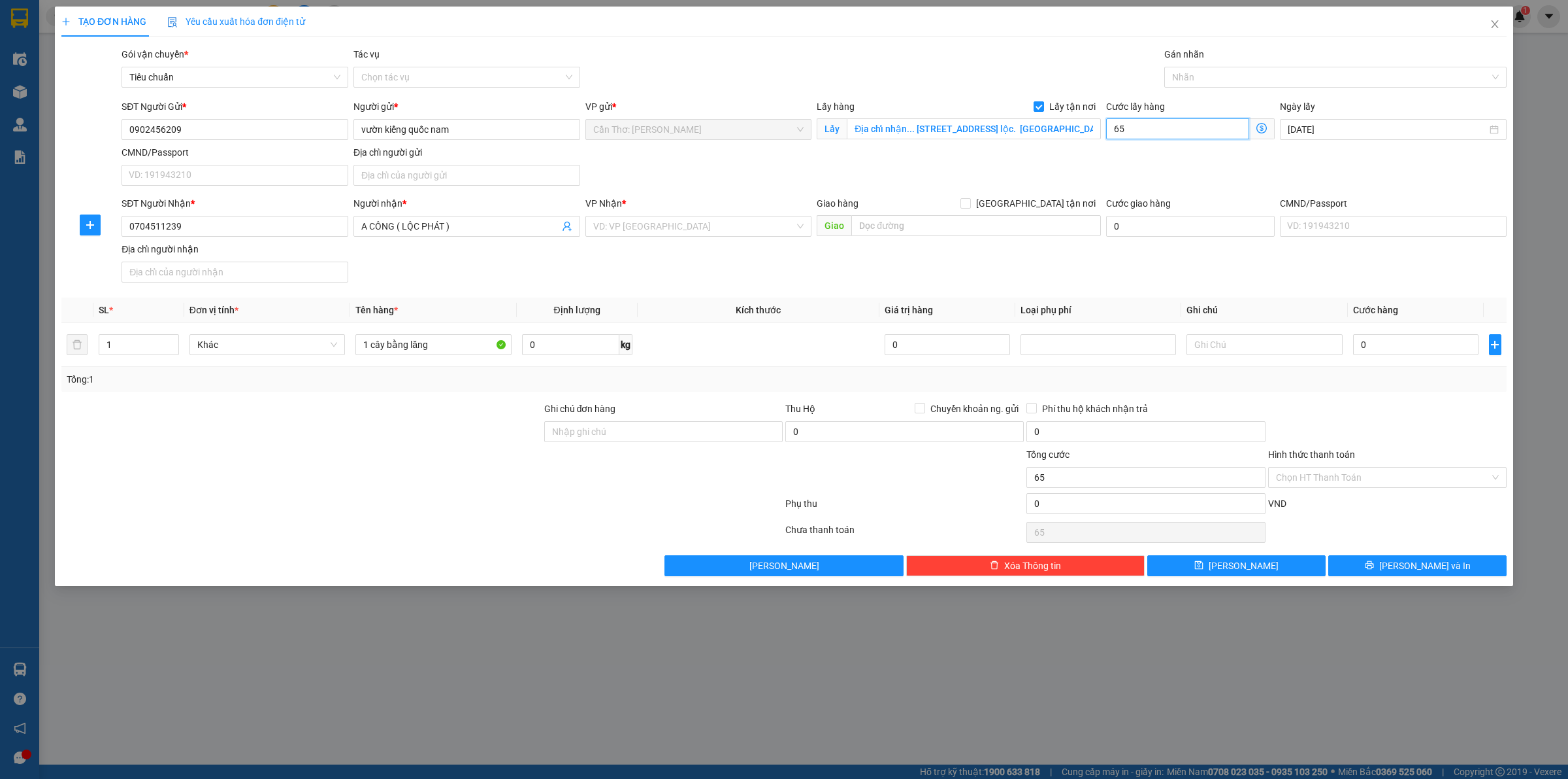
type input "650"
type input "6.500"
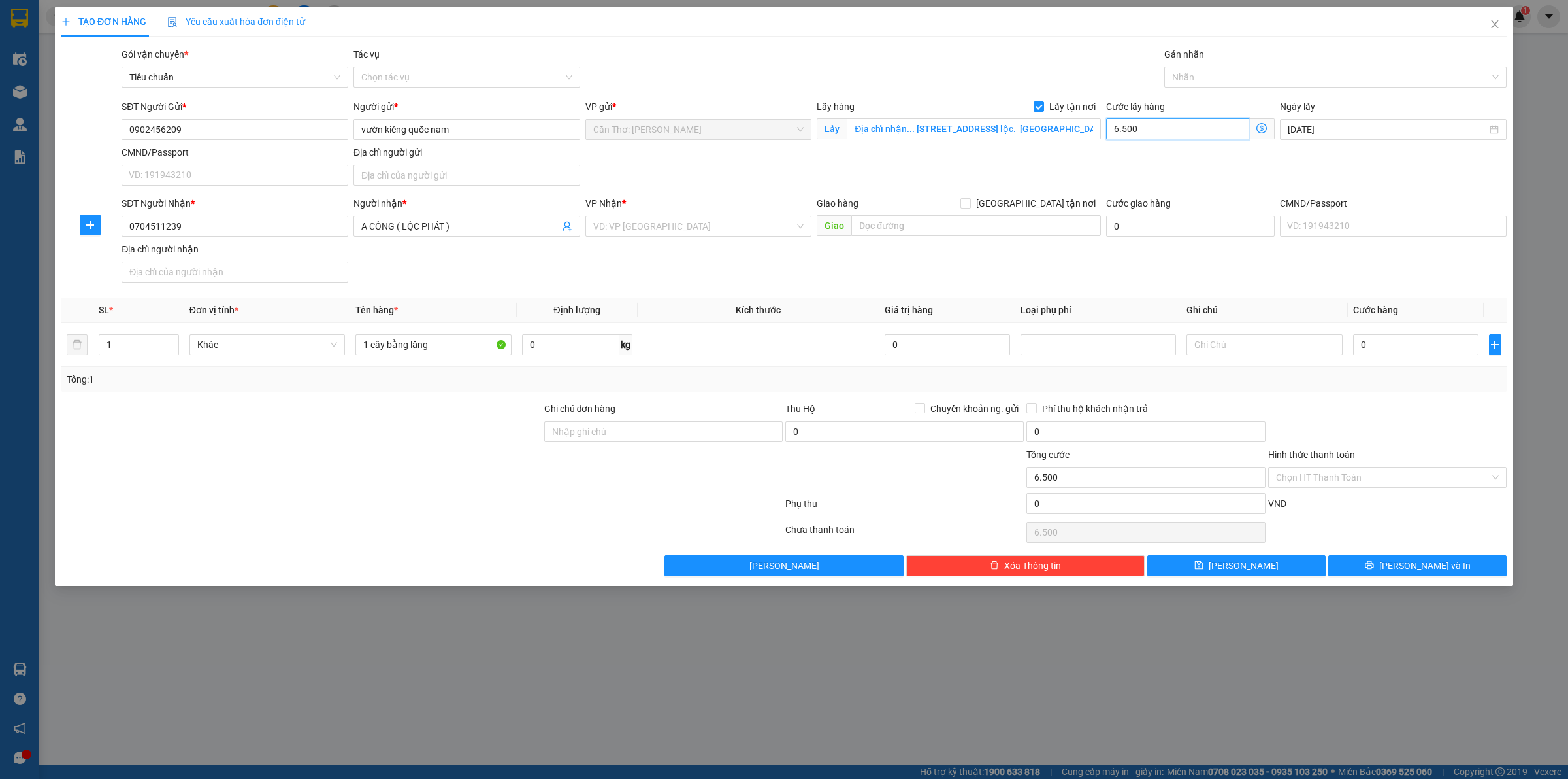
type input "65.000"
click at [674, 234] on input "search" at bounding box center [694, 227] width 202 height 20
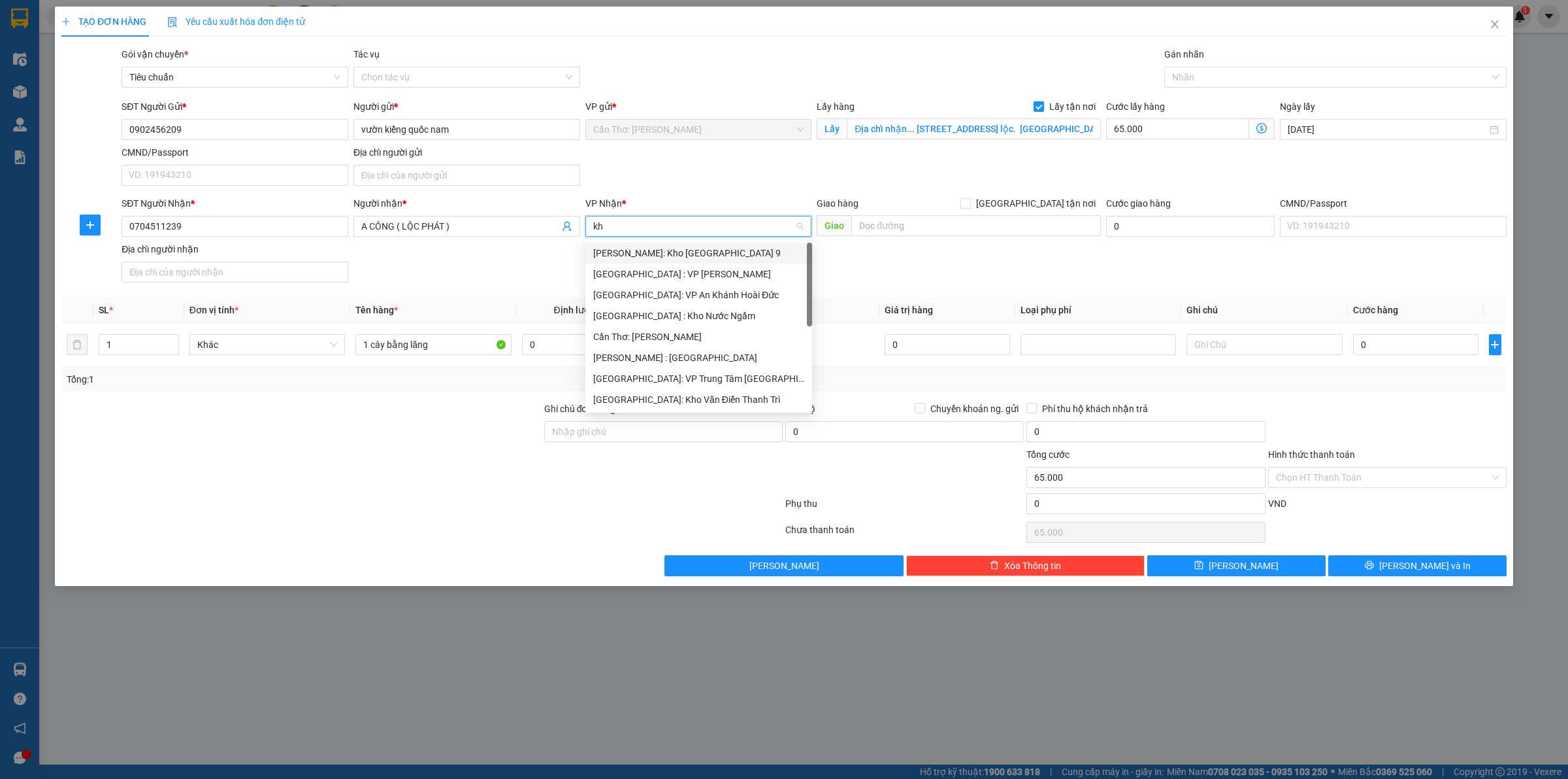
type input "kho"
click at [662, 324] on div "[PERSON_NAME] : [GEOGRAPHIC_DATA]" at bounding box center [698, 315] width 226 height 21
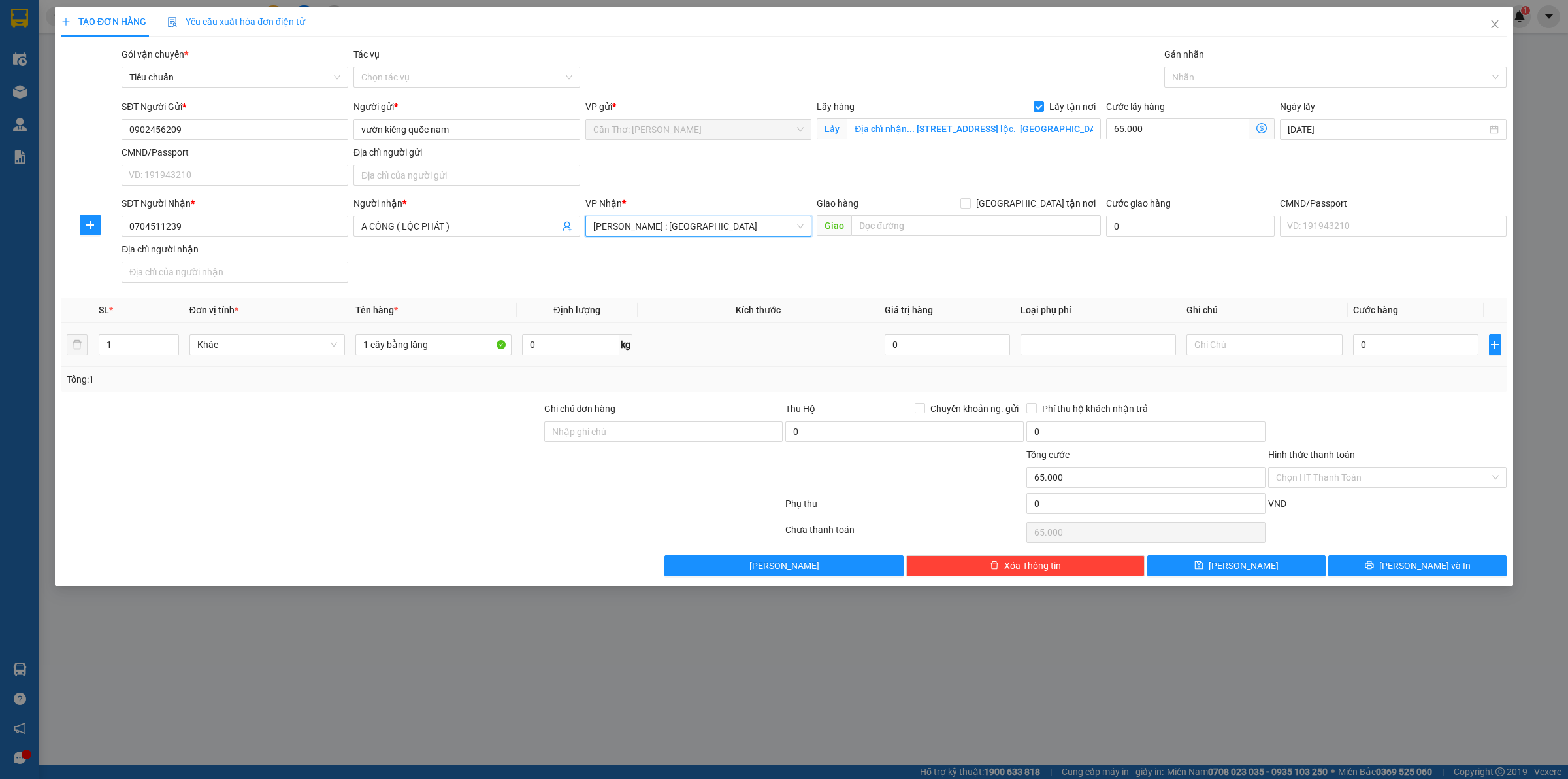
click at [1413, 333] on div "0" at bounding box center [1416, 345] width 126 height 26
click at [1412, 338] on input "0" at bounding box center [1416, 344] width 126 height 21
type input "1"
type input "65.001"
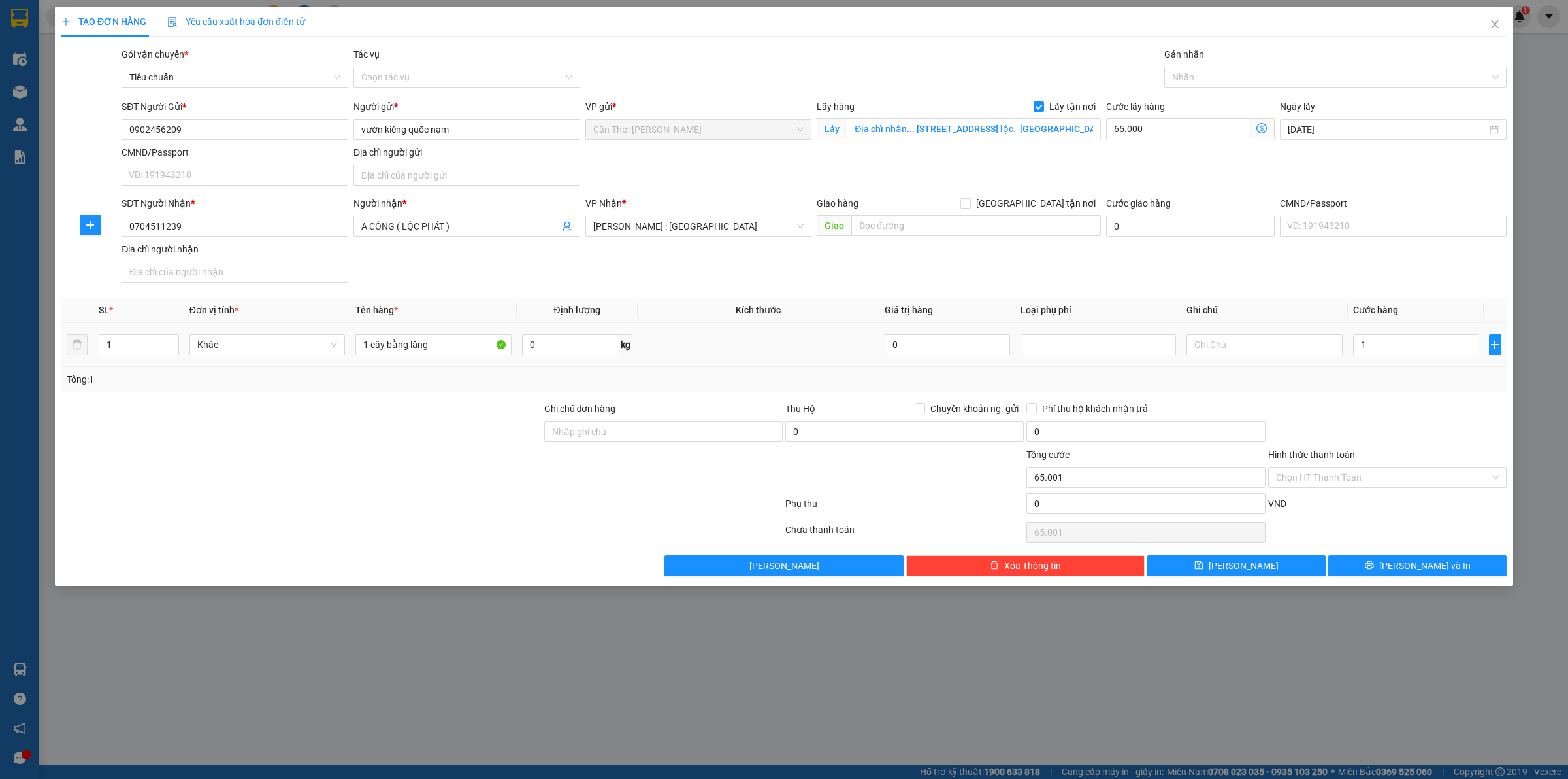
click at [1389, 322] on th "Cước hàng" at bounding box center [1416, 310] width 136 height 26
type input "1.000"
type input "66.000"
click at [673, 428] on input "Ghi chú đơn hàng" at bounding box center [664, 431] width 239 height 21
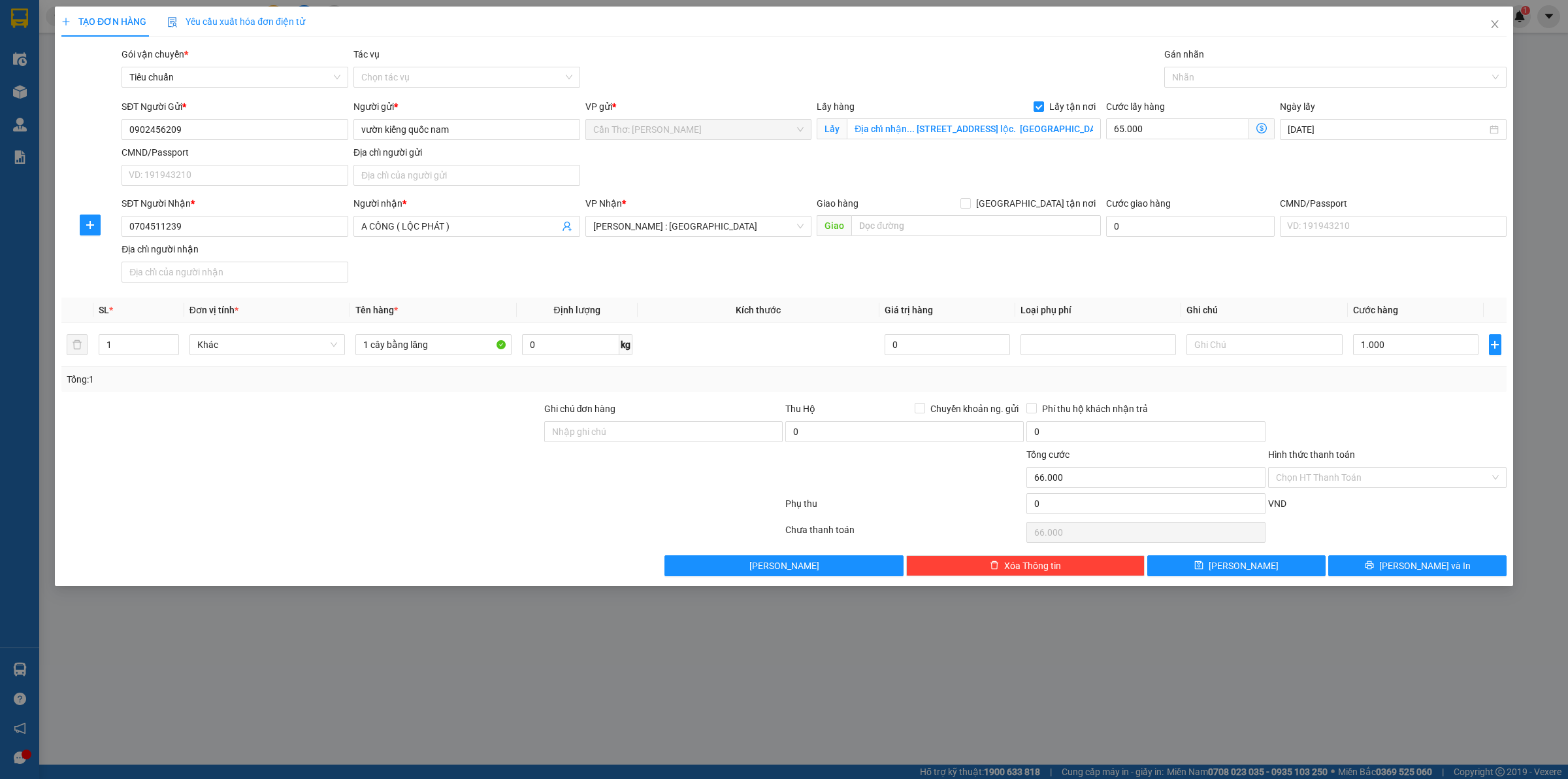
drag, startPoint x: 751, startPoint y: 394, endPoint x: 758, endPoint y: 393, distance: 7.1
click at [751, 394] on div "Transit Pickup Surcharge Ids Transit Deliver Surcharge Ids Transit Deliver Surc…" at bounding box center [784, 312] width 1446 height 529
click at [1374, 566] on icon "printer" at bounding box center [1369, 565] width 8 height 8
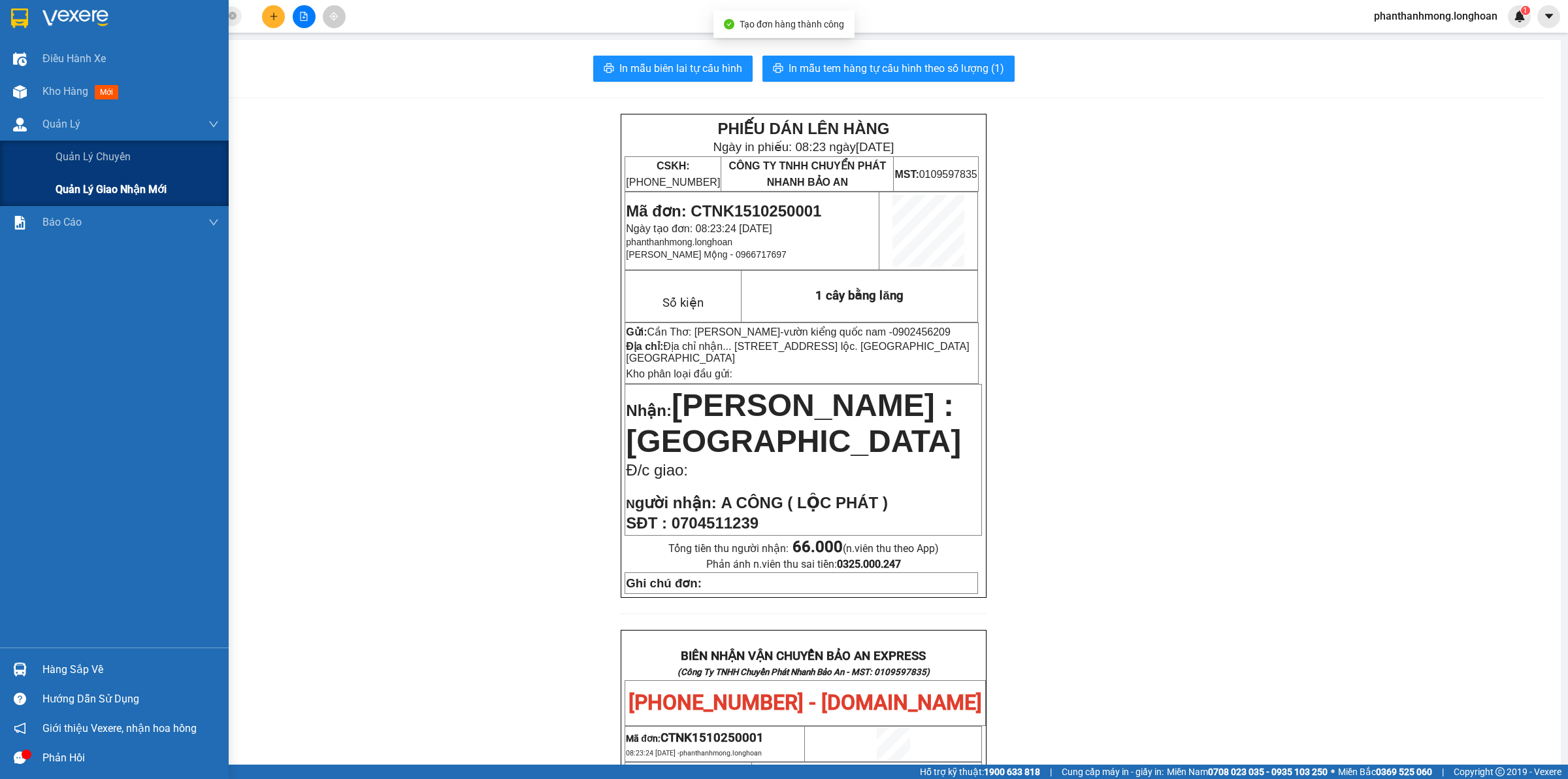
click at [117, 194] on span "Quản lý giao nhận mới" at bounding box center [111, 189] width 111 height 17
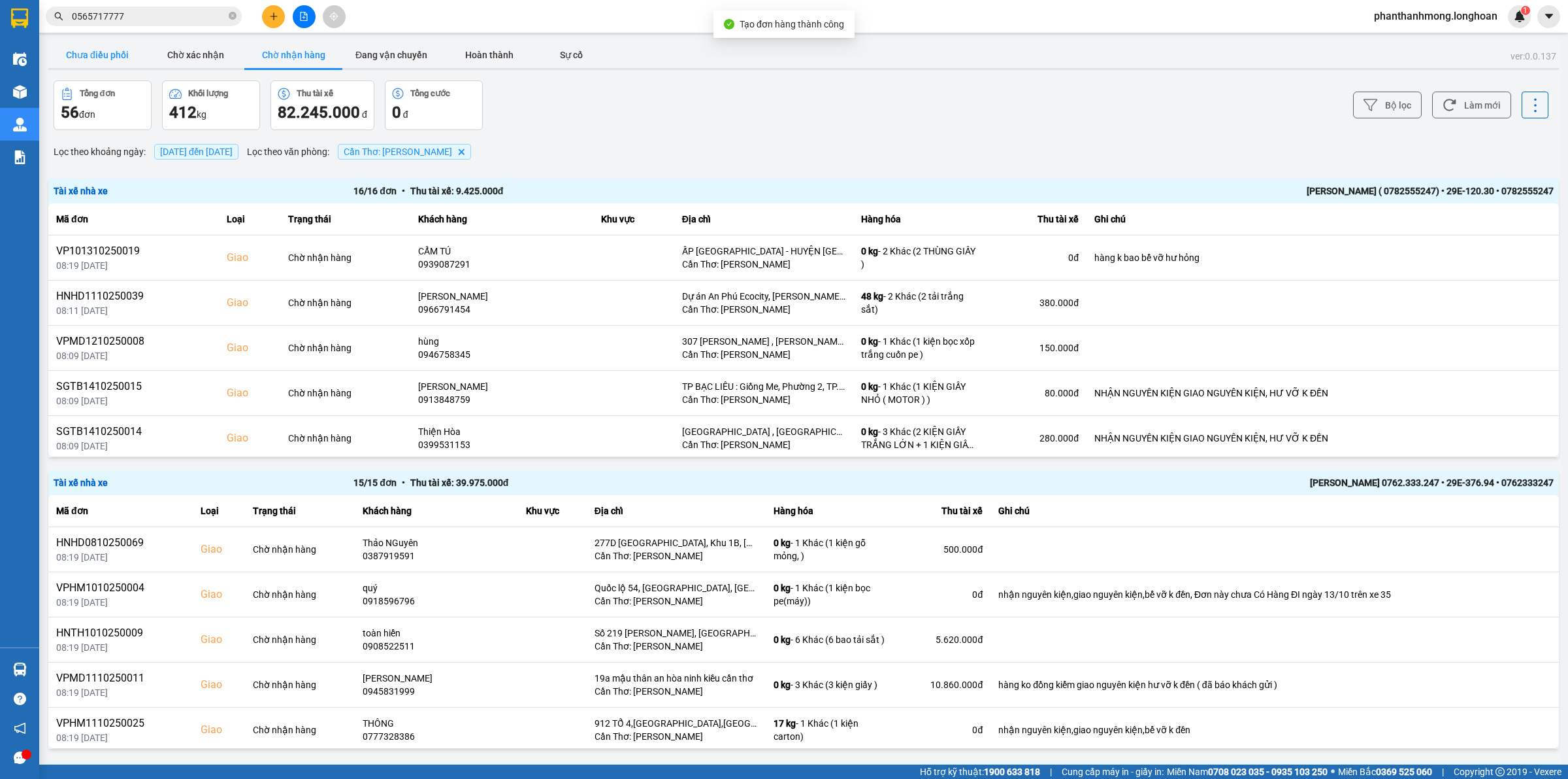
click at [82, 44] on button "Chưa điều phối" at bounding box center [97, 55] width 98 height 26
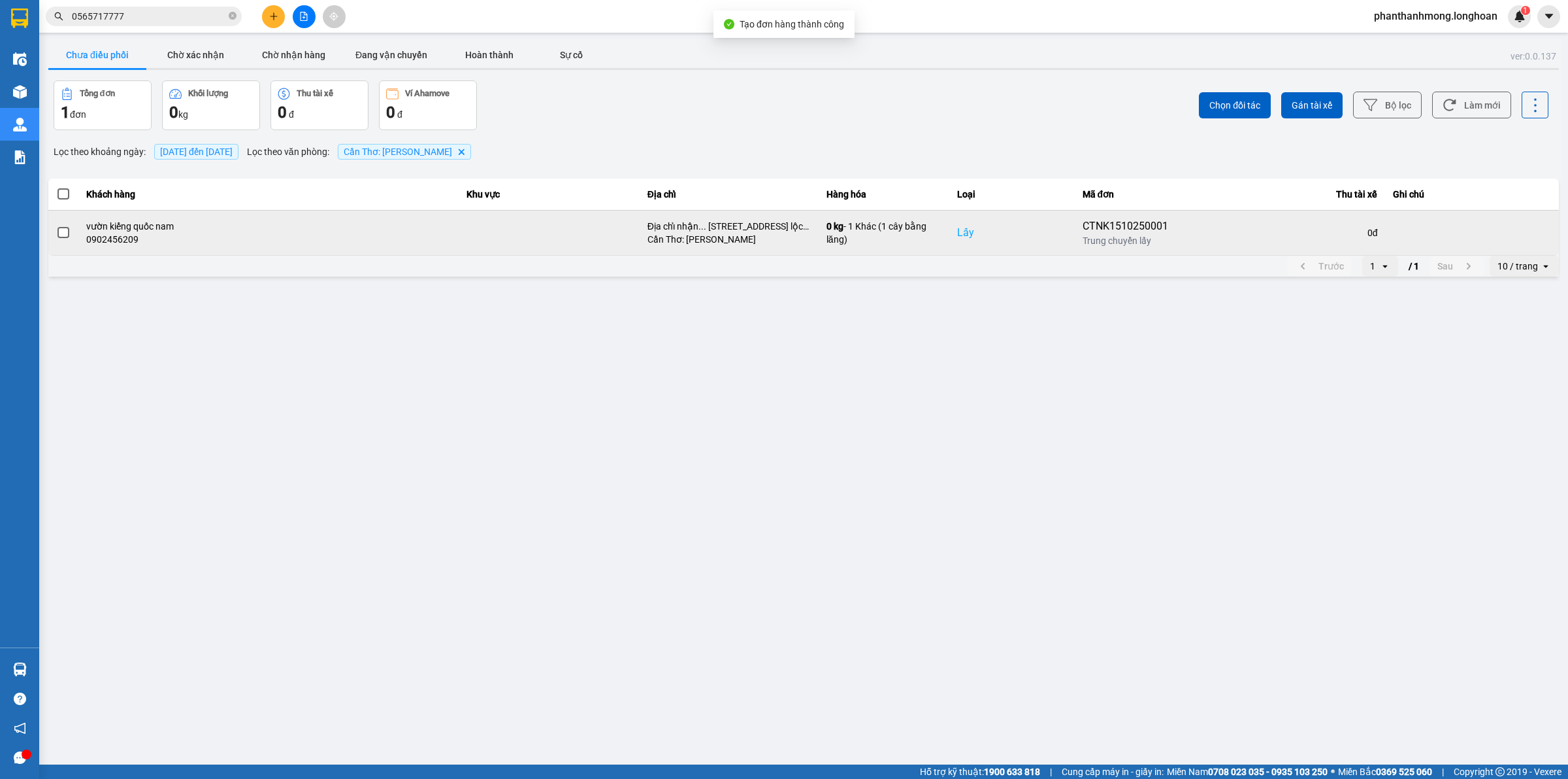
click at [53, 237] on td at bounding box center [63, 232] width 30 height 45
click at [58, 239] on label at bounding box center [63, 232] width 14 height 14
click at [56, 226] on input "checkbox" at bounding box center [56, 226] width 0 height 0
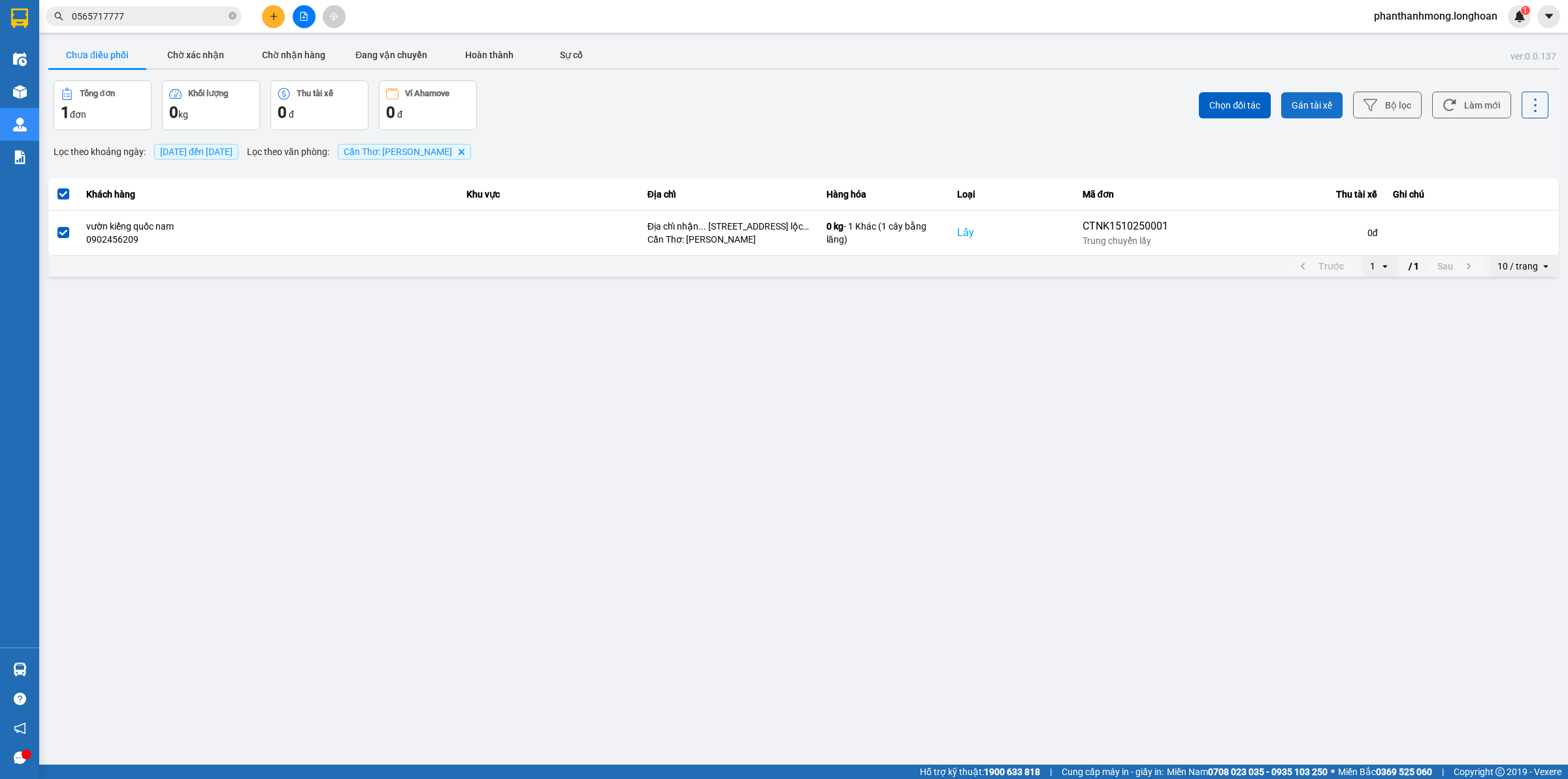
click at [1327, 117] on button "Gán tài xế" at bounding box center [1312, 105] width 61 height 26
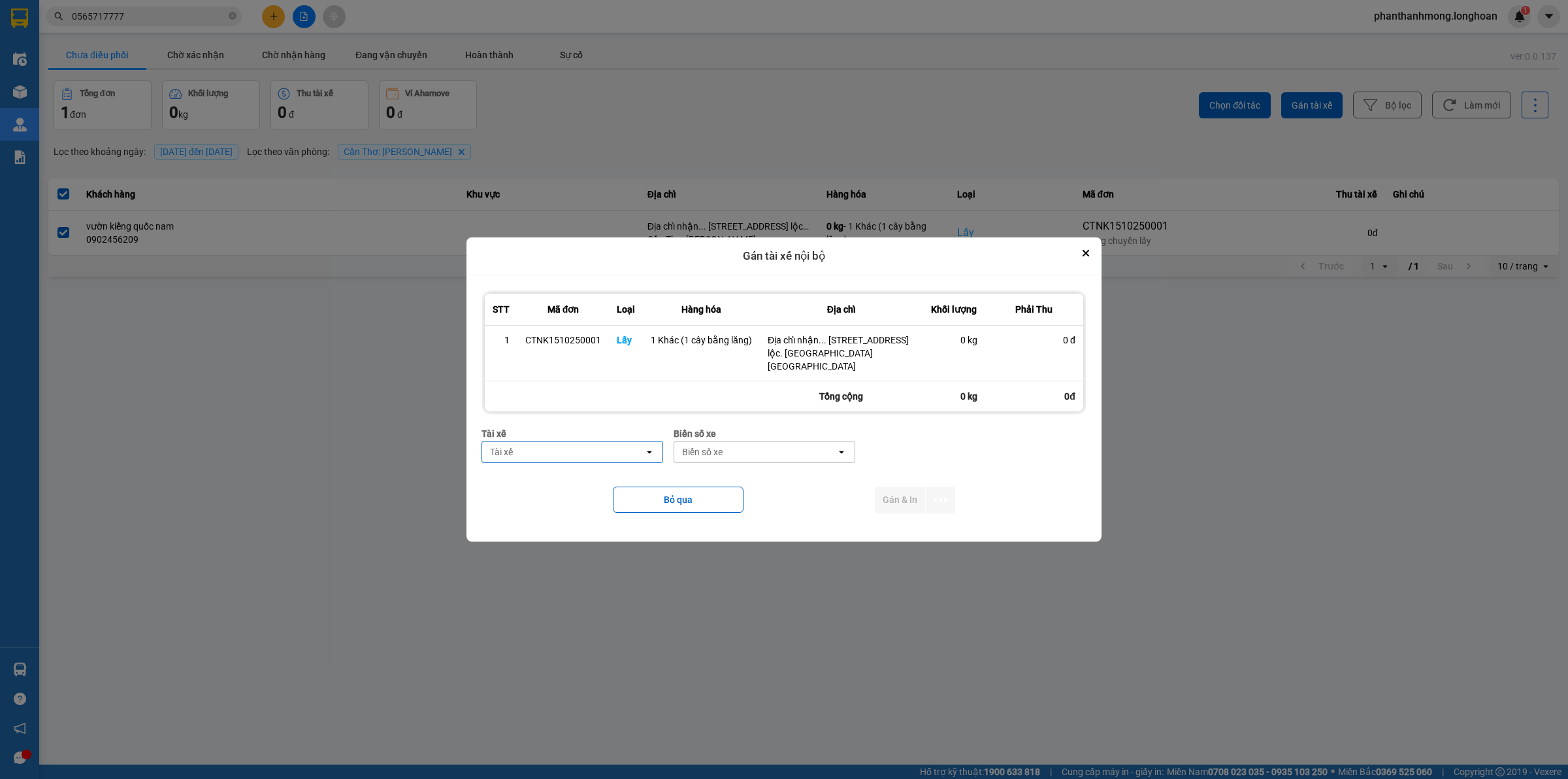
click at [605, 442] on div "Tài xế" at bounding box center [563, 452] width 162 height 21
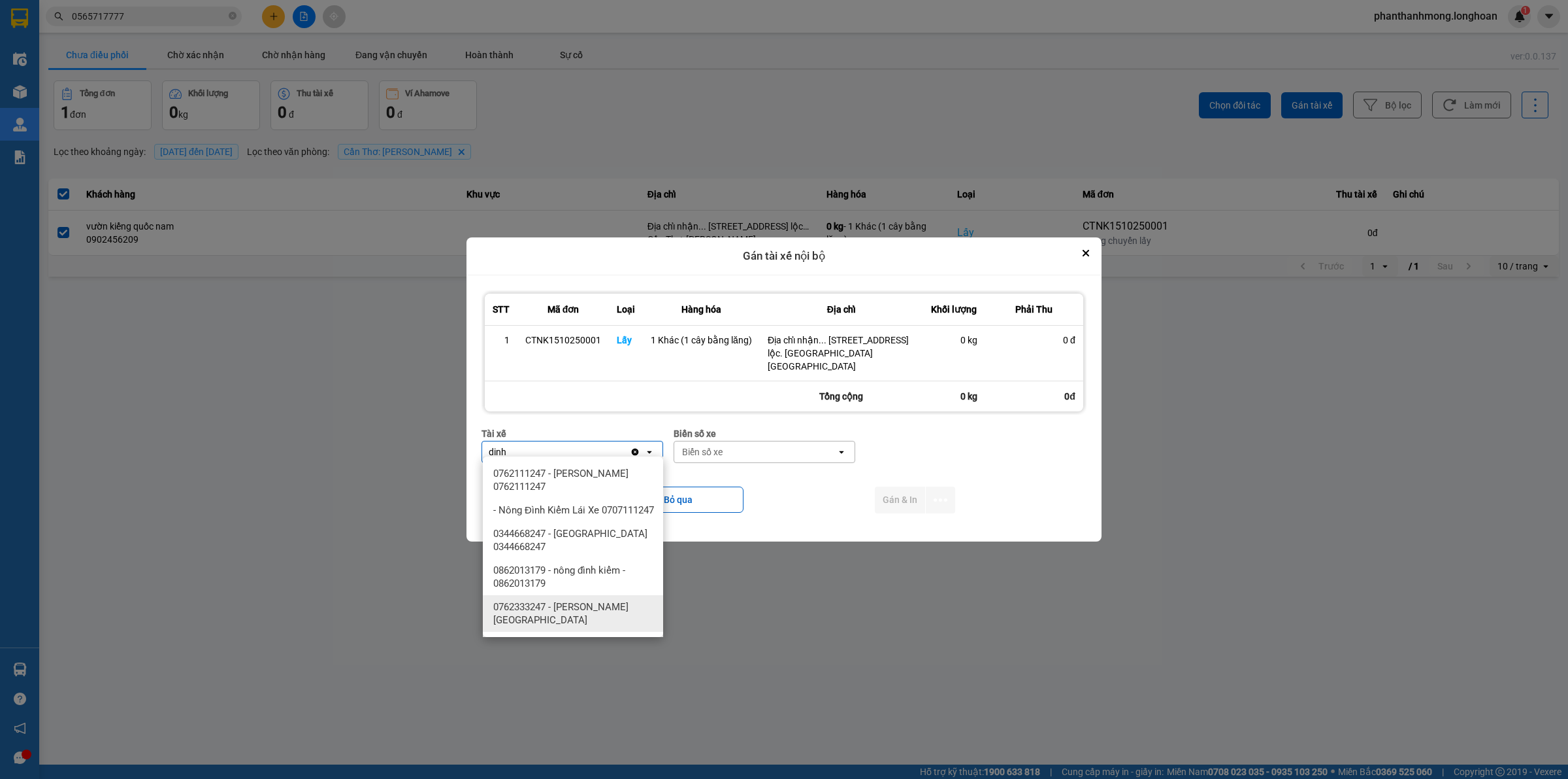
type input "dinh"
click at [596, 609] on span "0762333247 - [PERSON_NAME][GEOGRAPHIC_DATA]" at bounding box center [575, 614] width 164 height 26
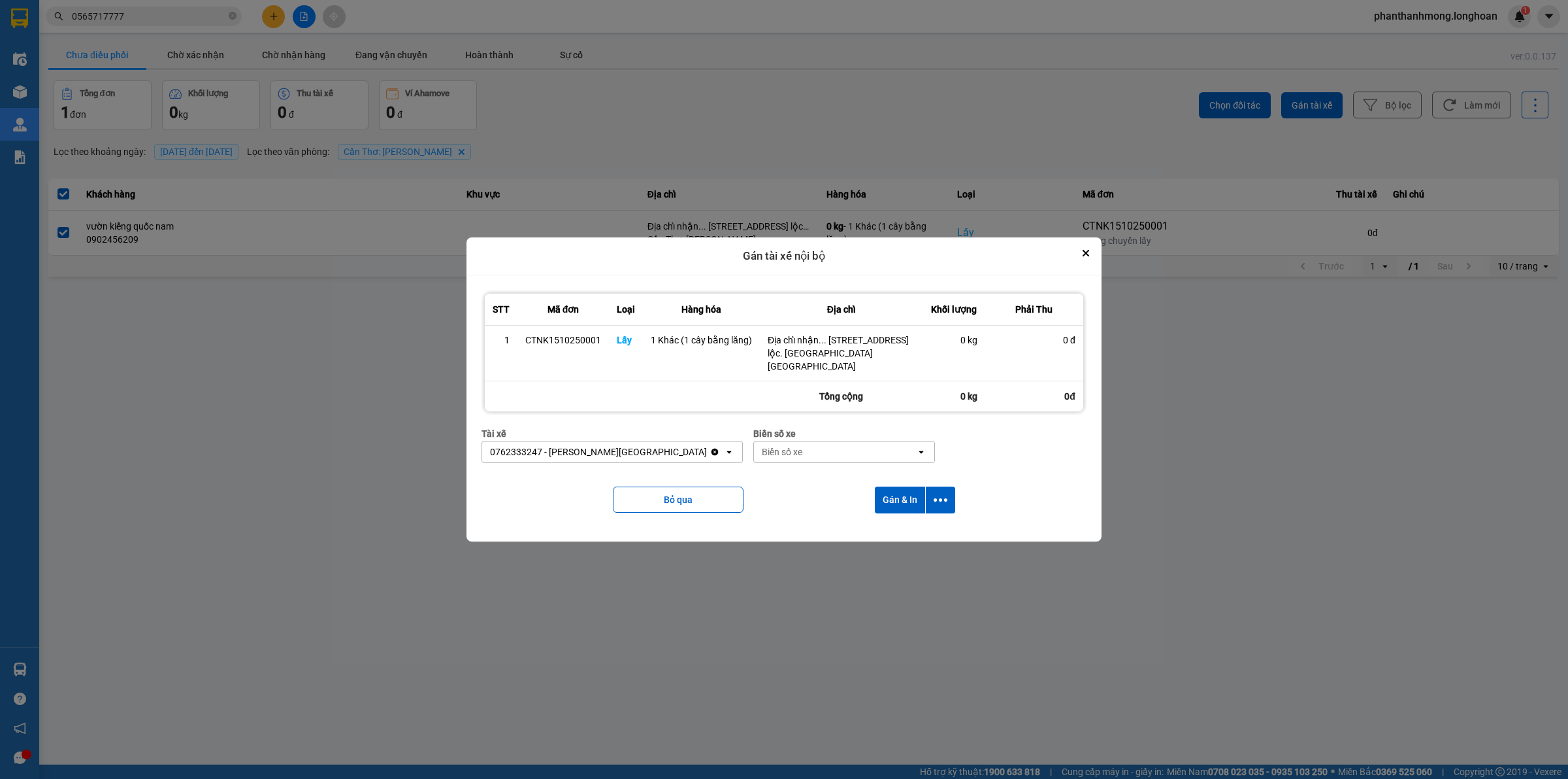
click at [800, 445] on div "Biển số xe" at bounding box center [835, 452] width 162 height 21
type input "95"
click at [807, 518] on div "29E-080.95" at bounding box center [817, 520] width 180 height 23
click at [938, 498] on icon "dialog" at bounding box center [941, 499] width 14 height 14
click at [894, 525] on span "Chỉ gán tài" at bounding box center [889, 529] width 43 height 13
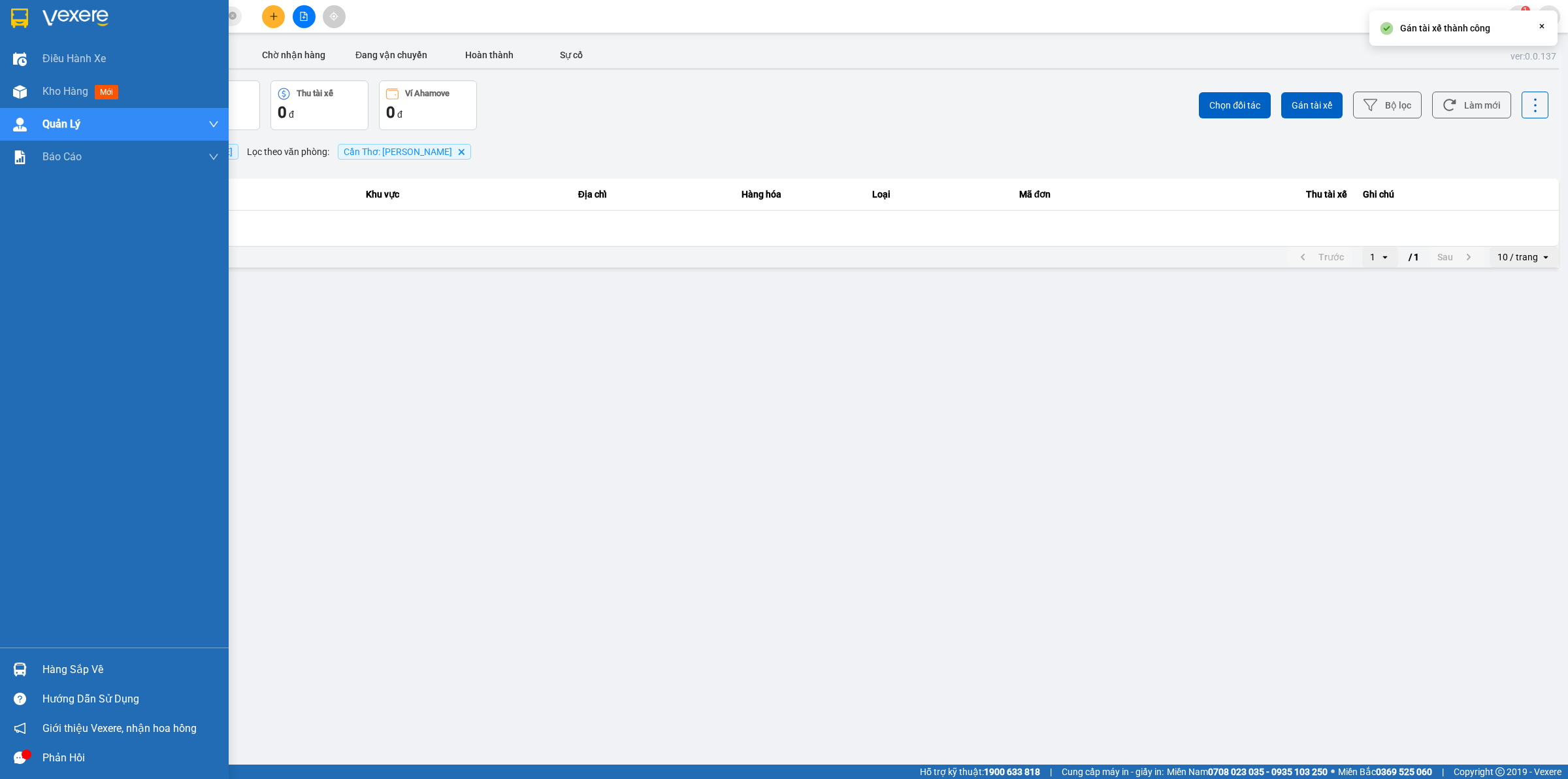
click at [33, 23] on div at bounding box center [114, 21] width 229 height 42
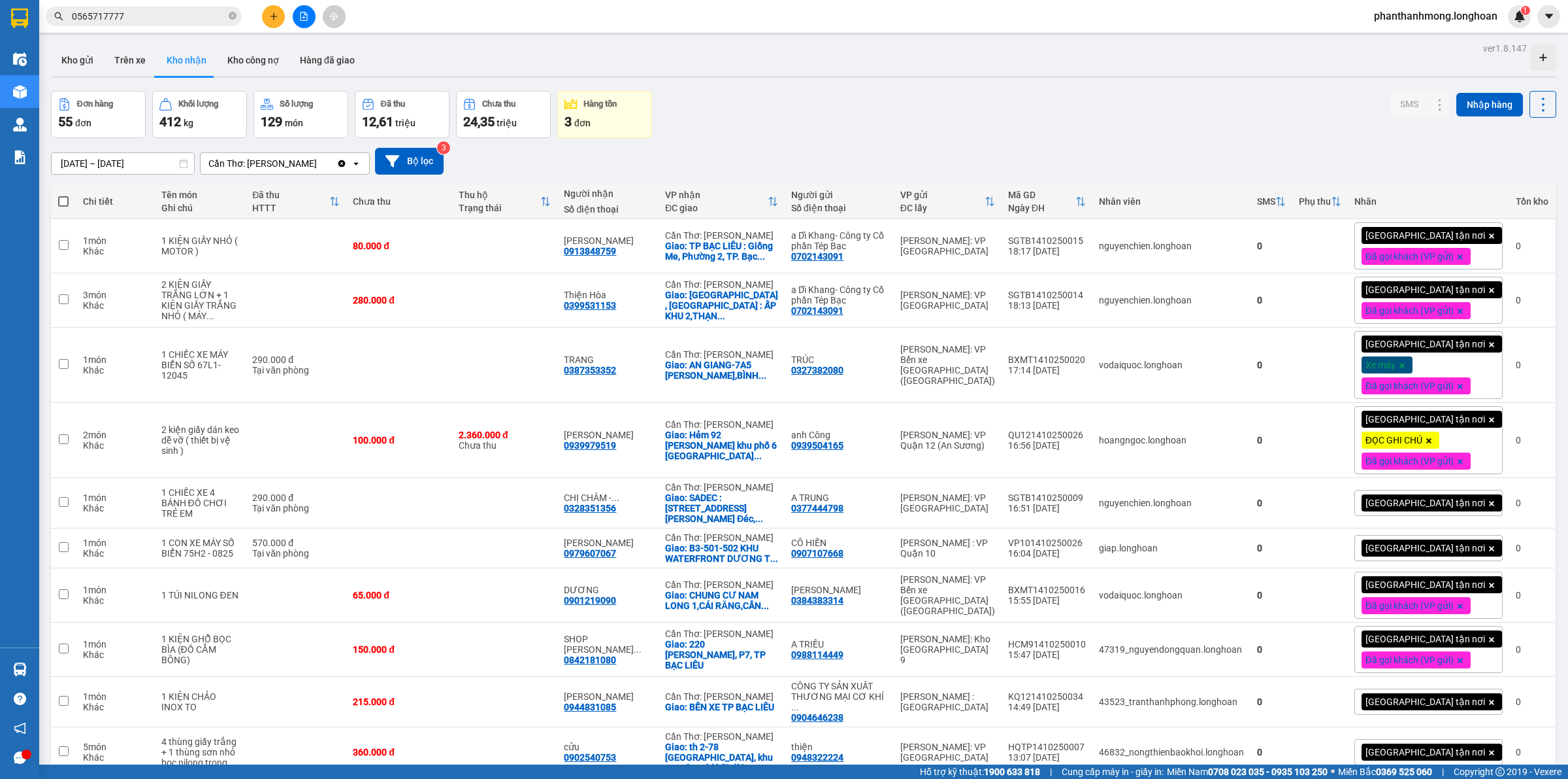
click at [722, 204] on div "ĐC giao" at bounding box center [717, 208] width 102 height 11
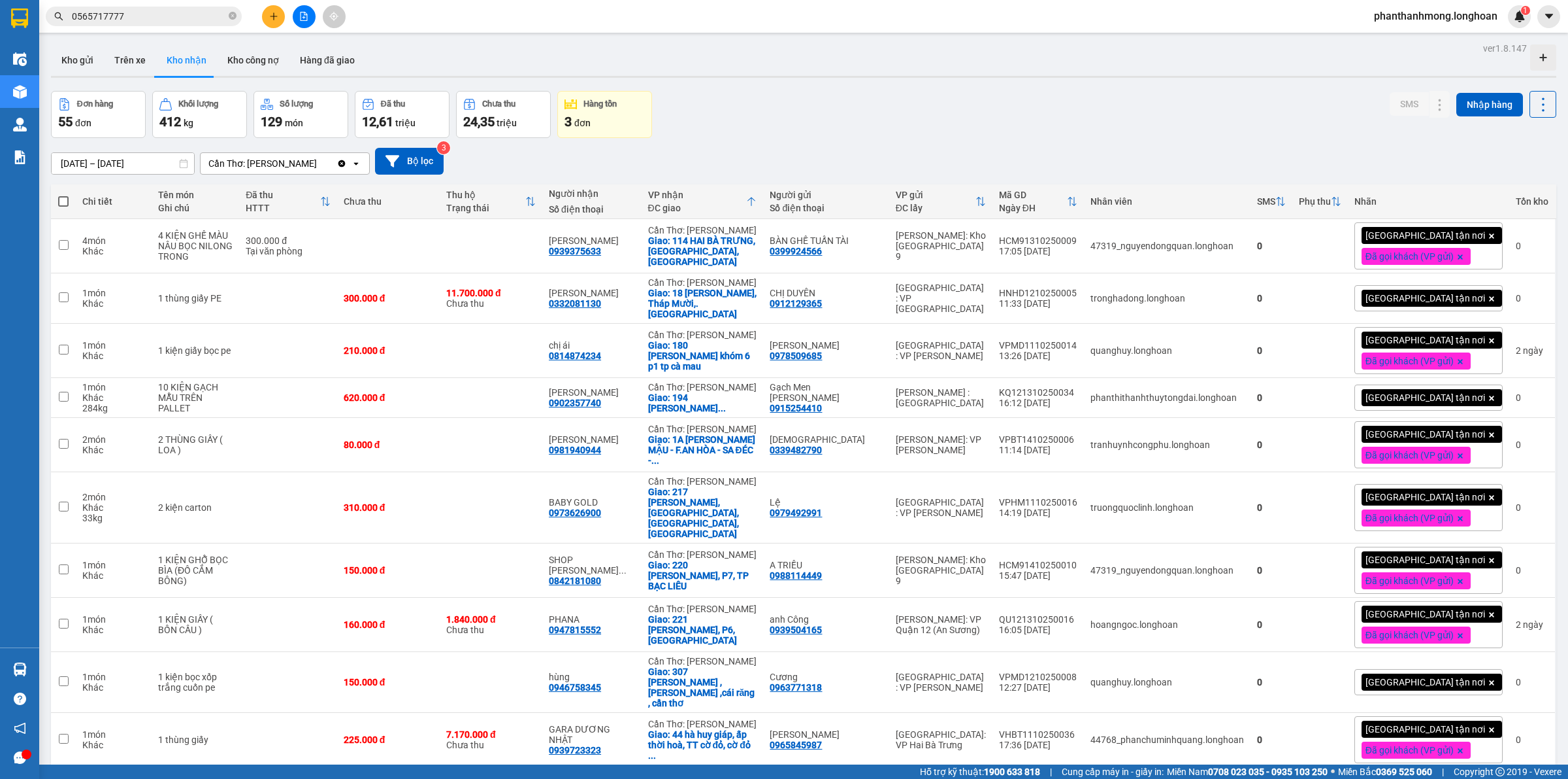
click at [722, 204] on div "ĐC giao" at bounding box center [697, 208] width 98 height 11
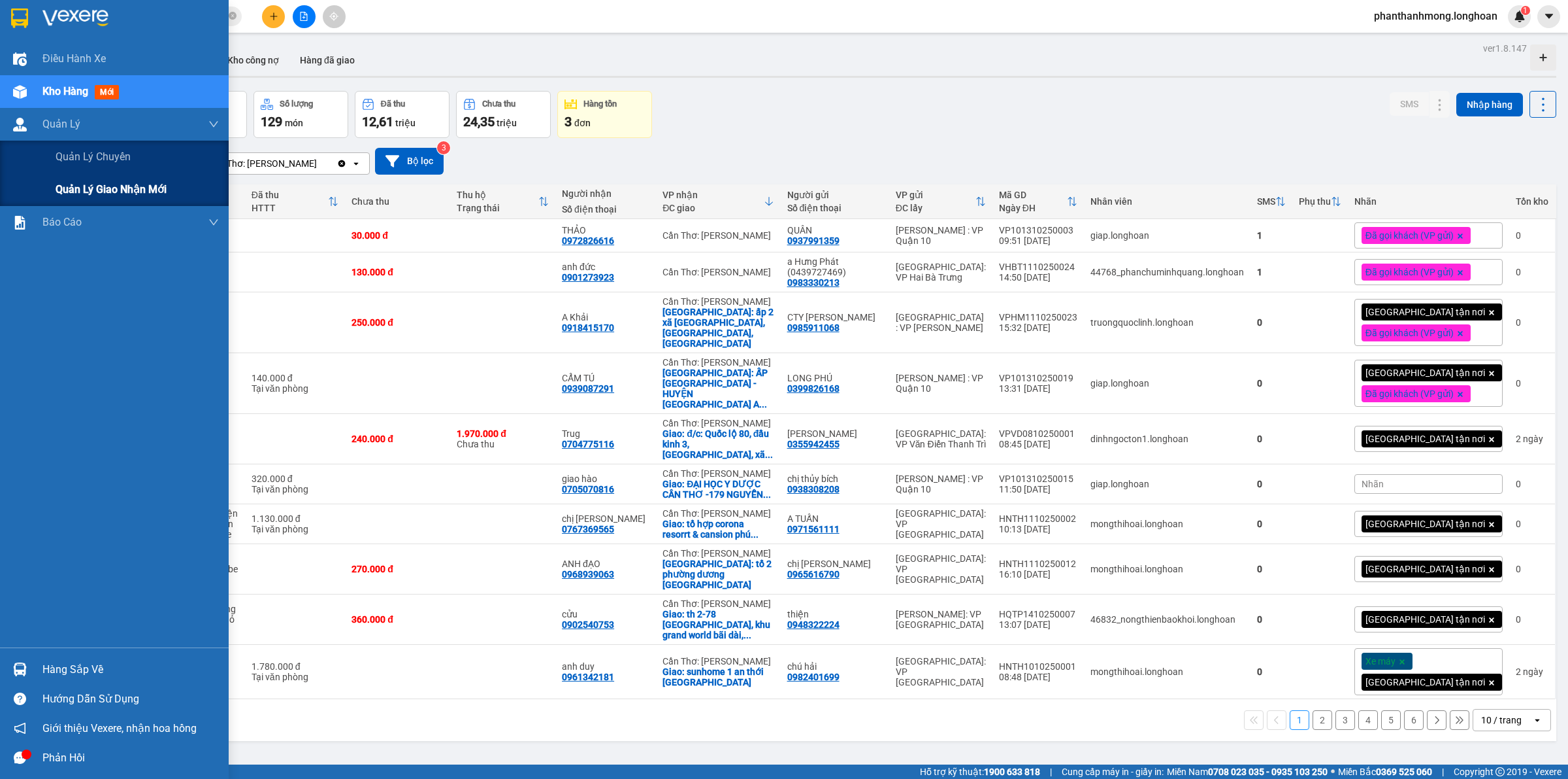
click at [82, 191] on span "Quản lý giao nhận mới" at bounding box center [111, 189] width 111 height 17
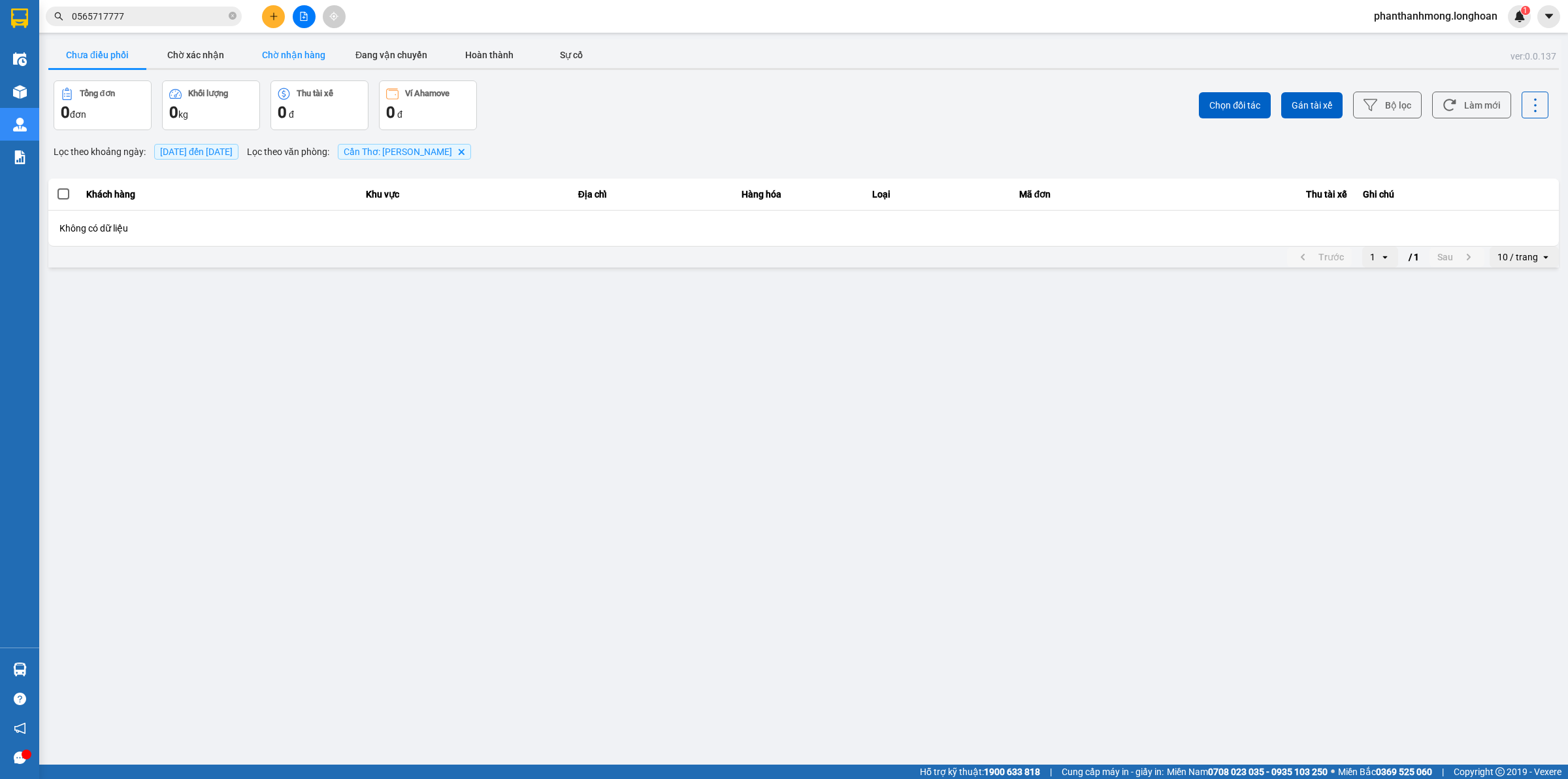
click at [307, 52] on button "Chờ nhận hàng" at bounding box center [293, 55] width 98 height 26
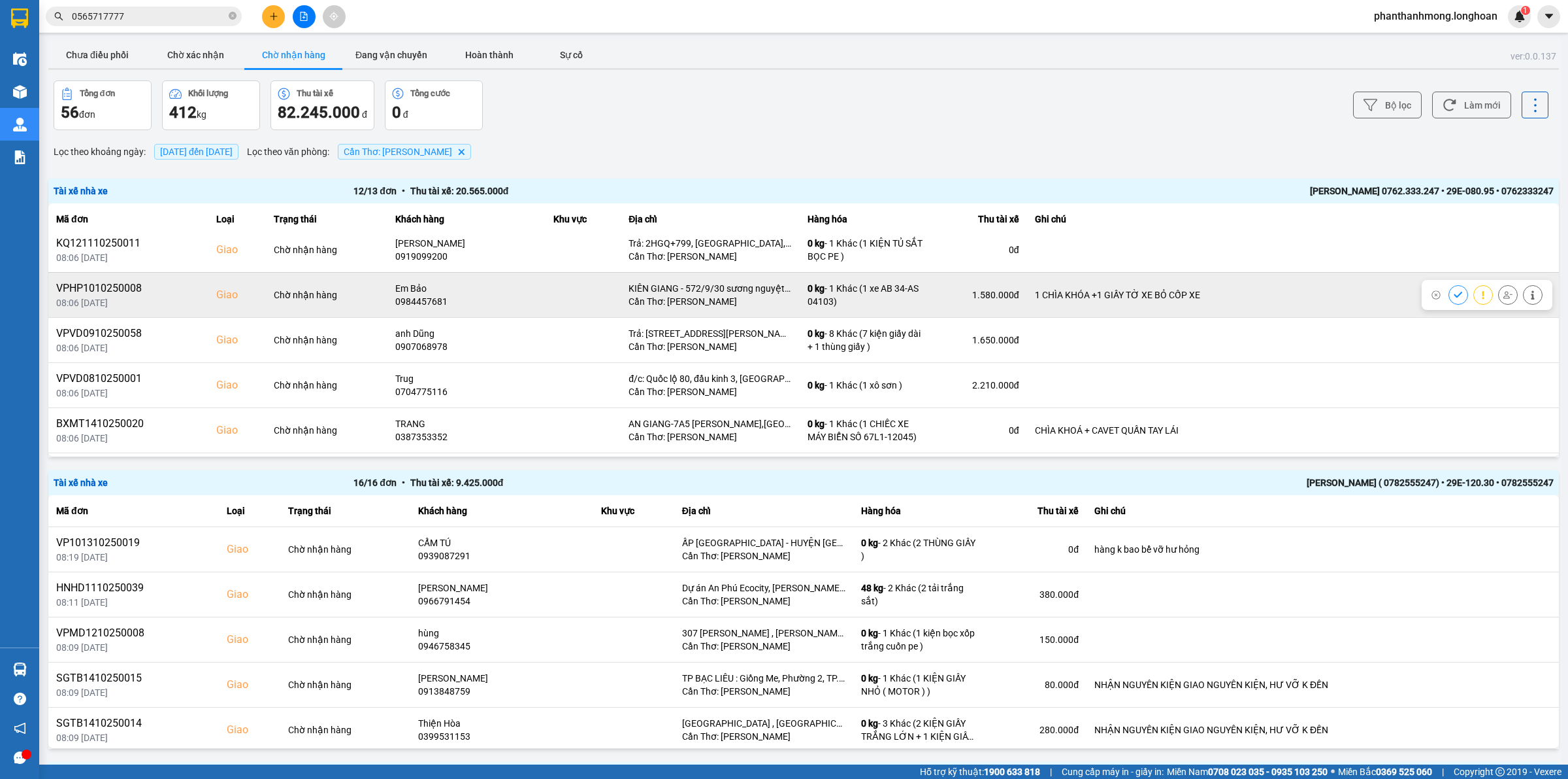
scroll to position [82, 0]
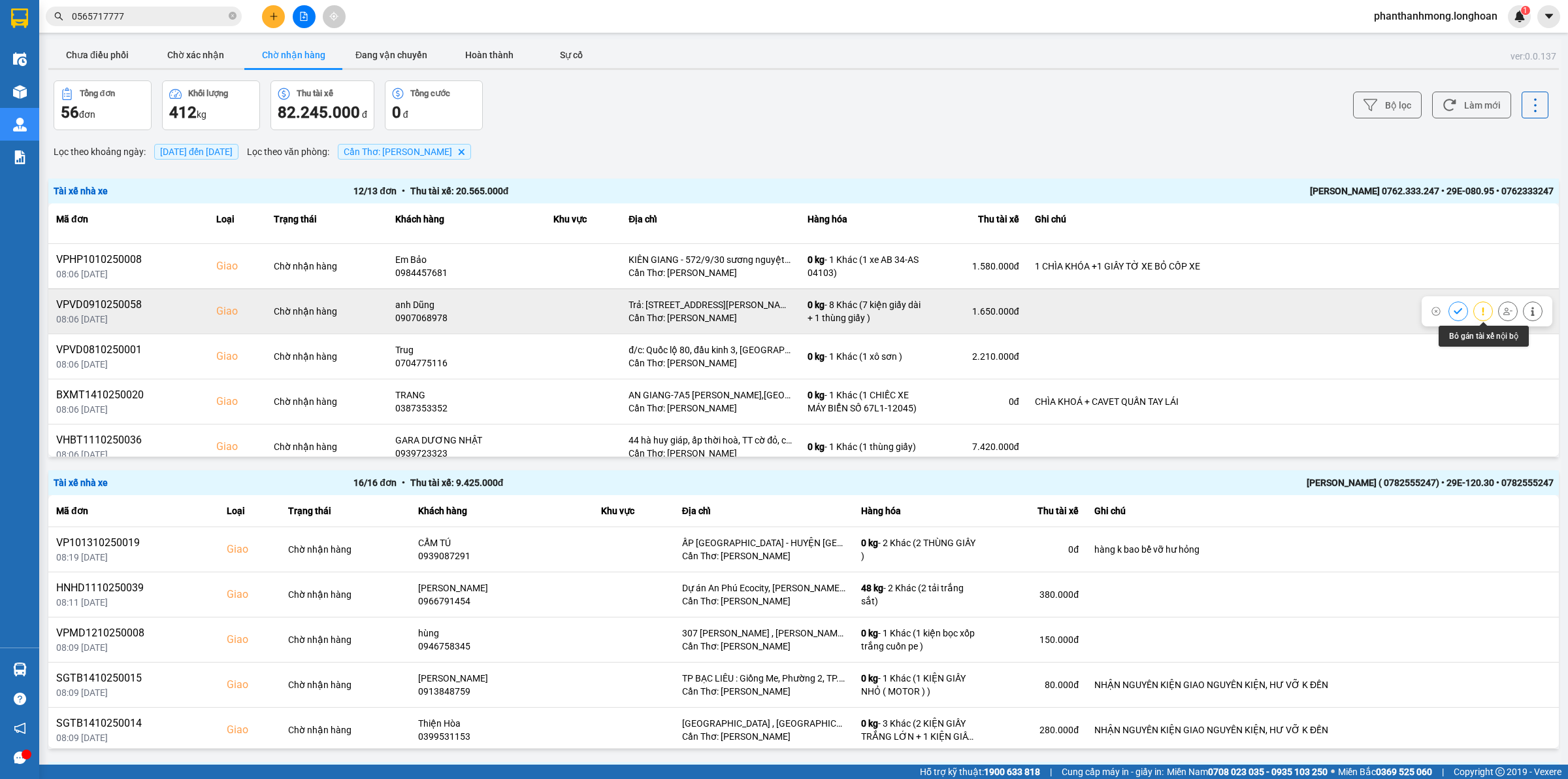
click at [1504, 313] on icon at bounding box center [1508, 311] width 9 height 9
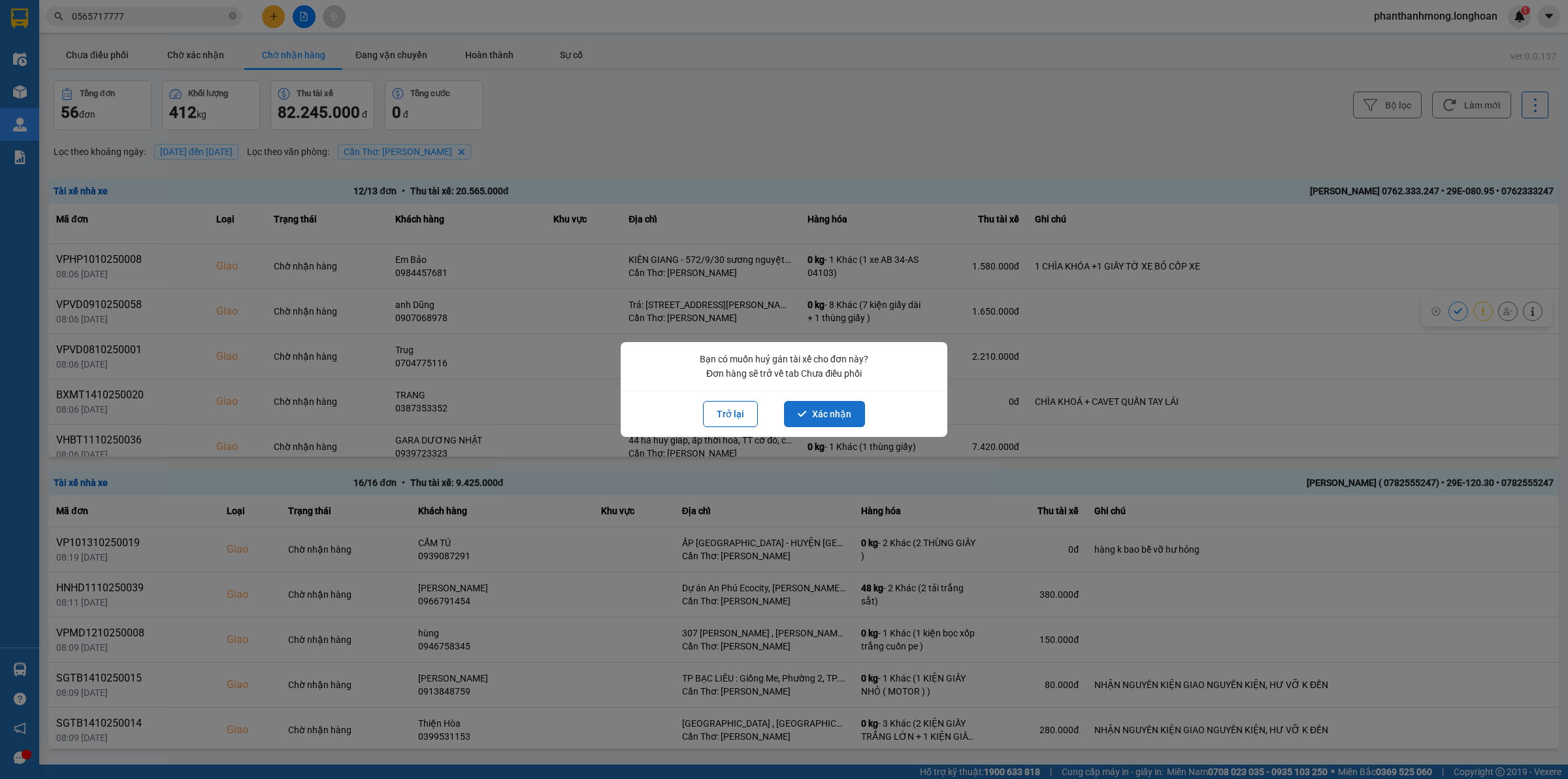
click at [795, 413] on button "Xác nhận" at bounding box center [825, 414] width 81 height 26
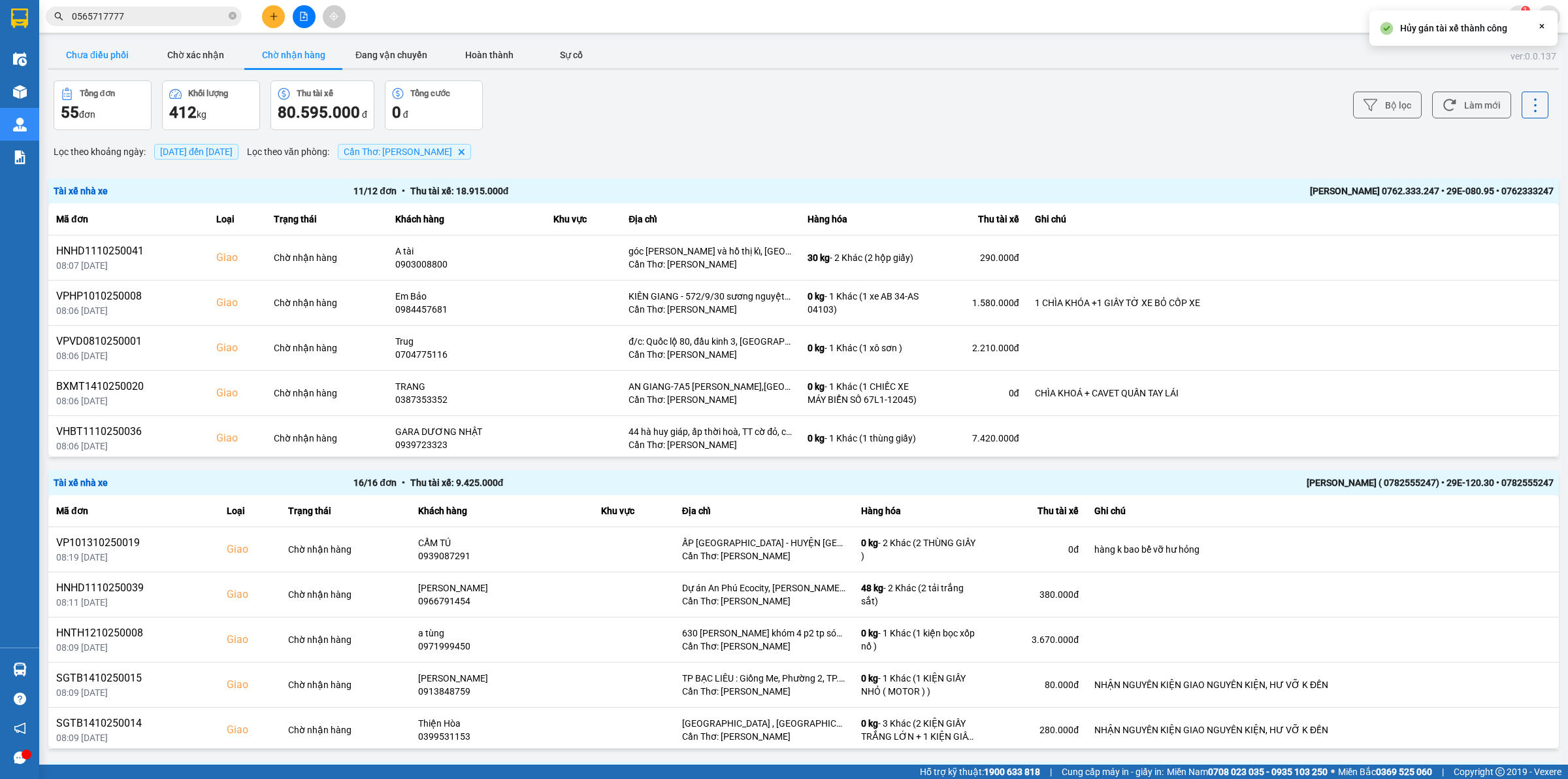
click at [62, 49] on button "Chưa điều phối" at bounding box center [97, 55] width 98 height 26
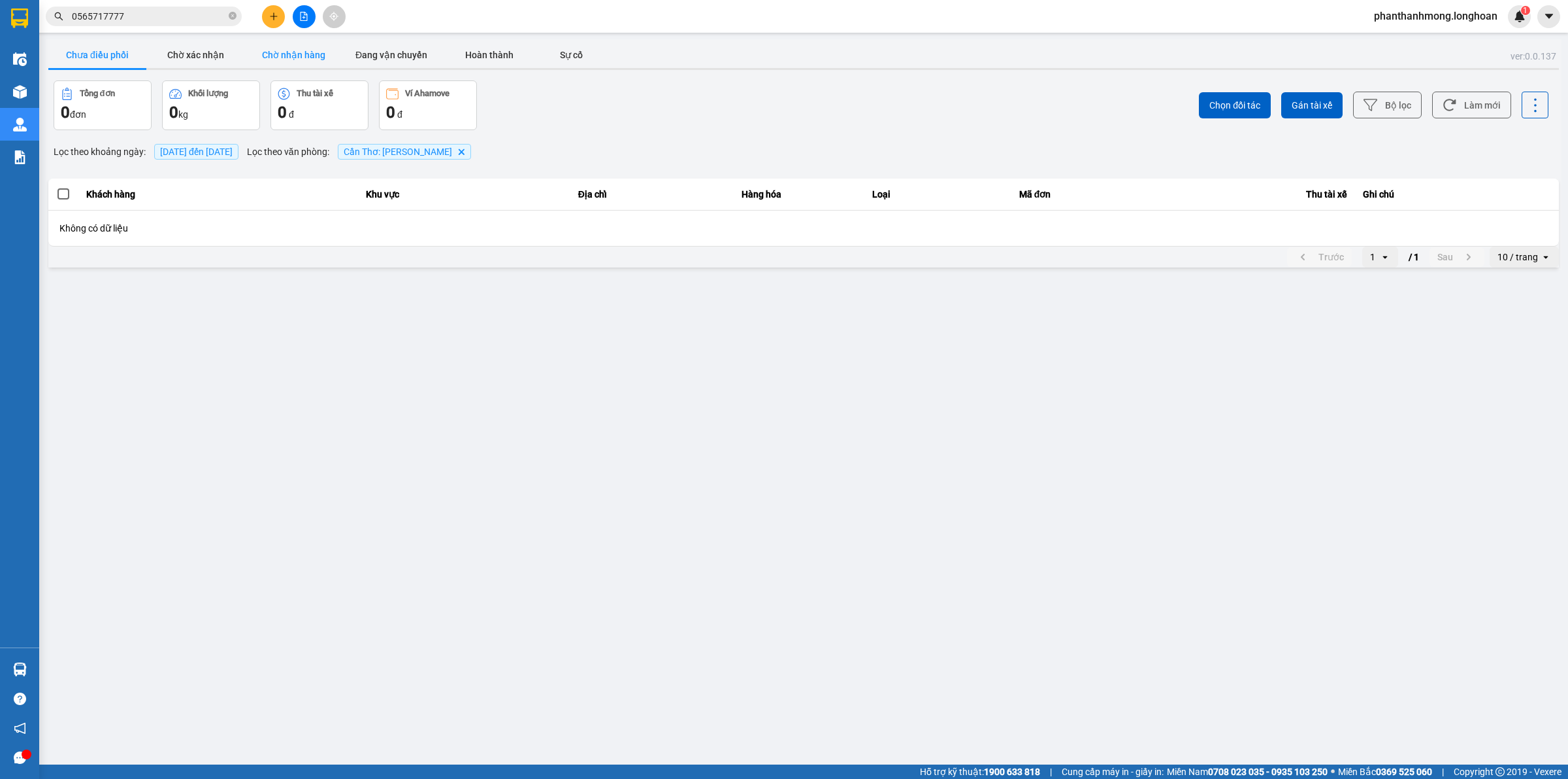
click at [289, 60] on button "Chờ nhận hàng" at bounding box center [293, 55] width 98 height 26
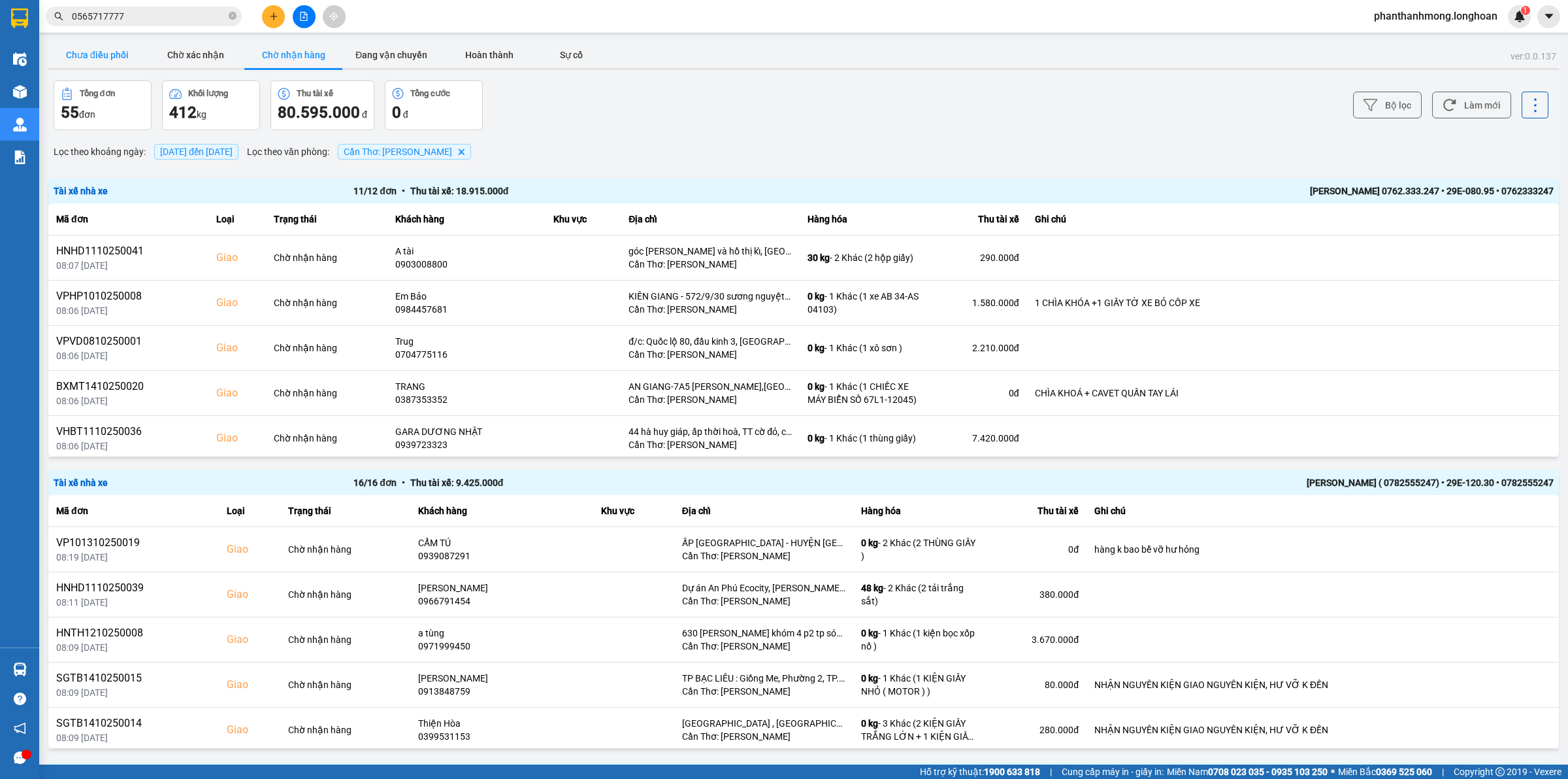
click at [102, 67] on button "Chưa điều phối" at bounding box center [97, 55] width 98 height 26
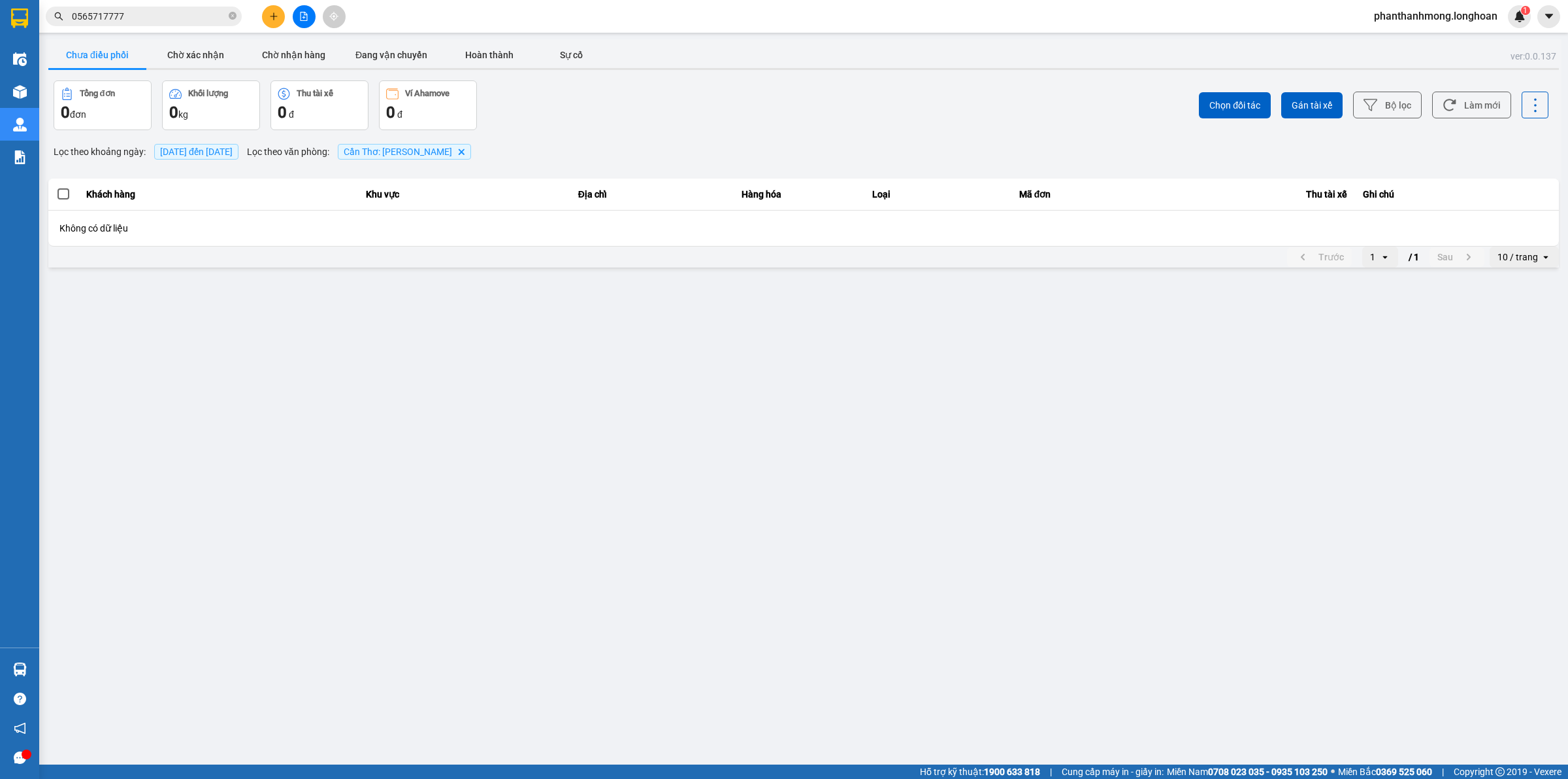
click at [1346, 89] on div "Chọn đối tác Gán tài xế Bộ lọc Làm mới" at bounding box center [1175, 105] width 747 height 50
click at [1367, 98] on button "Bộ lọc" at bounding box center [1387, 105] width 69 height 26
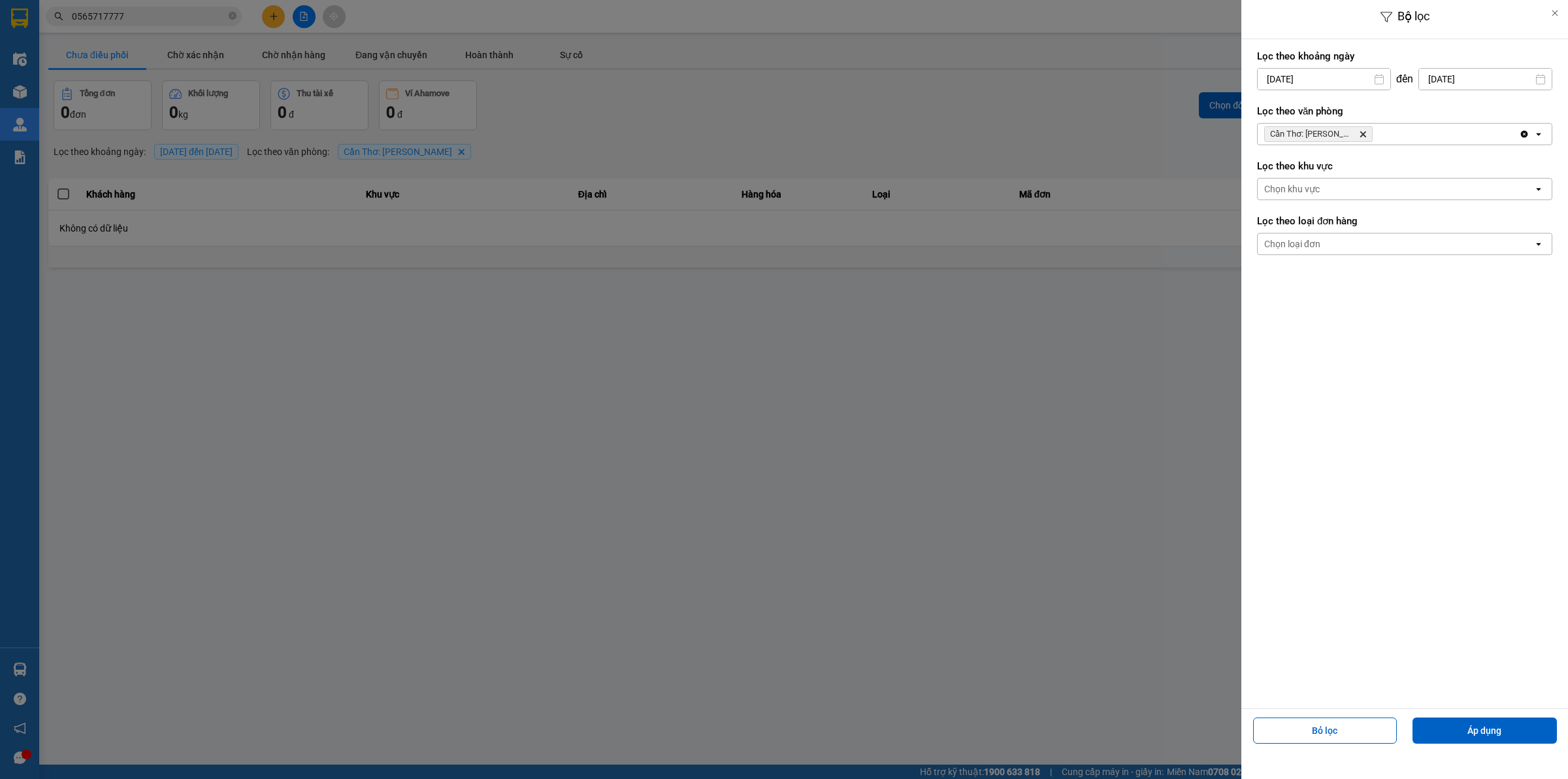
click at [1352, 80] on input "[DATE]" at bounding box center [1324, 79] width 132 height 21
click at [1331, 182] on div "2" at bounding box center [1344, 174] width 26 height 26
type input "[DATE]"
click at [1487, 729] on button "Áp dụng" at bounding box center [1485, 730] width 145 height 26
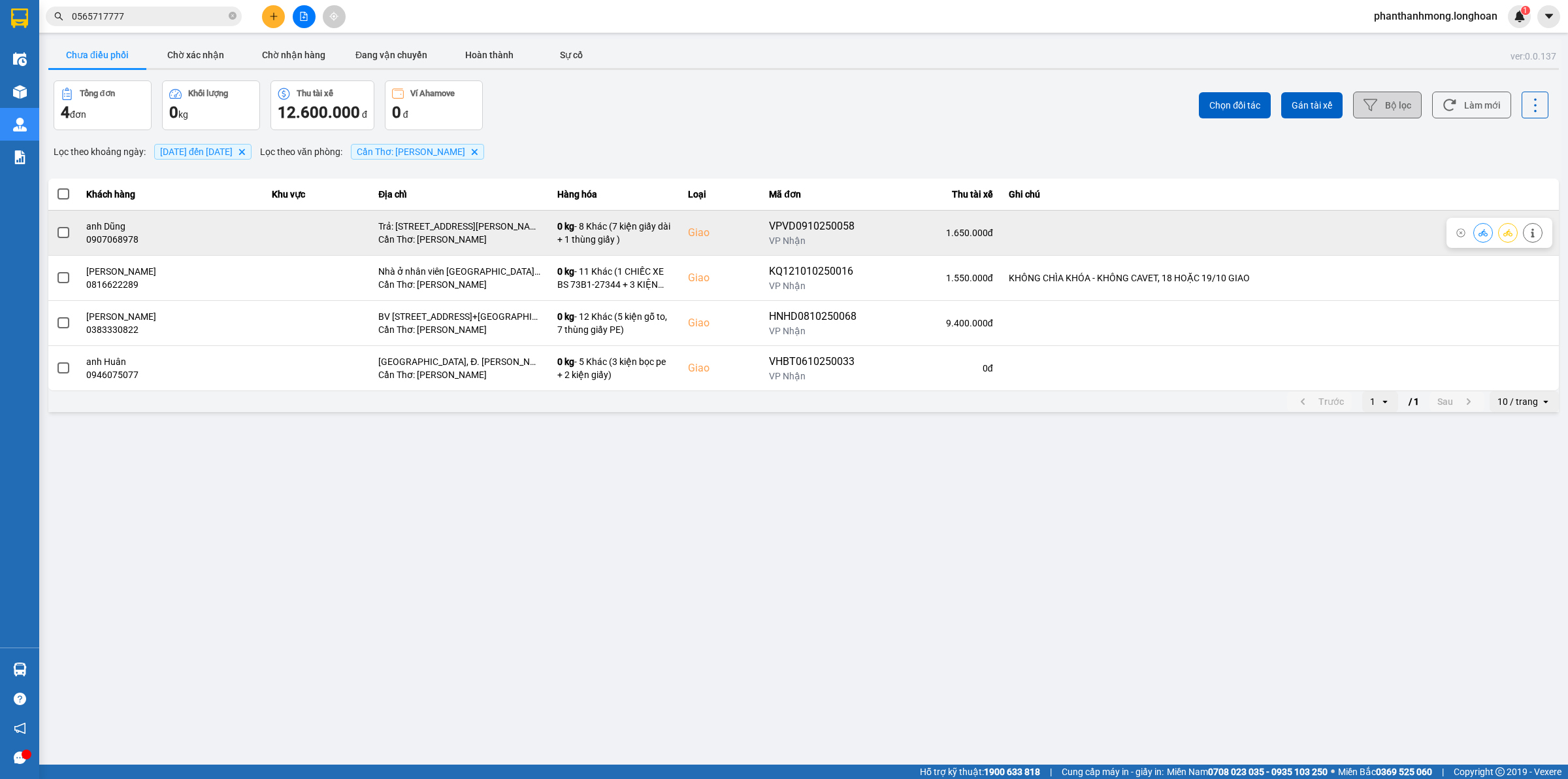
click at [65, 236] on span at bounding box center [64, 232] width 12 height 12
click at [56, 226] on input "checkbox" at bounding box center [56, 226] width 0 height 0
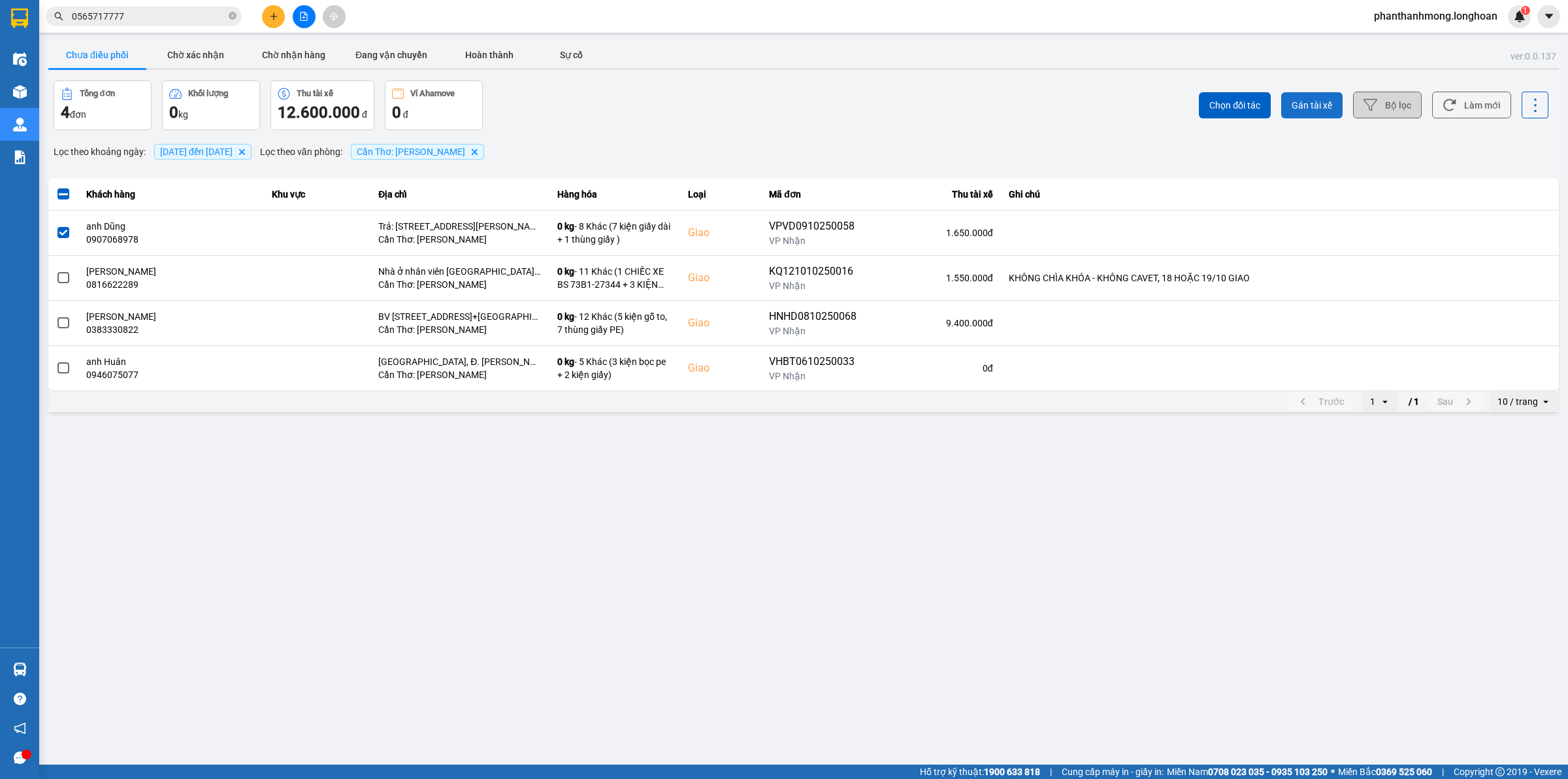
click at [1321, 102] on span "Gán tài xế" at bounding box center [1312, 105] width 41 height 13
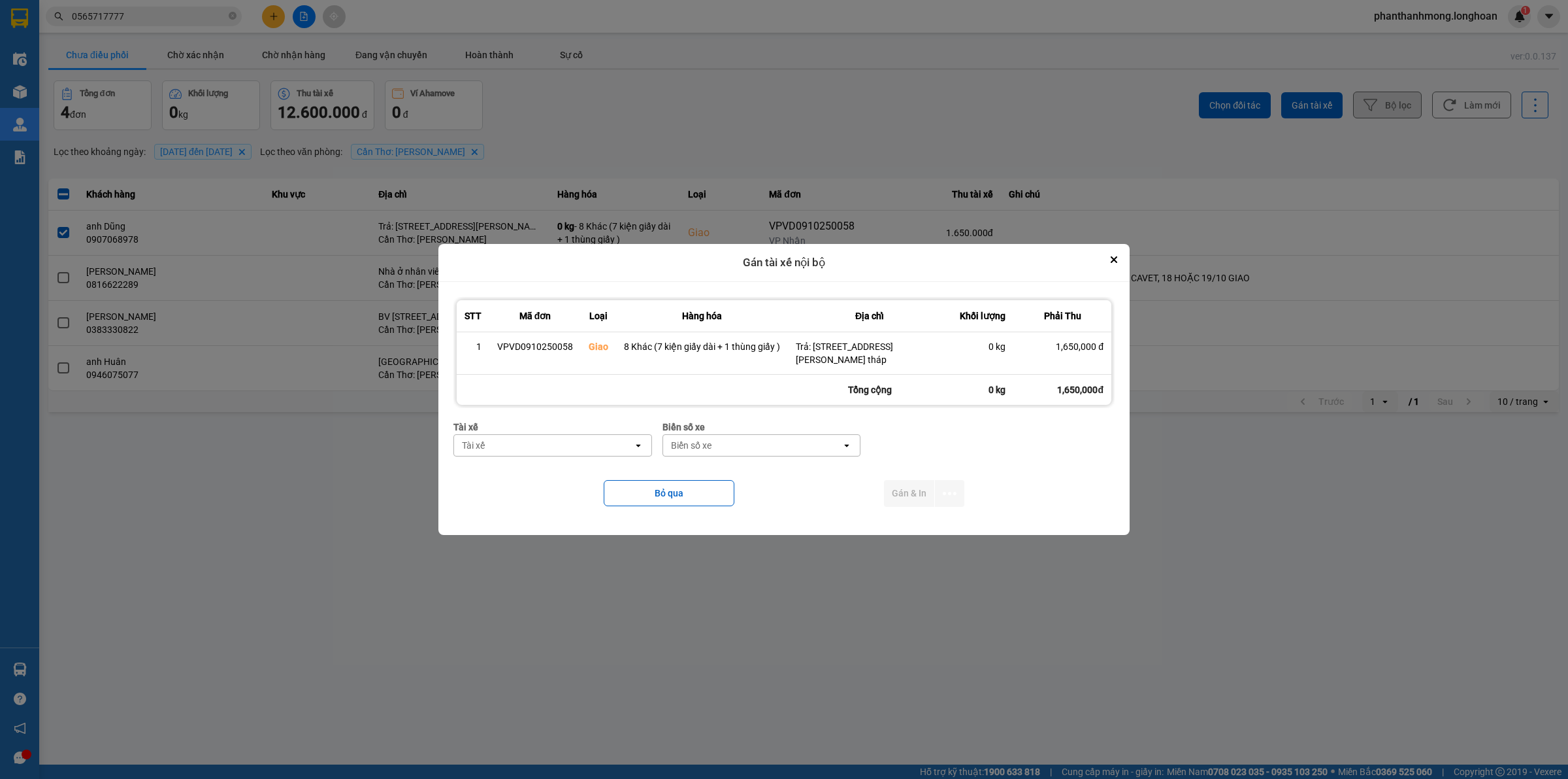
click at [559, 451] on div "Tài xế" at bounding box center [543, 445] width 179 height 21
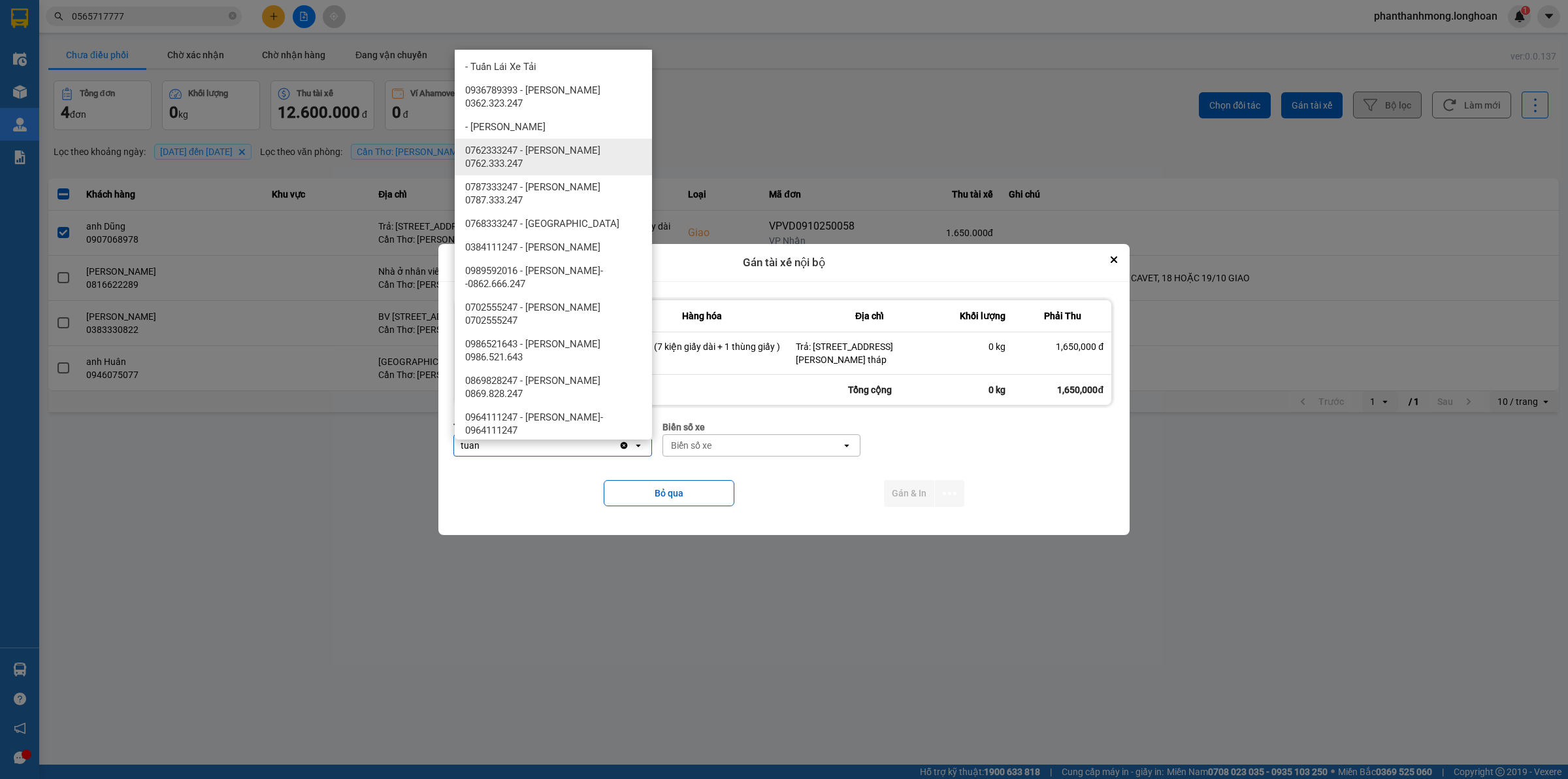
type input "tuan"
click at [569, 146] on span "0762333247 - [PERSON_NAME] 0762.333.247" at bounding box center [556, 157] width 182 height 26
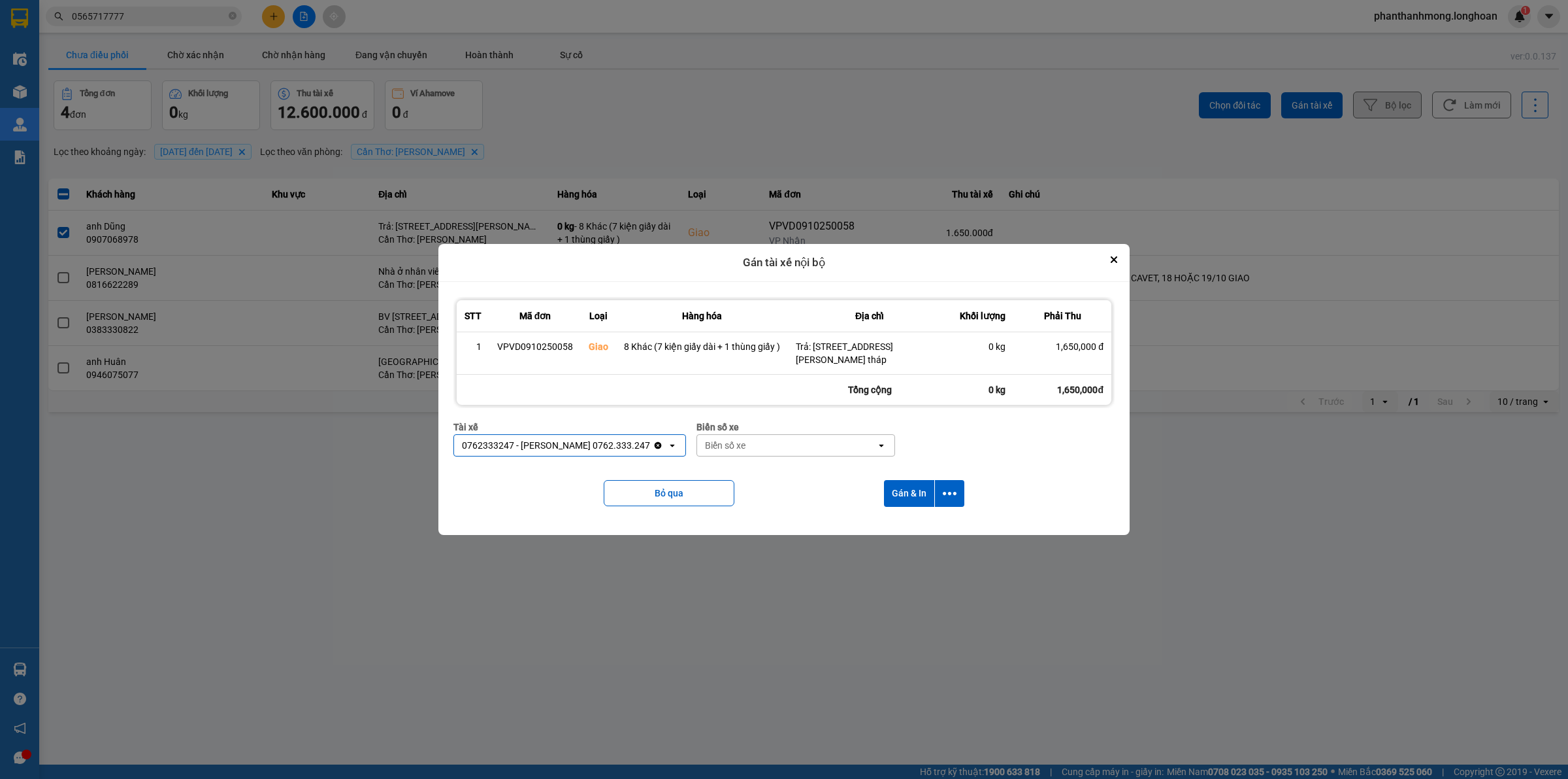
click at [814, 446] on div "Biển số xe" at bounding box center [787, 445] width 179 height 21
type input "94"
click at [766, 477] on div "29E-376.94" at bounding box center [786, 473] width 198 height 23
click at [953, 491] on icon "dialog" at bounding box center [950, 493] width 14 height 14
click at [894, 523] on span "Chỉ gán tài" at bounding box center [898, 529] width 43 height 13
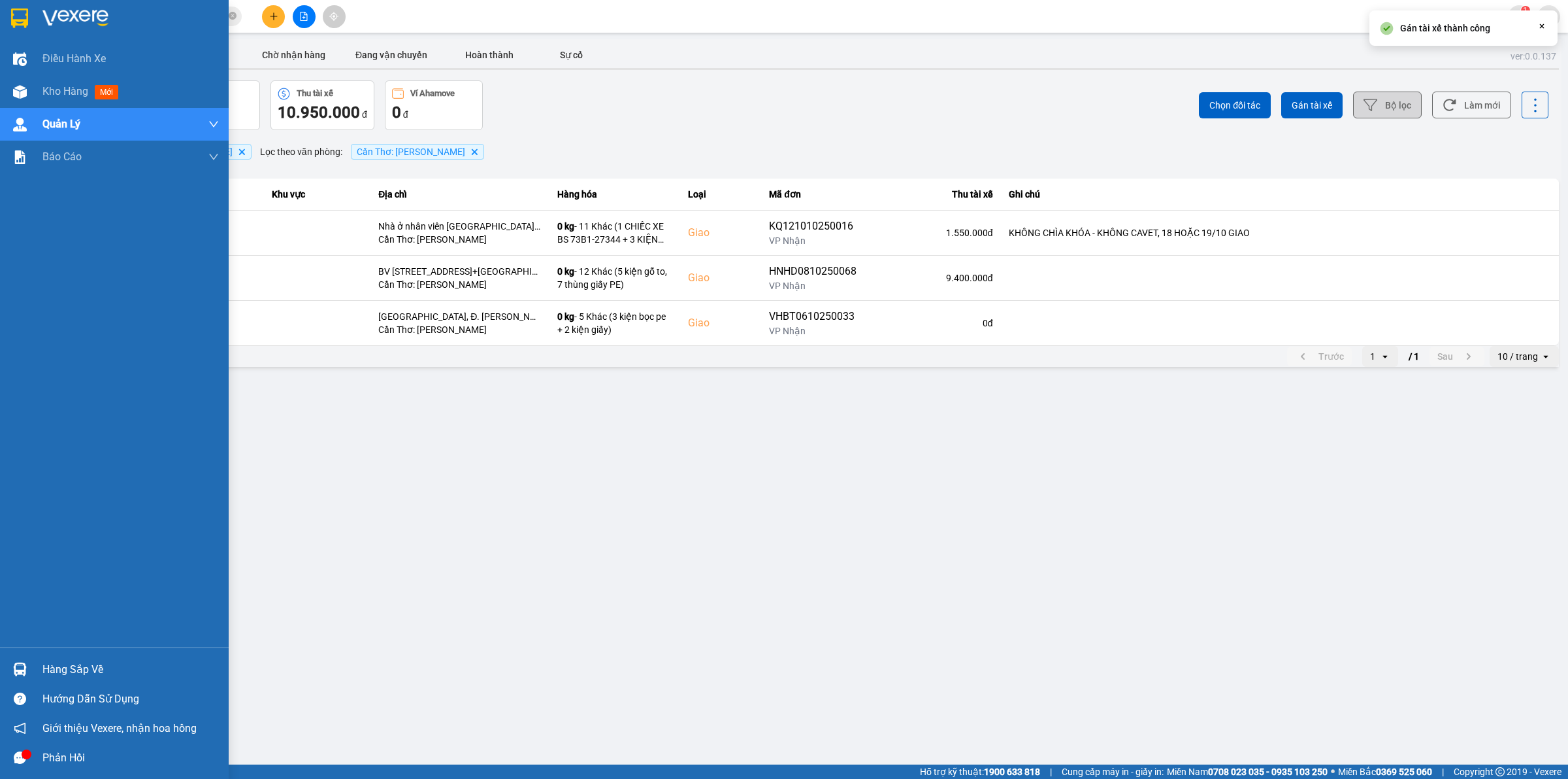
click at [23, 25] on img at bounding box center [19, 18] width 17 height 20
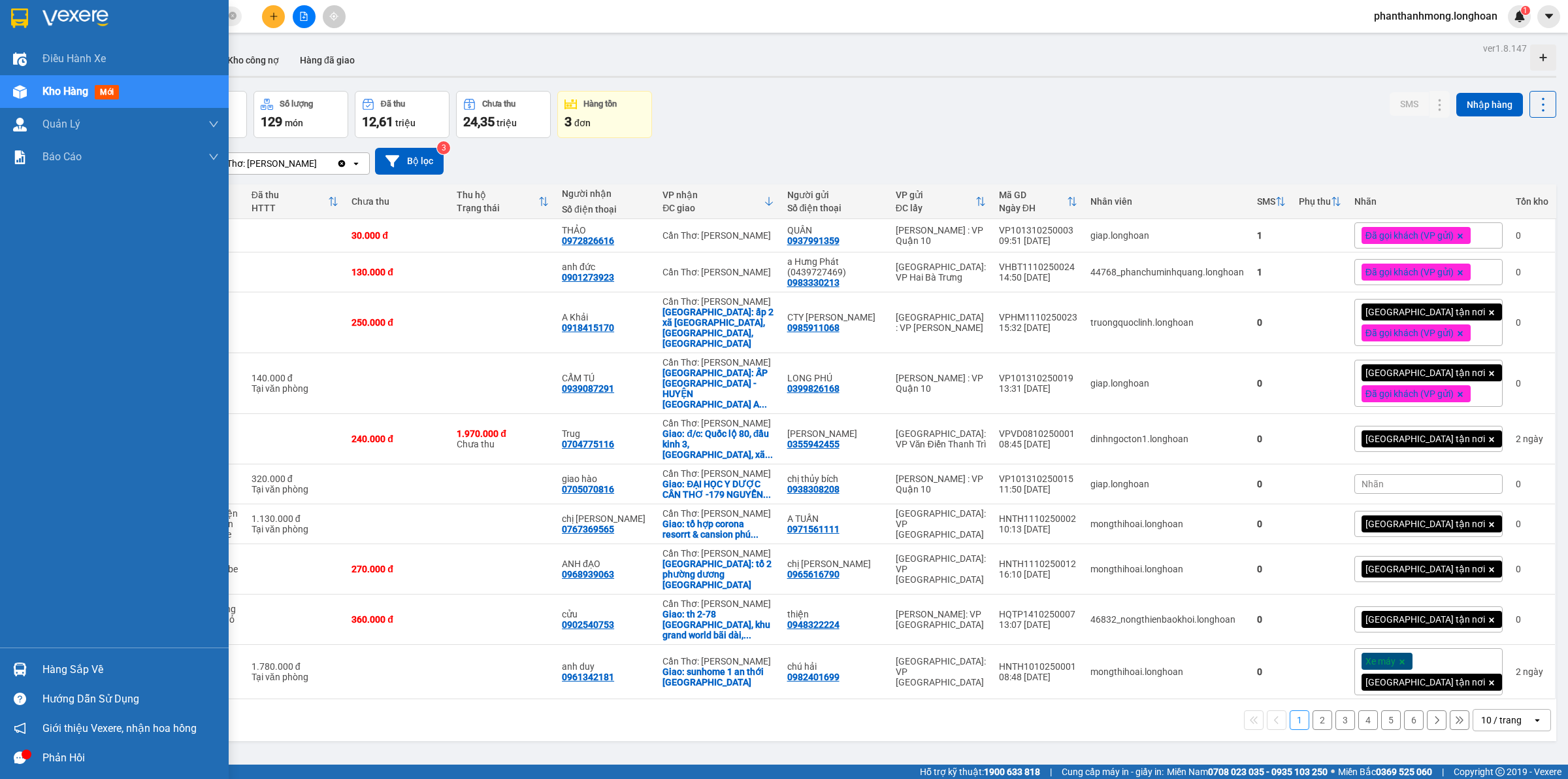
drag, startPoint x: 13, startPoint y: 23, endPoint x: 0, endPoint y: 2, distance: 24.7
click at [12, 23] on img at bounding box center [19, 18] width 17 height 20
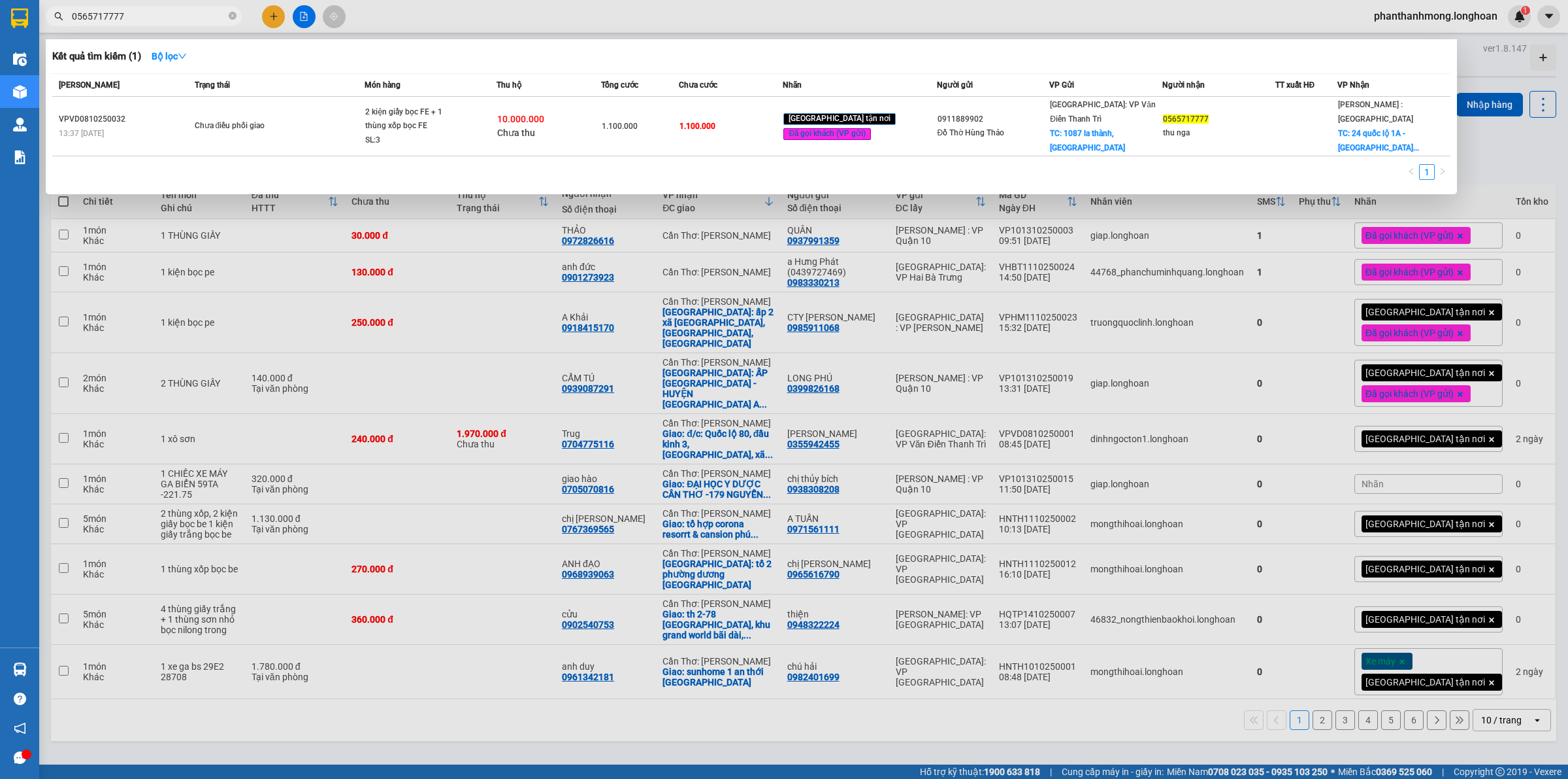
click at [127, 13] on input "0565717777" at bounding box center [149, 16] width 155 height 14
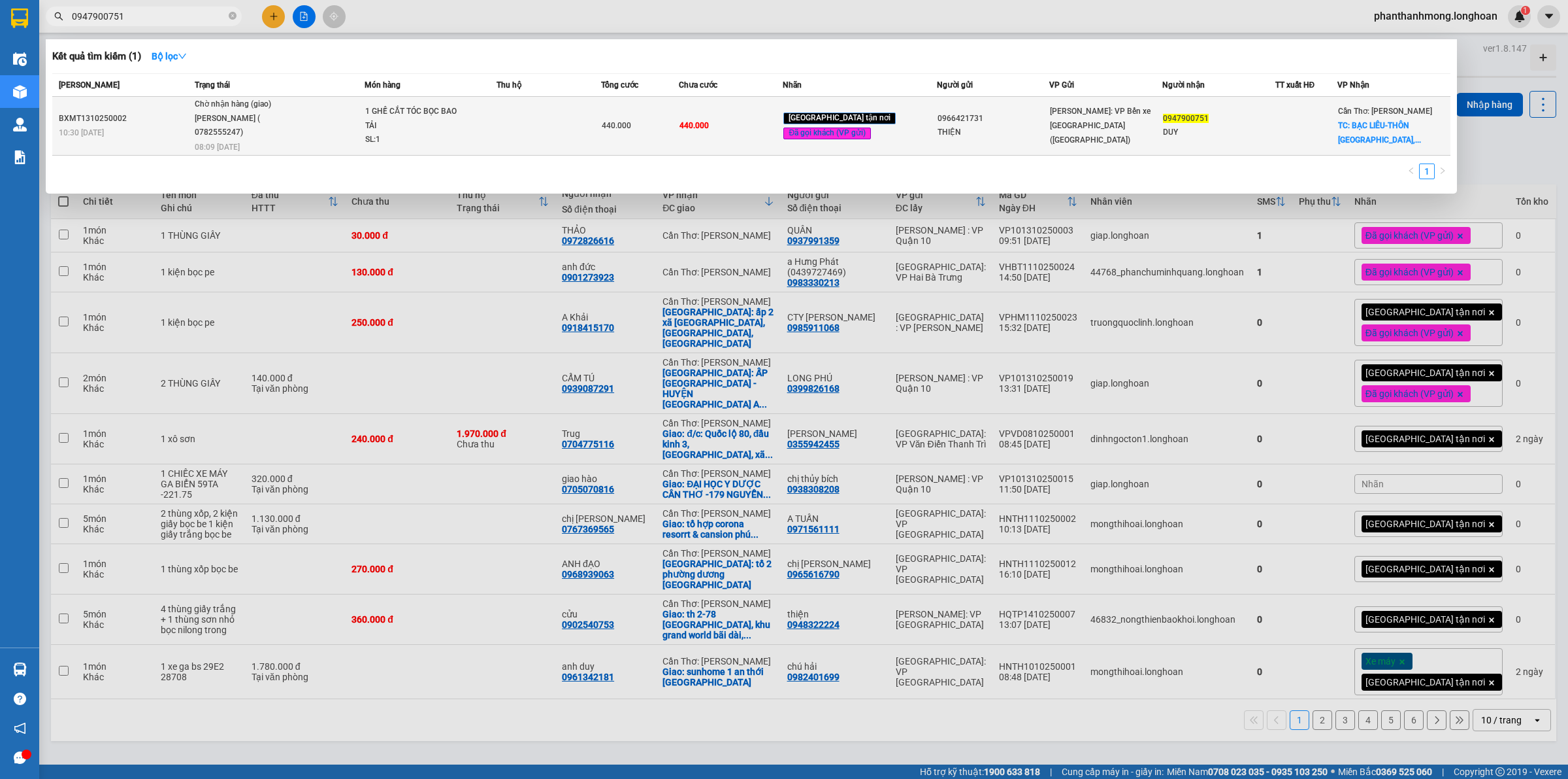
type input "0947900751"
click at [1198, 117] on span "0947900751" at bounding box center [1185, 118] width 45 height 9
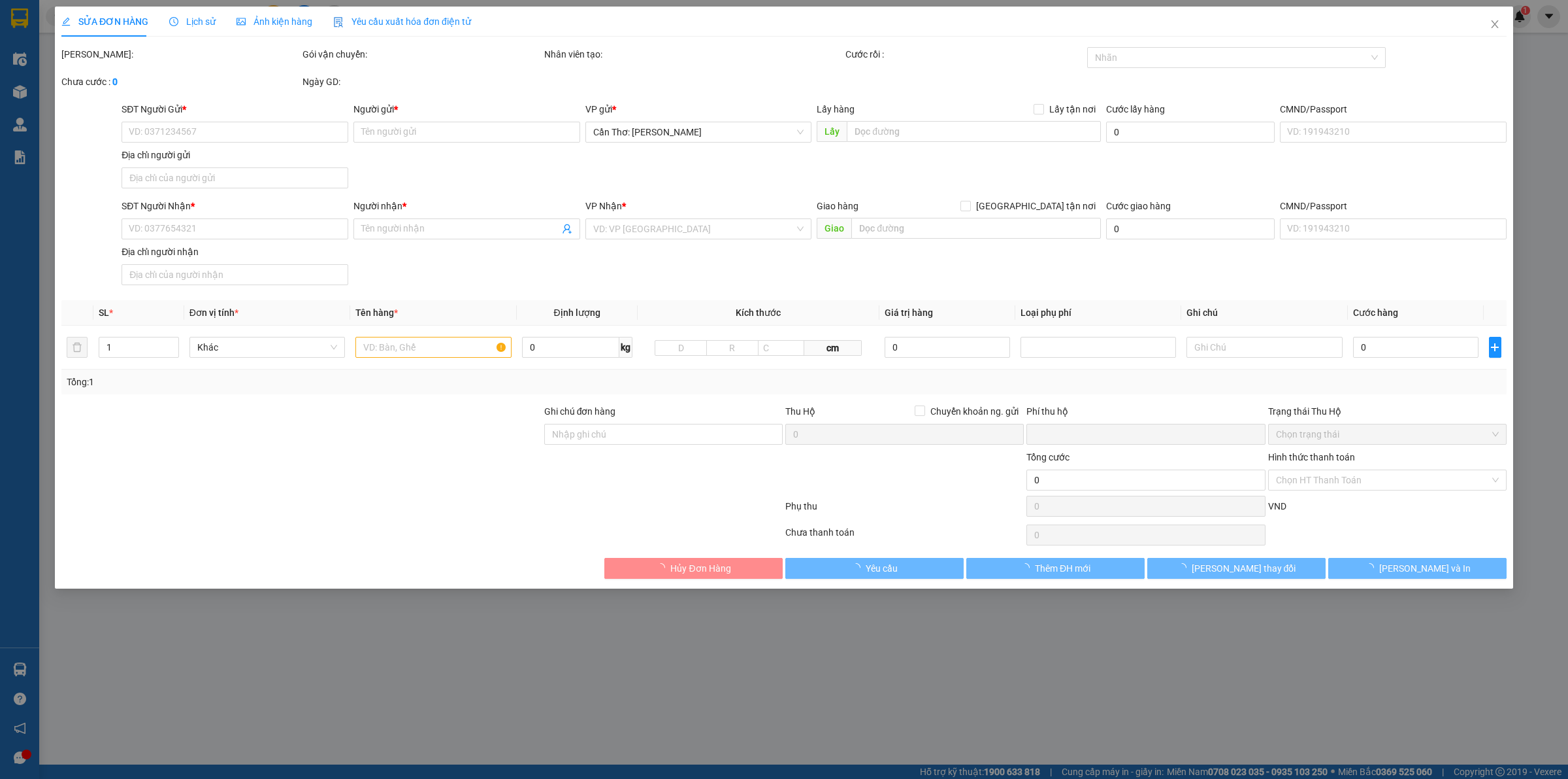
type input "0966421731"
type input "THIỆN"
type input "0947900751"
type input "DUY"
checkbox input "true"
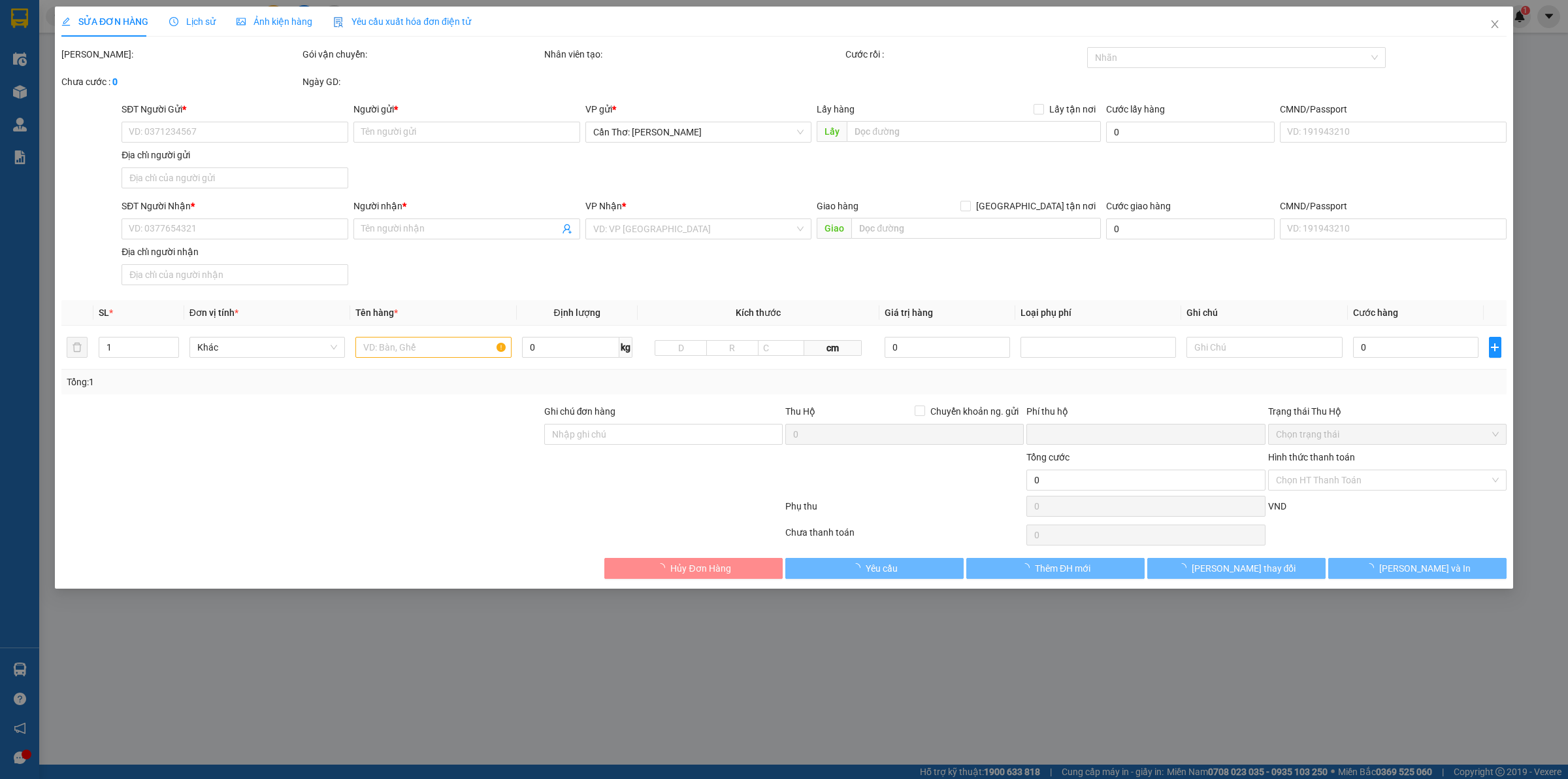
type input "BẠC LIÊU-THÔN [GEOGRAPHIC_DATA],[GEOGRAPHIC_DATA],[GEOGRAPHIC_DATA]"
type input "NHẬN NGUYÊN KIỆN GIAO NGUYÊN KIỆN, HƯ VỠ K ĐỀN"
type input "0"
type input "440.000"
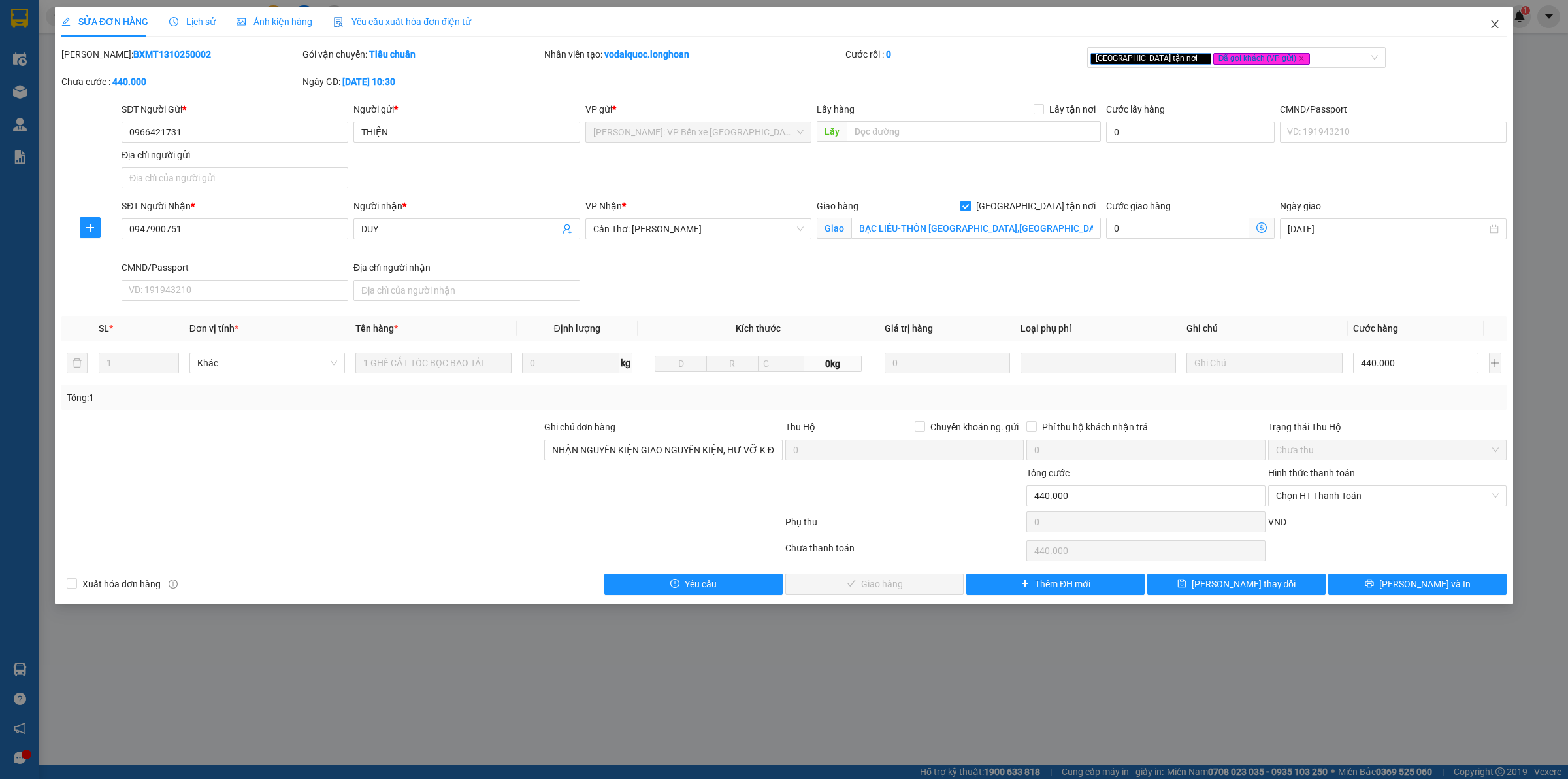
click at [1501, 23] on span "Close" at bounding box center [1495, 25] width 36 height 36
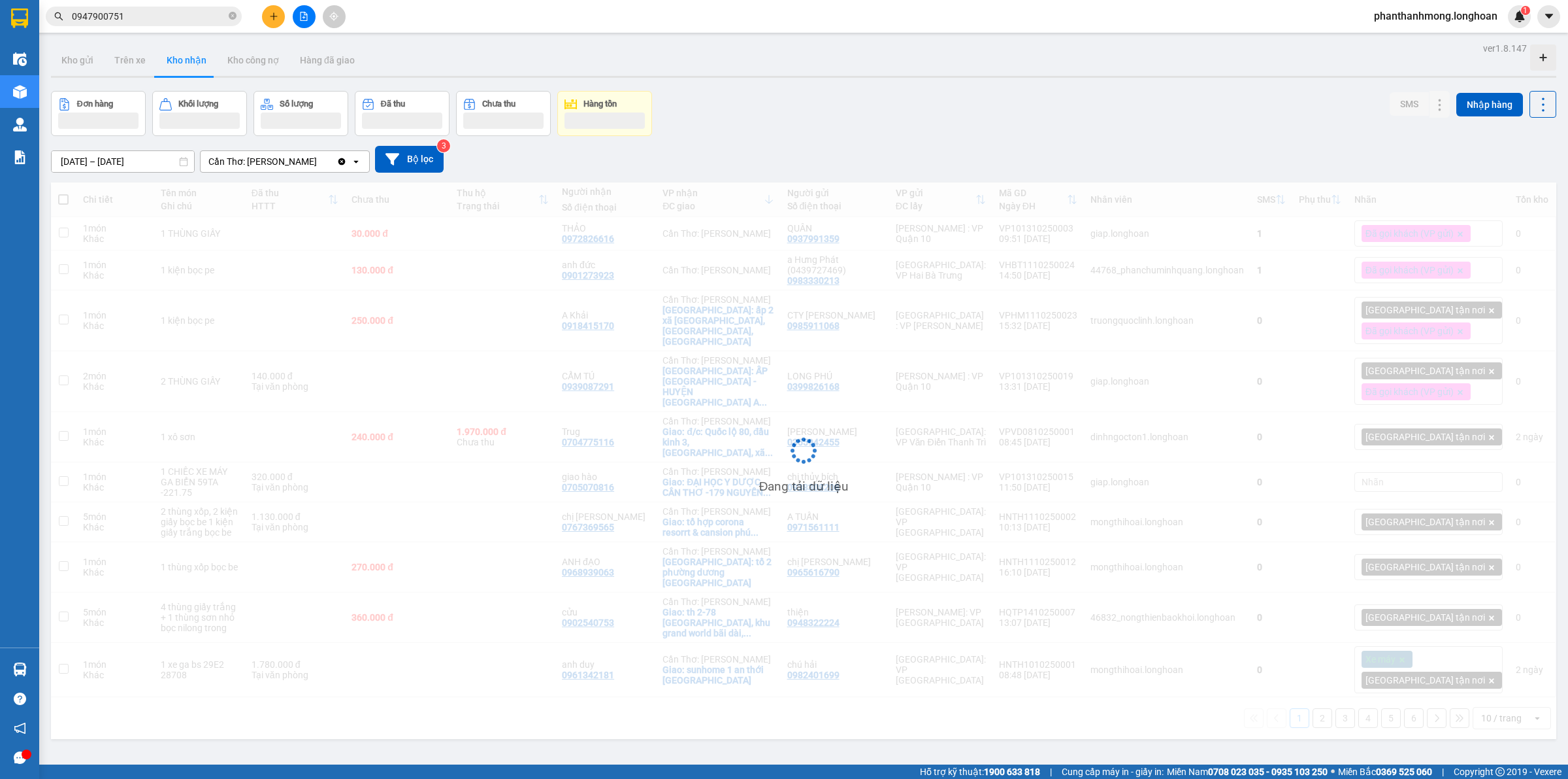
click at [0, 17] on div at bounding box center [19, 21] width 39 height 42
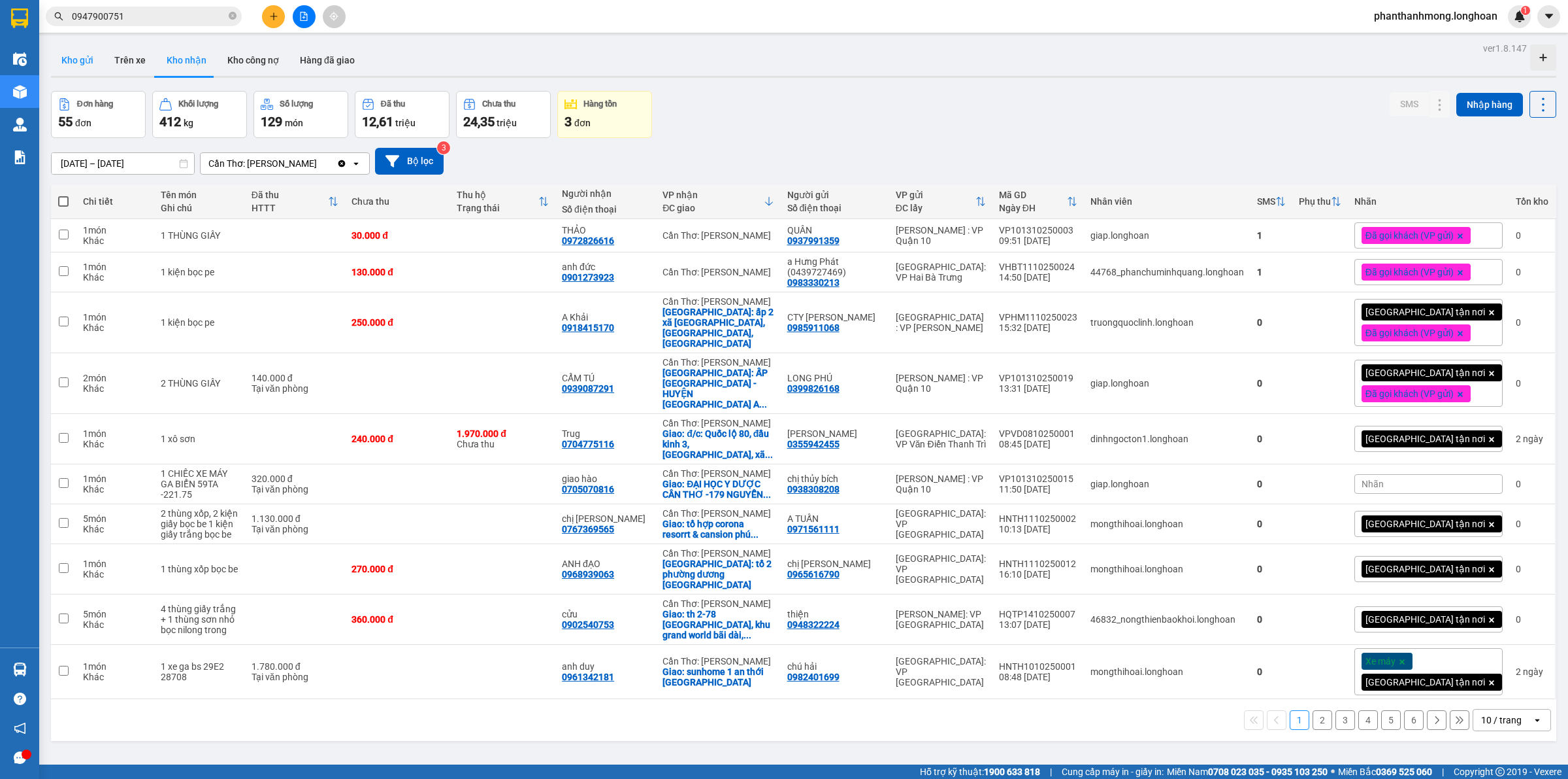
click at [79, 62] on button "Kho gửi" at bounding box center [78, 60] width 53 height 31
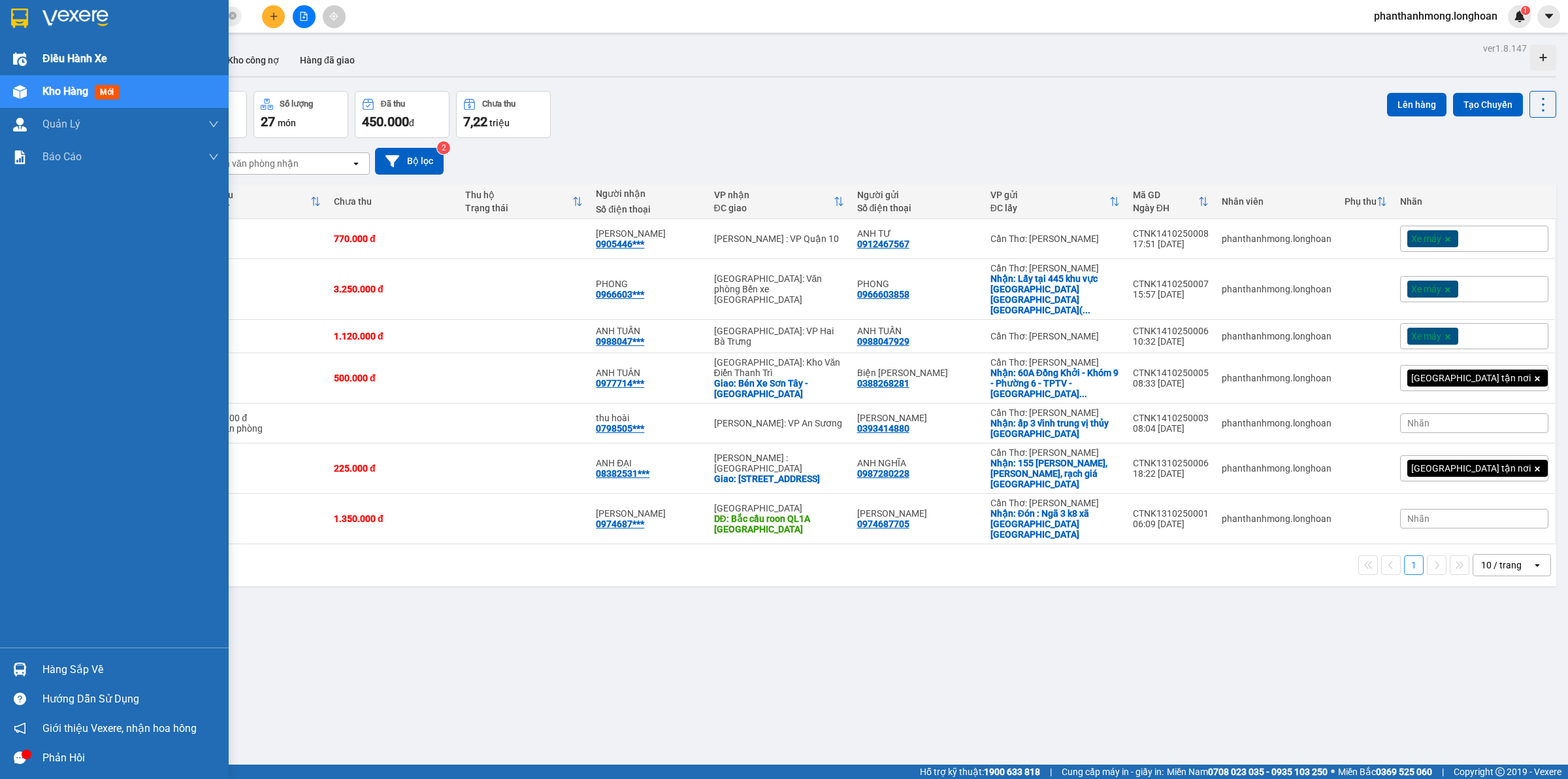
click at [38, 59] on div "Điều hành xe" at bounding box center [114, 59] width 229 height 33
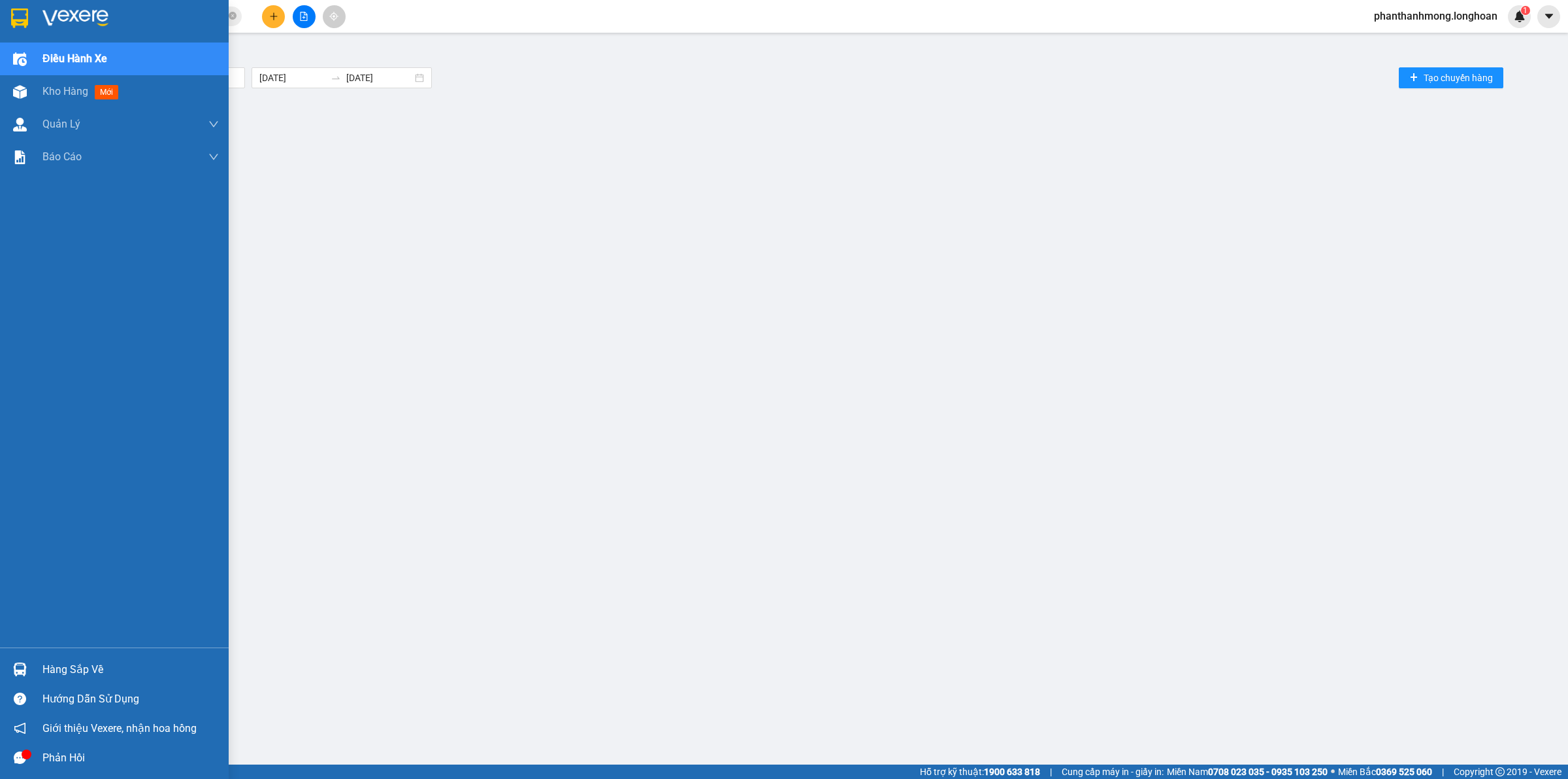
click at [36, 17] on div at bounding box center [114, 21] width 229 height 42
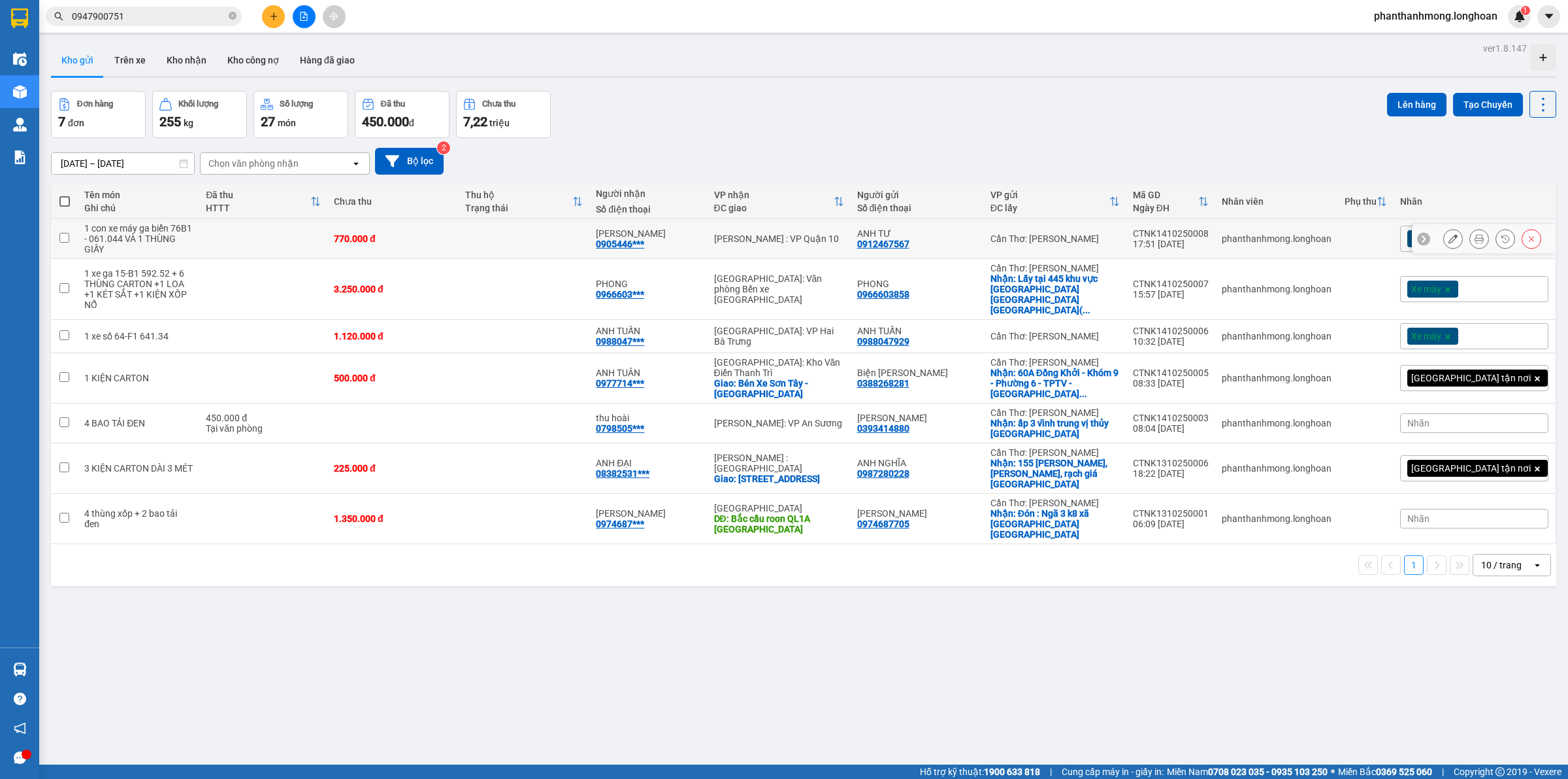
click at [1208, 228] on div "CTNK1410250008" at bounding box center [1171, 233] width 76 height 11
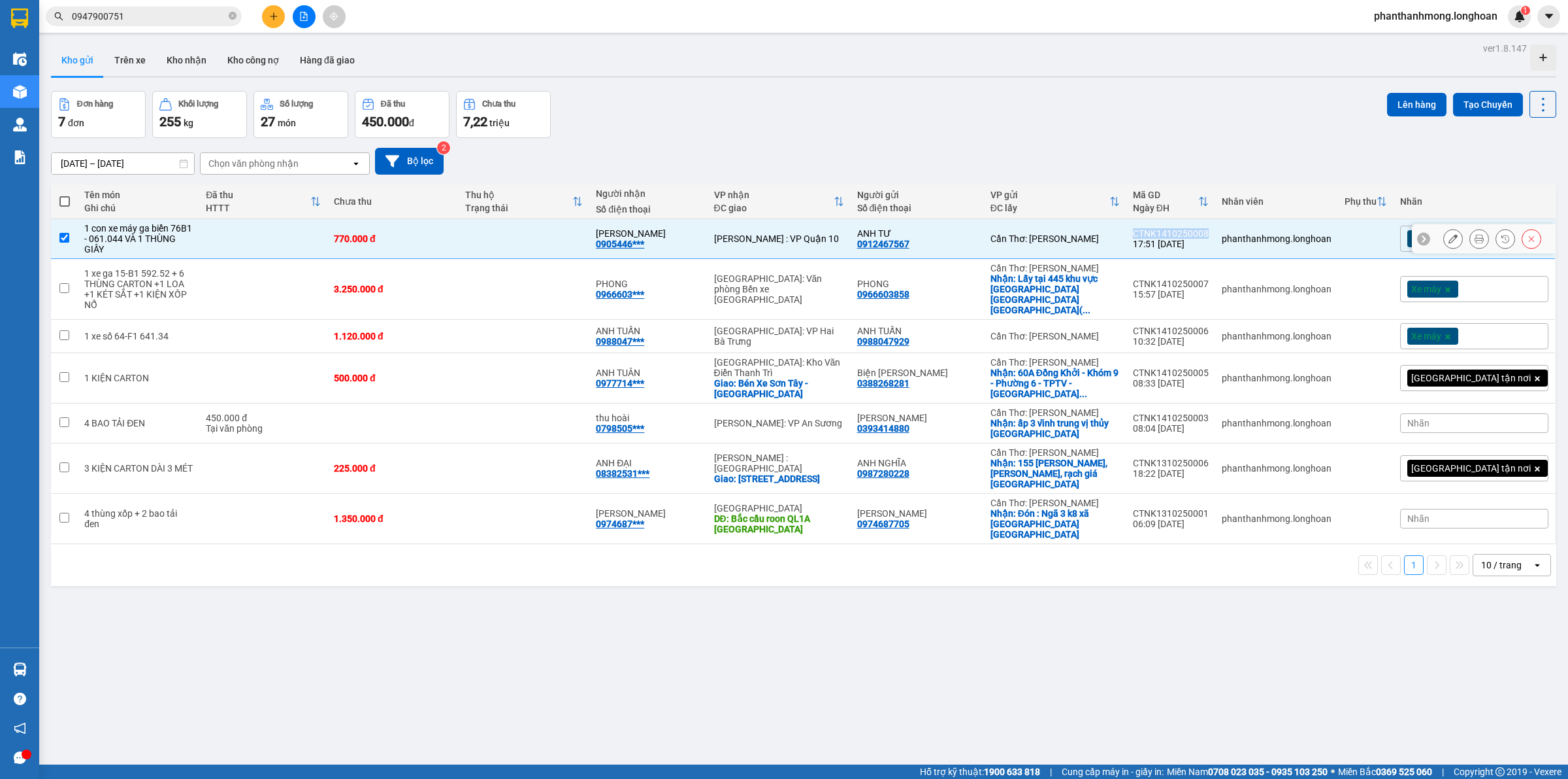
click at [1208, 228] on div "CTNK1410250008" at bounding box center [1171, 233] width 76 height 11
checkbox input "false"
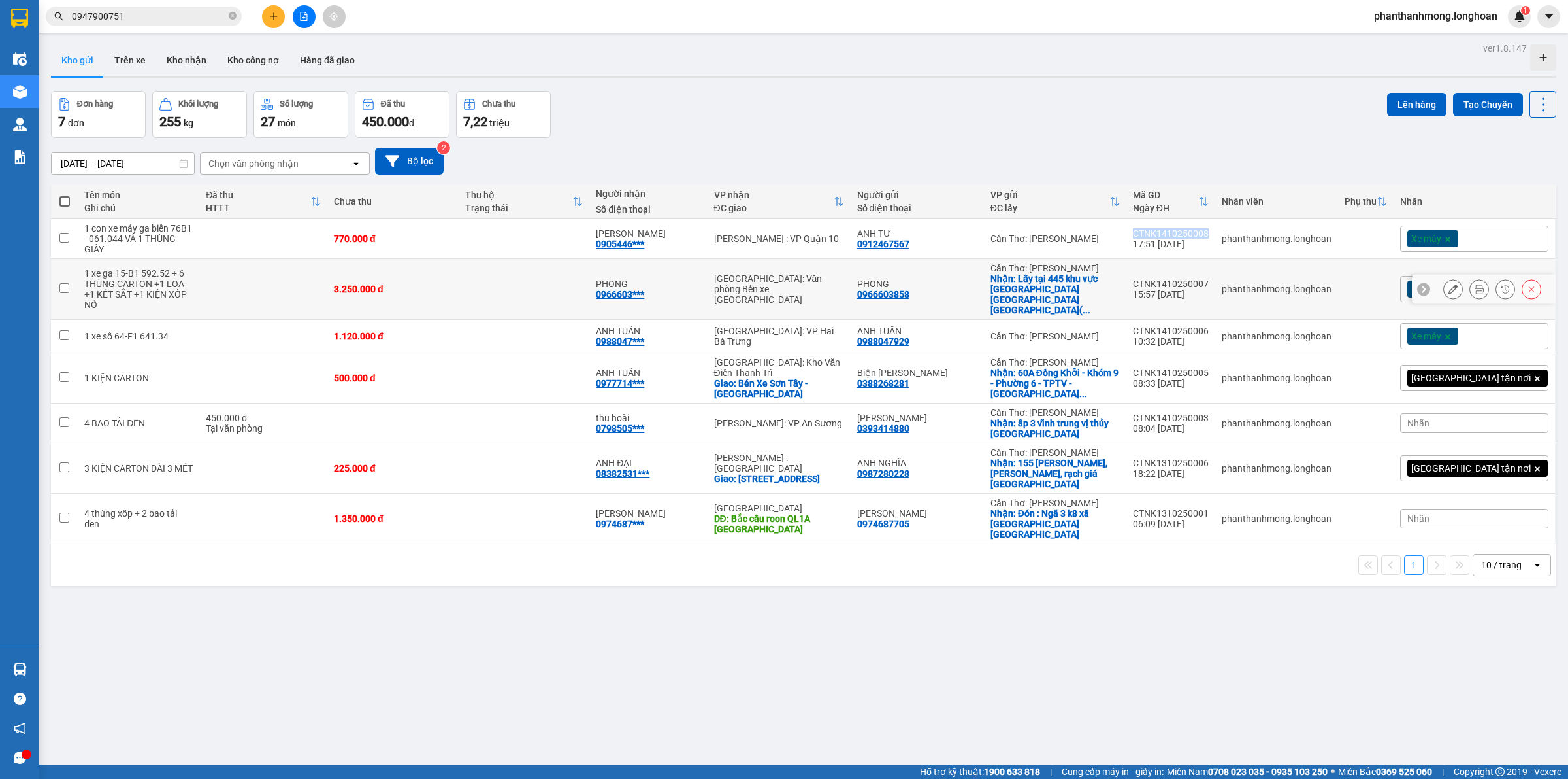
copy div "CTNK1410250008"
click at [1208, 279] on div "CTNK1410250007" at bounding box center [1171, 284] width 76 height 11
checkbox input "false"
copy div "CTNK1410250007"
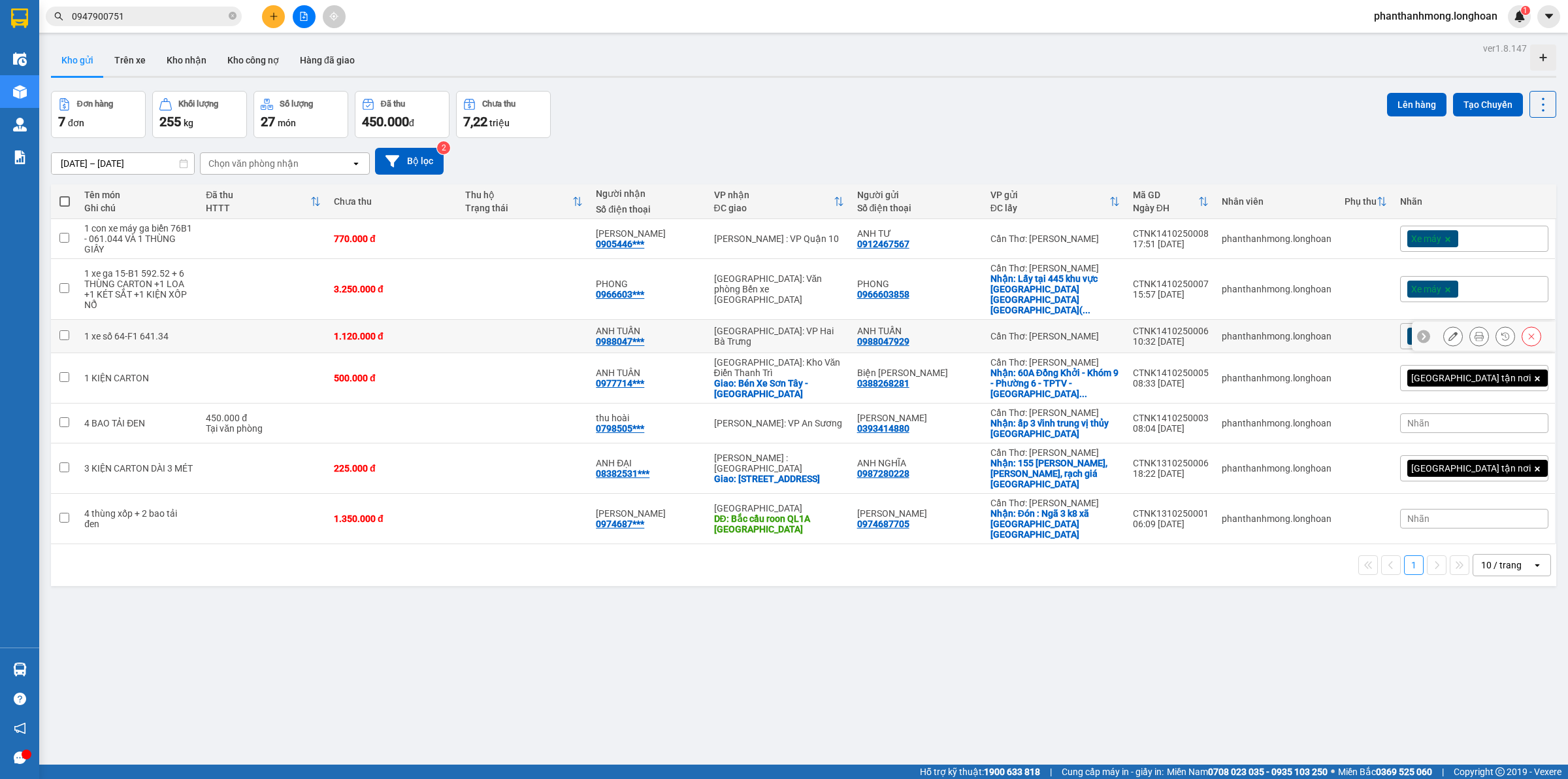
click at [1208, 326] on div "CTNK1410250006" at bounding box center [1171, 331] width 76 height 11
checkbox input "false"
copy div "CTNK1410250006"
click at [1208, 367] on div "CTNK1410250005" at bounding box center [1171, 372] width 76 height 11
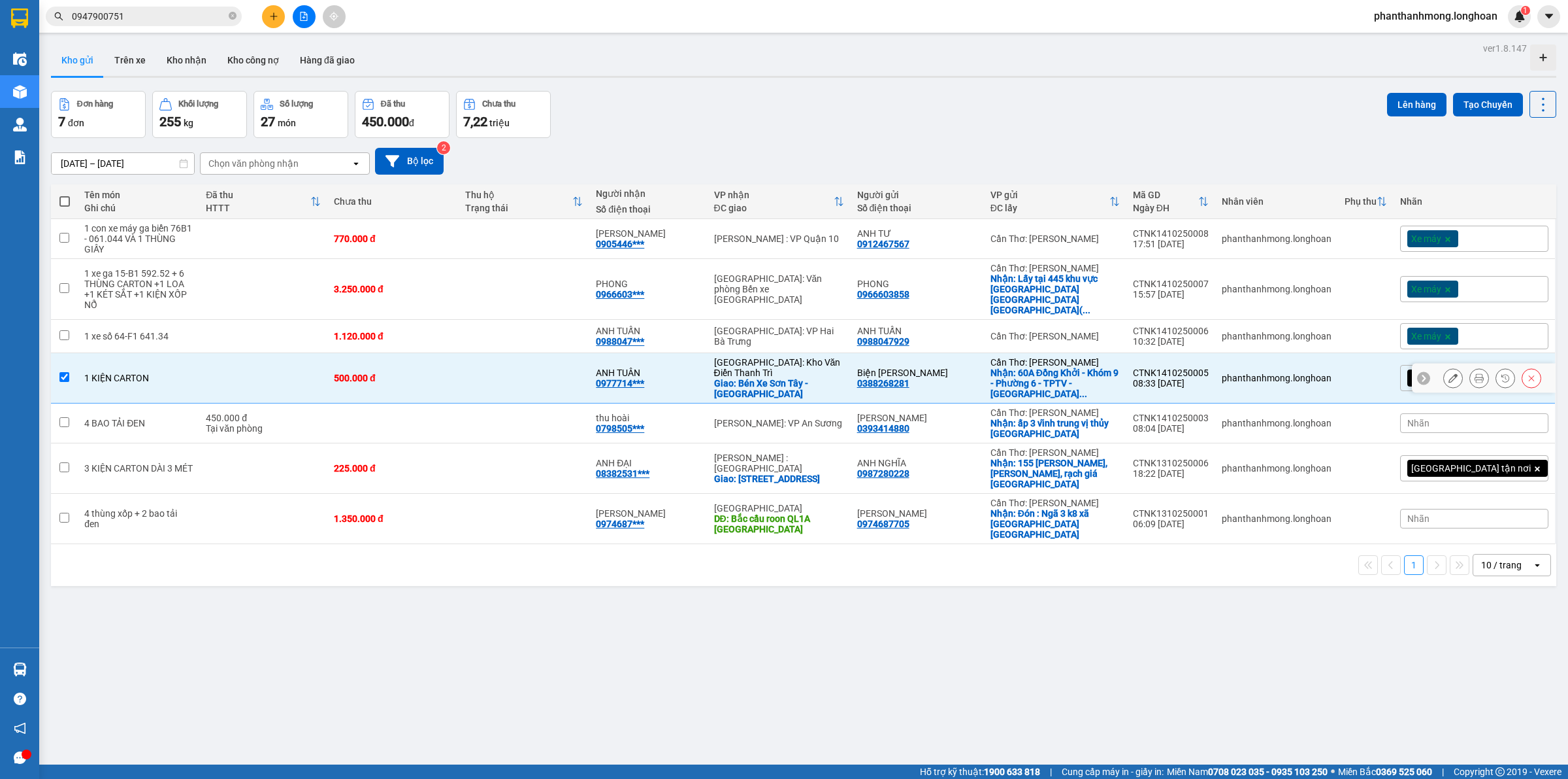
click at [1208, 367] on div "CTNK1410250005" at bounding box center [1171, 372] width 76 height 11
checkbox input "true"
copy div "CTNK1410250005"
click at [1208, 413] on div "CTNK1410250003" at bounding box center [1171, 418] width 76 height 11
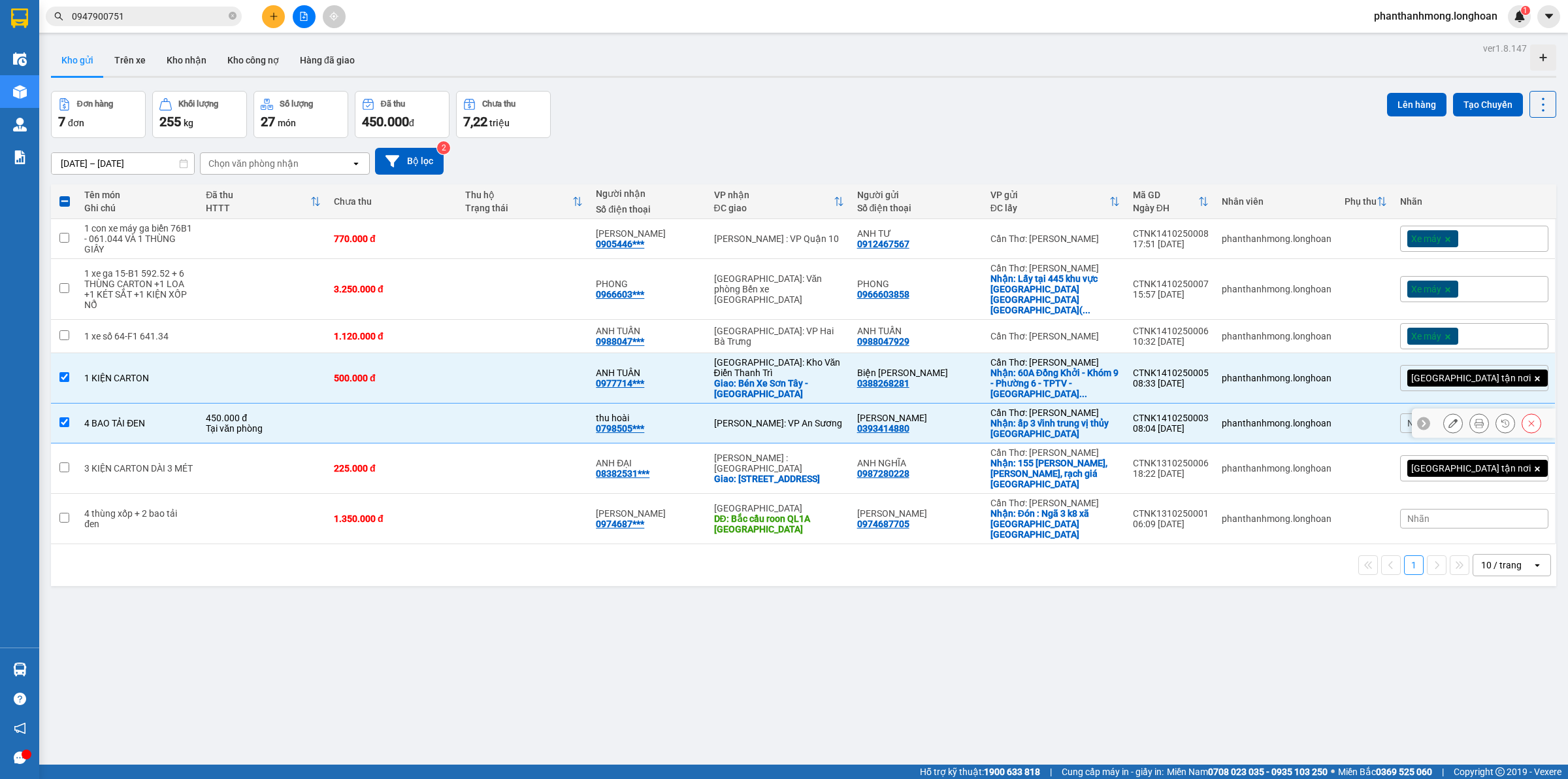
click at [1208, 413] on div "CTNK1410250003" at bounding box center [1171, 418] width 76 height 11
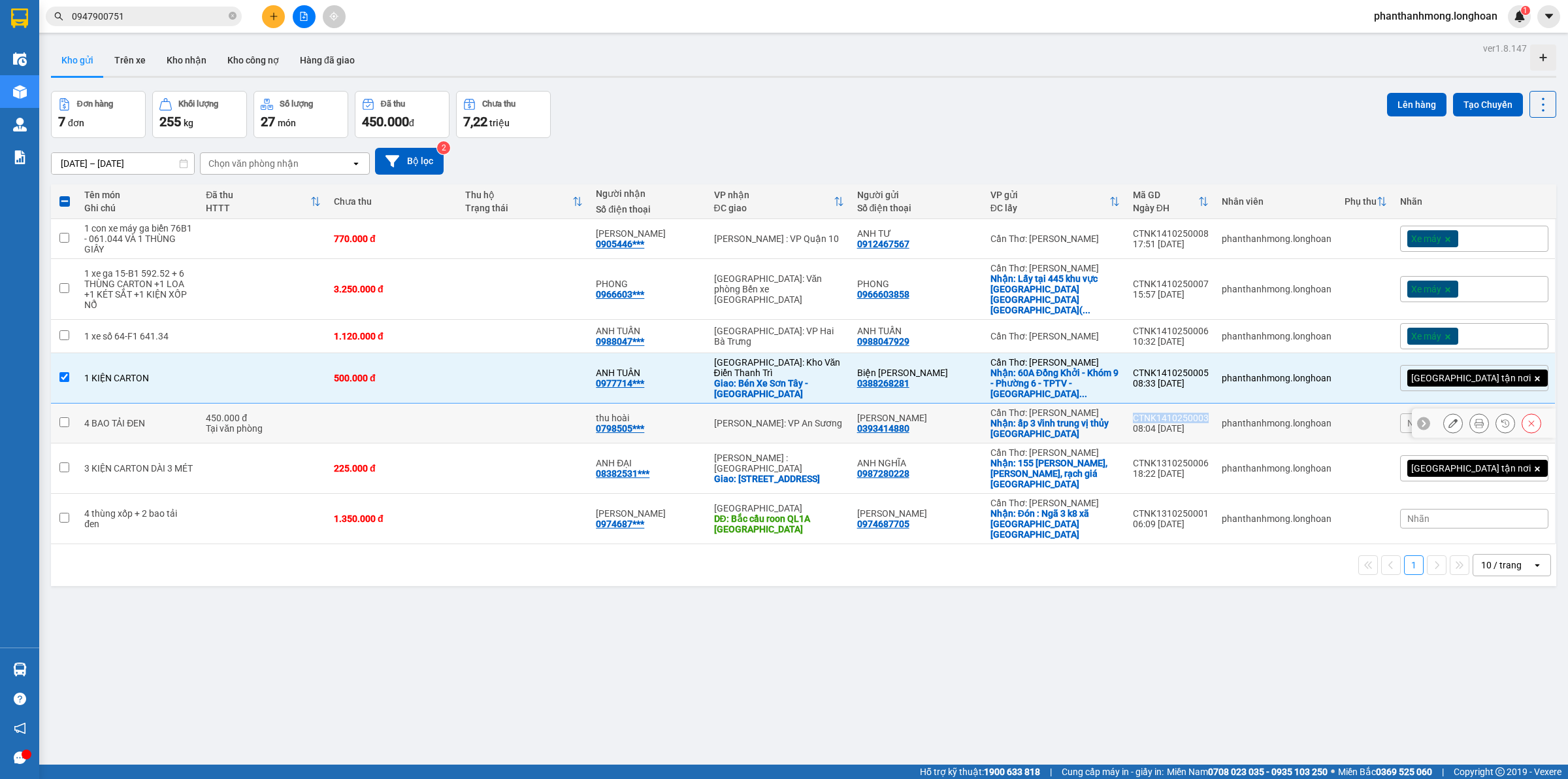
click at [1208, 413] on div "CTNK1410250003" at bounding box center [1171, 418] width 76 height 11
checkbox input "false"
copy div "CTNK1410250003"
click at [1208, 457] on div "CTNK1310250006" at bounding box center [1171, 462] width 76 height 11
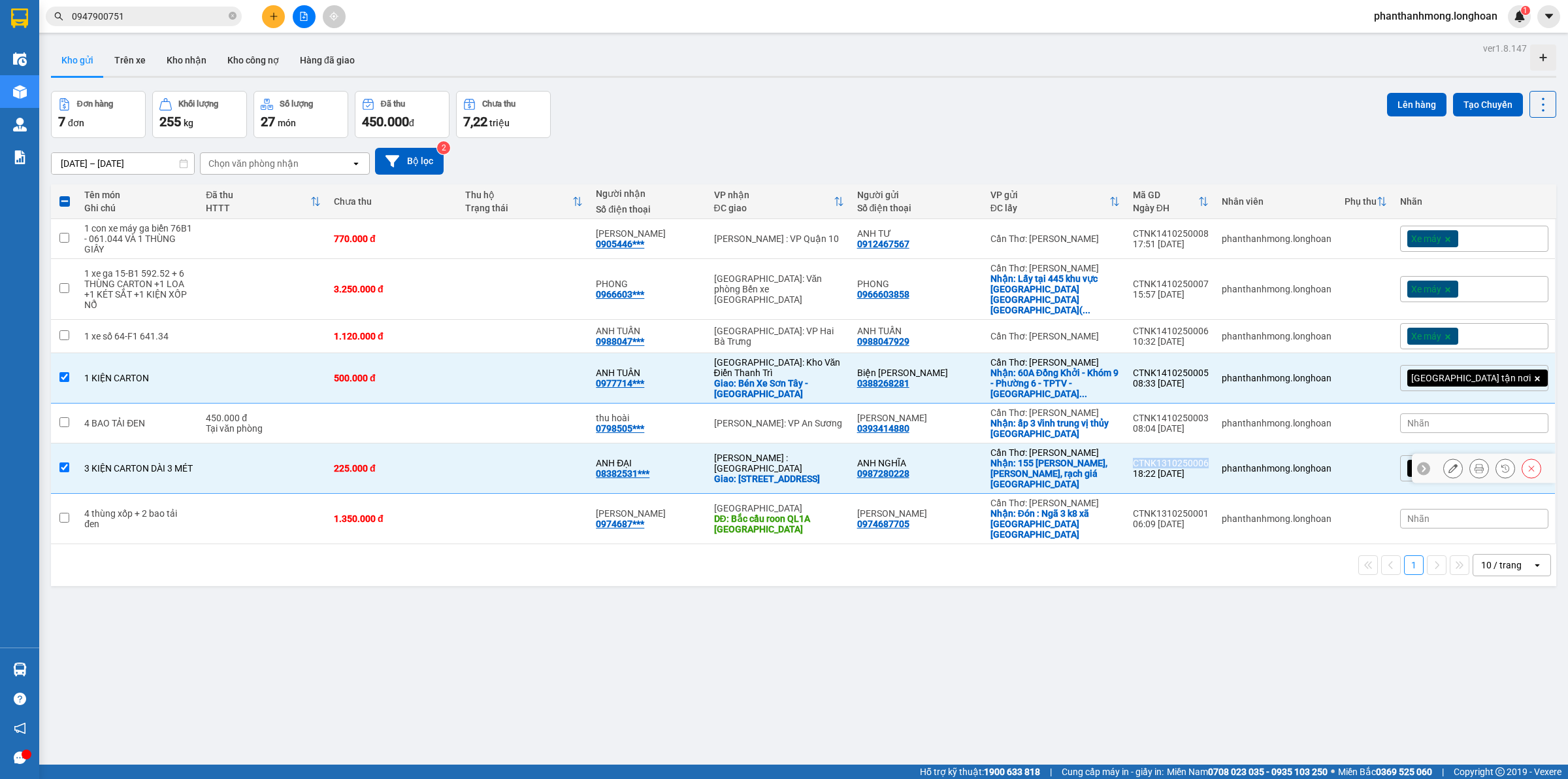
click at [1208, 457] on div "CTNK1310250006" at bounding box center [1171, 462] width 76 height 11
checkbox input "false"
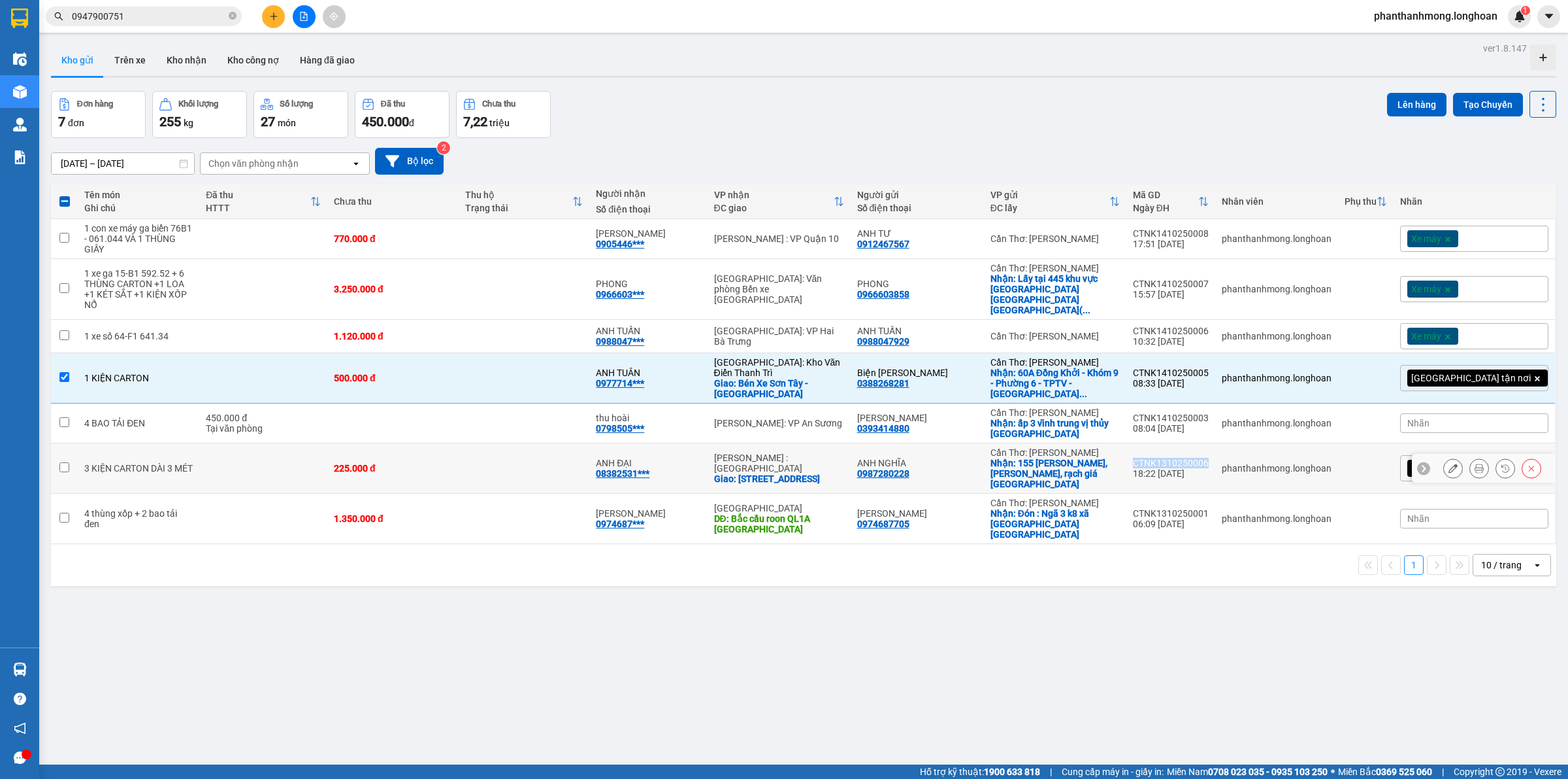
copy div "CTNK1310250006"
click at [1208, 508] on div "CTNK1310250001" at bounding box center [1171, 513] width 76 height 11
checkbox input "false"
copy div "CTNK1310250001"
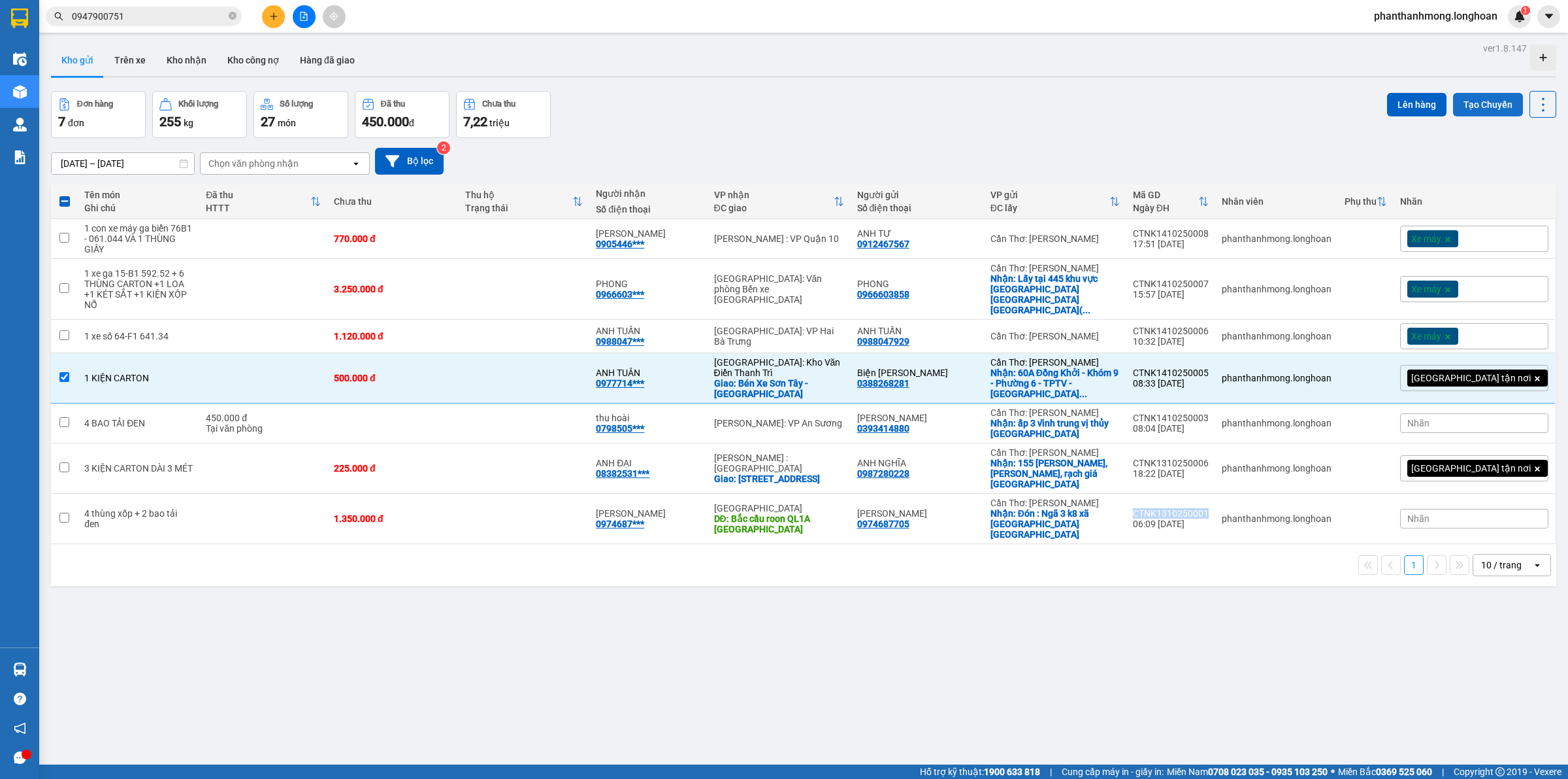
click at [1494, 104] on button "Tạo Chuyến" at bounding box center [1488, 104] width 70 height 23
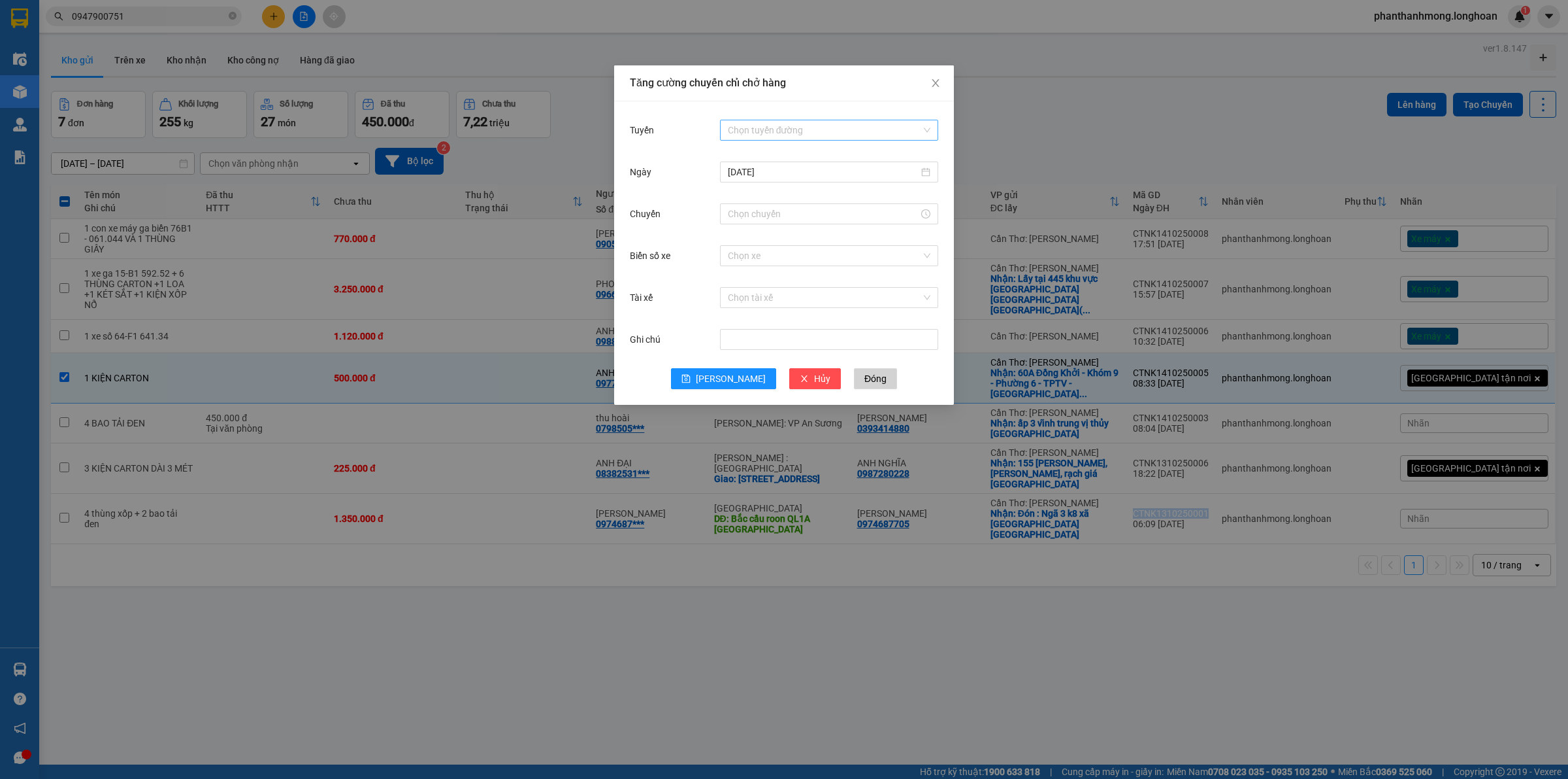
click at [822, 132] on input "Tuyến" at bounding box center [825, 130] width 193 height 20
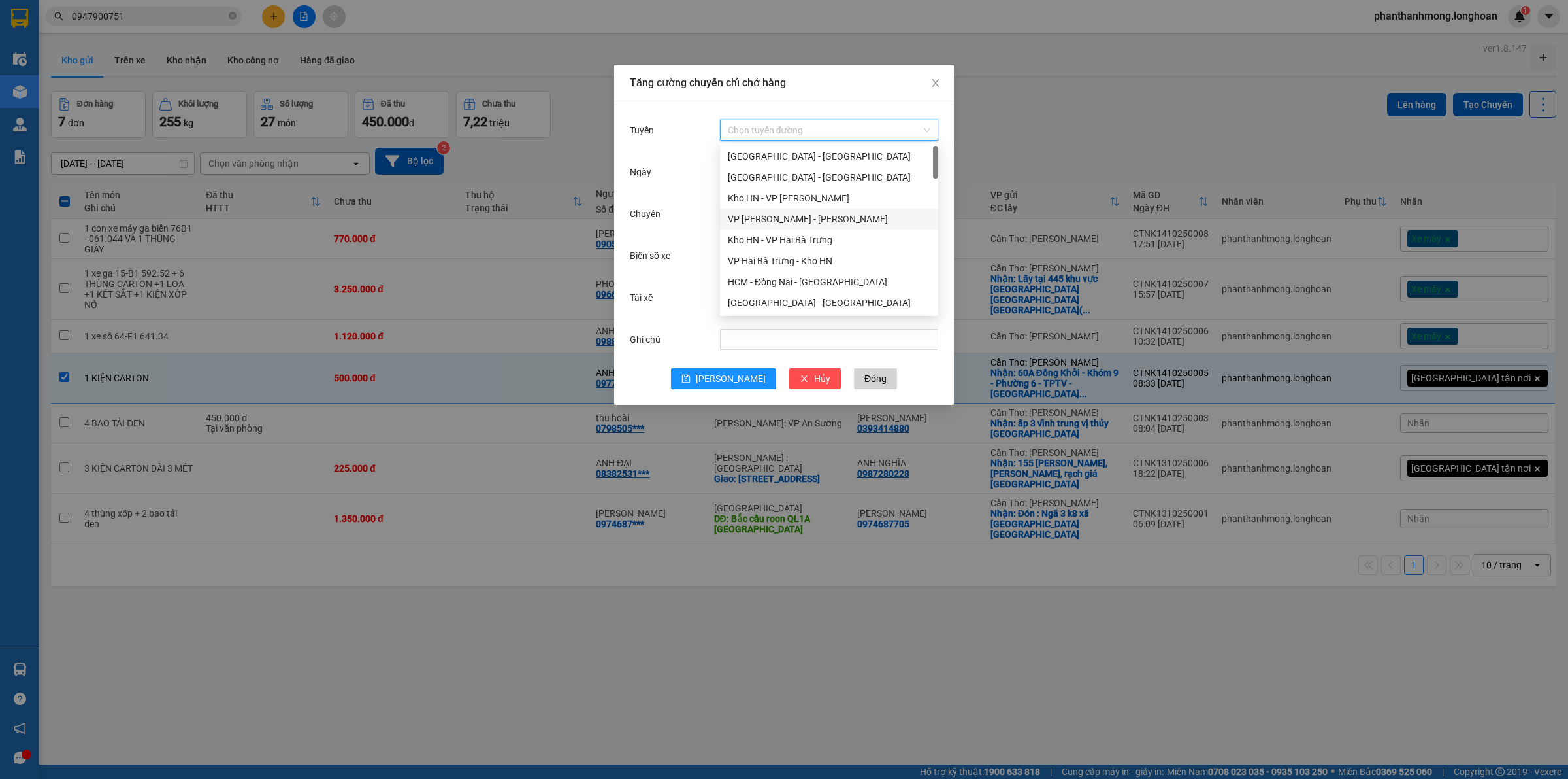
scroll to position [164, 0]
click at [781, 246] on div "Kho Cần Thơ - Kho HCM" at bounding box center [829, 243] width 203 height 14
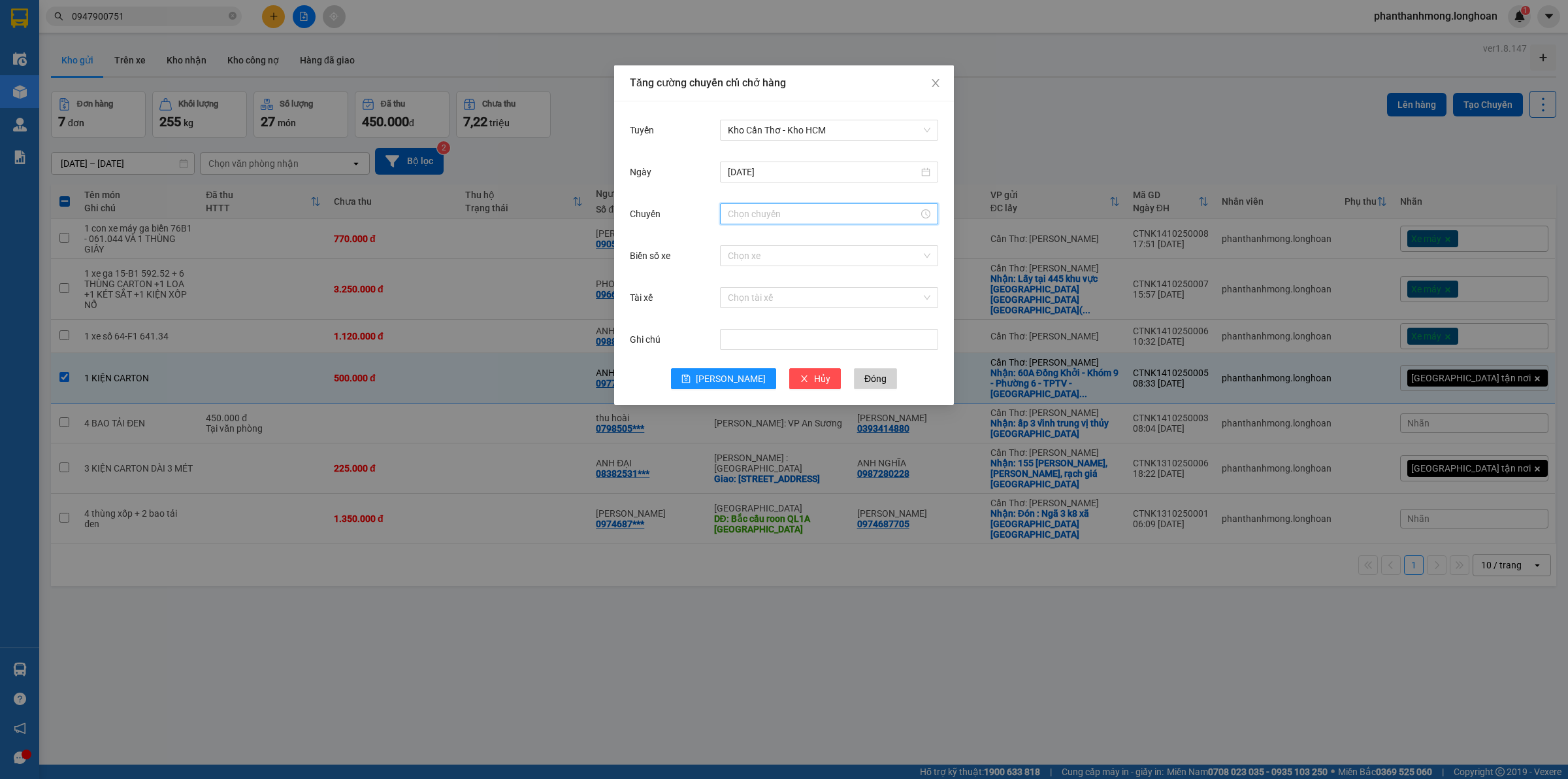
click at [784, 220] on input "Chuyến" at bounding box center [823, 213] width 191 height 14
click at [732, 321] on div "09" at bounding box center [738, 322] width 36 height 18
type input "09:00"
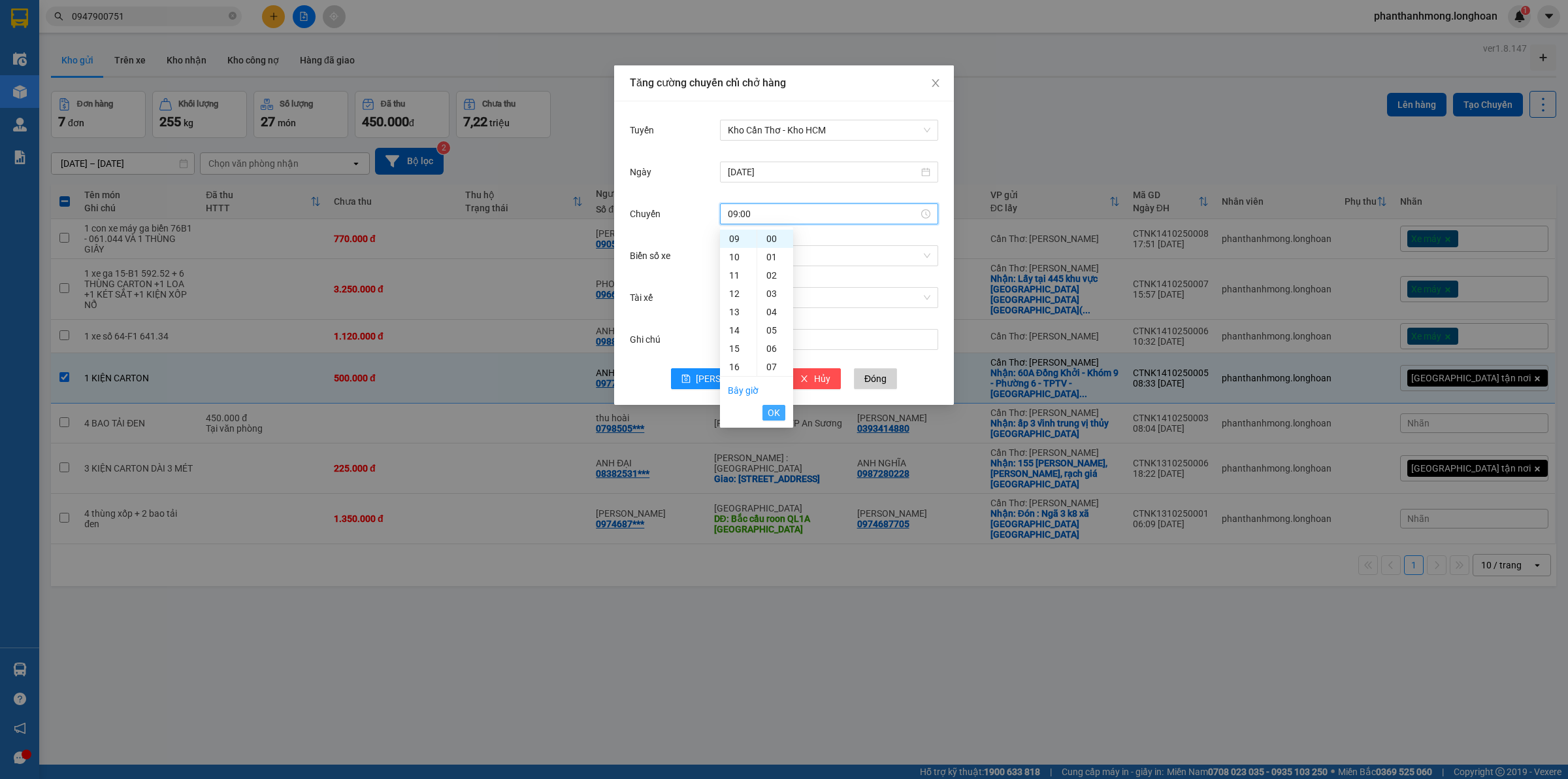
click at [779, 413] on span "OK" at bounding box center [774, 412] width 12 height 14
click at [758, 263] on input "Biển số xe" at bounding box center [825, 256] width 193 height 20
type input "9"
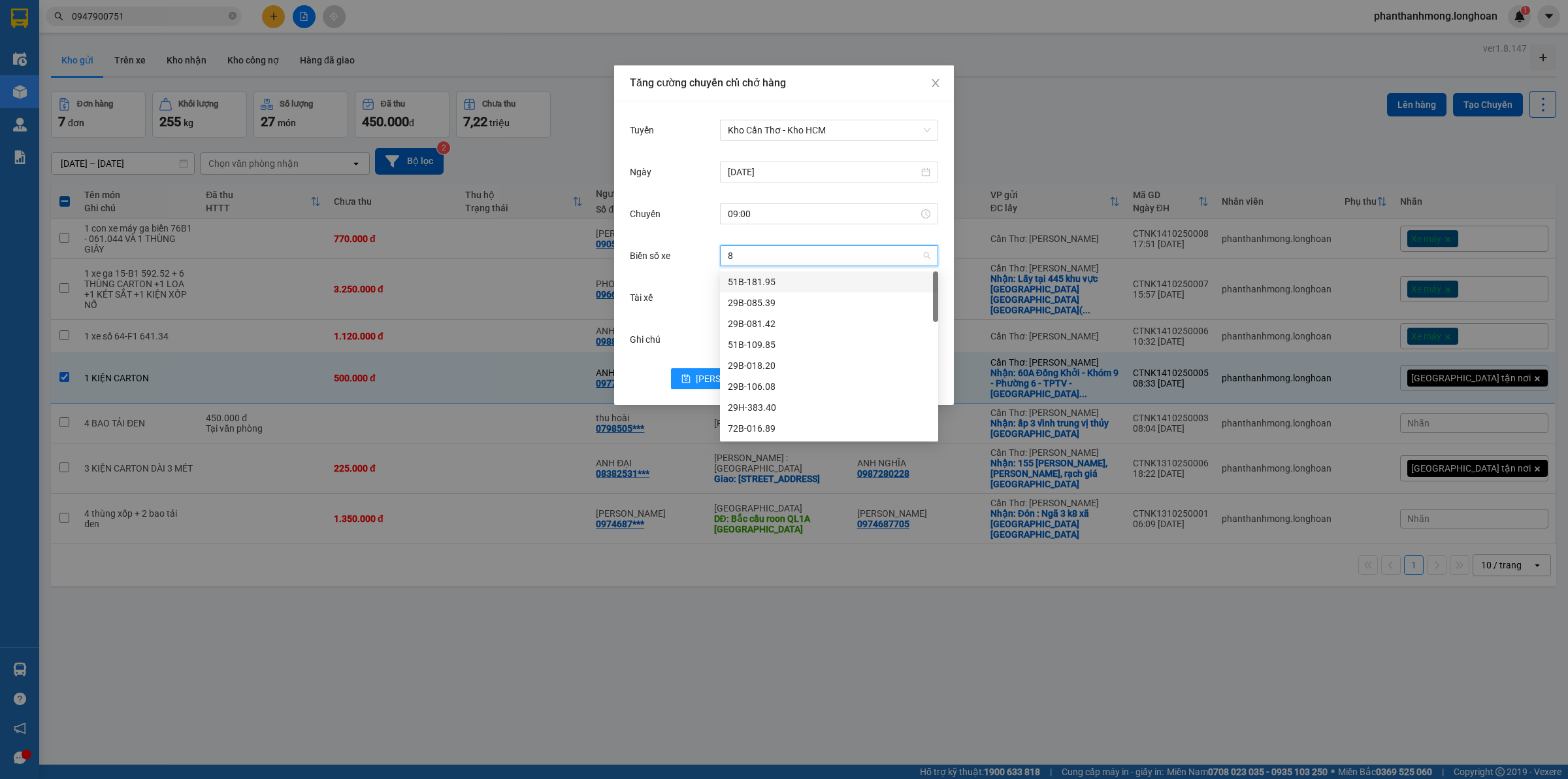
type input "83"
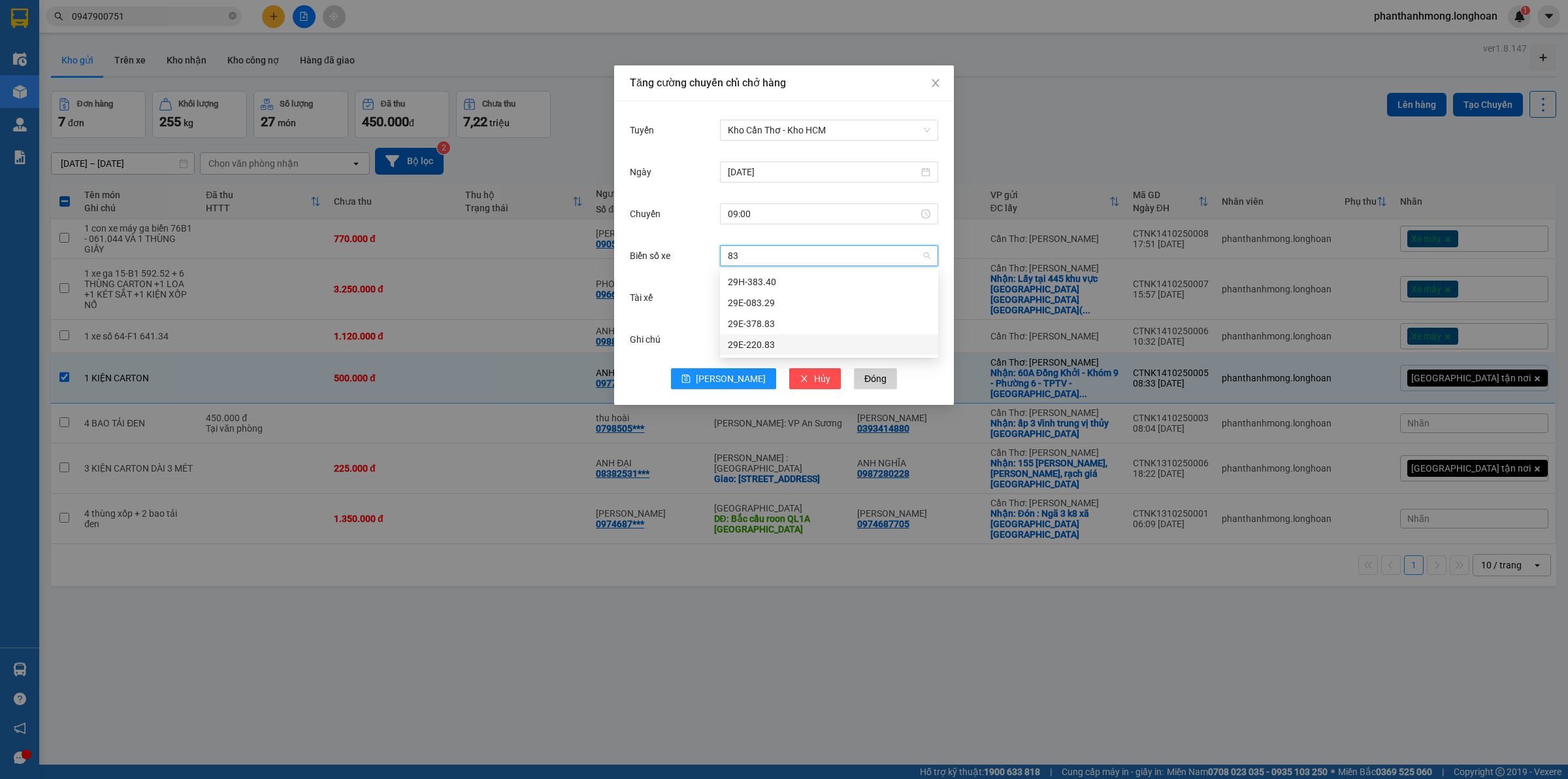
click at [781, 348] on div "29E-220.83" at bounding box center [829, 344] width 203 height 14
click at [761, 301] on input "Tài xế" at bounding box center [825, 298] width 193 height 20
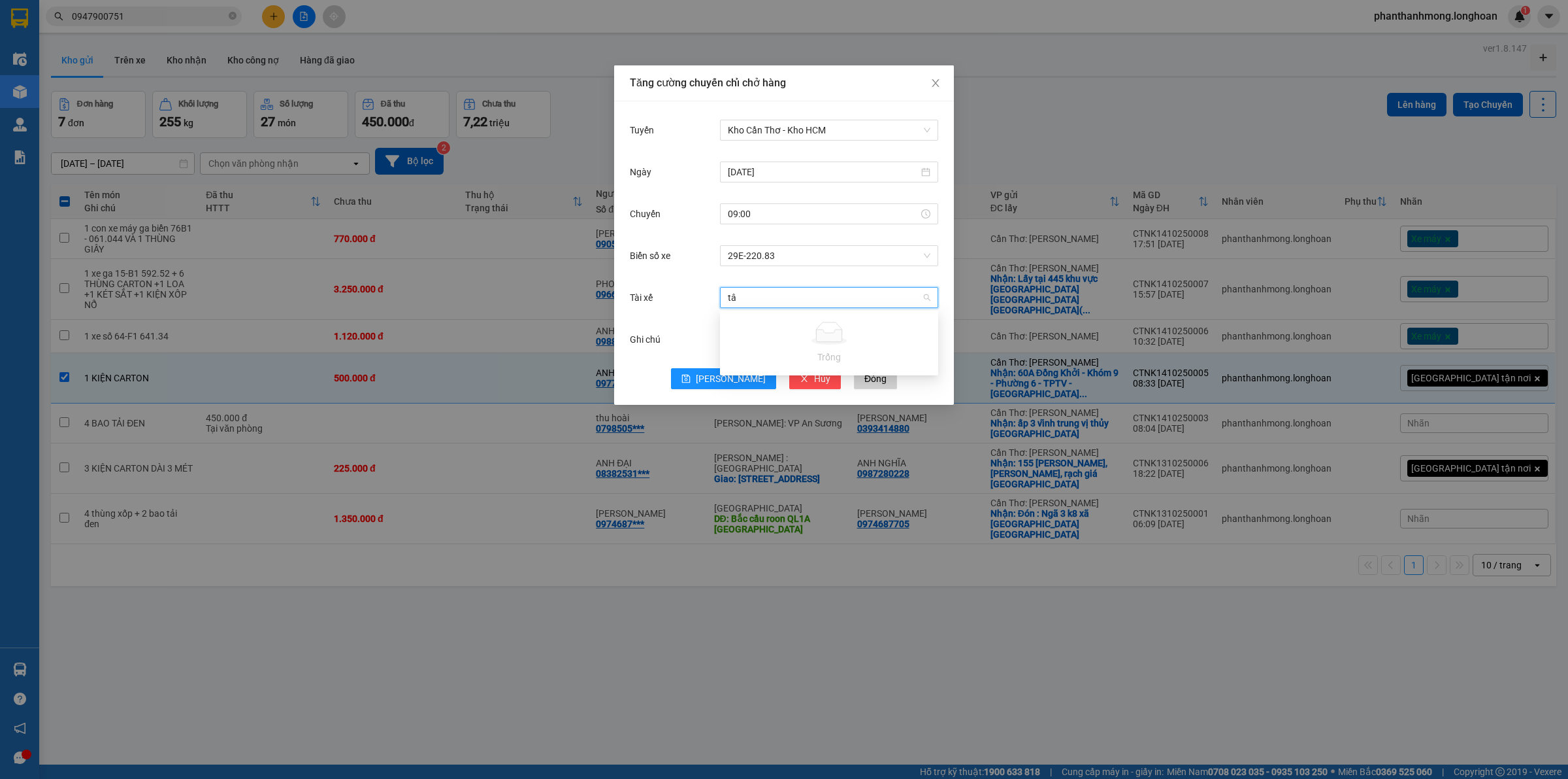
type input "t"
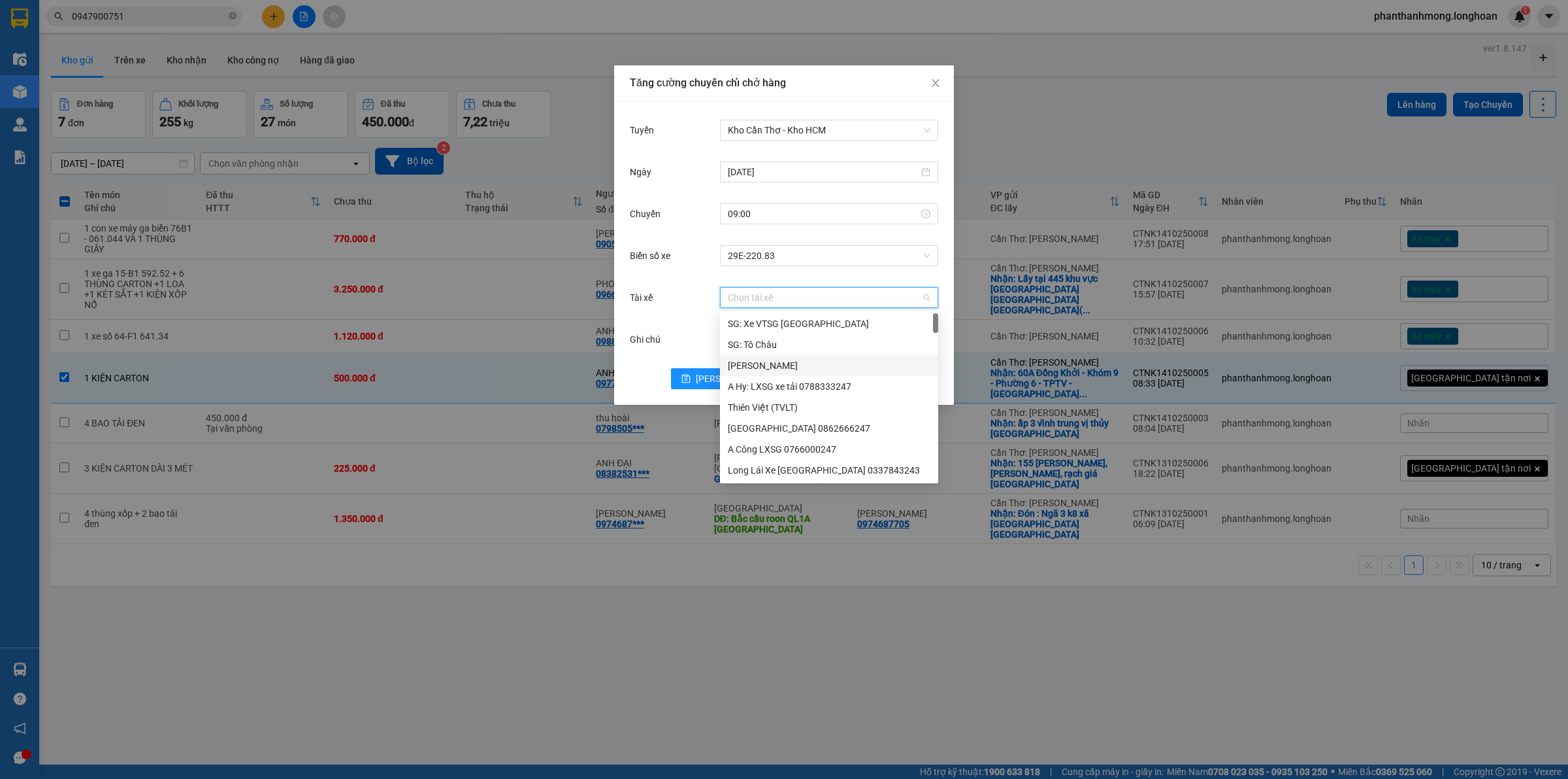
click at [1034, 265] on div "Tăng cường chuyến chỉ chở hàng Tuyến Kho Cần Thơ - Kho HCM [DATE] Chuyến 09:00 …" at bounding box center [784, 390] width 1568 height 779
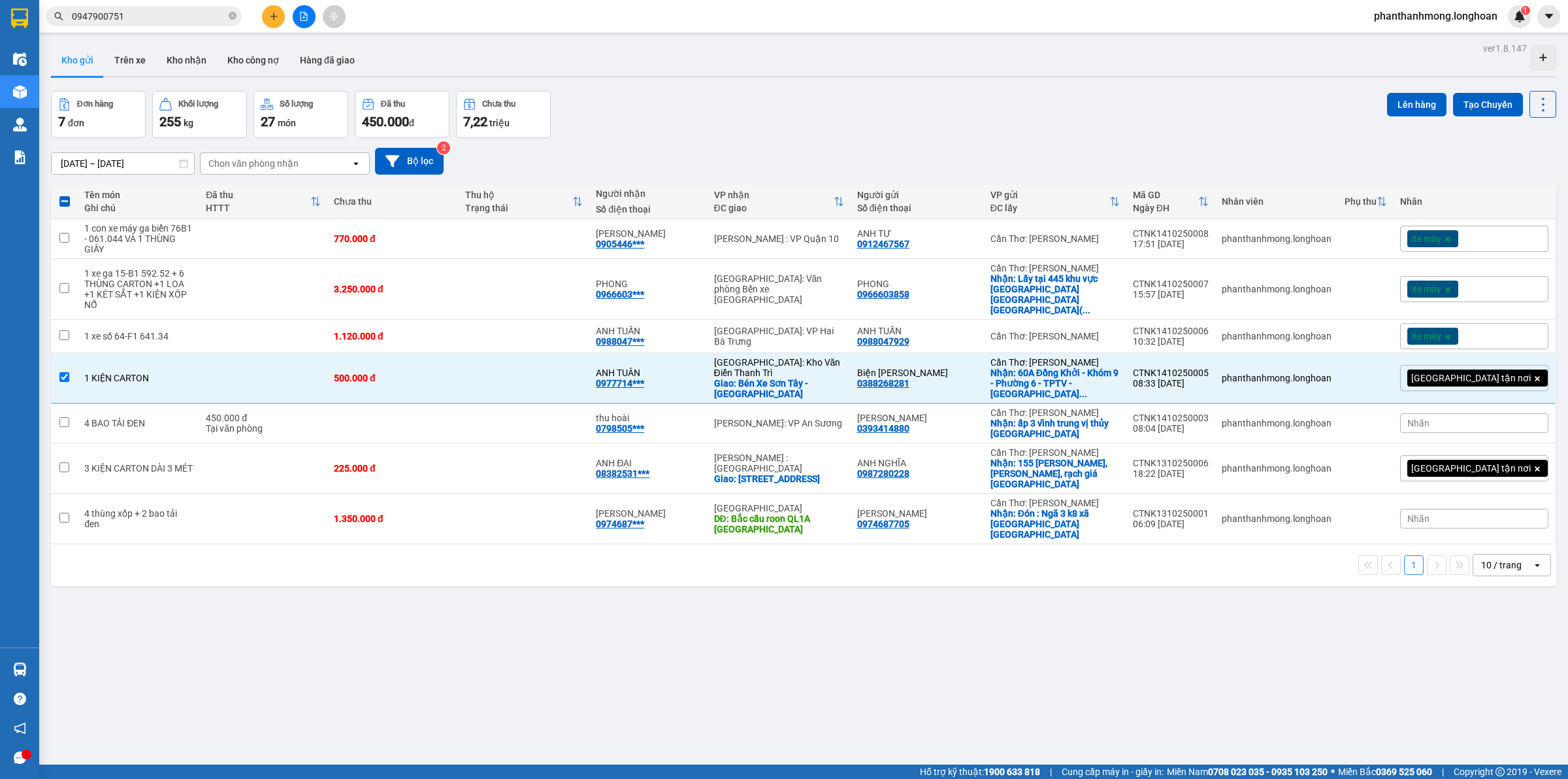
drag, startPoint x: 1461, startPoint y: 103, endPoint x: 1428, endPoint y: 108, distance: 33.4
click at [1461, 103] on button "Tạo Chuyến" at bounding box center [1488, 104] width 70 height 23
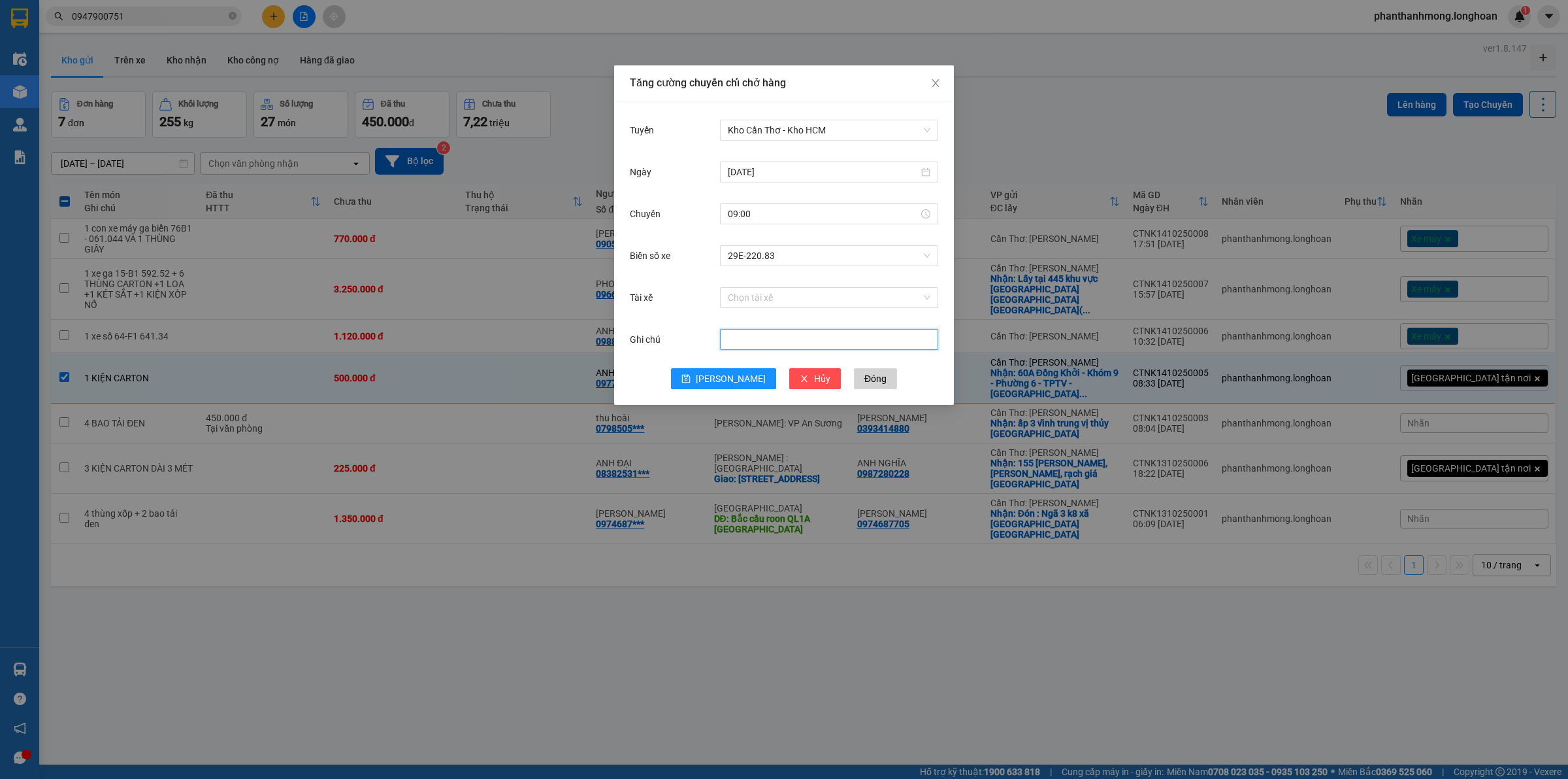
click at [753, 335] on input "Ghi chú" at bounding box center [829, 339] width 218 height 21
type input "tài xế mới [PERSON_NAME]"
click at [731, 378] on span "[PERSON_NAME]" at bounding box center [731, 378] width 70 height 14
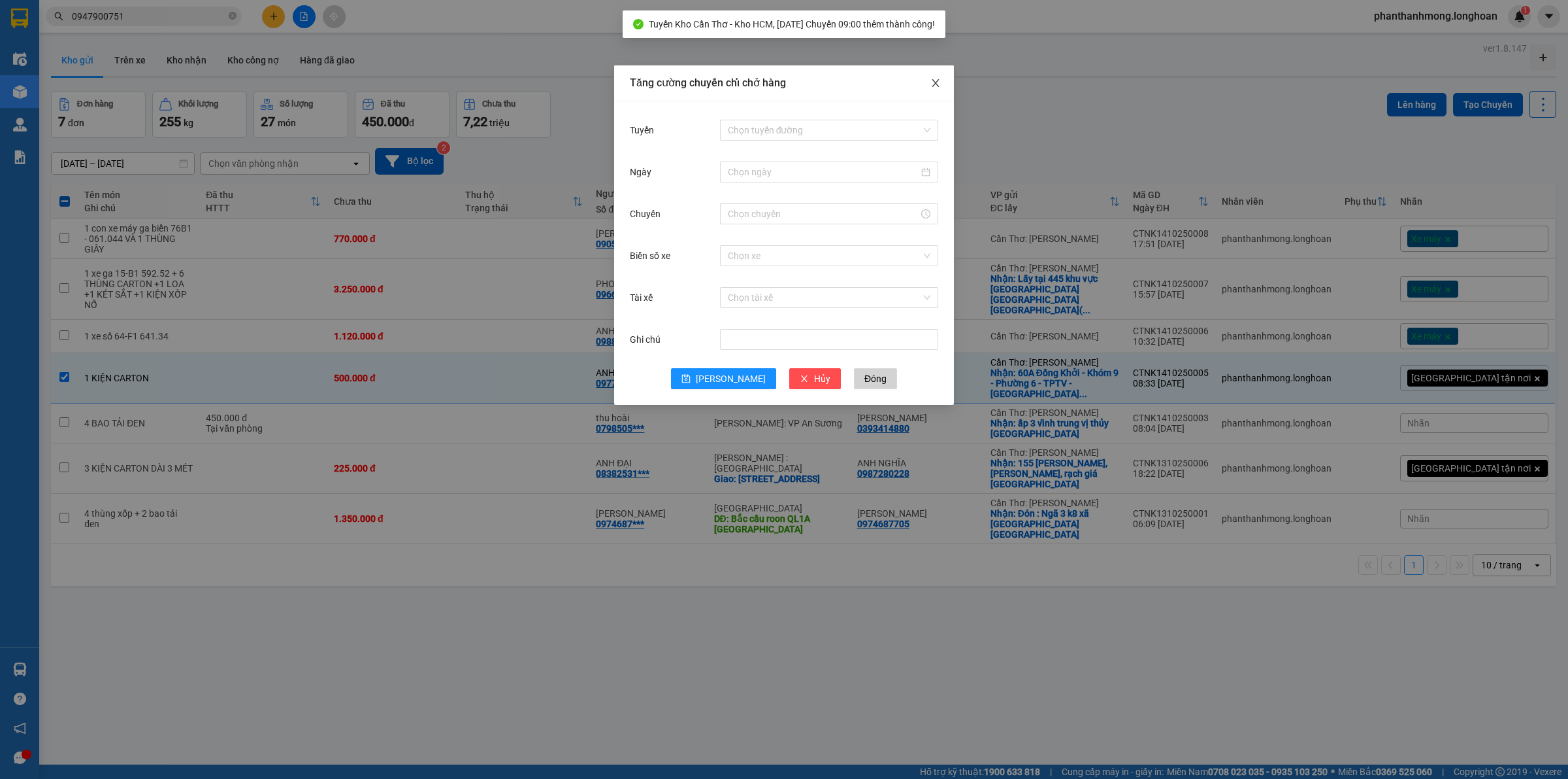
click at [935, 79] on icon "close" at bounding box center [936, 83] width 11 height 11
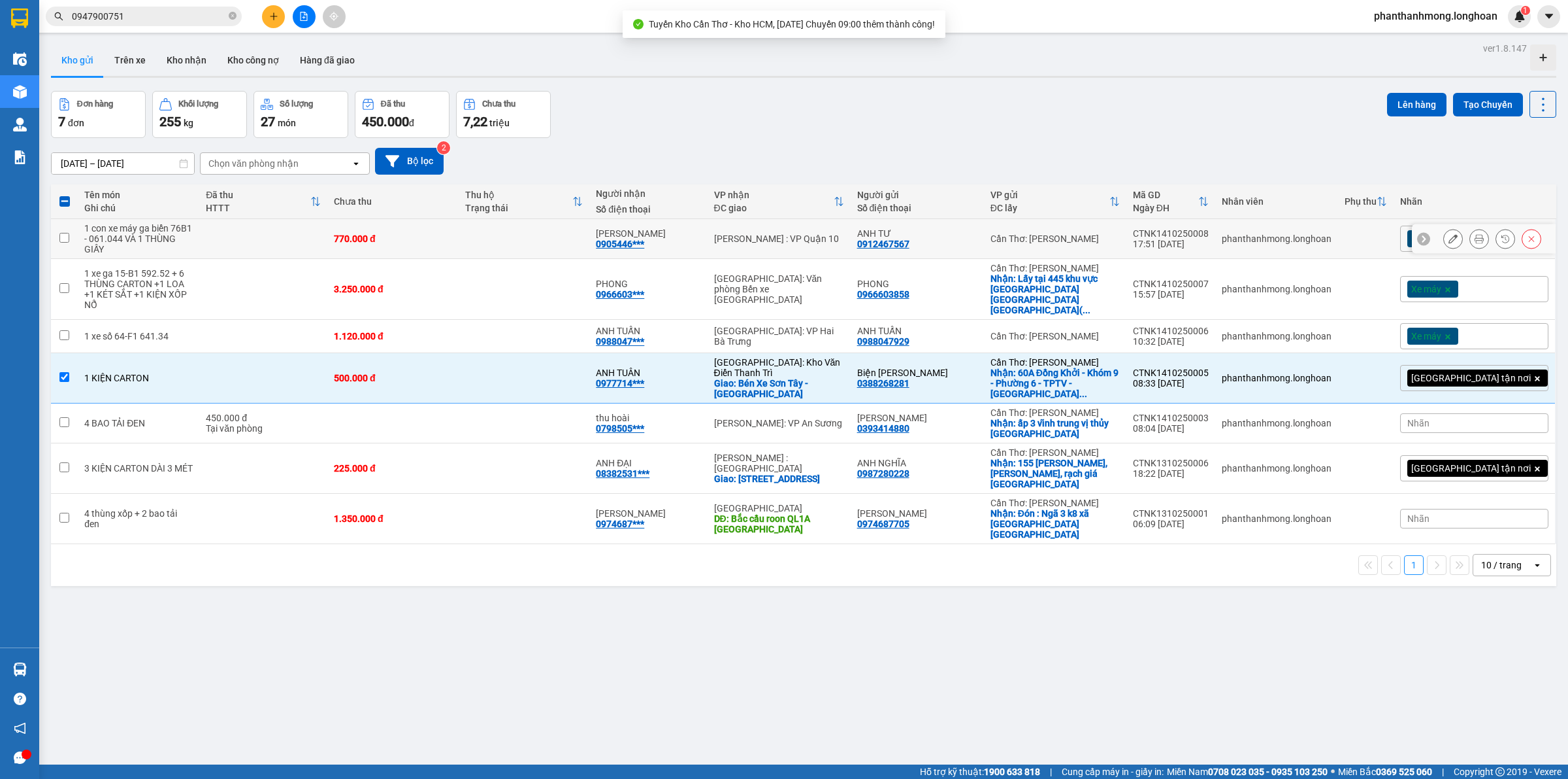
click at [59, 226] on td at bounding box center [64, 239] width 26 height 40
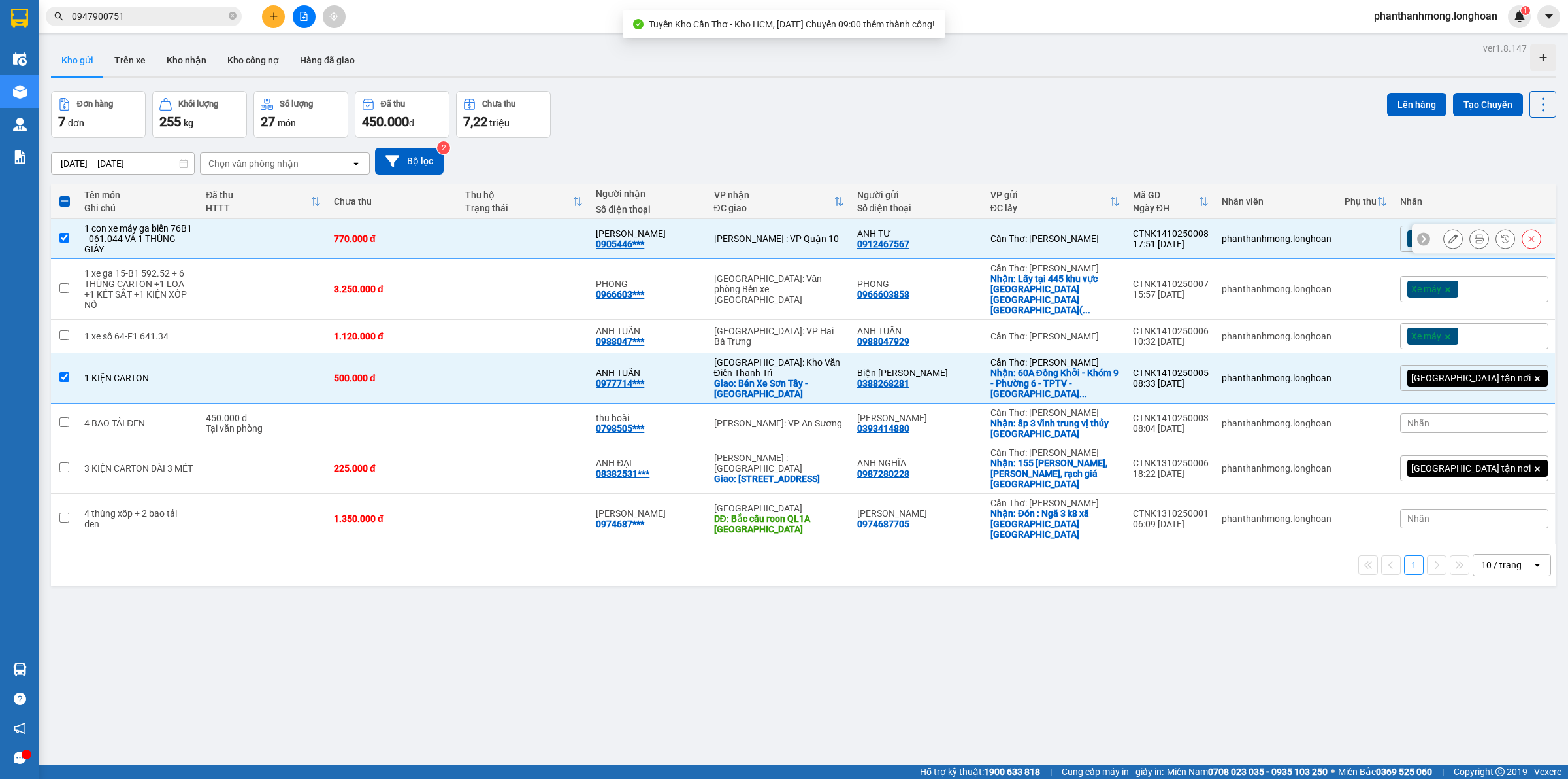
click at [62, 227] on td at bounding box center [64, 239] width 26 height 40
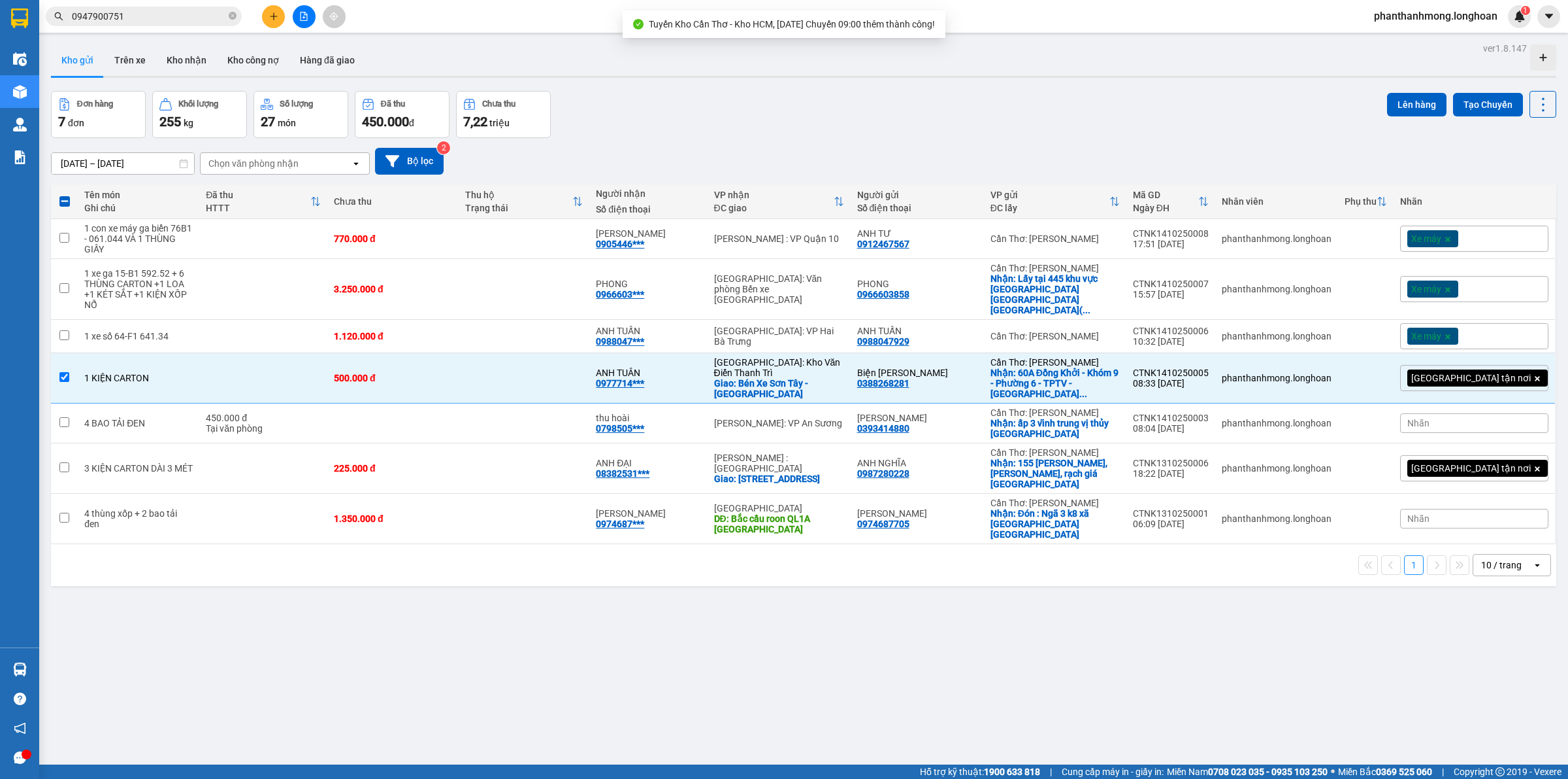
click at [61, 200] on span at bounding box center [64, 201] width 11 height 11
click at [64, 195] on input "checkbox" at bounding box center [64, 195] width 0 height 0
checkbox input "true"
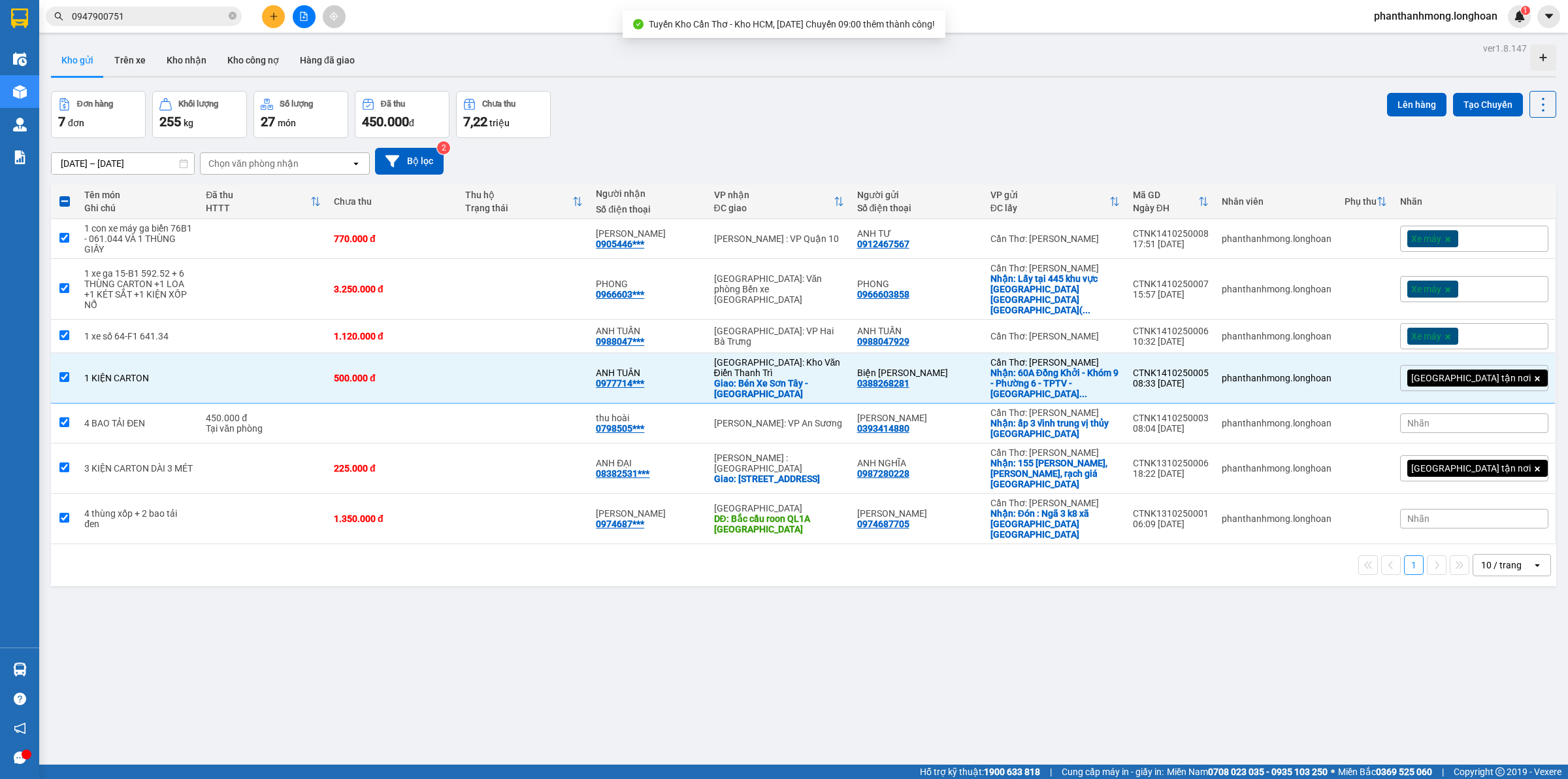
checkbox input "true"
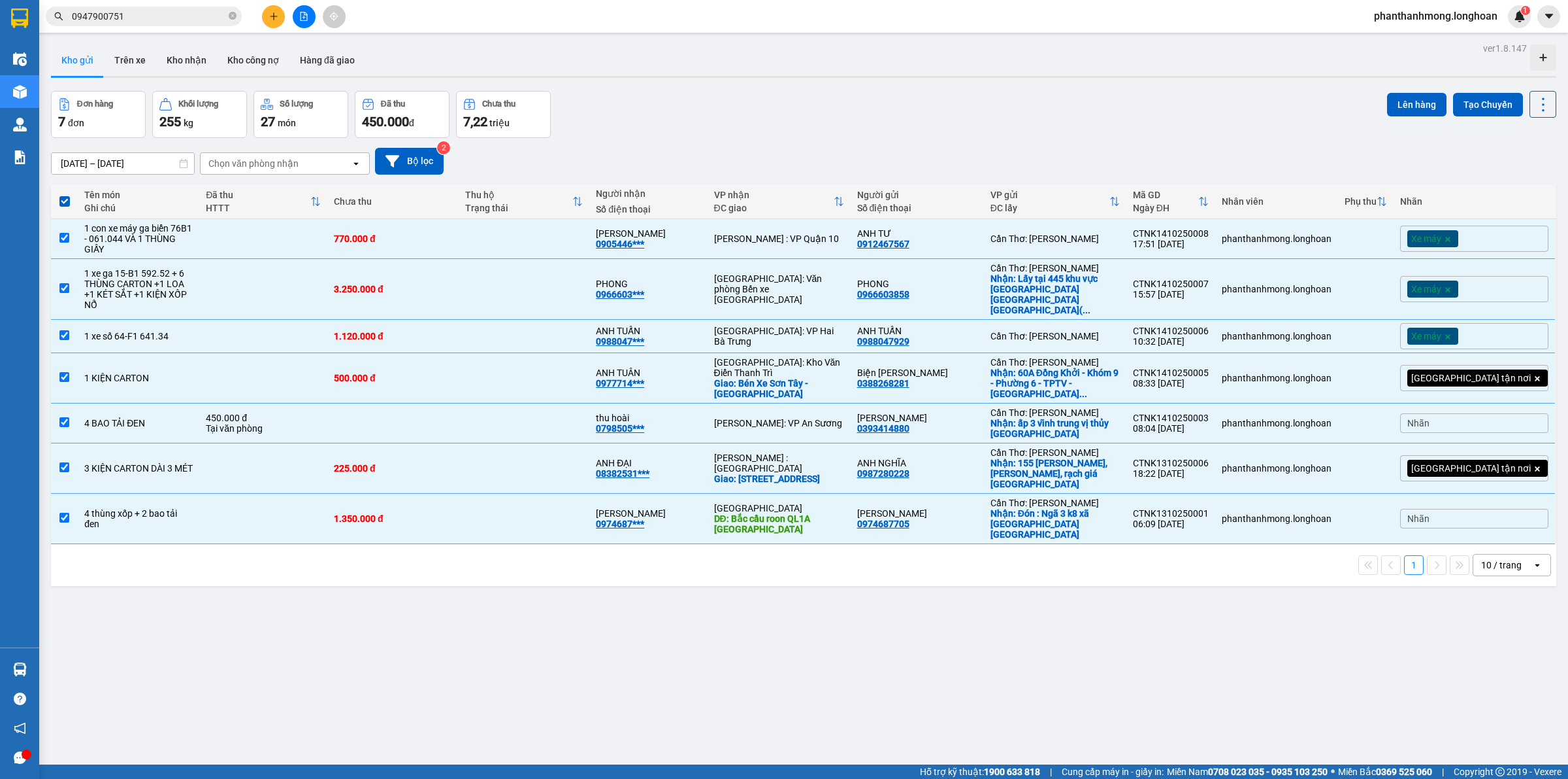
click at [61, 200] on span at bounding box center [64, 201] width 11 height 11
click at [64, 195] on input "checkbox" at bounding box center [64, 195] width 0 height 0
checkbox input "false"
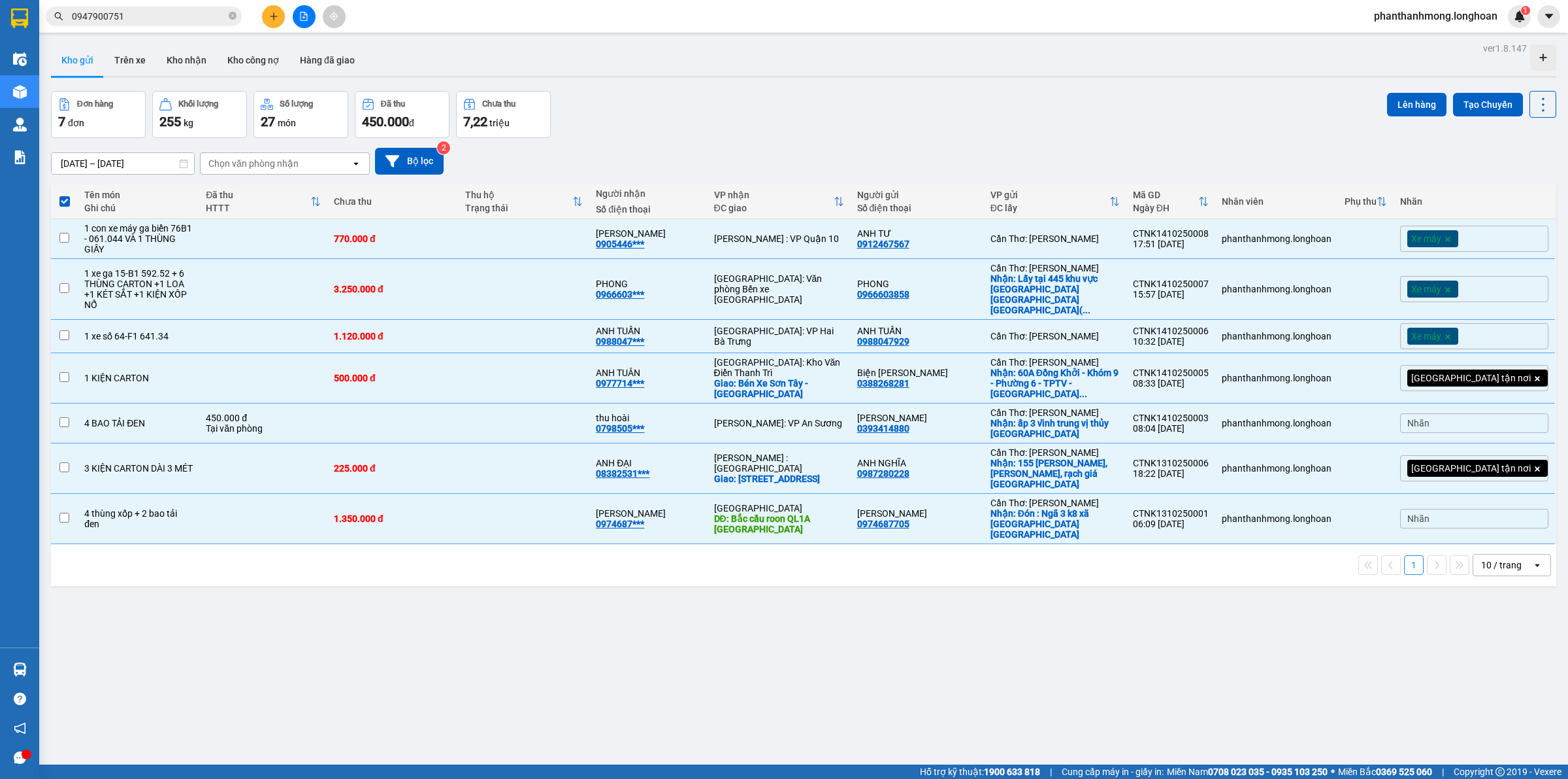
checkbox input "false"
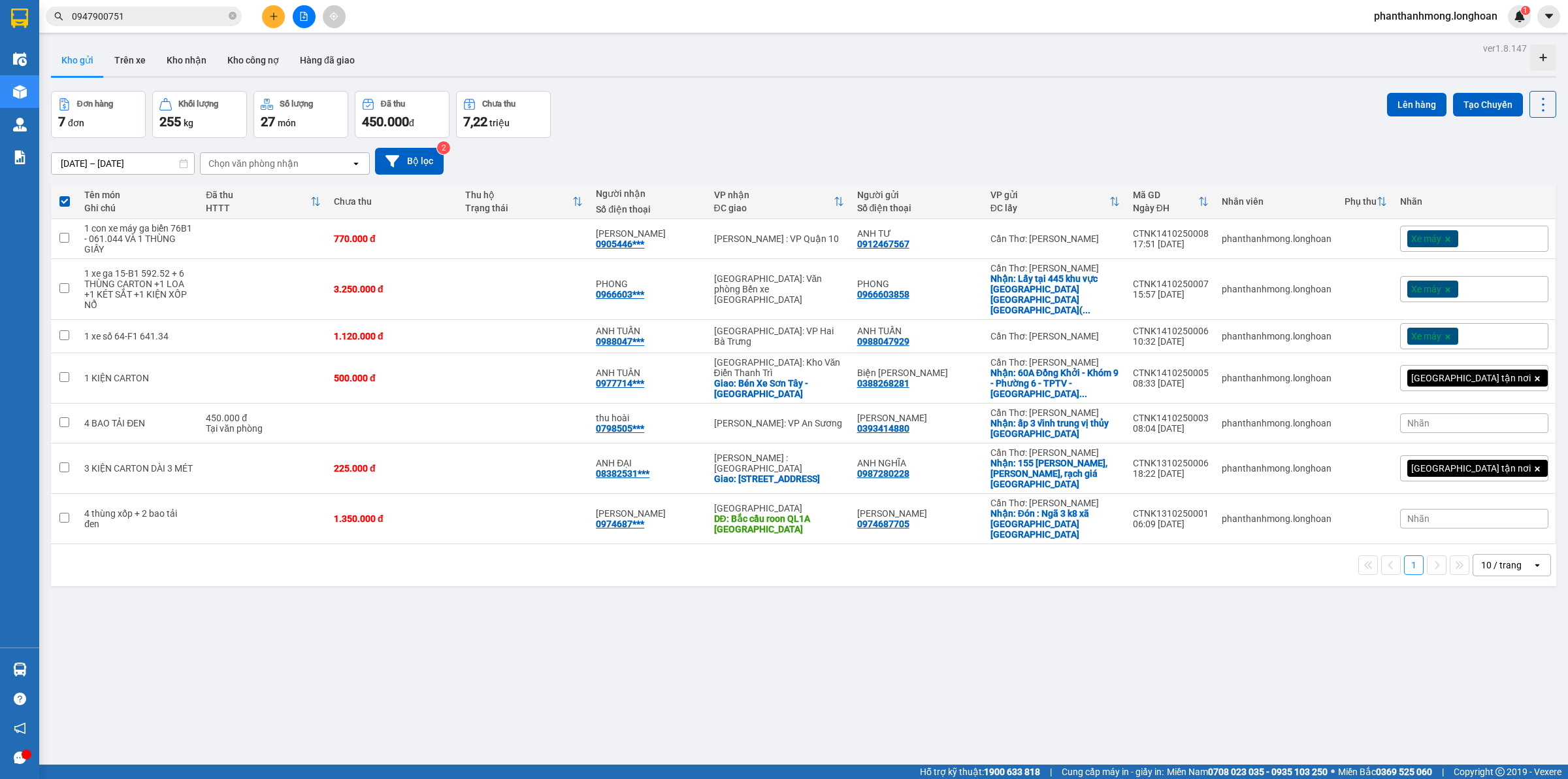
click at [61, 200] on span at bounding box center [64, 201] width 11 height 11
click at [64, 195] on input "checkbox" at bounding box center [64, 195] width 0 height 0
checkbox input "true"
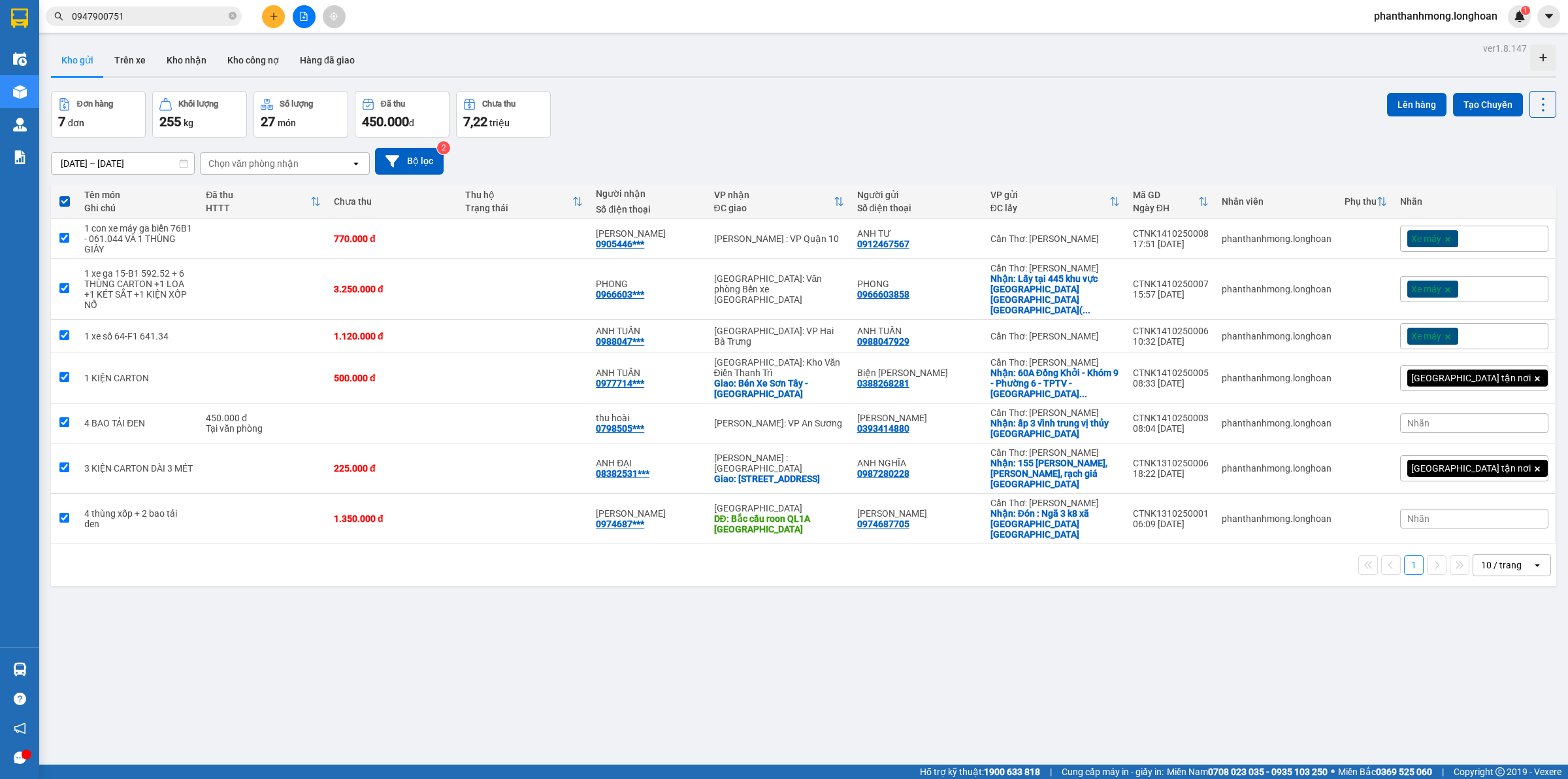
checkbox input "true"
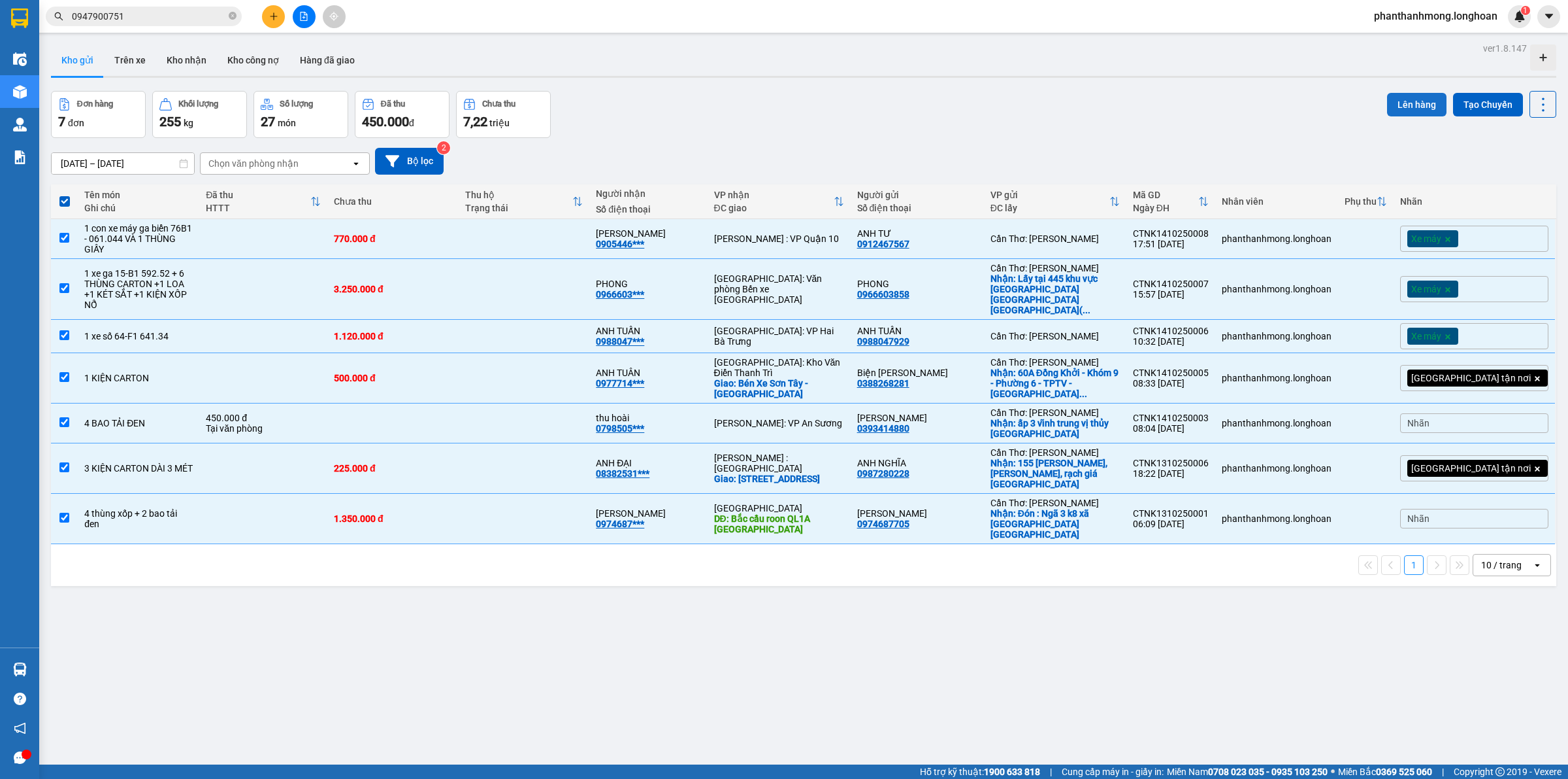
click at [1405, 95] on button "Lên hàng" at bounding box center [1417, 104] width 60 height 23
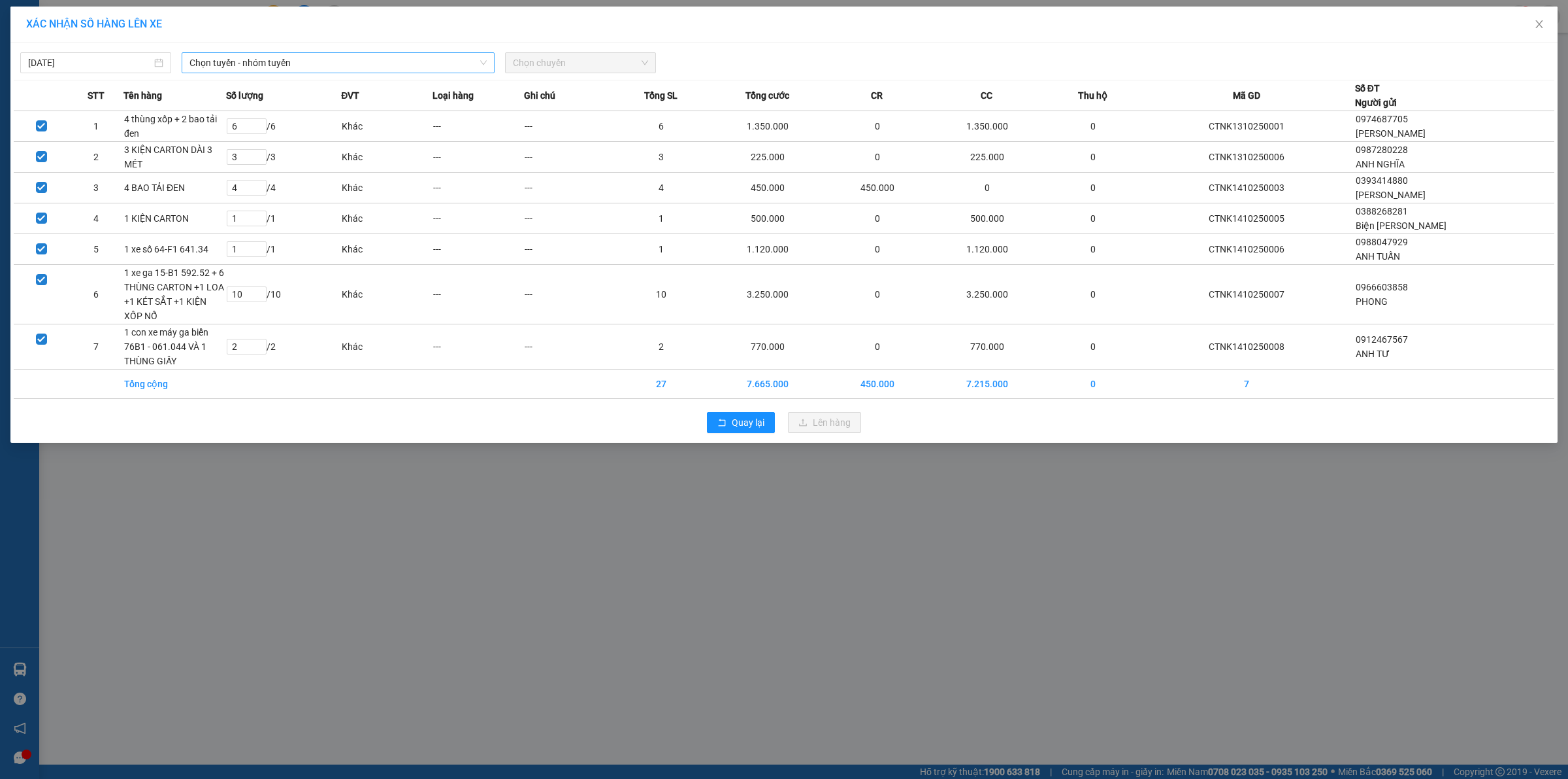
click at [263, 66] on span "Chọn tuyến - nhóm tuyến" at bounding box center [338, 63] width 298 height 20
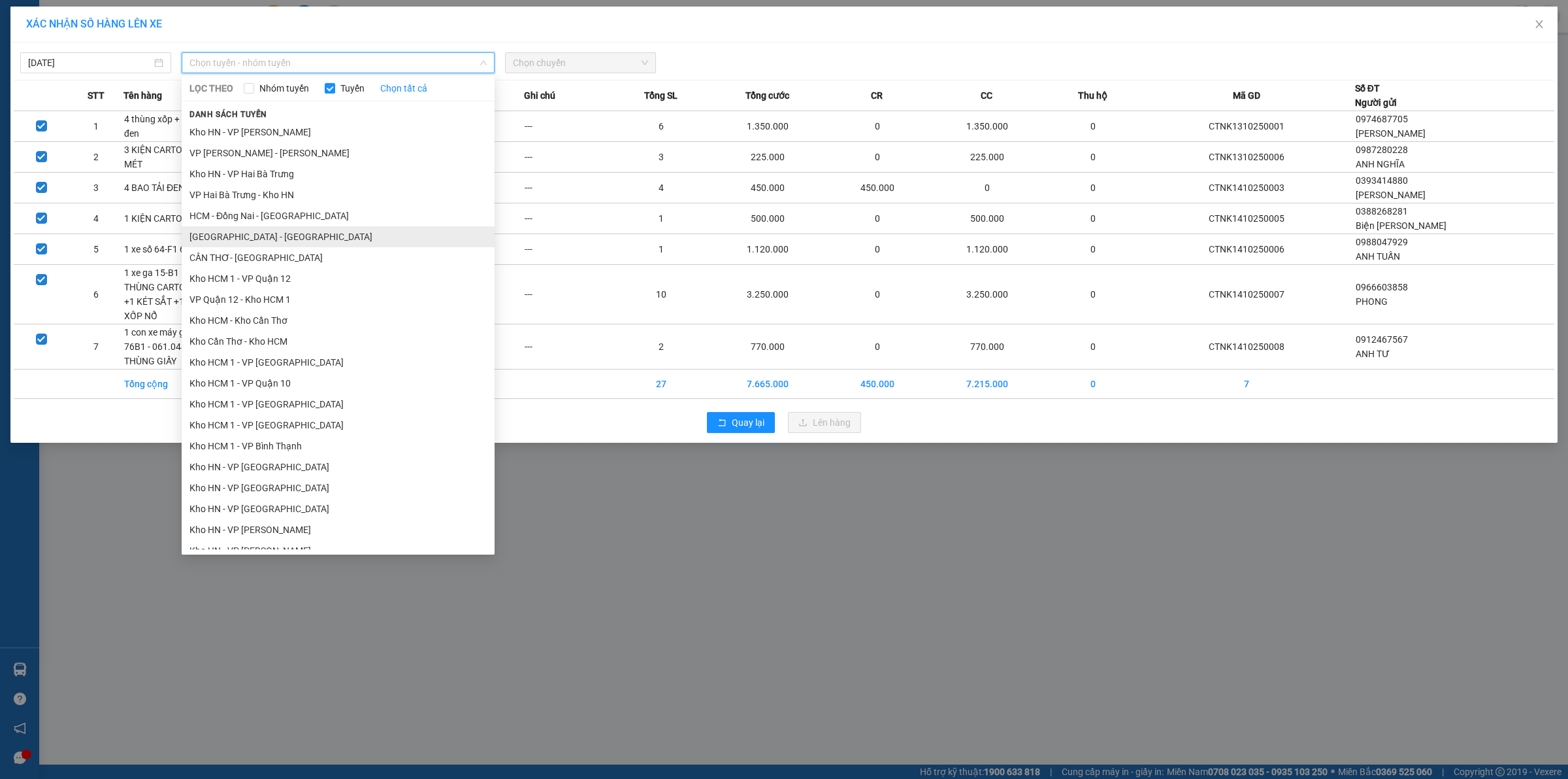
scroll to position [82, 0]
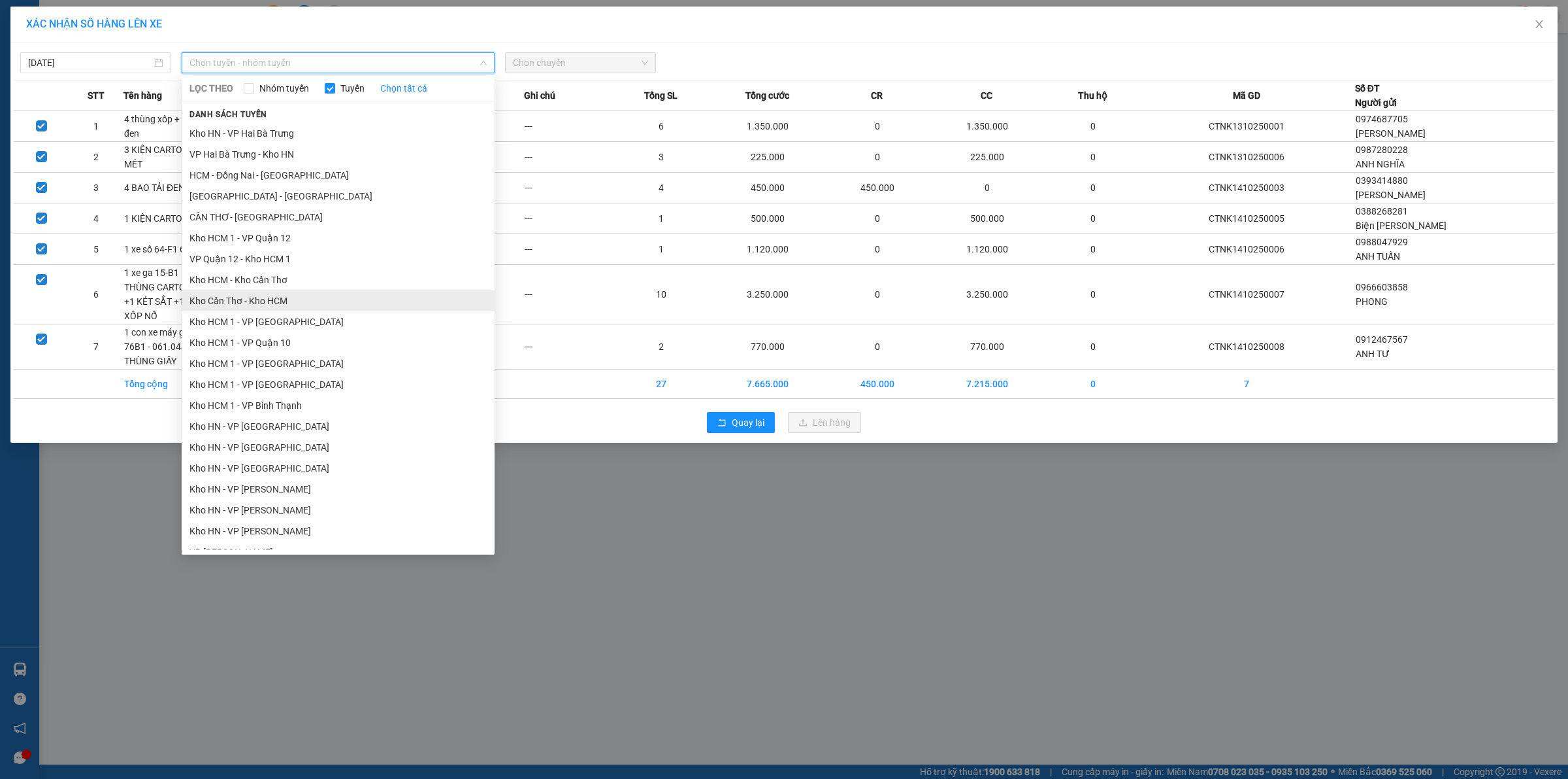
click at [260, 298] on li "Kho Cần Thơ - Kho HCM" at bounding box center [338, 300] width 313 height 21
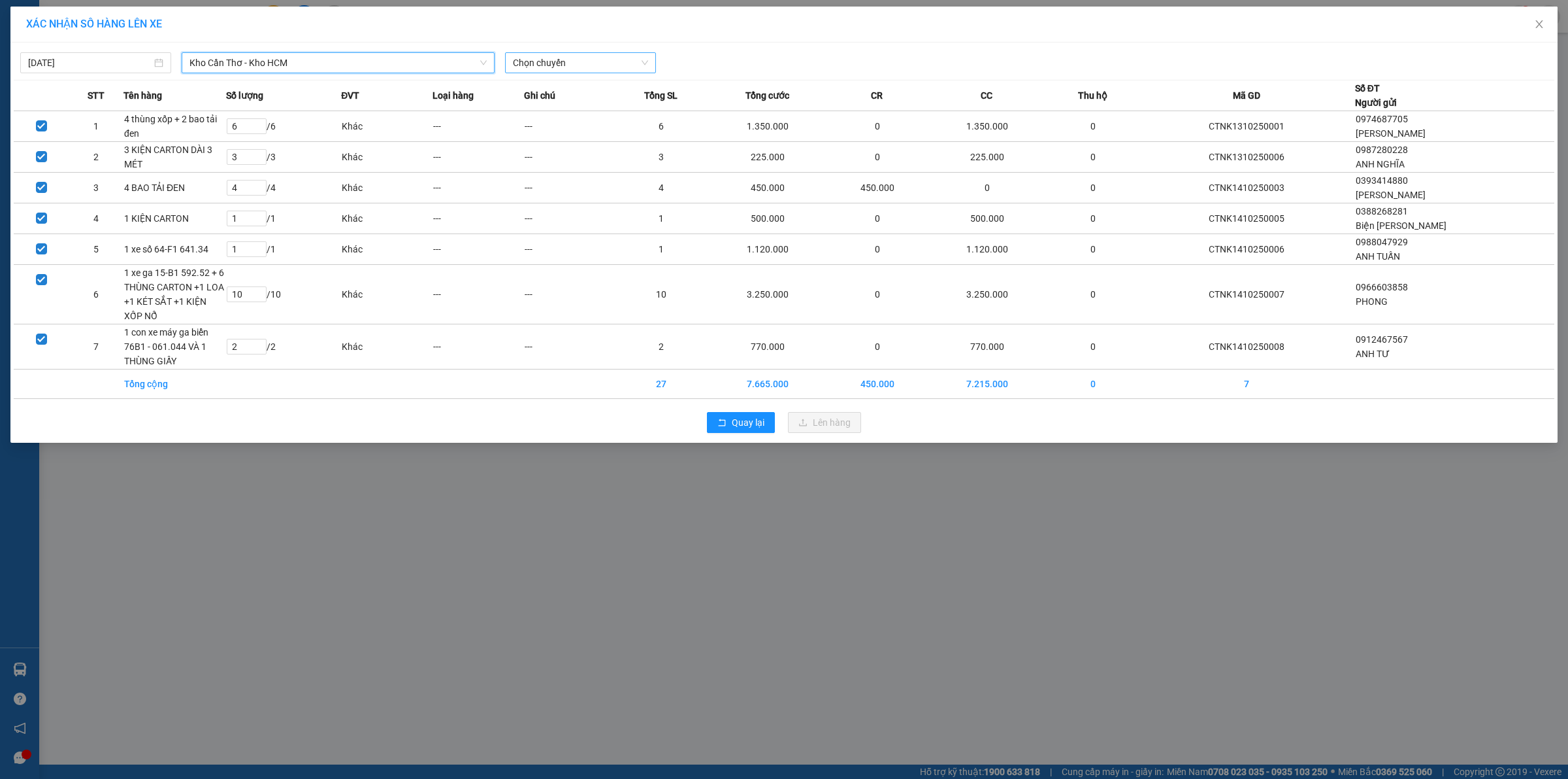
click at [593, 70] on span "Chọn chuyến" at bounding box center [581, 63] width 136 height 20
click at [565, 111] on div "09:00 (TC) - 29E-220.83" at bounding box center [564, 109] width 102 height 14
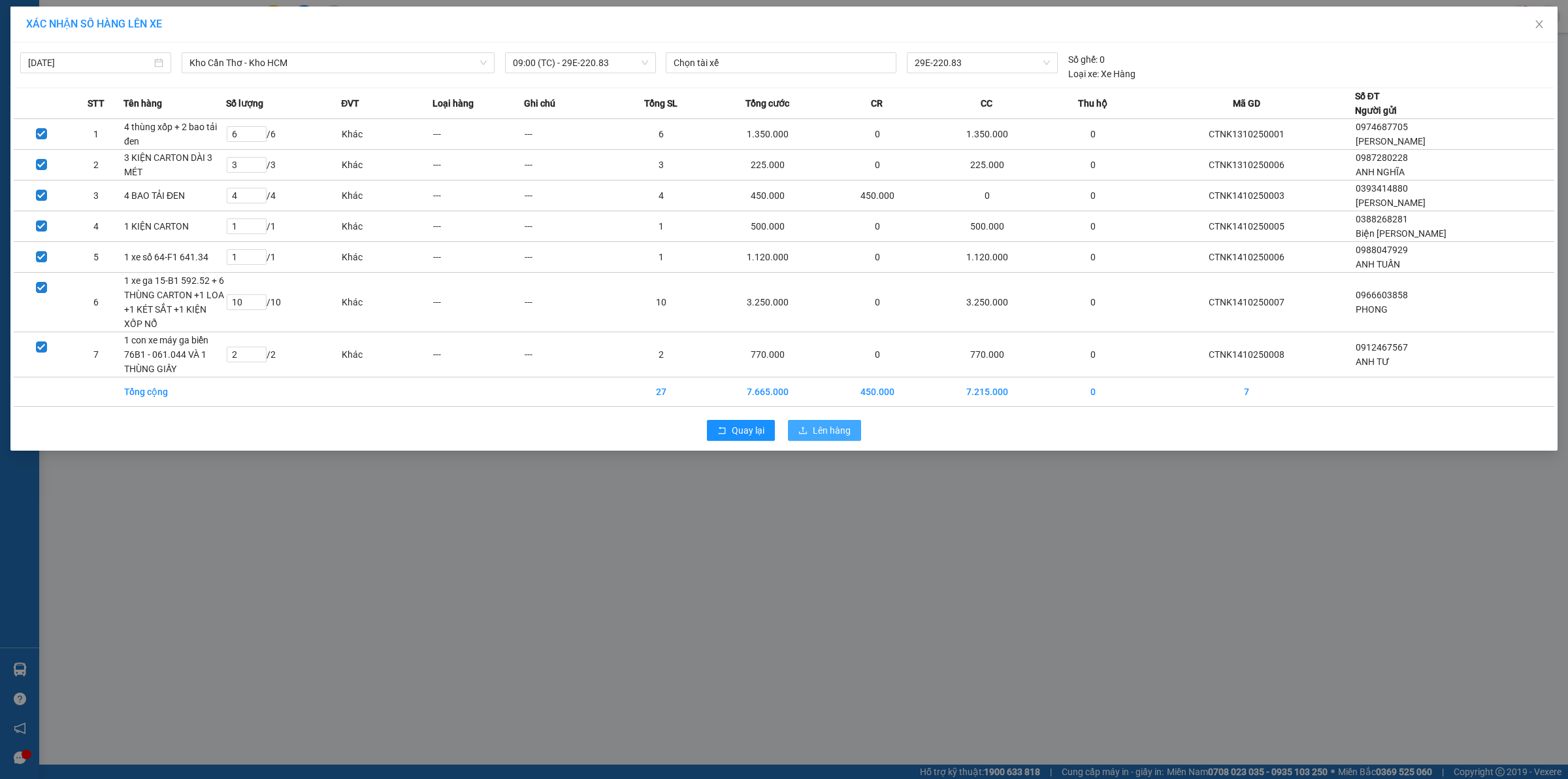
click at [824, 433] on span "Lên hàng" at bounding box center [832, 429] width 38 height 14
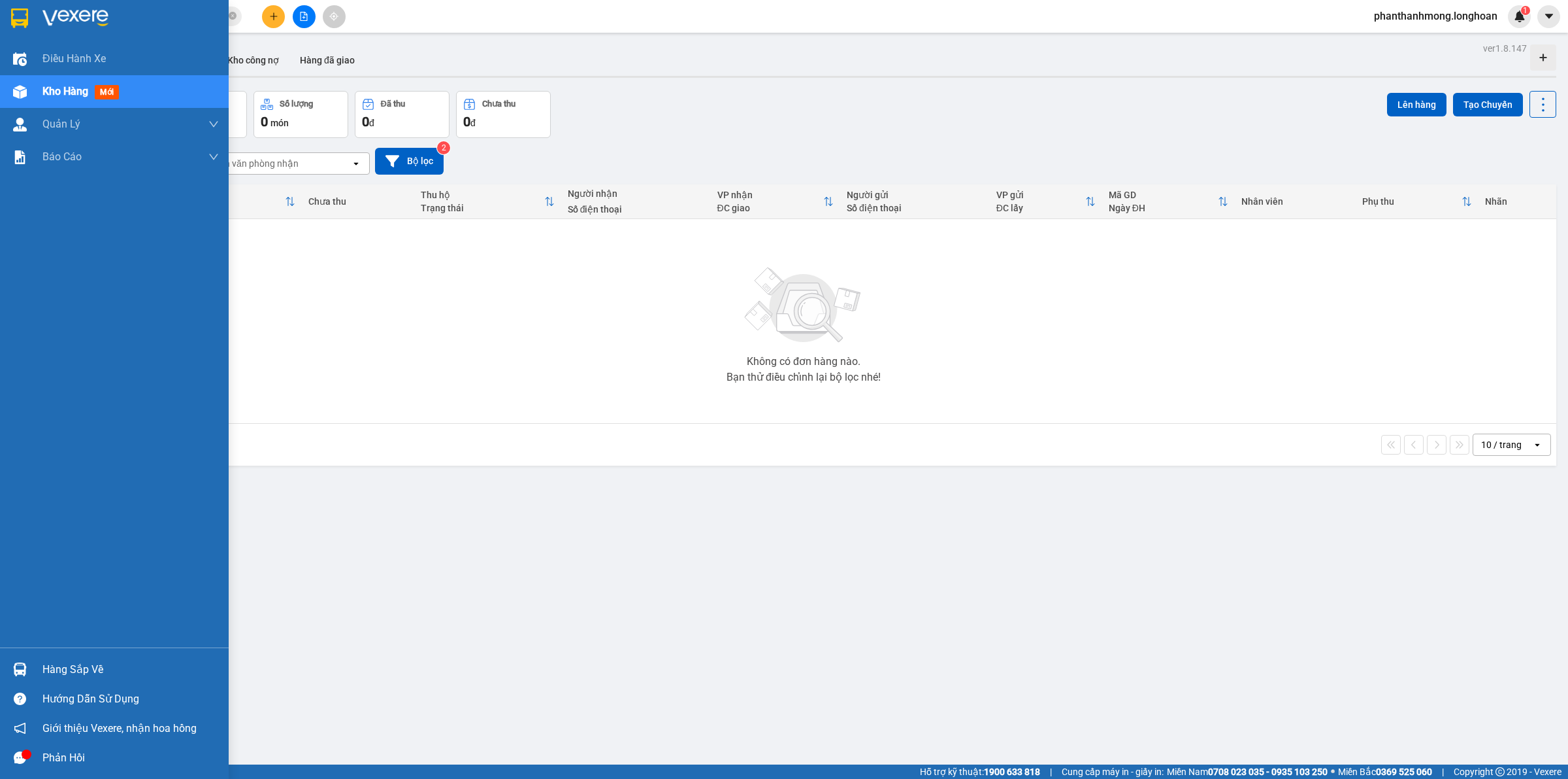
click at [21, 8] on img at bounding box center [19, 18] width 17 height 20
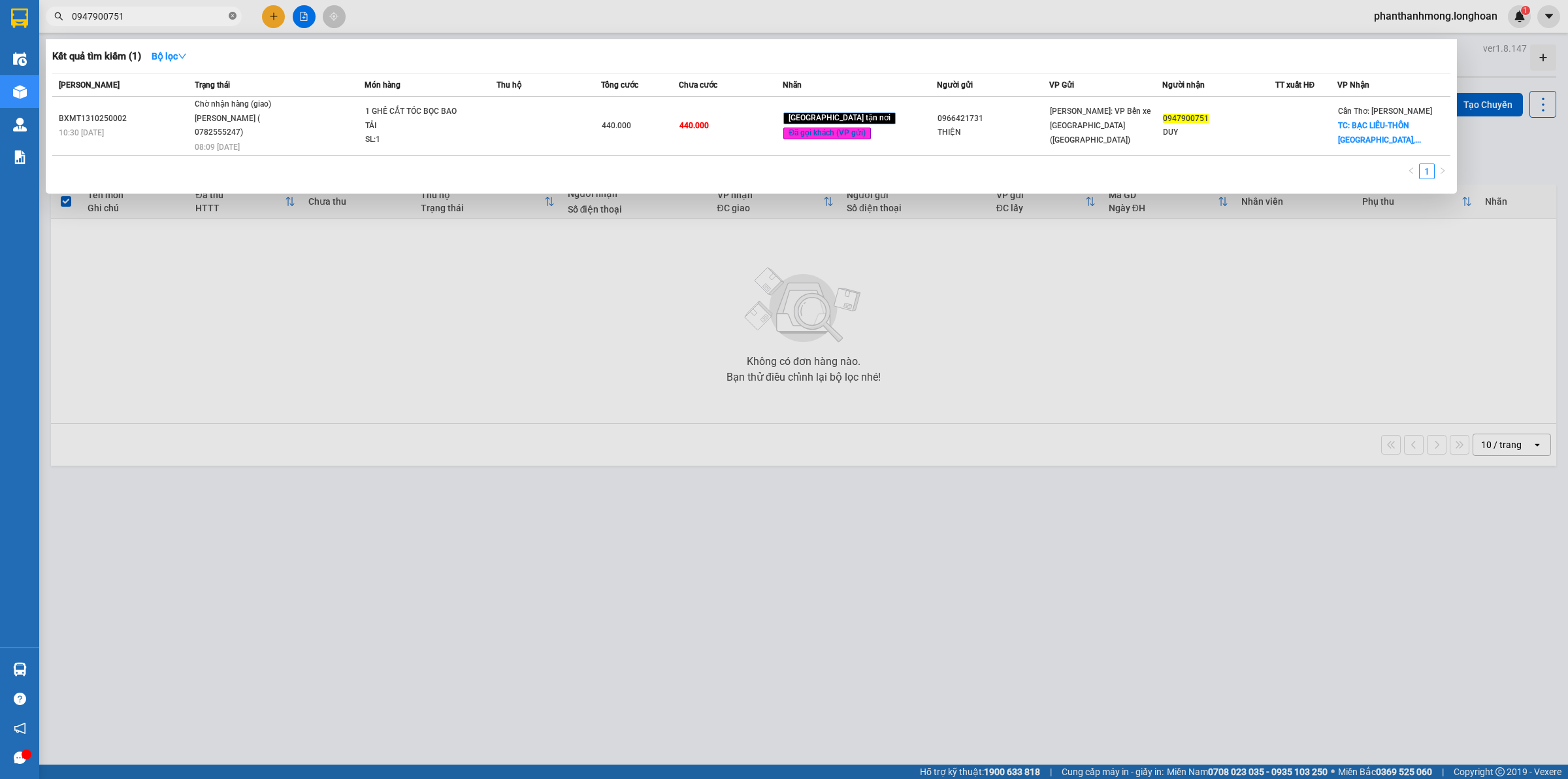
click at [233, 17] on icon "close-circle" at bounding box center [232, 15] width 7 height 7
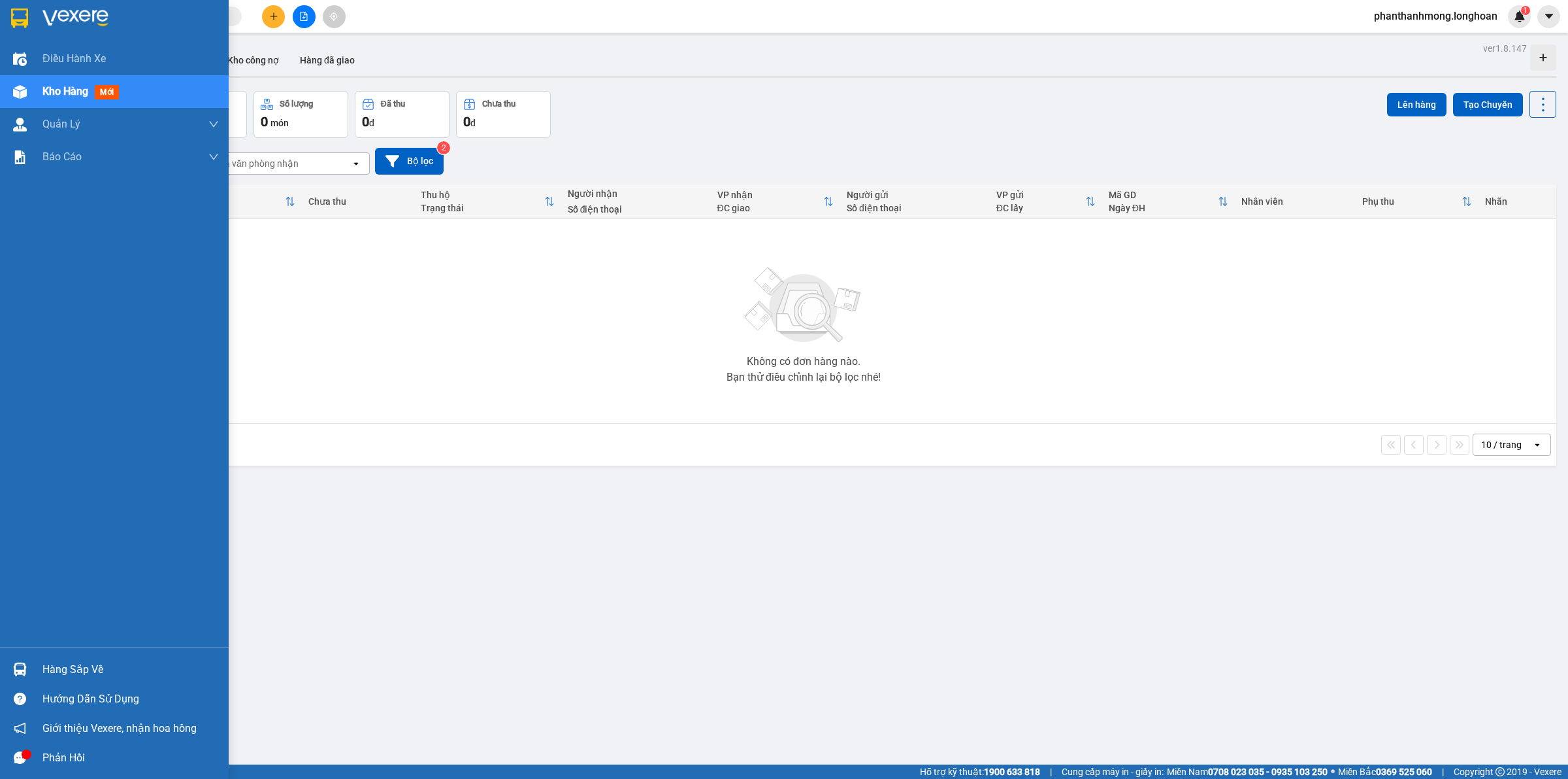
click at [14, 23] on img at bounding box center [19, 18] width 17 height 20
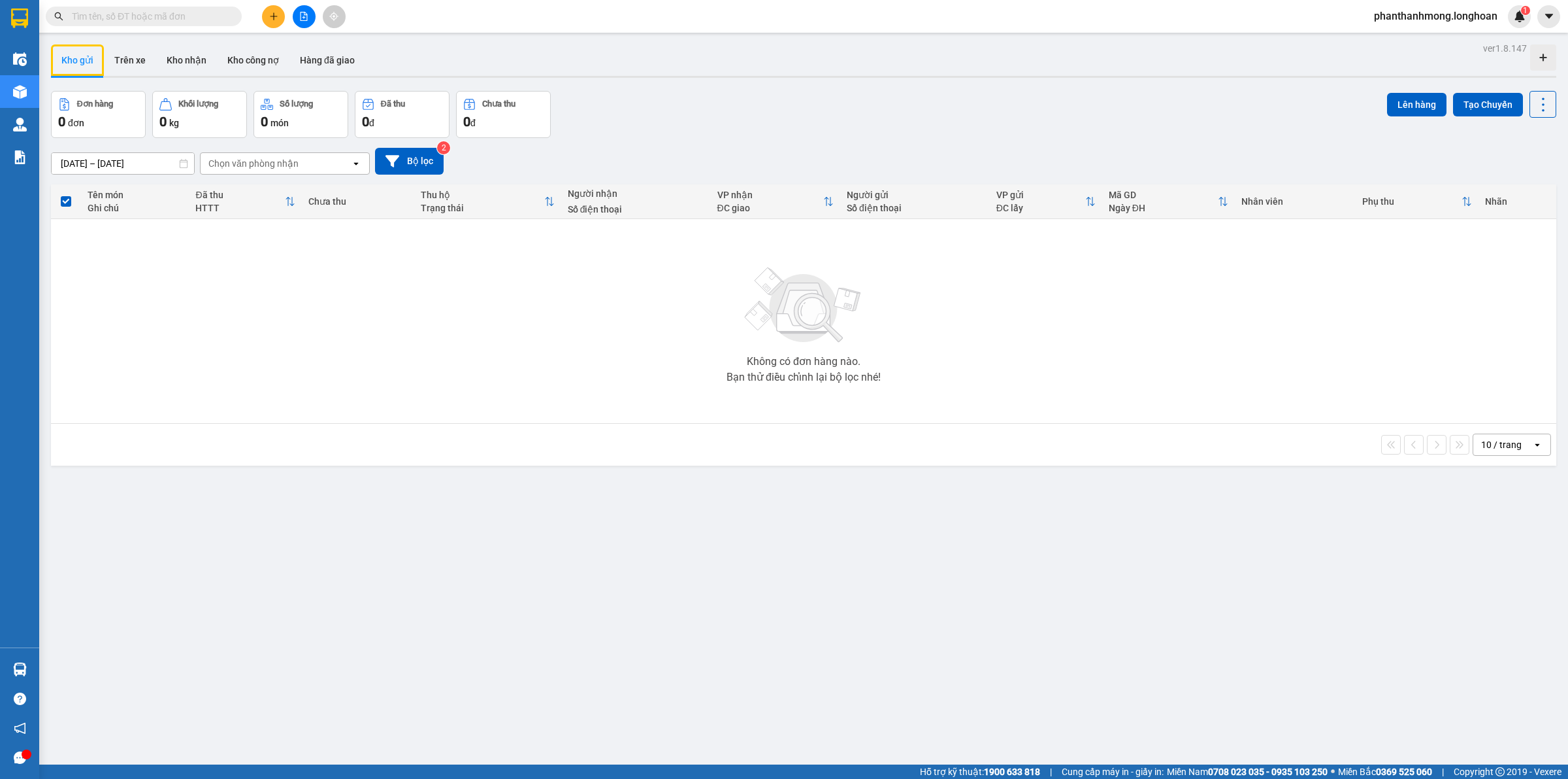
click at [96, 20] on input "text" at bounding box center [149, 16] width 155 height 14
click at [117, 1] on div "Kết quả tìm kiếm ( 1 ) Bộ lọc Mã ĐH Trạng thái Món hàng Thu hộ Tổng cước Chưa c…" at bounding box center [784, 17] width 1568 height 33
click at [122, 14] on input "text" at bounding box center [149, 16] width 155 height 14
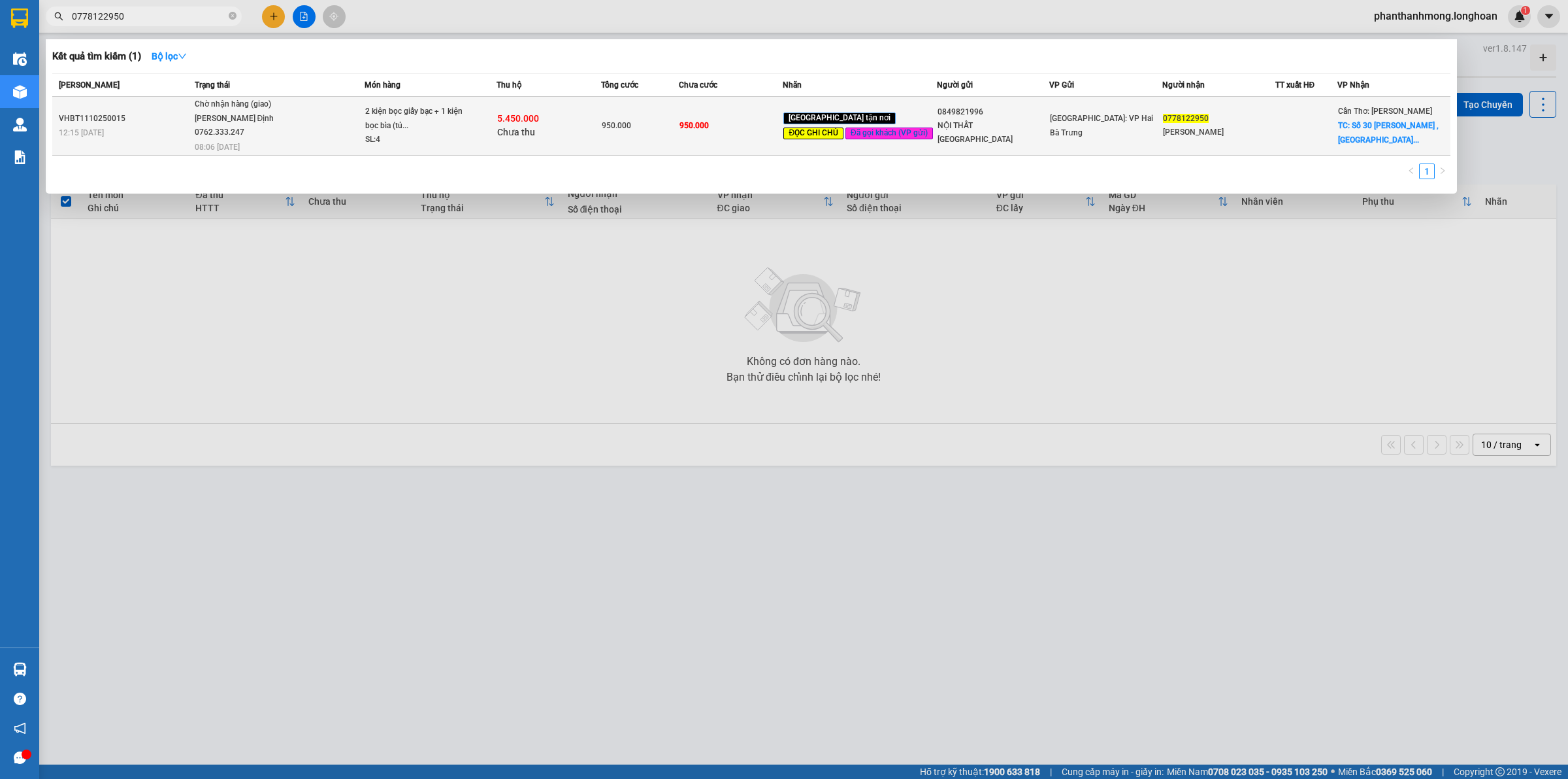
type input "0778122950"
click at [679, 139] on td "950.000" at bounding box center [640, 126] width 79 height 59
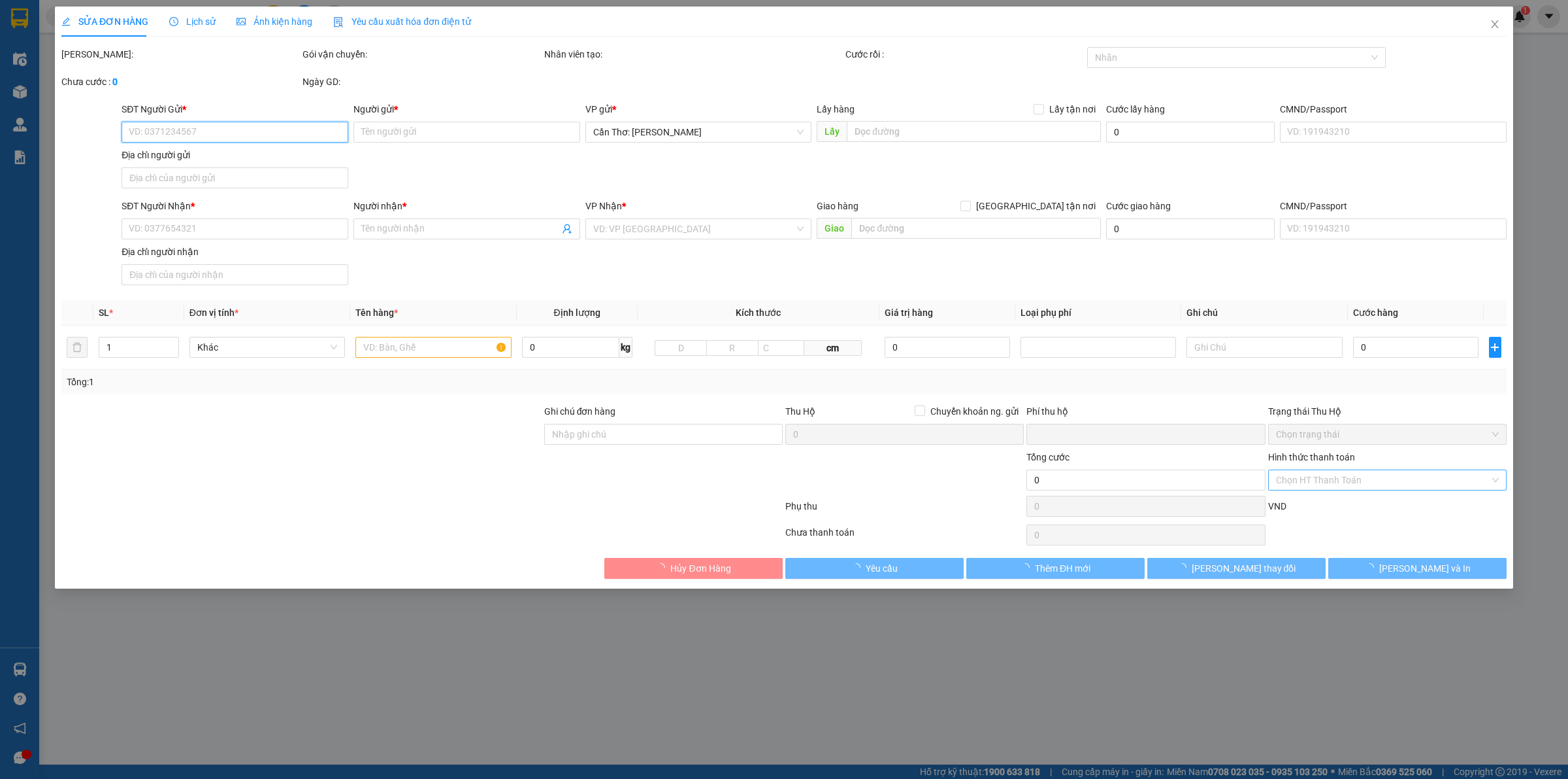
type input "0849821996"
type input "NỘI THẤT [GEOGRAPHIC_DATA]"
type input "0778122950"
type input "[PERSON_NAME]"
checkbox input "true"
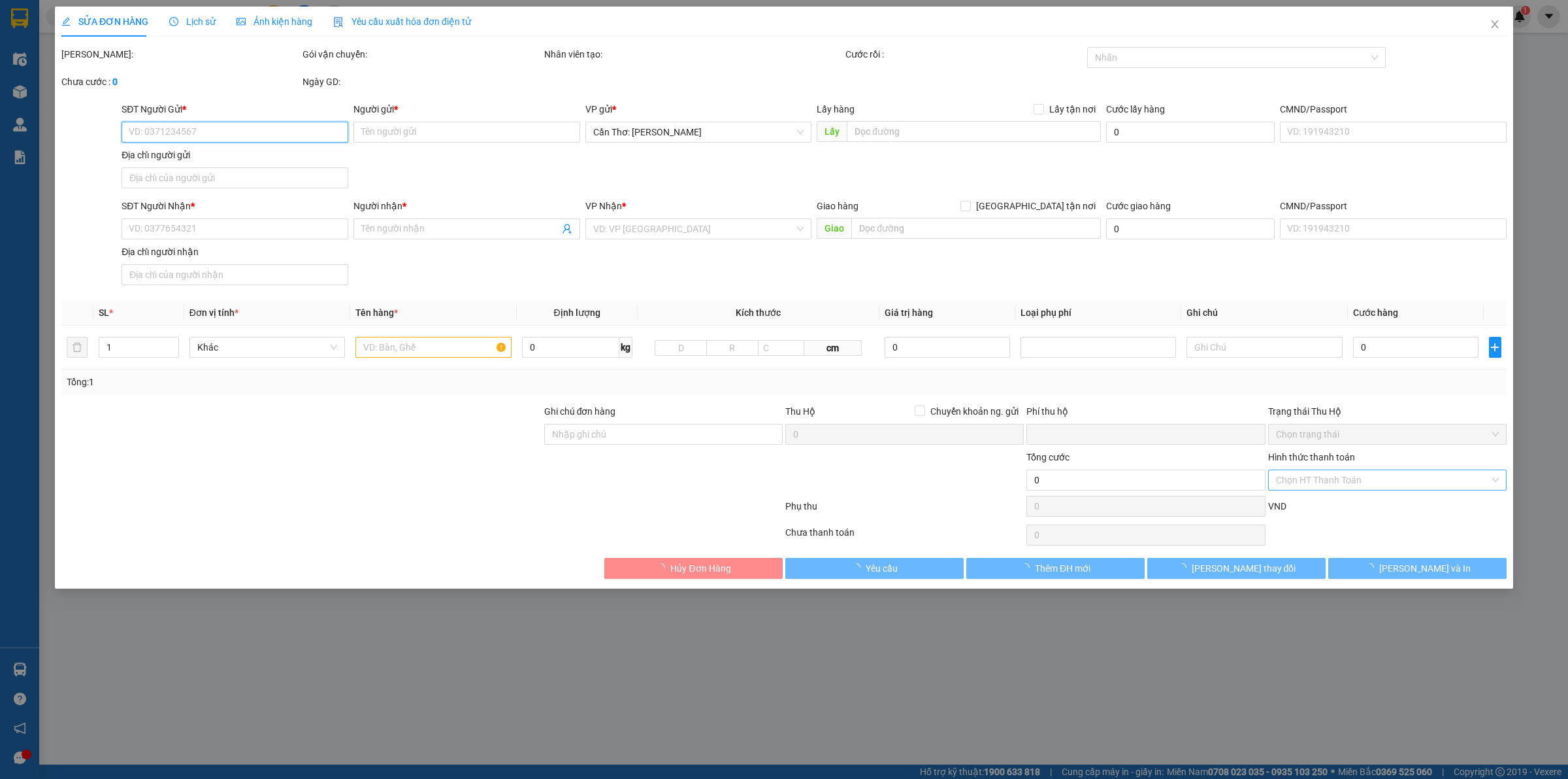
type input "Số [GEOGRAPHIC_DATA][PERSON_NAME] , [GEOGRAPHIC_DATA], [GEOGRAPHIC_DATA], [GEOG…"
type input "Hàng chính sách, giao nguyên kiện hư vỡ không đền"
type input "950.000"
type input "130.000"
type input "950.000"
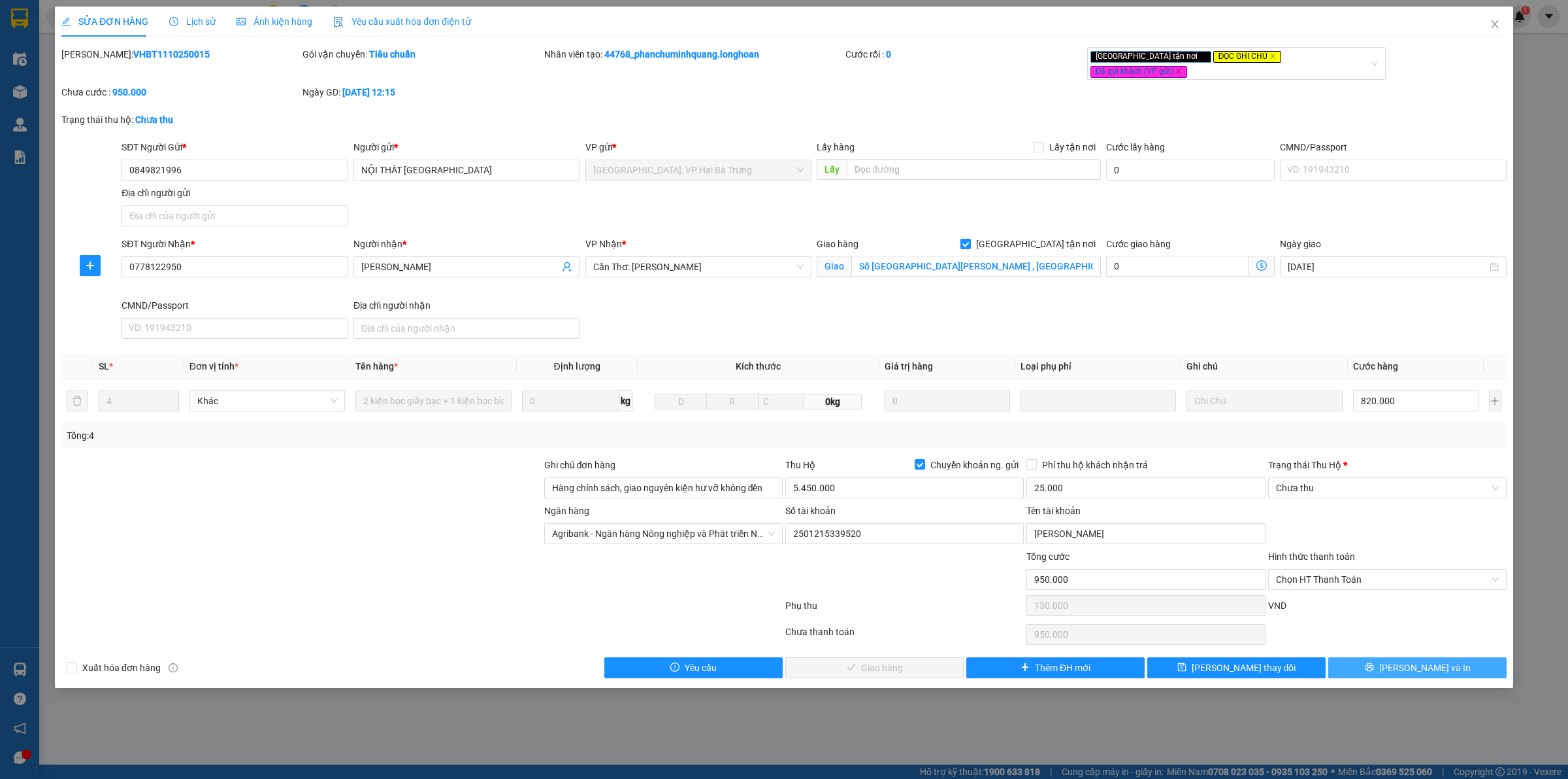
click at [1384, 660] on button "[PERSON_NAME] và In" at bounding box center [1418, 667] width 179 height 21
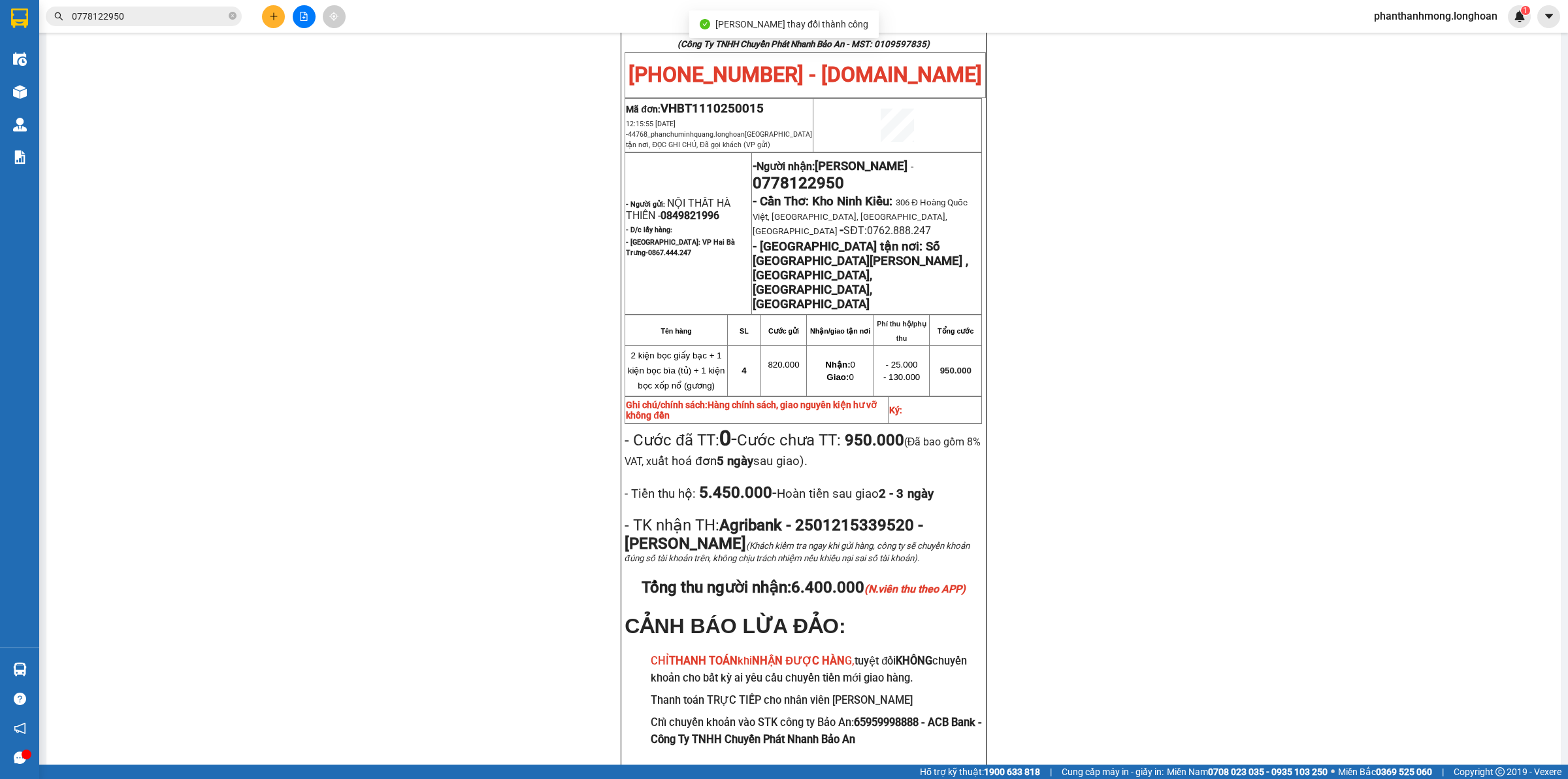
scroll to position [114, 0]
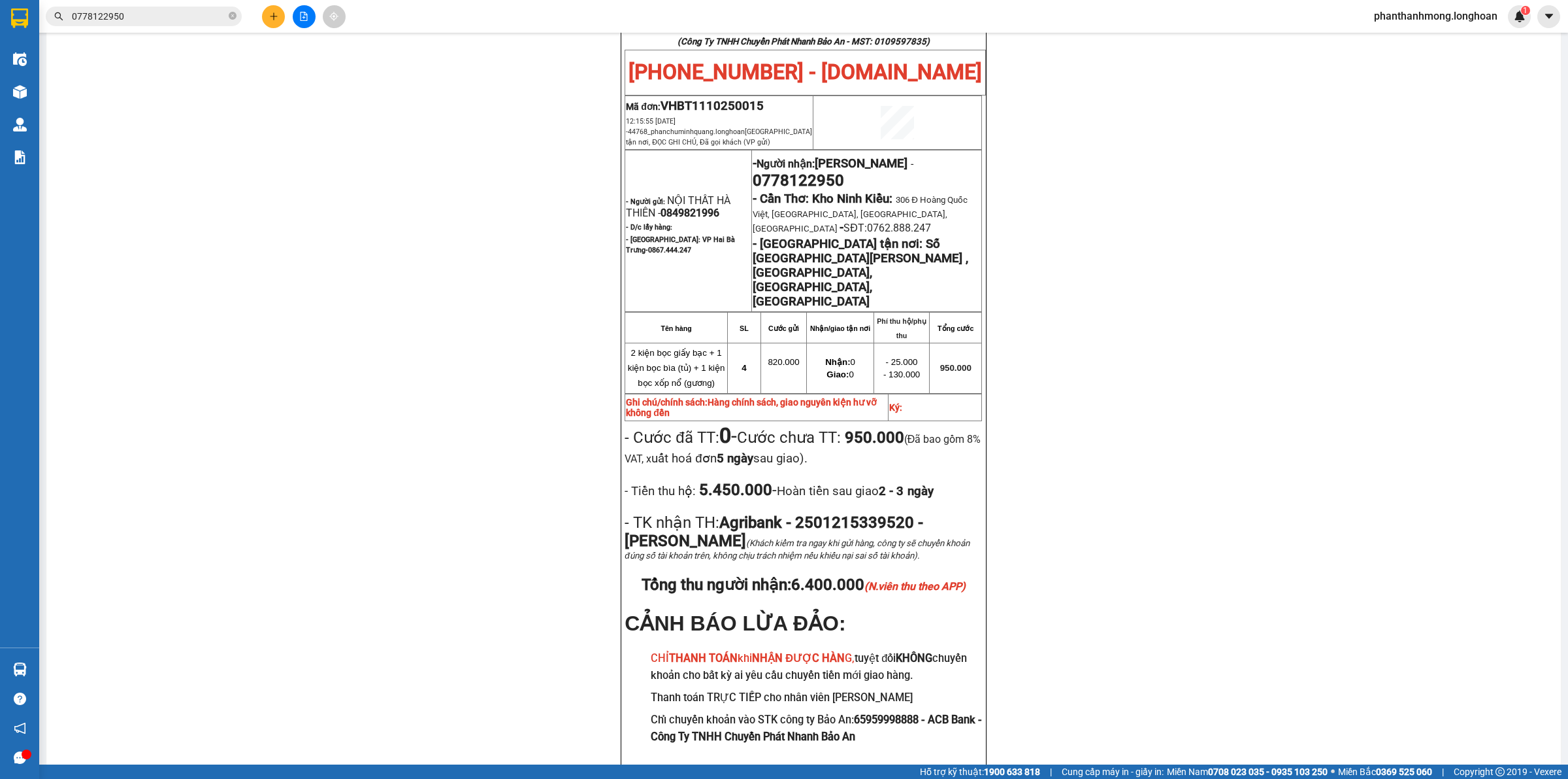
click at [220, 21] on input "0778122950" at bounding box center [149, 16] width 155 height 14
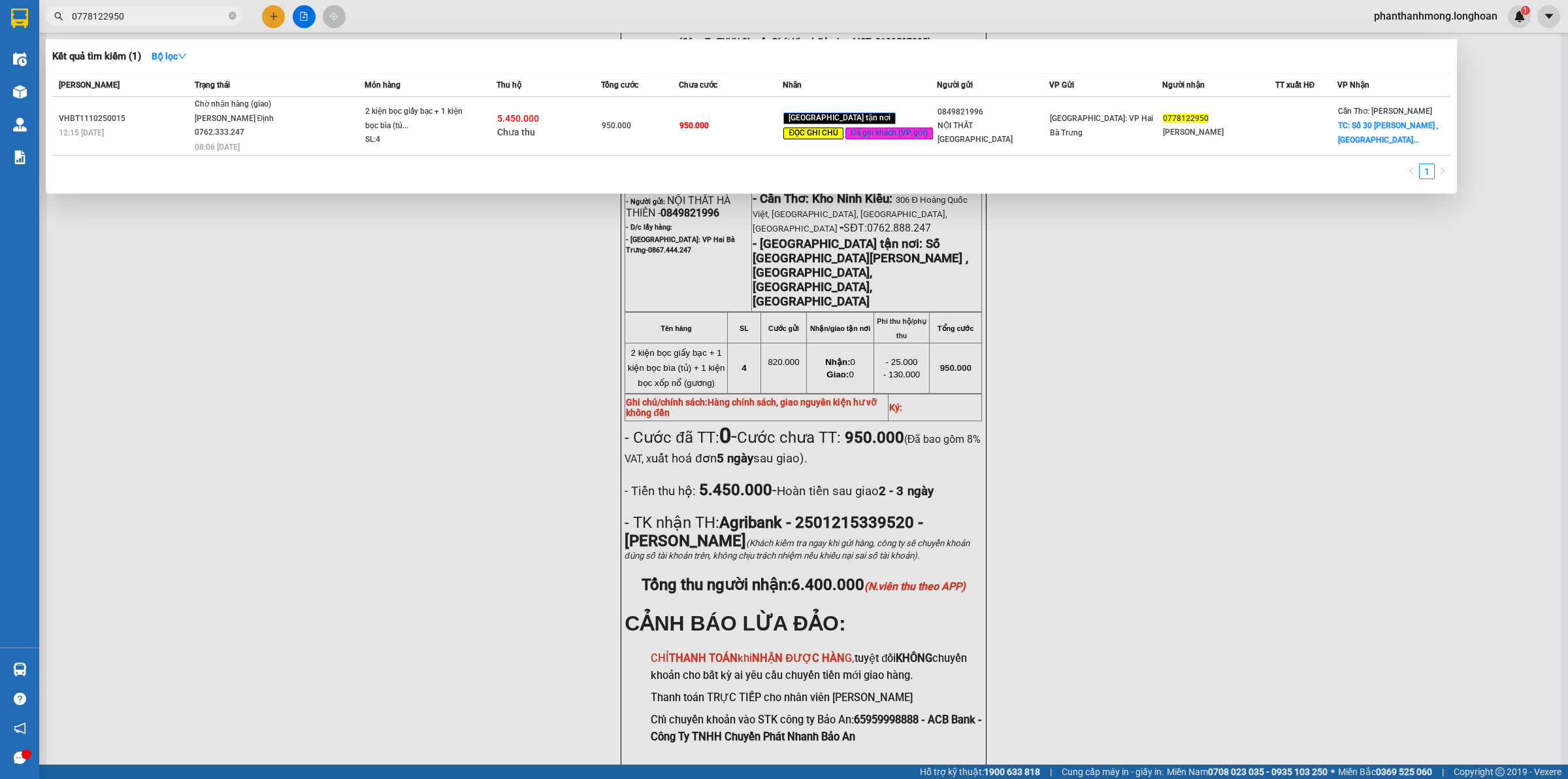
click at [220, 21] on input "0778122950" at bounding box center [149, 16] width 155 height 14
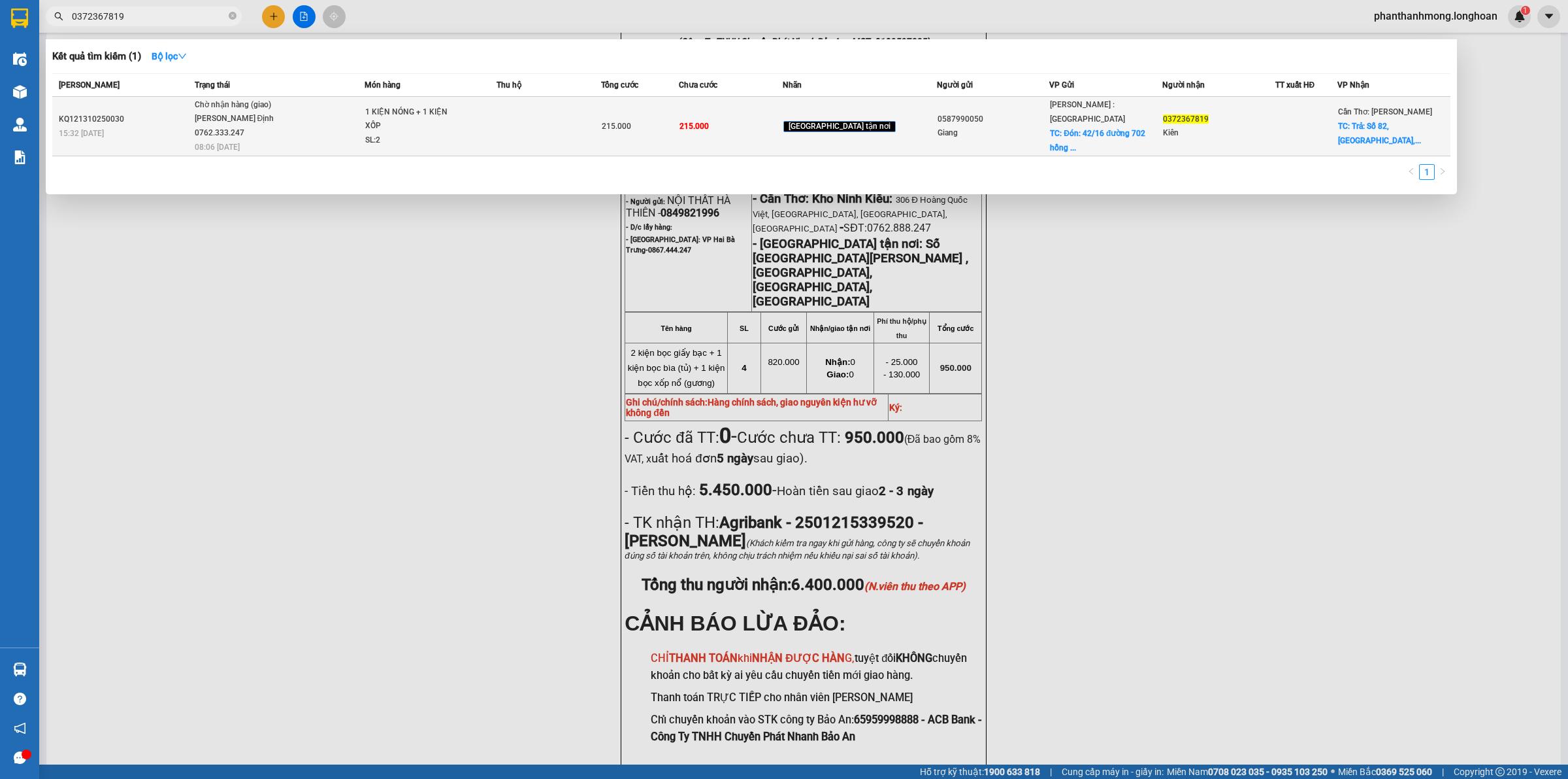
type input "0372367819"
click at [496, 114] on span "1 KIỆN NÓNG + 1 KIỆN XỐP SL: 2" at bounding box center [431, 126] width 131 height 42
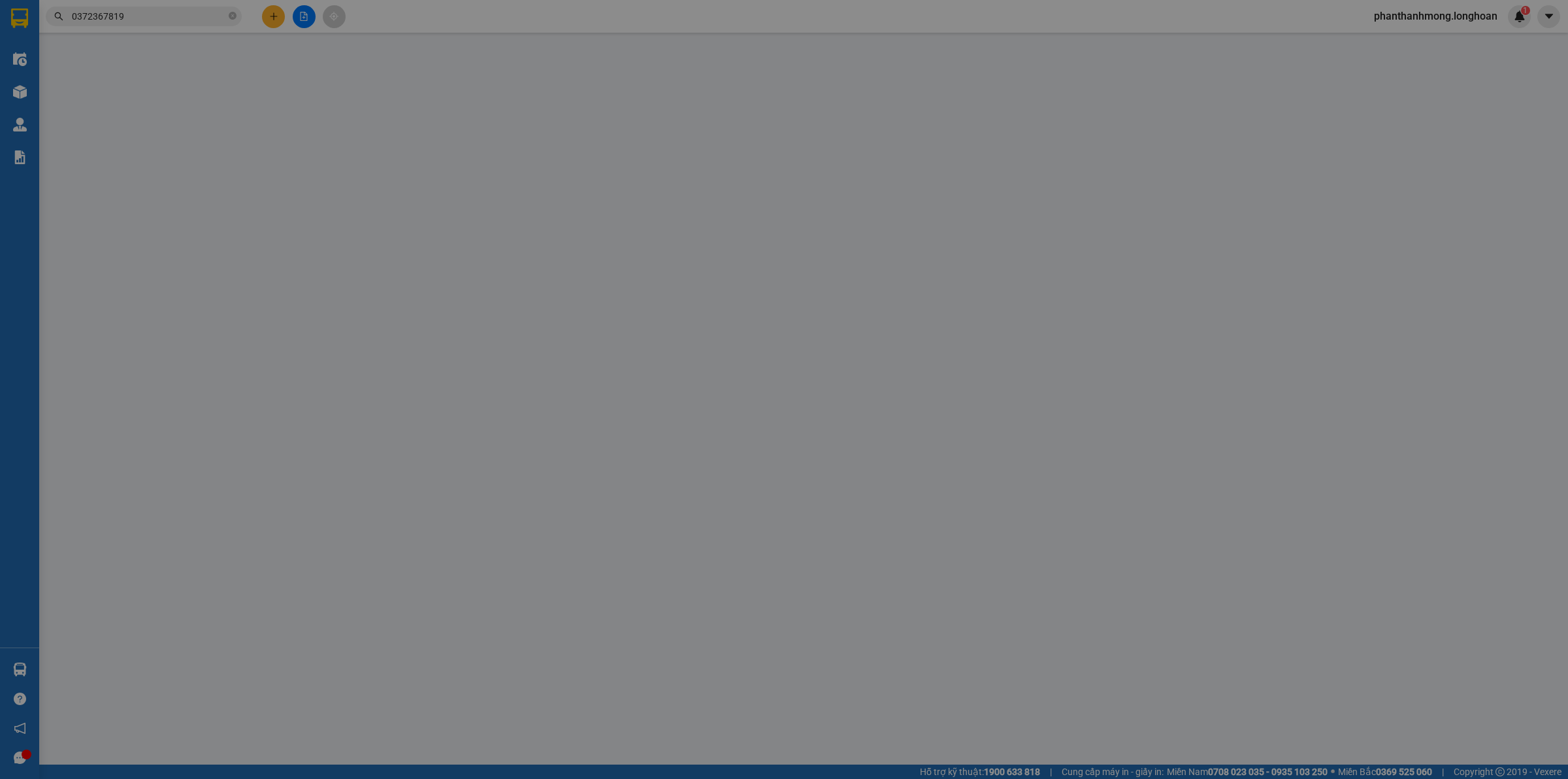
type input "0587990050"
type input "Giang"
checkbox input "true"
type input "Đón: [STREET_ADDRESS]"
type input "0372367819"
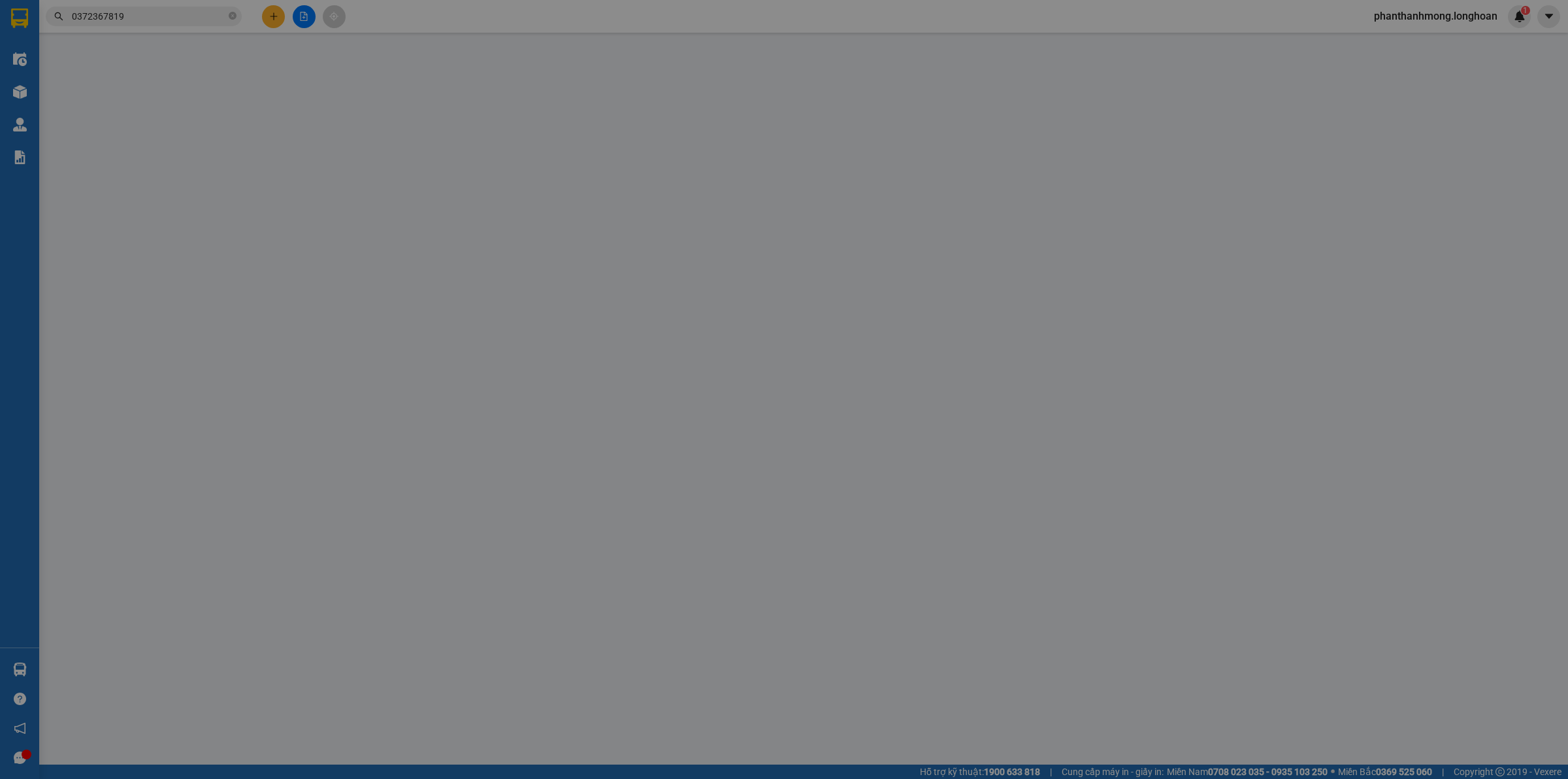
type input "Kiên"
checkbox input "true"
type input "Trả: [GEOGRAPHIC_DATA], [GEOGRAPHIC_DATA], xã [GEOGRAPHIC_DATA], [GEOGRAPHIC_DA…"
type input "0"
type input "215.000"
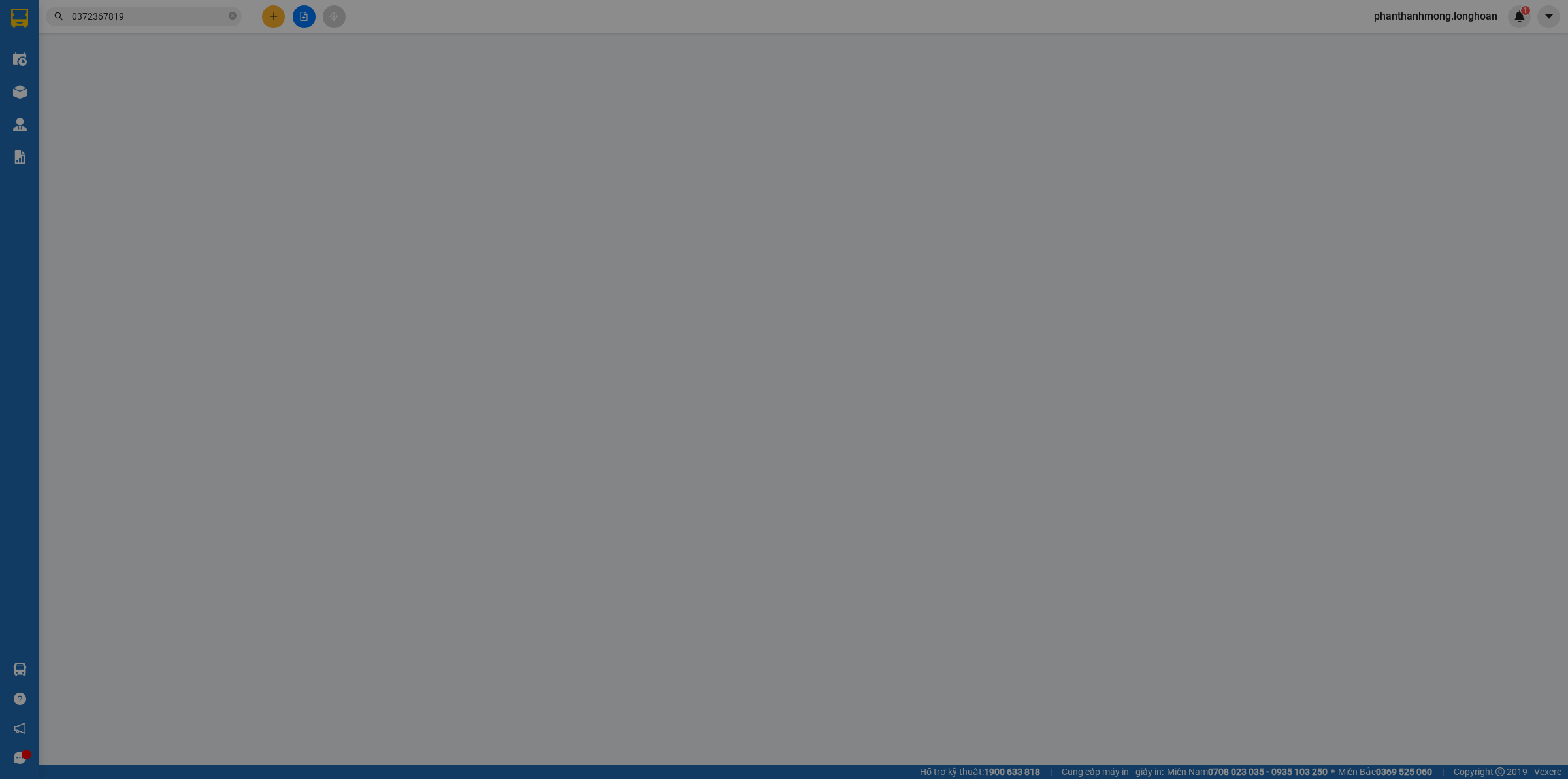
type input "215.000"
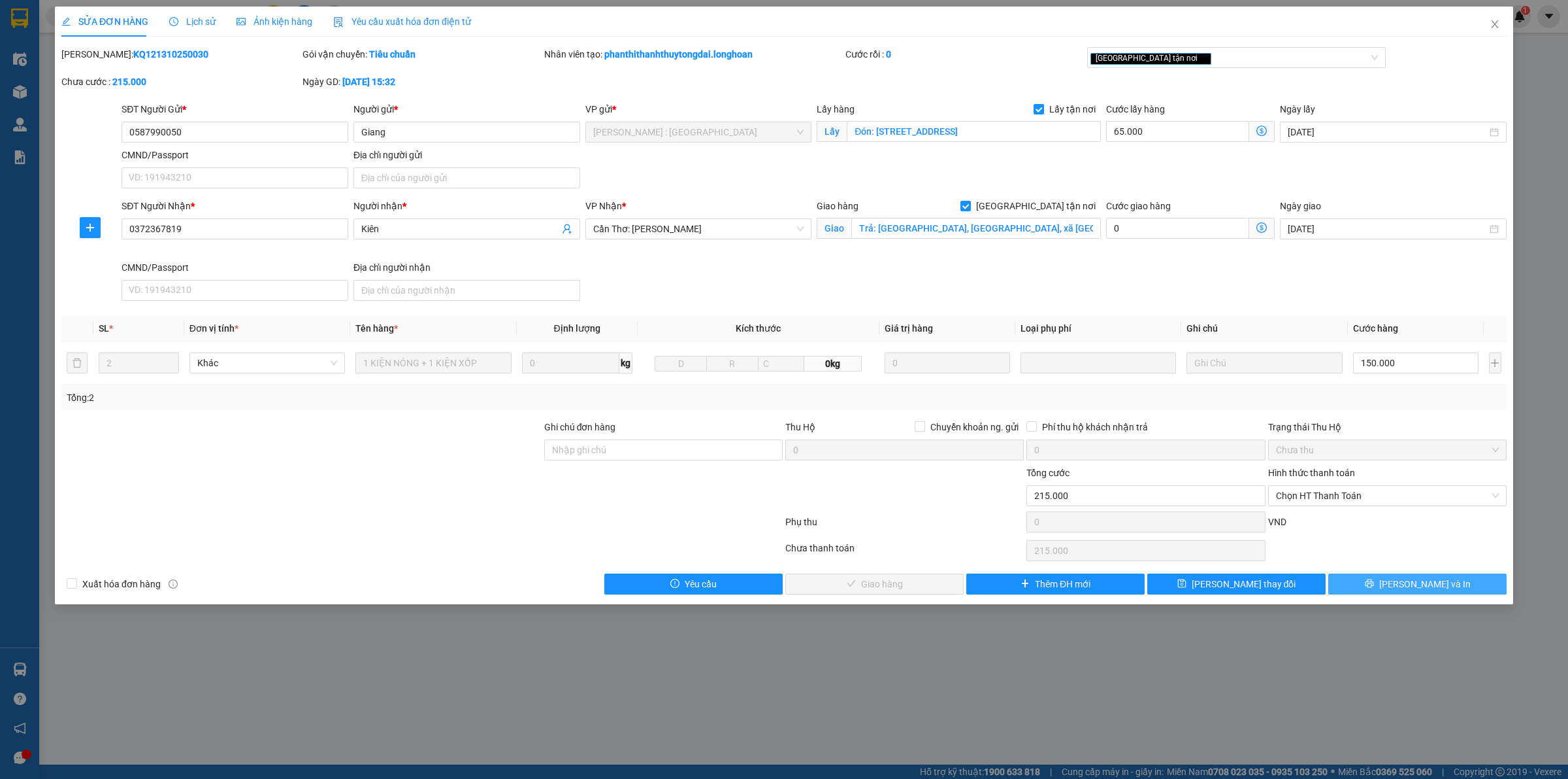
click at [1380, 585] on button "[PERSON_NAME] và In" at bounding box center [1418, 583] width 179 height 21
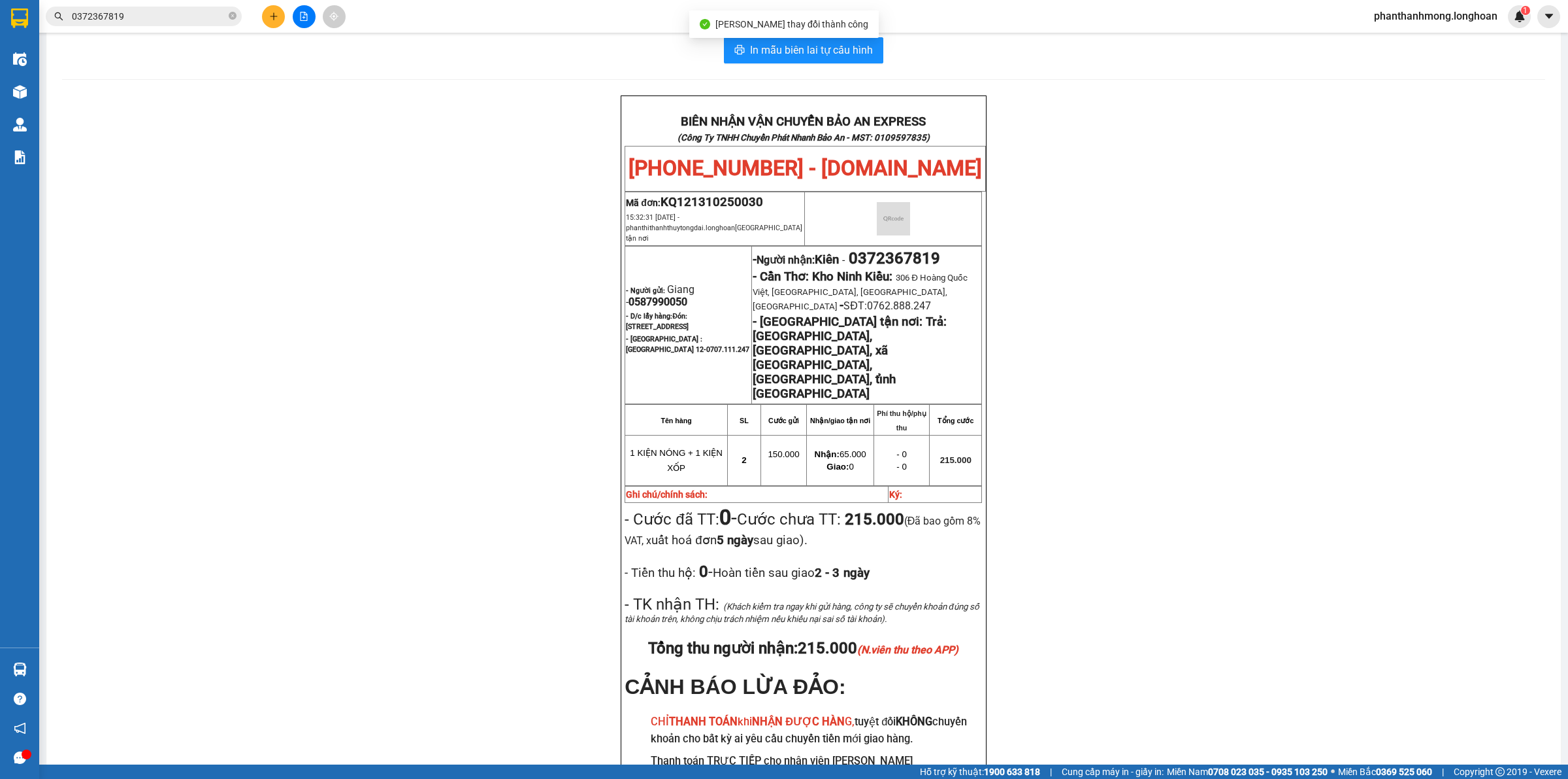
scroll to position [23, 0]
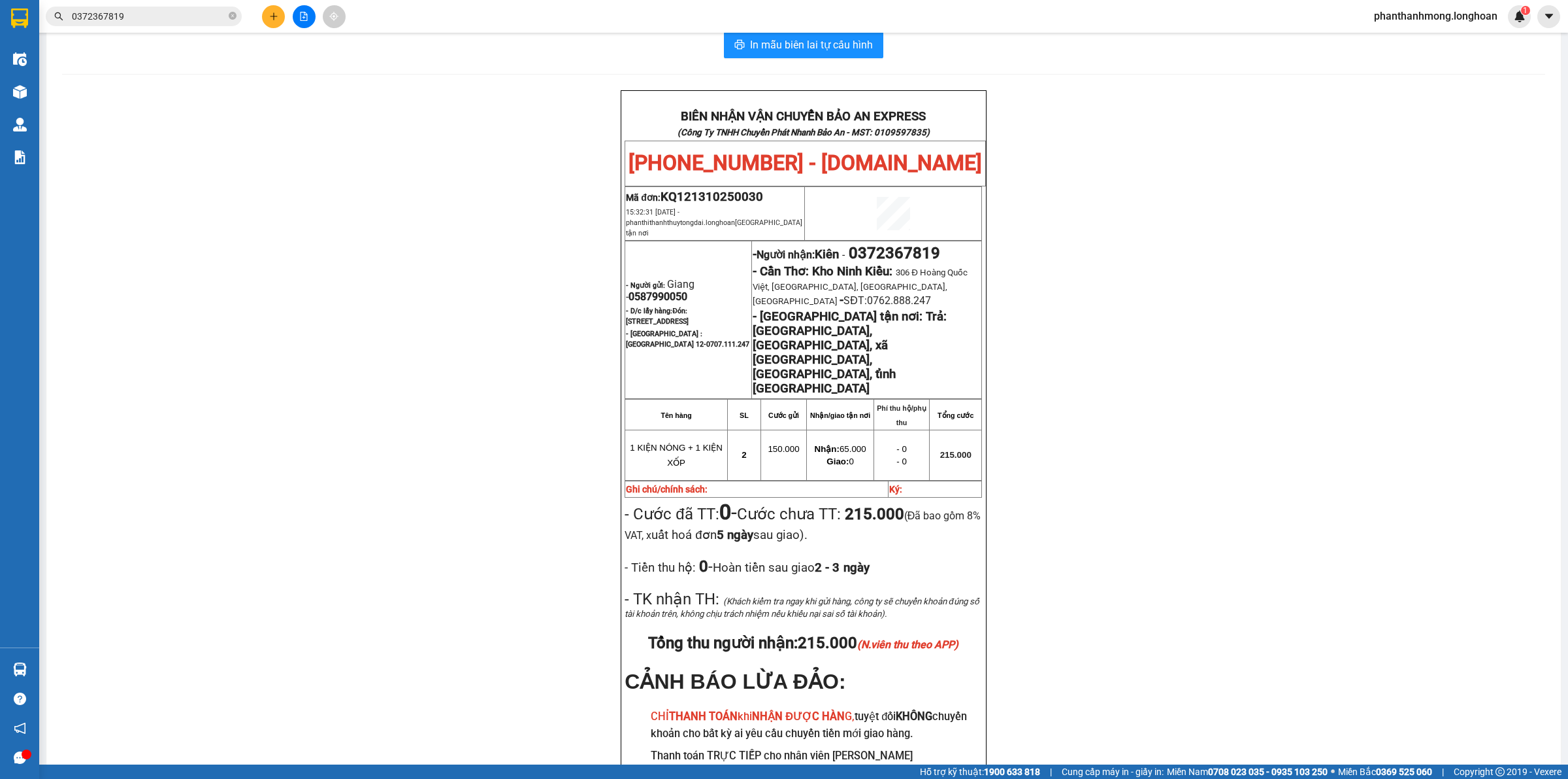
click at [136, 18] on input "0372367819" at bounding box center [149, 16] width 155 height 14
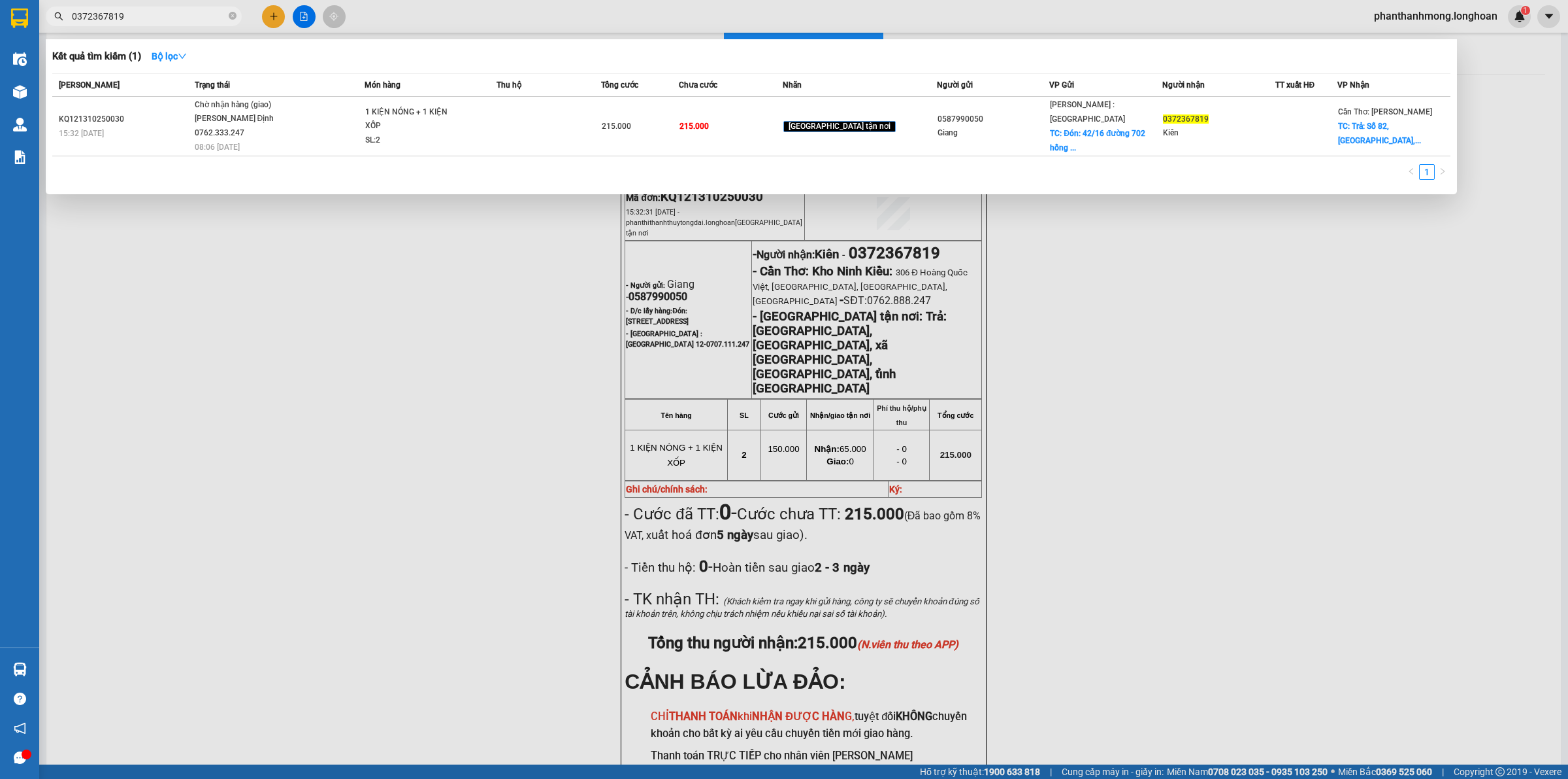
click at [136, 18] on input "0372367819" at bounding box center [149, 16] width 155 height 14
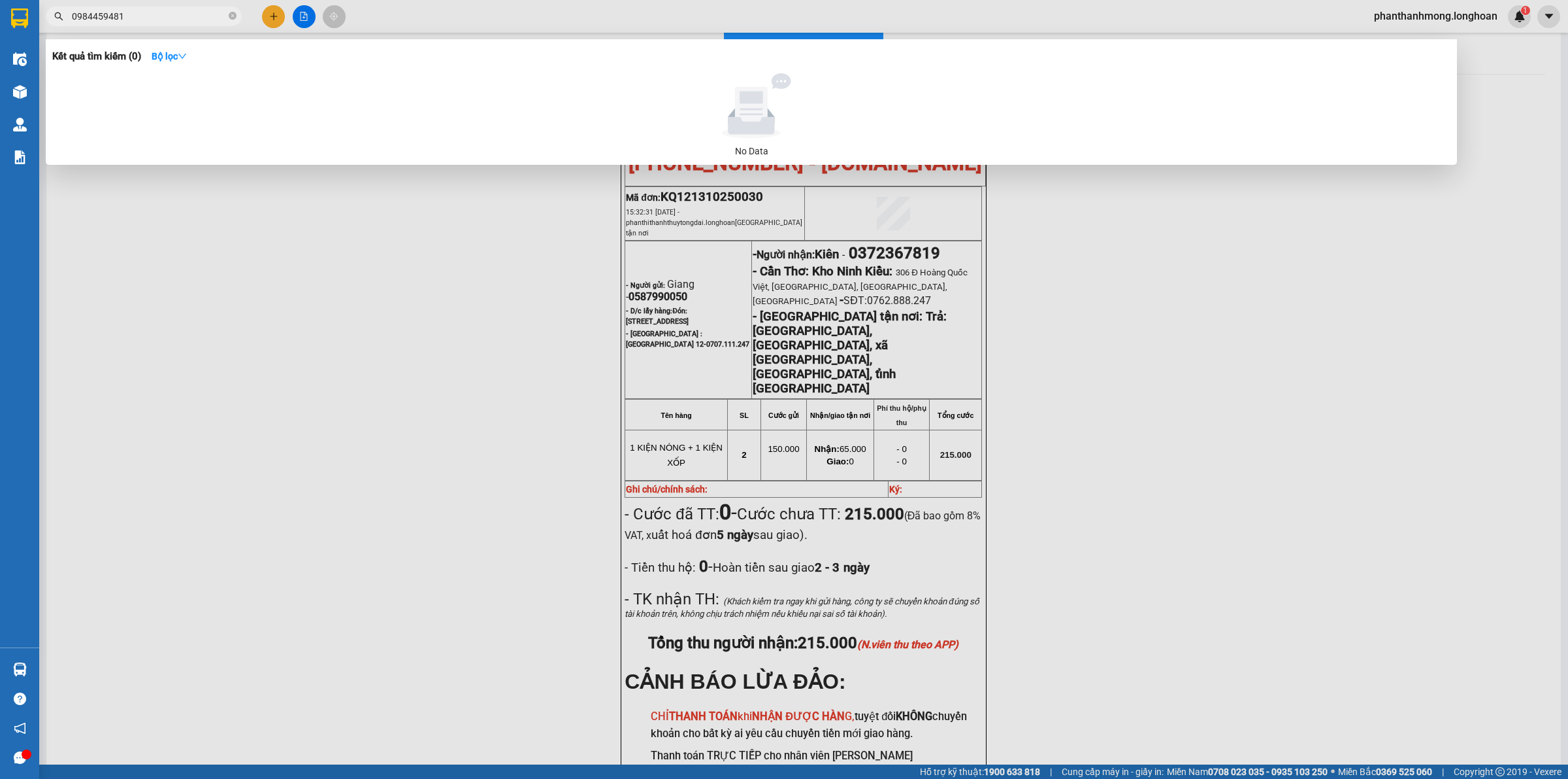
click at [150, 20] on input "0984459481" at bounding box center [149, 16] width 155 height 14
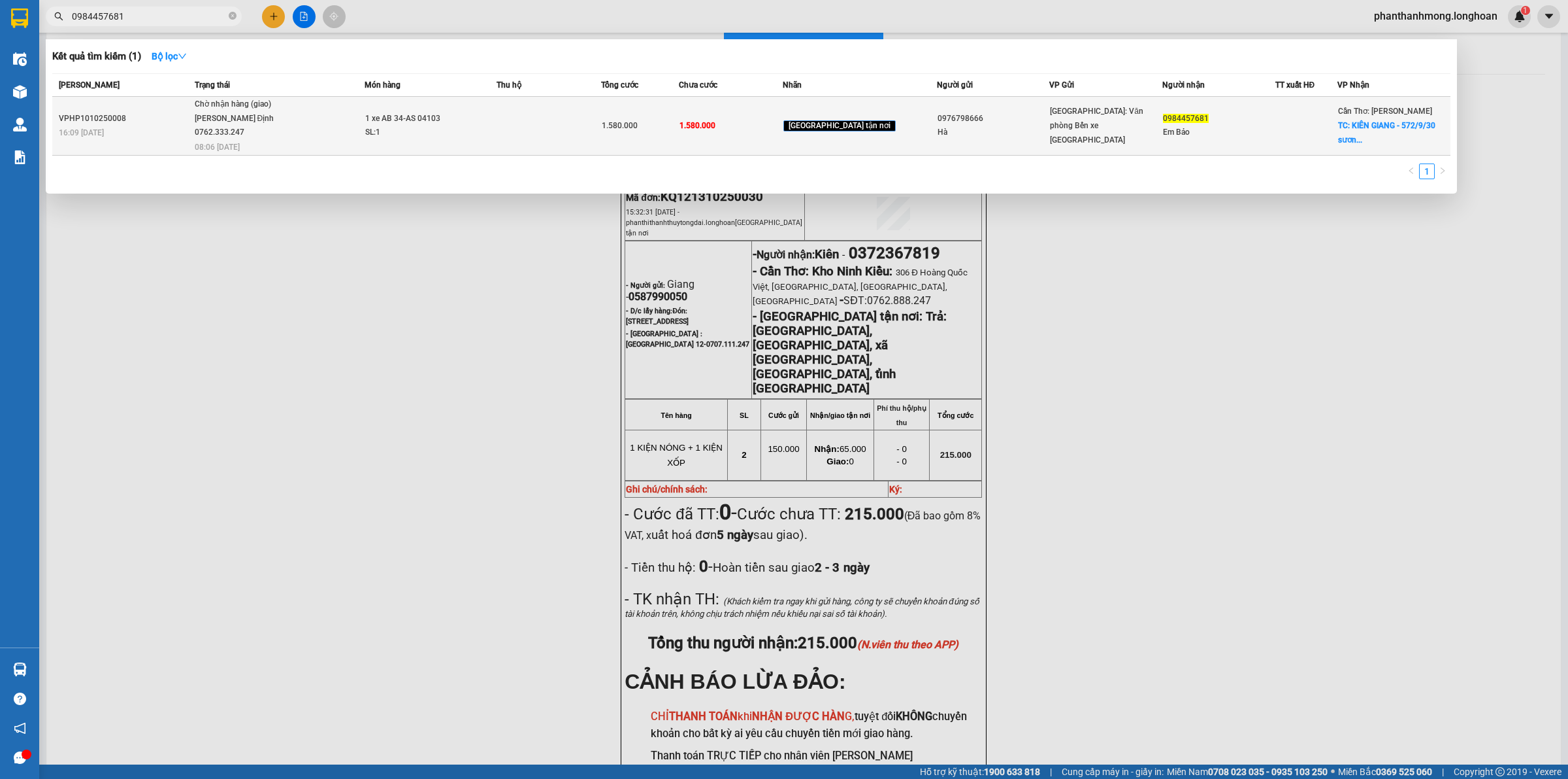
type input "0984457681"
click at [244, 111] on span "Chờ nhận hàng (giao) [PERSON_NAME] 0762.333.247 08:06 [DATE]" at bounding box center [280, 125] width 170 height 55
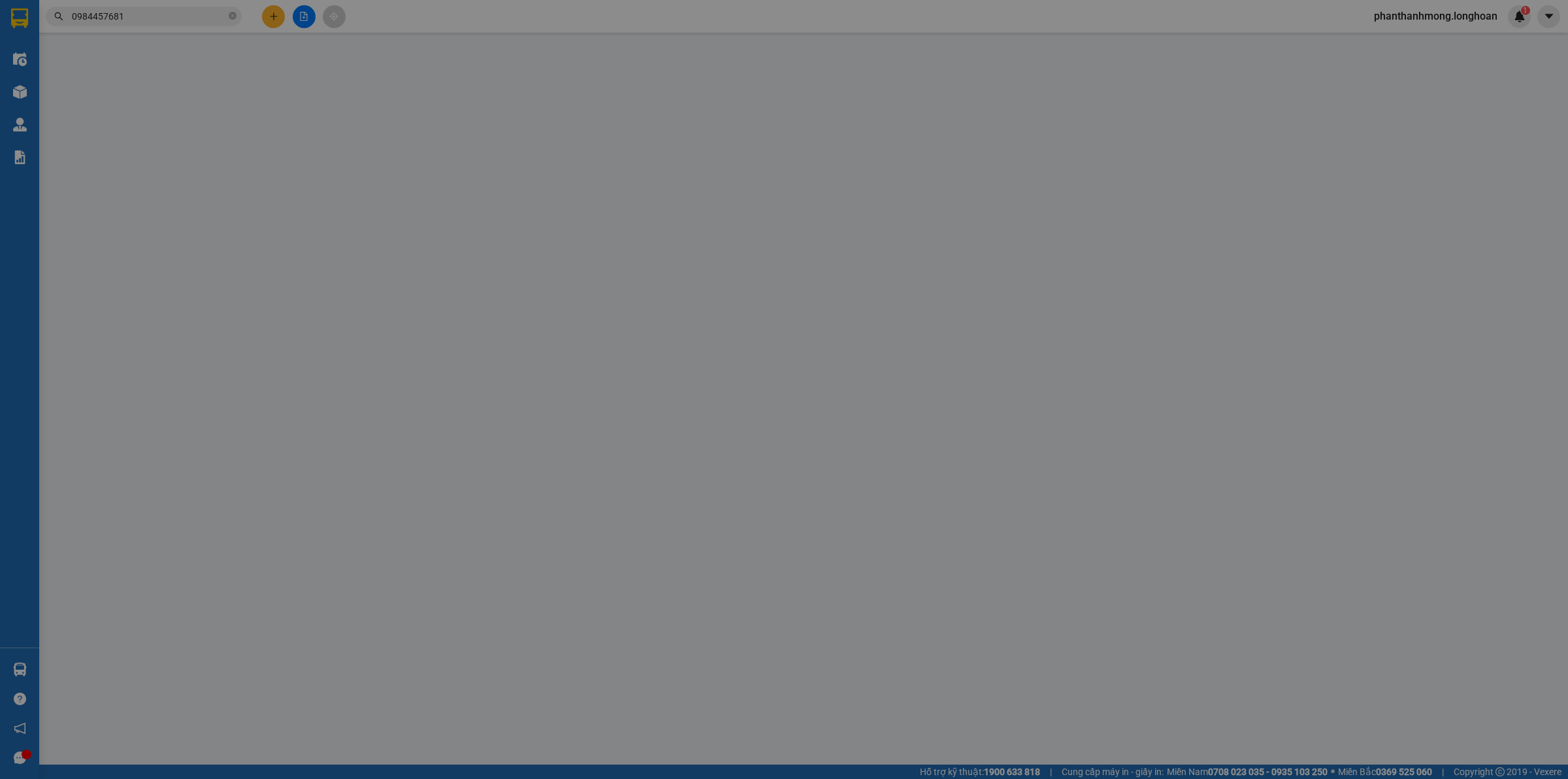
type input "0976798666"
type input "Hà"
type input "0984457681"
type input "Em Bảo"
checkbox input "true"
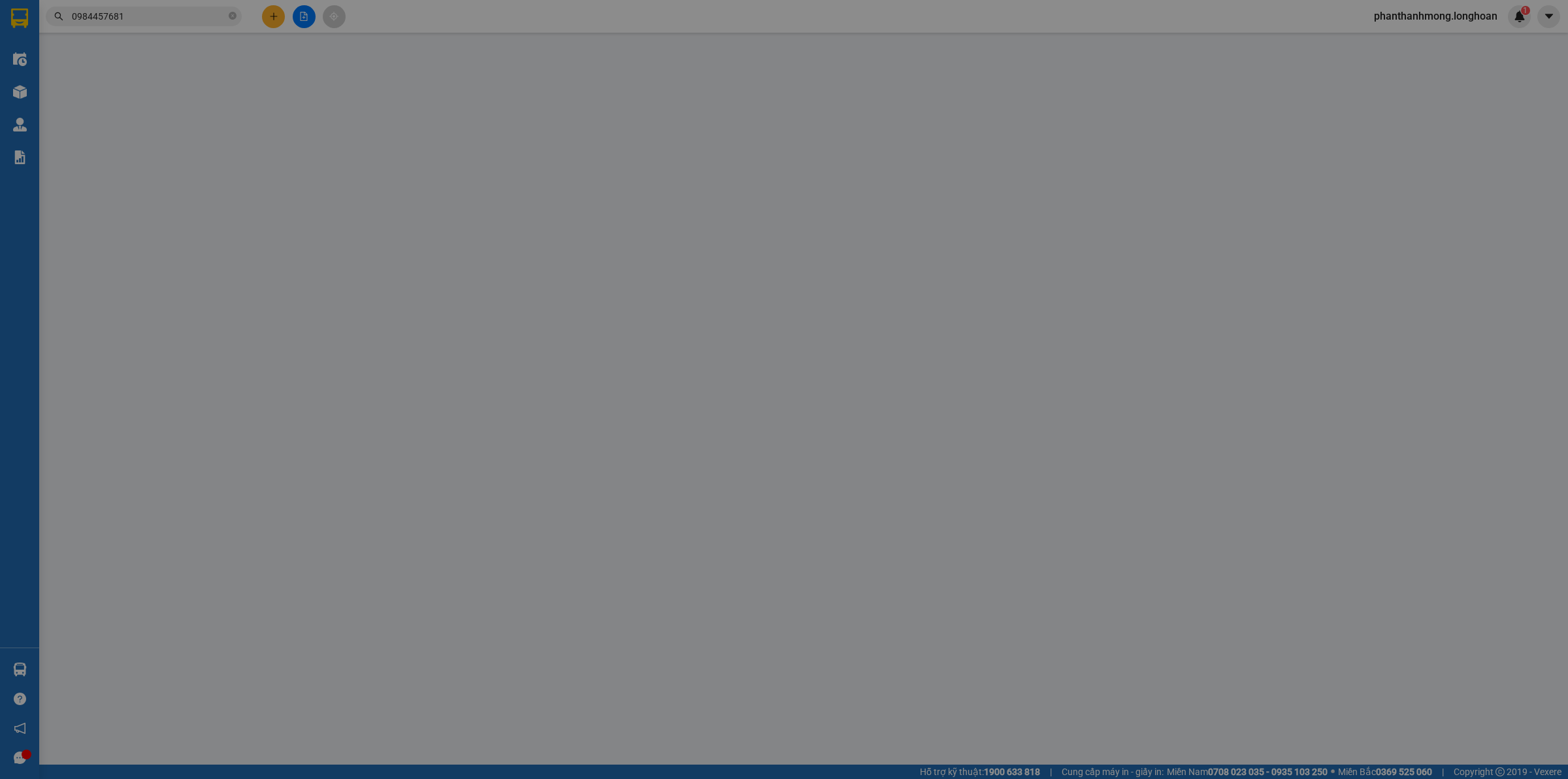
type input "KIÊN GIANG - 572/9/30 sương nguyệt anh, [PERSON_NAME] lạc, rạch giá"
type input "1 CHÌA KHÓA +1 GIẤY TỜ XE BỎ CỐP XE"
type input "0"
type input "1.580.000"
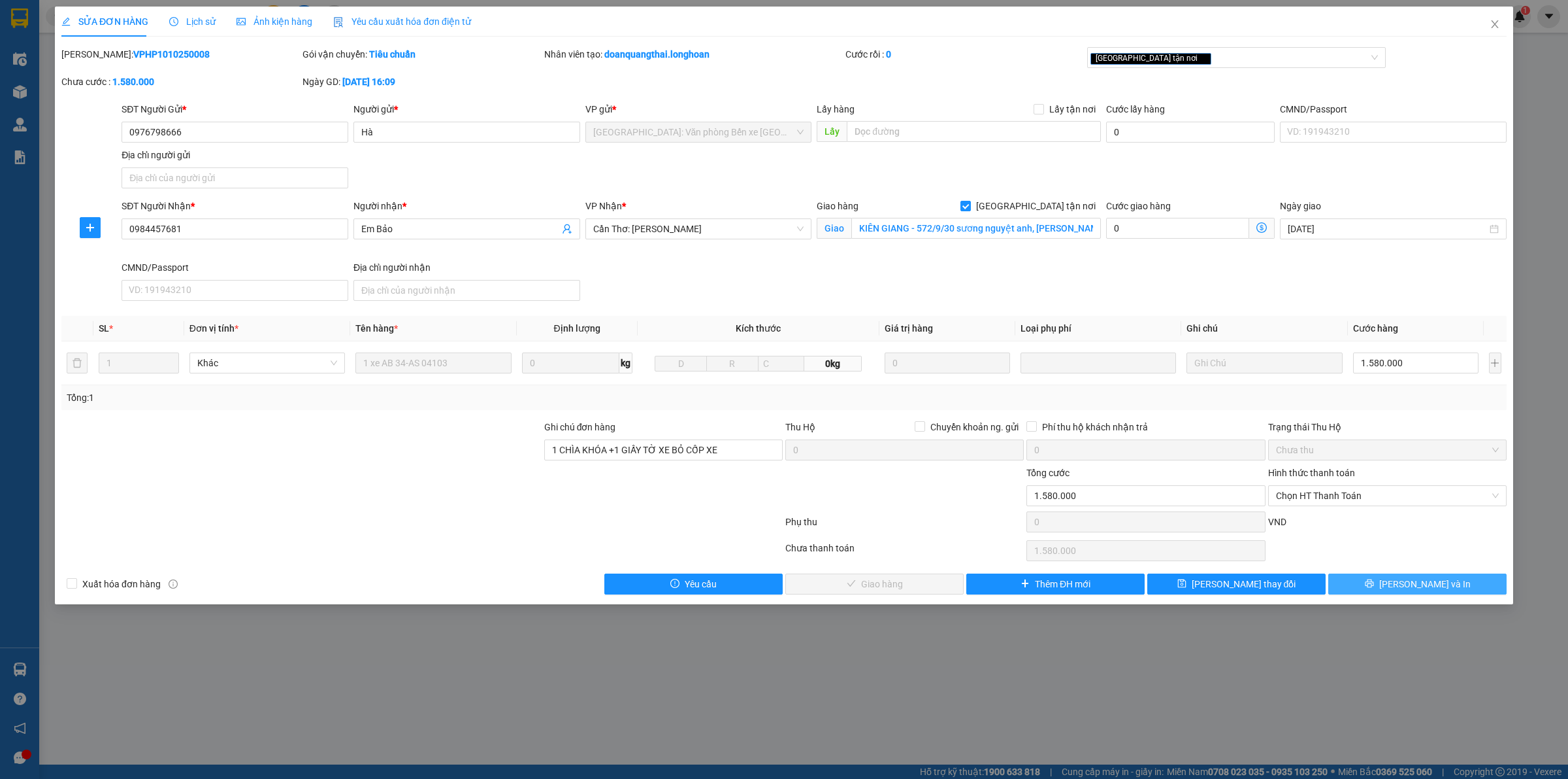
click at [1374, 588] on icon "printer" at bounding box center [1369, 583] width 9 height 9
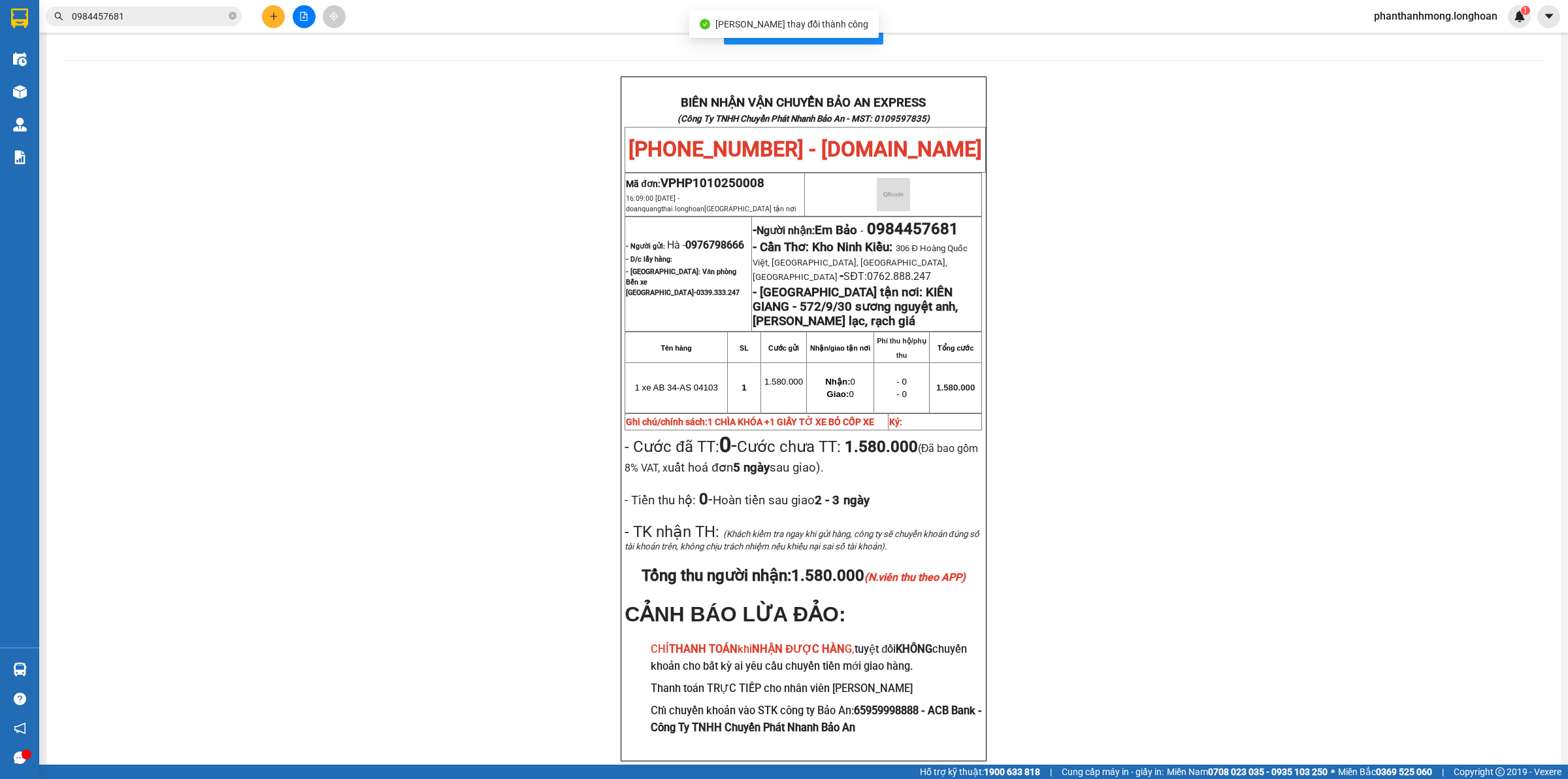
scroll to position [46, 0]
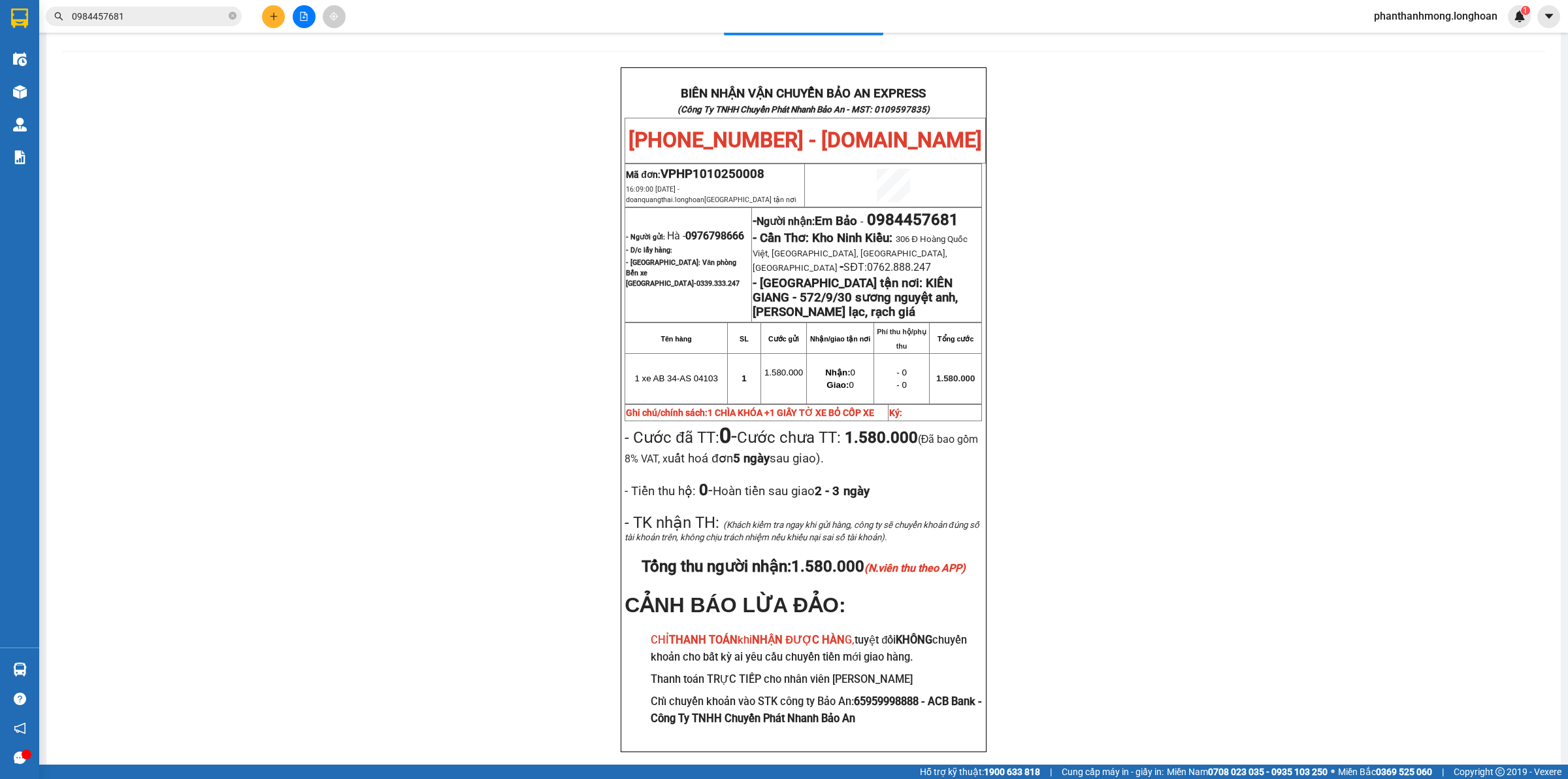
click at [151, 17] on input "0984457681" at bounding box center [149, 16] width 155 height 14
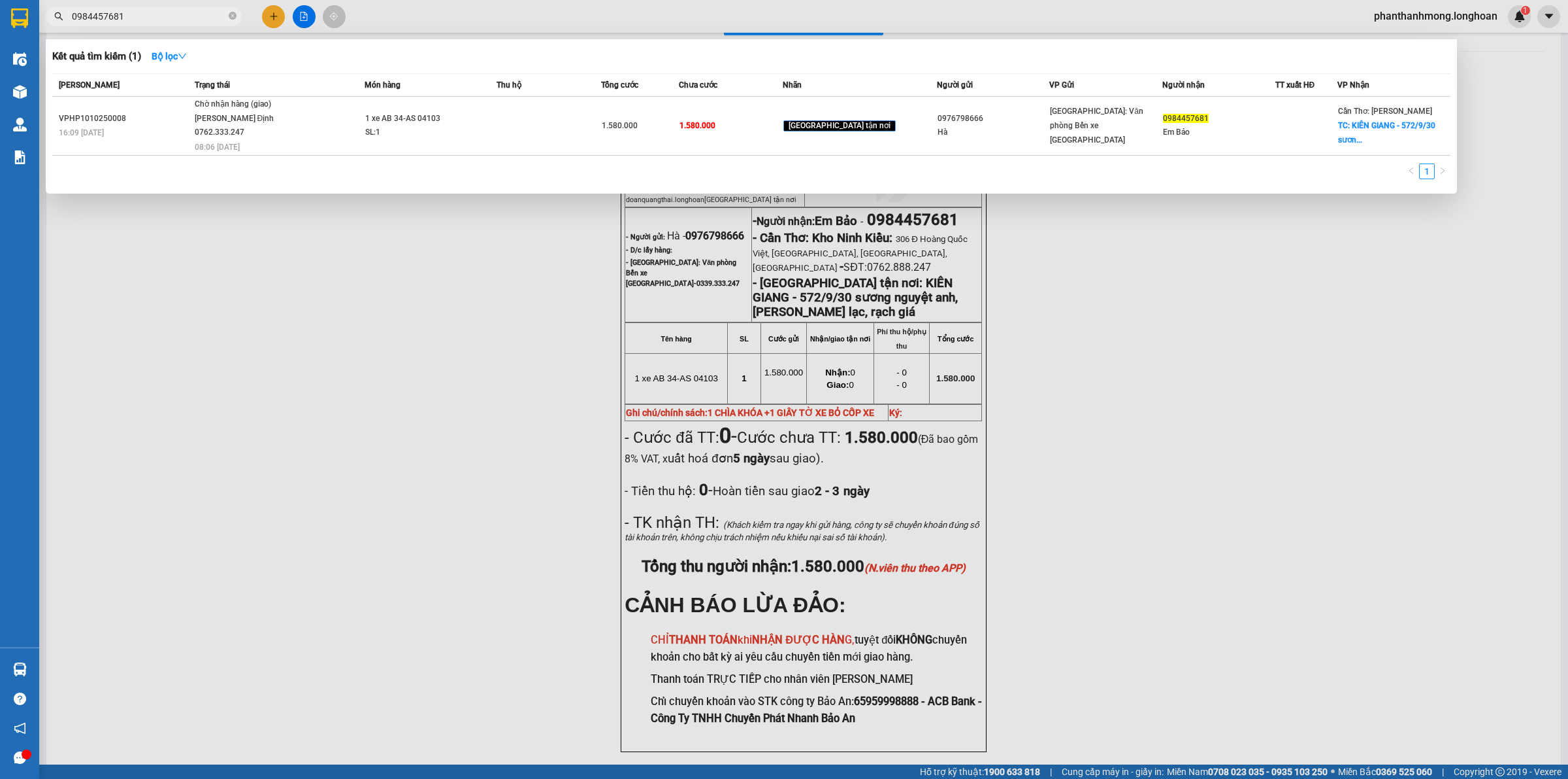
click at [151, 17] on input "0984457681" at bounding box center [149, 16] width 155 height 14
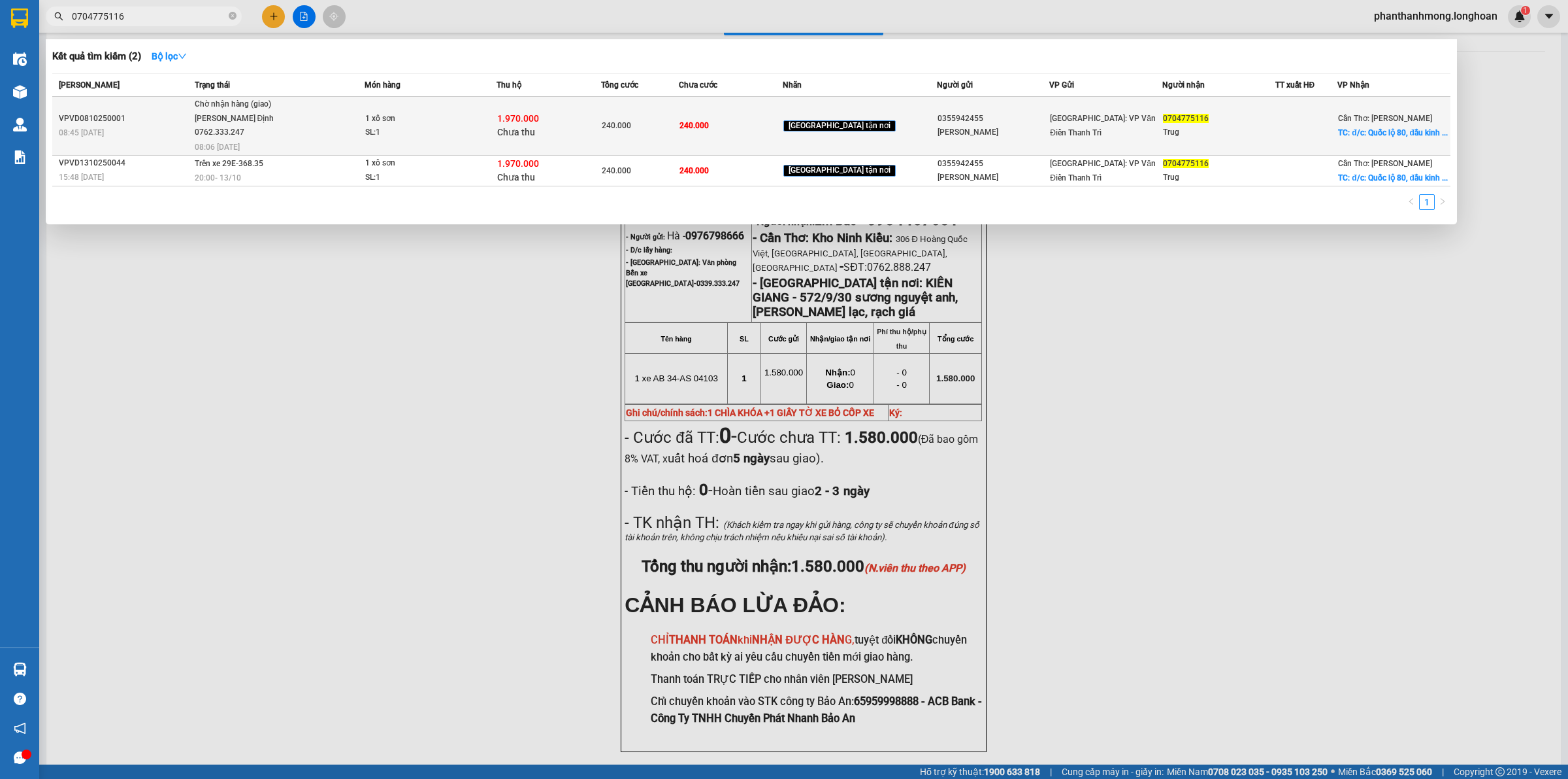
type input "0704775116"
click at [591, 127] on div "1.970.000 Chưa thu" at bounding box center [549, 125] width 102 height 27
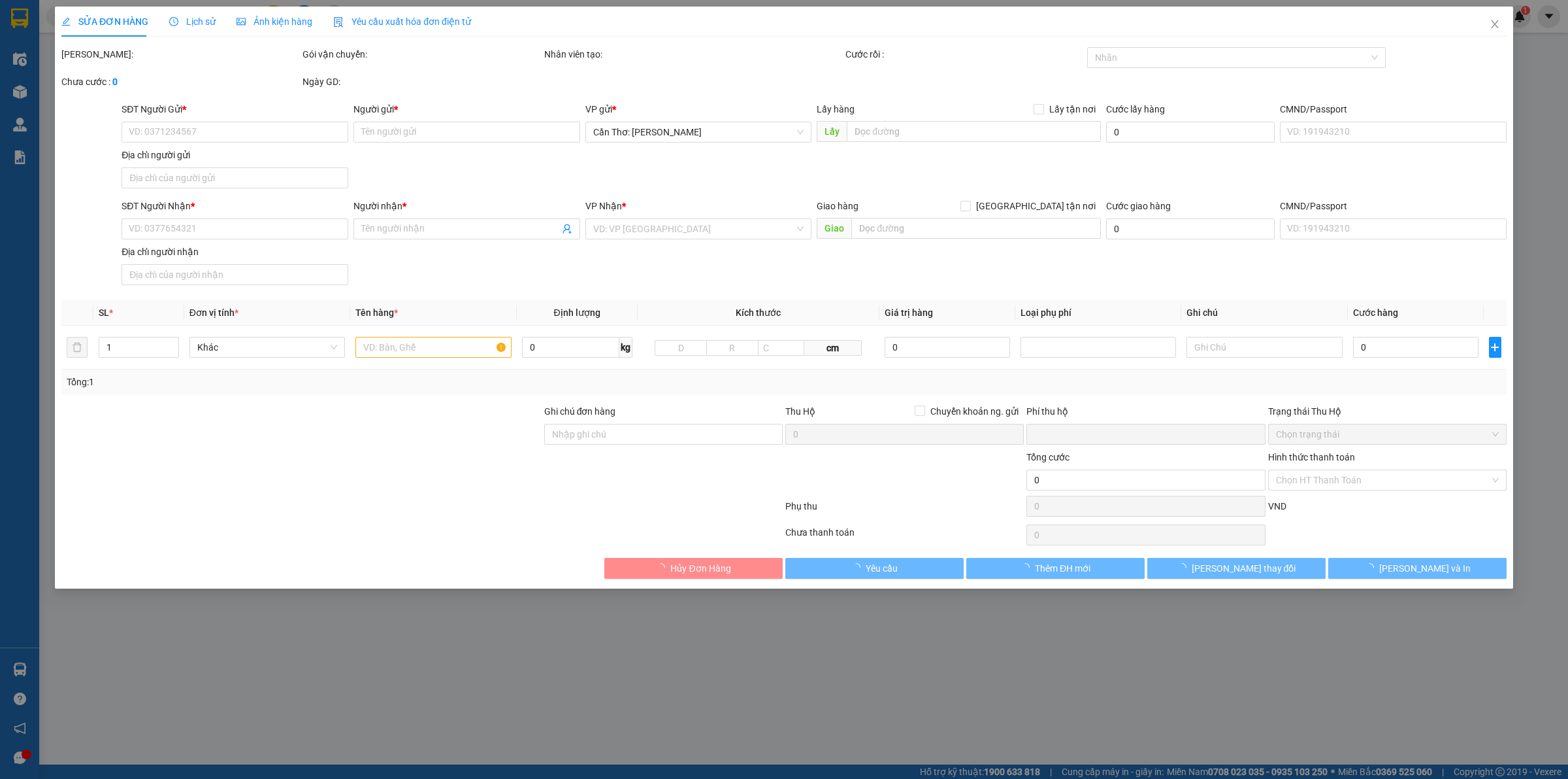
type input "0355942455"
type input "[PERSON_NAME]"
type input "0704775116"
type input "Trug"
checkbox input "true"
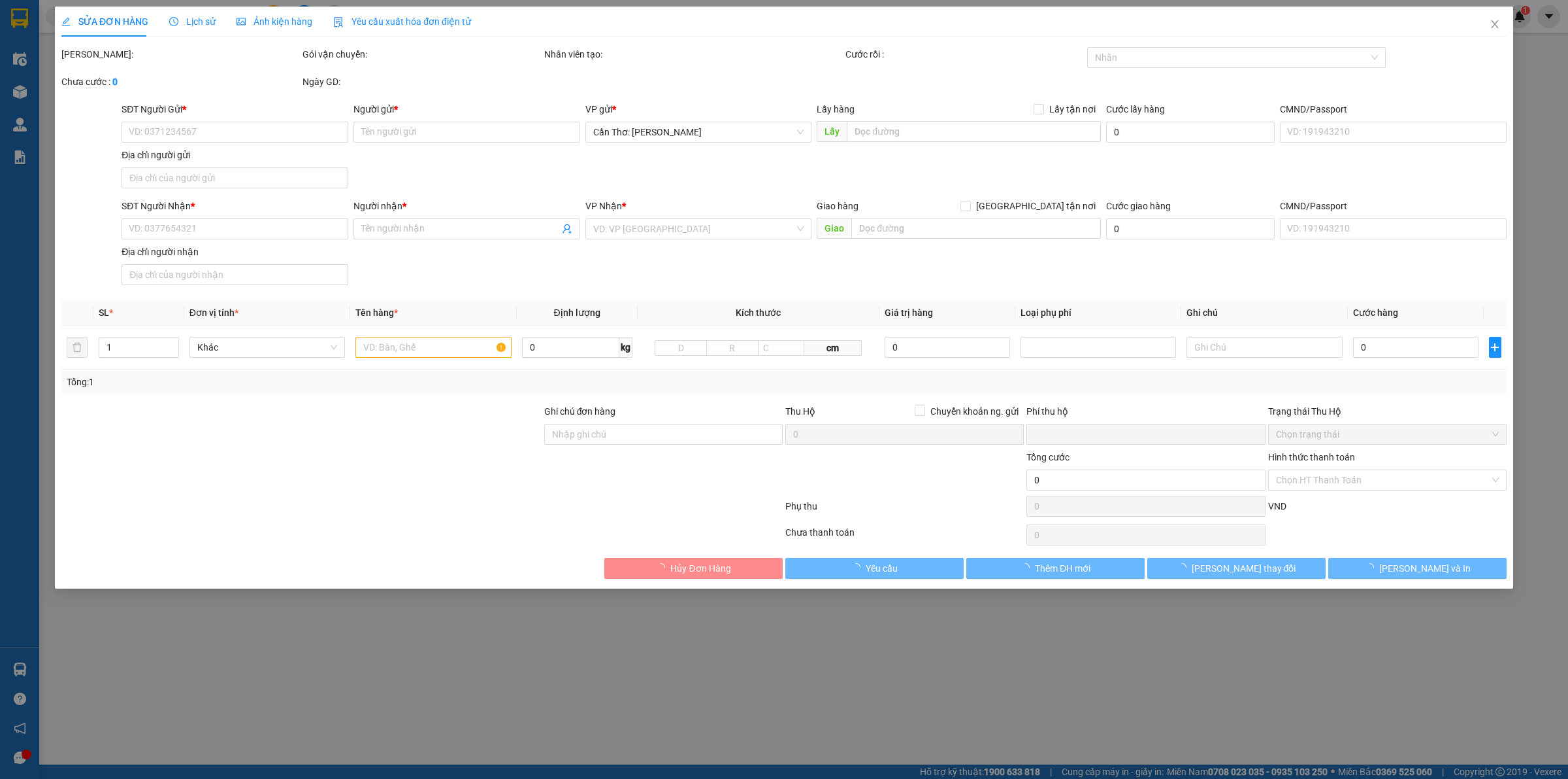
type input "đ/c: Quốc lộ 80, đầu kinh 3, [GEOGRAPHIC_DATA], xã [GEOGRAPHIC_DATA], huyện [GE…"
type input "240.000"
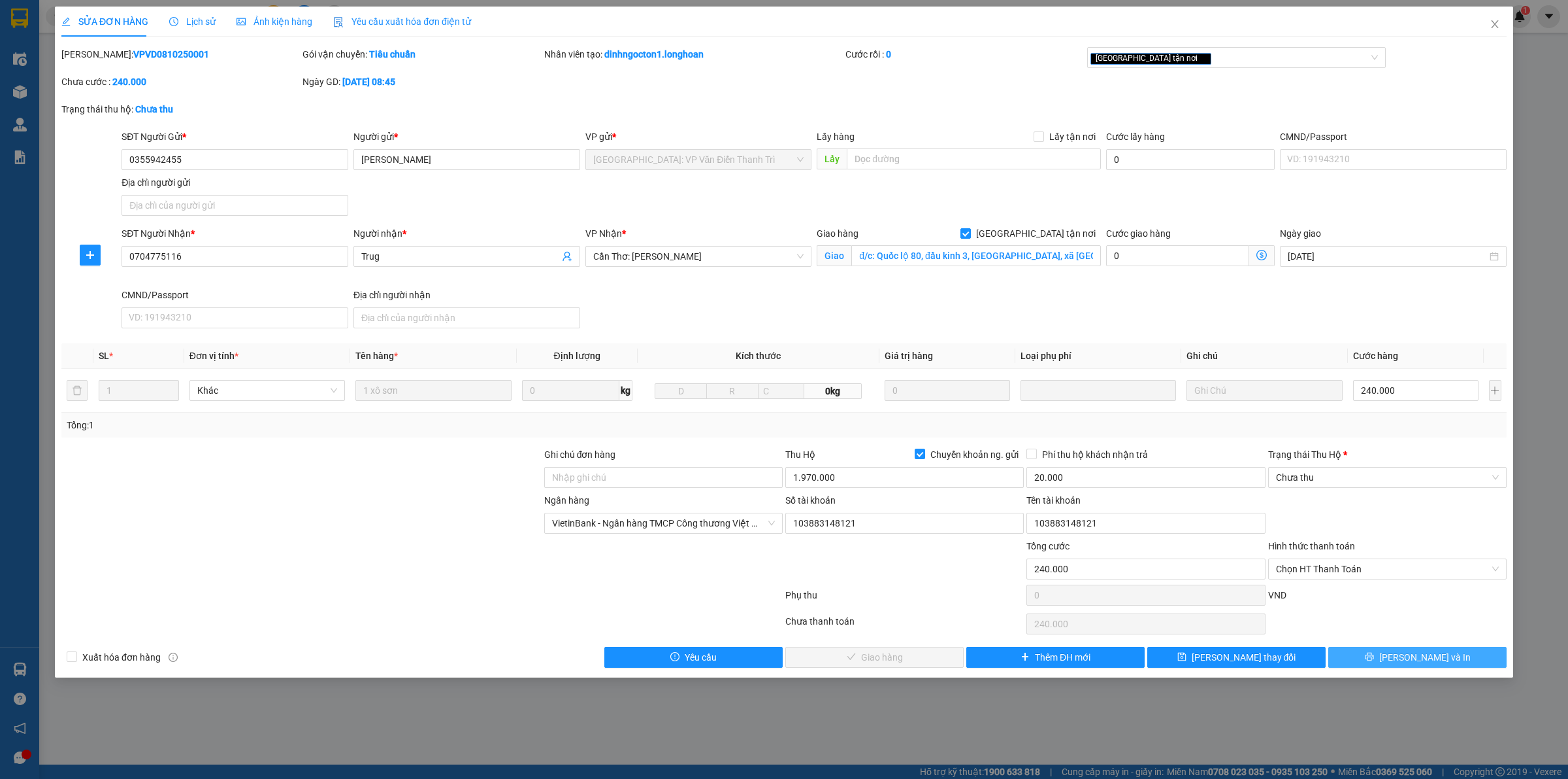
click at [1412, 657] on span "[PERSON_NAME] và In" at bounding box center [1425, 657] width 92 height 14
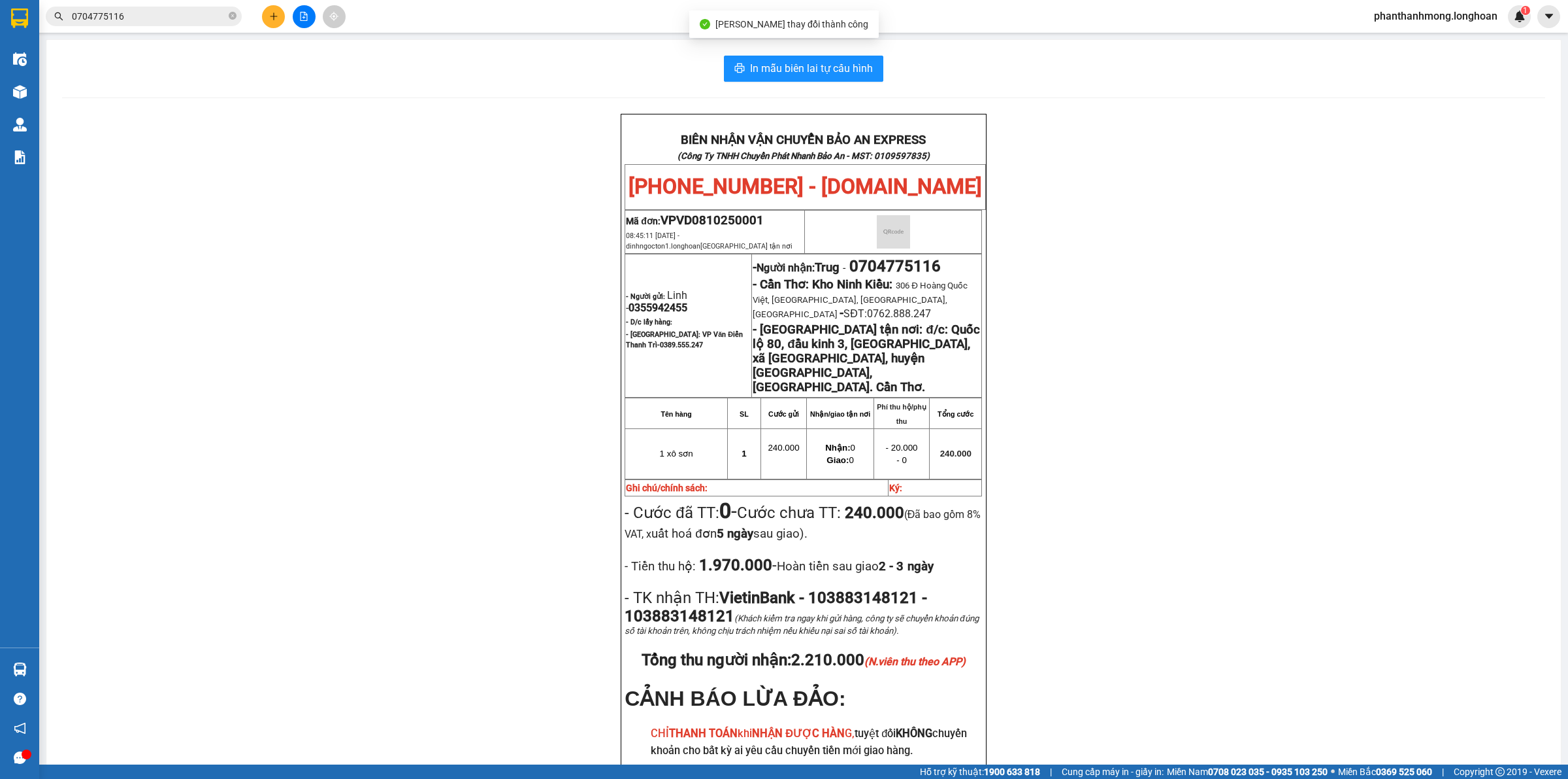
scroll to position [33, 0]
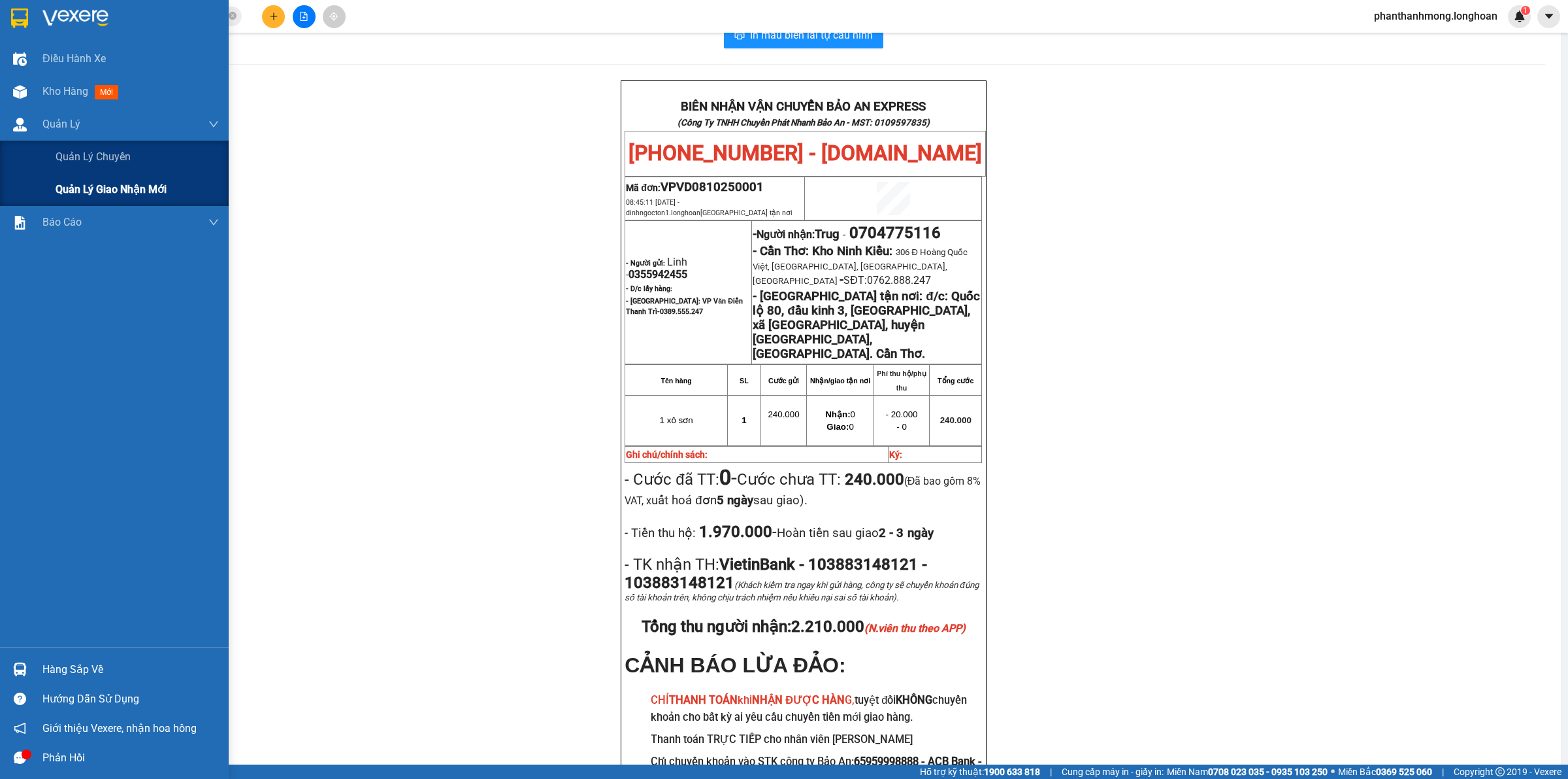
click at [98, 173] on div "Quản lý giao nhận mới" at bounding box center [137, 189] width 164 height 33
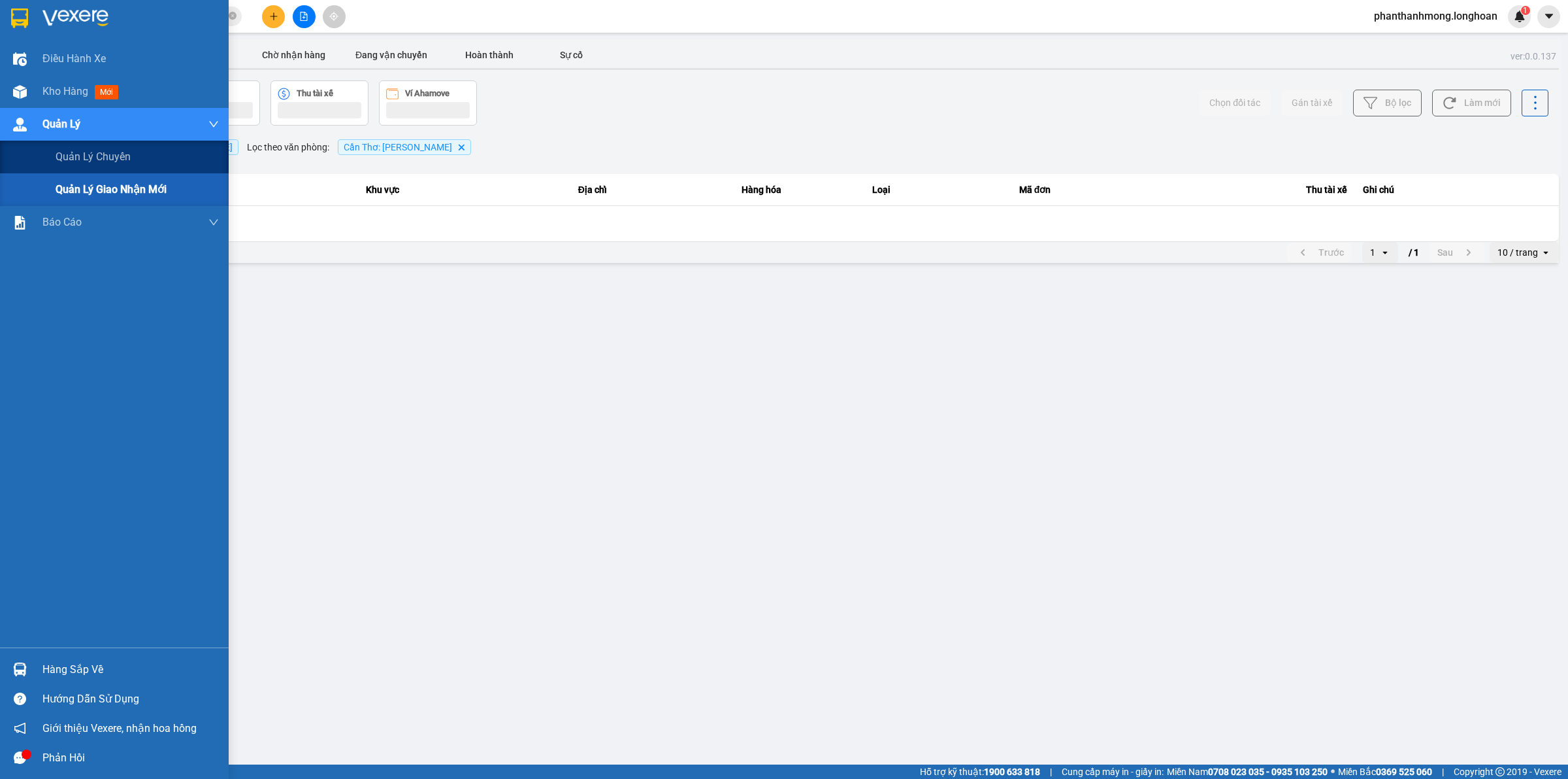
click at [102, 186] on span "Quản lý giao nhận mới" at bounding box center [111, 189] width 111 height 17
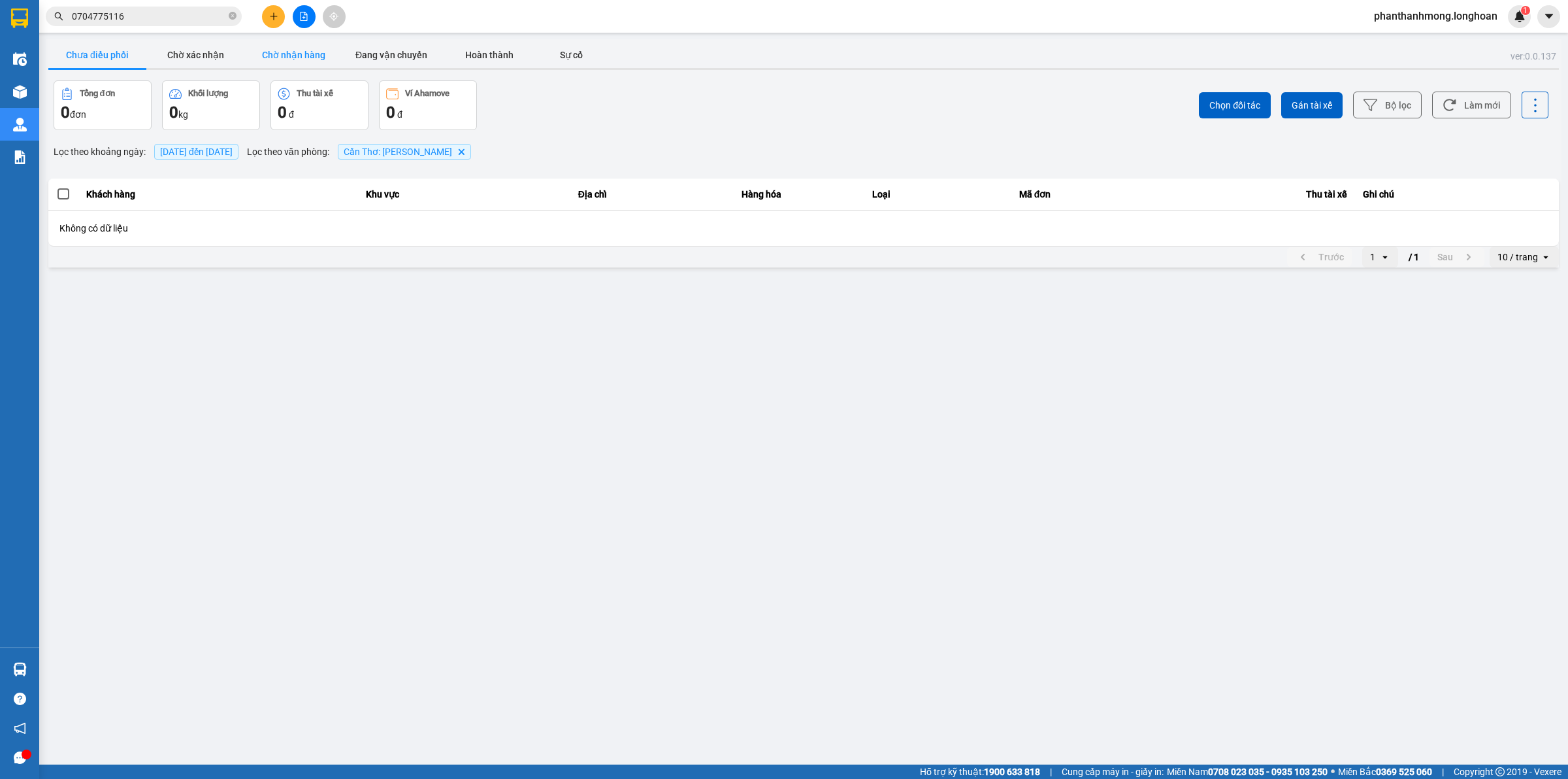
click at [278, 49] on button "Chờ nhận hàng" at bounding box center [293, 55] width 98 height 26
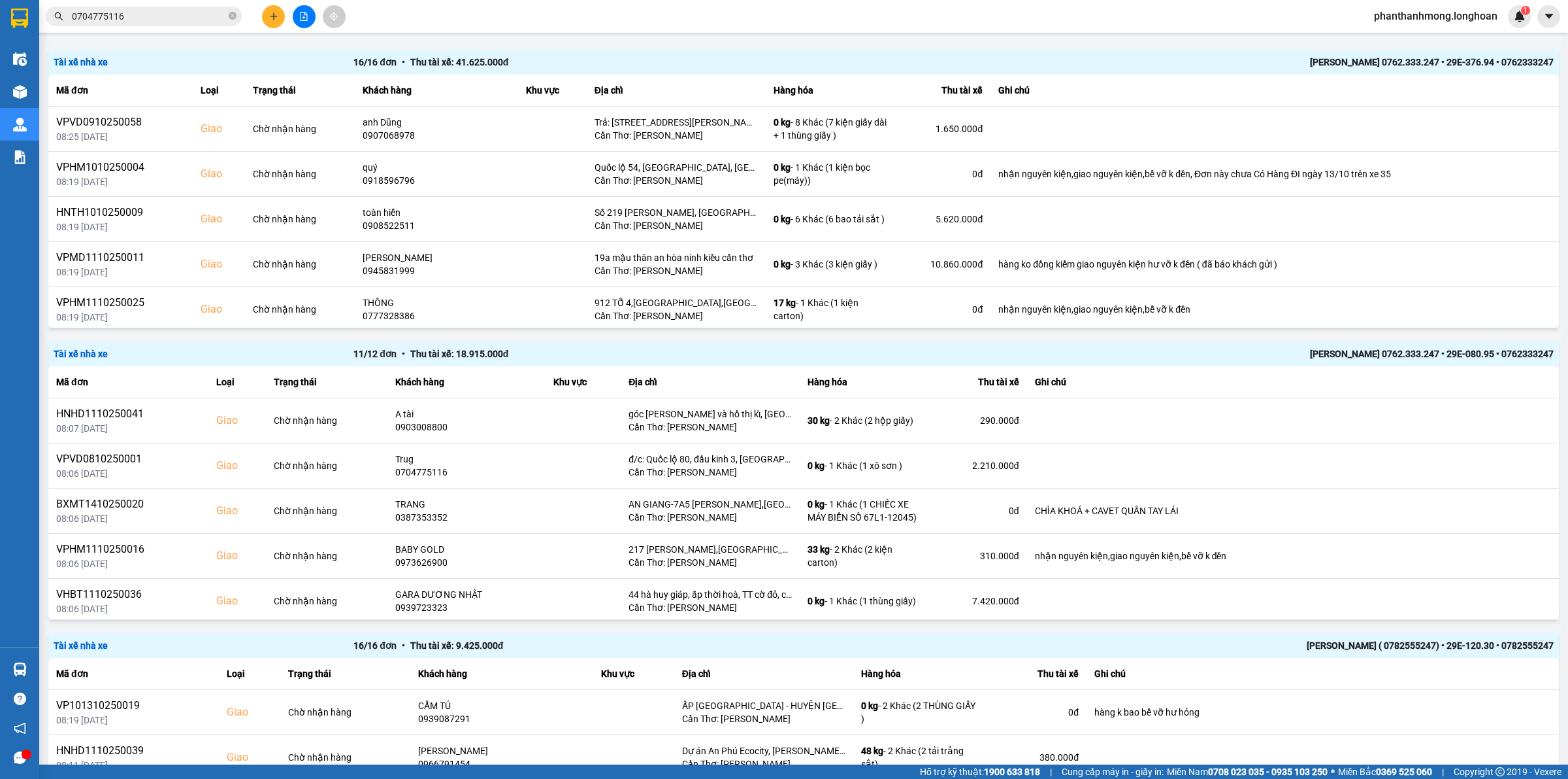
scroll to position [145, 0]
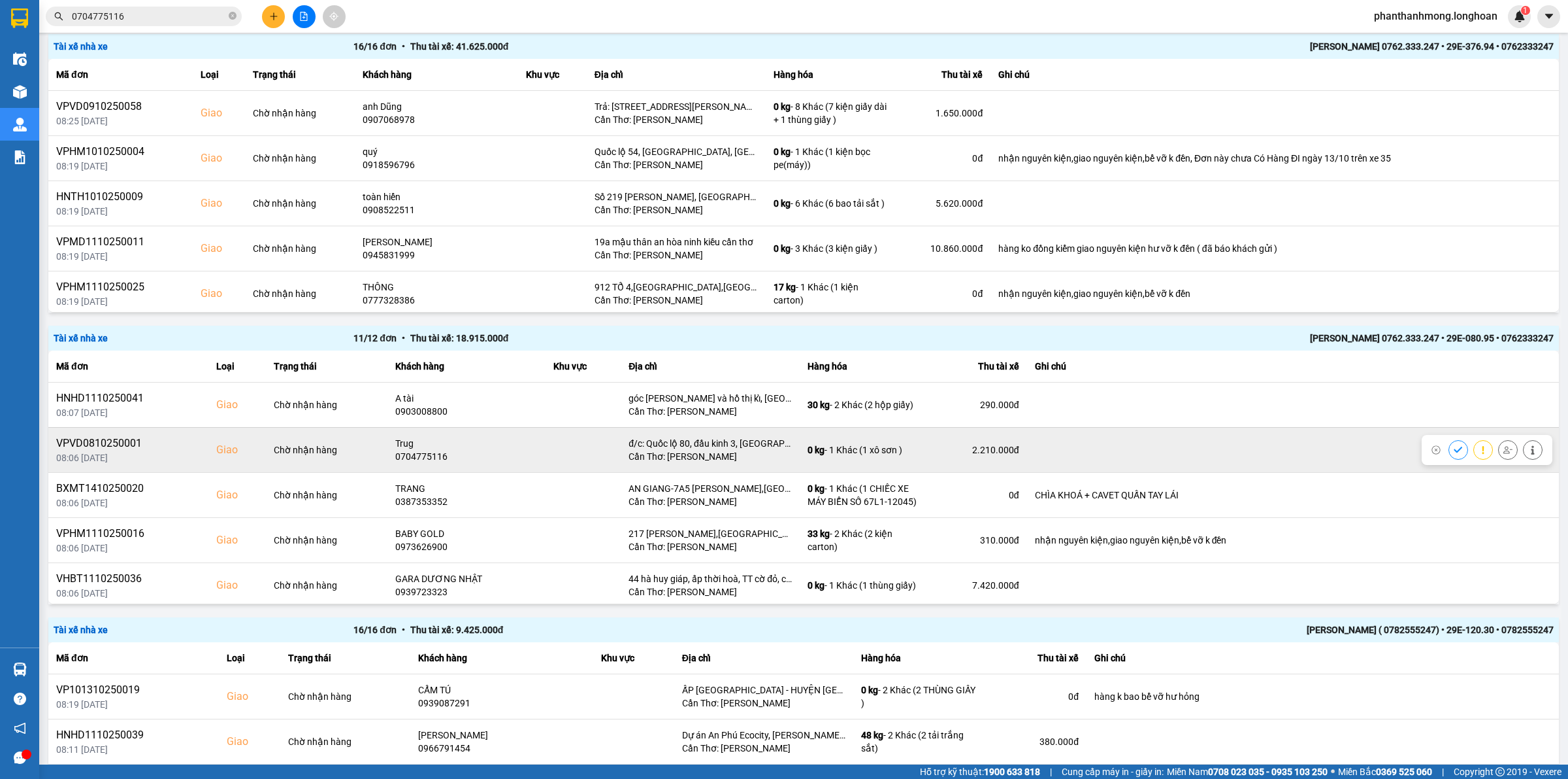
click at [1504, 450] on icon at bounding box center [1508, 449] width 9 height 9
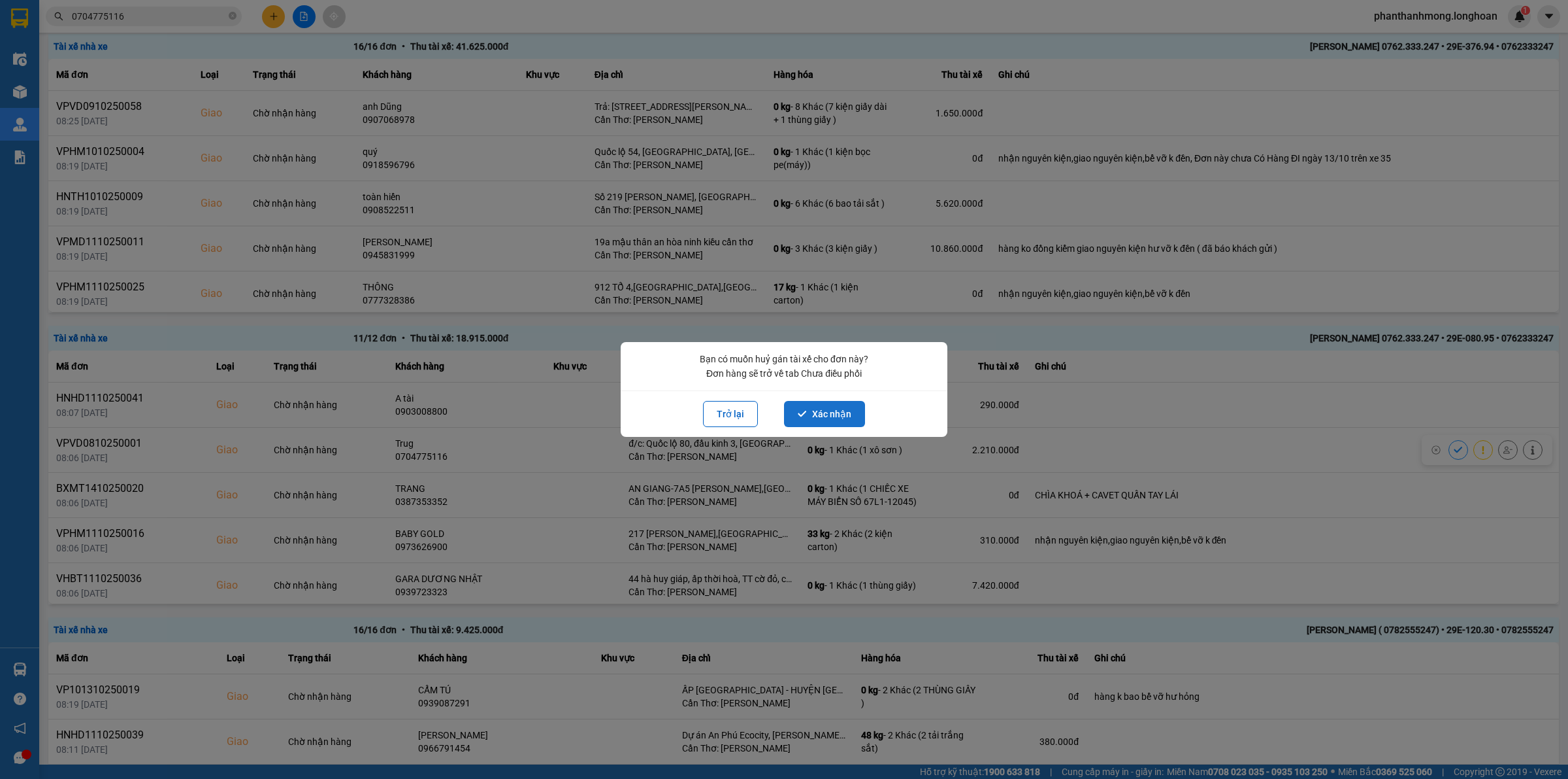
click at [822, 419] on button "Xác nhận" at bounding box center [825, 414] width 81 height 26
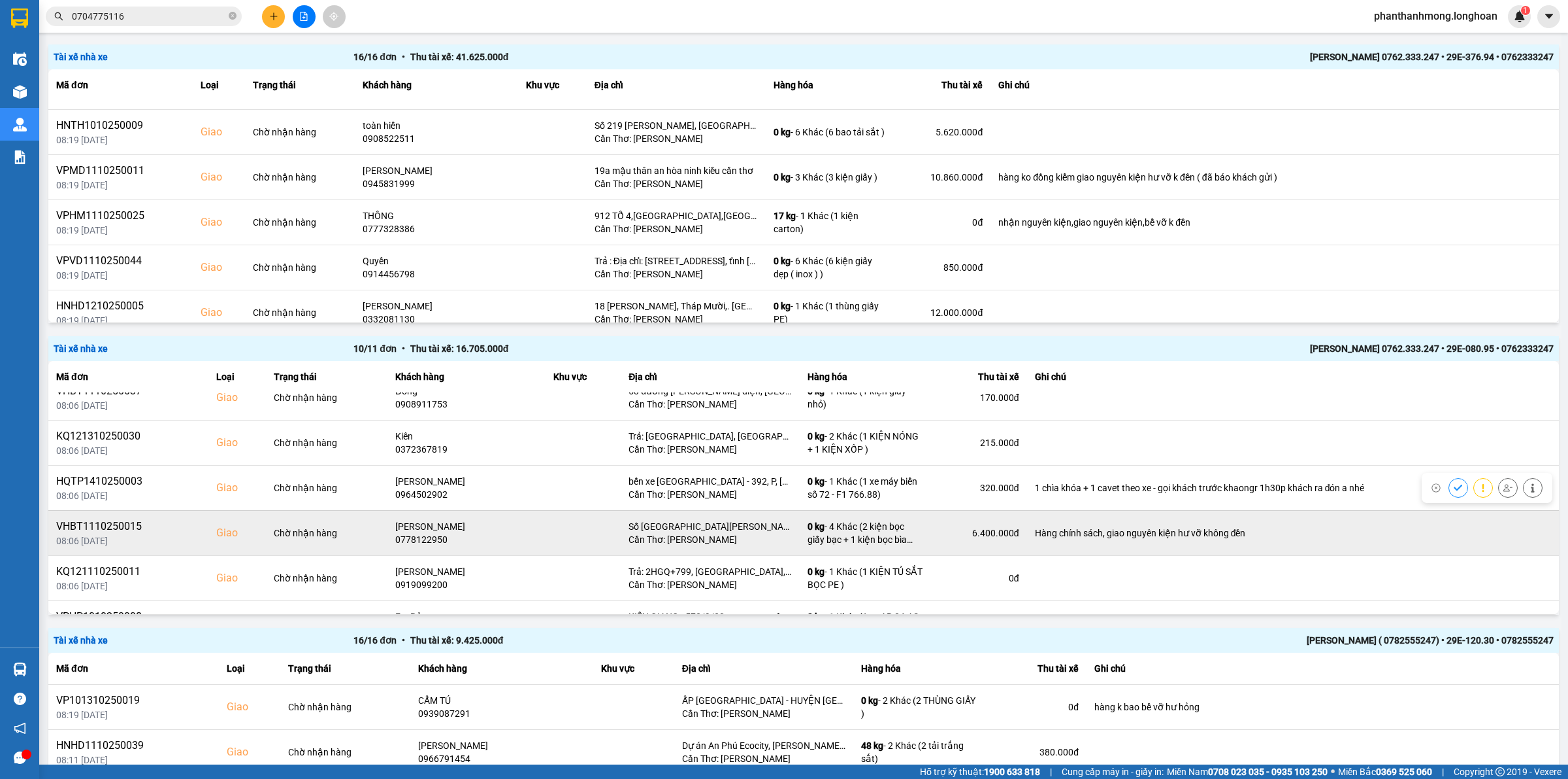
scroll to position [231, 0]
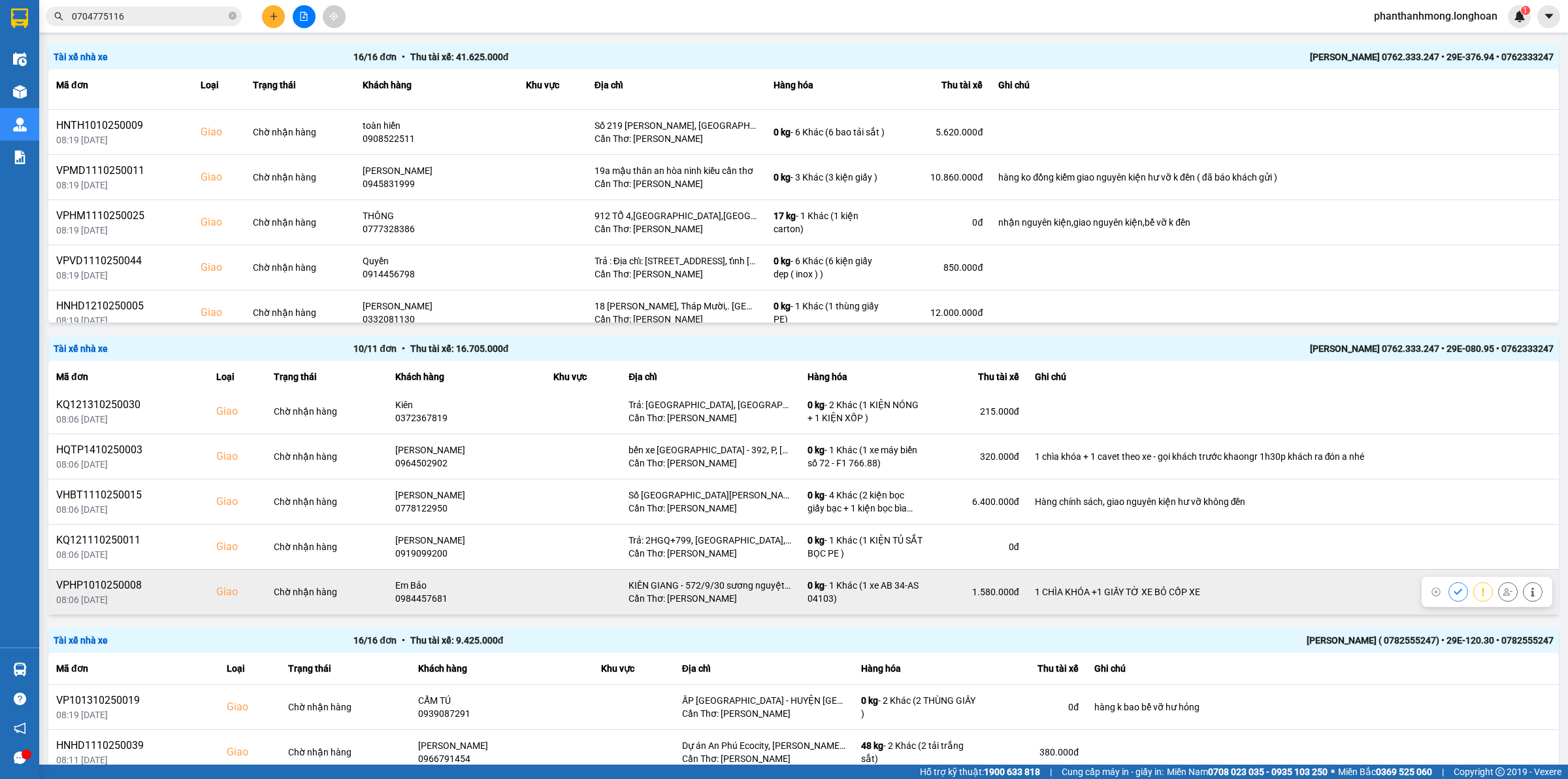
click at [1504, 595] on icon at bounding box center [1508, 591] width 9 height 9
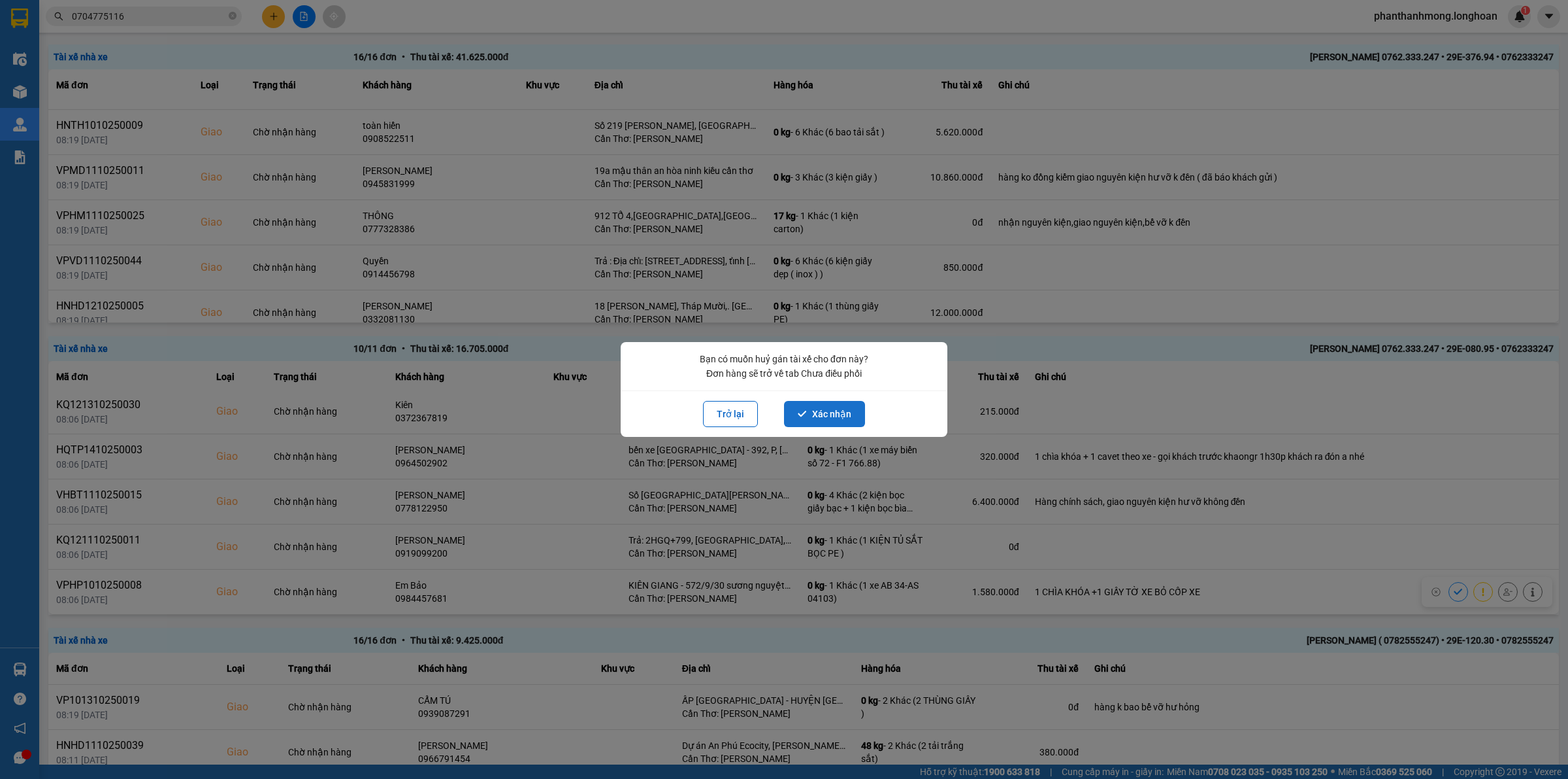
click at [833, 426] on button "Xác nhận" at bounding box center [825, 414] width 81 height 26
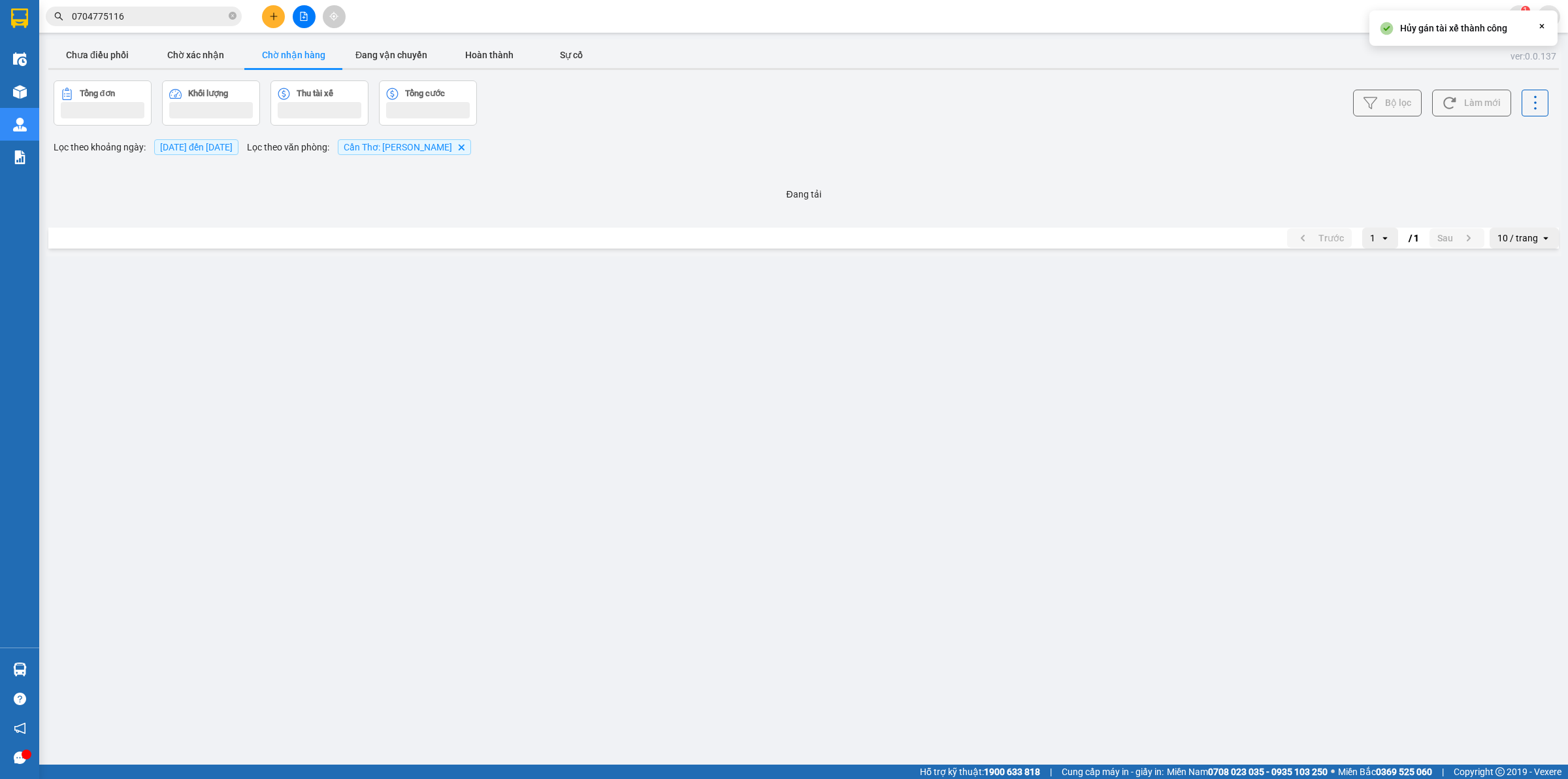
scroll to position [0, 0]
click at [840, 417] on main "ver: 0.0.137 Chưa điều phối Chờ xác nhận Chờ nhận hàng Đang vận chuyển Hoàn thà…" at bounding box center [784, 382] width 1568 height 764
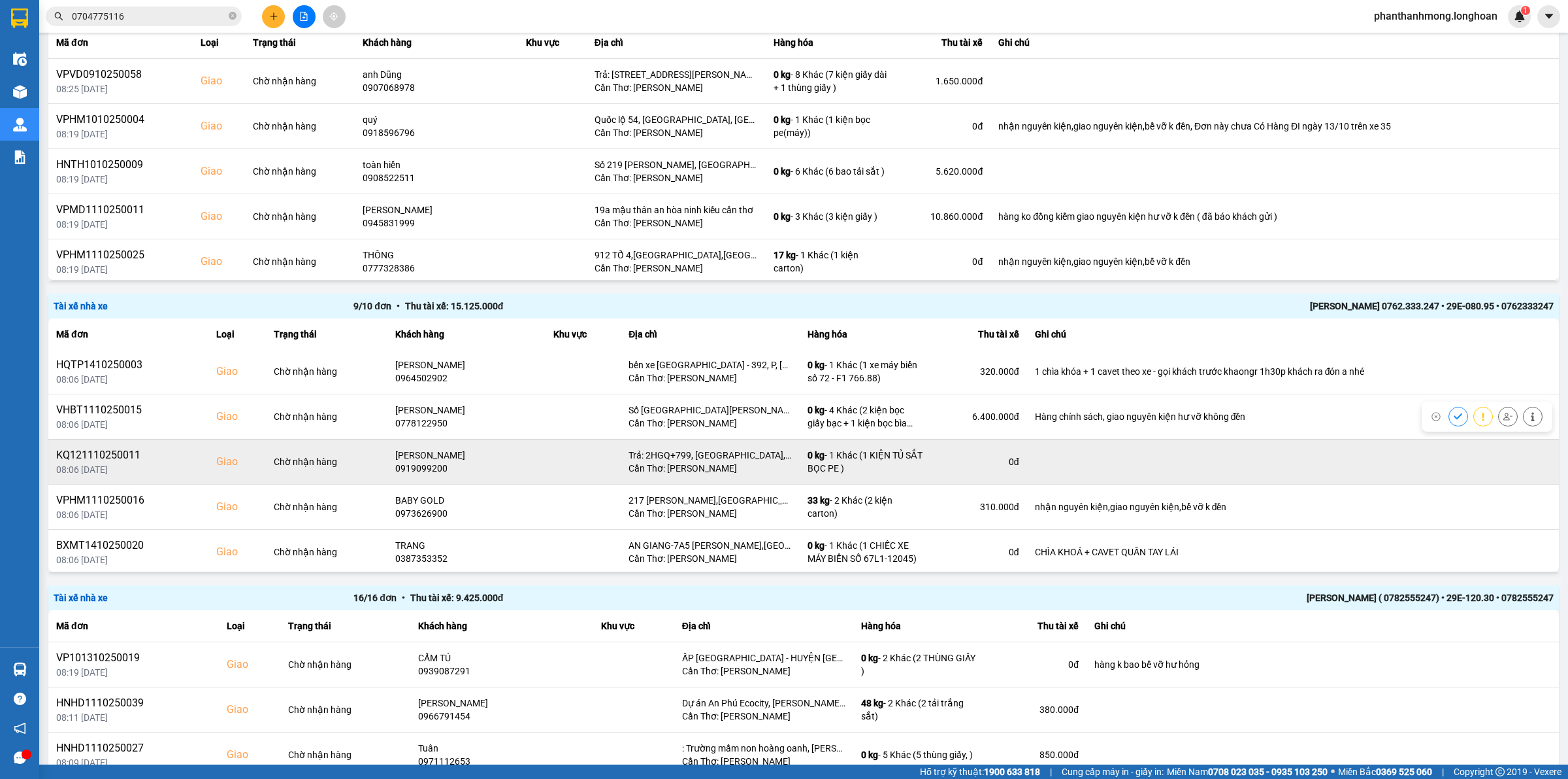
scroll to position [185, 0]
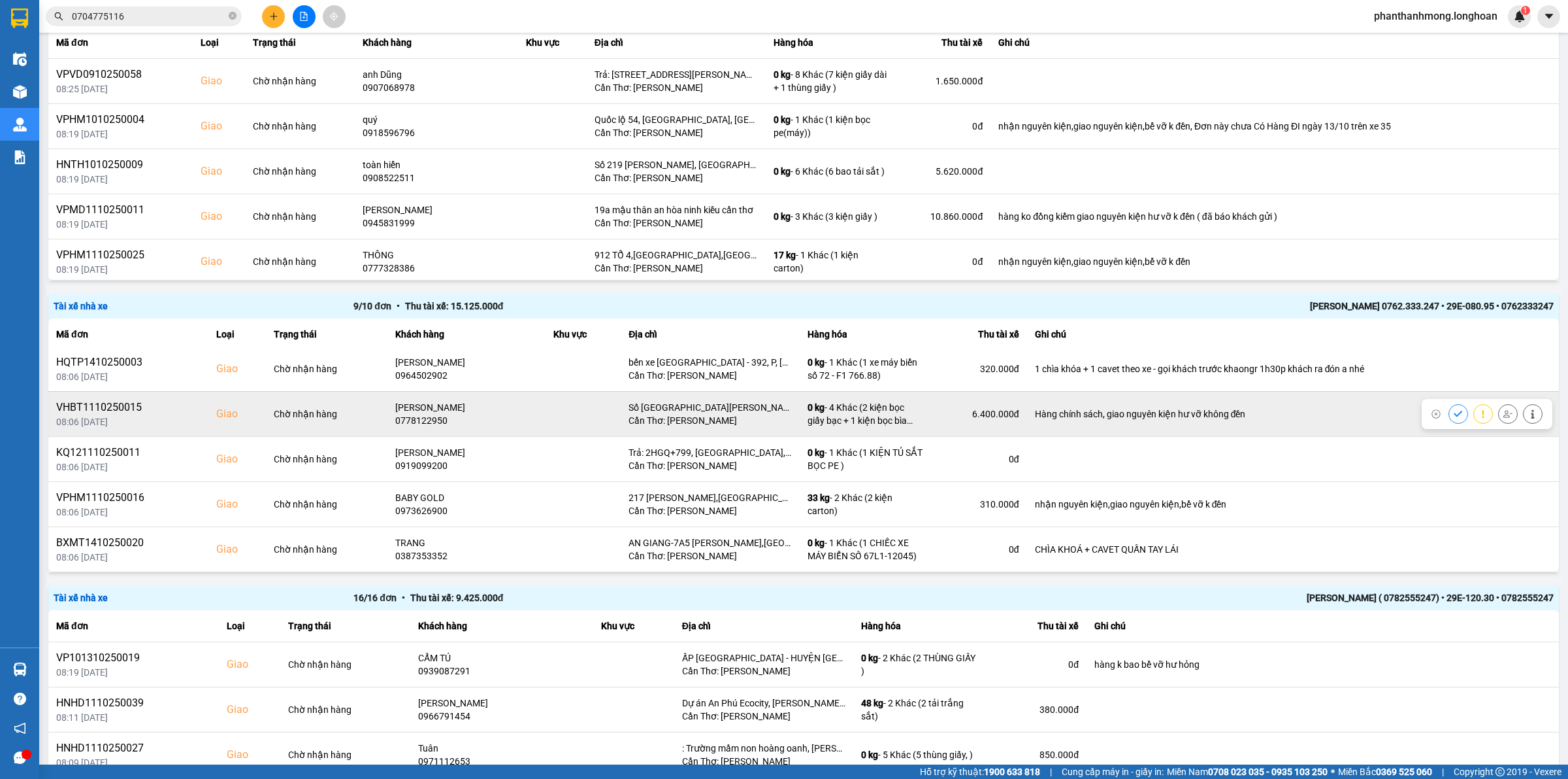
click at [1504, 413] on icon at bounding box center [1508, 413] width 9 height 9
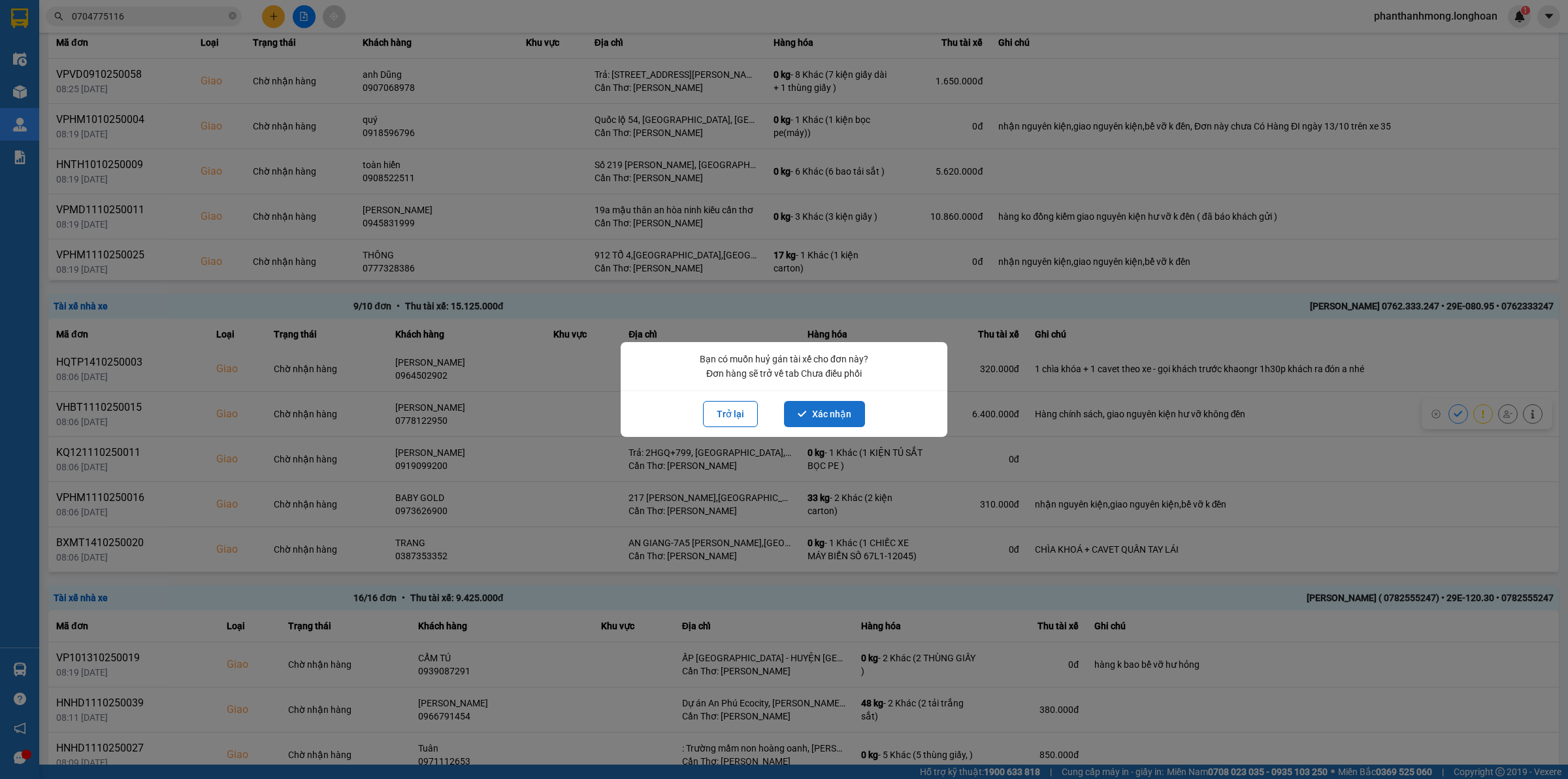
click at [843, 407] on button "Xác nhận" at bounding box center [825, 414] width 81 height 26
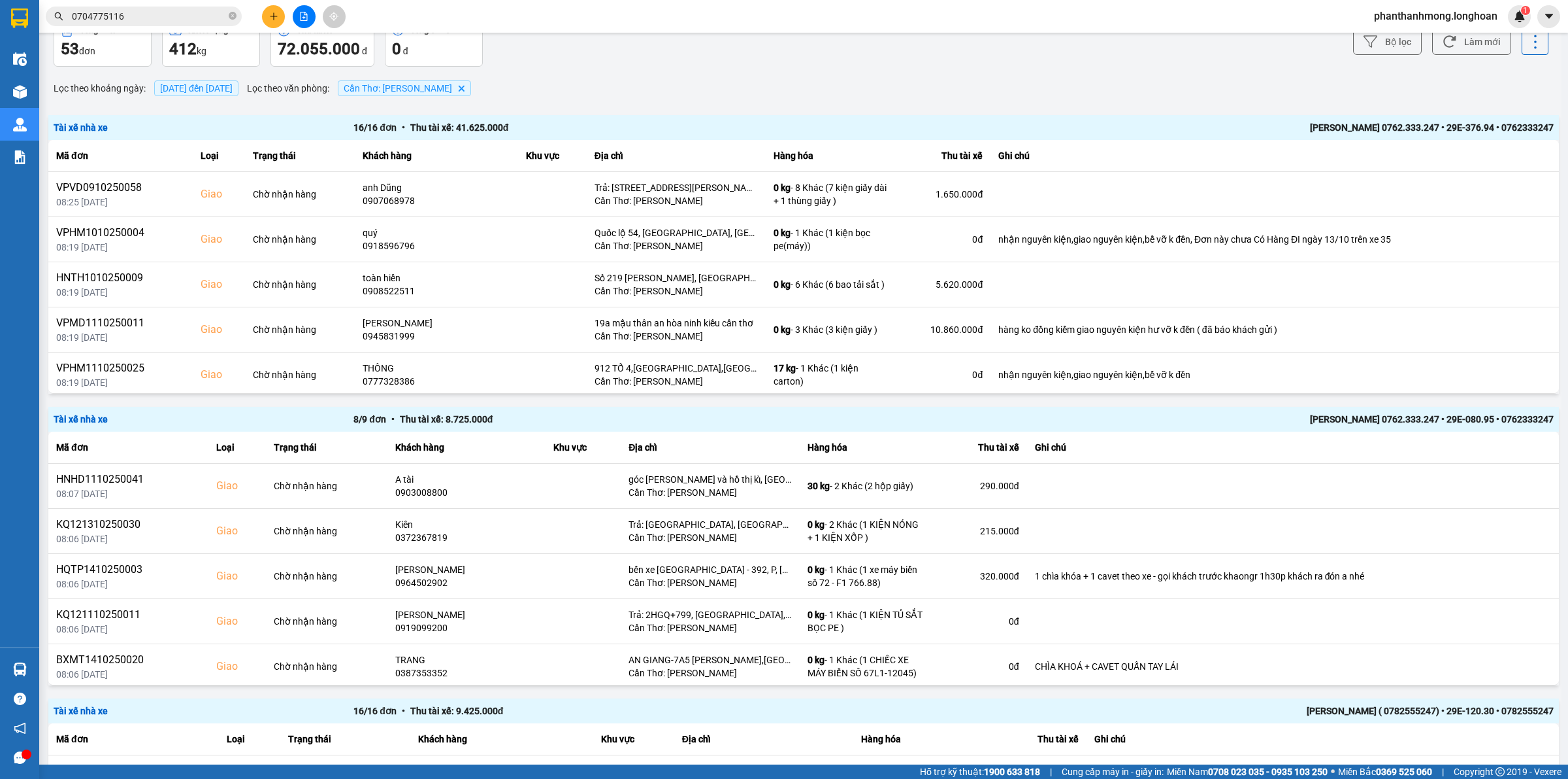
scroll to position [26, 0]
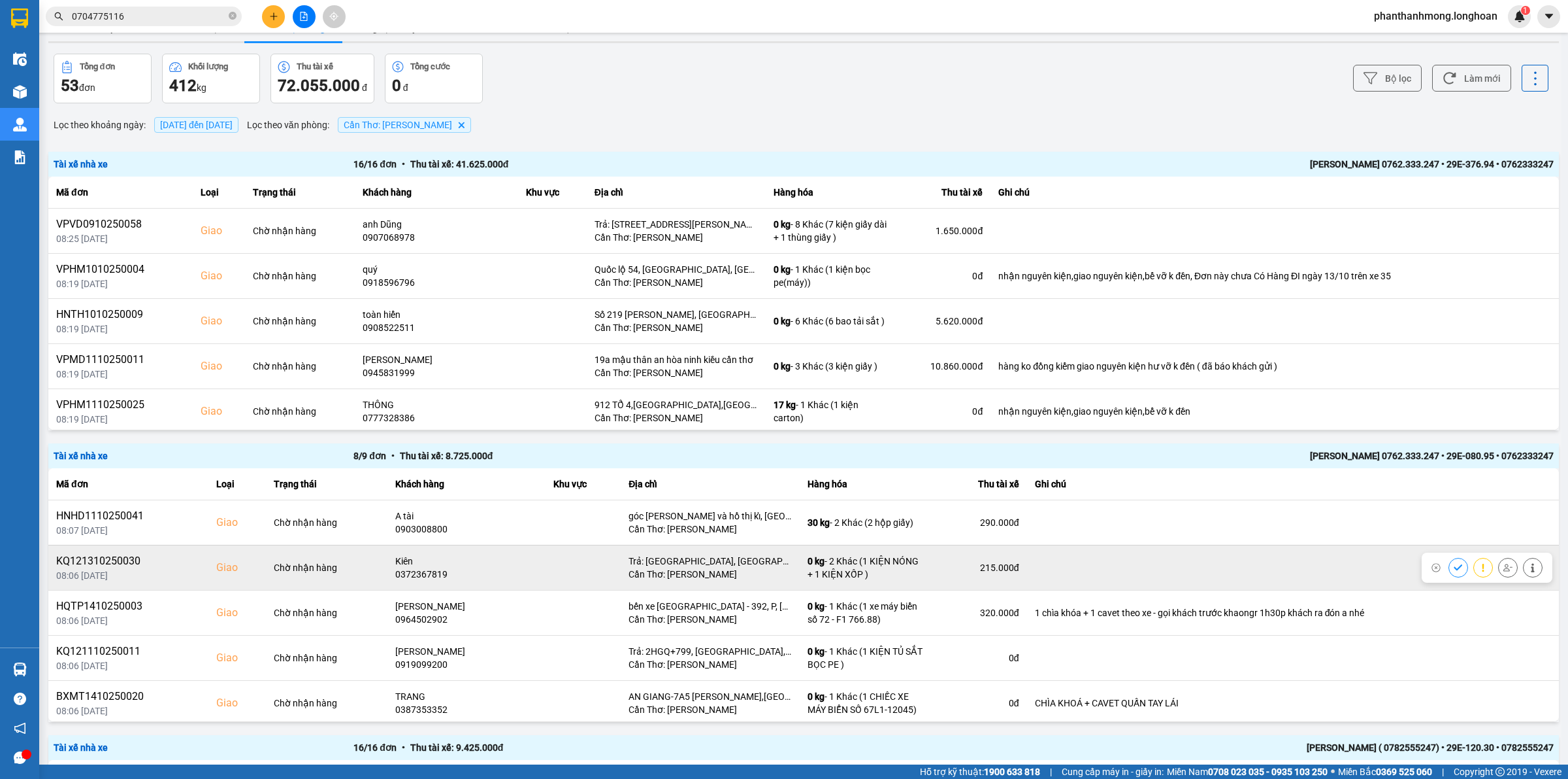
click at [1504, 566] on icon at bounding box center [1508, 567] width 9 height 9
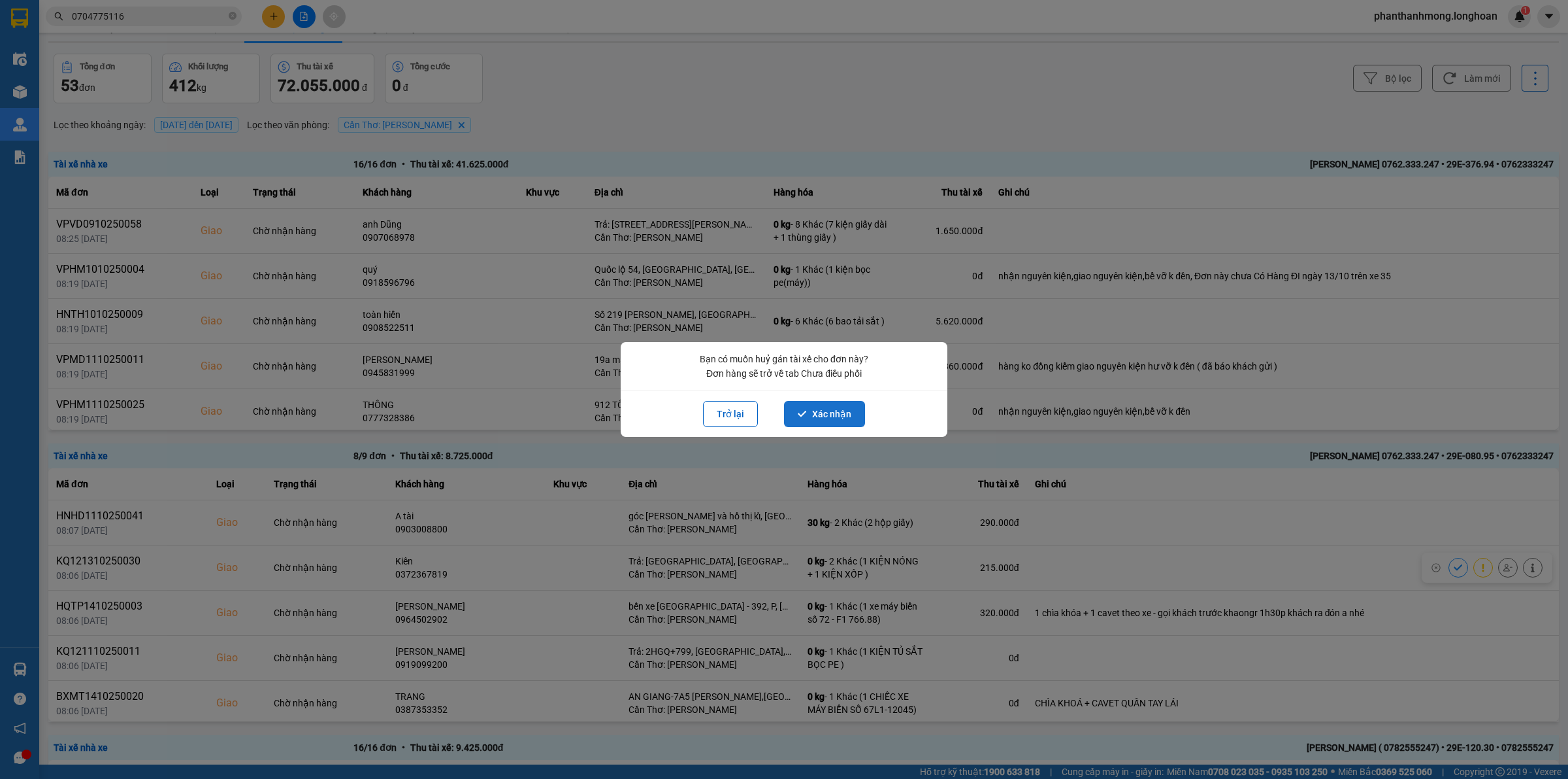
click at [841, 423] on button "Xác nhận" at bounding box center [825, 414] width 81 height 26
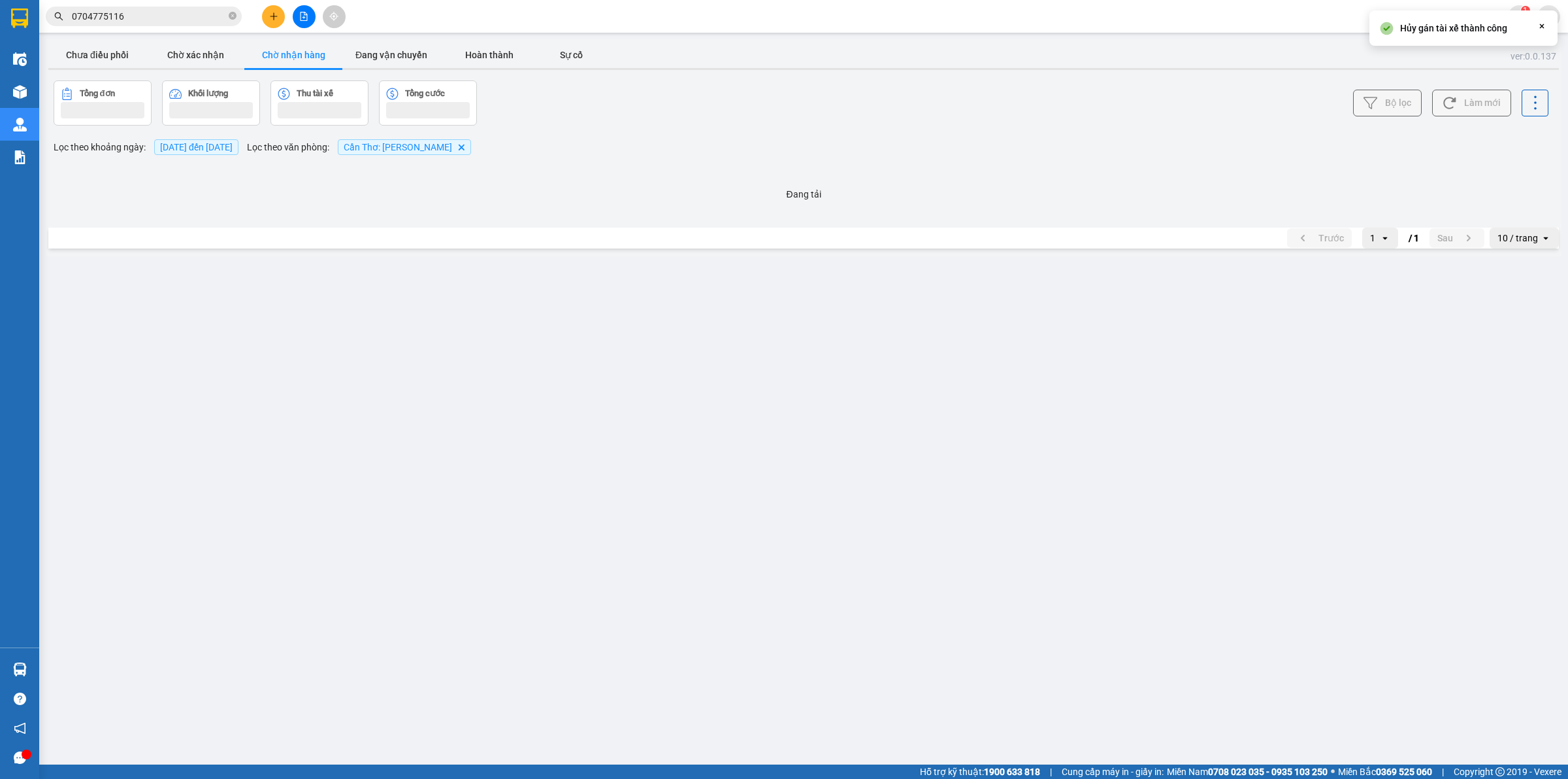
scroll to position [0, 0]
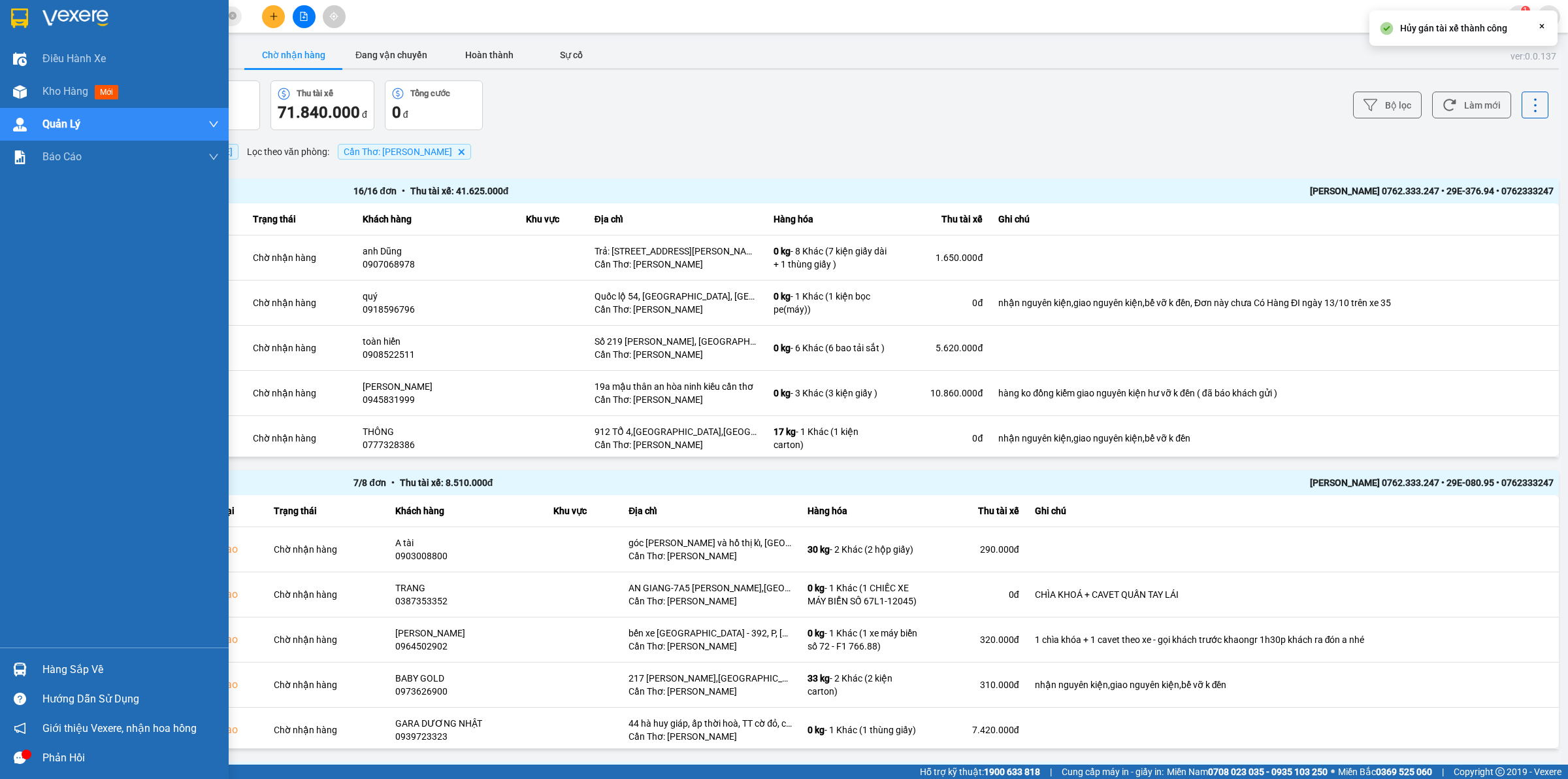
click at [15, 33] on div at bounding box center [114, 21] width 229 height 42
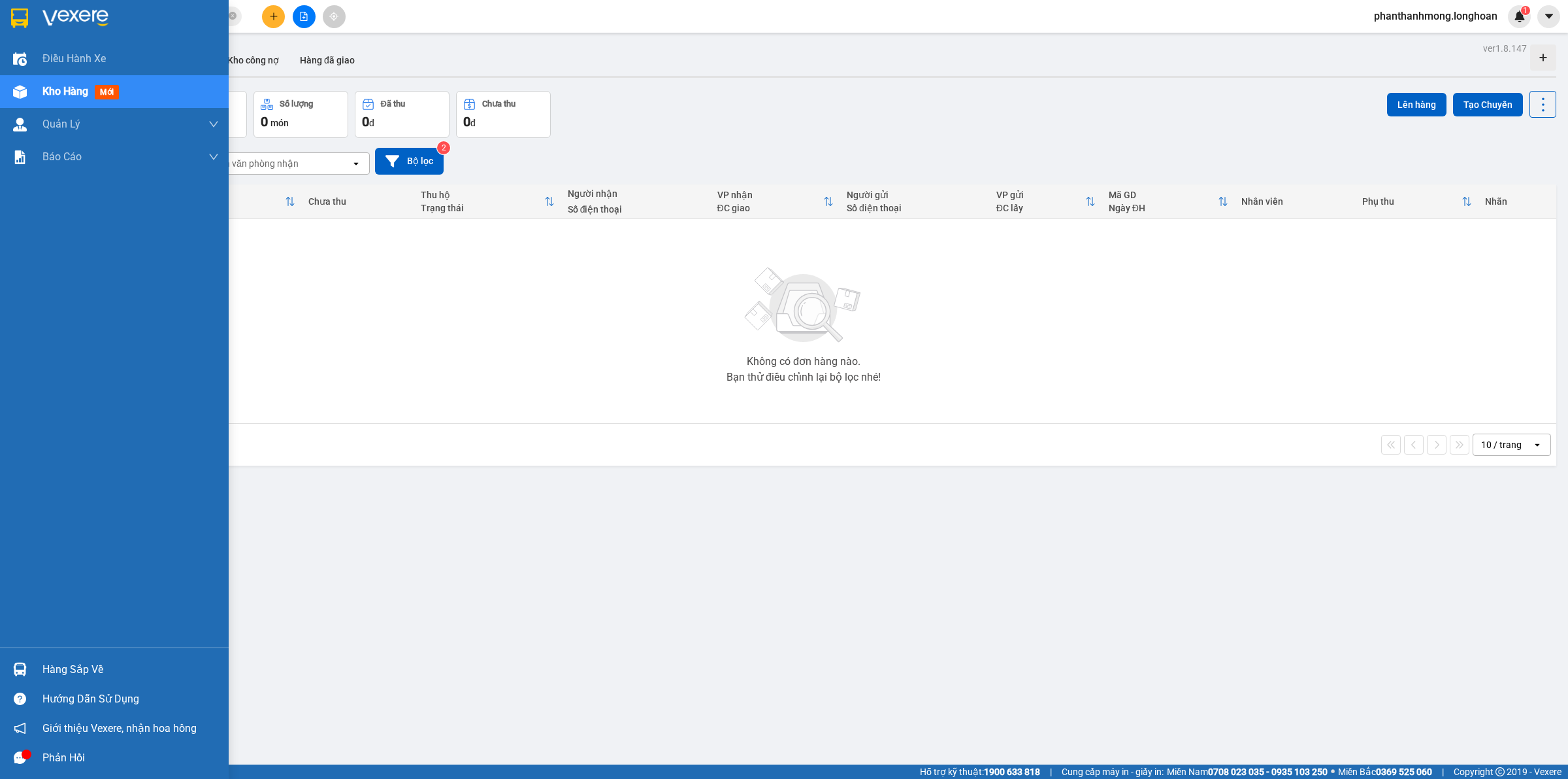
click at [18, 15] on img at bounding box center [19, 18] width 17 height 20
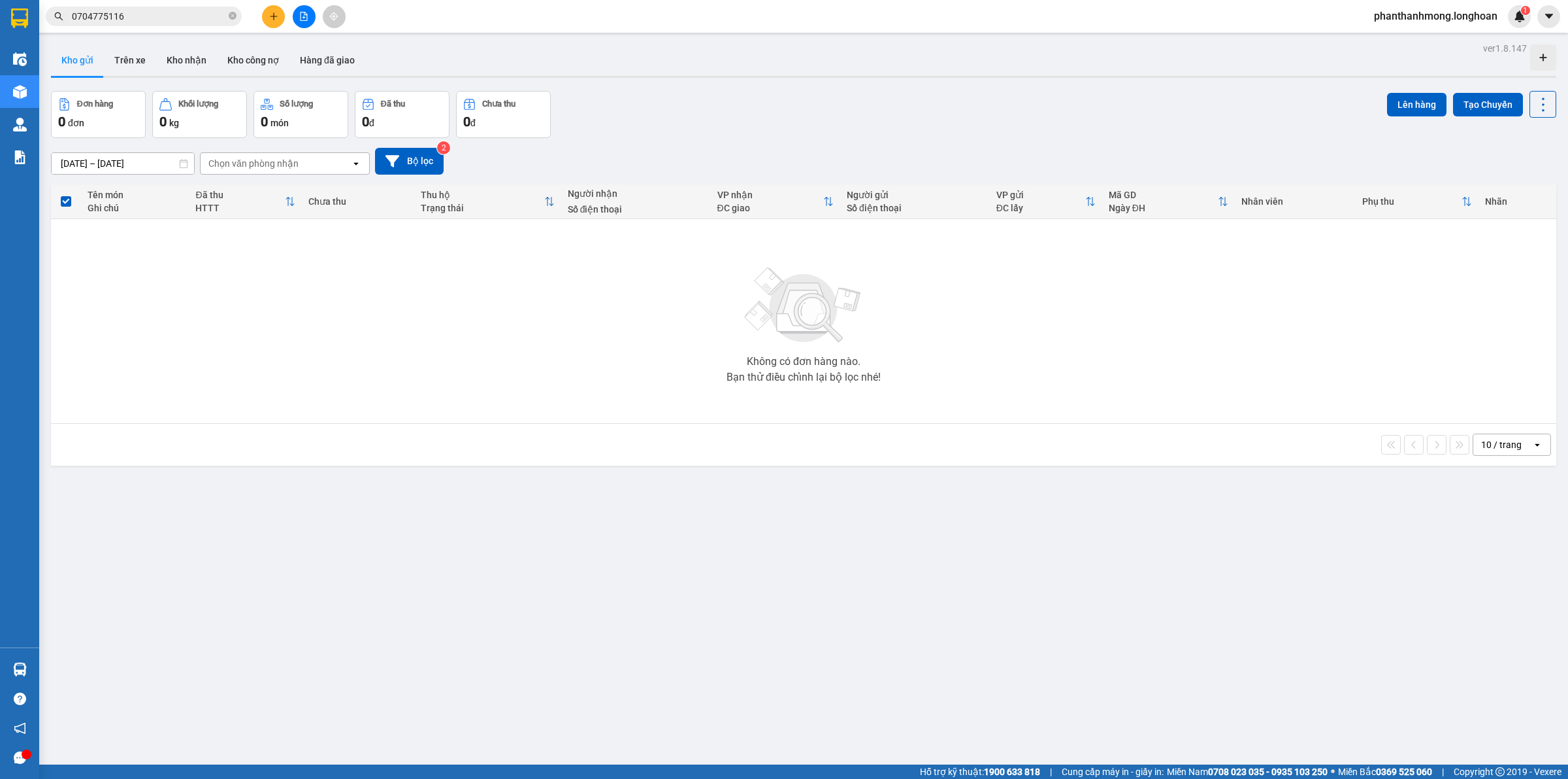
click at [164, 20] on input "0704775116" at bounding box center [149, 16] width 155 height 14
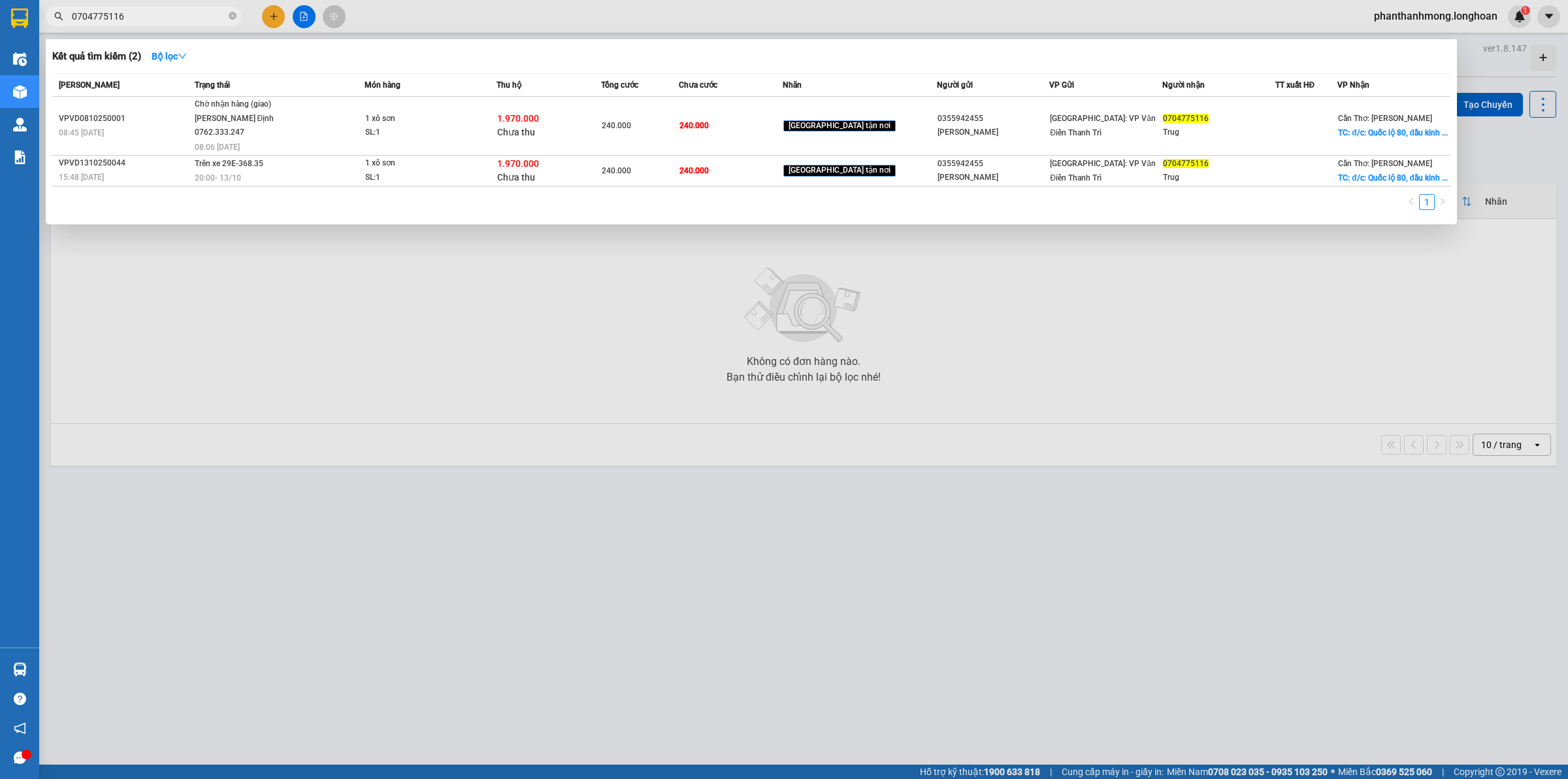
click at [164, 20] on input "0704775116" at bounding box center [149, 16] width 155 height 14
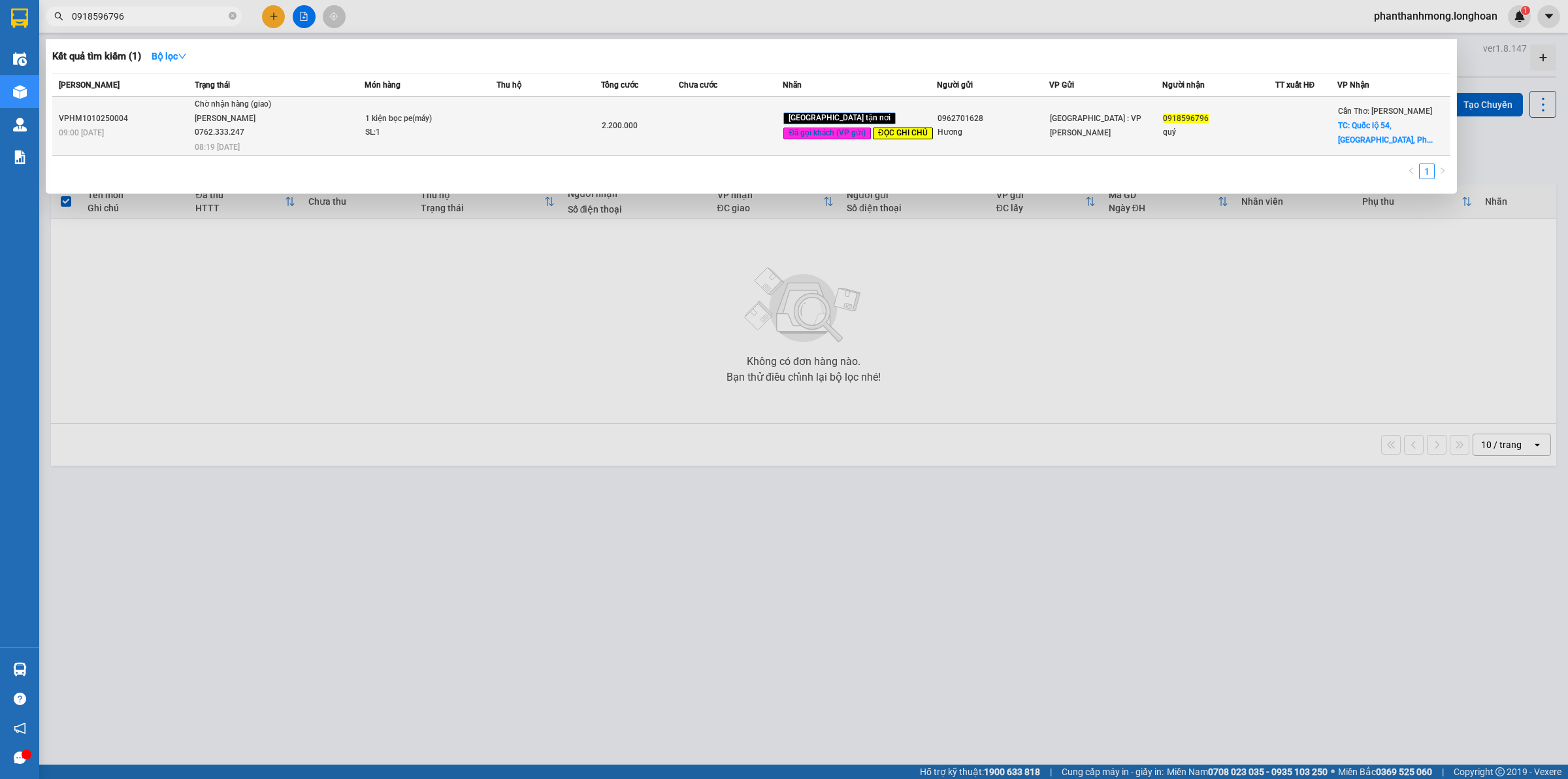
type input "0918596796"
click at [408, 110] on td "1 kiện bọc pe(máy) SL: 1" at bounding box center [431, 126] width 132 height 59
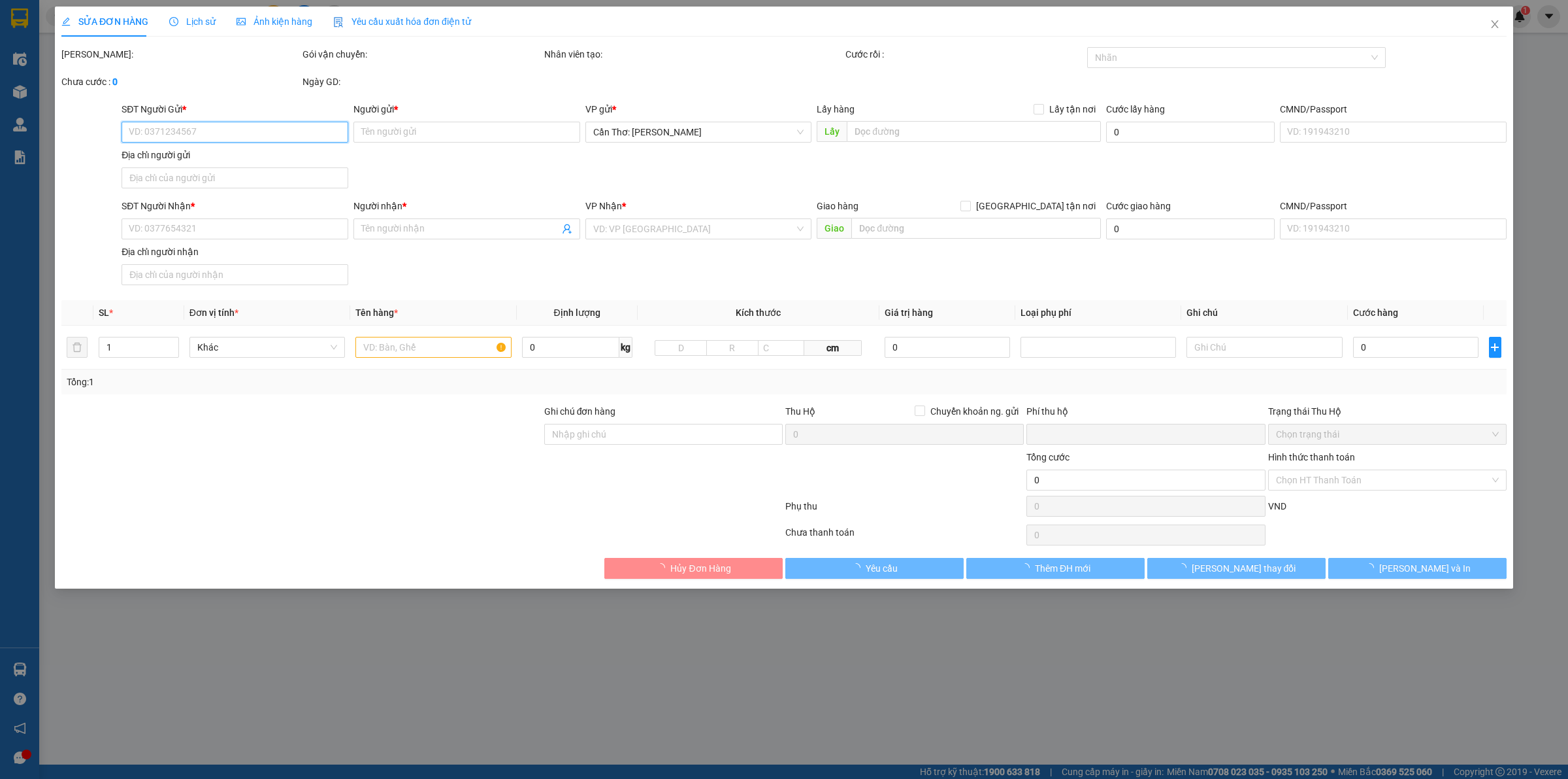
type input "0962701628"
type input "Hương"
type input "0918596796"
type input "quý"
checkbox input "true"
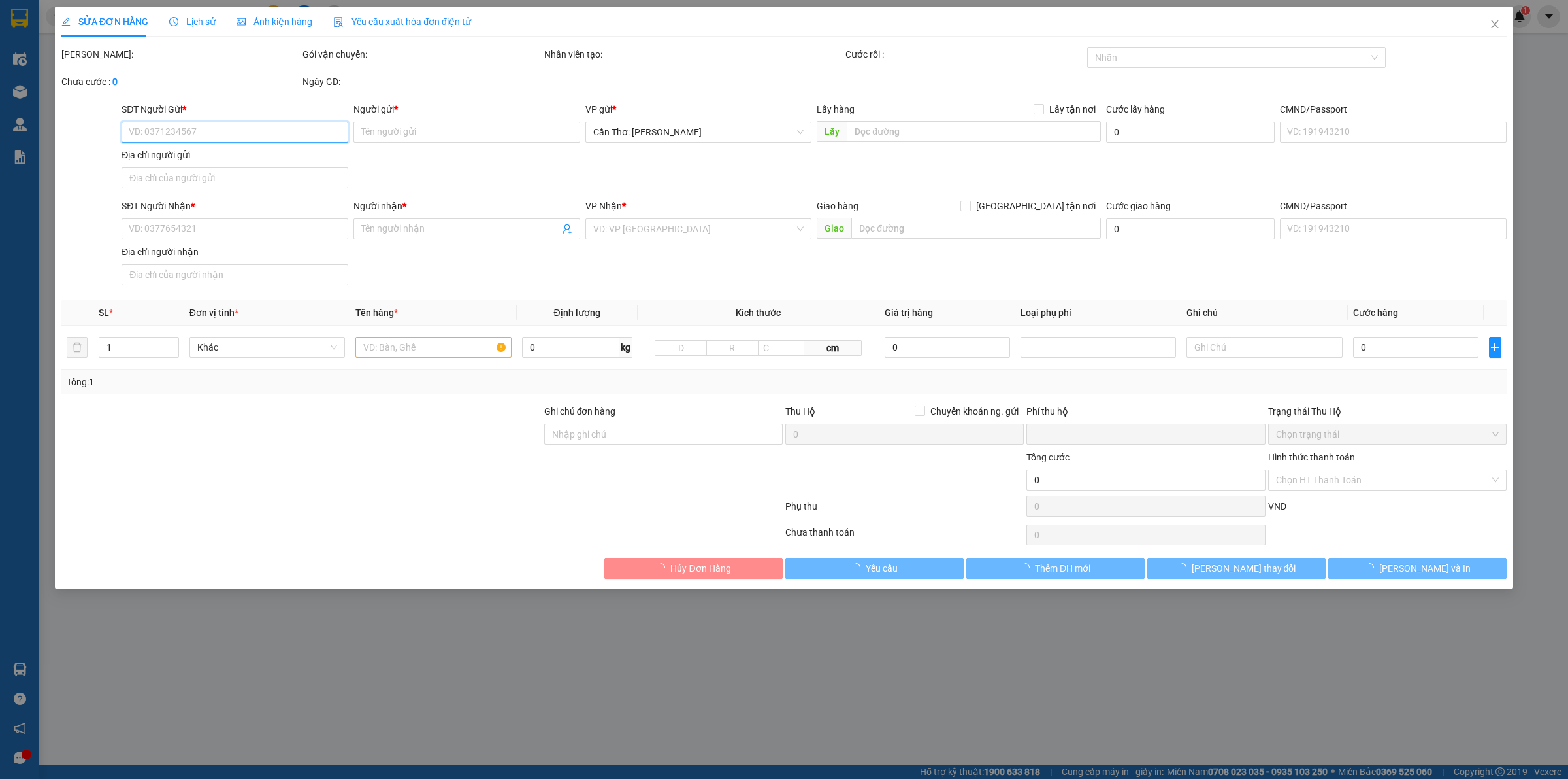
type input "Quốc lộ 54, [GEOGRAPHIC_DATA], [GEOGRAPHIC_DATA],[GEOGRAPHIC_DATA], [GEOGRAPHIC…"
type input "nhận nguyên kiện,giao nguyên kiện,bể vỡ k đền, Đơn này chưa Có Hàng ĐI ngày 13/…"
checkbox input "true"
type input "0"
type input "2.200.000"
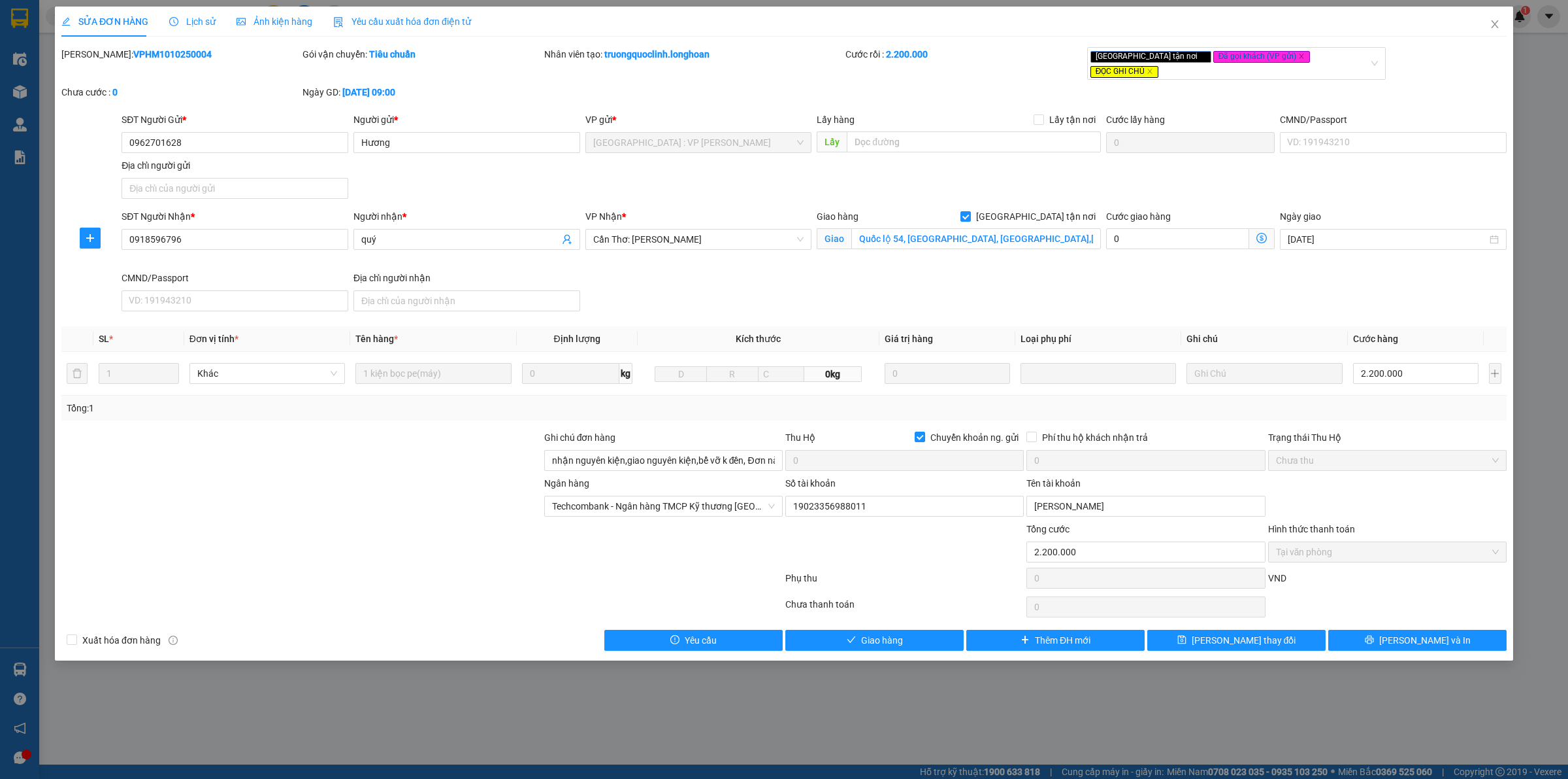
click at [1382, 615] on div "Total Paid Fee 2.200.000 Total UnPaid Fee 0 Cash Collection Total Fee Mã ĐH: VP…" at bounding box center [784, 349] width 1446 height 604
click at [1387, 629] on button "[PERSON_NAME] và In" at bounding box center [1418, 639] width 179 height 21
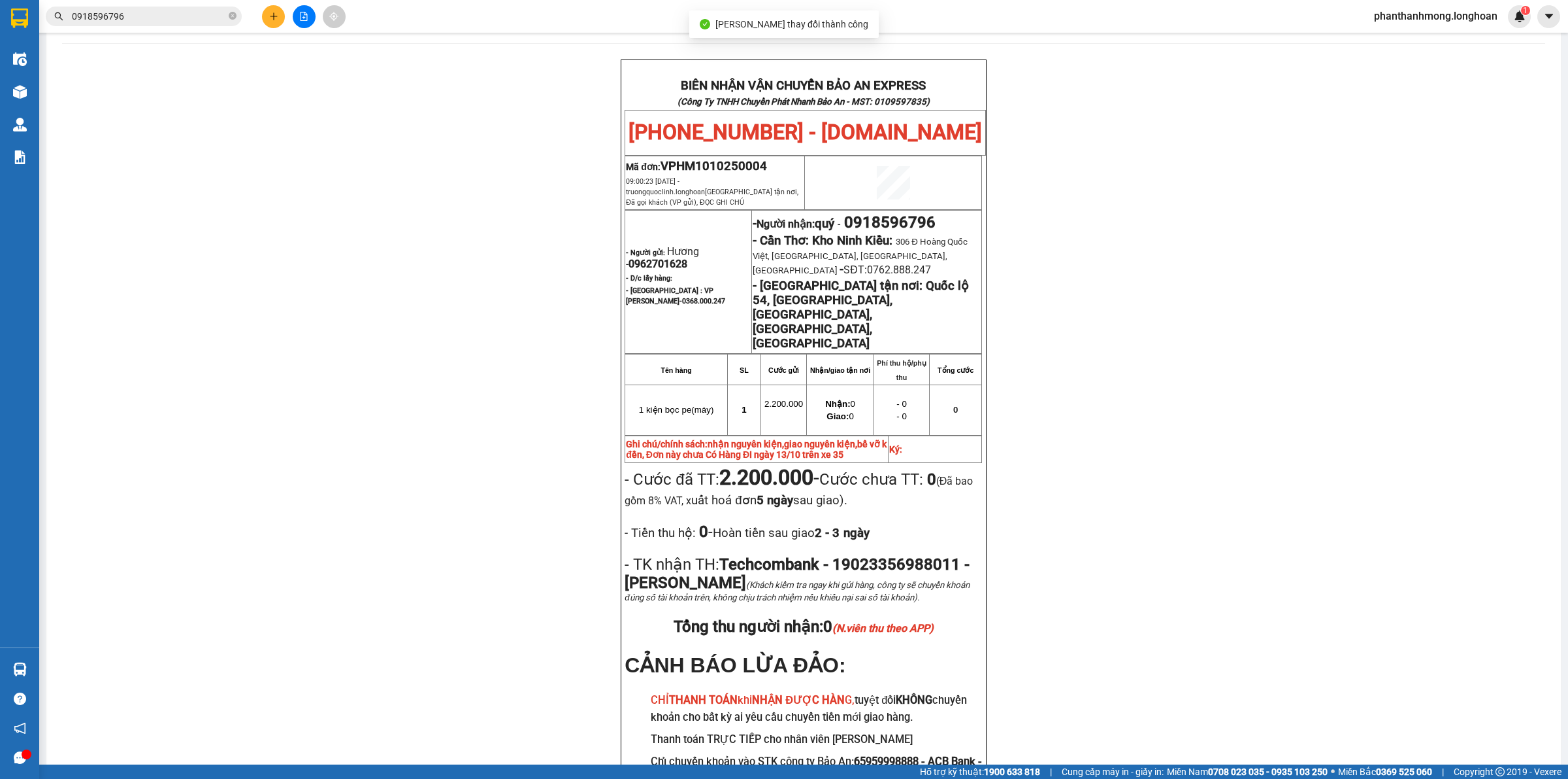
scroll to position [63, 0]
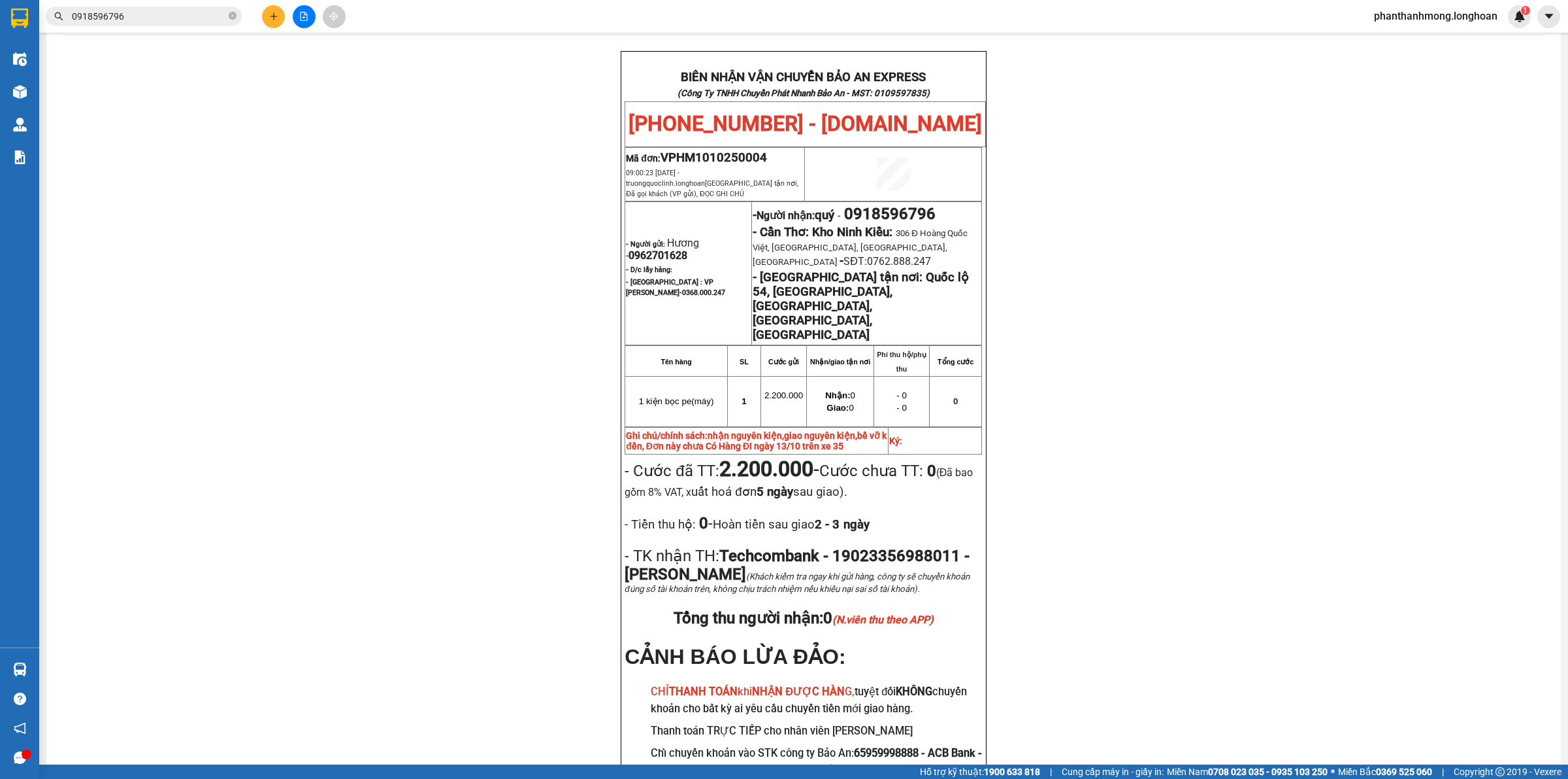
click at [149, 30] on div "Kết quả tìm kiếm ( 1 ) Bộ lọc Mã ĐH Trạng thái Món hàng Thu hộ Tổng cước Chưa c…" at bounding box center [784, 17] width 1568 height 33
drag, startPoint x: 149, startPoint y: 30, endPoint x: 152, endPoint y: 23, distance: 7.6
click at [150, 26] on div "Kết quả tìm kiếm ( 1 ) Bộ lọc Mã ĐH Trạng thái Món hàng Thu hộ Tổng cước Chưa c…" at bounding box center [784, 17] width 1568 height 33
click at [152, 23] on span "0918596796" at bounding box center [143, 17] width 196 height 20
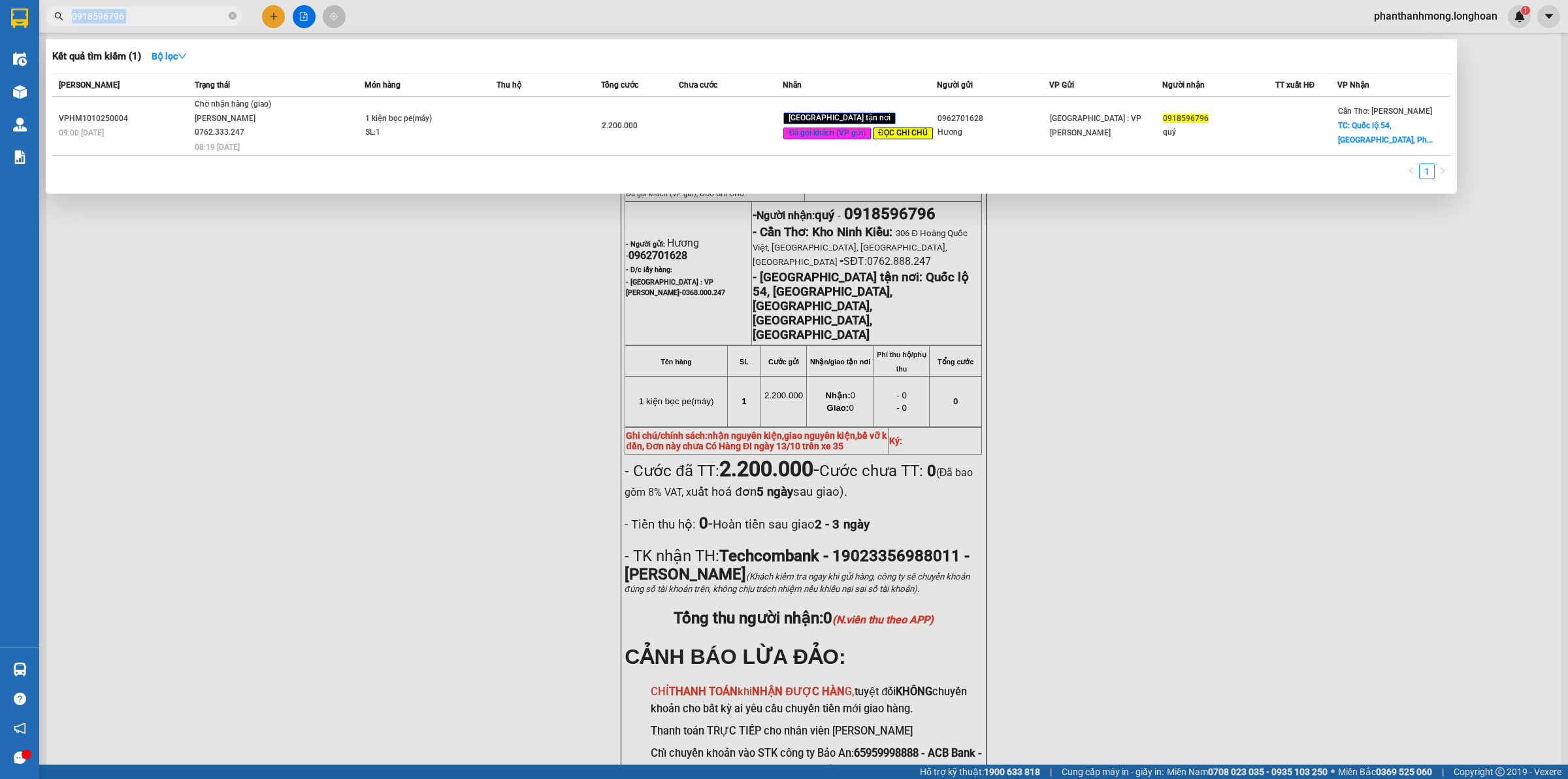
click at [152, 23] on span "0918596796" at bounding box center [143, 17] width 196 height 20
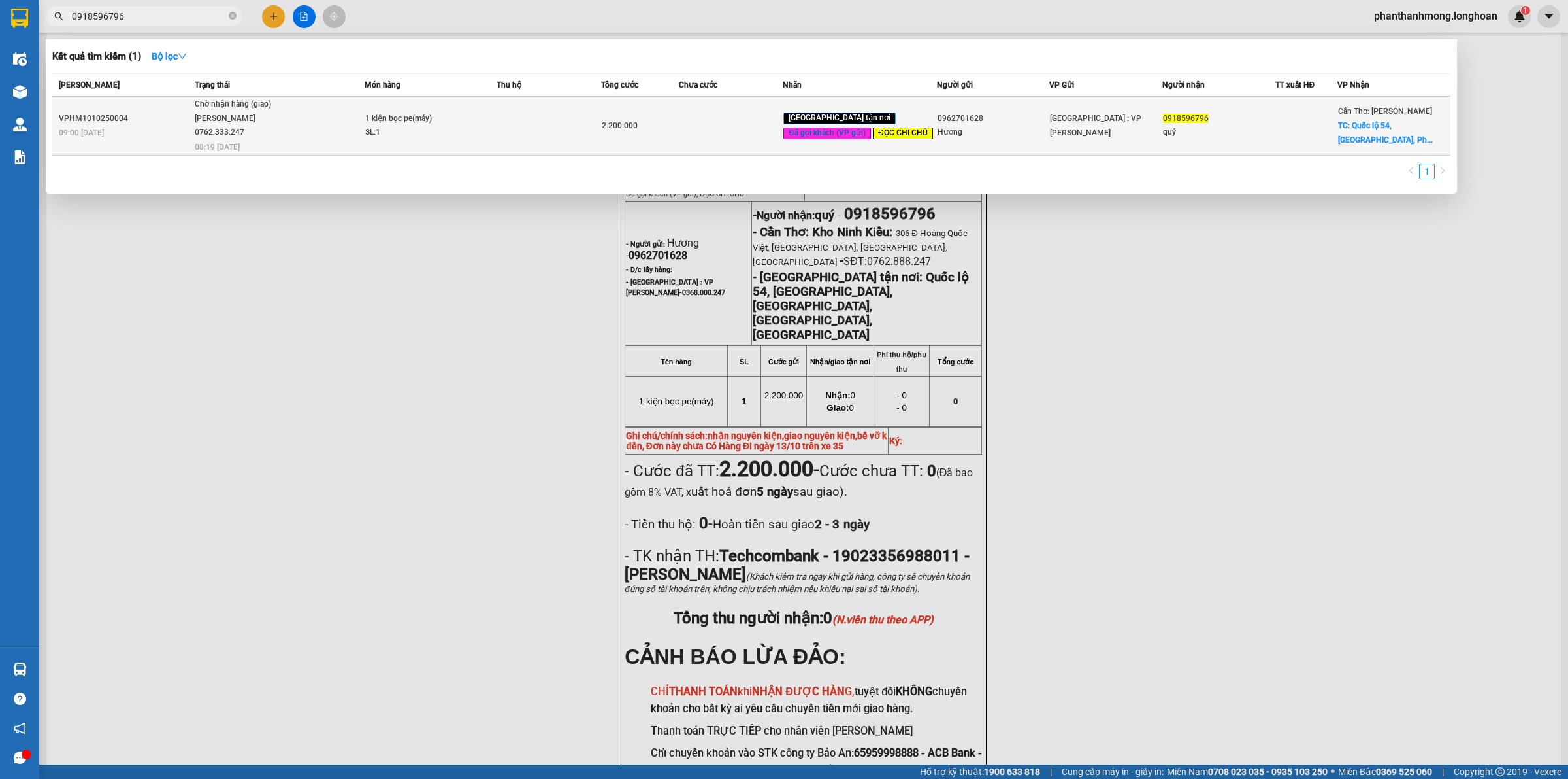
click at [595, 128] on td at bounding box center [549, 126] width 104 height 59
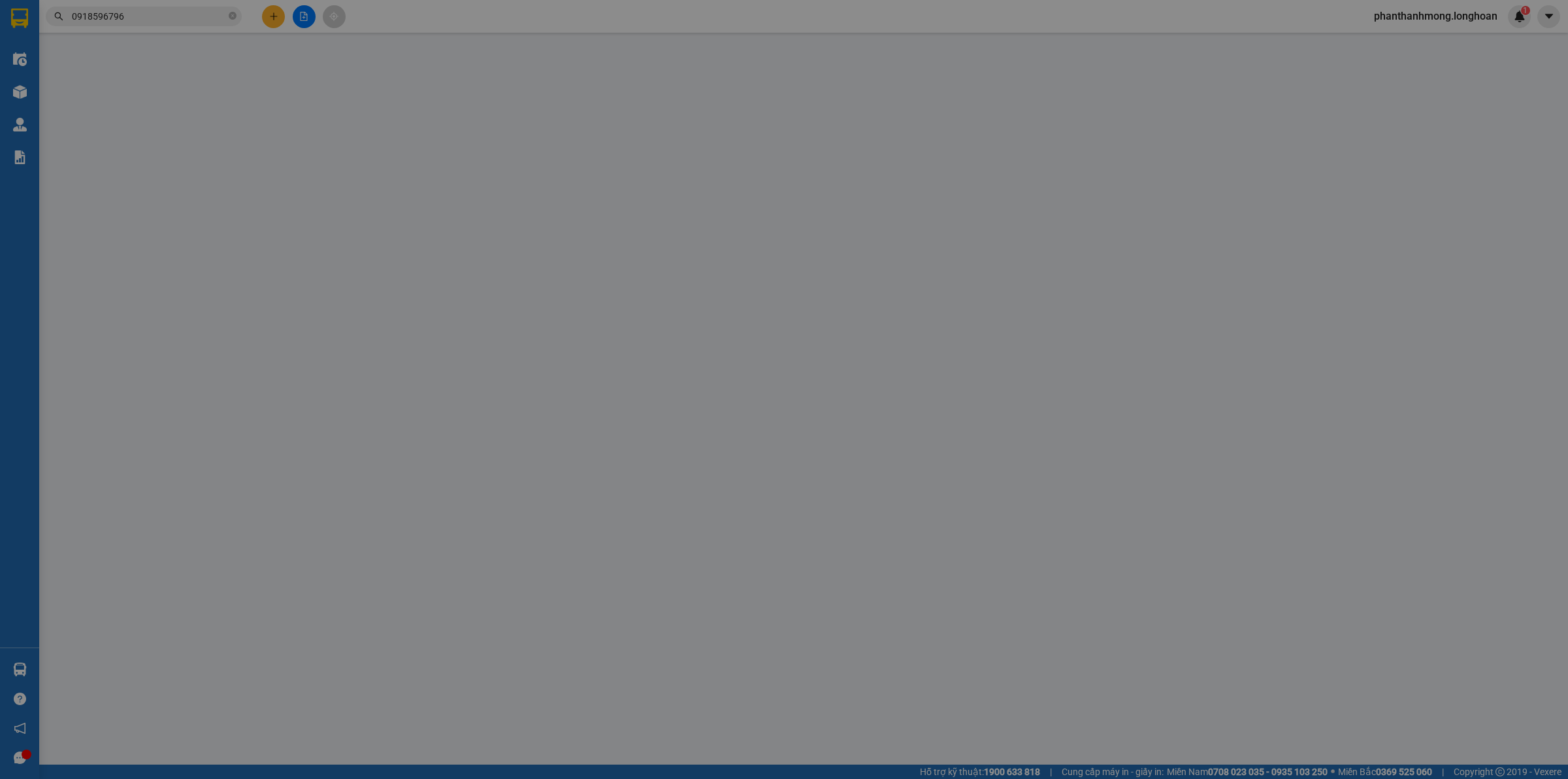
type input "0962701628"
type input "Hương"
type input "0918596796"
type input "quý"
checkbox input "true"
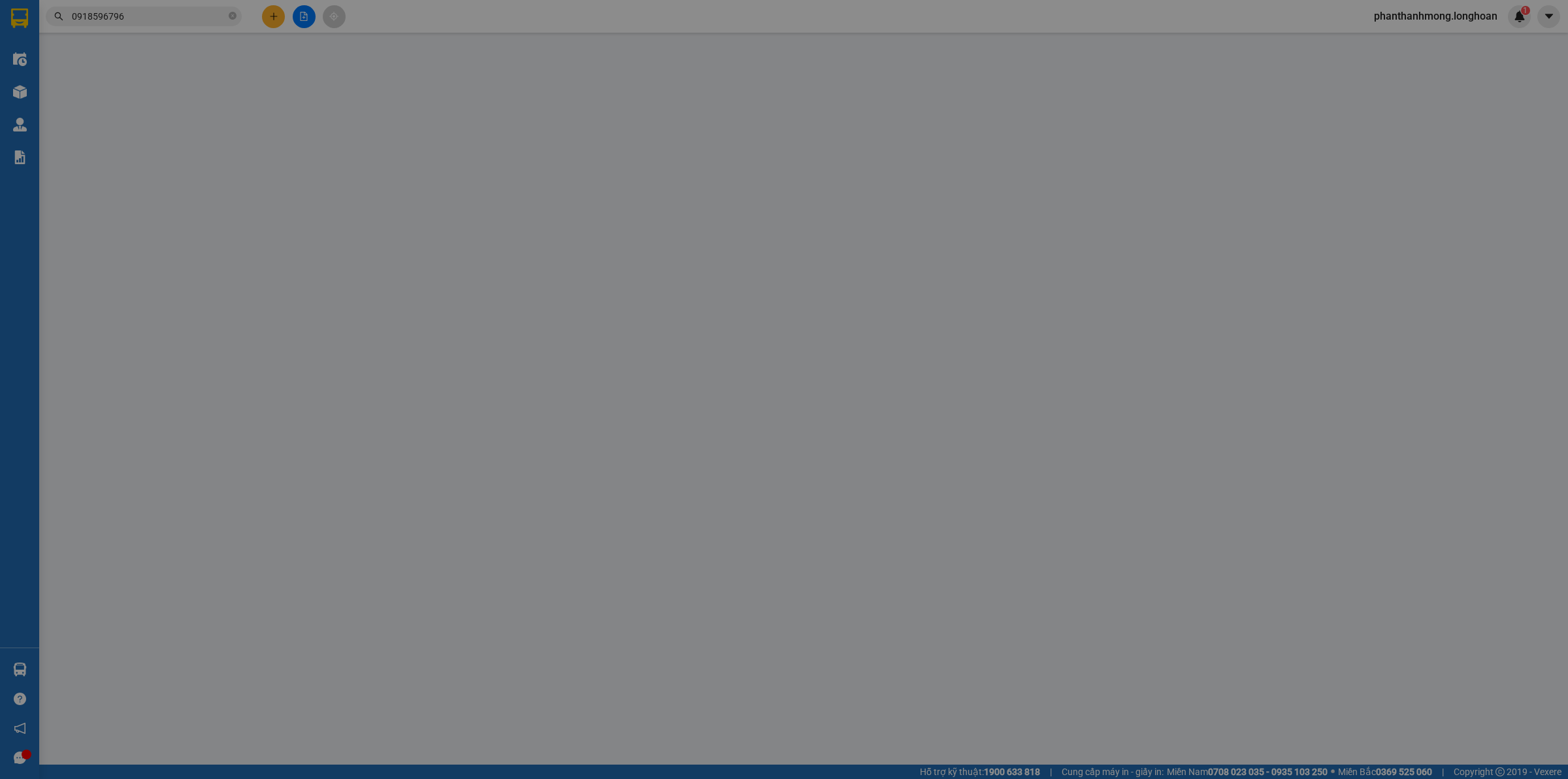
type input "Quốc lộ 54, [GEOGRAPHIC_DATA], [GEOGRAPHIC_DATA],[GEOGRAPHIC_DATA], [GEOGRAPHIC…"
type input "nhận nguyên kiện,giao nguyên kiện,bể vỡ k đền, Đơn này chưa Có Hàng ĐI ngày 13/…"
checkbox input "true"
type input "0"
type input "2.200.000"
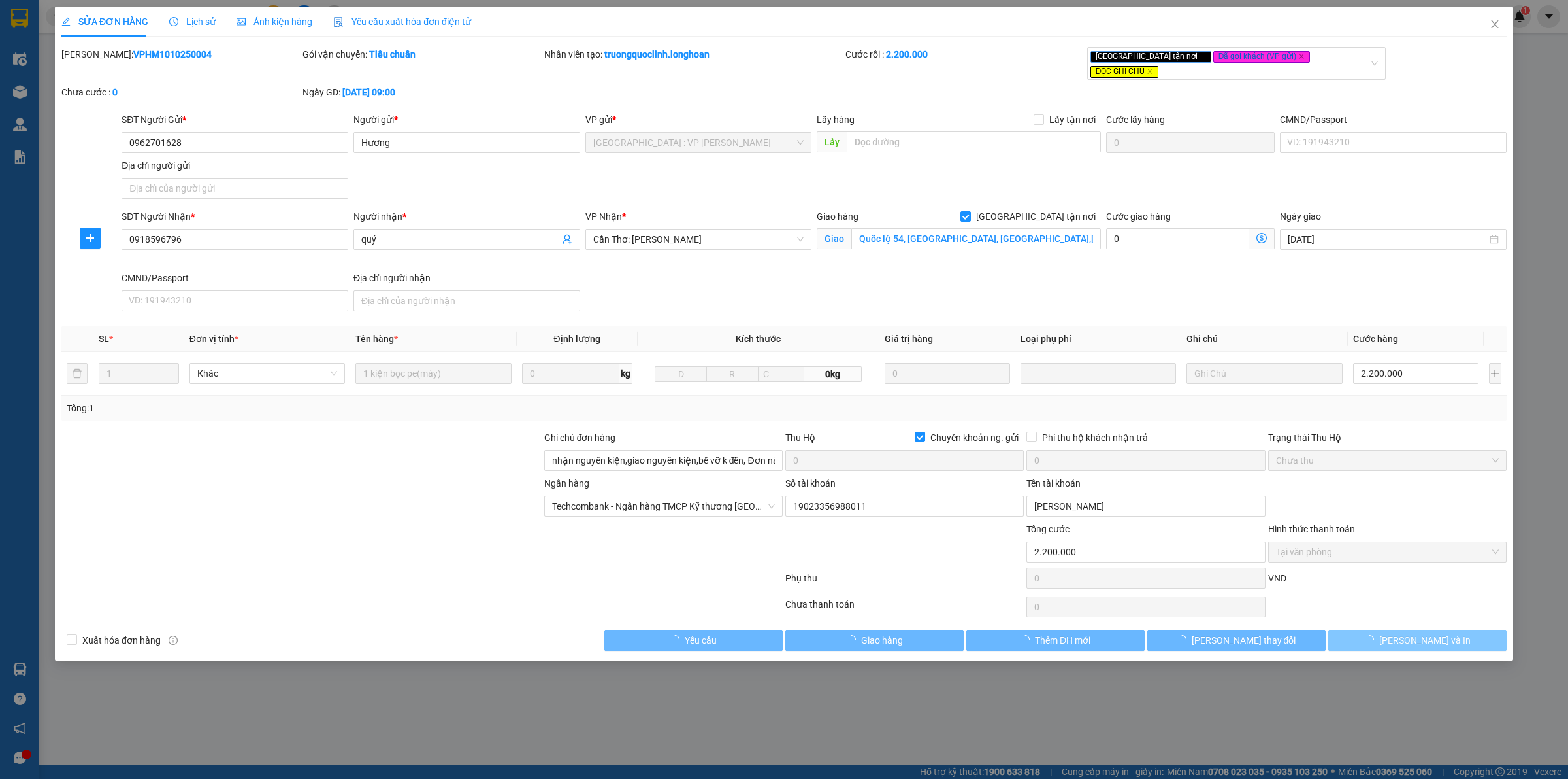
click at [1399, 629] on button "[PERSON_NAME] và In" at bounding box center [1418, 639] width 179 height 21
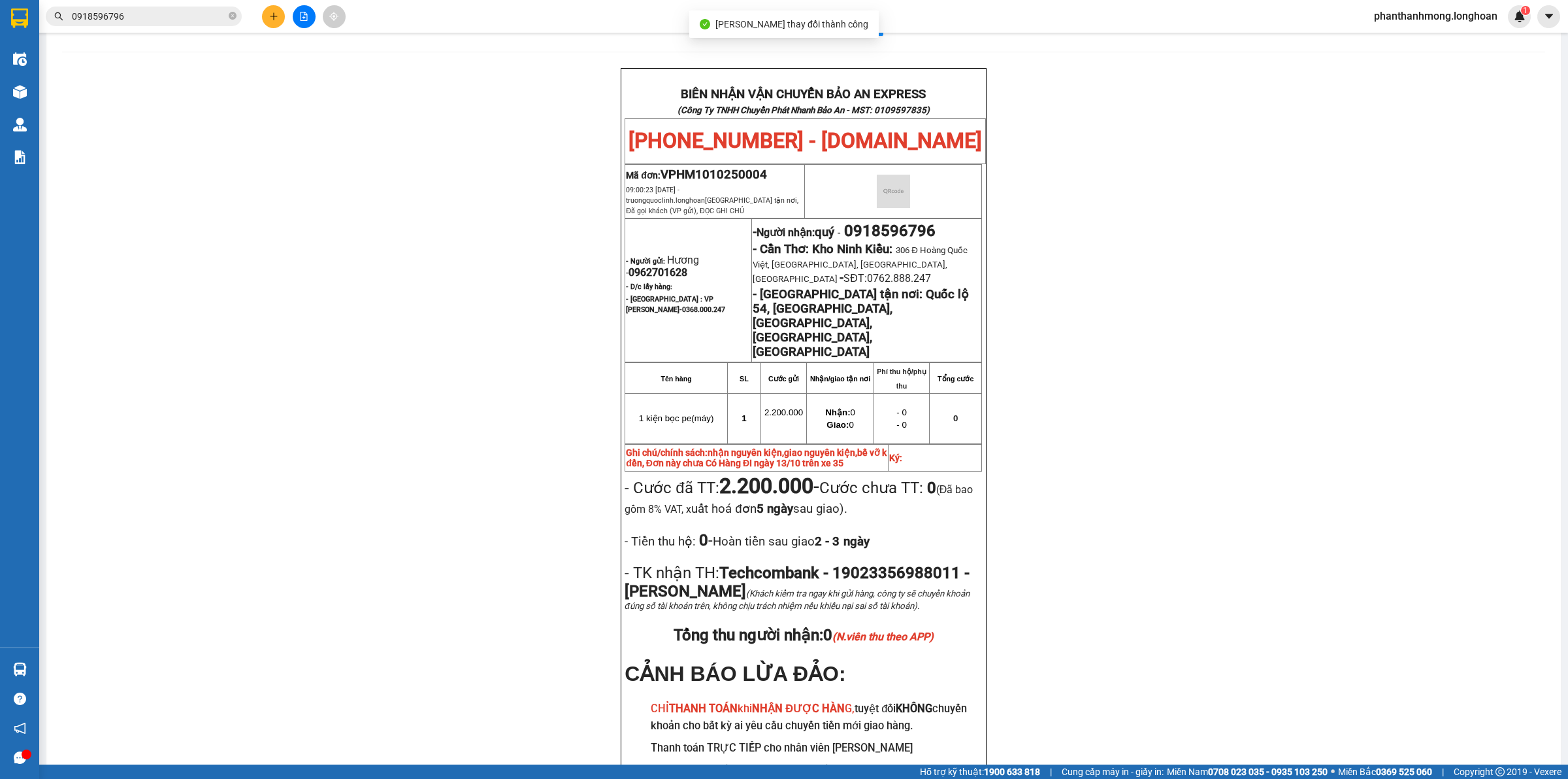
scroll to position [80, 0]
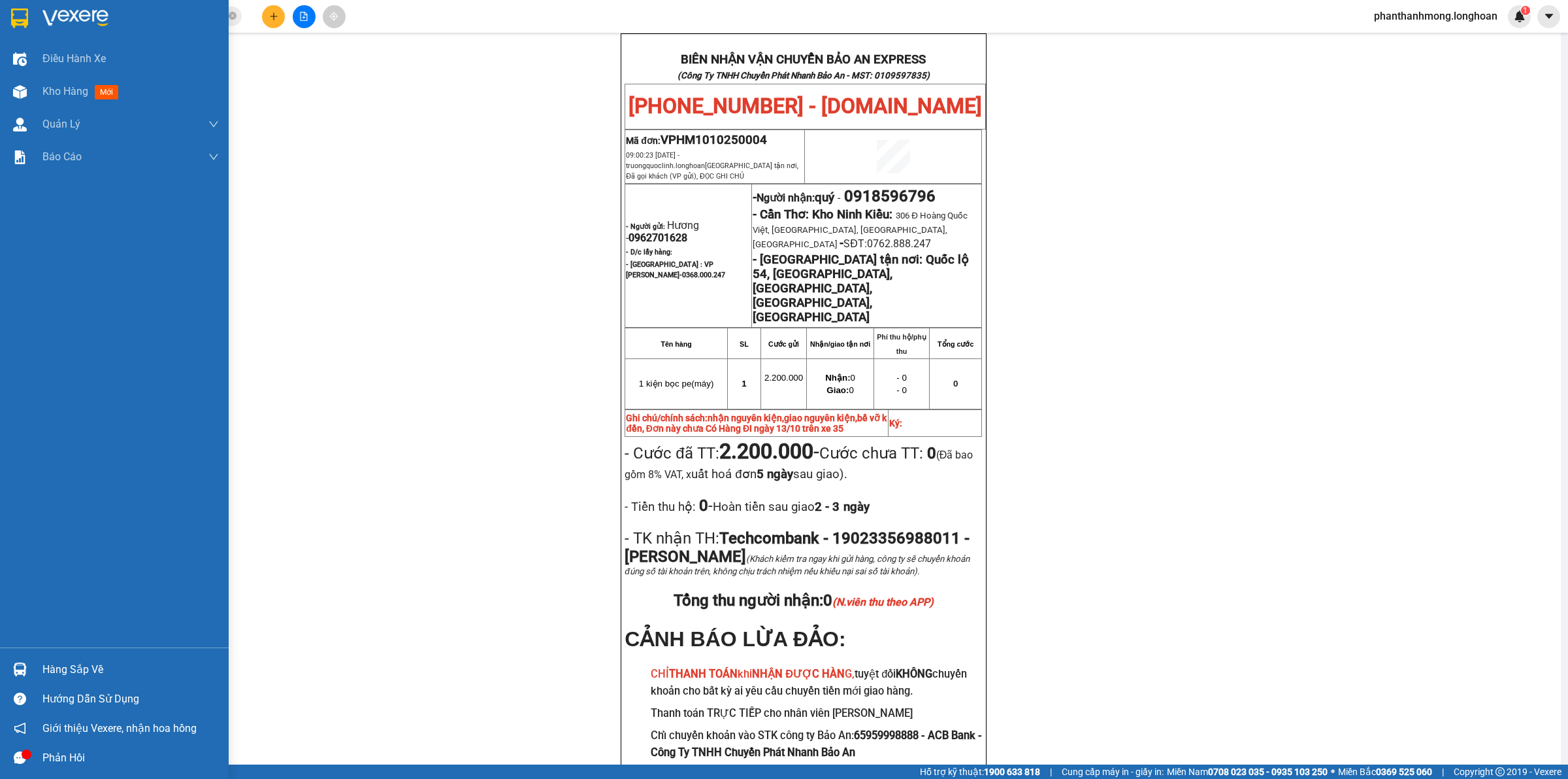
click at [23, 25] on img at bounding box center [19, 18] width 17 height 20
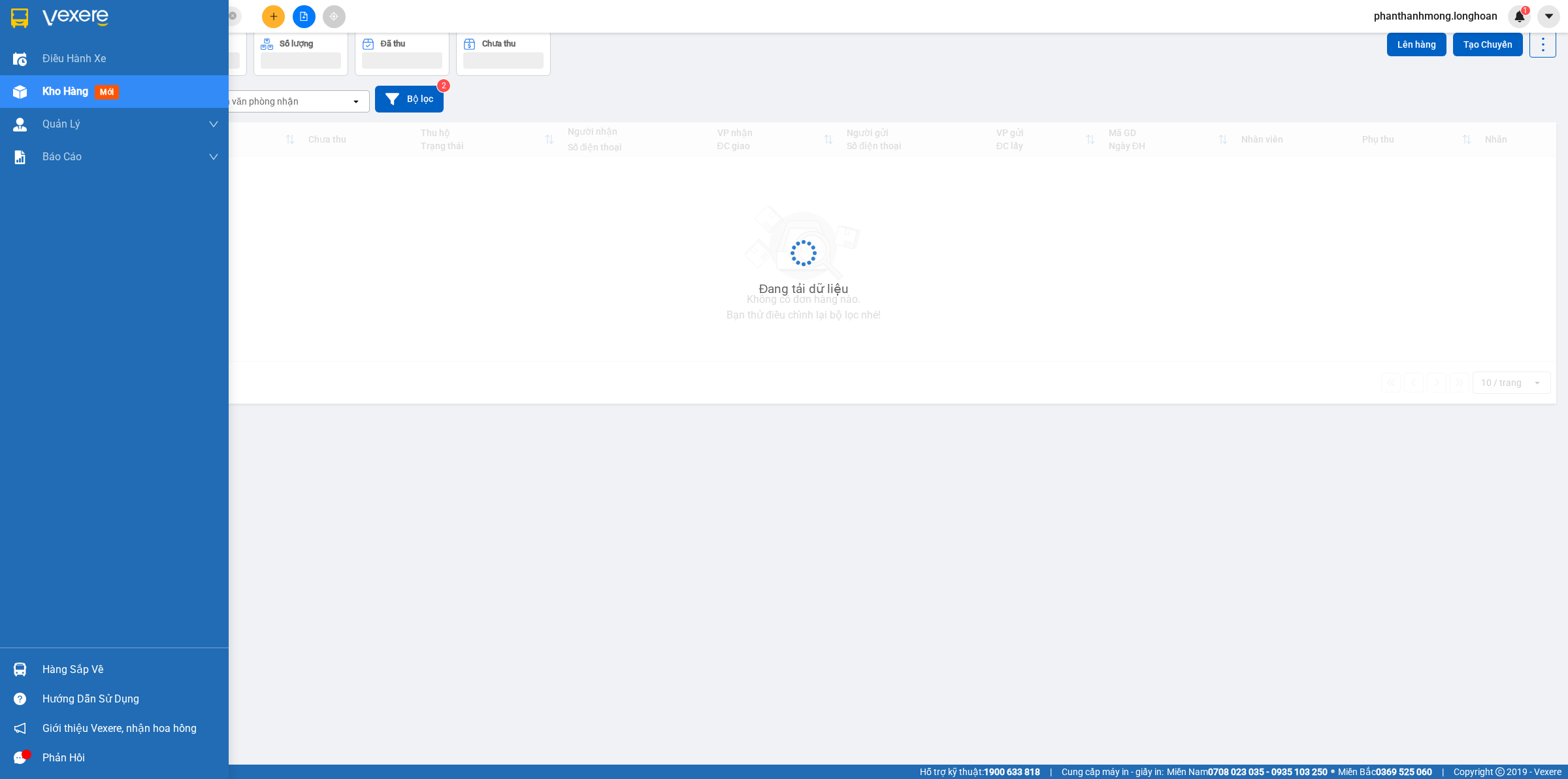
scroll to position [60, 0]
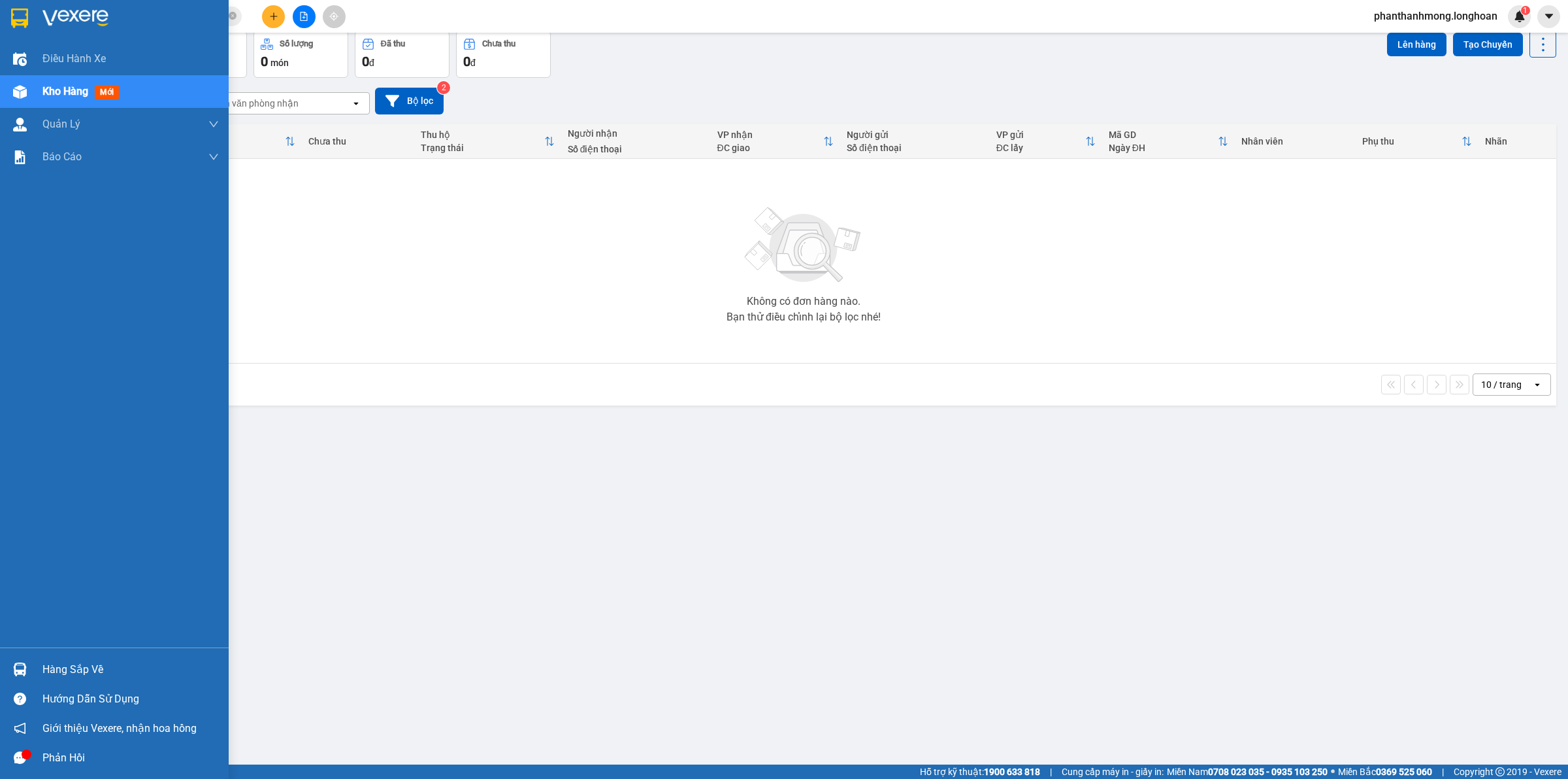
click at [36, 672] on div "Hàng sắp về" at bounding box center [114, 669] width 229 height 30
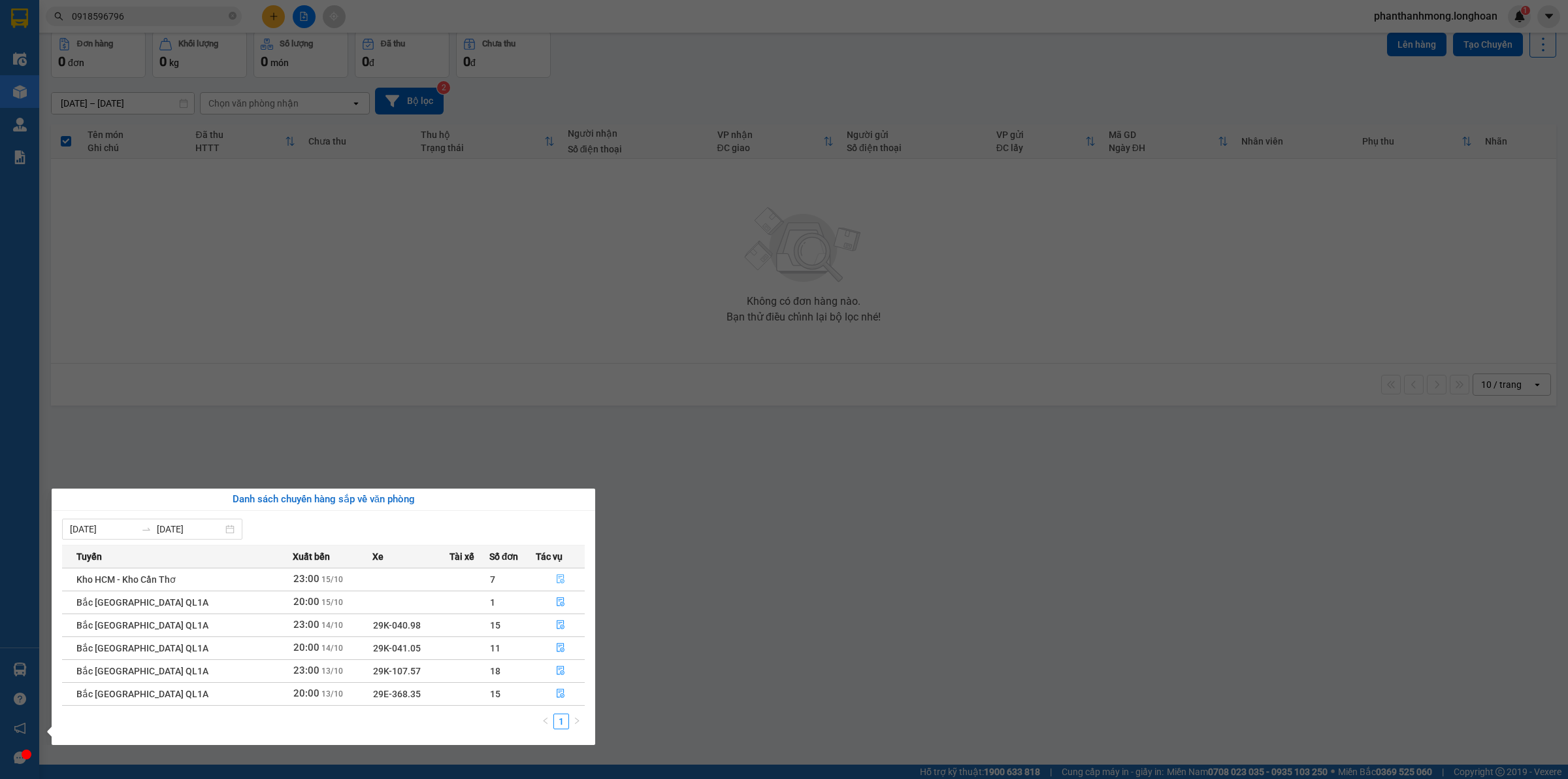
click at [562, 583] on icon "file-done" at bounding box center [560, 578] width 9 height 9
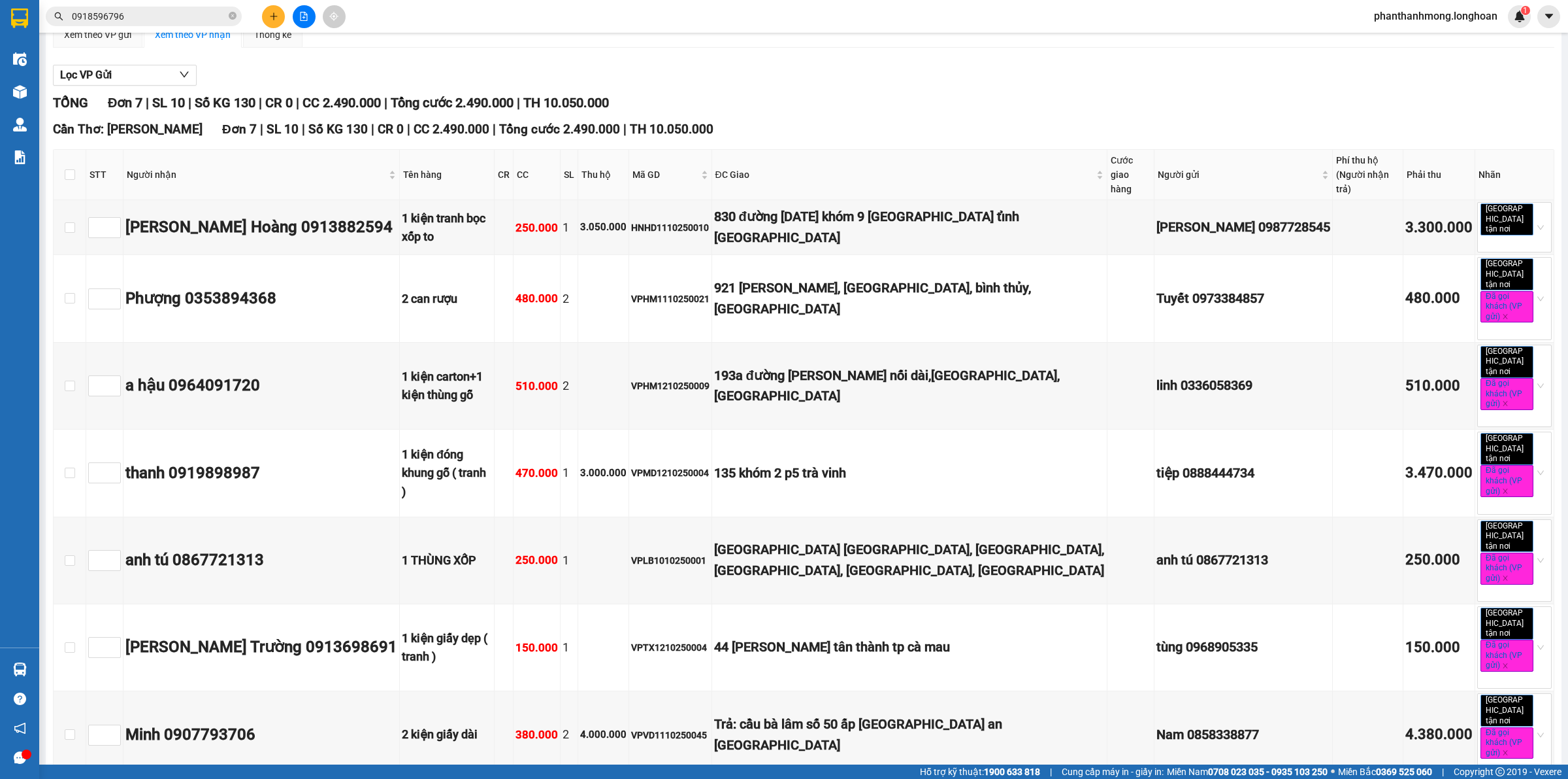
scroll to position [103, 0]
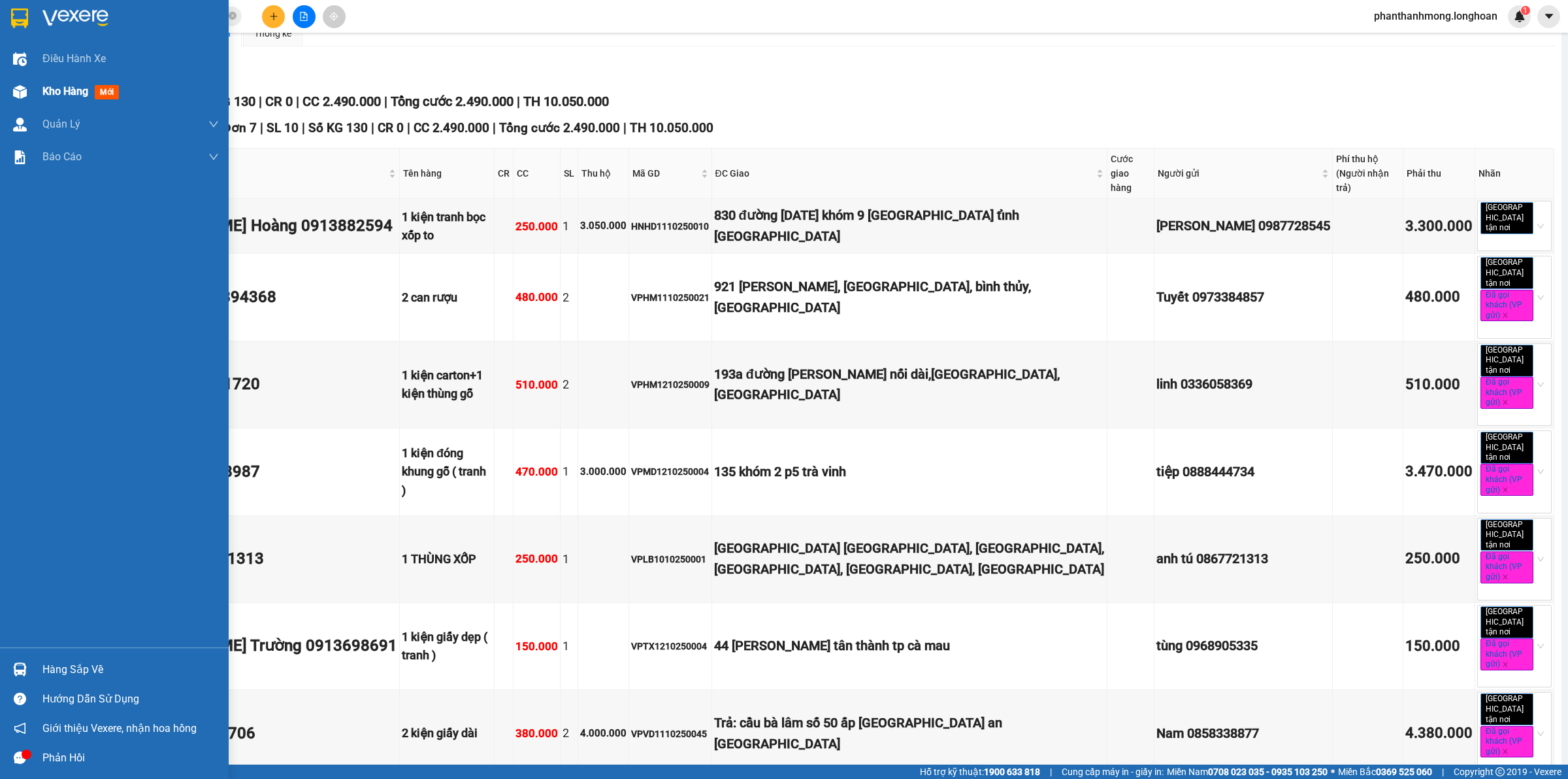
click at [11, 23] on img at bounding box center [19, 18] width 17 height 20
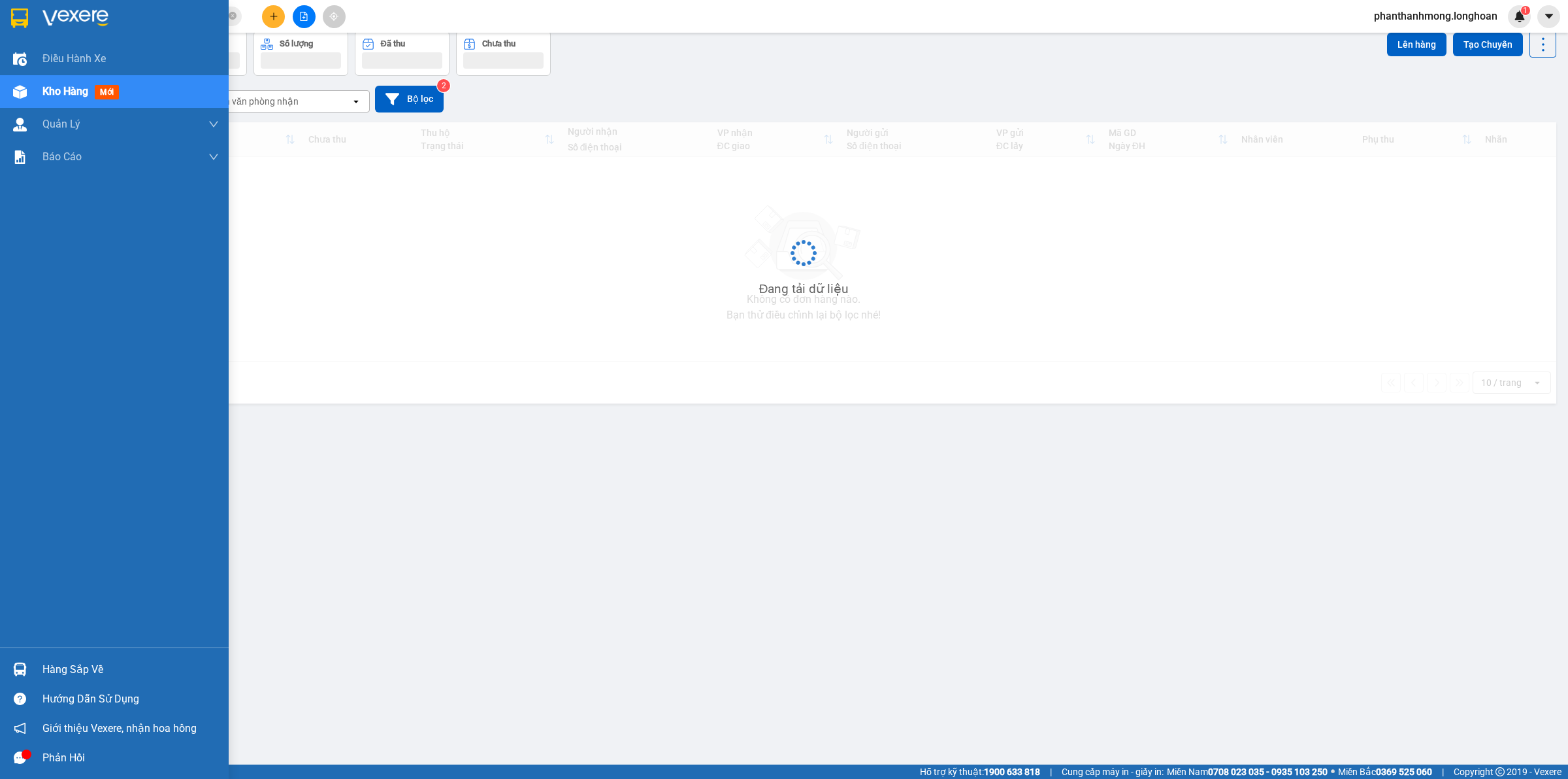
scroll to position [60, 0]
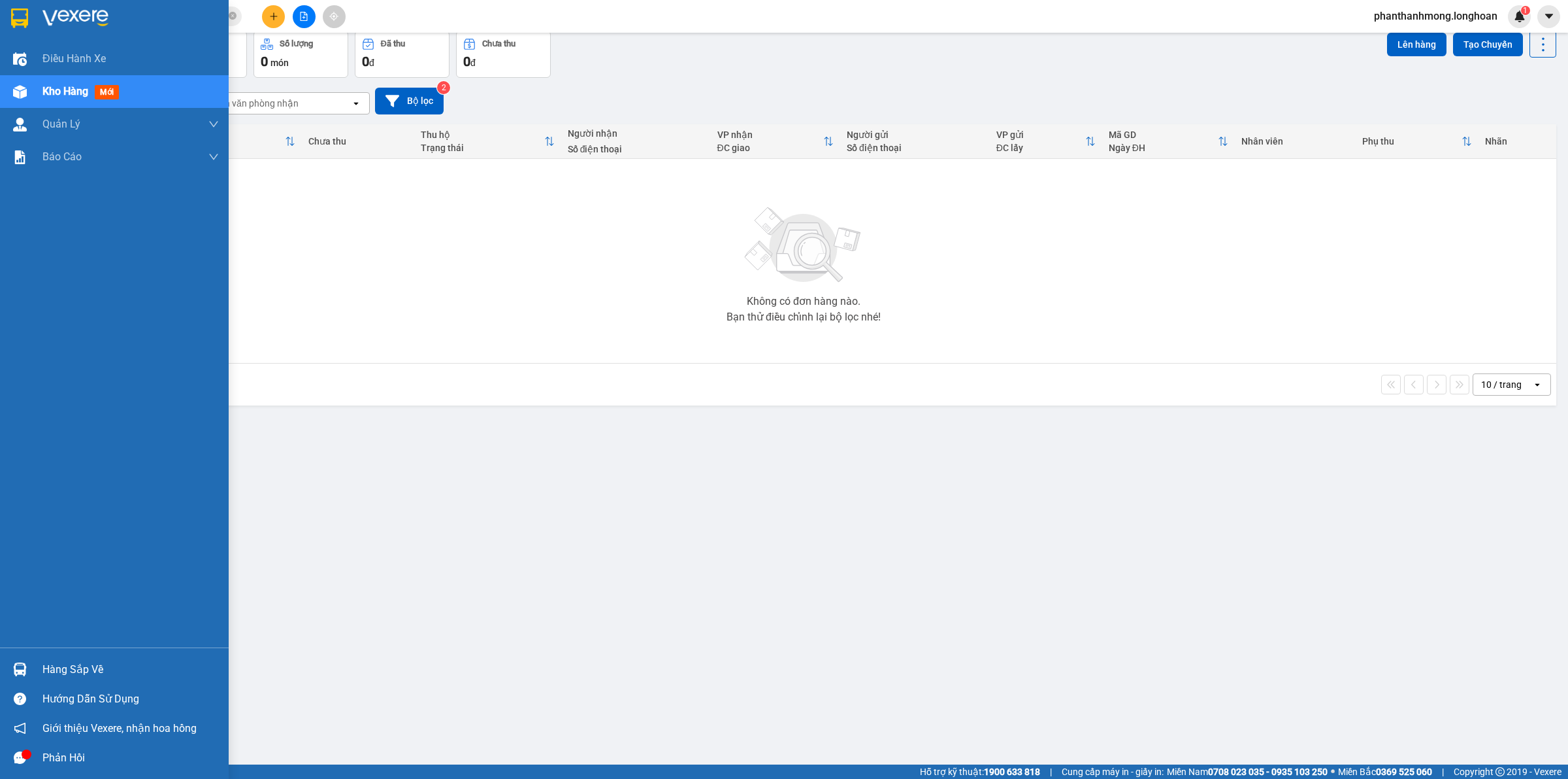
click at [26, 13] on img at bounding box center [19, 18] width 17 height 20
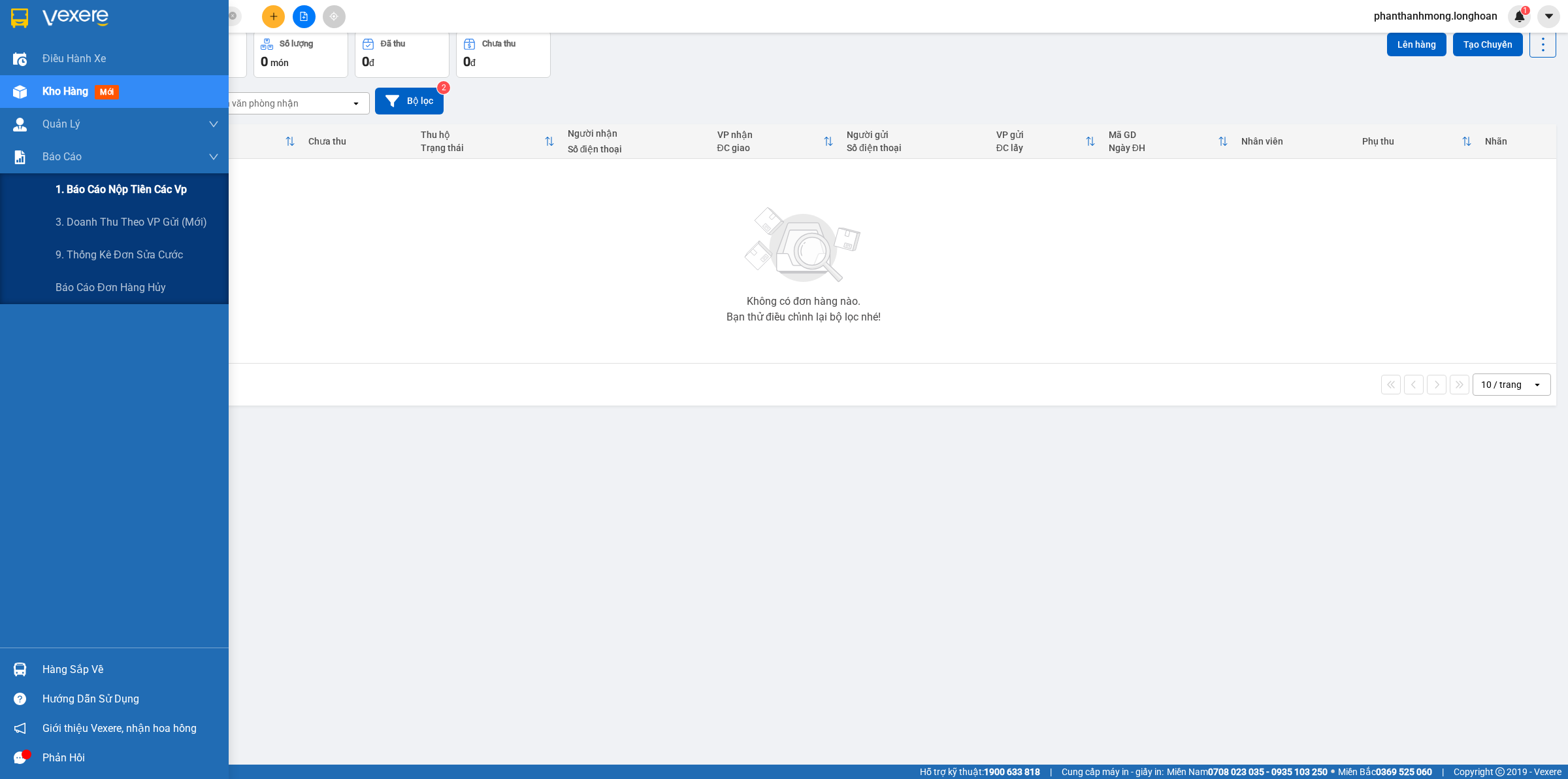
click at [102, 196] on span "1. Báo cáo nộp tiền các vp" at bounding box center [121, 189] width 131 height 17
